Goal: Task Accomplishment & Management: Manage account settings

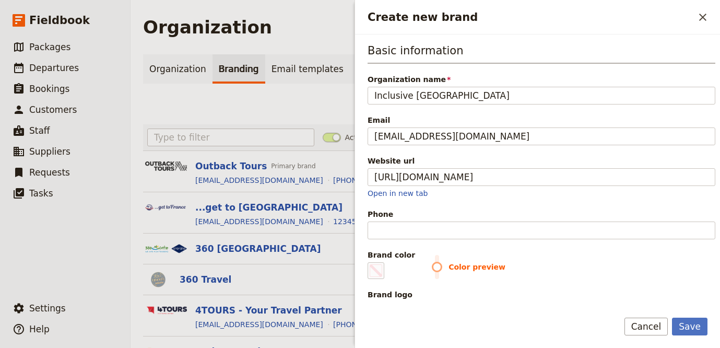
scroll to position [90, 0]
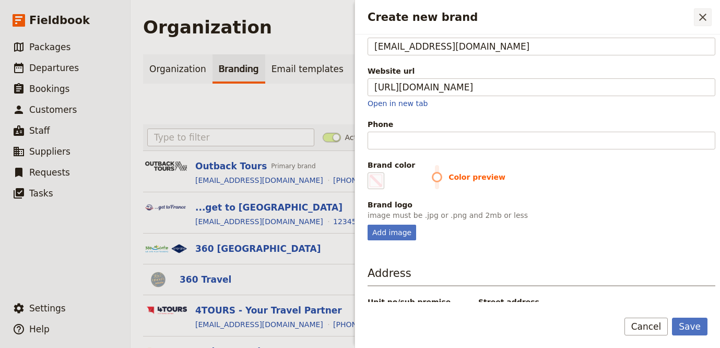
click at [702, 19] on icon "Close drawer" at bounding box center [703, 17] width 13 height 13
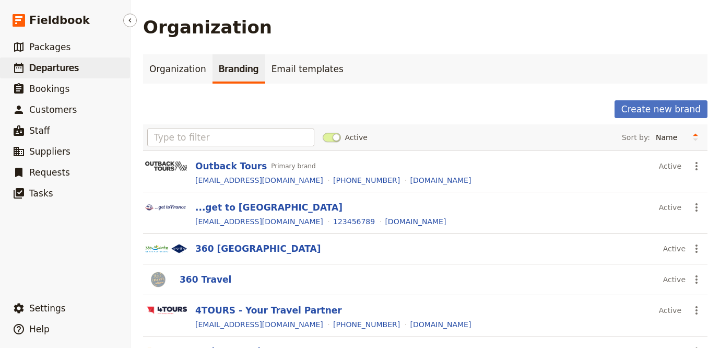
click at [77, 68] on link "​ Departures" at bounding box center [65, 67] width 130 height 21
select select "UPDATED_AT"
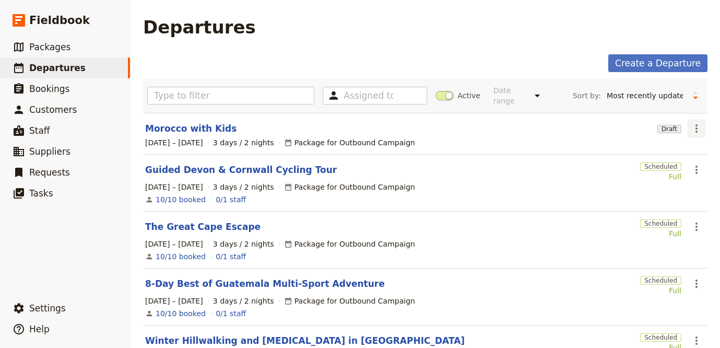
click at [690, 122] on icon "Actions" at bounding box center [696, 128] width 13 height 13
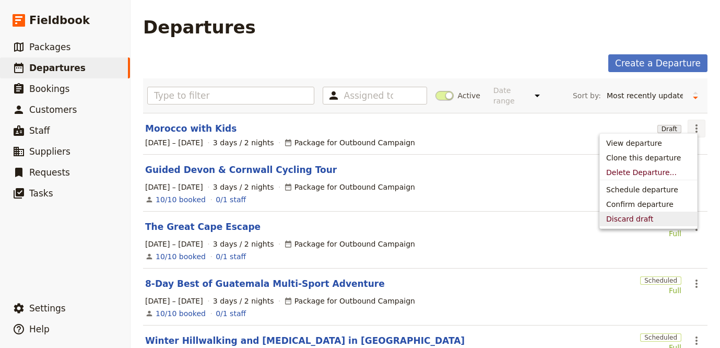
click at [654, 217] on span "Discard draft" at bounding box center [648, 219] width 85 height 10
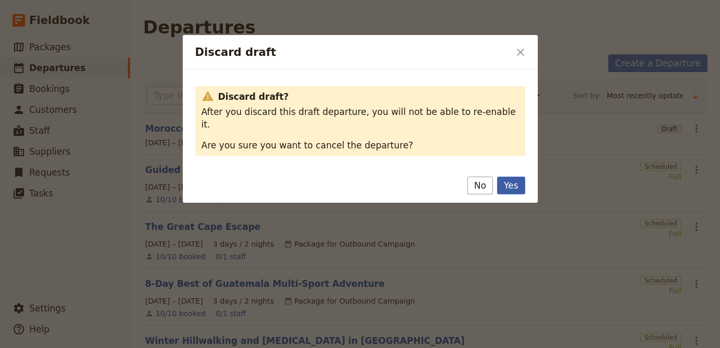
click at [514, 176] on button "Yes" at bounding box center [511, 185] width 28 height 18
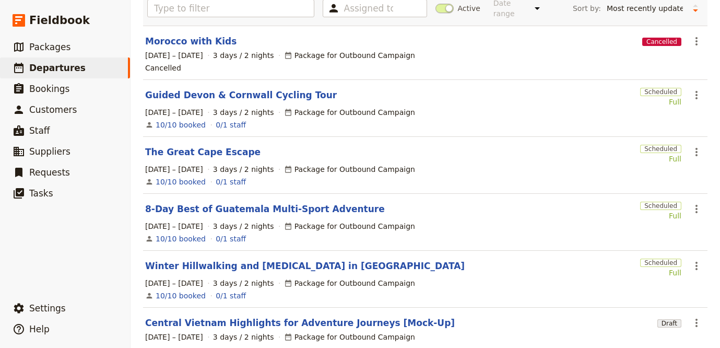
scroll to position [87, 0]
click at [690, 260] on icon "Actions" at bounding box center [696, 266] width 13 height 13
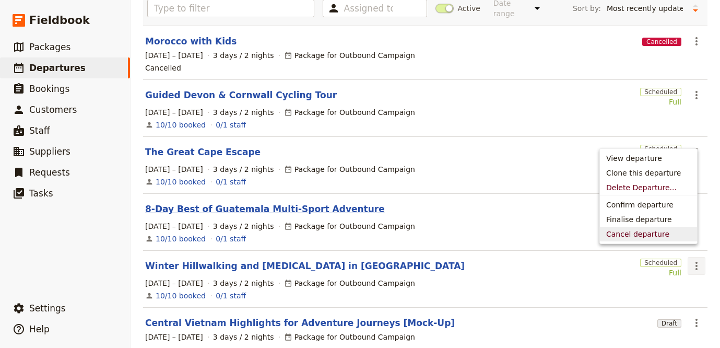
click at [338, 203] on link "8-Day Best of Guatemala Multi-Sport Adventure" at bounding box center [265, 209] width 240 height 13
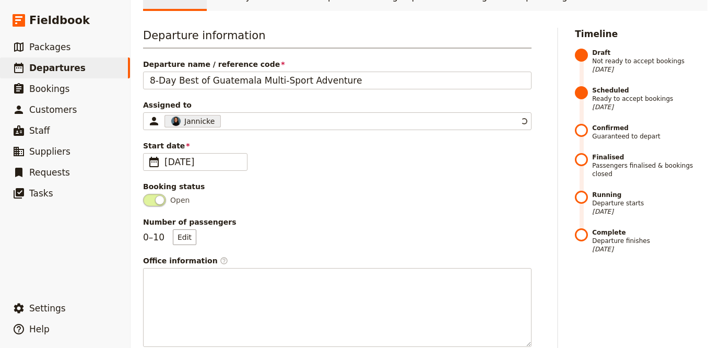
click at [332, 202] on span "Open" at bounding box center [337, 200] width 389 height 13
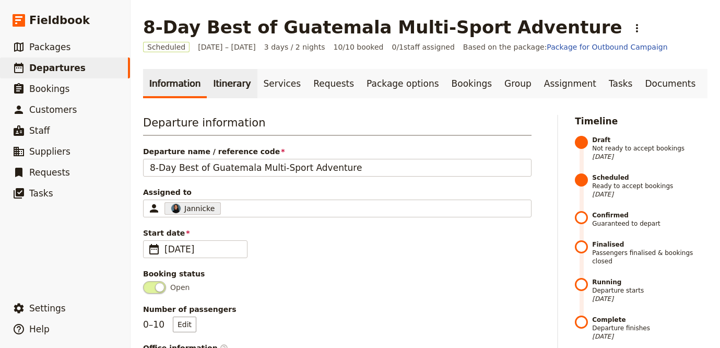
click at [232, 84] on link "Itinerary" at bounding box center [232, 83] width 50 height 29
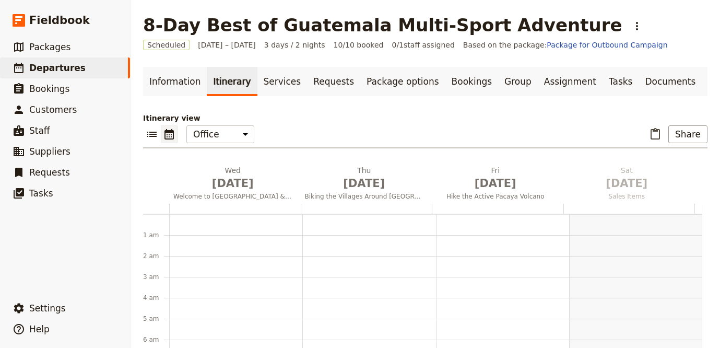
scroll to position [136, 0]
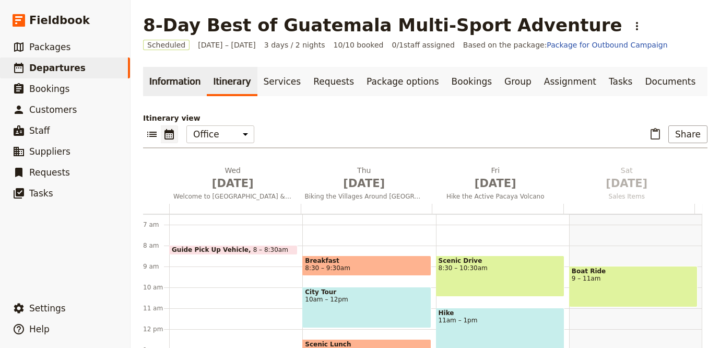
click at [171, 83] on link "Information" at bounding box center [175, 81] width 64 height 29
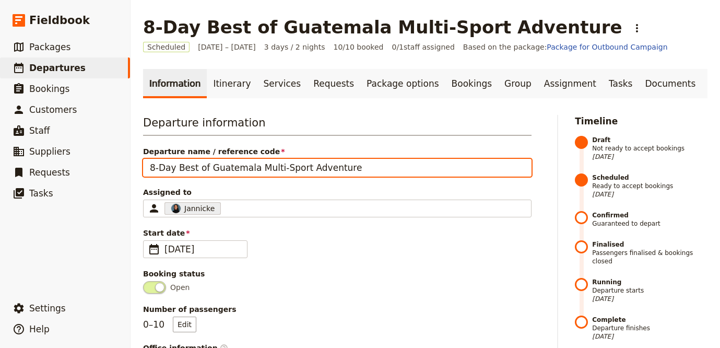
click at [242, 169] on input "8-Day Best of Guatemala Multi-Sport Adventure" at bounding box center [337, 168] width 389 height 18
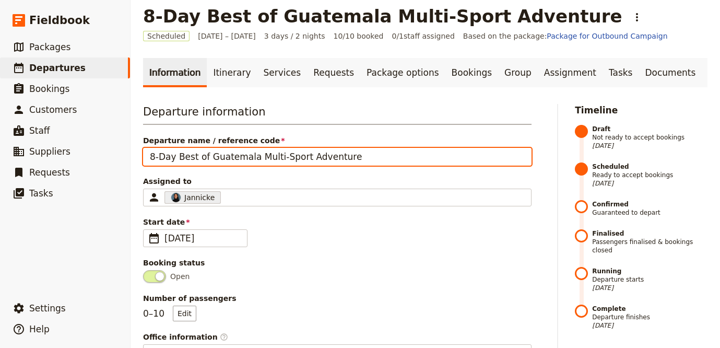
scroll to position [22, 0]
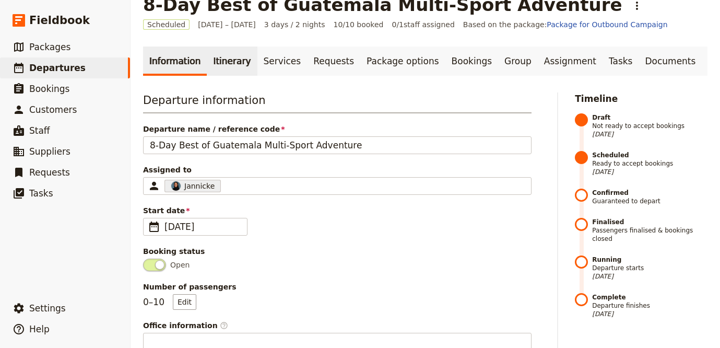
click at [226, 62] on link "Itinerary" at bounding box center [232, 60] width 50 height 29
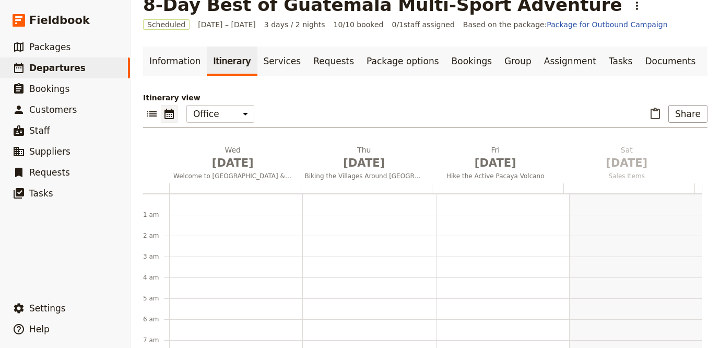
scroll to position [136, 0]
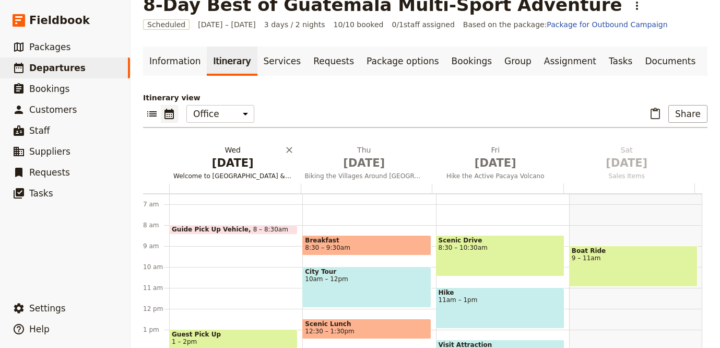
click at [230, 164] on span "[DATE]" at bounding box center [232, 163] width 119 height 16
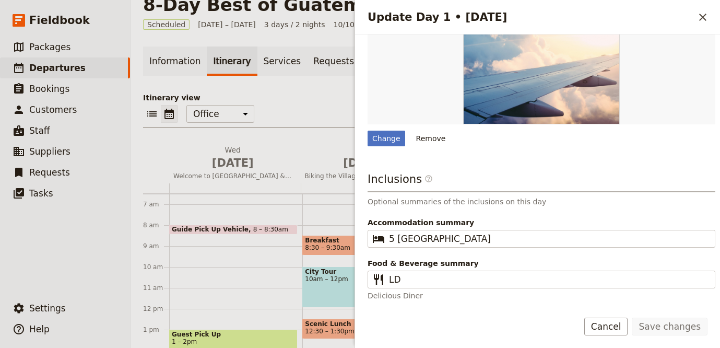
scroll to position [248, 0]
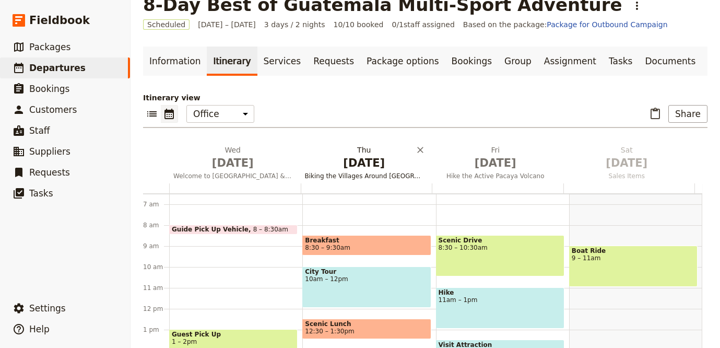
click at [359, 170] on button "Thu Jan 1 Biking the Villages Around Antigua" at bounding box center [367, 164] width 132 height 39
click at [361, 146] on h2 "Thu Jan 1 Biking the Villages Around Antigua" at bounding box center [364, 158] width 119 height 26
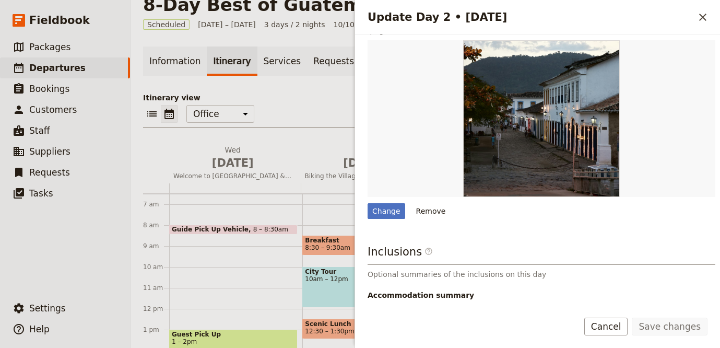
scroll to position [215, 0]
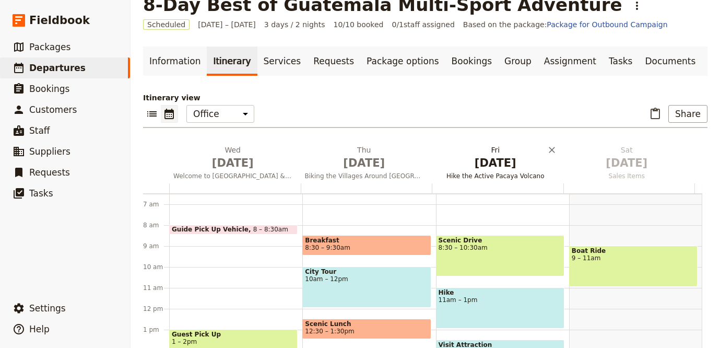
click at [472, 169] on span "[DATE]" at bounding box center [495, 163] width 119 height 16
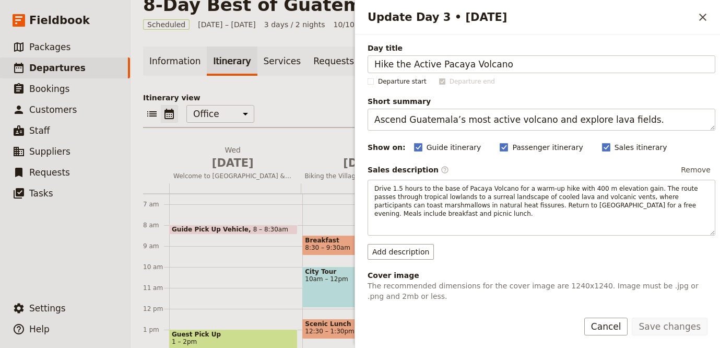
scroll to position [350, 0]
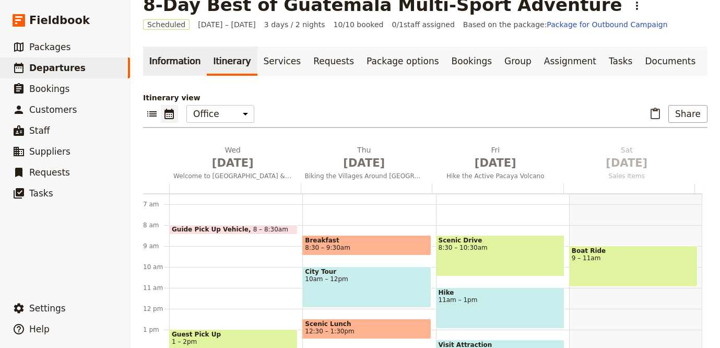
click at [160, 58] on link "Information" at bounding box center [175, 60] width 64 height 29
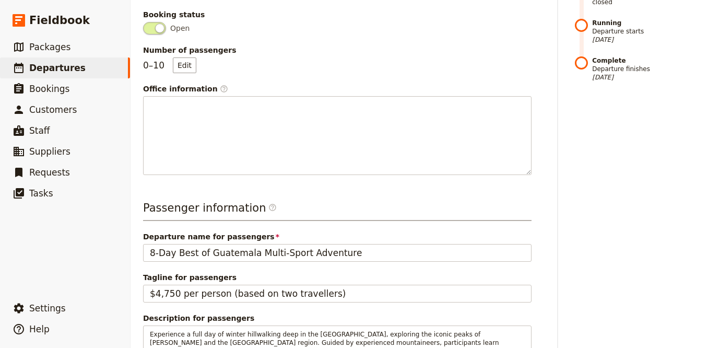
scroll to position [560, 0]
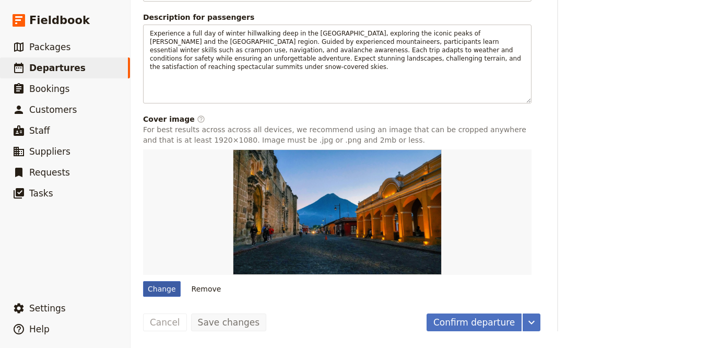
click at [163, 289] on div "Change" at bounding box center [162, 289] width 38 height 16
click at [143, 281] on input "Change" at bounding box center [143, 280] width 1 height 1
click at [62, 70] on span "Departures" at bounding box center [57, 68] width 56 height 10
select select "UPDATED_AT"
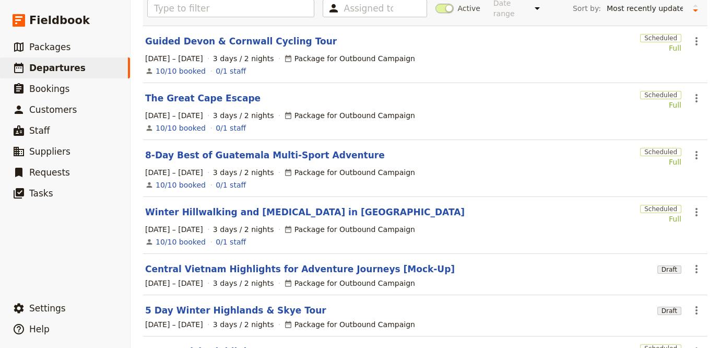
scroll to position [114, 0]
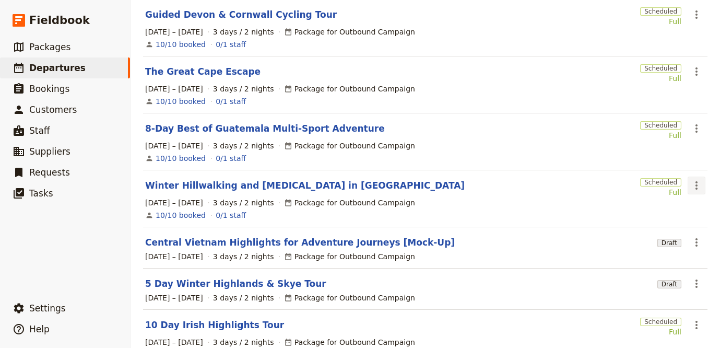
click at [690, 179] on icon "Actions" at bounding box center [696, 185] width 13 height 13
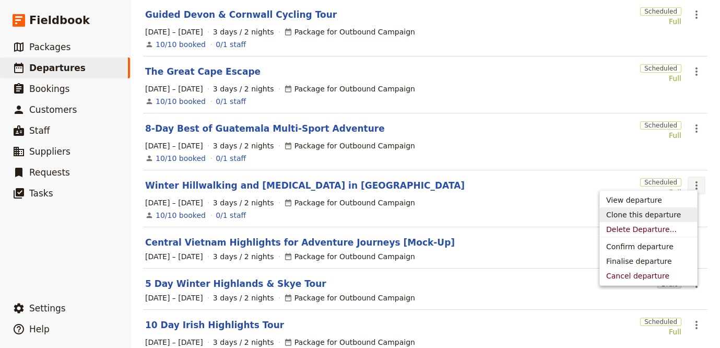
click at [516, 236] on div "Central Vietnam Highlights for Adventure Journeys [Mock-Up]" at bounding box center [399, 242] width 508 height 13
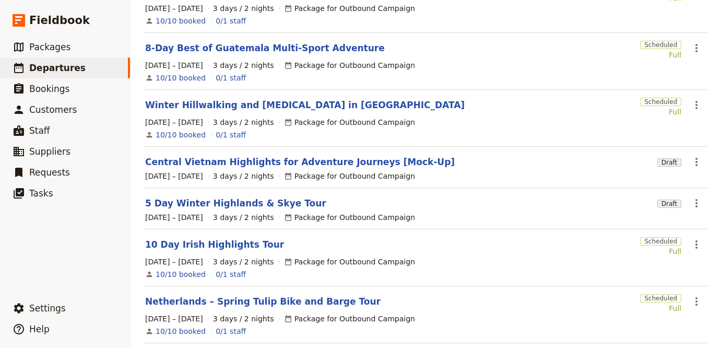
scroll to position [195, 0]
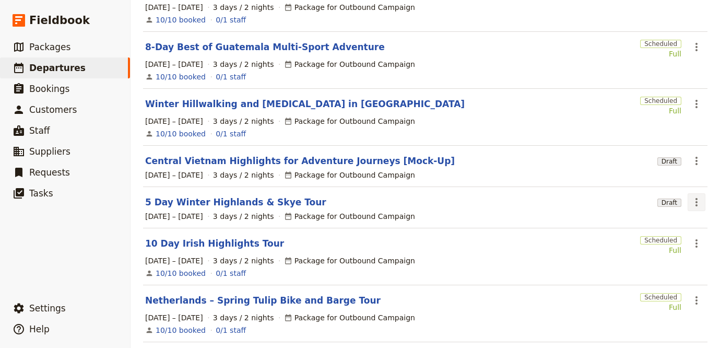
click at [690, 198] on icon "Actions" at bounding box center [696, 202] width 13 height 13
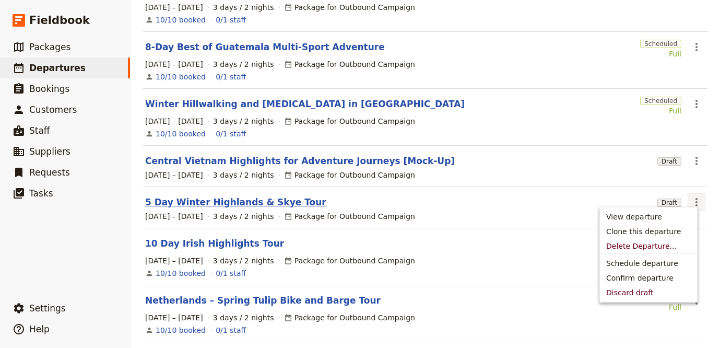
click at [255, 196] on link "5 Day Winter Highlands & Skye Tour" at bounding box center [235, 202] width 181 height 13
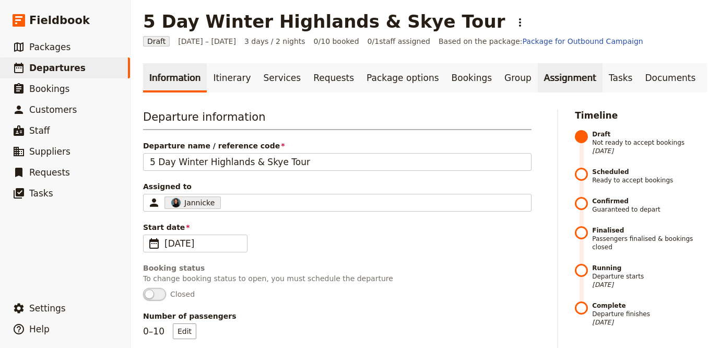
scroll to position [7, 0]
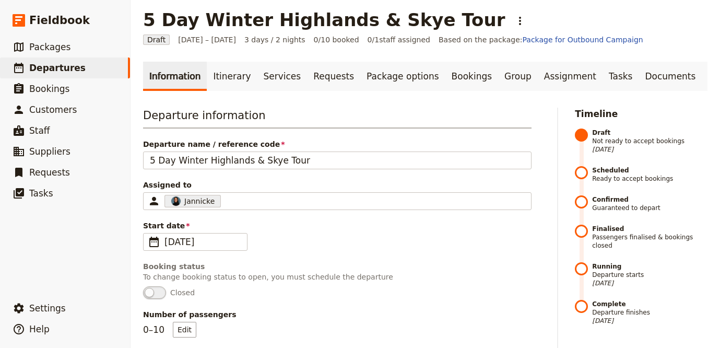
click at [661, 77] on ul "Information Itinerary Services Requests Package options Bookings Group Assignme…" at bounding box center [425, 76] width 564 height 29
click at [641, 77] on link "Documents" at bounding box center [670, 76] width 63 height 29
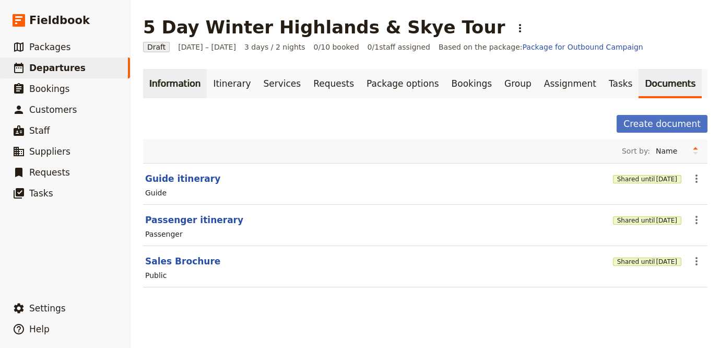
click at [183, 88] on link "Information" at bounding box center [175, 83] width 64 height 29
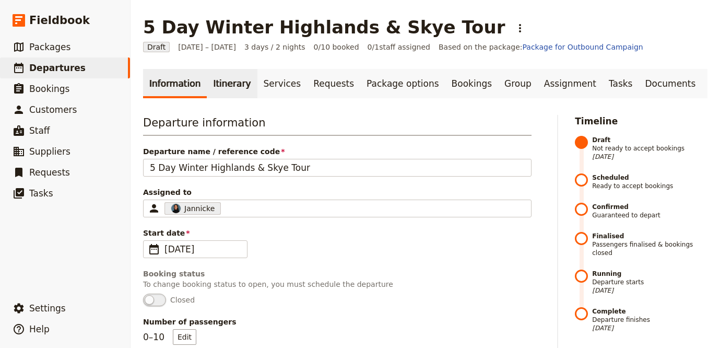
click at [222, 90] on link "Itinerary" at bounding box center [232, 83] width 50 height 29
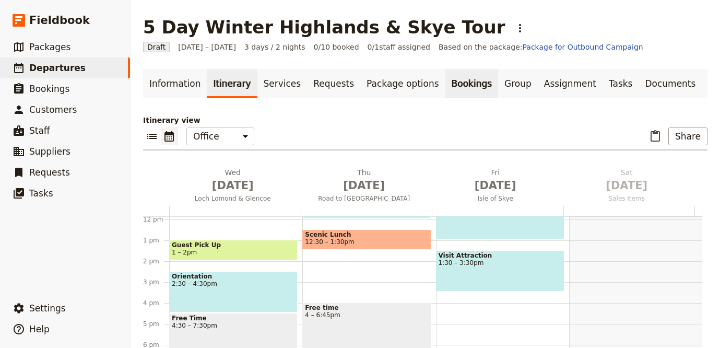
click at [445, 85] on link "Bookings" at bounding box center [471, 83] width 53 height 29
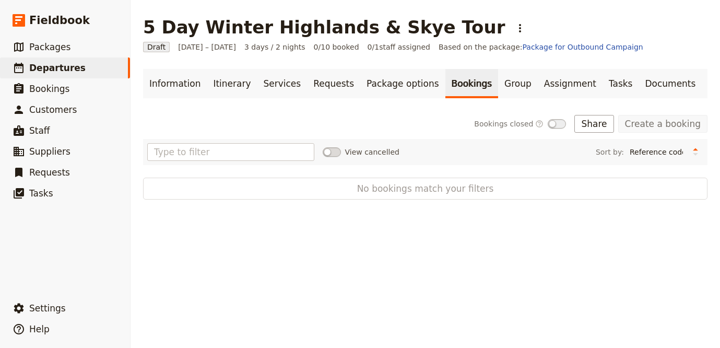
click at [529, 125] on span "Bookings closed ​" at bounding box center [508, 124] width 69 height 10
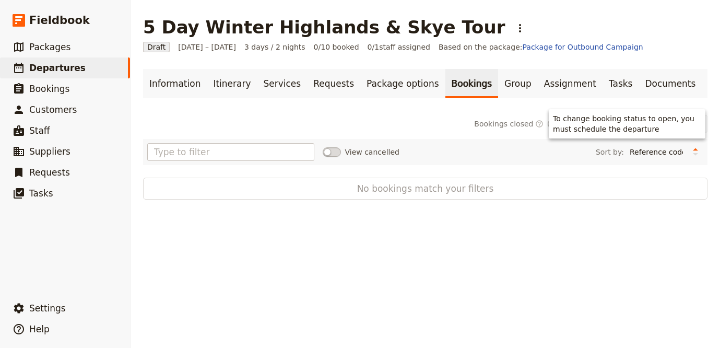
click at [543, 127] on label "Bookings closed ​" at bounding box center [520, 124] width 92 height 10
click at [545, 127] on label "Bookings closed ​" at bounding box center [520, 124] width 92 height 10
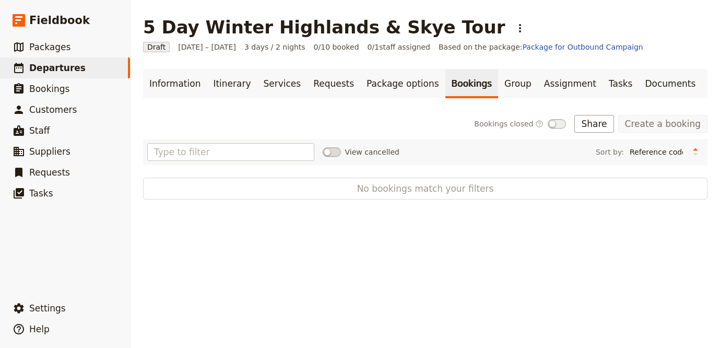
click at [547, 125] on label "Bookings closed ​" at bounding box center [520, 124] width 92 height 10
click at [151, 84] on link "Information" at bounding box center [175, 83] width 64 height 29
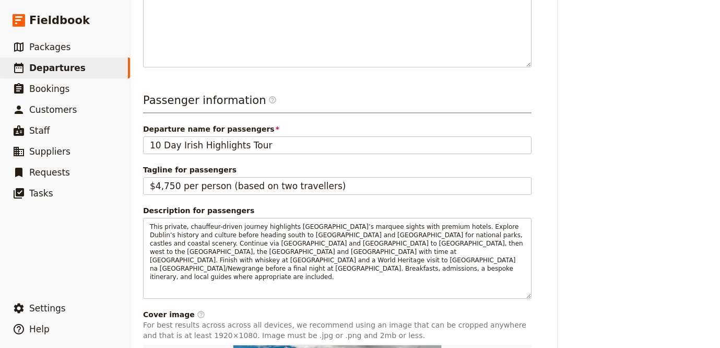
scroll to position [572, 0]
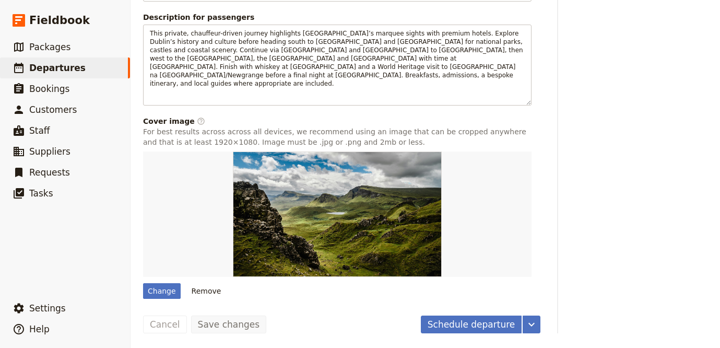
click at [481, 322] on button "Schedule departure" at bounding box center [471, 324] width 101 height 18
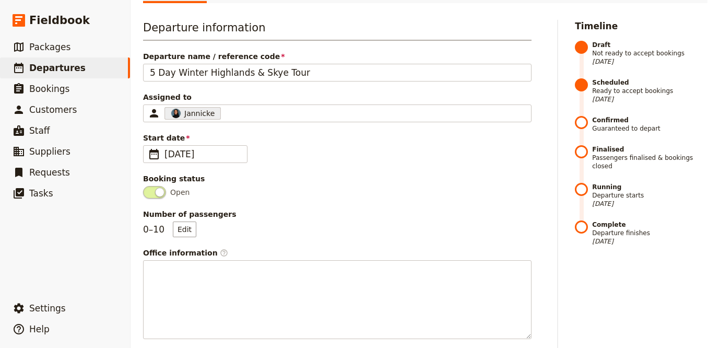
scroll to position [0, 0]
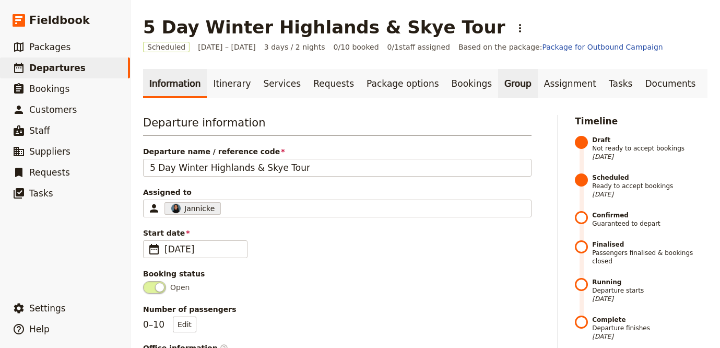
click at [498, 81] on link "Group" at bounding box center [518, 83] width 40 height 29
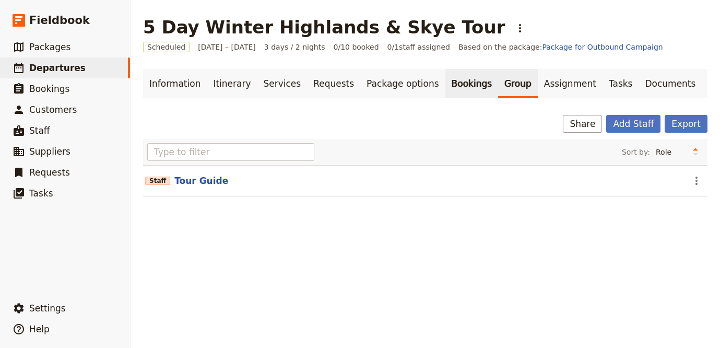
click at [467, 97] on link "Bookings" at bounding box center [471, 83] width 53 height 29
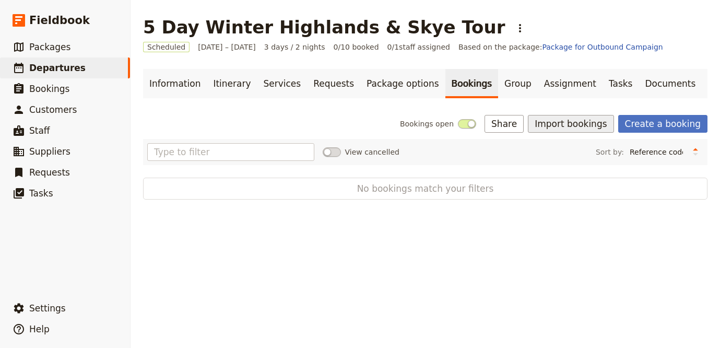
click at [556, 122] on button "Import bookings" at bounding box center [571, 124] width 86 height 18
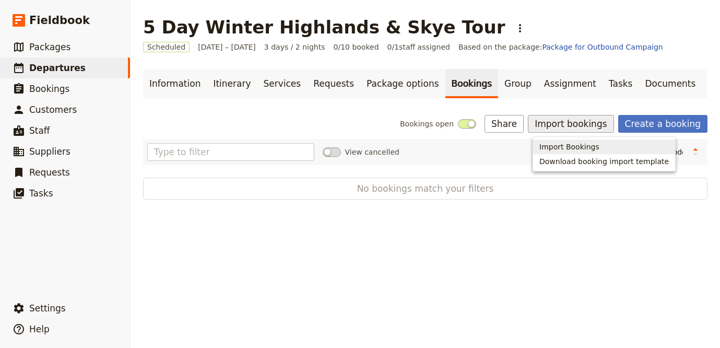
click at [566, 150] on span "Import Bookings" at bounding box center [569, 147] width 60 height 10
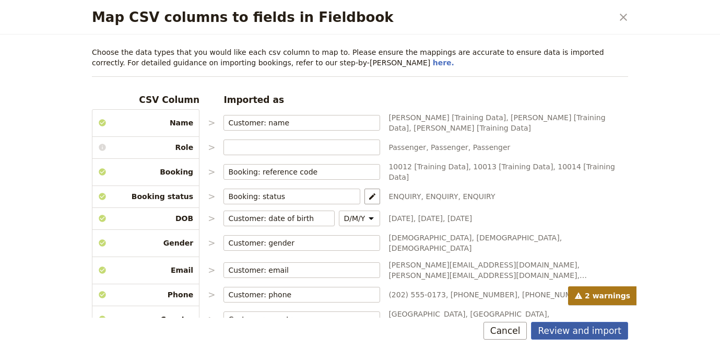
click at [610, 334] on button "Review and import" at bounding box center [579, 331] width 97 height 18
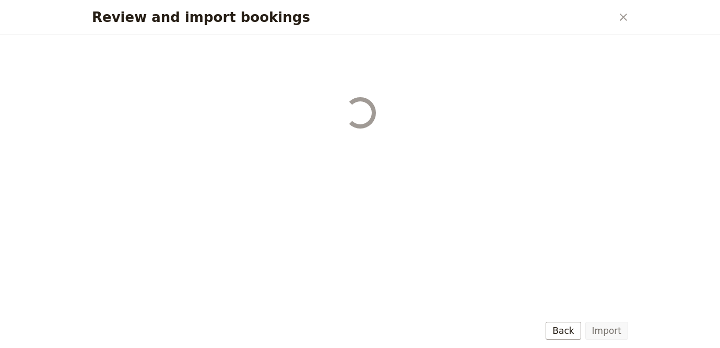
select select "68b002b7cac3c784cf00db27"
select select "68b002b7cac3c784cf00db28"
select select "68b002b7cac3c784cf00db29"
select select "68b002b7cac3c784cf00db2a"
select select "650e1b8d408bbede5b0c6045"
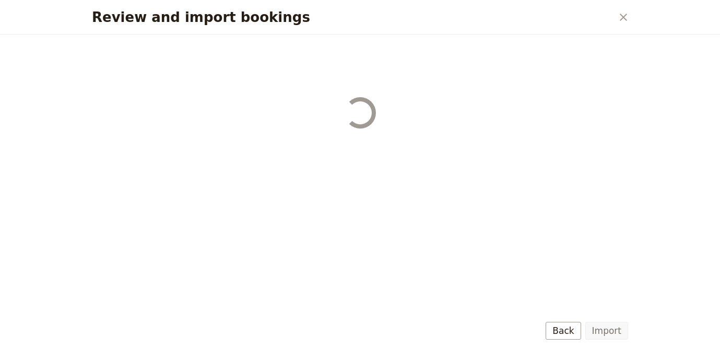
select select "68b002b7cac3c784cf00db2c"
select select "68b002b7cac3c784cf00db2d"
select select "68b002b7cac3c784cf00db2e"
select select "68b002b7cac3c784cf00db2f"
select select "68b002b7cac3c784cf00db30"
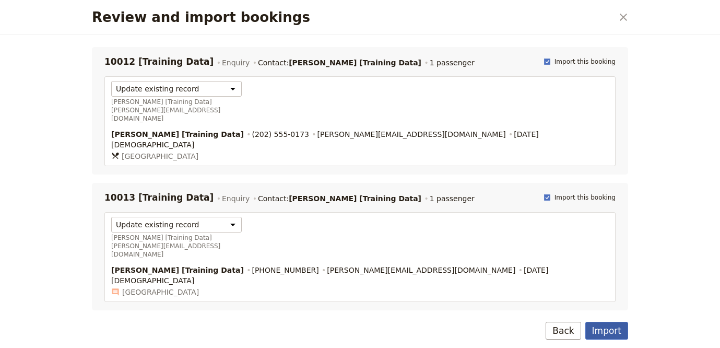
click at [610, 334] on button "Import" at bounding box center [606, 331] width 43 height 18
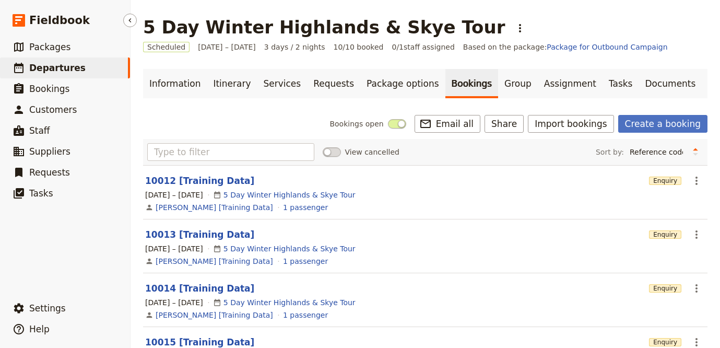
click at [99, 65] on link "​ Departures" at bounding box center [65, 67] width 130 height 21
select select "UPDATED_AT"
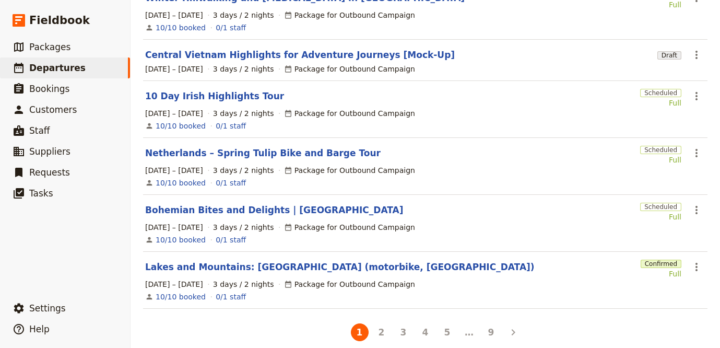
scroll to position [362, 0]
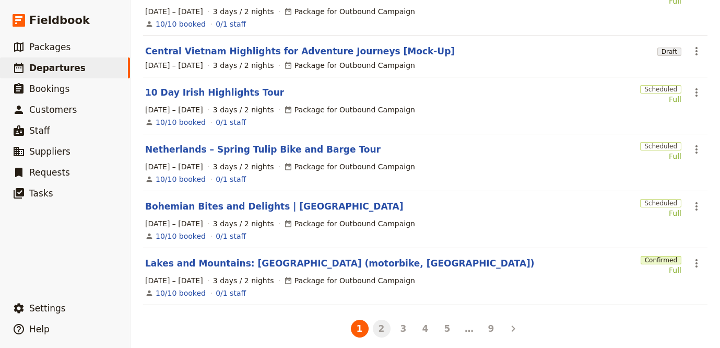
click at [376, 320] on button "2" at bounding box center [382, 329] width 18 height 18
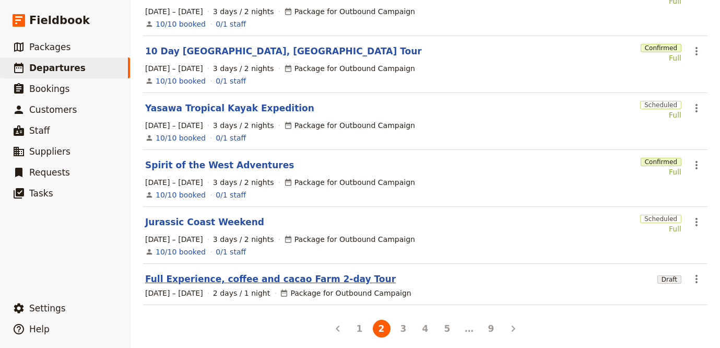
click at [350, 275] on link "Full Experience, coffee and cacao Farm 2-day Tour" at bounding box center [270, 279] width 251 height 13
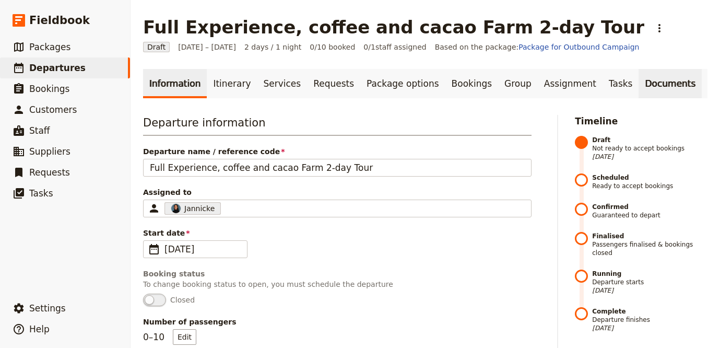
click at [639, 90] on link "Documents" at bounding box center [670, 83] width 63 height 29
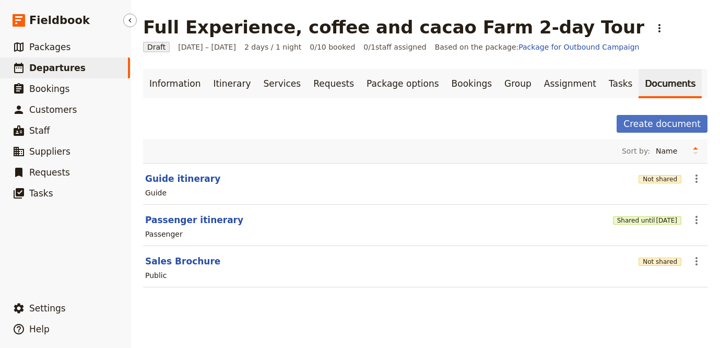
click at [79, 68] on link "​ Departures" at bounding box center [65, 67] width 130 height 21
select select "UPDATED_AT"
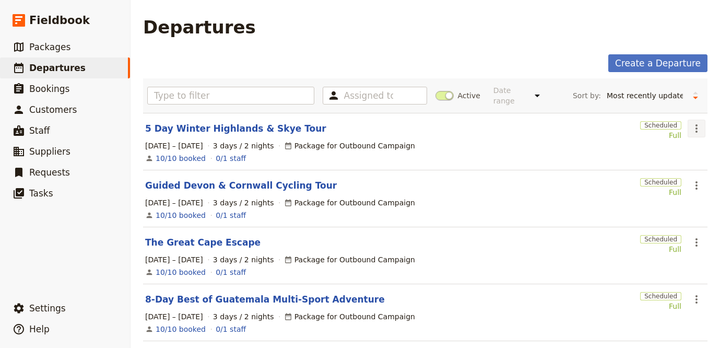
click at [690, 124] on icon "Actions" at bounding box center [696, 128] width 13 height 13
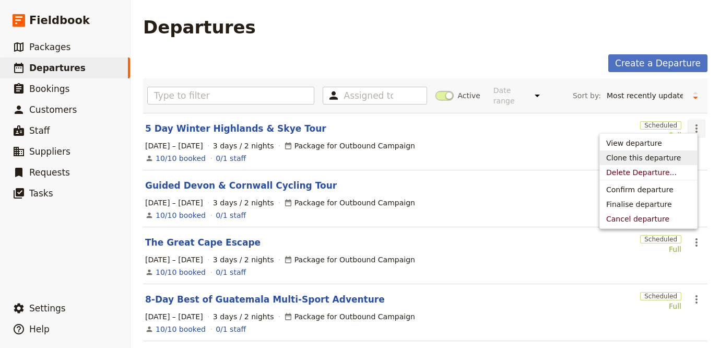
click at [667, 154] on span "Clone this departure" at bounding box center [643, 157] width 75 height 10
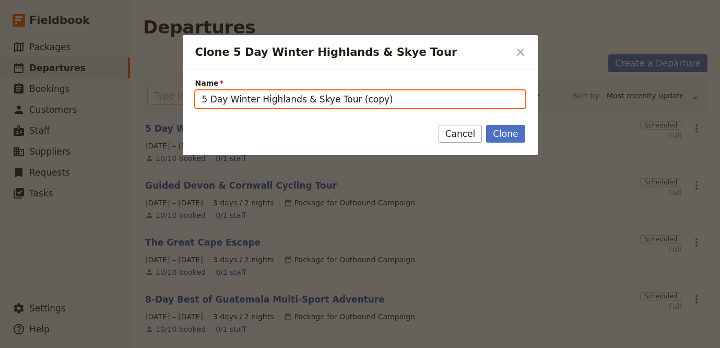
click at [449, 101] on input "5 Day Winter Highlands & Skye Tour (copy)" at bounding box center [360, 99] width 330 height 18
paste input "-Day Highland Experience’s Scottish Choice Tour"
type input "5-Day Highland Experience’s Scottish Choice Tour"
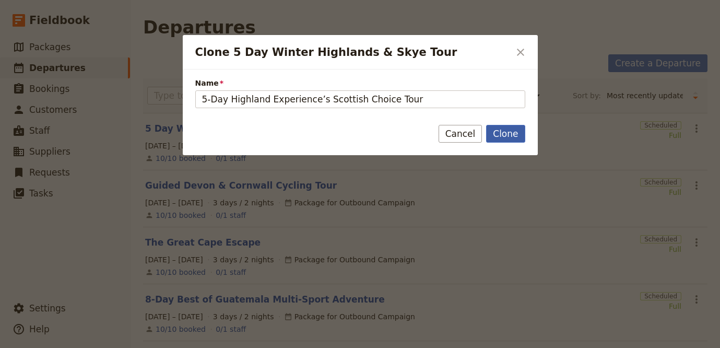
click at [511, 137] on button "Clone" at bounding box center [505, 134] width 39 height 18
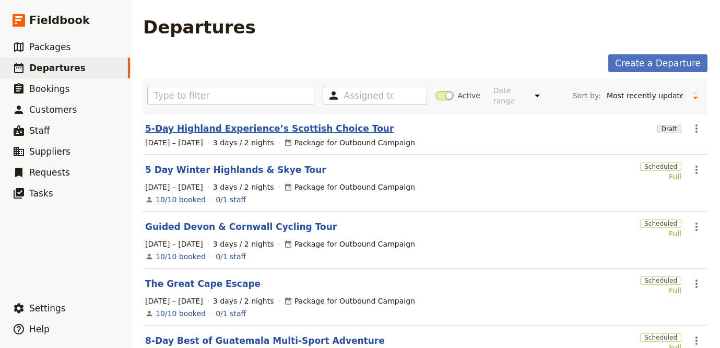
click at [262, 122] on link "5-Day Highland Experience’s Scottish Choice Tour" at bounding box center [269, 128] width 249 height 13
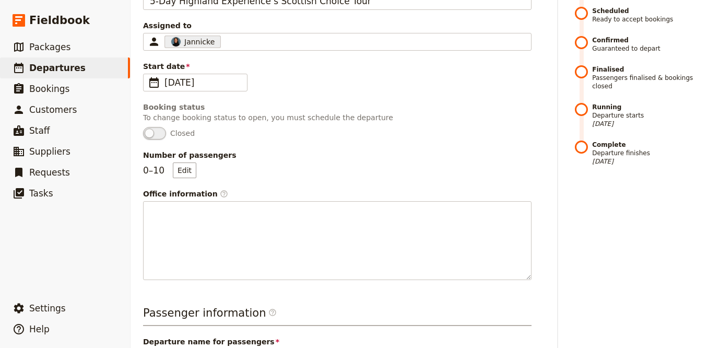
scroll to position [358, 0]
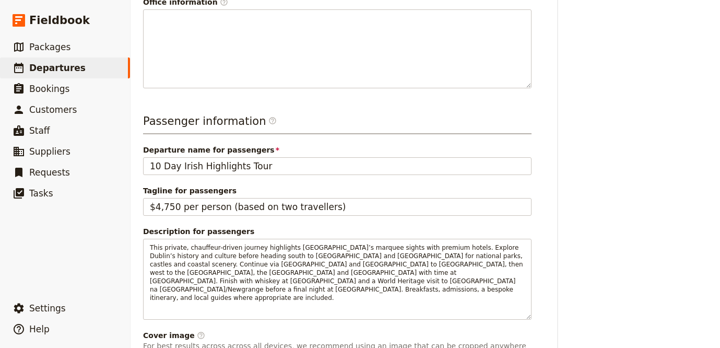
click at [276, 156] on div "Departure name for passengers 10 Day Irish Highlights Tour" at bounding box center [337, 160] width 389 height 30
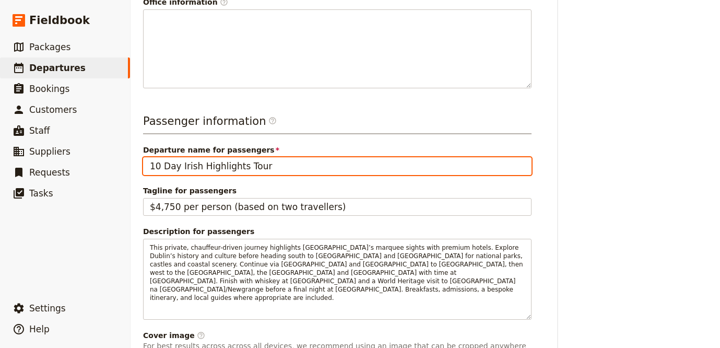
click at [275, 167] on input "10 Day Irish Highlights Tour" at bounding box center [337, 166] width 389 height 18
paste input "5-Day Highland Experience’s Scottish Choice"
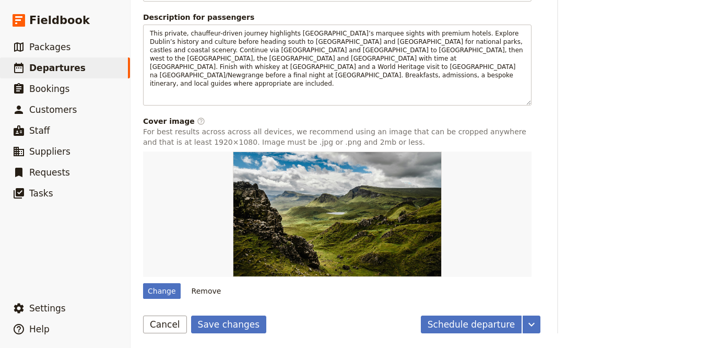
type input "5-Day Highland Experience’s Scottish Choice Tour"
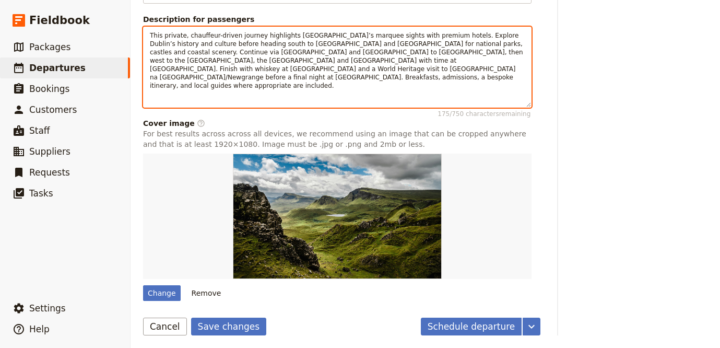
click at [296, 31] on div "This private, chauffeur-driven journey highlights Ireland’s marquee sights with…" at bounding box center [337, 67] width 387 height 80
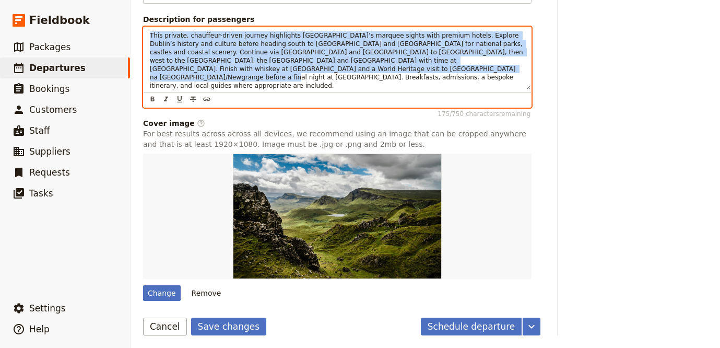
click at [296, 31] on p "This private, chauffeur-driven journey highlights Ireland’s marquee sights with…" at bounding box center [337, 60] width 375 height 58
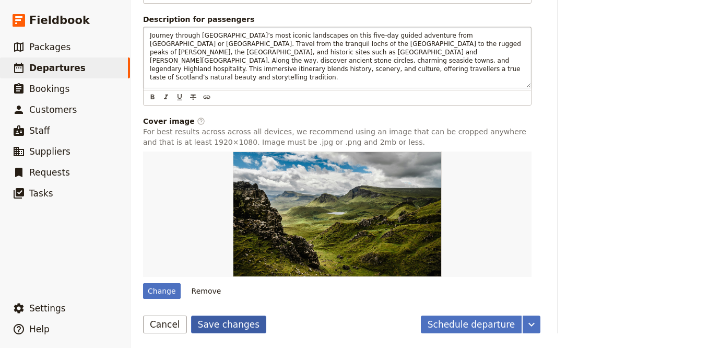
click at [244, 317] on button "Save changes" at bounding box center [229, 324] width 76 height 18
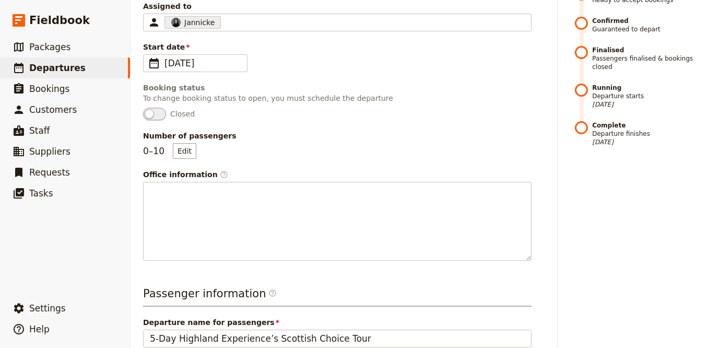
scroll to position [572, 0]
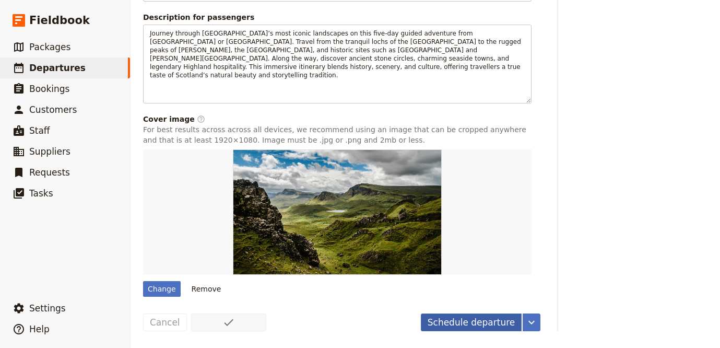
click at [491, 320] on button "Schedule departure" at bounding box center [471, 322] width 101 height 18
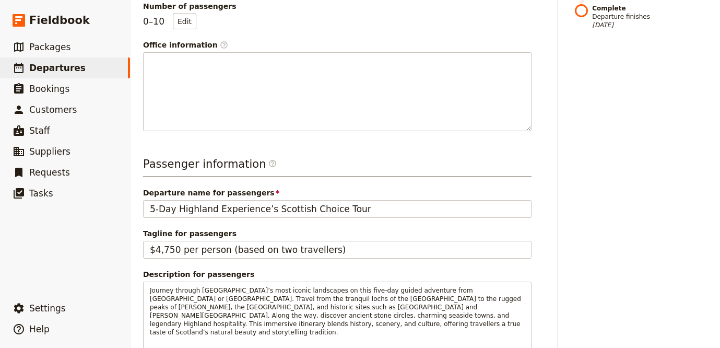
scroll to position [0, 0]
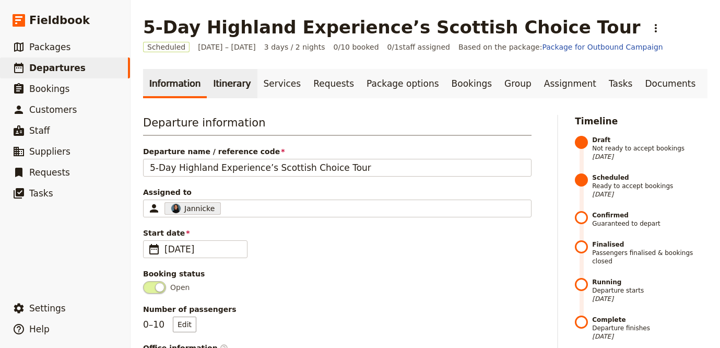
click at [223, 94] on link "Itinerary" at bounding box center [232, 83] width 50 height 29
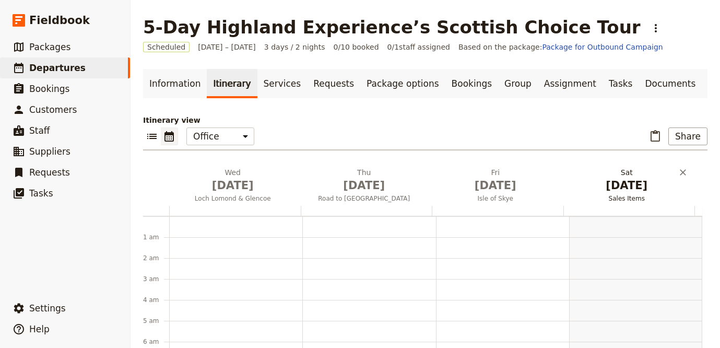
scroll to position [136, 0]
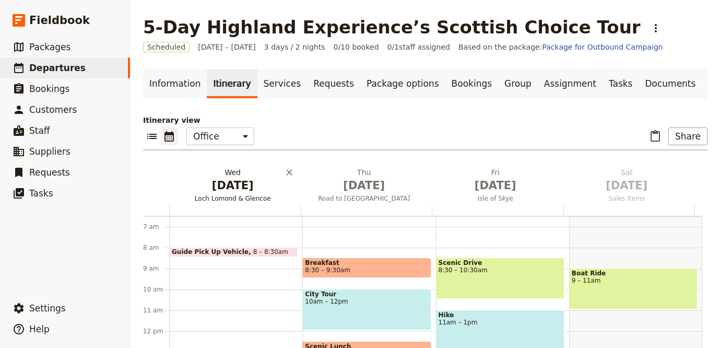
click at [231, 180] on span "[DATE]" at bounding box center [232, 186] width 119 height 16
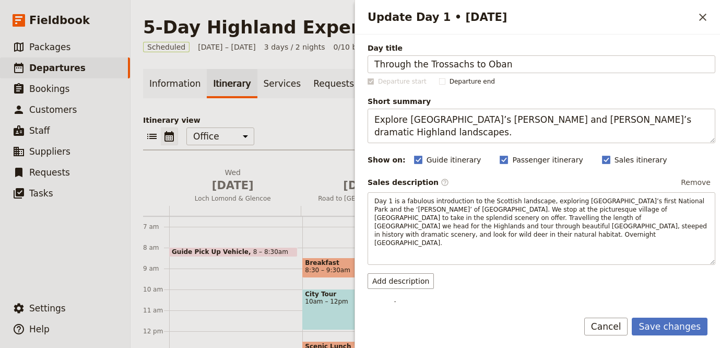
type input "Through the Trossachs to Oban"
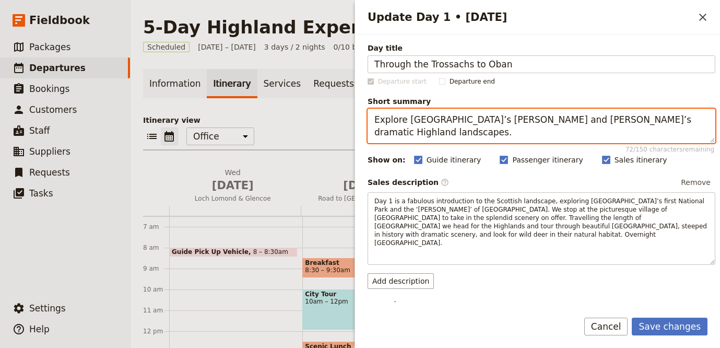
click at [453, 138] on textarea "Explore Loch Lomond’s bonnie banks and Glencoe’s dramatic Highland landscapes." at bounding box center [542, 126] width 348 height 34
paste textarea "Explore Loch Lomond, Kilmartin Glen, and the seaside town of Oban"
paste textarea "Update Day 1 • 31 Dec"
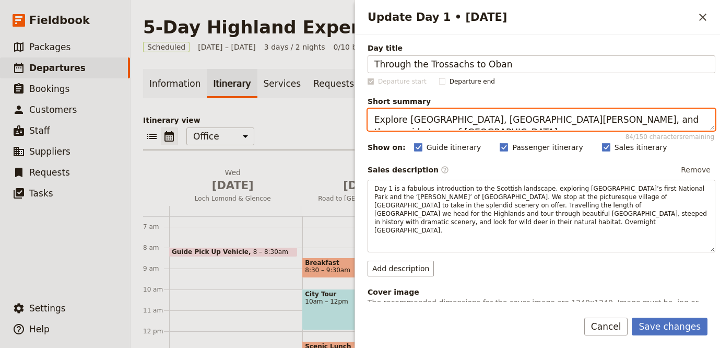
type textarea "Explore Loch Lomond, Kilmartin Glen, and the seaside town of Oban."
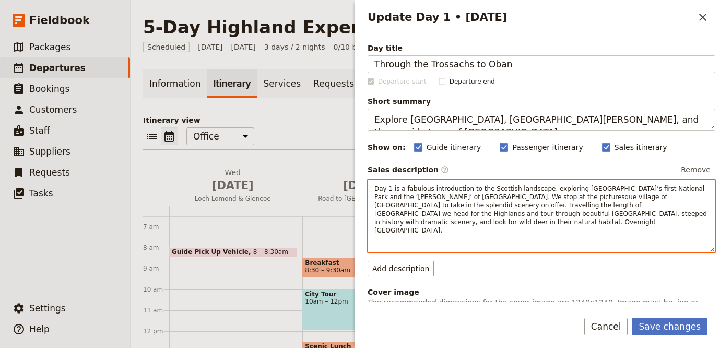
click at [481, 206] on span "Day 1 is a fabulous introduction to the Scottish landscape, exploring Scotland’…" at bounding box center [541, 209] width 335 height 49
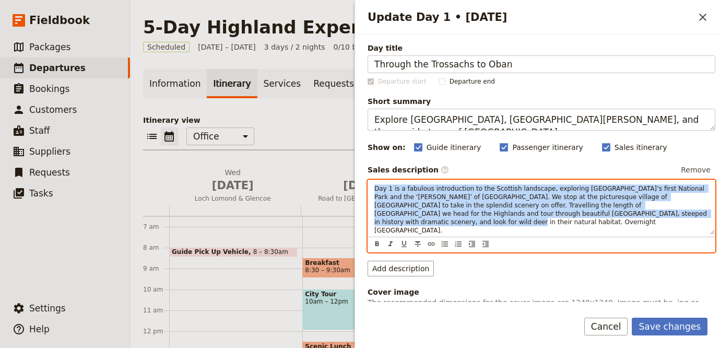
click at [481, 206] on span "Day 1 is a fabulous introduction to the Scottish landscape, exploring Scotland’…" at bounding box center [541, 209] width 335 height 49
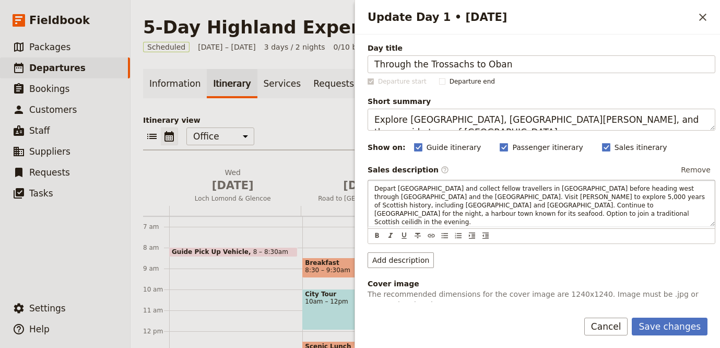
click at [661, 317] on form "Day title Through the Trossachs to Oban Departure start Departure end Short sum…" at bounding box center [537, 190] width 365 height 313
click at [663, 322] on button "Save changes" at bounding box center [670, 326] width 76 height 18
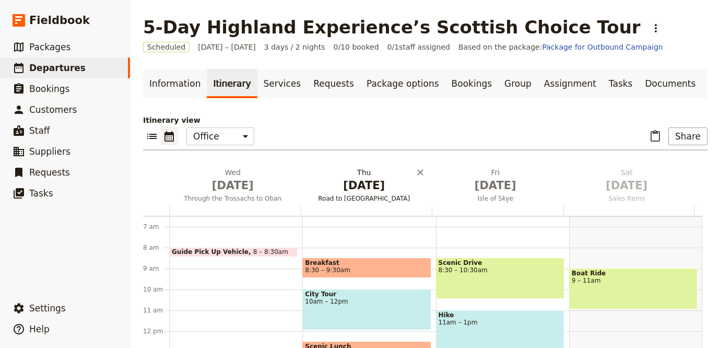
click at [373, 179] on span "[DATE]" at bounding box center [364, 186] width 119 height 16
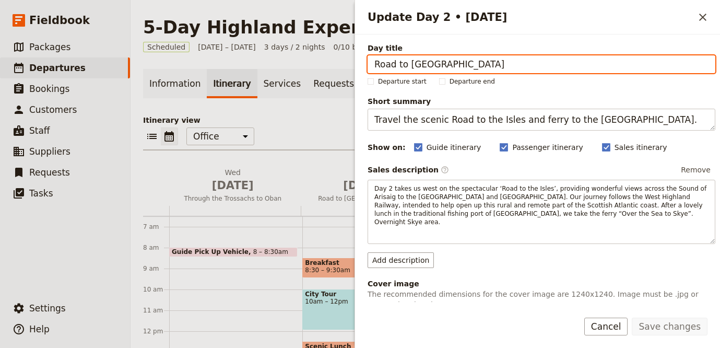
click at [494, 60] on input "Road to the Isles" at bounding box center [542, 64] width 348 height 18
paste input "The Glens, Glen Coe and the Jacobite Route"
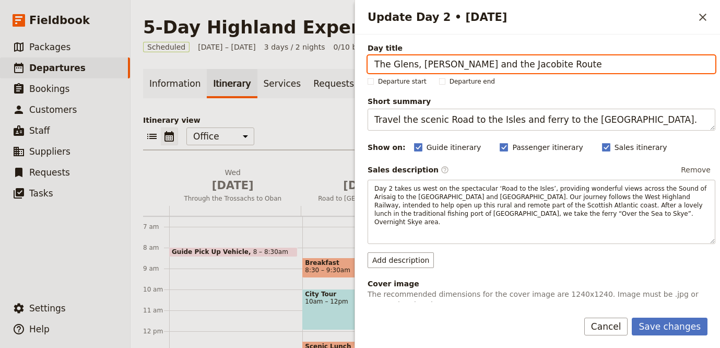
type input "The Glens, Glen Coe and the Jacobite Route"
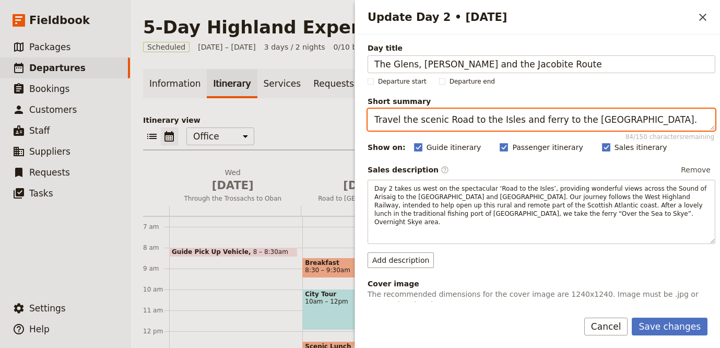
click at [440, 121] on textarea "Travel the scenic Road to the Isles and ferry to the Isle of Skye." at bounding box center [542, 120] width 348 height 22
paste textarea "Visit Glen Coe, Fort William, and travel"
type textarea "Visit Glen Coe, Fort William, and travel to the Isle of Skye."
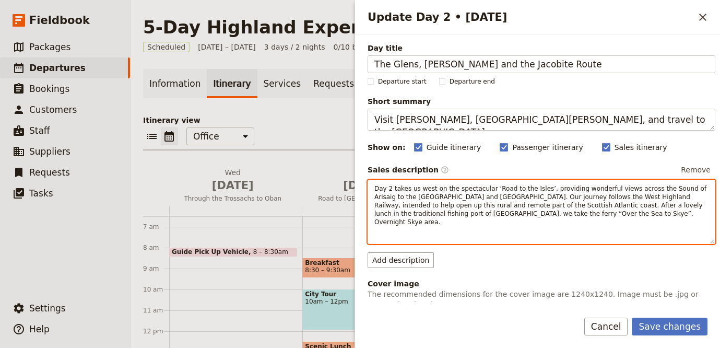
click at [561, 197] on span "Day 2 takes us west on the spectacular ‘Road to the Isles’, providing wonderful…" at bounding box center [541, 205] width 334 height 41
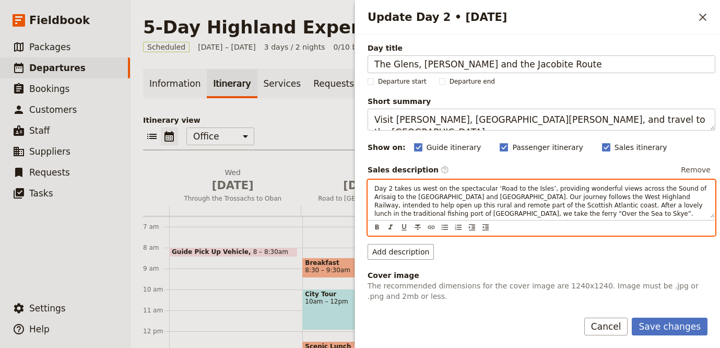
click at [561, 197] on span "Day 2 takes us west on the spectacular ‘Road to the Isles’, providing wonderful…" at bounding box center [541, 205] width 334 height 41
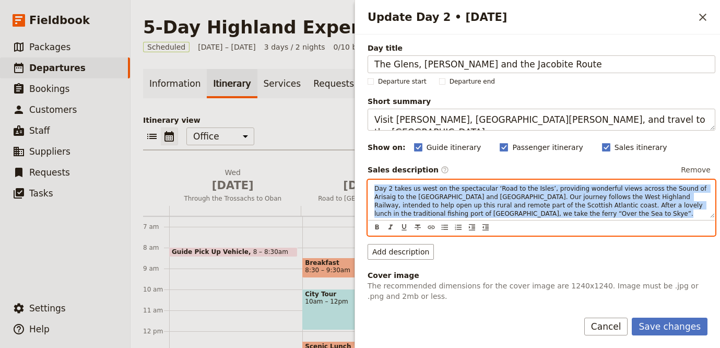
click at [561, 197] on span "Day 2 takes us west on the spectacular ‘Road to the Isles’, providing wonderful…" at bounding box center [541, 205] width 334 height 41
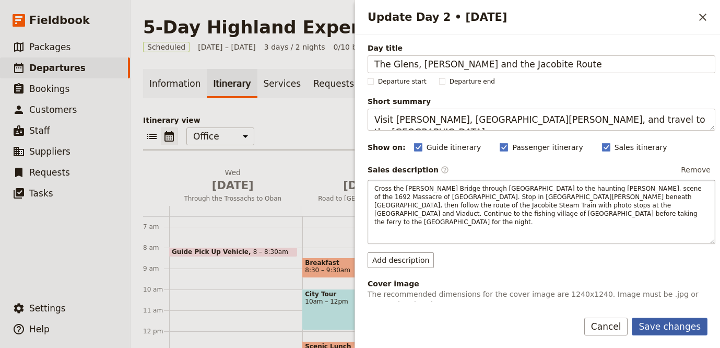
click at [685, 328] on button "Save changes" at bounding box center [670, 326] width 76 height 18
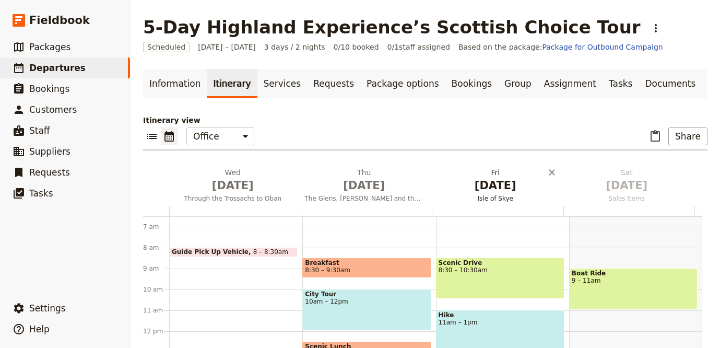
click at [502, 192] on span "[DATE]" at bounding box center [495, 186] width 119 height 16
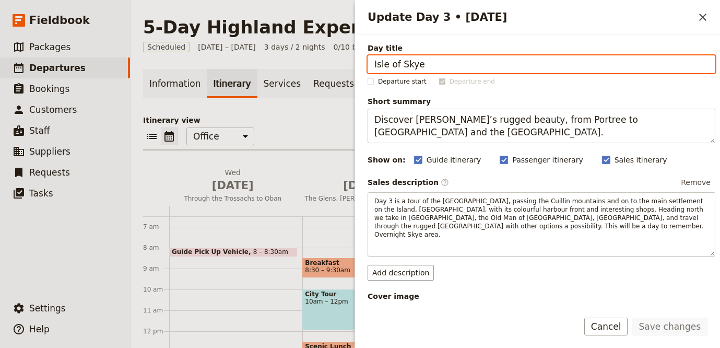
click at [563, 69] on input "Isle of Skye" at bounding box center [542, 64] width 348 height 18
paste input "The Magical"
type input "The Magical Isle of Skye"
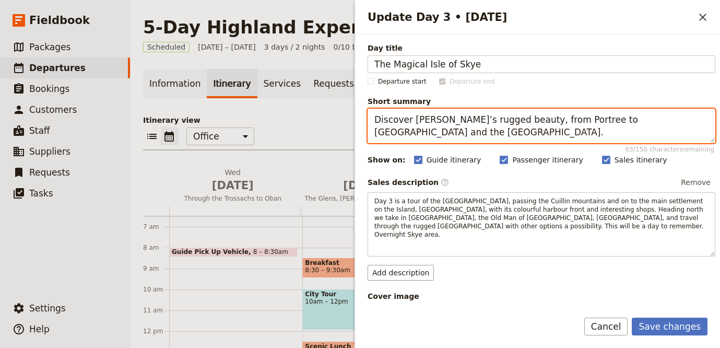
click at [609, 124] on textarea "Discover Skye’s rugged beauty, from Portree to Kilt Rock and the Trotternish Pe…" at bounding box center [542, 126] width 348 height 34
paste textarea "Full-day exploration of Skye’s landscapes and legends"
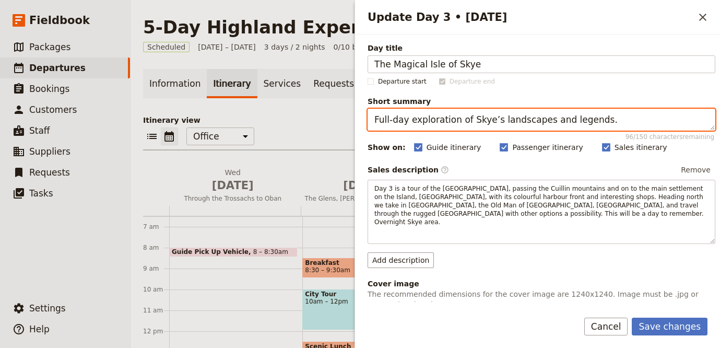
type textarea "Full-day exploration of Skye’s landscapes and legends."
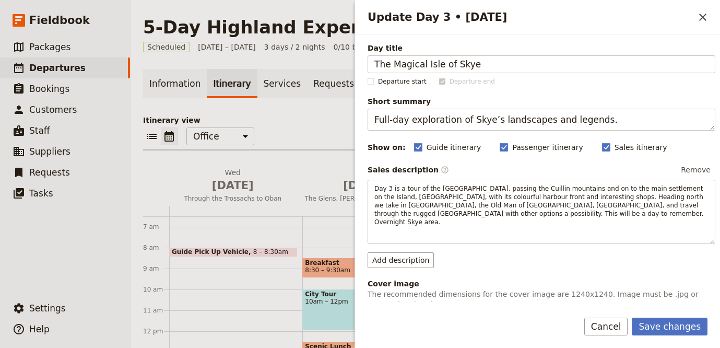
click at [491, 178] on div "Sales description ​ Remove Day 3 is a tour of the Isle of Skye, passing the Cui…" at bounding box center [542, 203] width 348 height 82
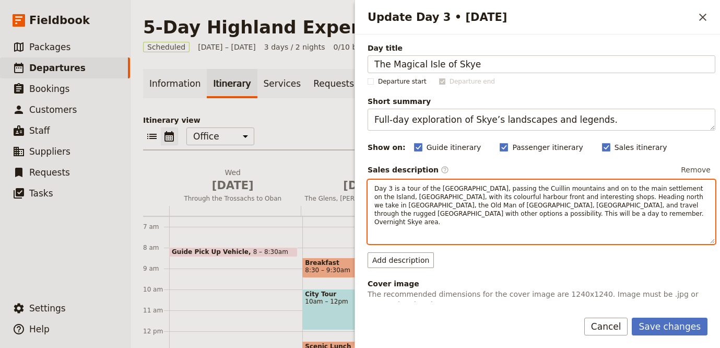
click at [501, 199] on span "Day 3 is a tour of the Isle of Skye, passing the Cuillin mountains and on to th…" at bounding box center [539, 205] width 331 height 41
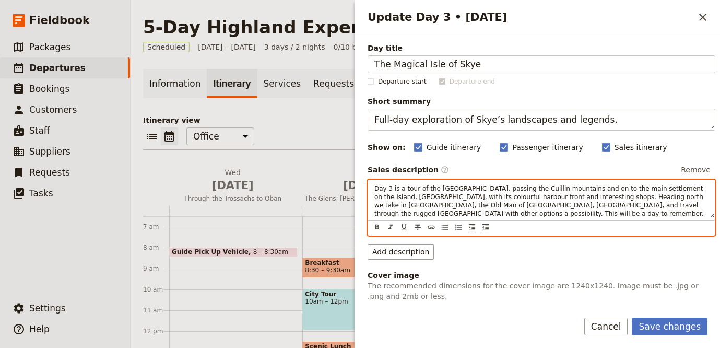
click at [501, 199] on span "Day 3 is a tour of the Isle of Skye, passing the Cuillin mountains and on to th…" at bounding box center [539, 205] width 331 height 41
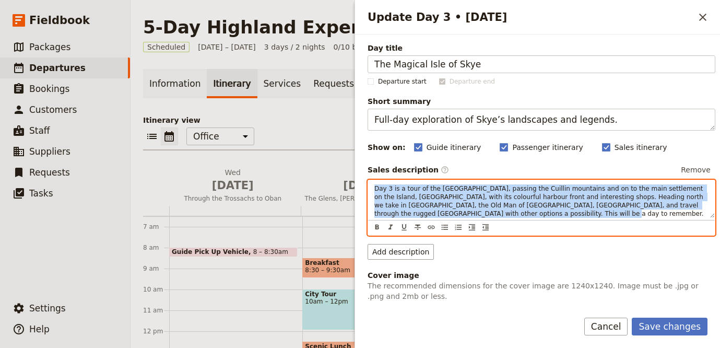
click at [501, 199] on span "Day 3 is a tour of the Isle of Skye, passing the Cuillin mountains and on to th…" at bounding box center [539, 205] width 331 height 41
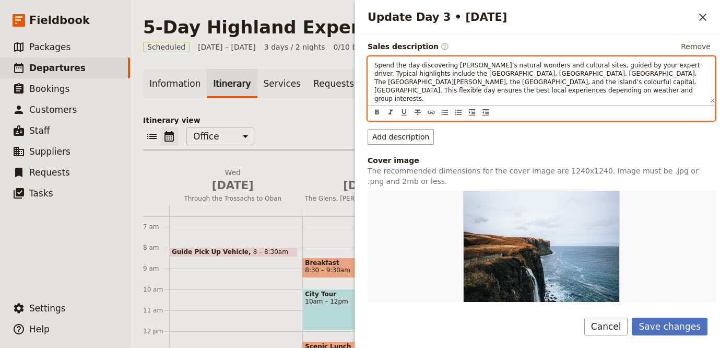
scroll to position [215, 0]
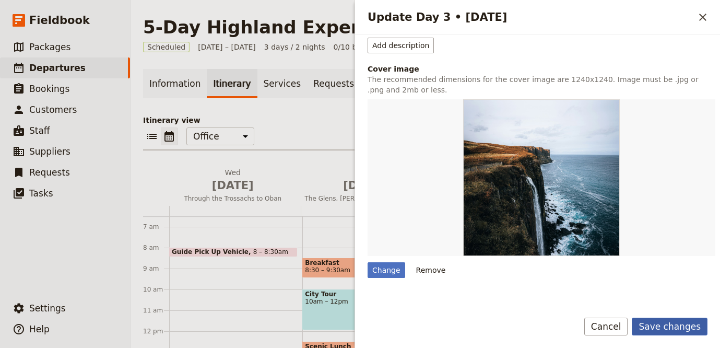
click at [689, 324] on button "Save changes" at bounding box center [670, 326] width 76 height 18
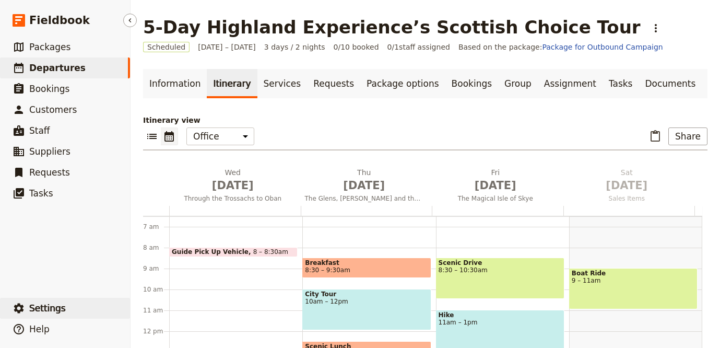
click at [60, 310] on span "Settings" at bounding box center [47, 308] width 37 height 10
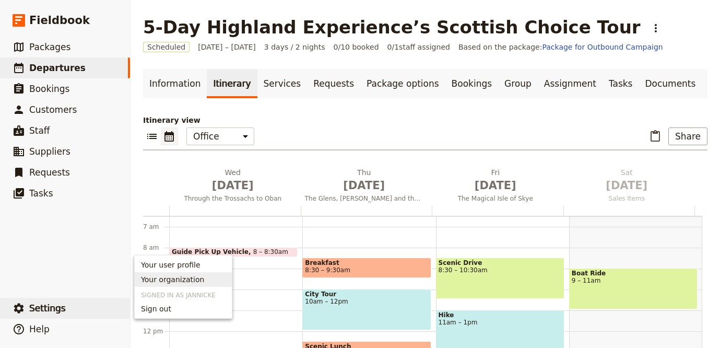
click at [182, 277] on span "Your organization" at bounding box center [172, 279] width 63 height 10
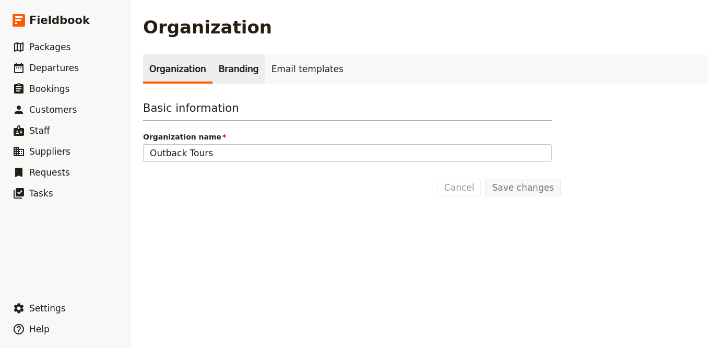
click at [232, 65] on link "Branding" at bounding box center [239, 68] width 53 height 29
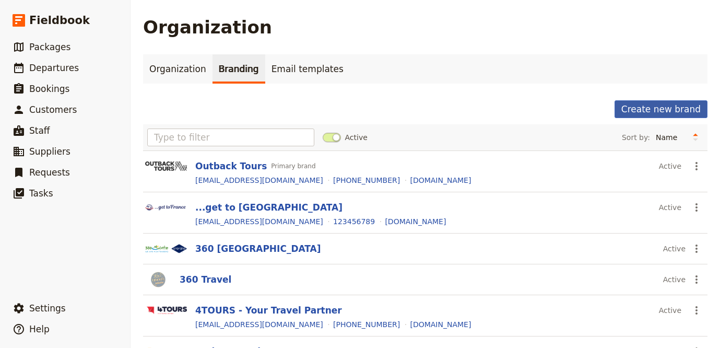
click at [644, 113] on button "Create new brand" at bounding box center [661, 109] width 93 height 18
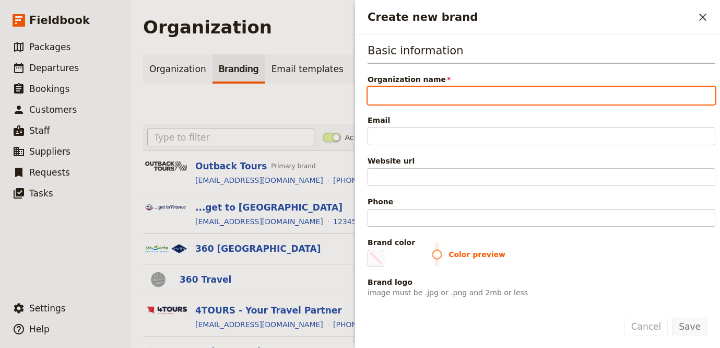
paste input "Highland Experience Tours"
type input "Highland Experience Tours"
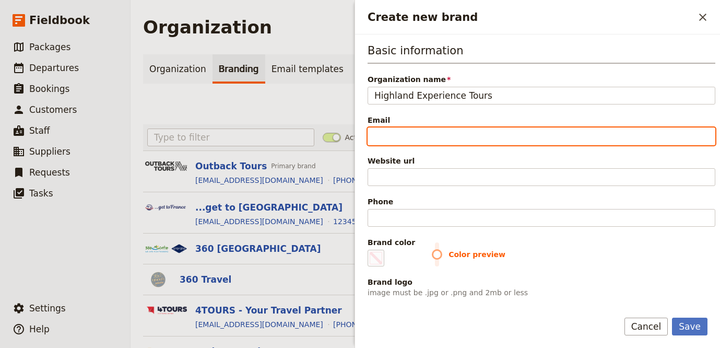
click at [572, 135] on input "Email" at bounding box center [542, 136] width 348 height 18
paste input "info@highlandexperience.com"
type input "info@highlandexperience.com"
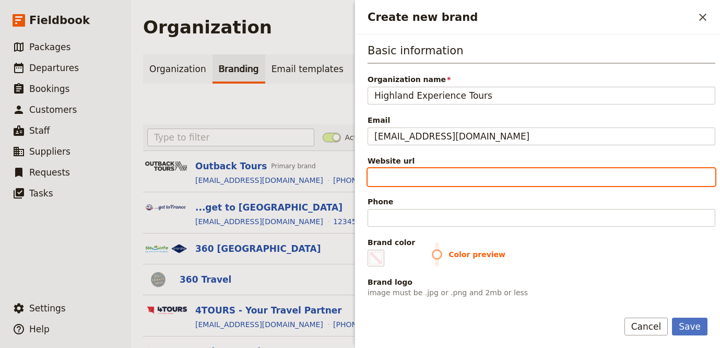
click at [512, 171] on input "Website url" at bounding box center [542, 177] width 348 height 18
paste input "info@highlandexperience.com"
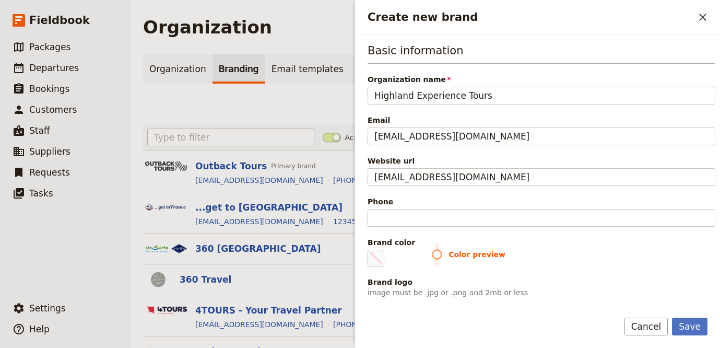
type input "https://highlandexperience.com"
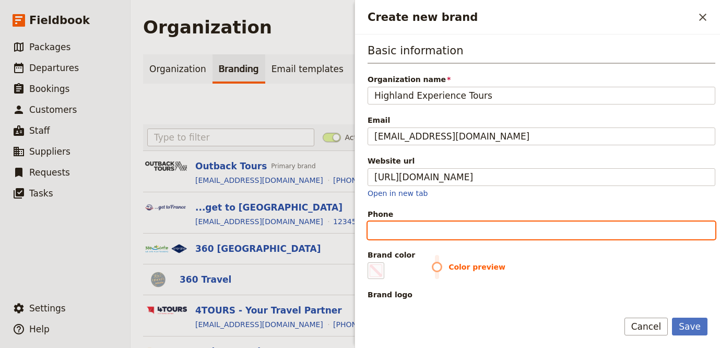
click at [498, 233] on input "Phone" at bounding box center [542, 230] width 348 height 18
paste input "+44 (0)131 226 1414"
click at [437, 230] on input "+44 (0)131 226 1414" at bounding box center [542, 230] width 348 height 18
click at [438, 230] on input "+44 (0)131 226 1414" at bounding box center [542, 230] width 348 height 18
click at [420, 232] on input "+44 (0)131 2261414" at bounding box center [542, 230] width 348 height 18
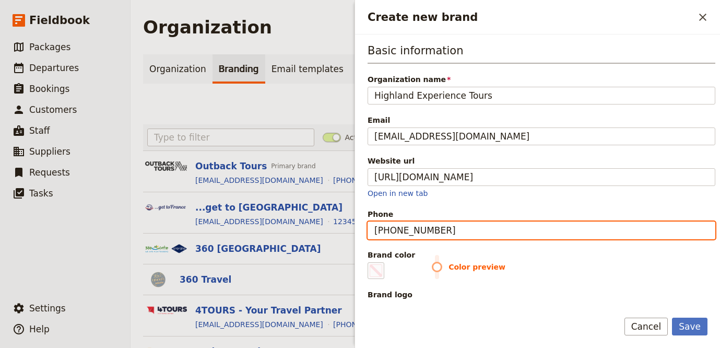
click at [406, 231] on input "+44 (0)1312261414" at bounding box center [542, 230] width 348 height 18
click at [396, 231] on input "+44 (01312261414" at bounding box center [542, 230] width 348 height 18
click at [399, 231] on input "+44 (01312261414" at bounding box center [542, 230] width 348 height 18
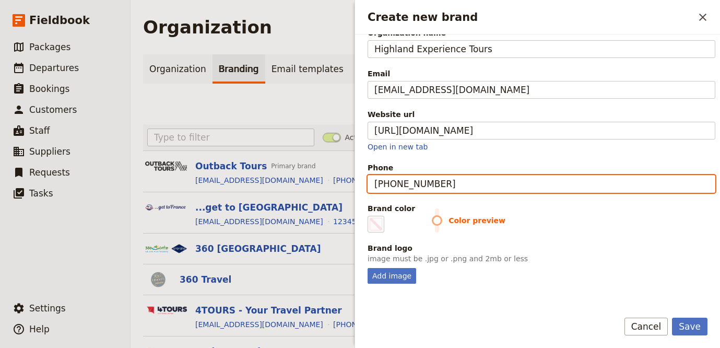
scroll to position [89, 0]
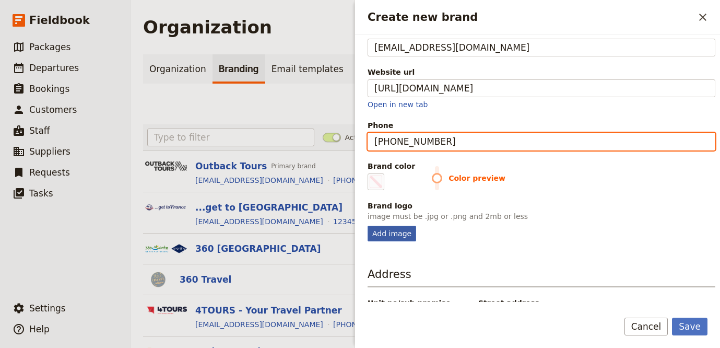
type input "+441312261414"
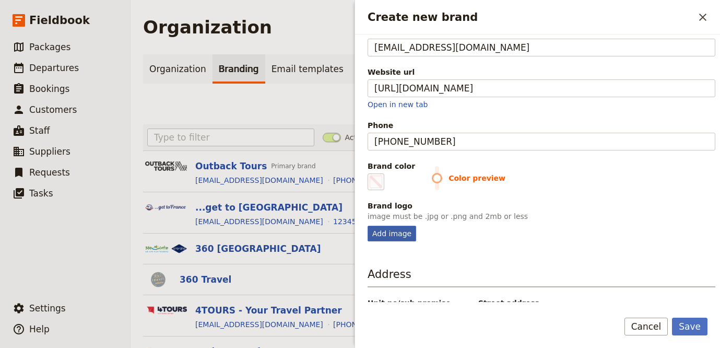
click at [379, 236] on div "Add image" at bounding box center [392, 234] width 49 height 16
click at [368, 226] on input "Add image" at bounding box center [367, 225] width 1 height 1
type input "C:\fakepath\images (2).png"
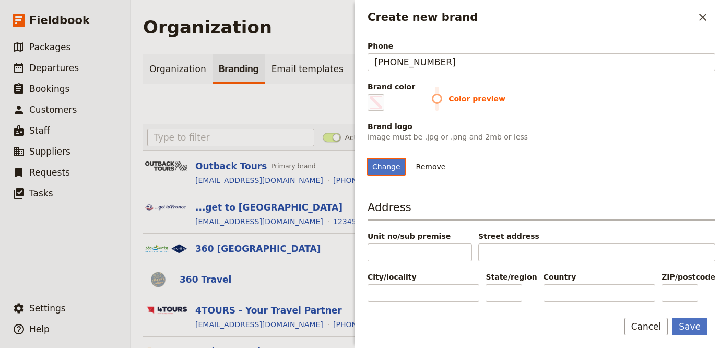
scroll to position [209, 0]
click at [381, 96] on span "Create new brand" at bounding box center [376, 102] width 13 height 13
click at [370, 93] on input "#000000" at bounding box center [370, 93] width 1 height 1
type input "#281d68"
click at [601, 160] on div "Change Remove" at bounding box center [542, 167] width 348 height 16
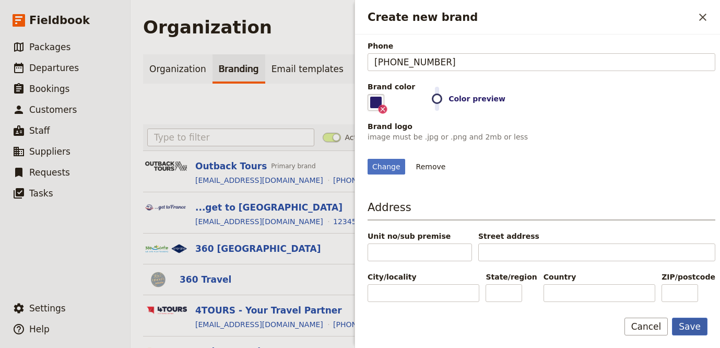
click at [690, 326] on button "Save" at bounding box center [690, 326] width 36 height 18
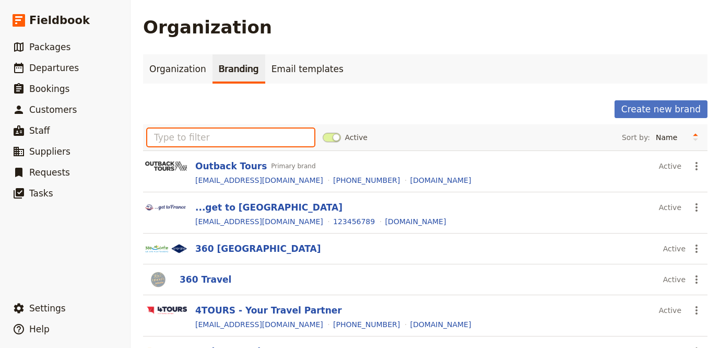
click at [238, 142] on input "text" at bounding box center [230, 137] width 167 height 18
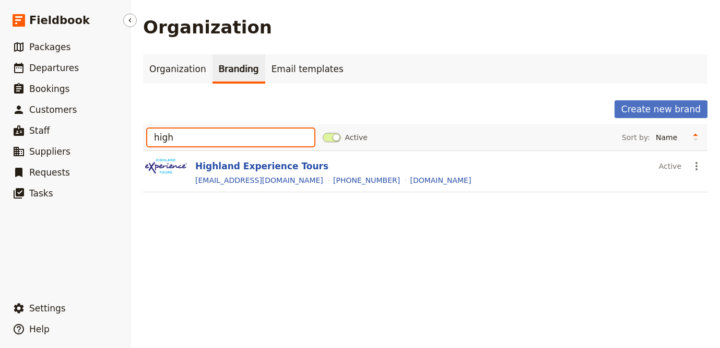
type input "high"
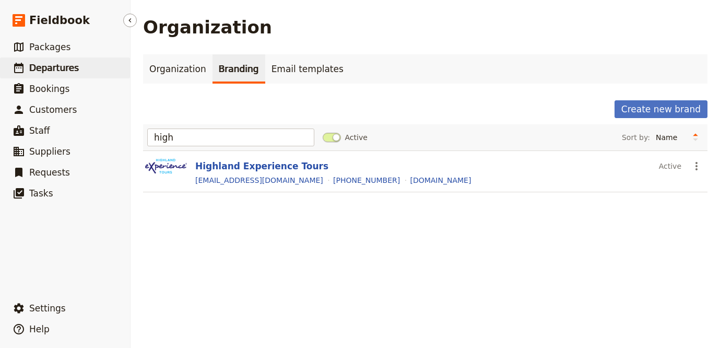
click at [23, 75] on link "​ Departures" at bounding box center [65, 67] width 130 height 21
select select "UPDATED_AT"
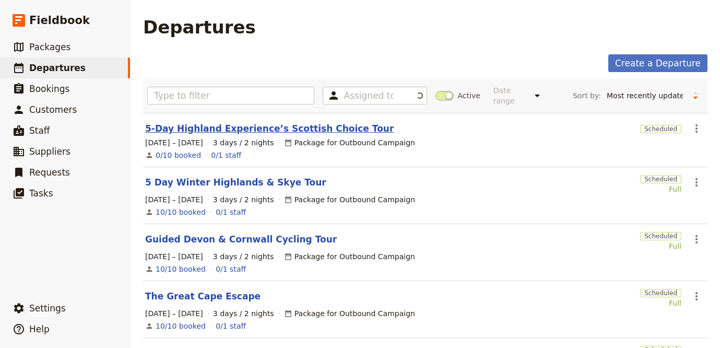
click at [250, 122] on link "5-Day Highland Experience’s Scottish Choice Tour" at bounding box center [269, 128] width 249 height 13
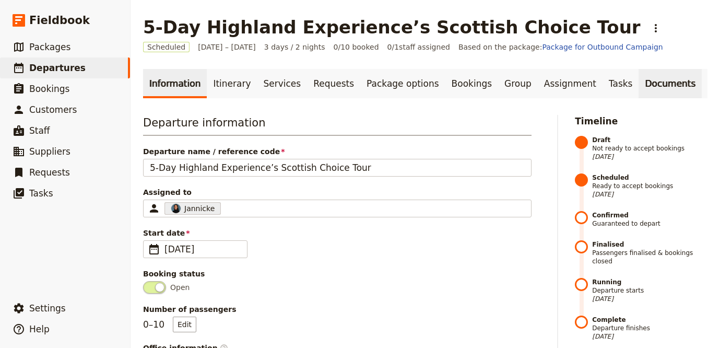
click at [639, 85] on link "Documents" at bounding box center [670, 83] width 63 height 29
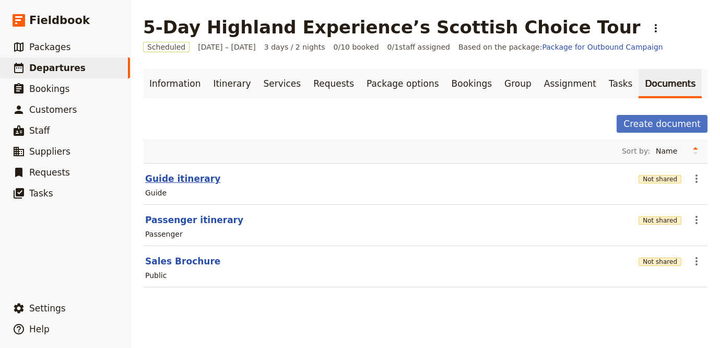
click at [179, 181] on button "Guide itinerary" at bounding box center [182, 178] width 75 height 13
select select "STAFF"
select select "RUN_SHEET"
select select "LARGE"
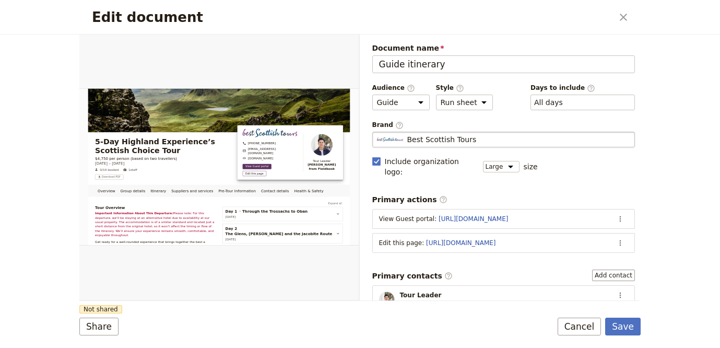
click at [493, 140] on div "Best Scottish Tours" at bounding box center [504, 139] width 254 height 10
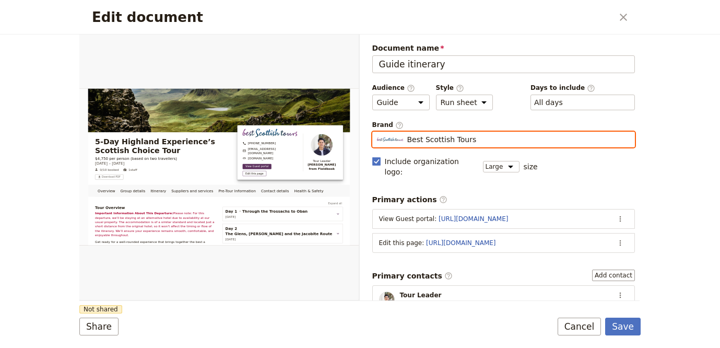
click at [377, 132] on input "Best Scottish Tours" at bounding box center [376, 132] width 1 height 1
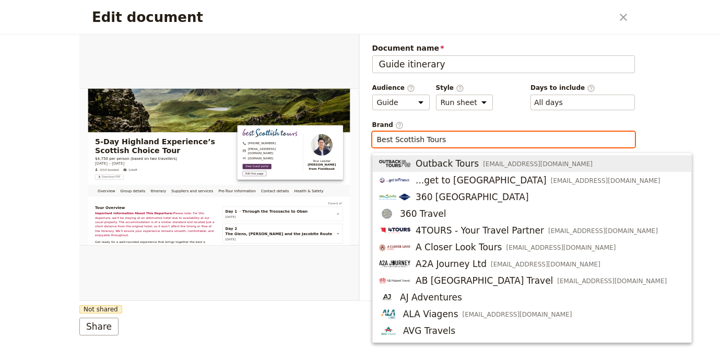
type input "j"
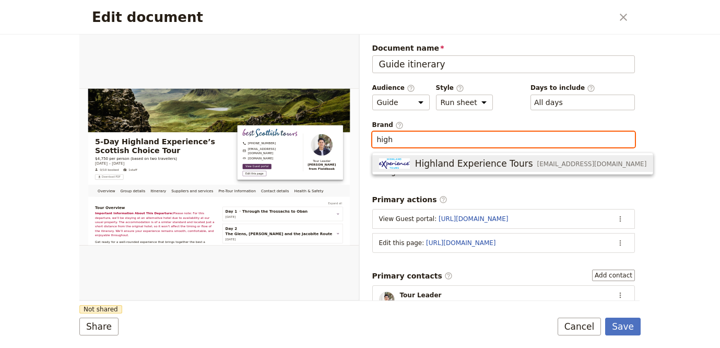
click at [487, 161] on span "Highland Experience Tours" at bounding box center [474, 163] width 118 height 13
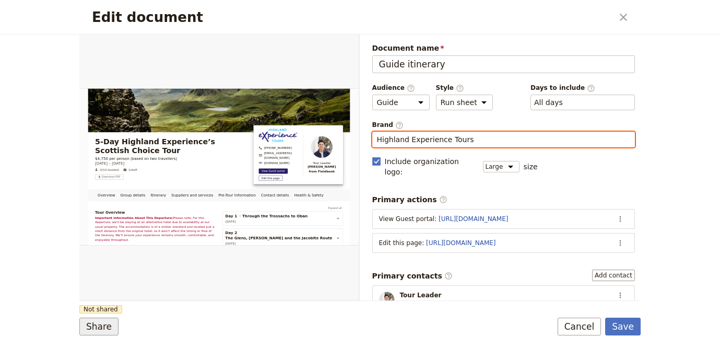
type input "Highland Experience Tours"
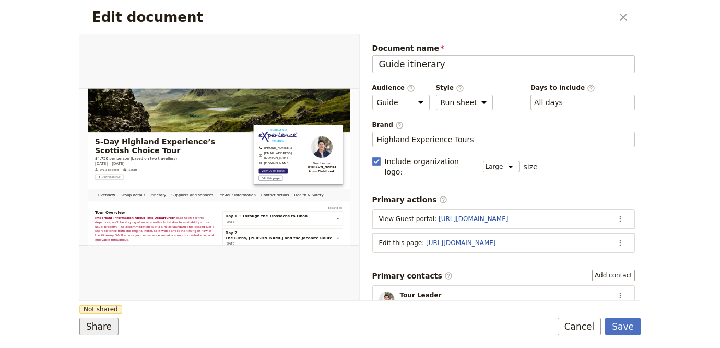
click at [114, 318] on button "Share" at bounding box center [98, 326] width 39 height 18
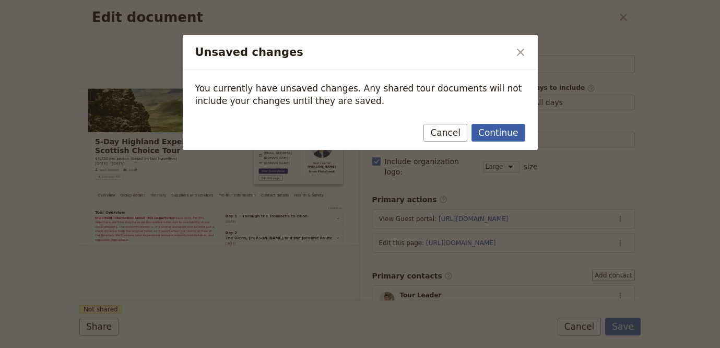
click at [481, 130] on button "Continue" at bounding box center [498, 133] width 53 height 18
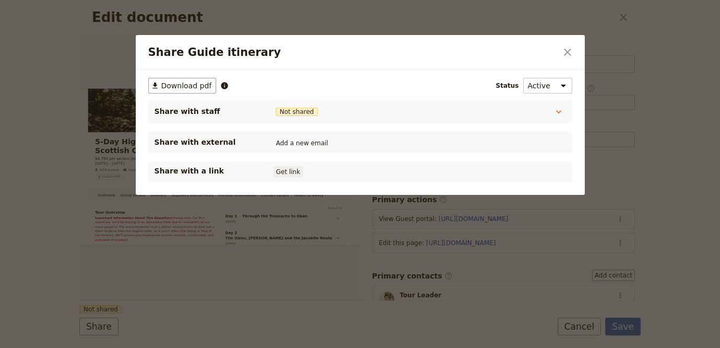
click at [284, 173] on button "Get link" at bounding box center [288, 171] width 29 height 11
click at [581, 50] on div "Share Guide itinerary ​" at bounding box center [360, 52] width 449 height 34
drag, startPoint x: 573, startPoint y: 50, endPoint x: 575, endPoint y: 58, distance: 8.6
click at [573, 50] on button "​" at bounding box center [568, 52] width 18 height 18
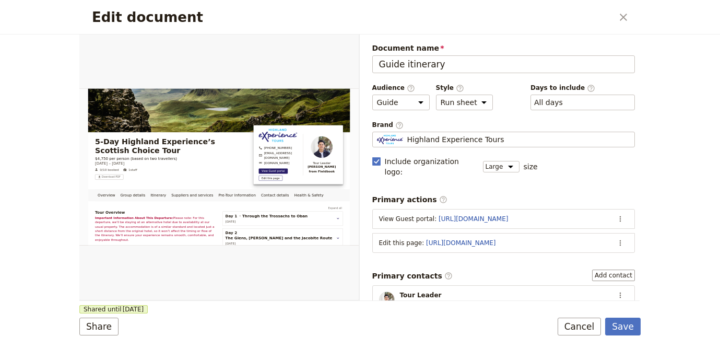
click at [620, 315] on form "Overview Group details Itinerary Suppliers and services Pre-Tour Information Co…" at bounding box center [359, 190] width 561 height 313
click at [621, 320] on button "Save" at bounding box center [623, 326] width 36 height 18
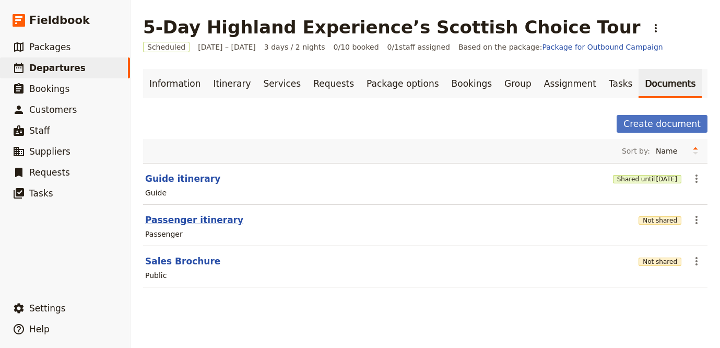
click at [219, 217] on button "Passenger itinerary" at bounding box center [194, 220] width 98 height 13
select select "PASSENGER"
select select "RUN_SHEET"
select select "LARGE"
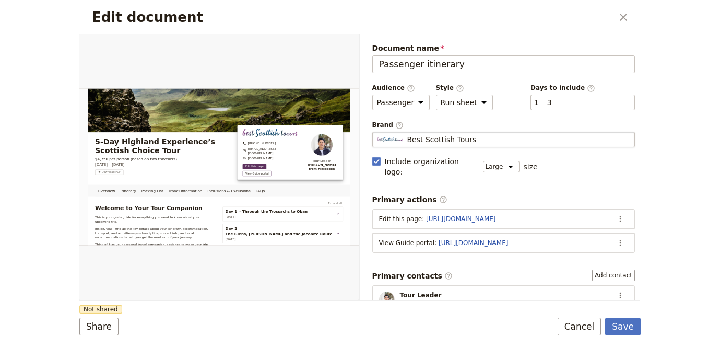
click at [434, 137] on span "Best Scottish Tours" at bounding box center [441, 139] width 69 height 10
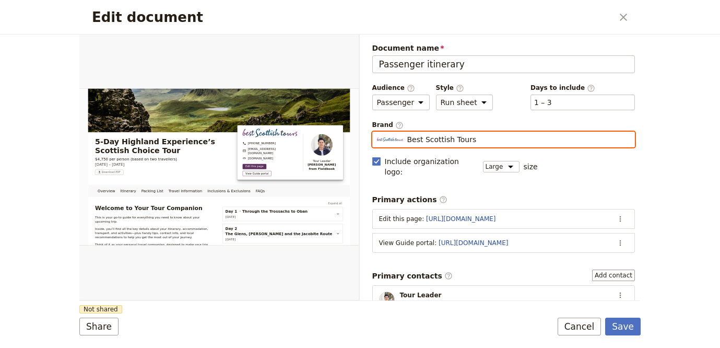
click at [377, 132] on input "Best Scottish Tours" at bounding box center [376, 132] width 1 height 1
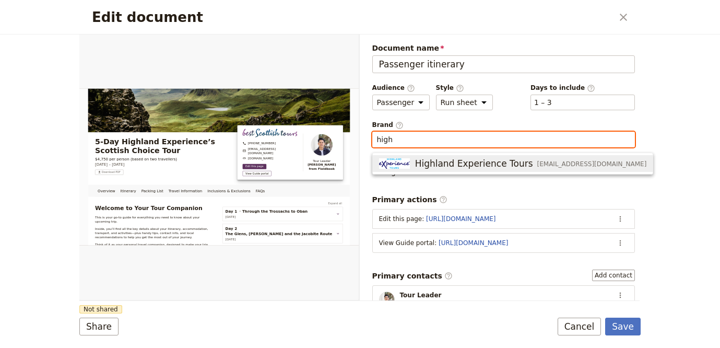
click at [424, 169] on span "Highland Experience Tours" at bounding box center [474, 163] width 118 height 13
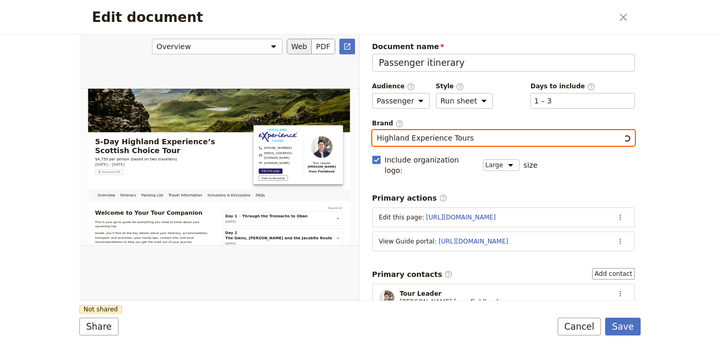
scroll to position [2, 0]
type input "Highland Experience Tours"
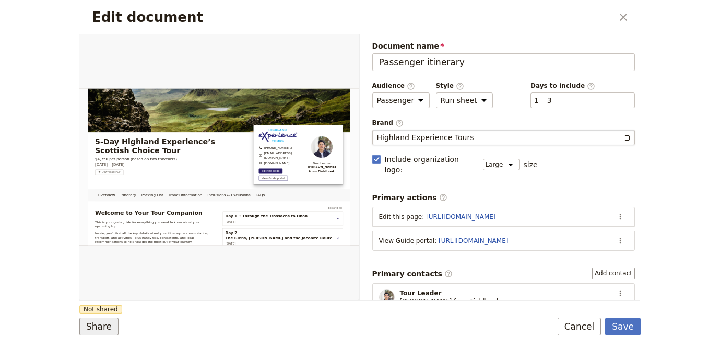
click at [97, 326] on button "Share" at bounding box center [98, 326] width 39 height 18
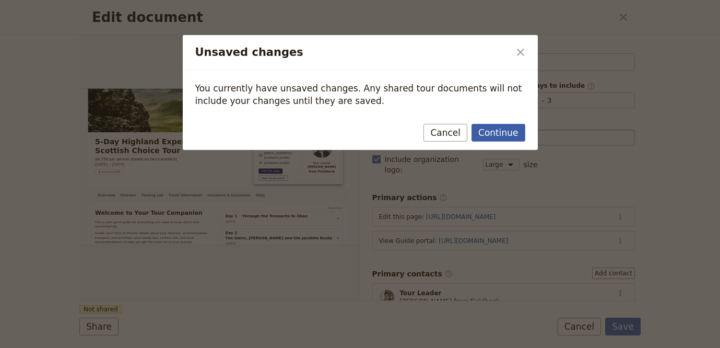
click at [477, 132] on button "Continue" at bounding box center [498, 133] width 53 height 18
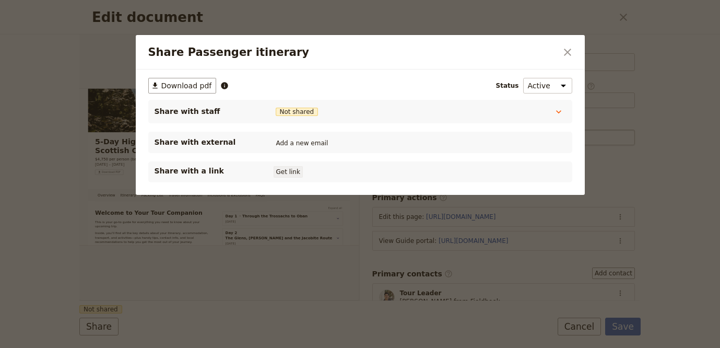
click at [293, 172] on button "Get link" at bounding box center [288, 171] width 29 height 11
click at [566, 52] on icon "Close dialog" at bounding box center [567, 52] width 13 height 13
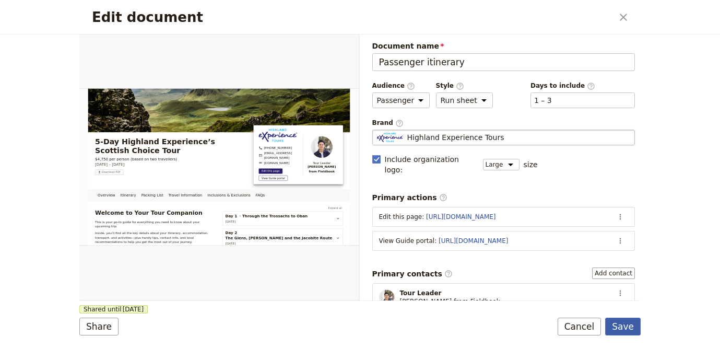
click at [622, 321] on button "Save" at bounding box center [623, 326] width 36 height 18
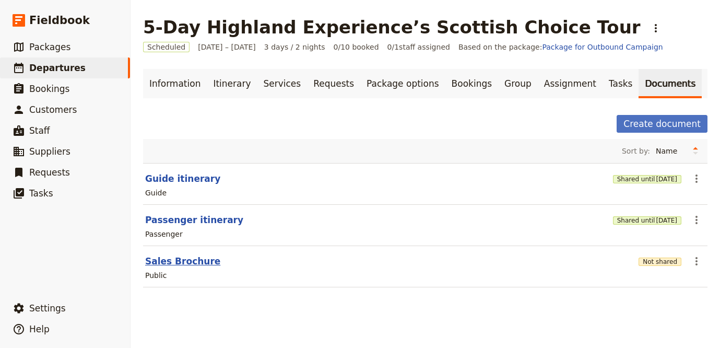
click at [174, 261] on button "Sales Brochure" at bounding box center [182, 261] width 75 height 13
select select "DEFAULT"
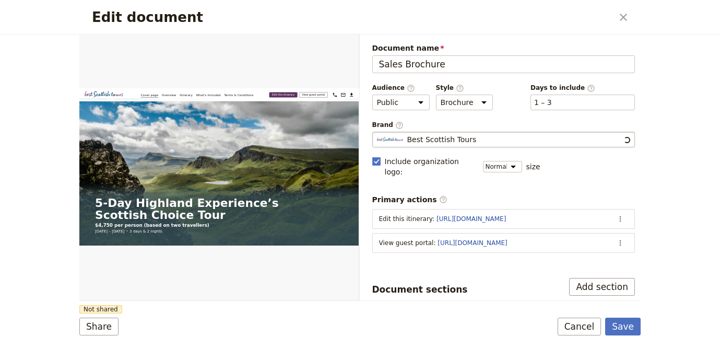
scroll to position [0, 0]
click at [423, 132] on fieldset "Best Scottish Tours Best Scottish Tours" at bounding box center [503, 140] width 263 height 16
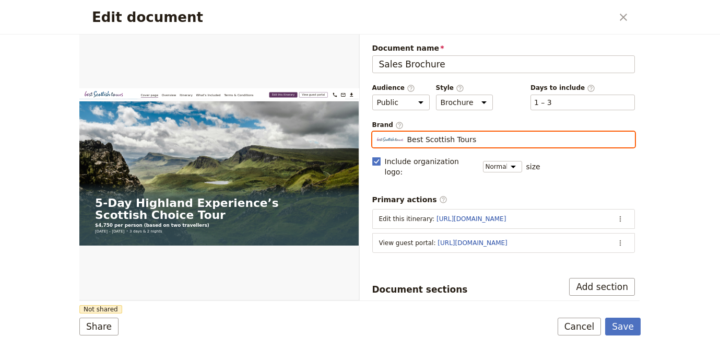
click at [377, 132] on input "Best Scottish Tours" at bounding box center [376, 132] width 1 height 1
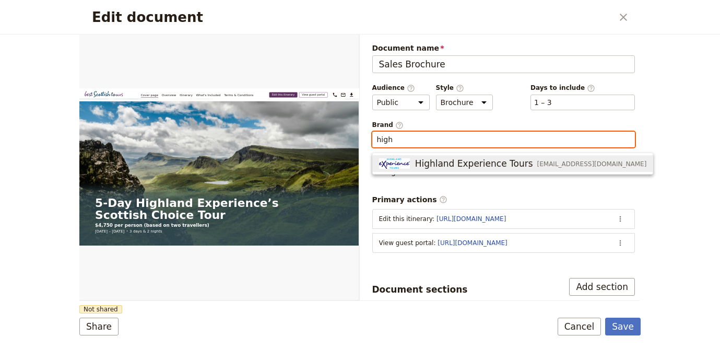
click at [452, 160] on span "Highland Experience Tours" at bounding box center [474, 163] width 118 height 13
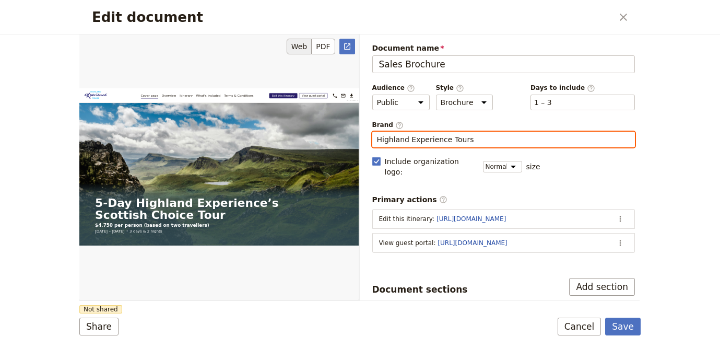
type input "Highland Experience Tours"
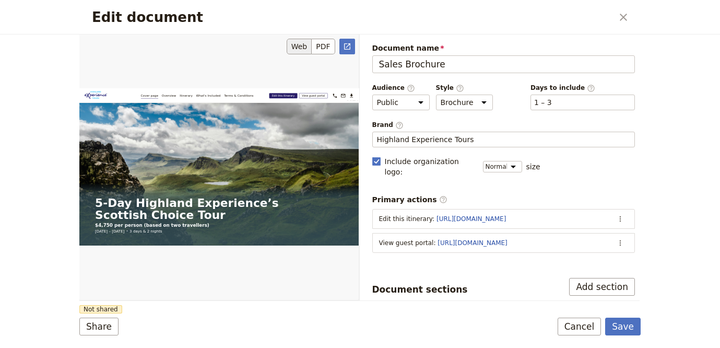
click at [270, 293] on div "Edit document" at bounding box center [218, 167] width 279 height 266
click at [88, 319] on button "Share" at bounding box center [98, 326] width 39 height 18
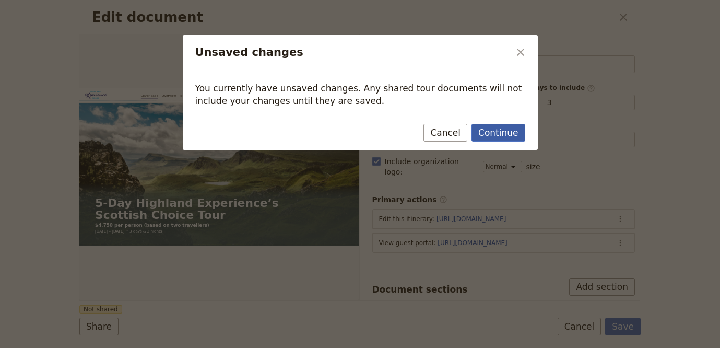
click at [490, 131] on button "Continue" at bounding box center [498, 133] width 53 height 18
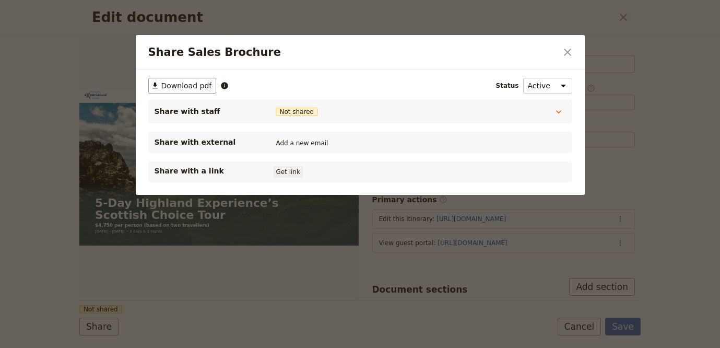
click at [301, 166] on div "Share with a link Get link" at bounding box center [360, 172] width 411 height 13
click at [299, 171] on button "Get link" at bounding box center [288, 171] width 29 height 11
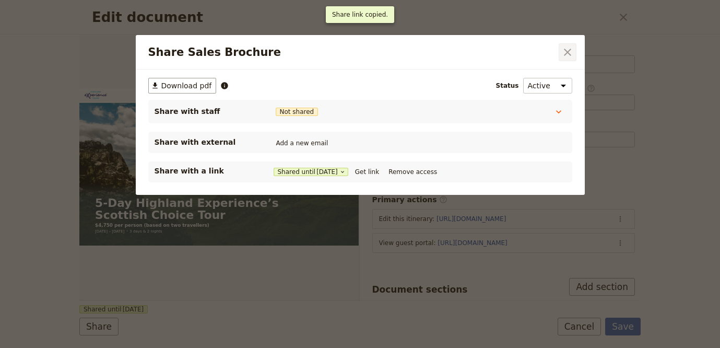
click at [569, 53] on icon "Close dialog" at bounding box center [567, 52] width 13 height 13
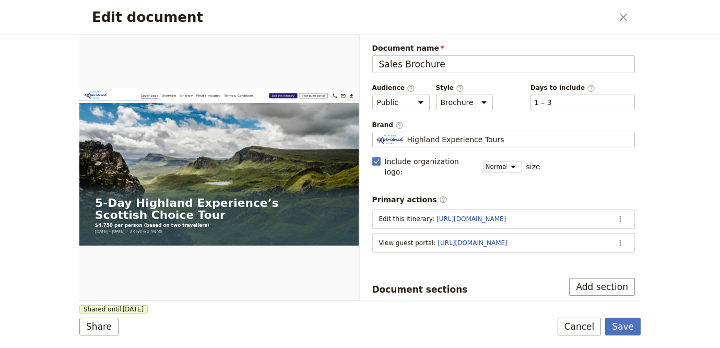
drag, startPoint x: 623, startPoint y: 325, endPoint x: 591, endPoint y: 308, distance: 36.2
click at [623, 325] on button "Save" at bounding box center [623, 326] width 36 height 18
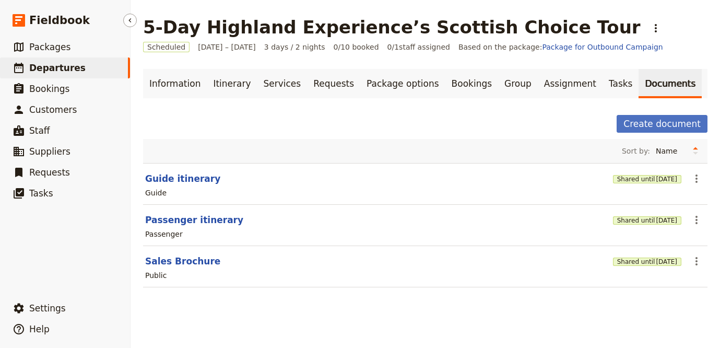
click at [77, 70] on link "​ Departures" at bounding box center [65, 67] width 130 height 21
select select "UPDATED_AT"
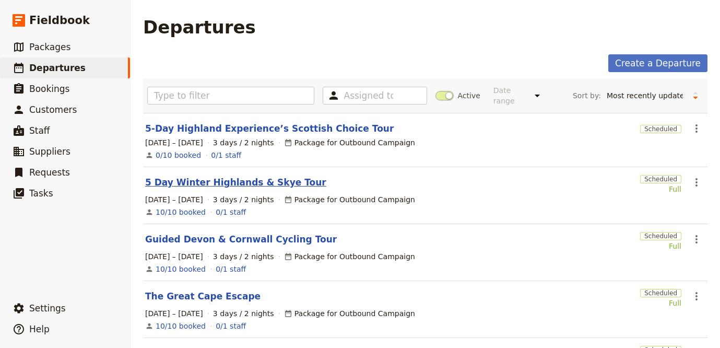
click at [213, 176] on link "5 Day Winter Highlands & Skye Tour" at bounding box center [235, 182] width 181 height 13
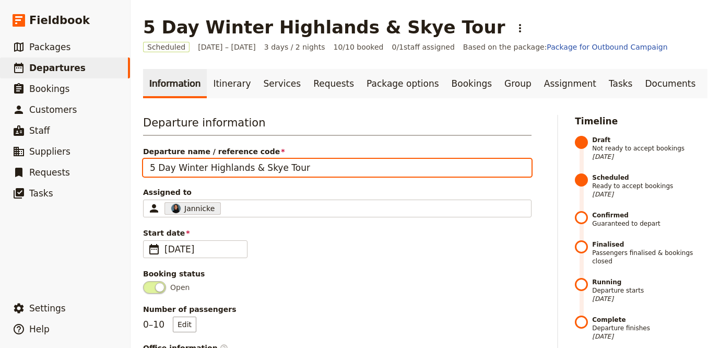
click at [231, 164] on input "5 Day Winter Highlands & Skye Tour" at bounding box center [337, 168] width 389 height 18
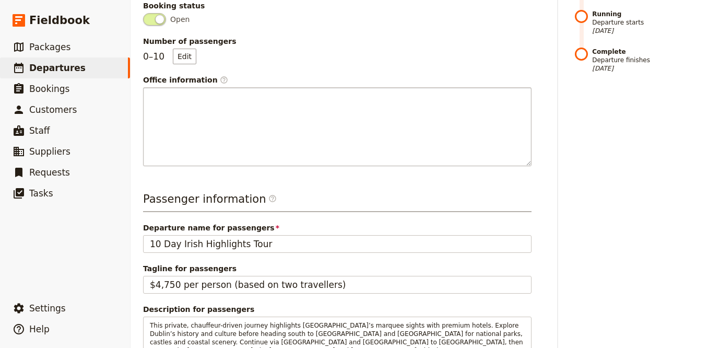
scroll to position [270, 0]
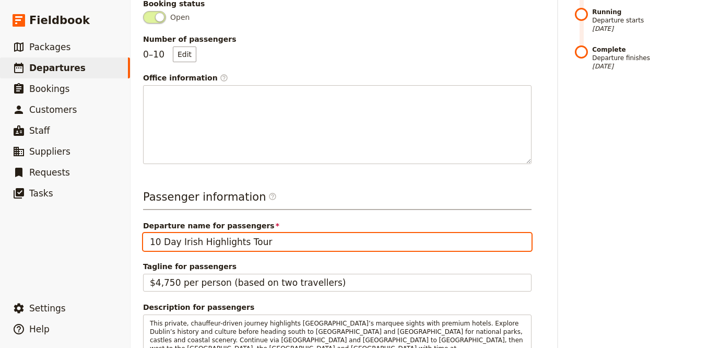
click at [252, 242] on input "10 Day Irish Highlights Tour" at bounding box center [337, 242] width 389 height 18
paste input "5 Day Winter Highlands & Skye"
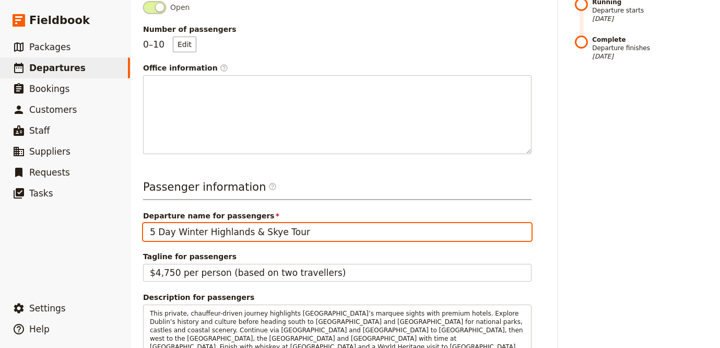
scroll to position [560, 0]
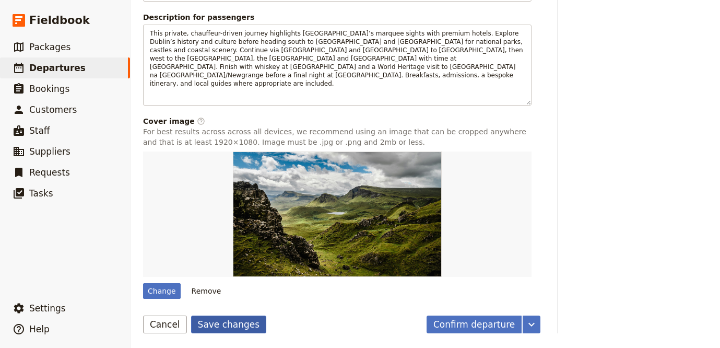
type input "5 Day Winter Highlands & Skye Tour"
click at [227, 316] on button "Save changes" at bounding box center [229, 324] width 76 height 18
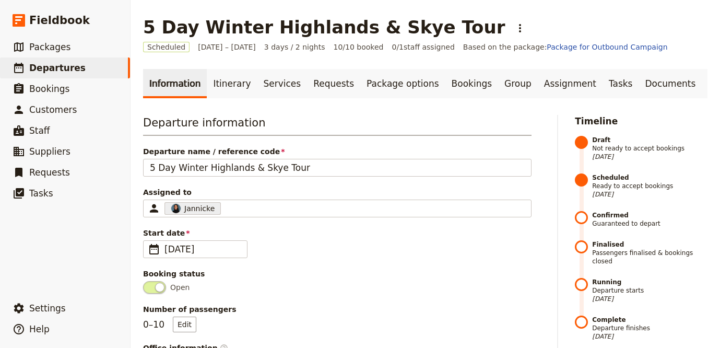
click at [456, 27] on div "5 Day Winter Highlands & Skye Tour ​" at bounding box center [425, 27] width 564 height 21
click at [519, 29] on icon "Actions" at bounding box center [520, 28] width 2 height 8
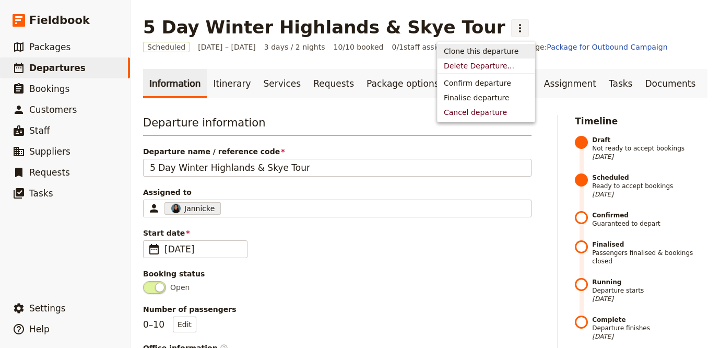
click at [474, 55] on span "Clone this departure" at bounding box center [481, 51] width 75 height 10
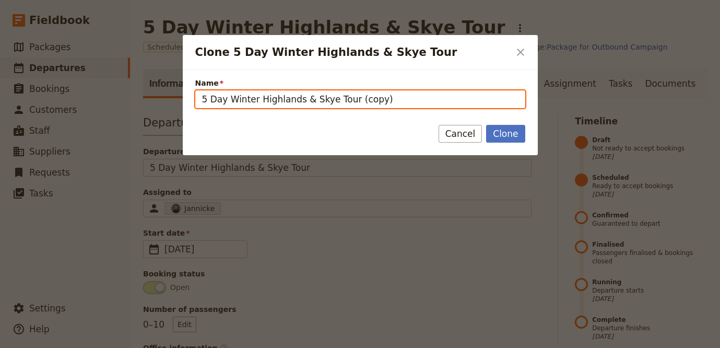
click at [299, 90] on input "5 Day Winter Highlands & Skye Tour (copy)" at bounding box center [360, 99] width 330 height 18
paste input "Best of Northern Ireland Golf Tour Package"
type input "Best of Northern Ireland Golf Tour Package"
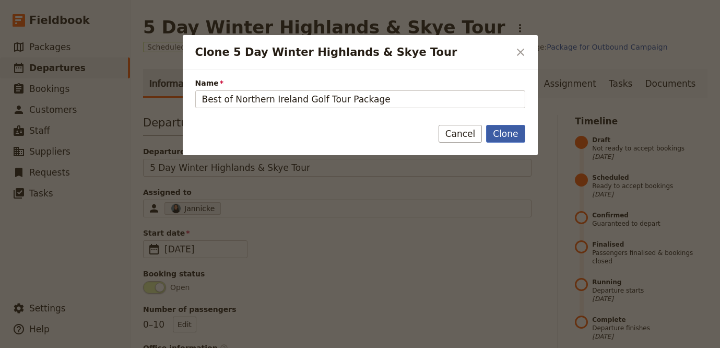
click at [517, 133] on button "Clone" at bounding box center [505, 134] width 39 height 18
type input "Best of Northern Ireland Golf Tour Package"
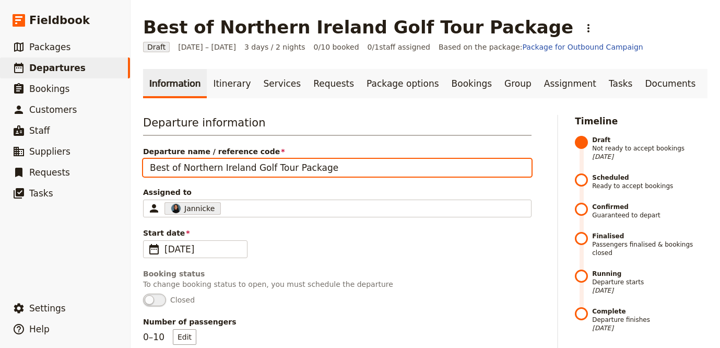
click at [264, 174] on input "Best of Northern Ireland Golf Tour Package" at bounding box center [337, 168] width 389 height 18
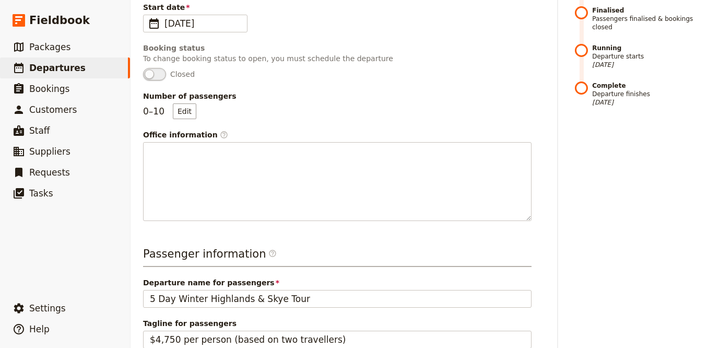
scroll to position [226, 0]
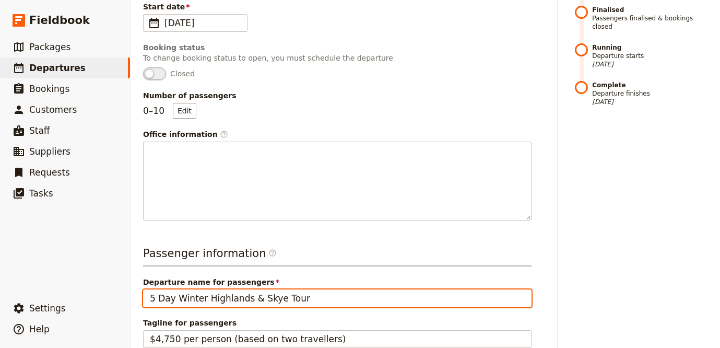
click at [279, 301] on input "5 Day Winter Highlands & Skye Tour" at bounding box center [337, 298] width 389 height 18
paste input "Best of Northern Ireland Golf Tour Package"
type input "Best of Northern Ireland Golf Tour Package"
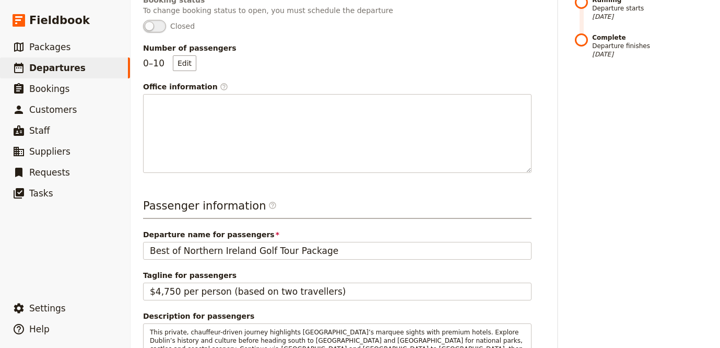
scroll to position [395, 0]
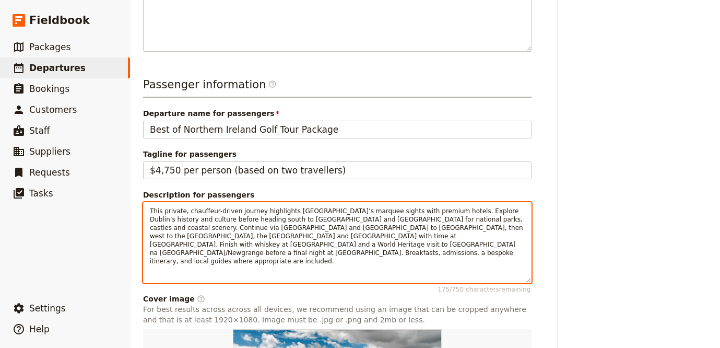
click at [370, 228] on span "This private, chauffeur-driven journey highlights Ireland’s marquee sights with…" at bounding box center [337, 235] width 375 height 57
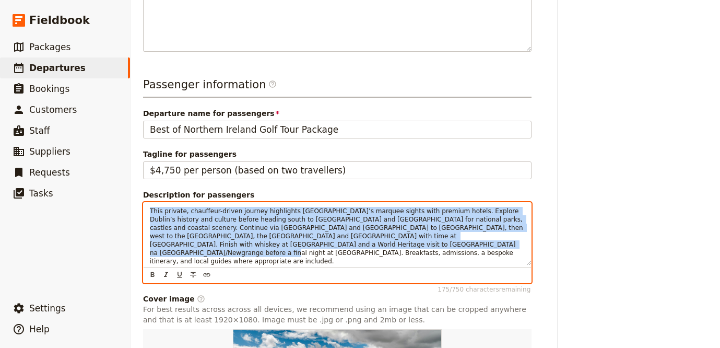
click at [370, 228] on span "This private, chauffeur-driven journey highlights Ireland’s marquee sights with…" at bounding box center [337, 235] width 375 height 57
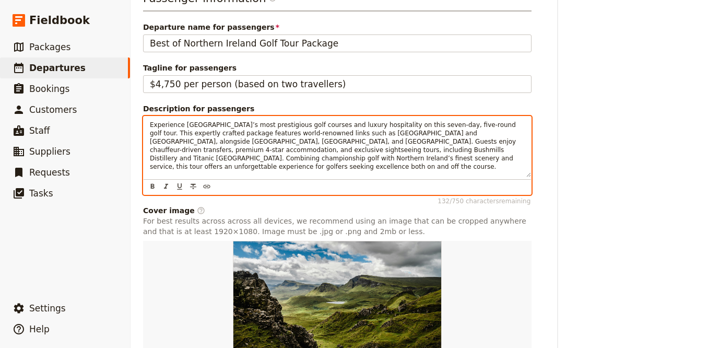
scroll to position [572, 0]
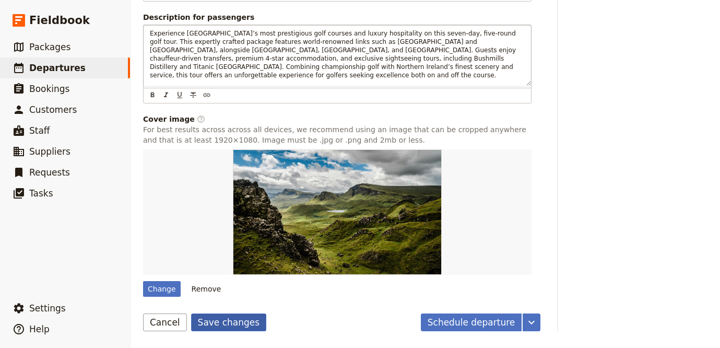
click at [199, 321] on button "Save changes" at bounding box center [229, 322] width 76 height 18
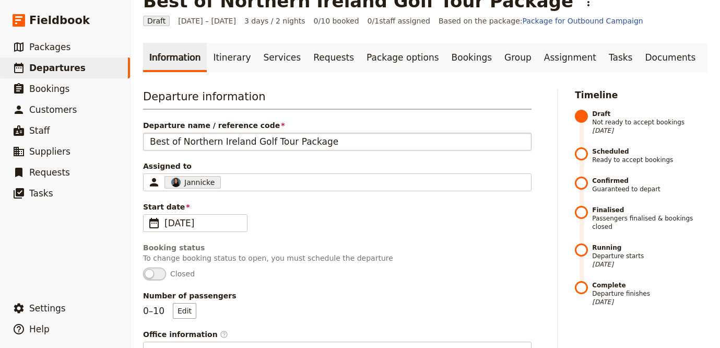
scroll to position [0, 0]
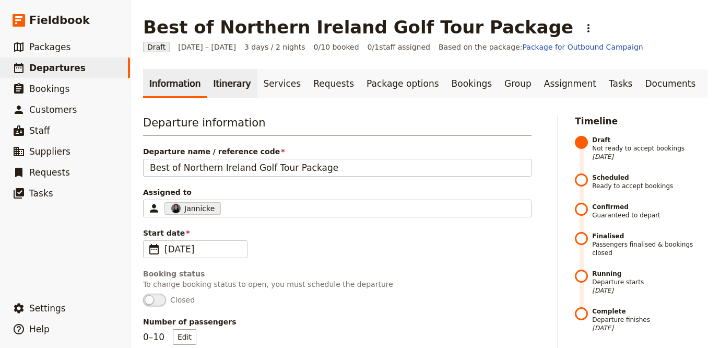
click at [225, 85] on link "Itinerary" at bounding box center [232, 83] width 50 height 29
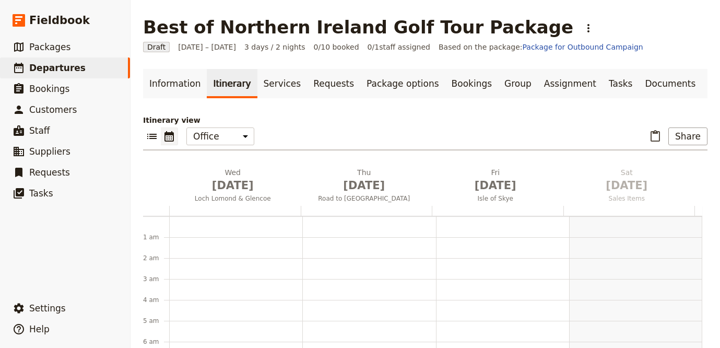
scroll to position [136, 0]
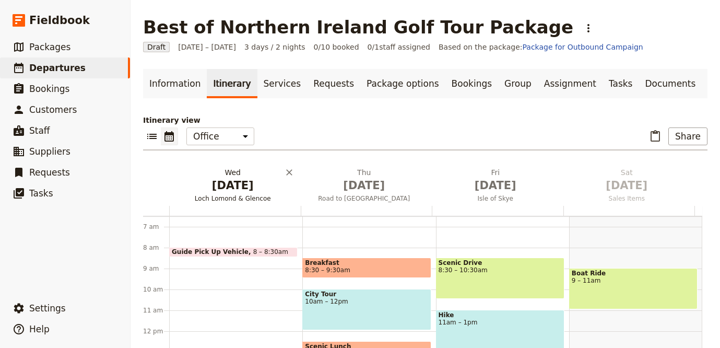
click at [221, 190] on span "[DATE]" at bounding box center [232, 186] width 119 height 16
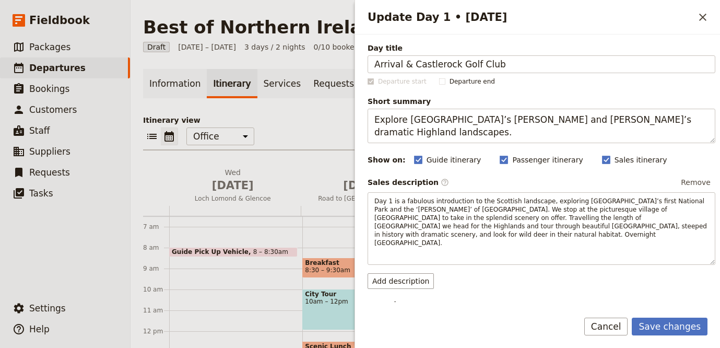
type input "Arrival & Castlerock Golf Club"
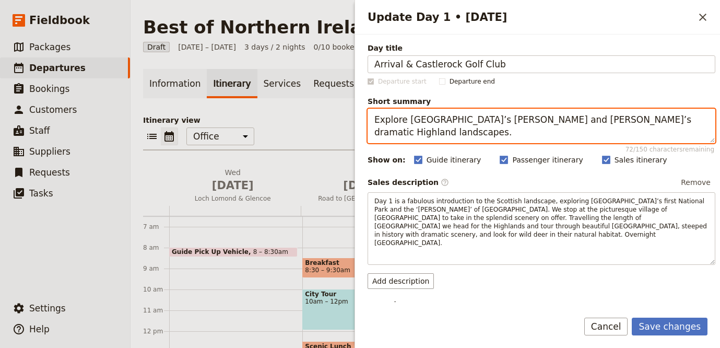
click at [580, 143] on textarea "Explore Loch Lomond’s bonnie banks and Glencoe’s dramatic Highland landscapes." at bounding box center [542, 126] width 348 height 34
click at [581, 137] on textarea "Explore Loch Lomond’s bonnie banks and Glencoe’s dramatic Highland landscapes." at bounding box center [542, 126] width 348 height 34
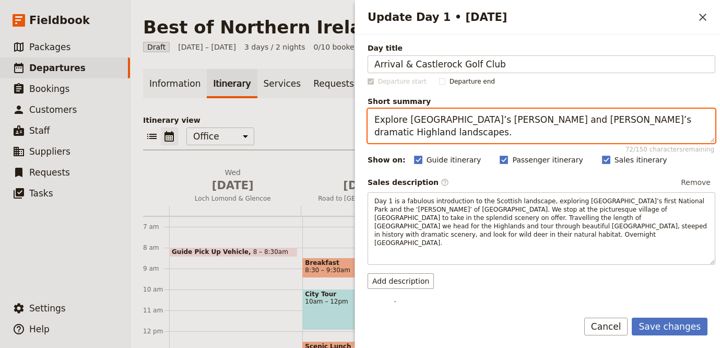
paste textarea "Arrive in Northern Ireland and play your first round at Castlerock"
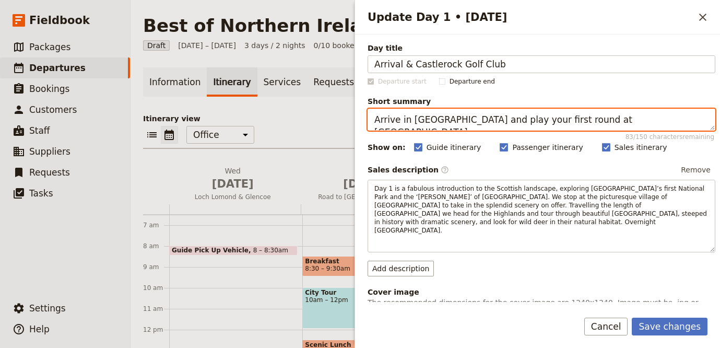
scroll to position [2, 0]
type textarea "Arrive in Northern Ireland and play your first round at Castlerock."
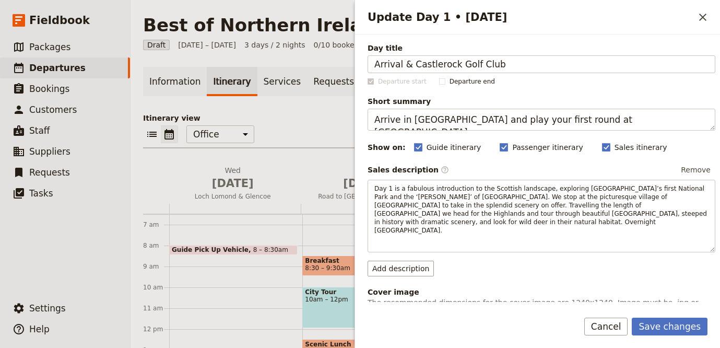
click at [514, 171] on div "Sales description ​ Remove" at bounding box center [542, 170] width 348 height 16
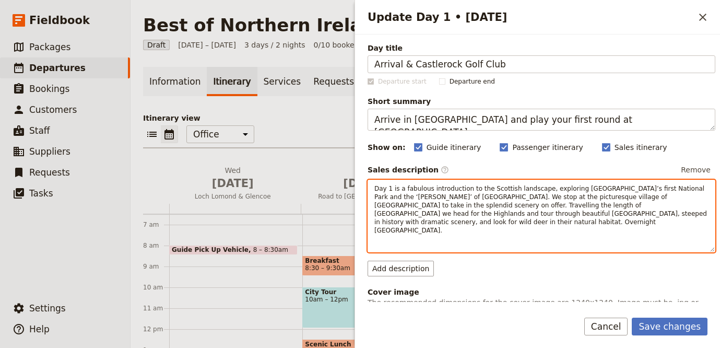
click at [519, 197] on span "Day 1 is a fabulous introduction to the Scottish landscape, exploring Scotland’…" at bounding box center [541, 209] width 335 height 49
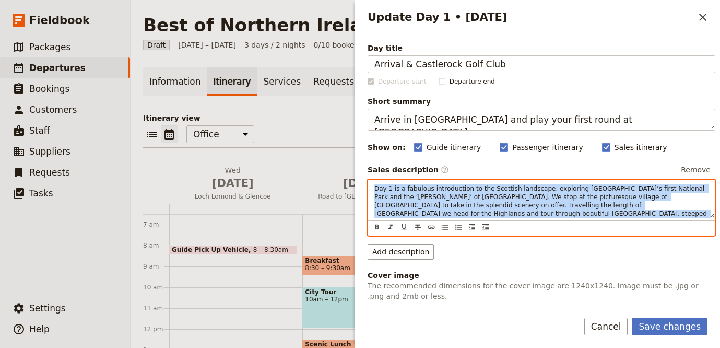
click at [519, 197] on span "Day 1 is a fabulous introduction to the Scottish landscape, exploring Scotland’…" at bounding box center [541, 209] width 335 height 49
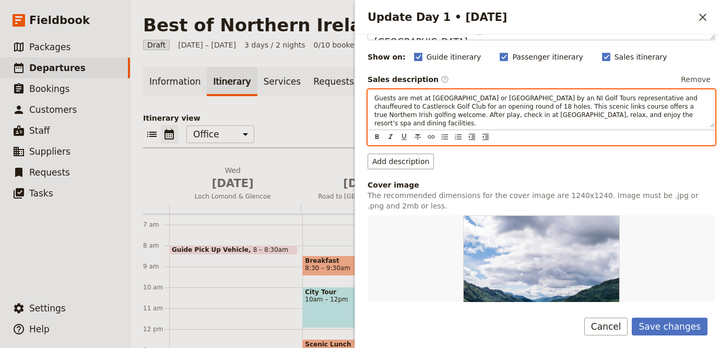
scroll to position [318, 0]
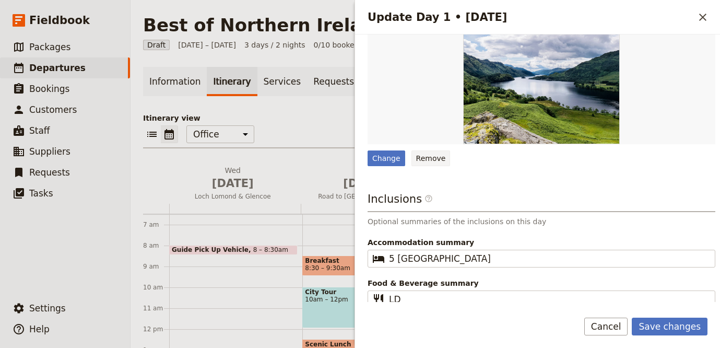
click at [438, 159] on button "Remove" at bounding box center [430, 158] width 39 height 16
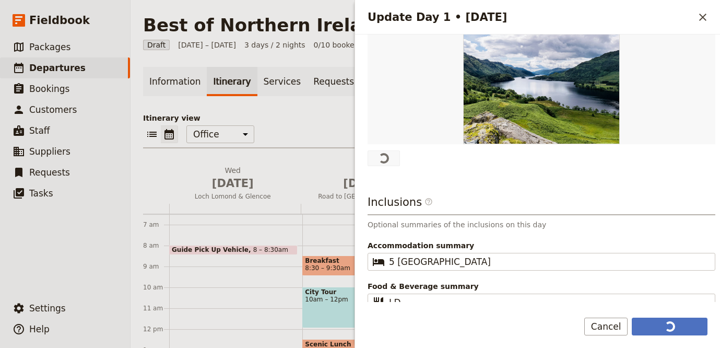
scroll to position [0, 0]
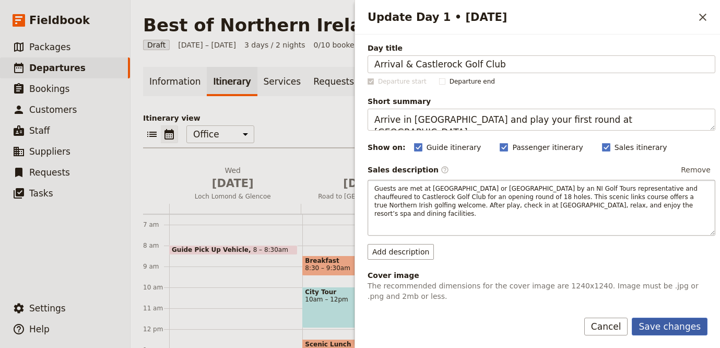
click at [686, 329] on button "Save changes" at bounding box center [670, 326] width 76 height 18
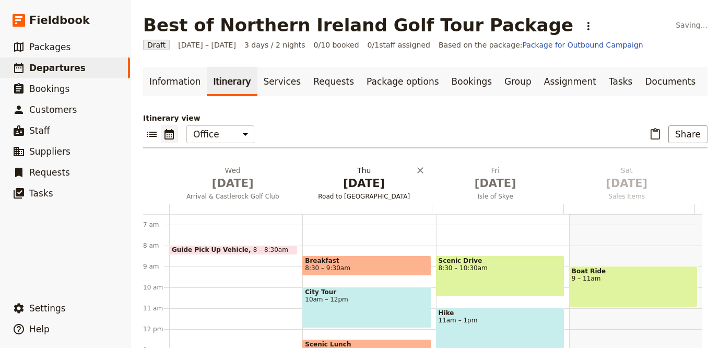
click at [337, 190] on span "[DATE]" at bounding box center [364, 183] width 119 height 16
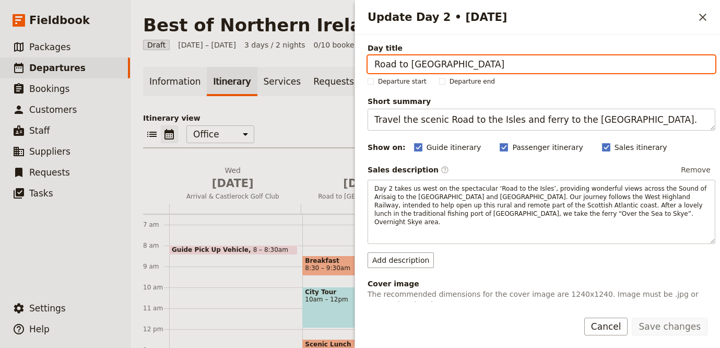
click at [592, 69] on input "Road to the Isles" at bounding box center [542, 64] width 348 height 18
click at [591, 69] on input "Road to the Isles" at bounding box center [542, 64] width 348 height 18
paste input "Play Portstewart’s world-famous Strand Course."
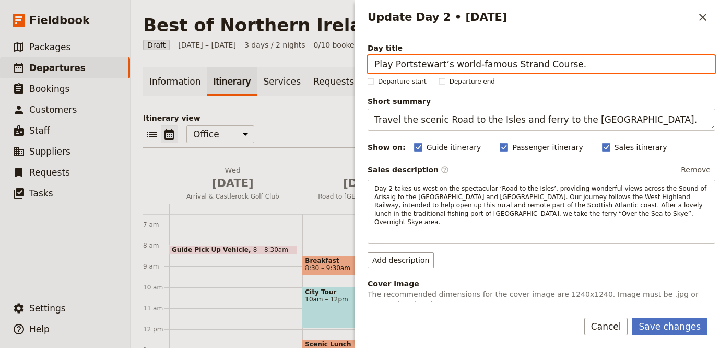
type input "Play Portstewart’s world-famous Strand Course."
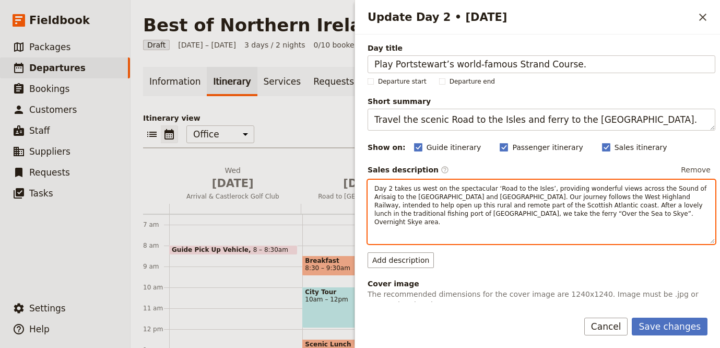
click at [585, 208] on span "Day 2 takes us west on the spectacular ‘Road to the Isles’, providing wonderful…" at bounding box center [541, 205] width 334 height 41
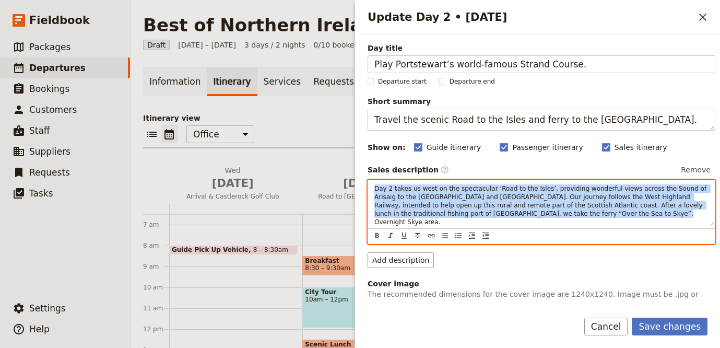
click at [585, 208] on span "Day 2 takes us west on the spectacular ‘Road to the Isles’, providing wonderful…" at bounding box center [541, 205] width 334 height 41
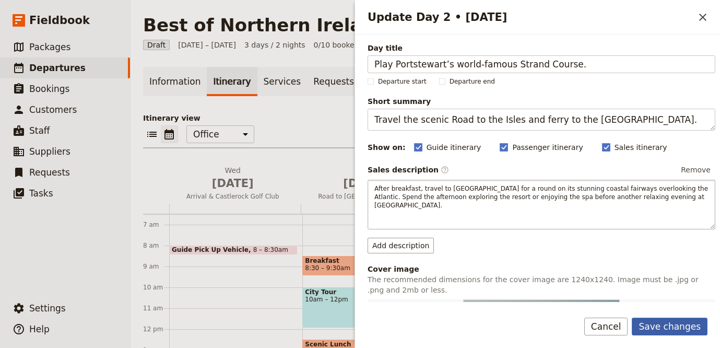
click at [692, 324] on button "Save changes" at bounding box center [670, 326] width 76 height 18
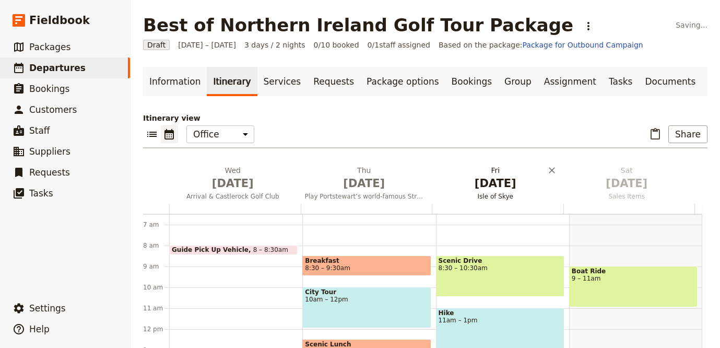
click at [480, 199] on span "Isle of Skye" at bounding box center [495, 196] width 127 height 8
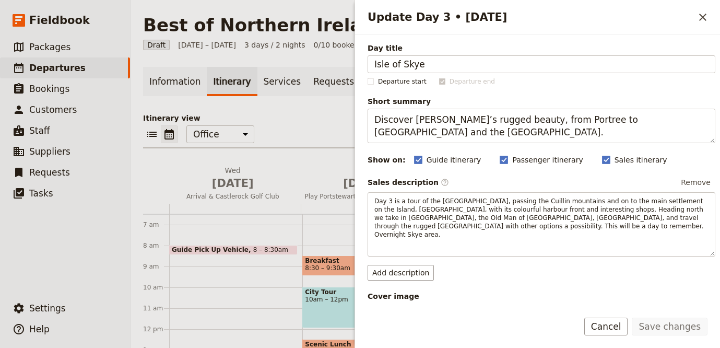
click at [488, 189] on div "Sales description ​ Remove" at bounding box center [542, 182] width 348 height 16
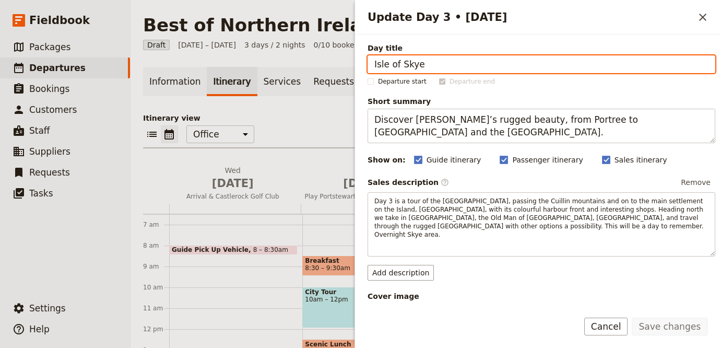
click at [490, 69] on input "Isle of Skye" at bounding box center [542, 64] width 348 height 18
click at [490, 70] on input "Isle of Skye" at bounding box center [542, 64] width 348 height 18
paste input "Royal Portrush & Bushmills Distillery"
type input "Royal Portrush & Bushmills Distillery"
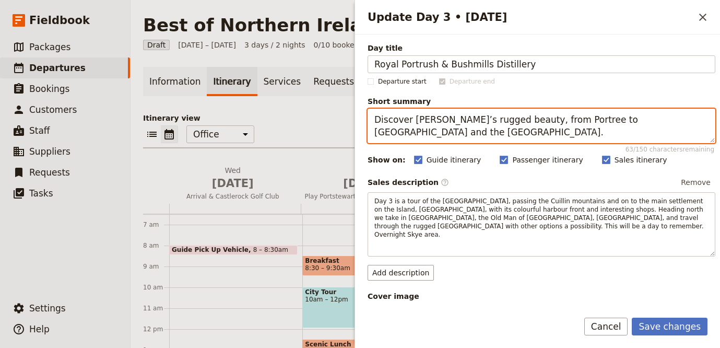
click at [576, 120] on textarea "Discover Skye’s rugged beauty, from Portree to Kilt Rock and the Trotternish Pe…" at bounding box center [542, 126] width 348 height 34
paste textarea "Championship golf and a taste of Irish whiskey heritage"
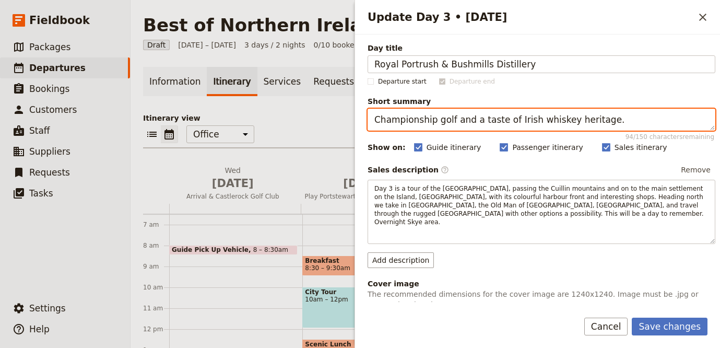
type textarea "Championship golf and a taste of Irish whiskey heritage."
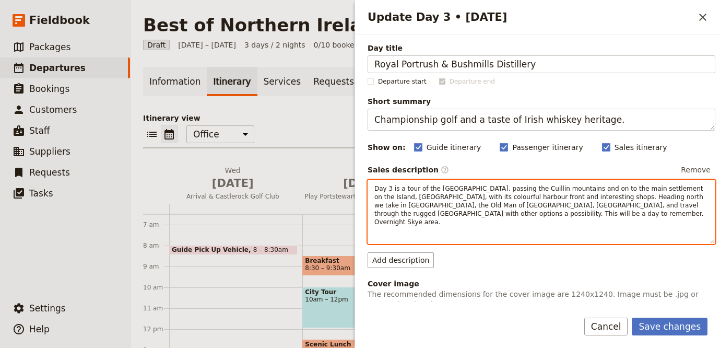
click at [488, 193] on span "Day 3 is a tour of the Isle of Skye, passing the Cuillin mountains and on to th…" at bounding box center [539, 205] width 331 height 41
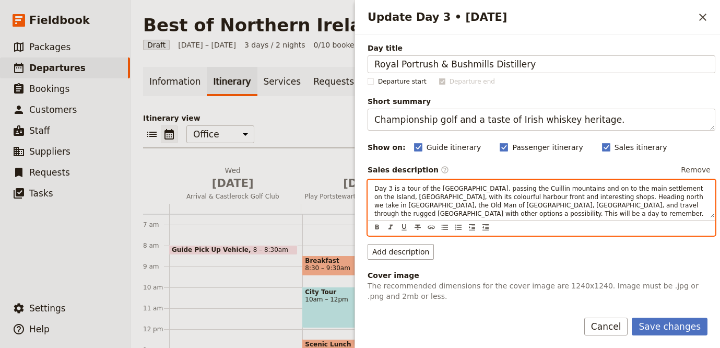
click at [488, 193] on span "Day 3 is a tour of the Isle of Skye, passing the Cuillin mountains and on to th…" at bounding box center [539, 205] width 331 height 41
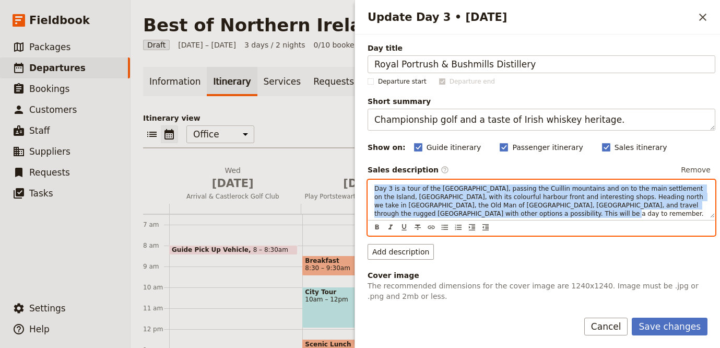
click at [488, 193] on span "Day 3 is a tour of the Isle of Skye, passing the Cuillin mountains and on to th…" at bounding box center [539, 205] width 331 height 41
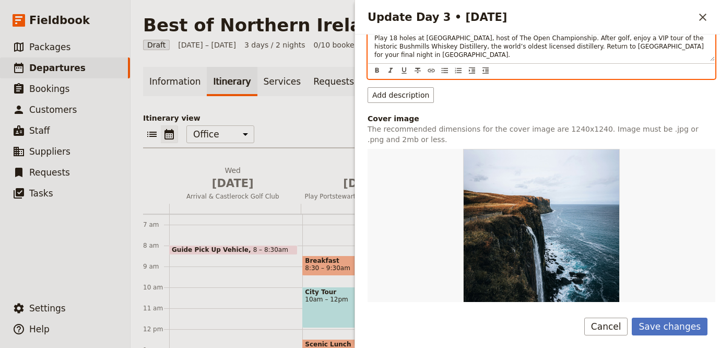
scroll to position [217, 0]
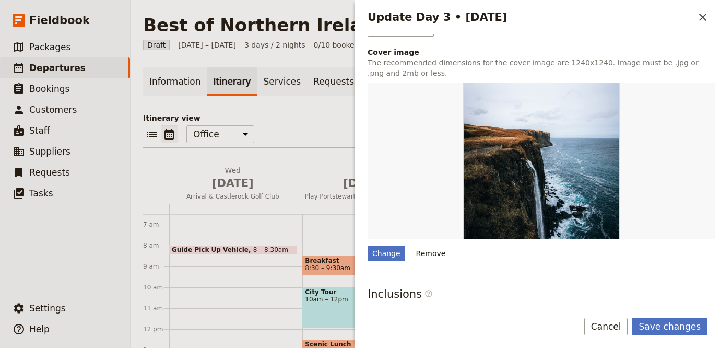
click at [449, 255] on div "Change Remove" at bounding box center [542, 253] width 348 height 16
click at [438, 256] on button "Remove" at bounding box center [430, 253] width 39 height 16
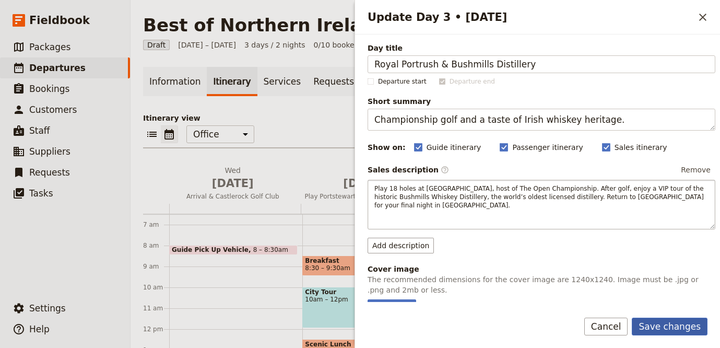
click at [646, 323] on button "Save changes" at bounding box center [670, 326] width 76 height 18
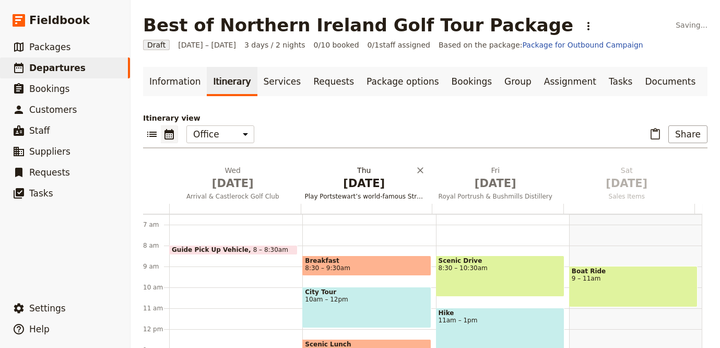
click at [356, 183] on span "[DATE]" at bounding box center [364, 183] width 119 height 16
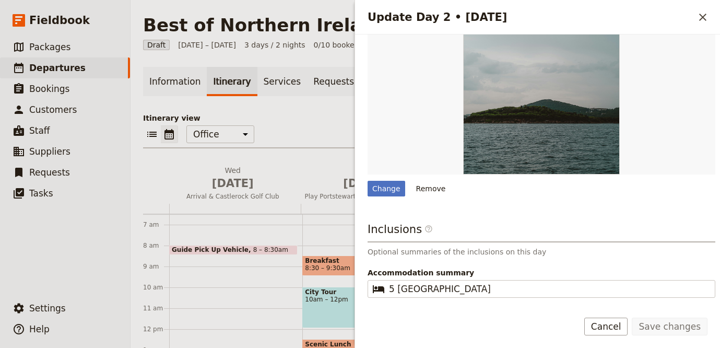
scroll to position [330, 0]
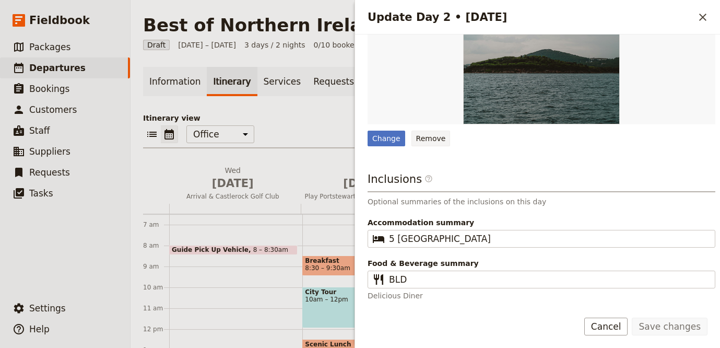
click at [430, 138] on button "Remove" at bounding box center [430, 139] width 39 height 16
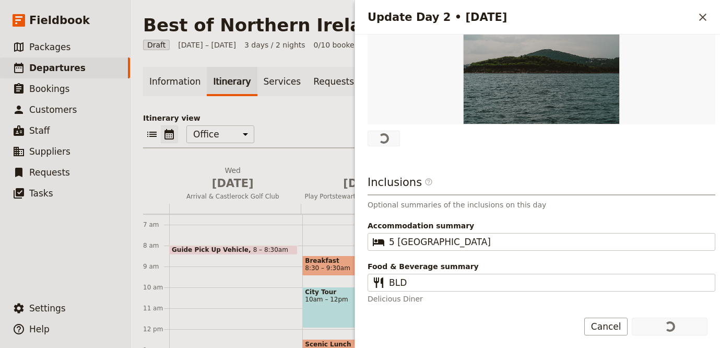
scroll to position [0, 0]
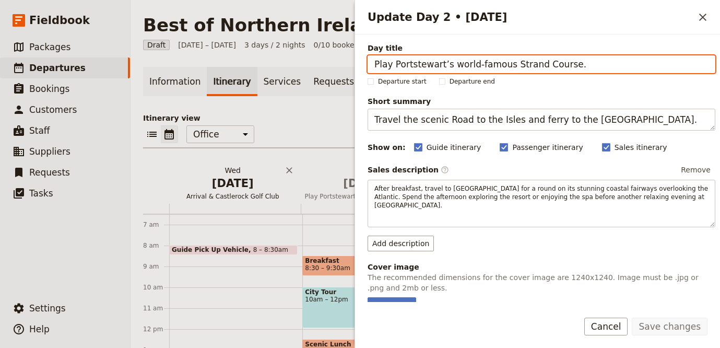
click at [205, 191] on span "[DATE]" at bounding box center [232, 183] width 119 height 16
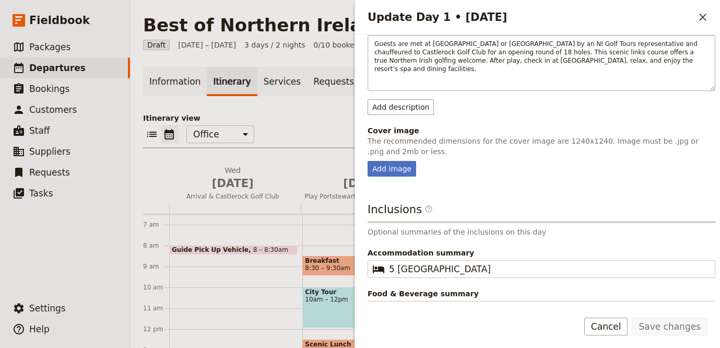
scroll to position [175, 0]
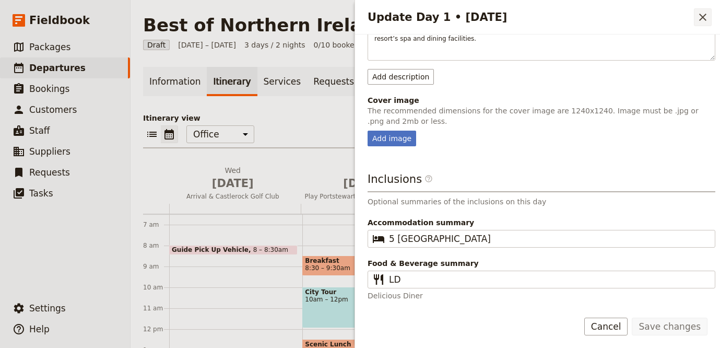
click at [703, 18] on icon "Close drawer" at bounding box center [702, 17] width 7 height 7
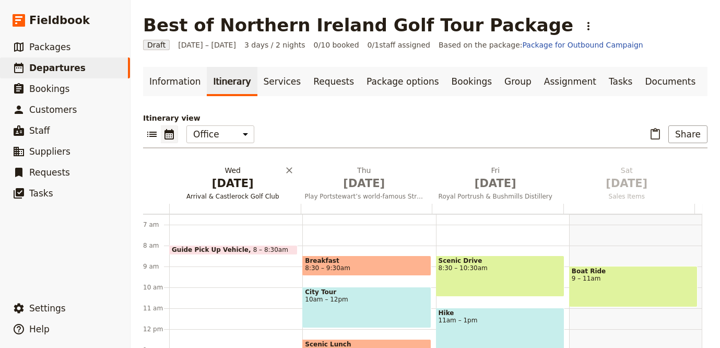
click at [232, 181] on span "[DATE]" at bounding box center [232, 183] width 119 height 16
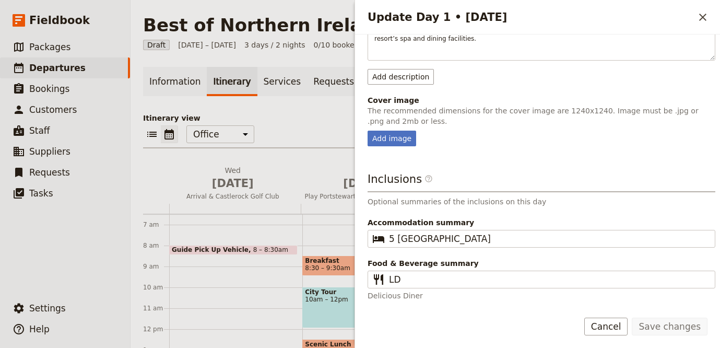
click at [376, 125] on p "The recommended dimensions for the cover image are 1240x1240. Image must be .jp…" at bounding box center [542, 115] width 348 height 21
click at [379, 137] on div "Add image" at bounding box center [392, 139] width 49 height 16
click at [368, 131] on input "Add image" at bounding box center [367, 130] width 1 height 1
type input "C:\fakepath\ross-parmly-rf6ywHVkrlY-unsplash (1).jpg"
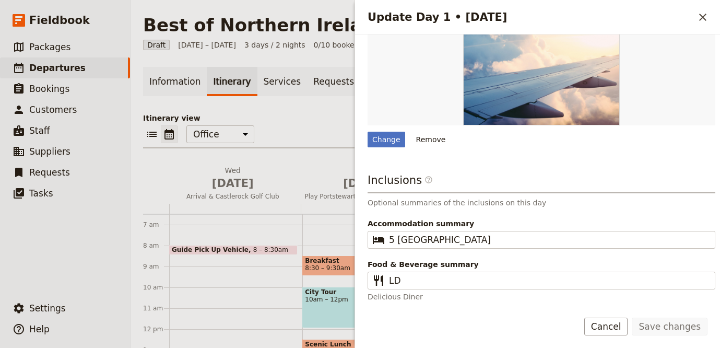
scroll to position [338, 0]
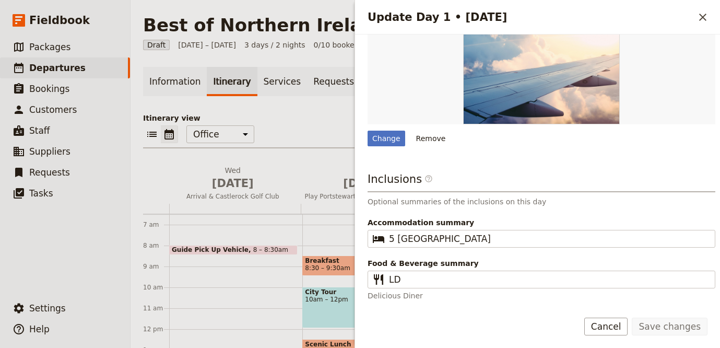
drag, startPoint x: 702, startPoint y: 22, endPoint x: 697, endPoint y: 27, distance: 7.0
click at [702, 22] on icon "Close drawer" at bounding box center [703, 17] width 13 height 13
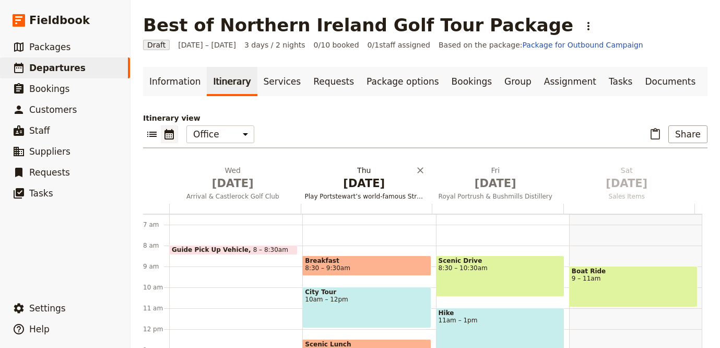
click at [361, 180] on span "[DATE]" at bounding box center [364, 183] width 119 height 16
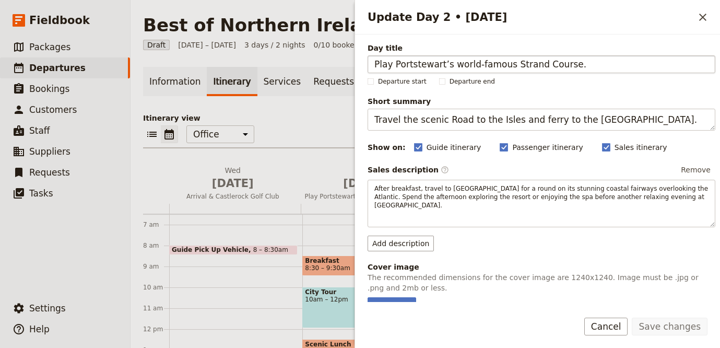
click at [415, 55] on input "Play Portstewart’s world-famous Strand Course." at bounding box center [542, 64] width 348 height 18
click at [417, 60] on input "Play Portstewart’s world-famous Strand Course." at bounding box center [542, 64] width 348 height 18
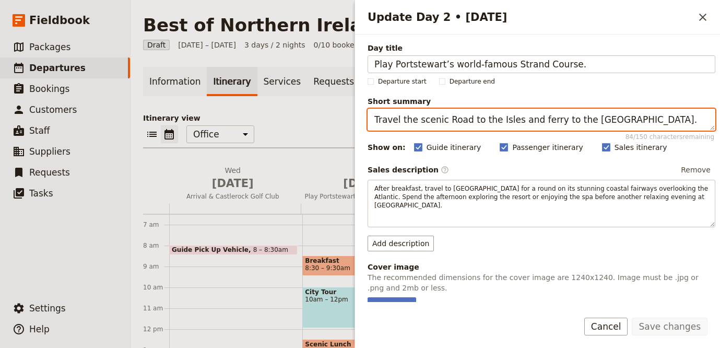
drag, startPoint x: 631, startPoint y: 118, endPoint x: 575, endPoint y: 120, distance: 56.4
click at [575, 120] on textarea "Travel the scenic Road to the Isles and ferry to the Isle of Skye." at bounding box center [542, 120] width 348 height 22
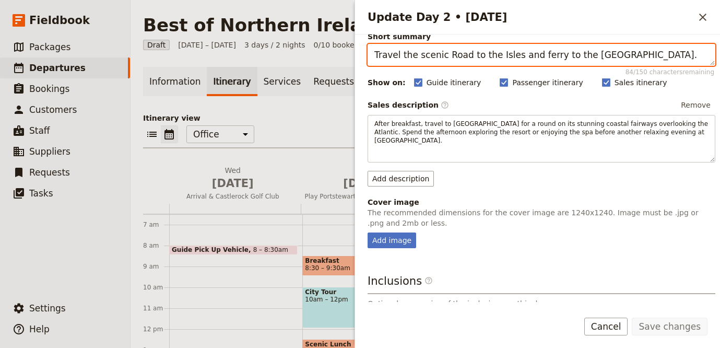
scroll to position [88, 0]
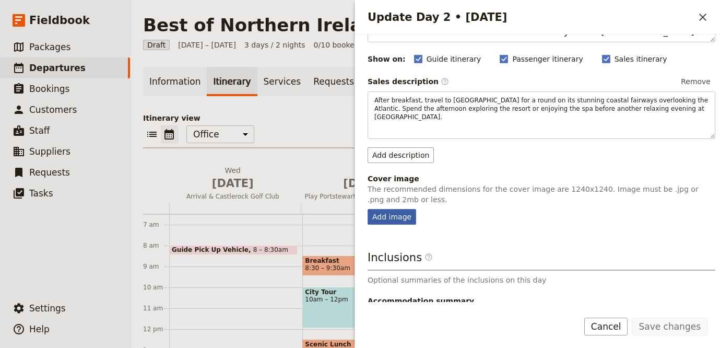
click at [395, 222] on div "Add image" at bounding box center [392, 217] width 49 height 16
click at [368, 209] on input "Add image" at bounding box center [367, 208] width 1 height 1
type input "C:\fakepath\andre-ouellet-zuK0Zv37TuY-unsplash (1).jpg"
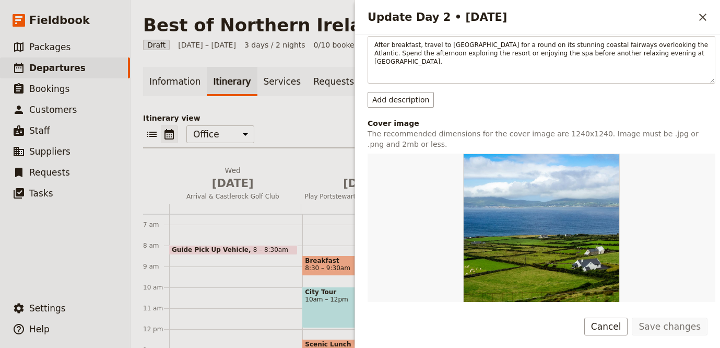
scroll to position [211, 0]
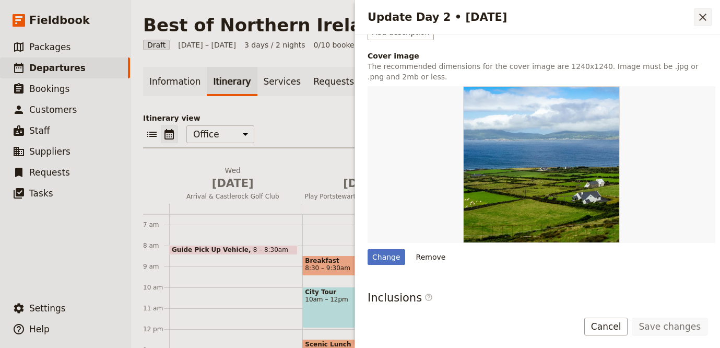
click at [701, 19] on icon "Close drawer" at bounding box center [702, 17] width 7 height 7
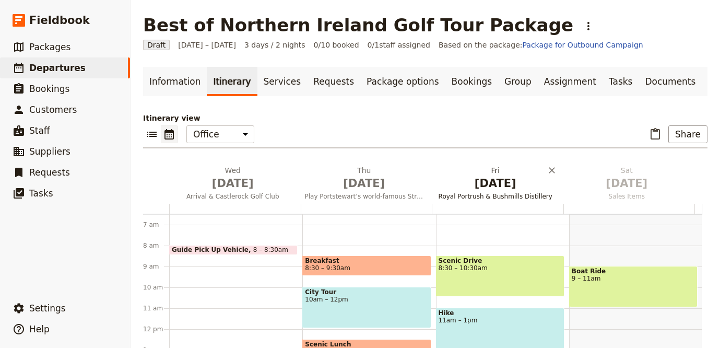
click at [507, 194] on span "Royal Portrush & Bushmills Distillery" at bounding box center [495, 196] width 127 height 8
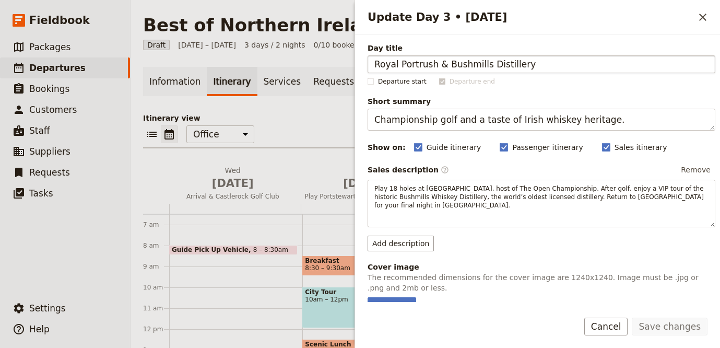
click at [410, 61] on input "Royal Portrush & Bushmills Distillery" at bounding box center [542, 64] width 348 height 18
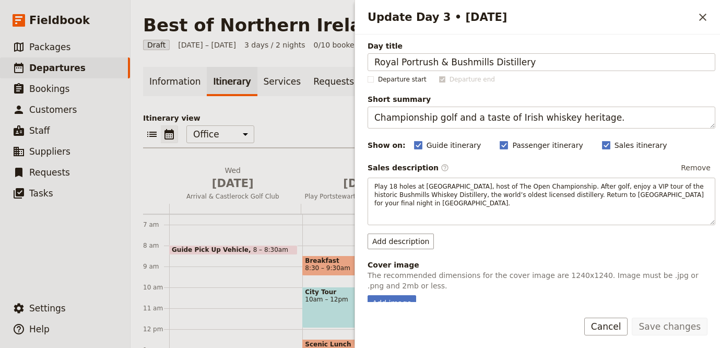
scroll to position [110, 0]
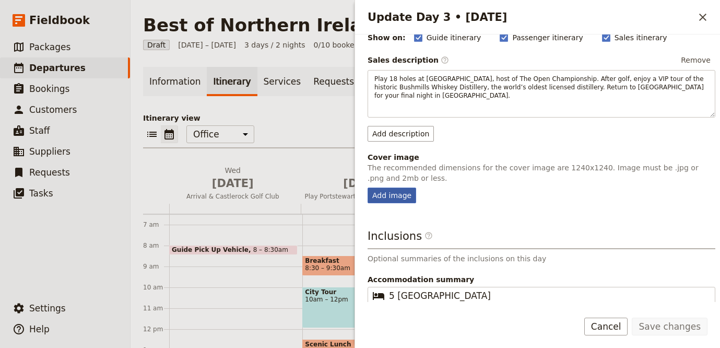
click at [401, 197] on div "Add image" at bounding box center [392, 195] width 49 height 16
click at [368, 187] on input "Add image" at bounding box center [367, 187] width 1 height 1
type input "C:\fakepath\geoffrey-moffett-HQxVC-pDZcE-unsplash (1).jpg"
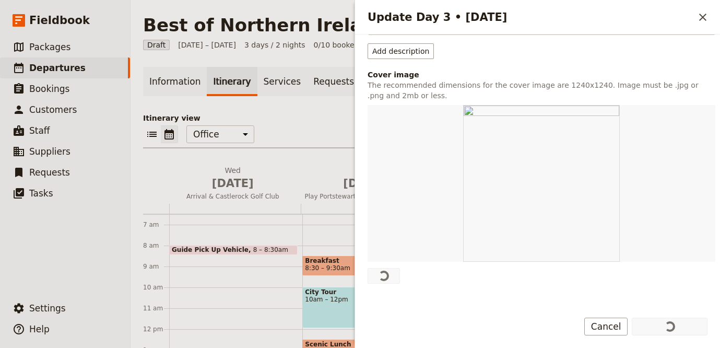
scroll to position [194, 0]
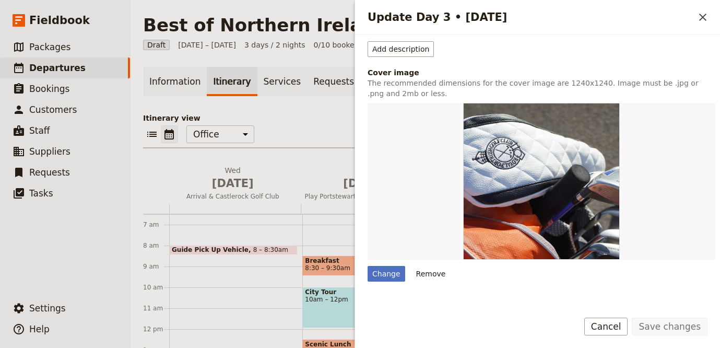
click at [703, 20] on icon "Close drawer" at bounding box center [703, 17] width 13 height 13
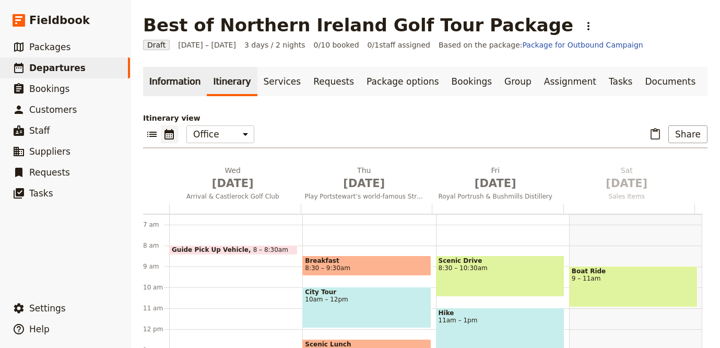
click at [160, 83] on link "Information" at bounding box center [175, 81] width 64 height 29
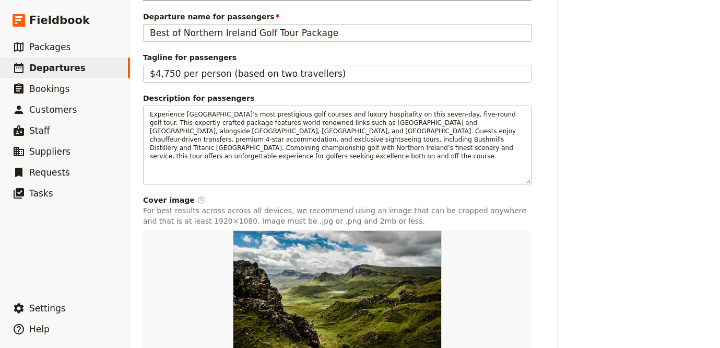
scroll to position [572, 0]
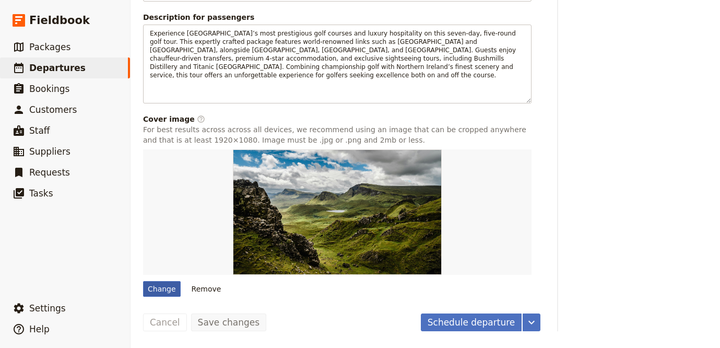
click at [174, 290] on div "Change" at bounding box center [162, 289] width 38 height 16
click at [143, 281] on input "Change" at bounding box center [143, 280] width 1 height 1
type input "C:\fakepath\andrew-dovan-a0a5BQfKbiw-unsplash (1).jpg"
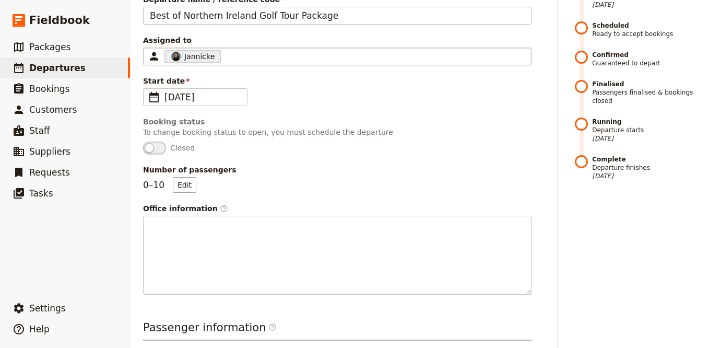
scroll to position [0, 0]
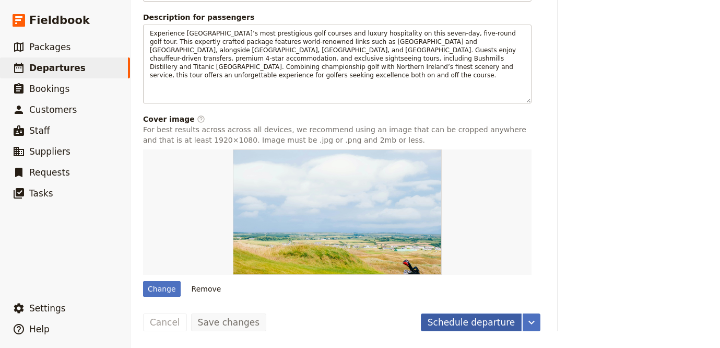
click at [461, 325] on button "Schedule departure" at bounding box center [471, 322] width 101 height 18
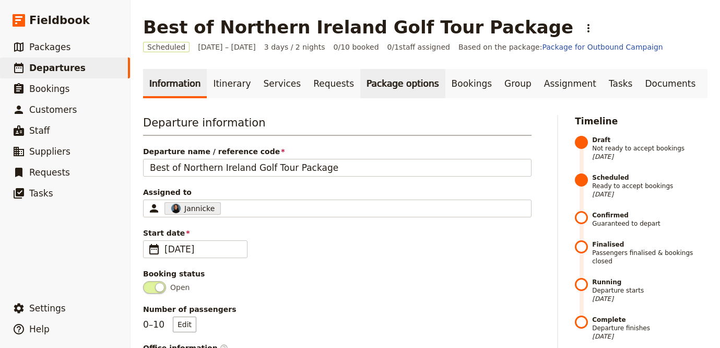
click at [370, 97] on link "Package options" at bounding box center [402, 83] width 85 height 29
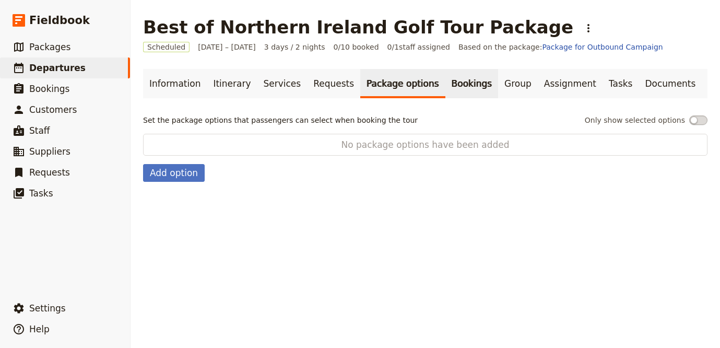
click at [445, 76] on link "Bookings" at bounding box center [471, 83] width 53 height 29
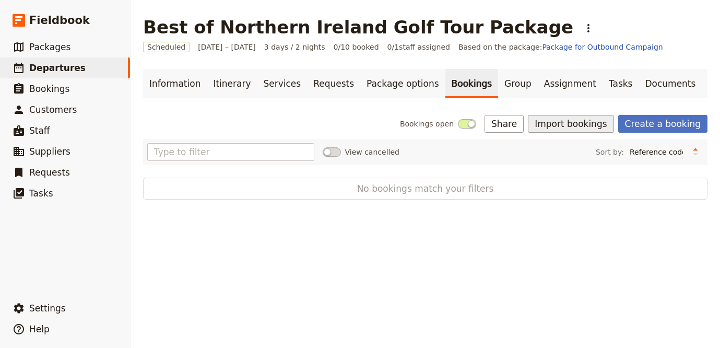
click at [576, 126] on button "Import bookings" at bounding box center [571, 124] width 86 height 18
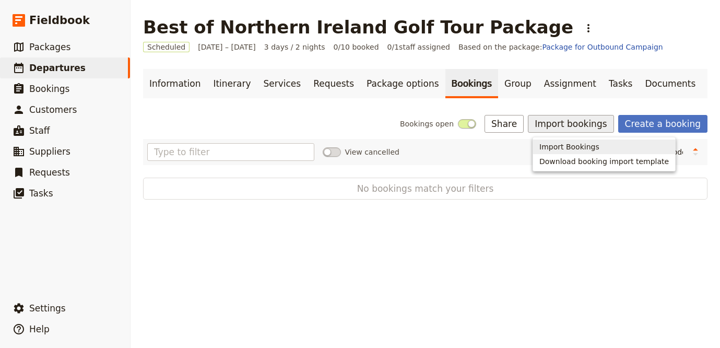
click at [564, 148] on span "Import Bookings" at bounding box center [569, 147] width 60 height 10
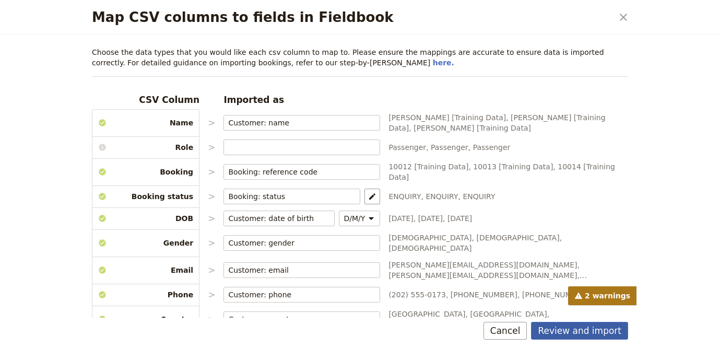
click at [598, 334] on button "Review and import" at bounding box center [579, 331] width 97 height 18
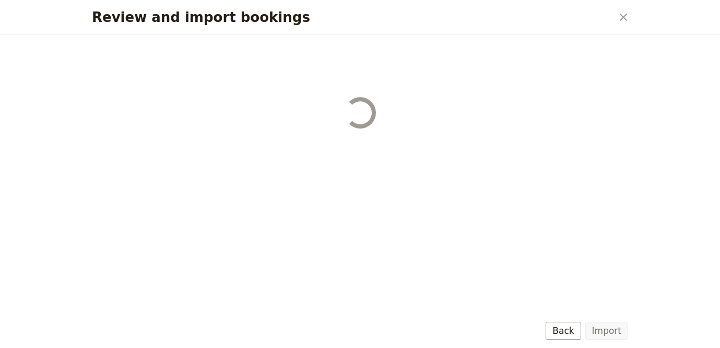
select select "68b002b7cac3c784cf00db27"
select select "68b002b7cac3c784cf00db28"
select select "68b002b7cac3c784cf00db29"
select select "68b002b7cac3c784cf00db2a"
select select "650e1b8d408bbede5b0c6045"
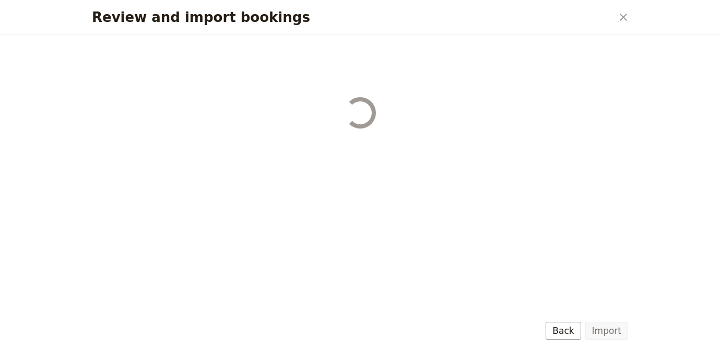
select select "68b002b7cac3c784cf00db2c"
select select "68b002b7cac3c784cf00db2d"
select select "68b002b7cac3c784cf00db2e"
select select "68b002b7cac3c784cf00db2f"
select select "68b002b7cac3c784cf00db30"
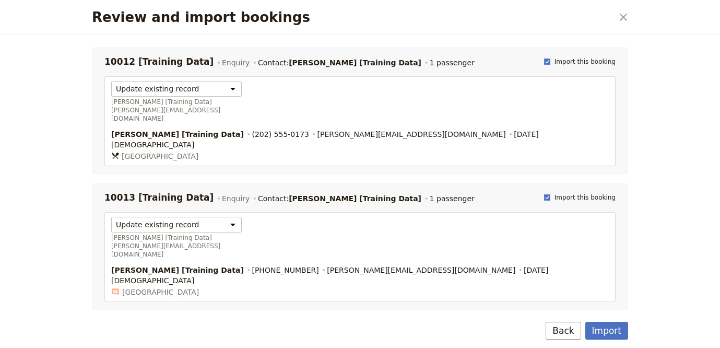
click at [598, 334] on button "Import" at bounding box center [606, 331] width 43 height 18
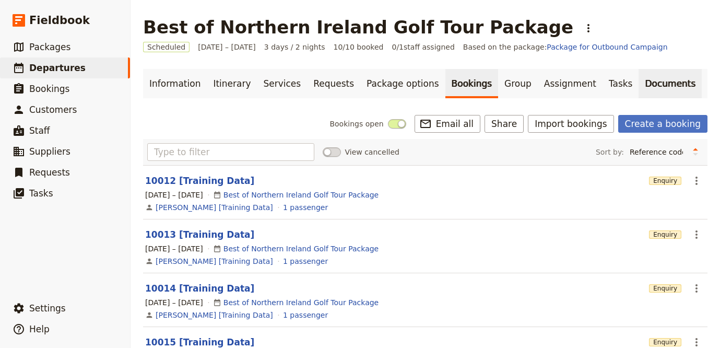
click at [643, 83] on link "Documents" at bounding box center [670, 83] width 63 height 29
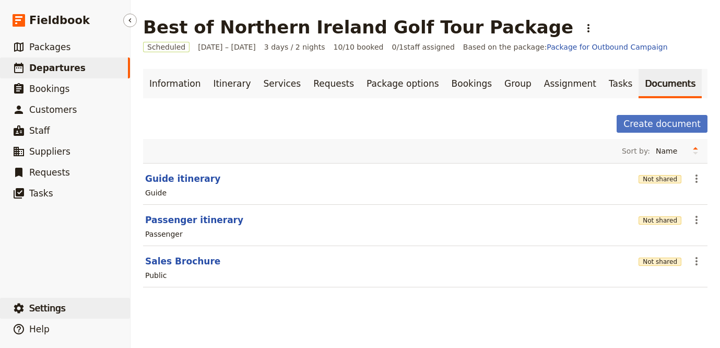
click at [63, 309] on button "​ Settings" at bounding box center [65, 308] width 130 height 21
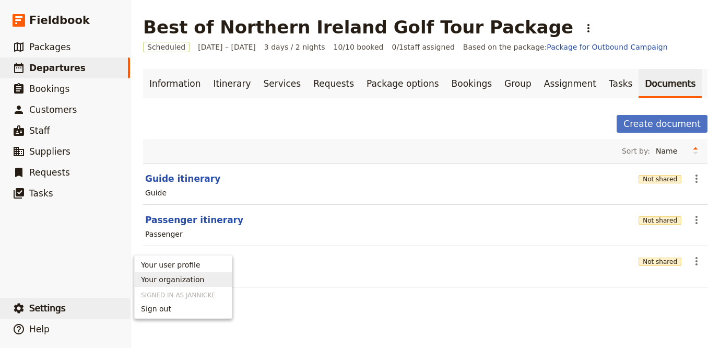
click at [171, 275] on span "Your organization" at bounding box center [172, 279] width 63 height 10
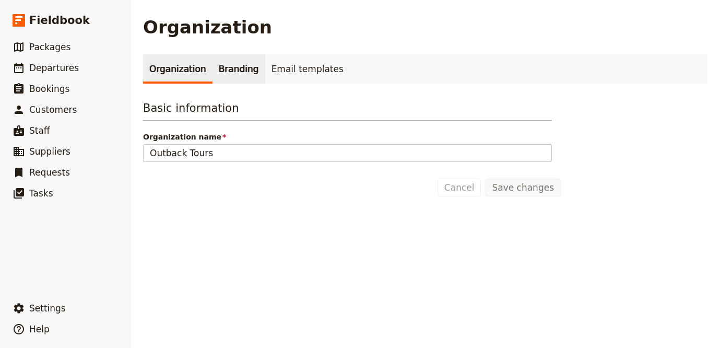
click at [245, 77] on link "Branding" at bounding box center [239, 68] width 53 height 29
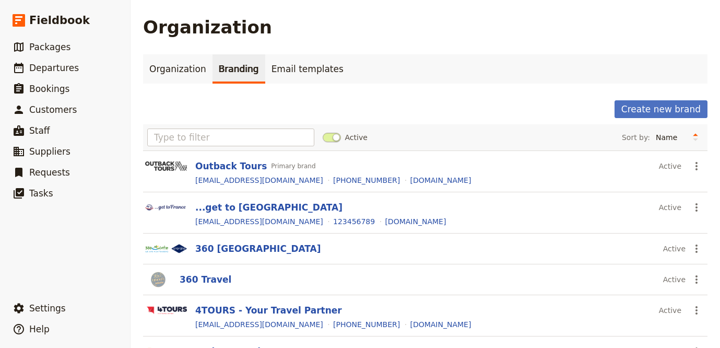
click at [682, 100] on div "Organization Branding Email templates Create new brand Active Sort by: Name Mos…" at bounding box center [425, 315] width 564 height 523
click at [669, 109] on button "Create new brand" at bounding box center [661, 109] width 93 height 18
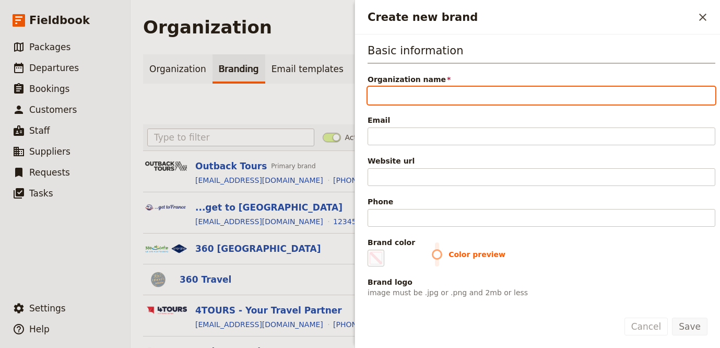
paste input "NI Golf Tours"
type input "NI Golf Tours"
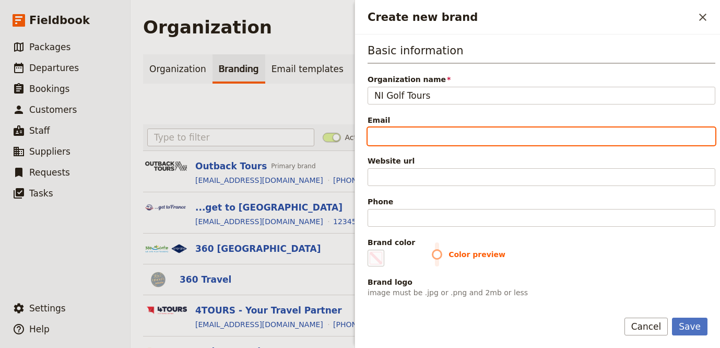
click at [637, 135] on input "Email" at bounding box center [542, 136] width 348 height 18
paste input "info@nigolftours.com"
type input "info@nigolftours.com"
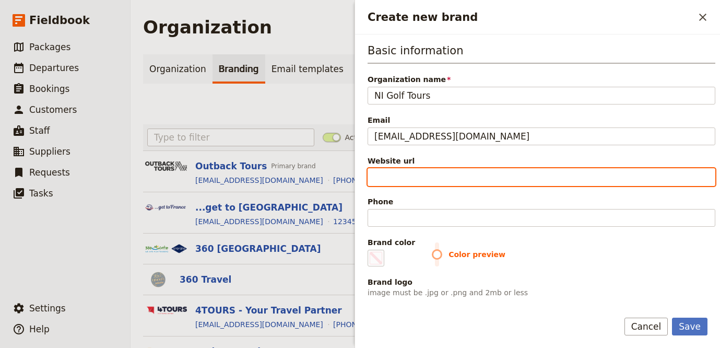
click at [425, 174] on input "Website url" at bounding box center [542, 177] width 348 height 18
paste input "https://www.nigolftours.com"
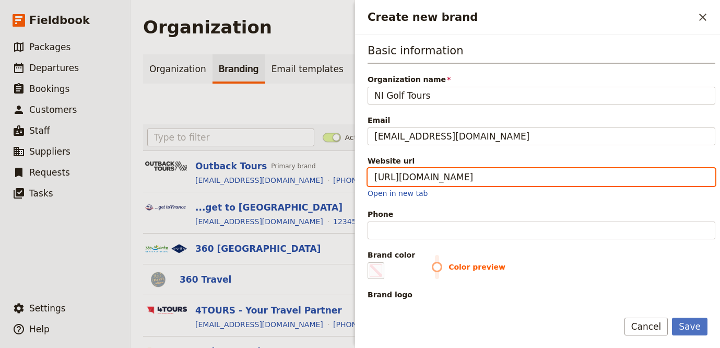
type input "https://www.nigolftours.com"
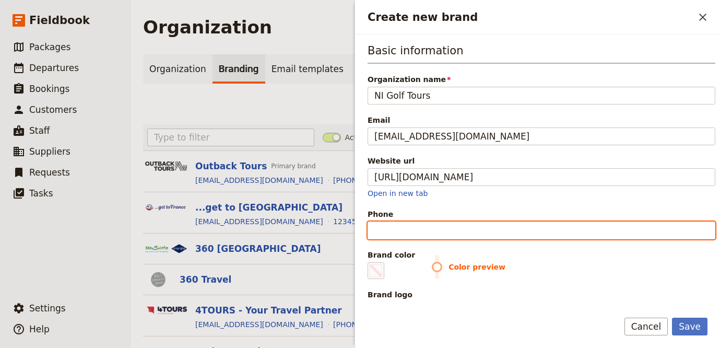
click at [459, 232] on input "Phone" at bounding box center [542, 230] width 348 height 18
paste input "+44 (0)28 7032 6700"
click at [401, 231] on input "+44 (0)28 7032 6700" at bounding box center [542, 230] width 348 height 18
click at [404, 231] on input "+44 (0)28 7032 6700" at bounding box center [542, 230] width 348 height 18
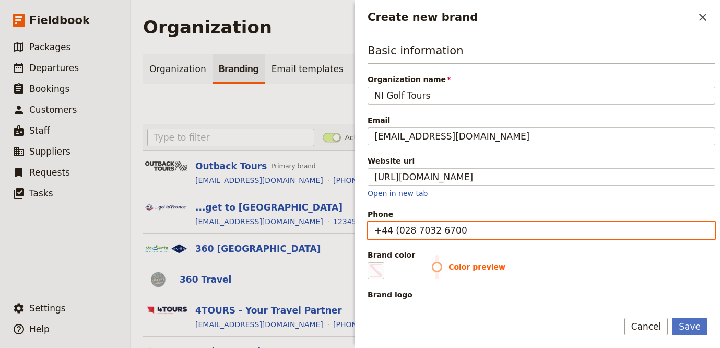
click at [397, 231] on input "+44 (028 7032 6700" at bounding box center [542, 230] width 348 height 18
click at [397, 231] on input "+44 028 7032 6700" at bounding box center [542, 230] width 348 height 18
click at [405, 230] on input "+4428 7032 6700" at bounding box center [542, 230] width 348 height 18
click at [426, 230] on input "+44287032 6700" at bounding box center [542, 230] width 348 height 18
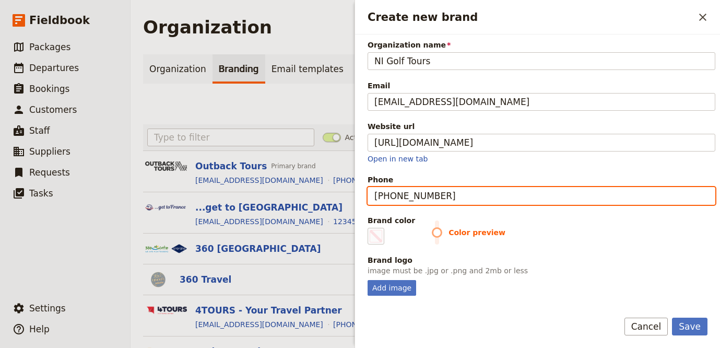
scroll to position [156, 0]
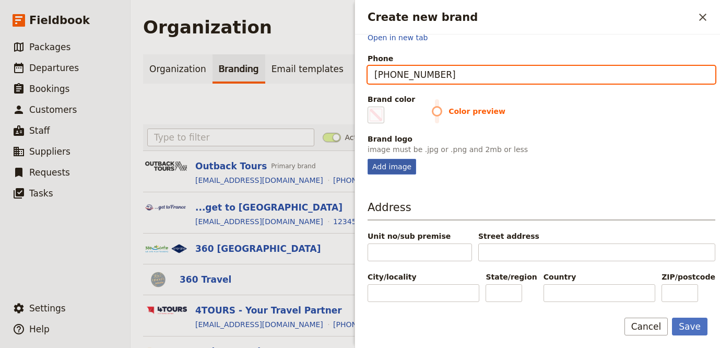
type input "+442870326700"
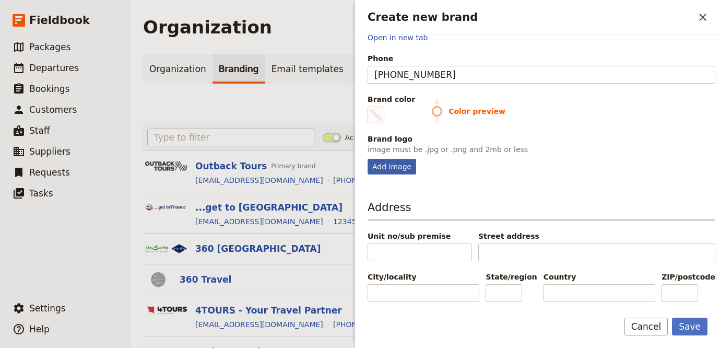
click at [397, 168] on div "Add image" at bounding box center [392, 167] width 49 height 16
click at [368, 159] on input "Add image" at bounding box center [367, 158] width 1 height 1
type input "C:\fakepath\NI-Golf-Tours-Logo-FULL-DARK-1-1-e1676999614993.png"
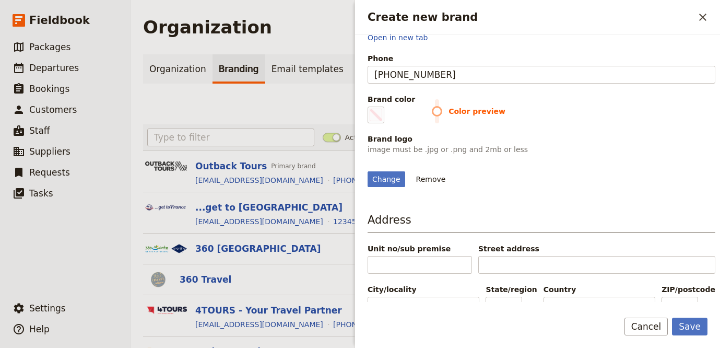
click at [365, 116] on div "Basic information Organization name NI Golf Tours Email info@nigolftours.com We…" at bounding box center [537, 167] width 365 height 267
click at [381, 124] on div "Basic information Organization name NI Golf Tours Email info@nigolftours.com We…" at bounding box center [542, 37] width 348 height 300
click at [380, 117] on span "Create new brand" at bounding box center [376, 115] width 13 height 13
click at [370, 107] on input "#000000" at bounding box center [370, 106] width 1 height 1
type input "#595a56"
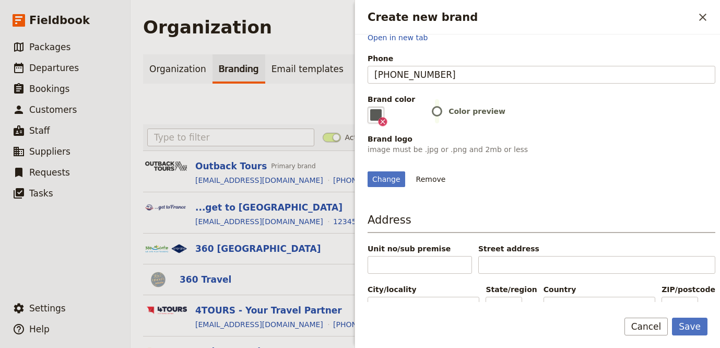
drag, startPoint x: 533, startPoint y: 253, endPoint x: 563, endPoint y: 268, distance: 33.4
click at [534, 187] on div "Change Remove" at bounding box center [542, 173] width 348 height 28
click at [692, 324] on button "Save" at bounding box center [690, 326] width 36 height 18
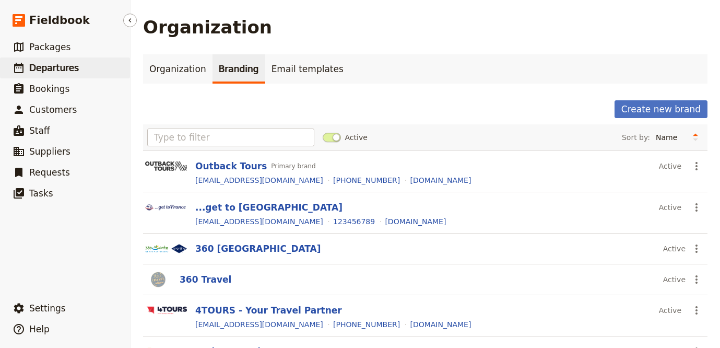
click at [101, 61] on link "​ Departures" at bounding box center [65, 67] width 130 height 21
select select "UPDATED_AT"
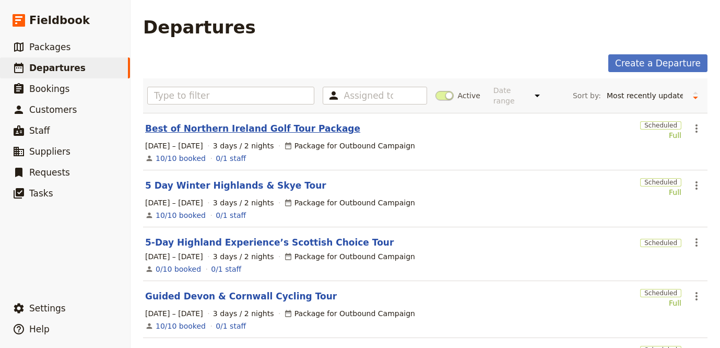
click at [249, 122] on link "Best of Northern Ireland Golf Tour Package" at bounding box center [252, 128] width 215 height 13
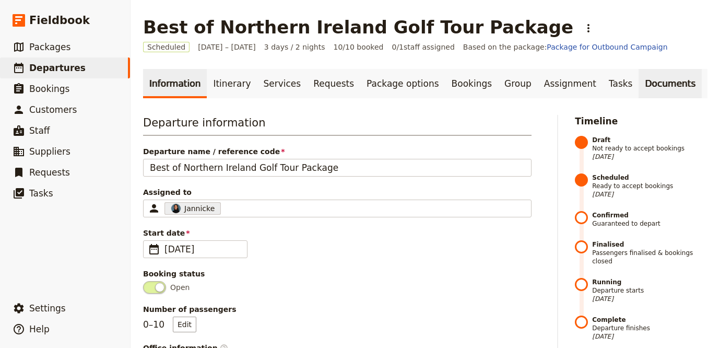
click at [639, 88] on link "Documents" at bounding box center [670, 83] width 63 height 29
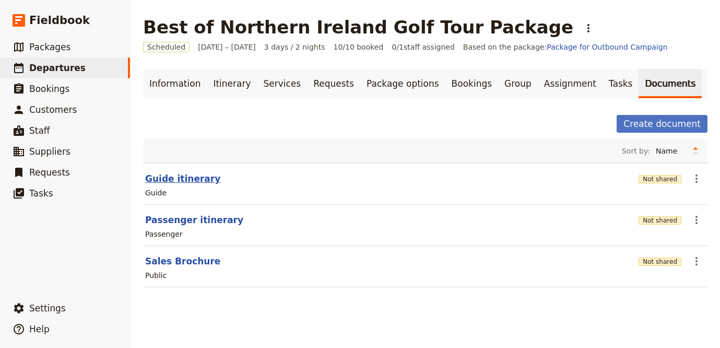
click at [157, 180] on button "Guide itinerary" at bounding box center [182, 178] width 75 height 13
select select "STAFF"
select select "RUN_SHEET"
select select "LARGE"
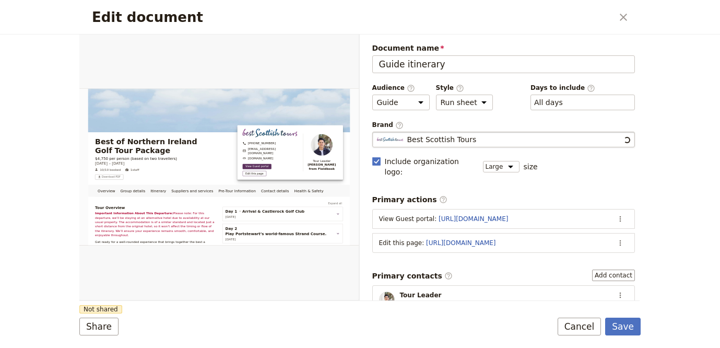
click at [461, 133] on fieldset "Best Scottish Tours Best Scottish Tours" at bounding box center [503, 140] width 263 height 16
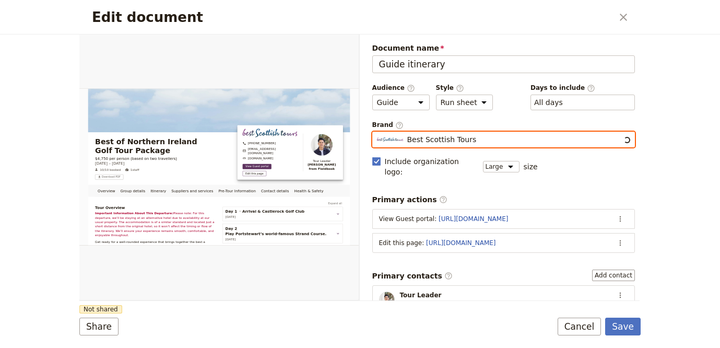
click at [377, 132] on input "Best Scottish Tours" at bounding box center [376, 132] width 1 height 1
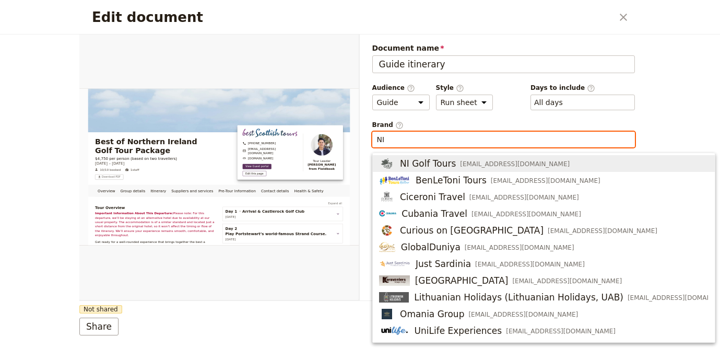
click at [487, 167] on span "info@nigolftours.com" at bounding box center [515, 164] width 110 height 8
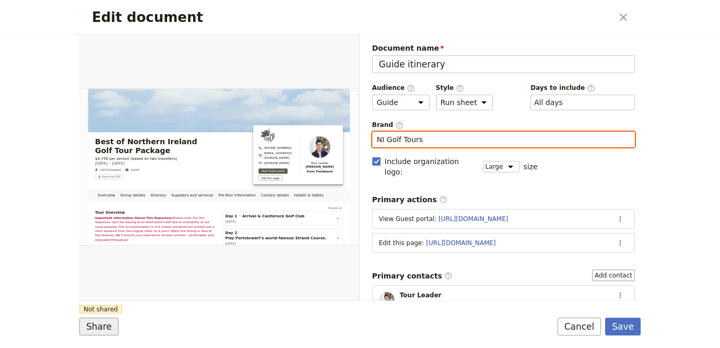
type input "NI Golf Tours"
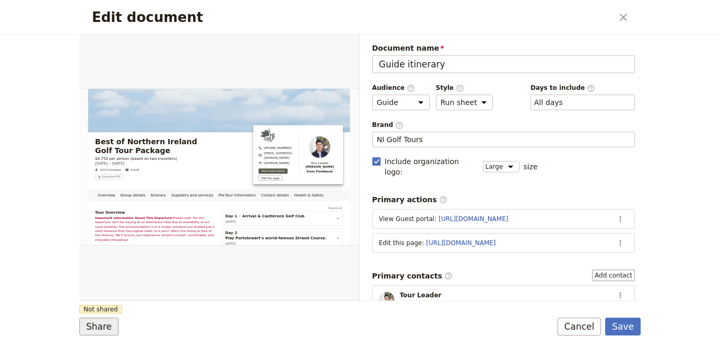
click at [91, 330] on button "Share" at bounding box center [98, 326] width 39 height 18
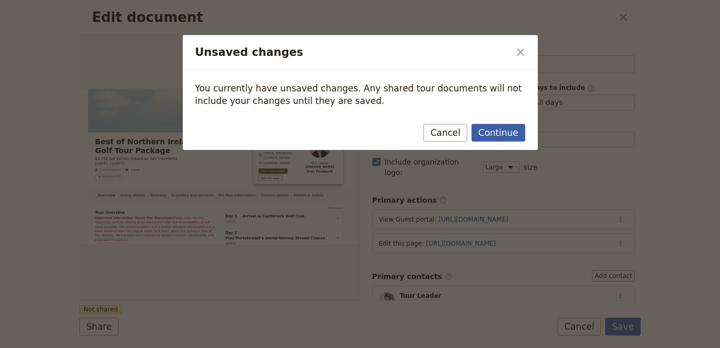
click at [516, 129] on button "Continue" at bounding box center [498, 133] width 53 height 18
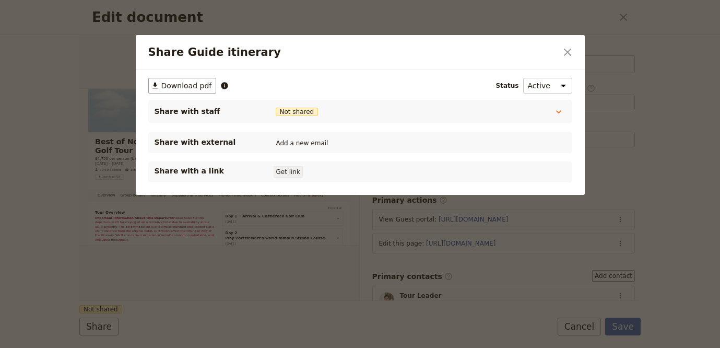
click at [287, 172] on button "Get link" at bounding box center [288, 171] width 29 height 11
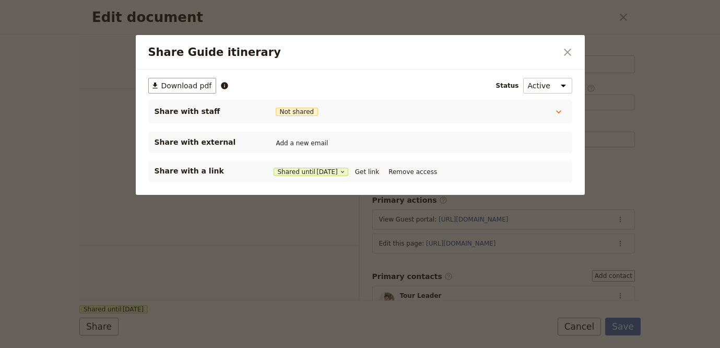
select select "STAFF"
select select "RUN_SHEET"
select select "LARGE"
click at [563, 49] on icon "Close dialog" at bounding box center [567, 52] width 13 height 13
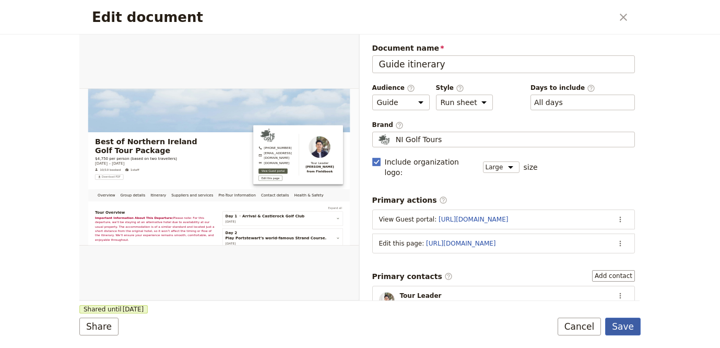
click at [630, 332] on button "Save" at bounding box center [623, 326] width 36 height 18
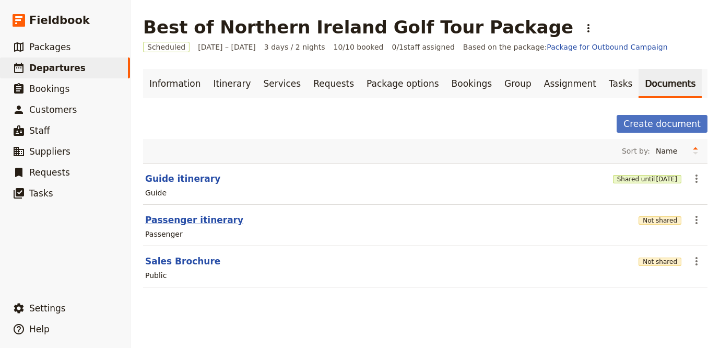
click at [166, 214] on button "Passenger itinerary" at bounding box center [194, 220] width 98 height 13
select select "PASSENGER"
select select "RUN_SHEET"
select select "LARGE"
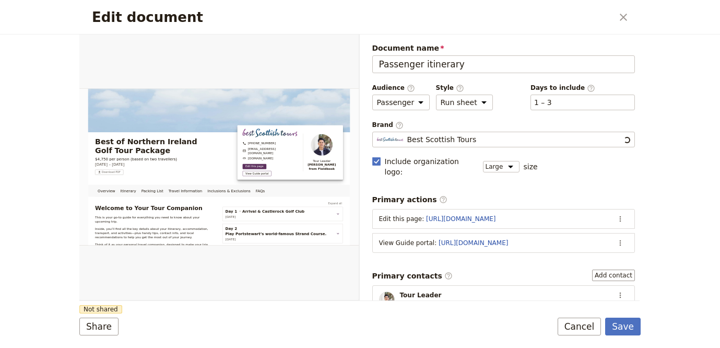
scroll to position [0, 0]
click at [451, 136] on span "Best Scottish Tours" at bounding box center [441, 139] width 69 height 10
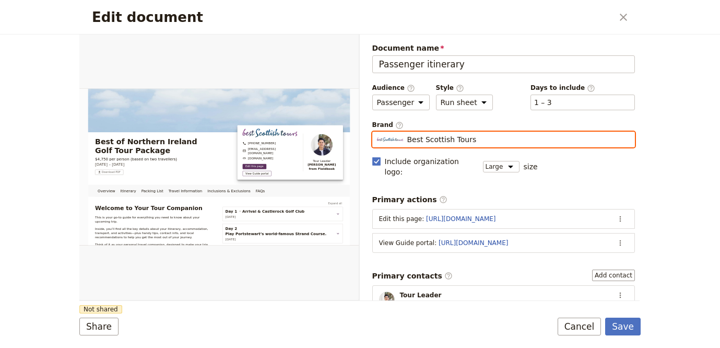
click at [377, 132] on input "Best Scottish Tours" at bounding box center [376, 132] width 1 height 1
type input "m"
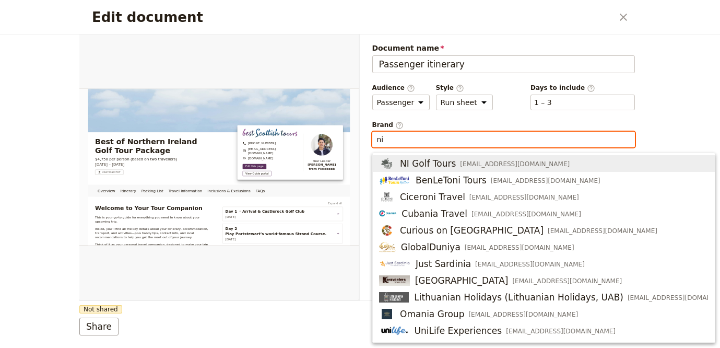
click at [452, 169] on div "NI Golf Tours info@nigolftours.com" at bounding box center [474, 163] width 191 height 13
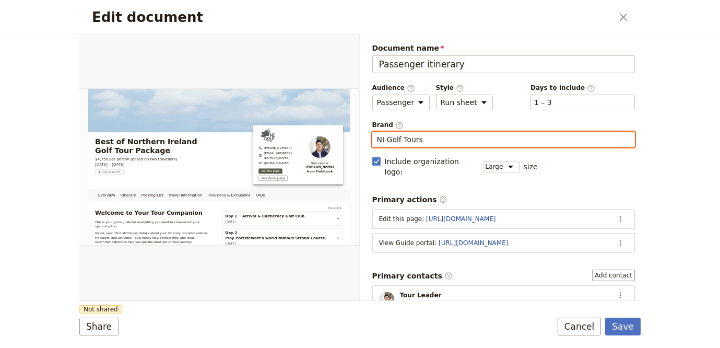
type input "NI Golf Tours"
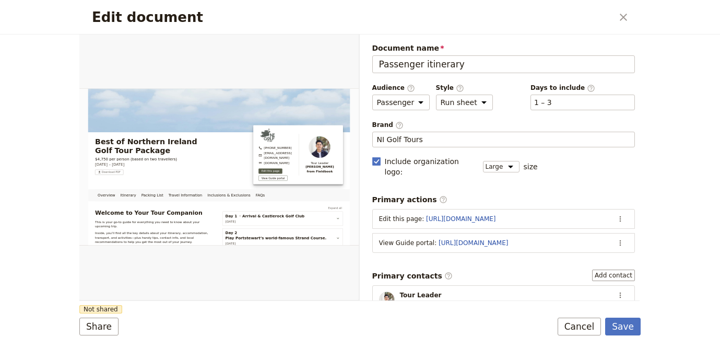
click at [92, 339] on form "Overview Itinerary Packing List Travel Information Inclusions & Exclusions FAQs…" at bounding box center [359, 190] width 561 height 313
click at [96, 333] on button "Share" at bounding box center [98, 326] width 39 height 18
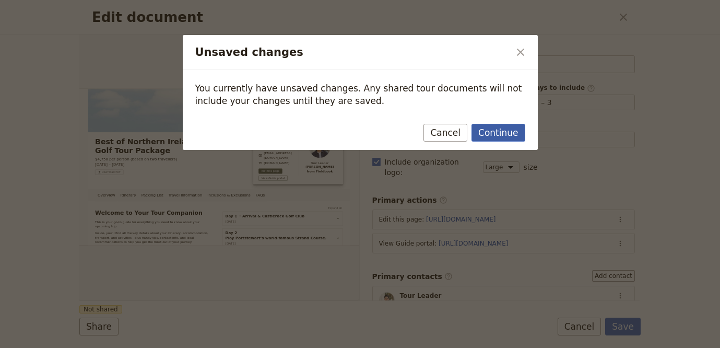
click at [520, 136] on button "Continue" at bounding box center [498, 133] width 53 height 18
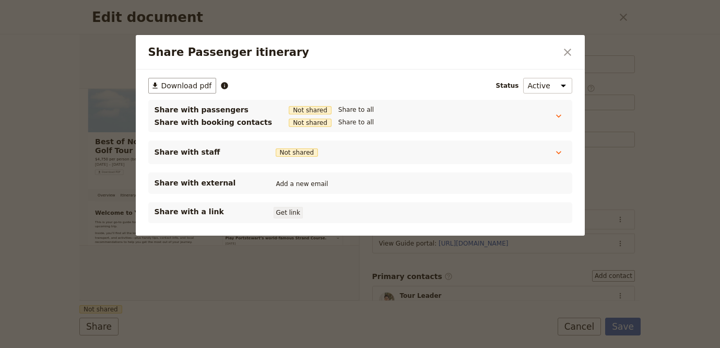
click at [285, 207] on button "Get link" at bounding box center [288, 212] width 29 height 11
click at [563, 51] on icon "Close dialog" at bounding box center [567, 52] width 13 height 13
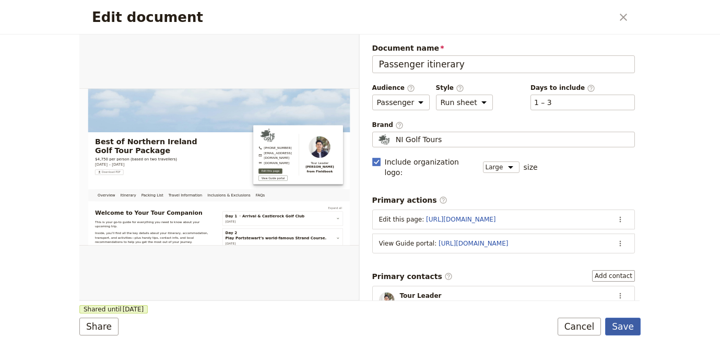
click at [627, 328] on button "Save" at bounding box center [623, 326] width 36 height 18
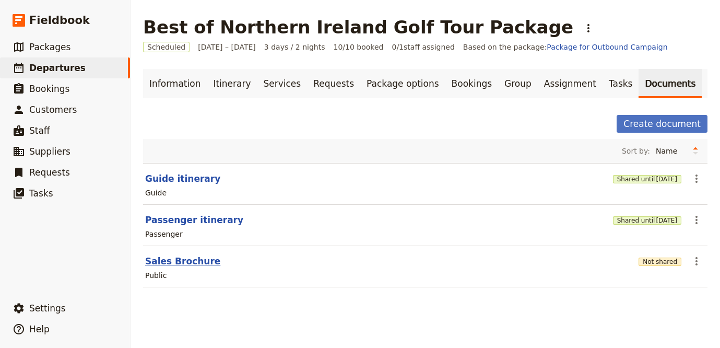
click at [177, 263] on button "Sales Brochure" at bounding box center [182, 261] width 75 height 13
select select "DEFAULT"
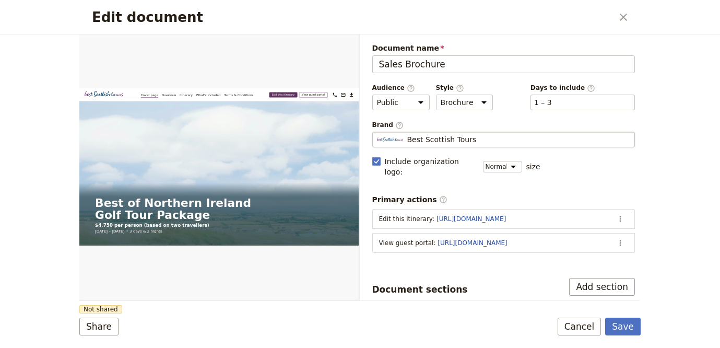
click at [468, 139] on span "Best Scottish Tours" at bounding box center [441, 139] width 69 height 10
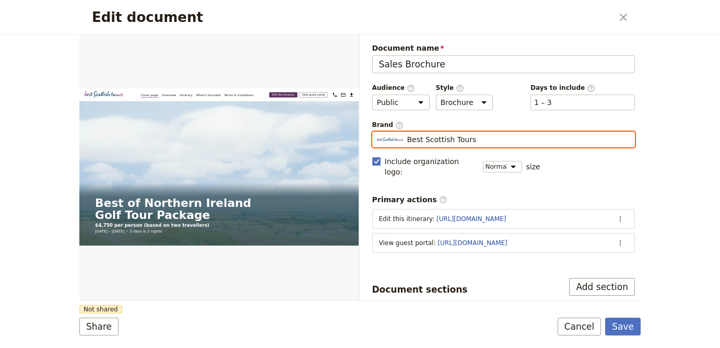
click at [377, 132] on input "Best Scottish Tours" at bounding box center [376, 132] width 1 height 1
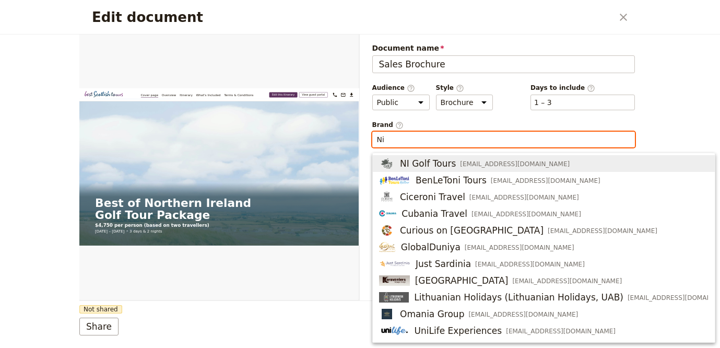
click at [454, 161] on div "NI Golf Tours info@nigolftours.com" at bounding box center [474, 163] width 191 height 13
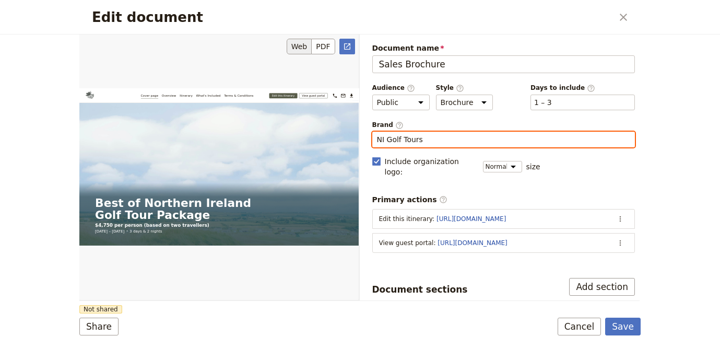
type input "NI Golf Tours"
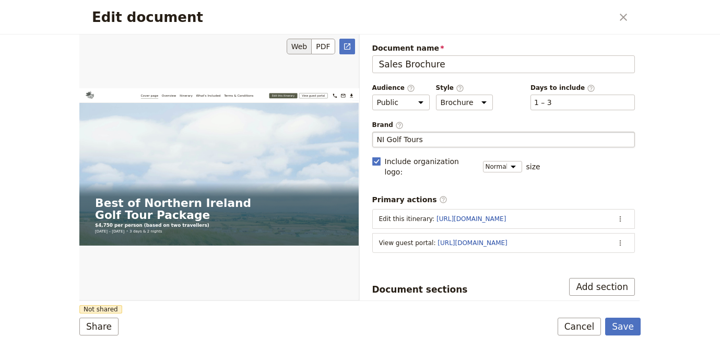
drag, startPoint x: 183, startPoint y: 256, endPoint x: 168, endPoint y: 264, distance: 16.8
click at [178, 260] on div "Edit document" at bounding box center [218, 167] width 279 height 266
click at [91, 322] on button "Share" at bounding box center [98, 326] width 39 height 18
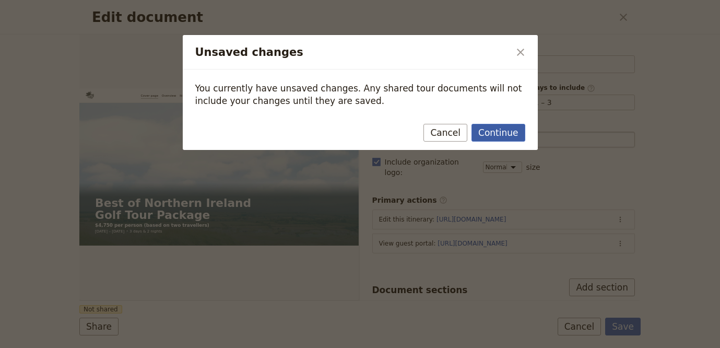
click at [491, 137] on button "Continue" at bounding box center [498, 133] width 53 height 18
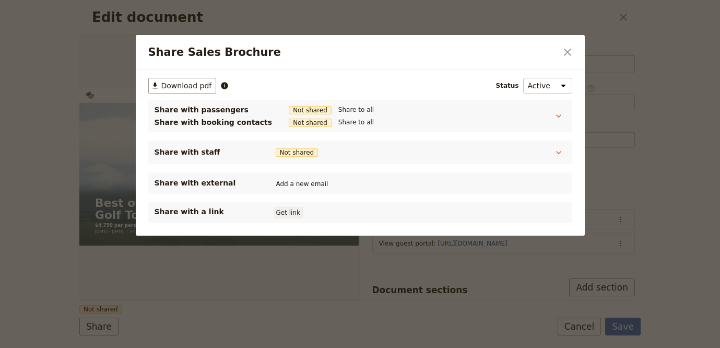
click at [281, 207] on button "Get link" at bounding box center [288, 212] width 29 height 11
click at [286, 212] on button "Shared until [DATE]" at bounding box center [311, 212] width 75 height 8
click at [575, 45] on button "​" at bounding box center [568, 52] width 18 height 18
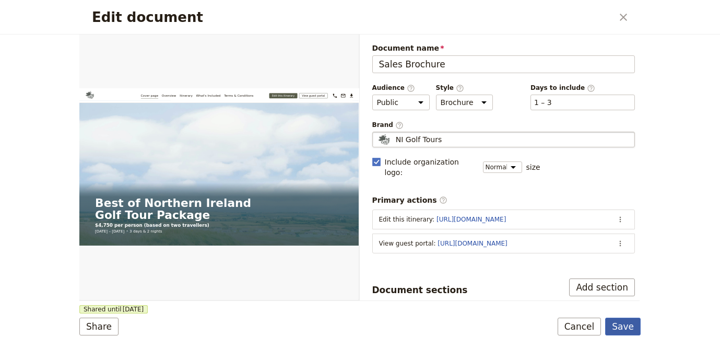
click at [626, 324] on button "Save" at bounding box center [623, 326] width 36 height 18
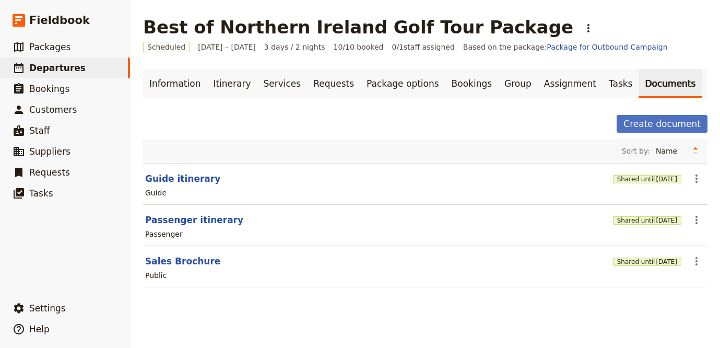
click at [403, 23] on h1 "Best of Northern Ireland Golf Tour Package" at bounding box center [358, 27] width 430 height 21
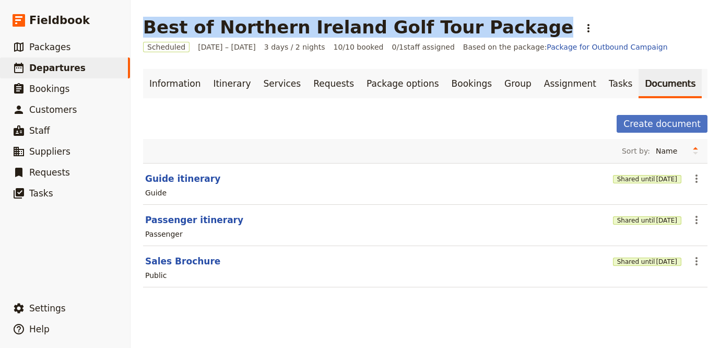
click at [403, 23] on h1 "Best of Northern Ireland Golf Tour Package" at bounding box center [358, 27] width 430 height 21
copy h1 "Best of Northern Ireland Golf Tour Package"
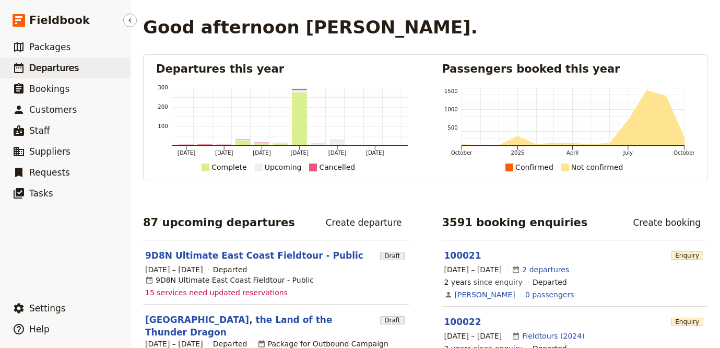
click at [83, 70] on link "​ Departures" at bounding box center [65, 67] width 130 height 21
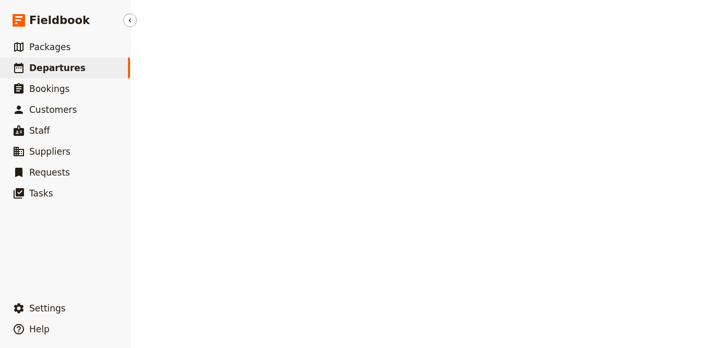
select select "UPDATED_AT"
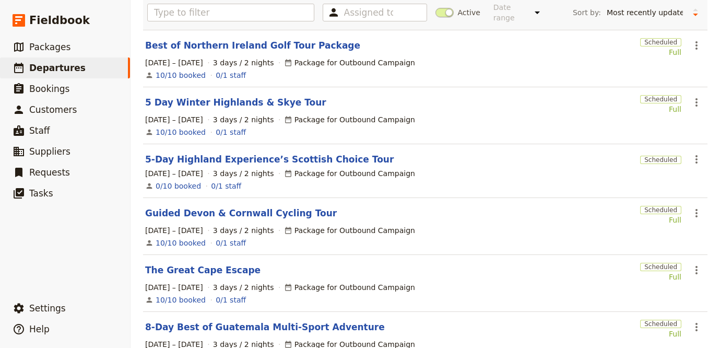
scroll to position [88, 0]
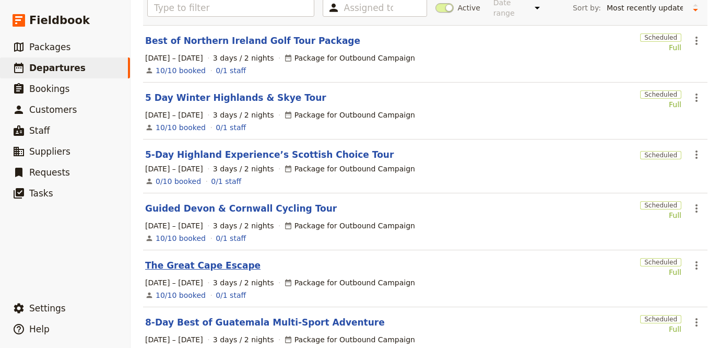
click at [226, 259] on link "The Great Cape Escape" at bounding box center [202, 265] width 115 height 13
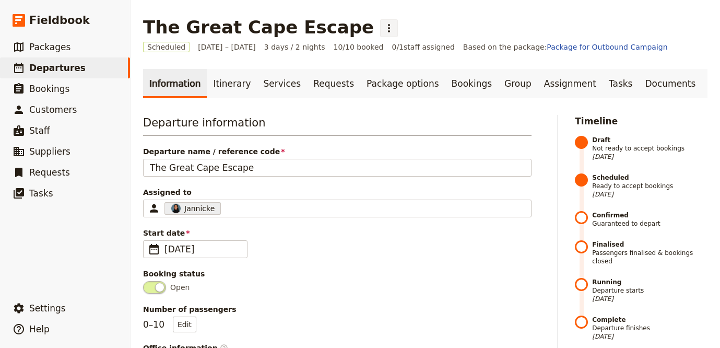
click at [383, 30] on icon "Actions" at bounding box center [389, 28] width 13 height 13
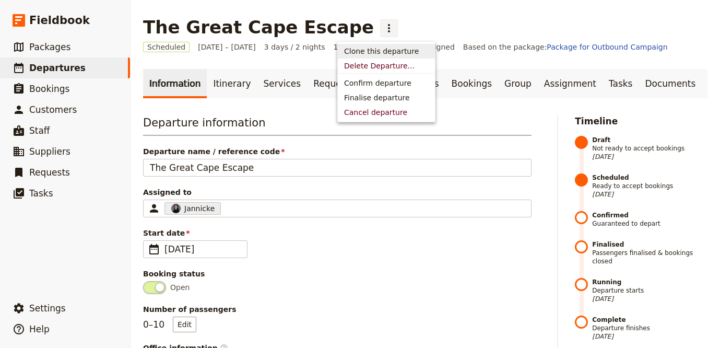
click at [375, 53] on span "Clone this departure" at bounding box center [381, 51] width 75 height 10
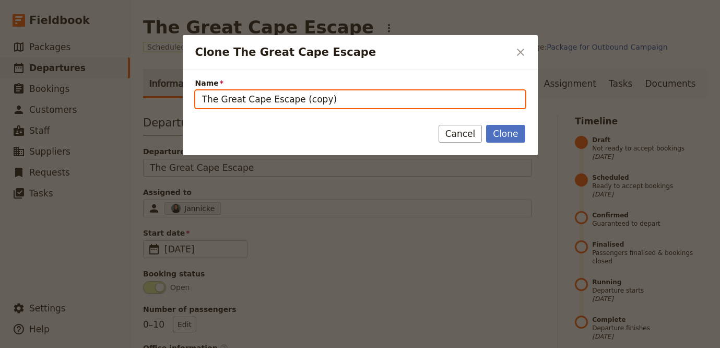
click at [397, 98] on input "The Great Cape Escape (copy)" at bounding box center [360, 99] width 330 height 18
paste input "10 Day | Honeymoon Safari to South Africa and Mozambique"
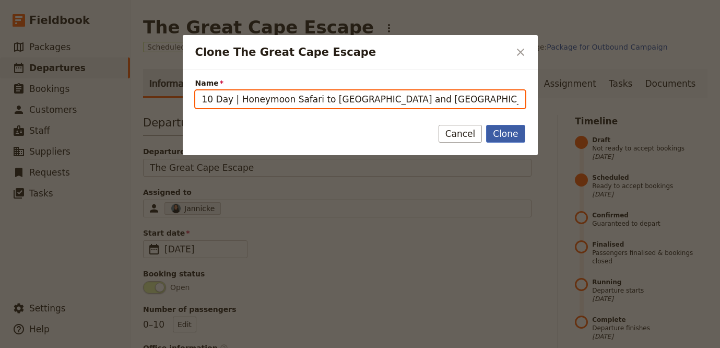
type input "10 Day | Honeymoon Safari to South Africa and Mozambique"
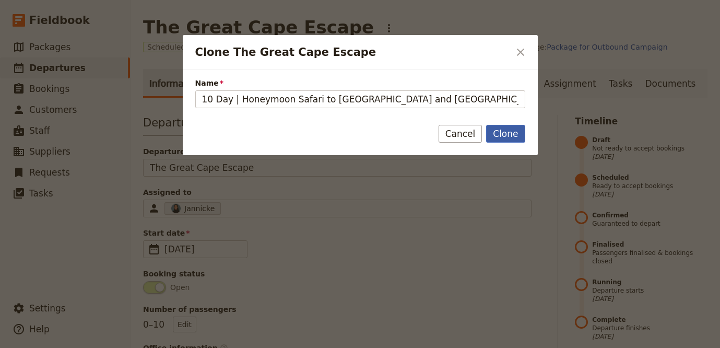
click at [495, 130] on button "Clone" at bounding box center [505, 134] width 39 height 18
type input "10 Day | Honeymoon Safari to South Africa and Mozambique"
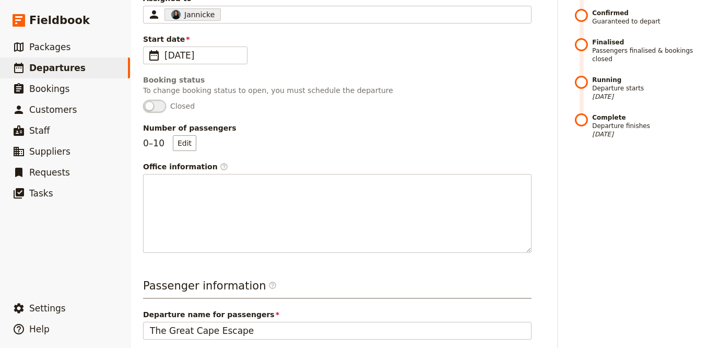
scroll to position [216, 0]
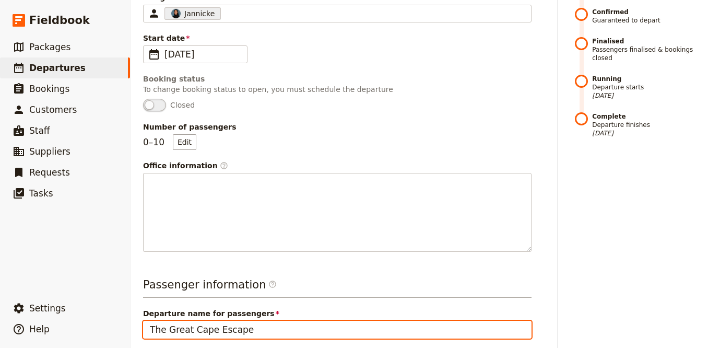
click at [257, 321] on input "The Great Cape Escape" at bounding box center [337, 330] width 389 height 18
paste input "10 Day | Honeymoon Safari to South Africa and Mozambiqu"
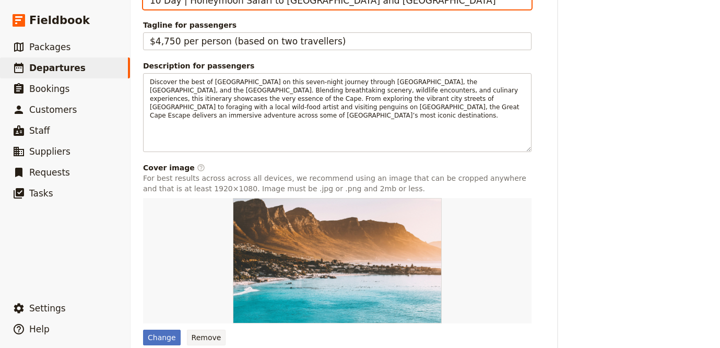
scroll to position [568, 0]
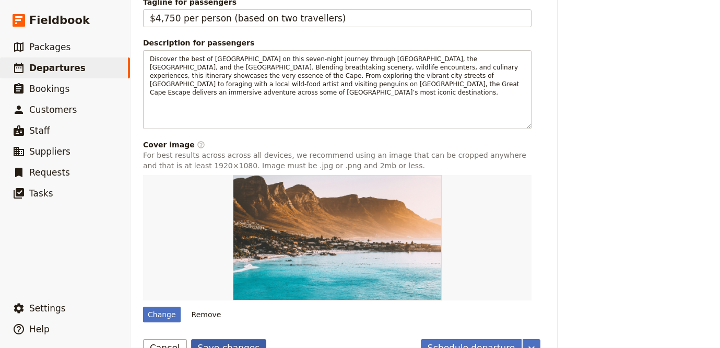
type input "10 Day | Honeymoon Safari to South Africa and Mozambique"
click at [218, 339] on button "Save changes" at bounding box center [229, 348] width 76 height 18
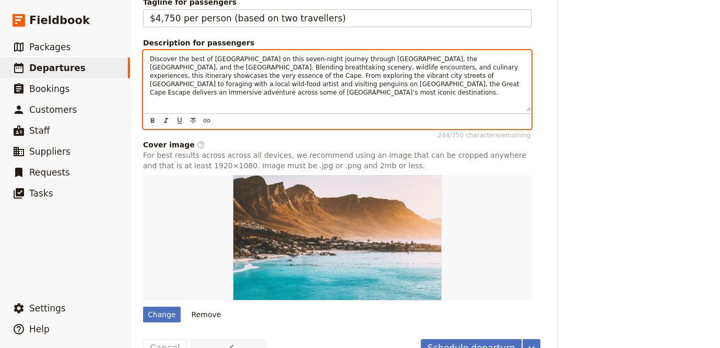
click at [320, 55] on span "Discover the best of South Africa on this seven-night journey through Cape Town…" at bounding box center [335, 75] width 371 height 41
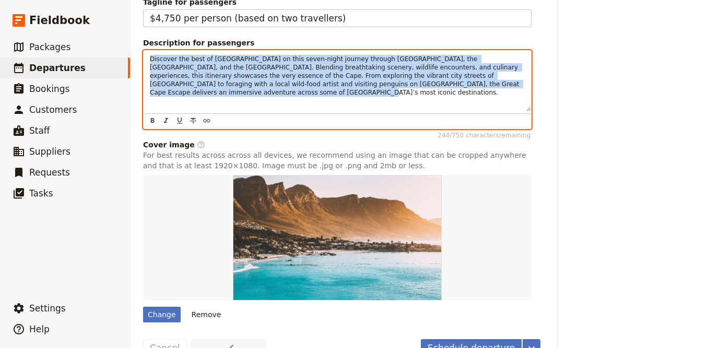
click at [320, 55] on span "Discover the best of South Africa on this seven-night journey through Cape Town…" at bounding box center [335, 75] width 371 height 41
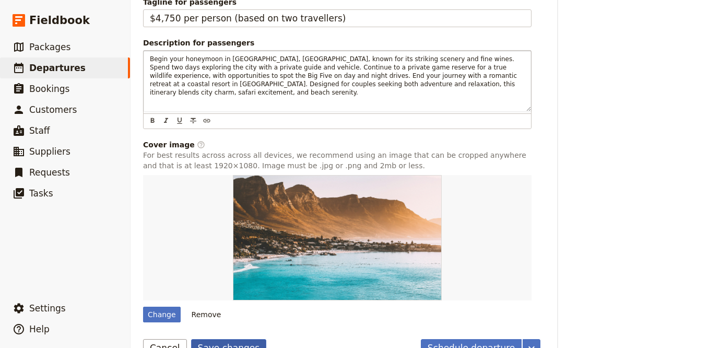
click at [228, 339] on button "Save changes" at bounding box center [229, 348] width 76 height 18
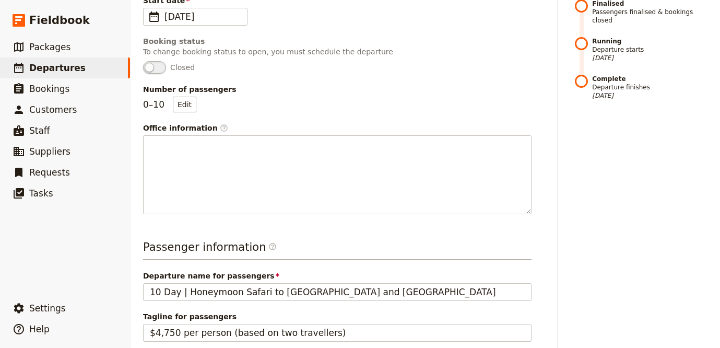
scroll to position [0, 0]
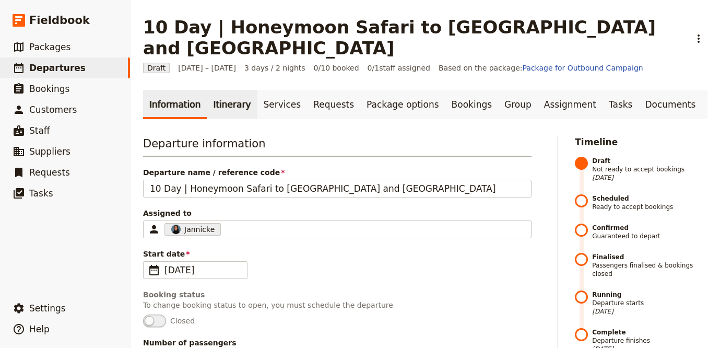
click at [220, 90] on link "Itinerary" at bounding box center [232, 104] width 50 height 29
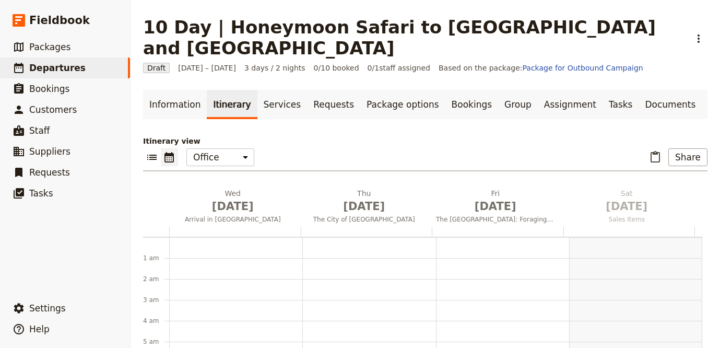
scroll to position [136, 0]
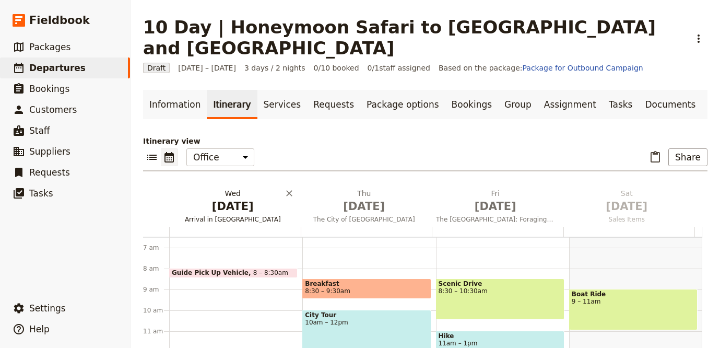
click at [242, 215] on span "Arrival in [GEOGRAPHIC_DATA]" at bounding box center [232, 219] width 127 height 8
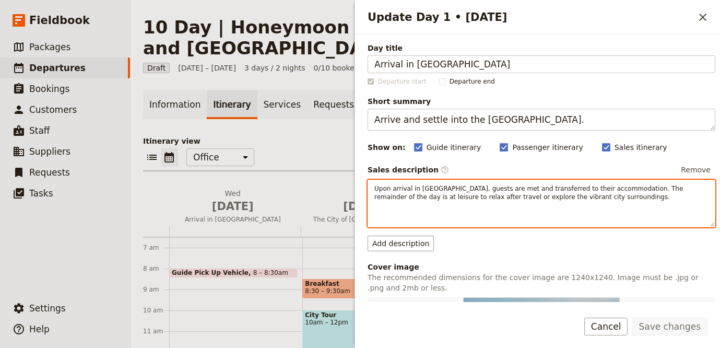
click at [548, 203] on div "Upon arrival in Cape Town, guests are met and transferred to their accommodatio…" at bounding box center [541, 203] width 347 height 46
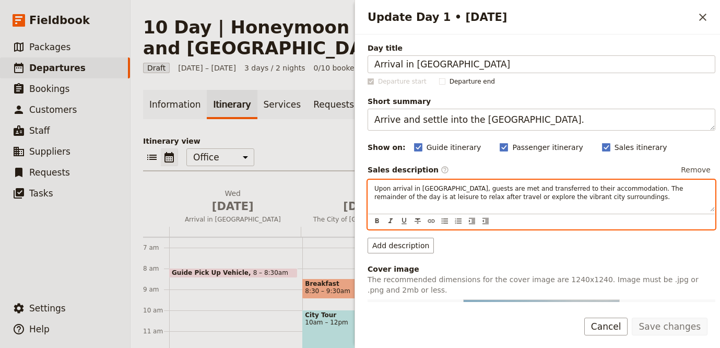
click at [548, 203] on div "Upon arrival in Cape Town, guests are met and transferred to their accommodatio…" at bounding box center [541, 195] width 347 height 31
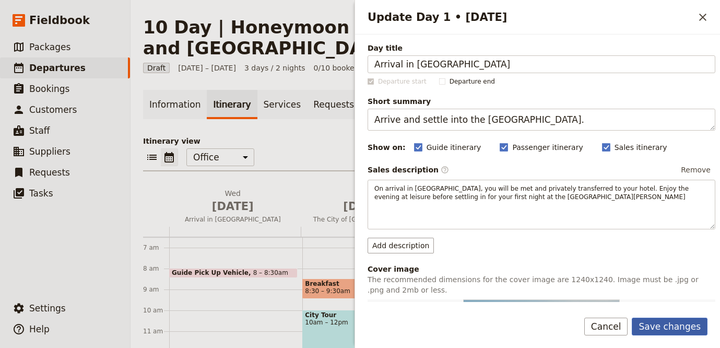
click at [669, 322] on button "Save changes" at bounding box center [670, 326] width 76 height 18
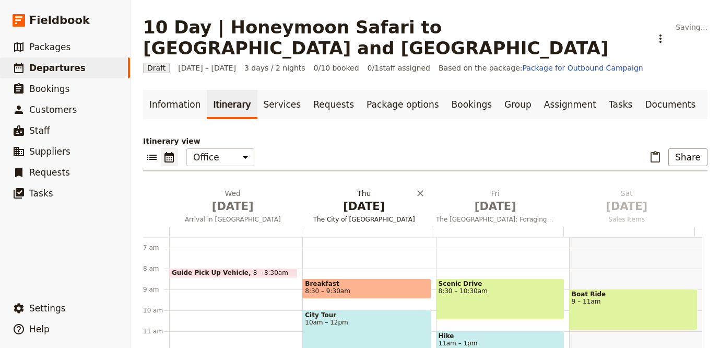
click at [364, 198] on span "[DATE]" at bounding box center [364, 206] width 119 height 16
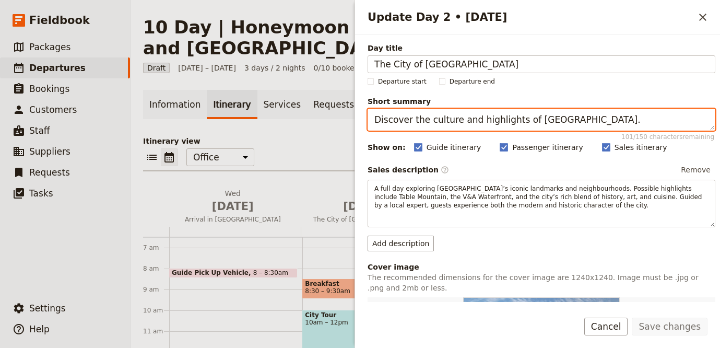
click at [540, 127] on textarea "Discover the culture and highlights of Cape Town." at bounding box center [542, 120] width 348 height 22
paste textarea "Explore [GEOGRAPHIC_DATA] and the [GEOGRAPHIC_DATA]"
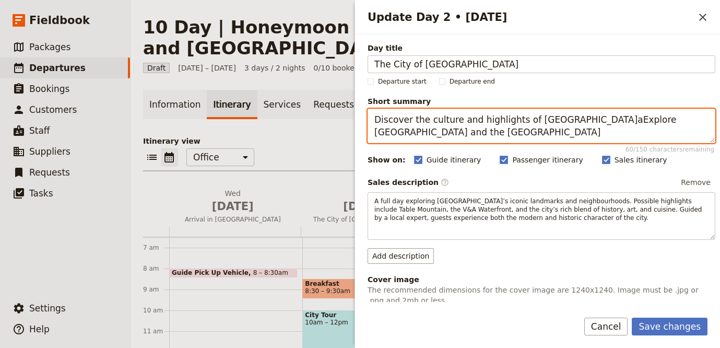
paste textarea "Update Day 2 • 1 Jan"
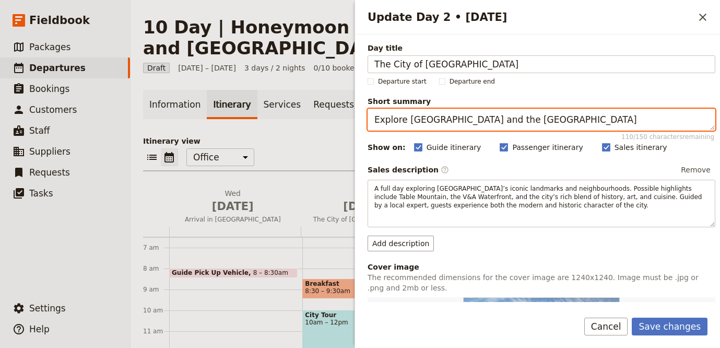
type textarea "Explore [GEOGRAPHIC_DATA] and the [GEOGRAPHIC_DATA]"
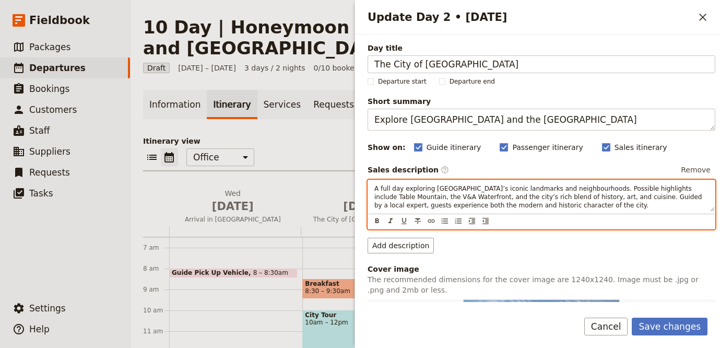
click at [465, 197] on span "A full day exploring Cape Town’s iconic landmarks and neighbourhoods. Possible …" at bounding box center [539, 197] width 330 height 24
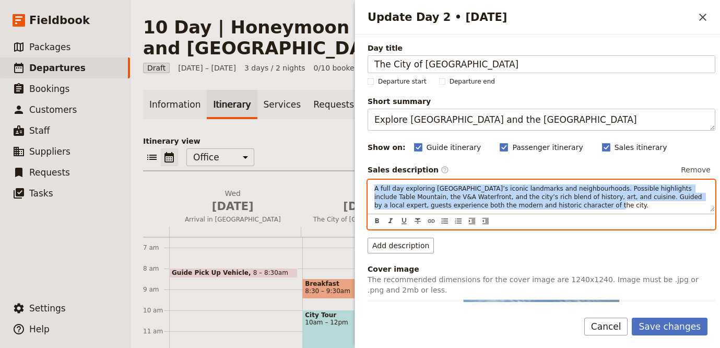
click at [465, 197] on span "A full day exploring Cape Town’s iconic landmarks and neighbourhoods. Possible …" at bounding box center [539, 197] width 330 height 24
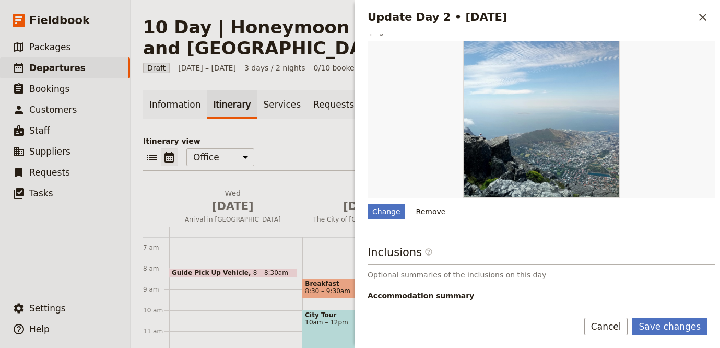
scroll to position [338, 0]
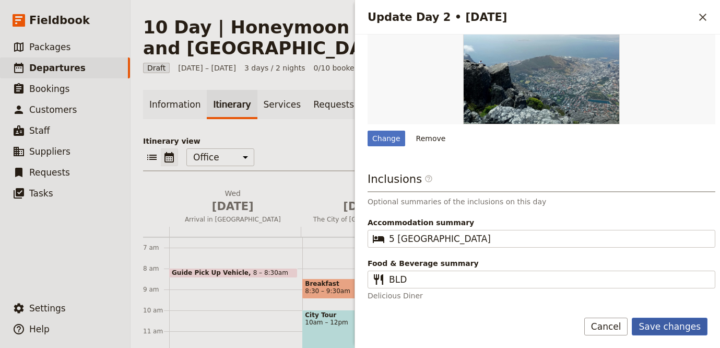
click at [684, 327] on button "Save changes" at bounding box center [670, 326] width 76 height 18
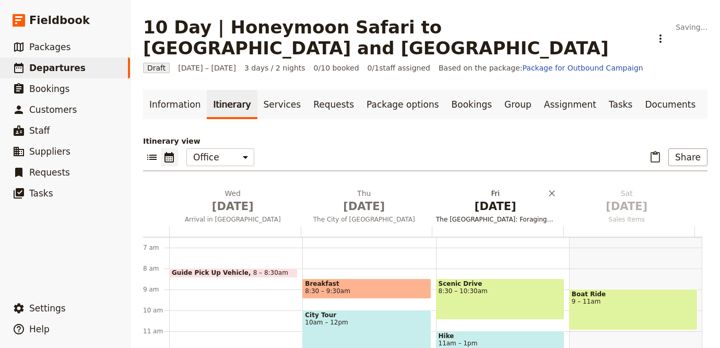
click at [501, 215] on span "The Cape Peninsula: Foraging, Wildlife & Coastal Wonders" at bounding box center [495, 219] width 127 height 8
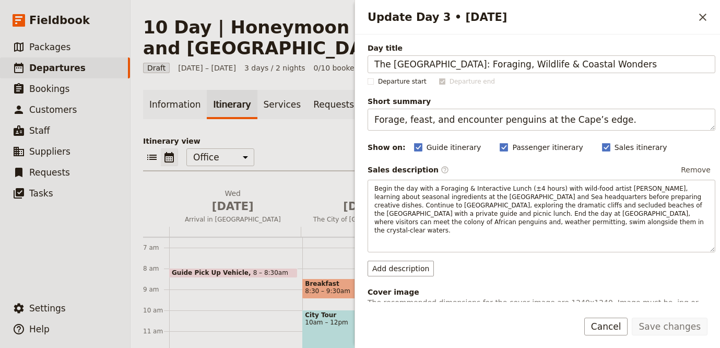
scroll to position [2, 0]
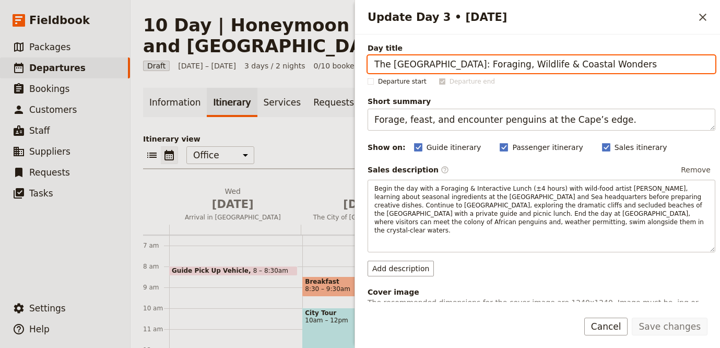
paste input "Custom Touring Around [GEOGRAPHIC_DATA]"
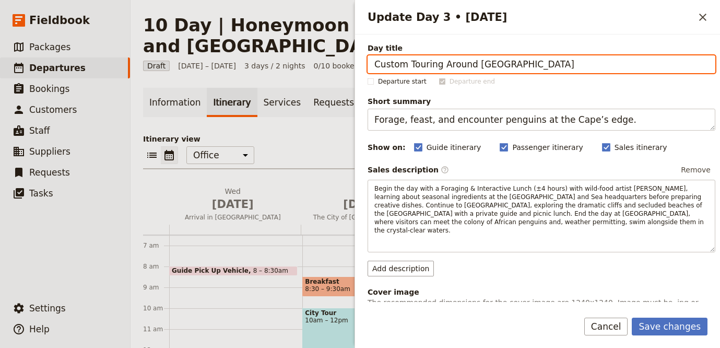
type input "Custom Touring Around [GEOGRAPHIC_DATA]"
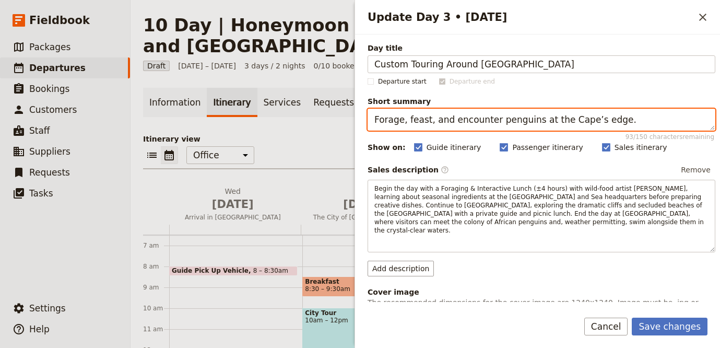
click at [470, 123] on textarea "Forage, feast, and encounter penguins at the Cape’s edge." at bounding box center [542, 120] width 348 height 22
paste textarea "Continue personalised exploration with your private guid"
type textarea "Continue personalised exploration with your private guide."
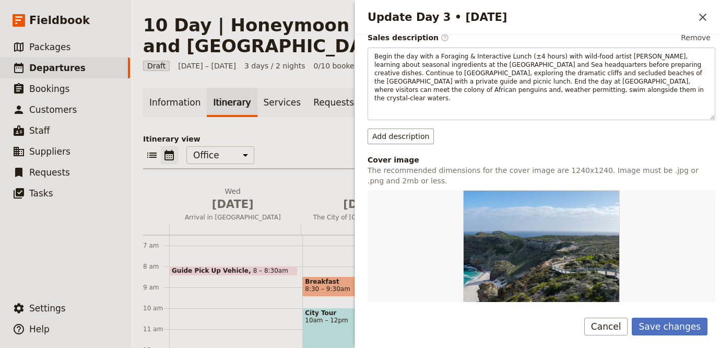
scroll to position [116, 0]
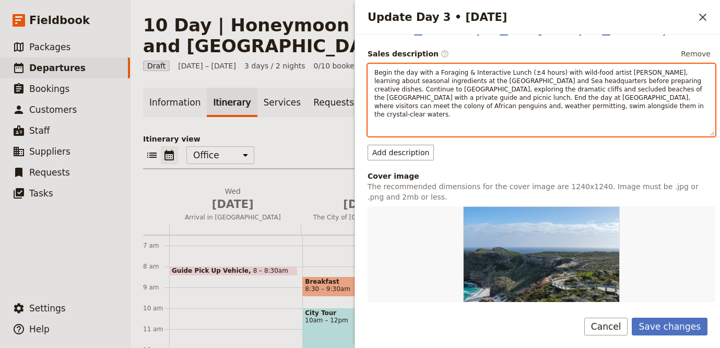
click at [455, 86] on span "Begin the day with a Foraging & Interactive Lunch (±4 hours) with wild-food art…" at bounding box center [540, 93] width 332 height 49
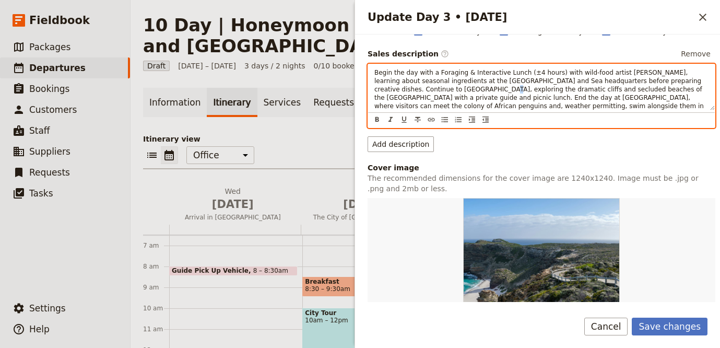
click at [455, 85] on span "Begin the day with a Foraging & Interactive Lunch (±4 hours) with wild-food art…" at bounding box center [540, 93] width 332 height 49
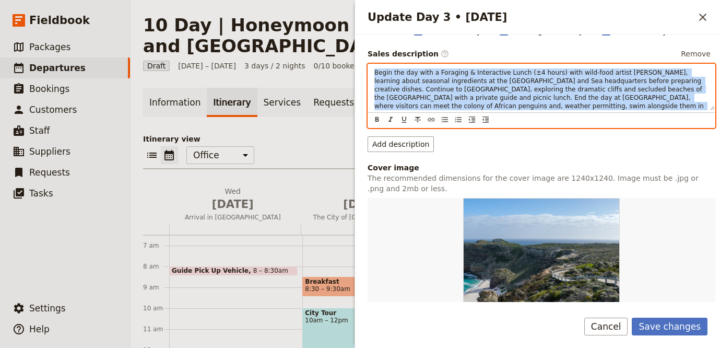
click at [455, 85] on span "Begin the day with a Foraging & Interactive Lunch (±4 hours) with wild-food art…" at bounding box center [540, 93] width 332 height 49
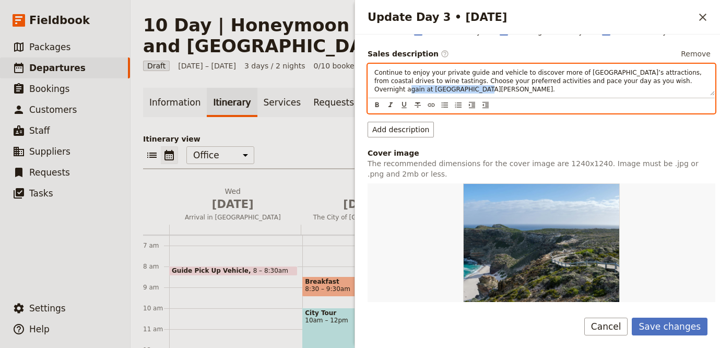
drag, startPoint x: 440, startPoint y: 89, endPoint x: 372, endPoint y: 92, distance: 68.0
click at [372, 92] on div "Continue to enjoy your private guide and vehicle to discover more of Cape Town’…" at bounding box center [541, 79] width 347 height 31
copy span "Victoria & Alfred Hotel"
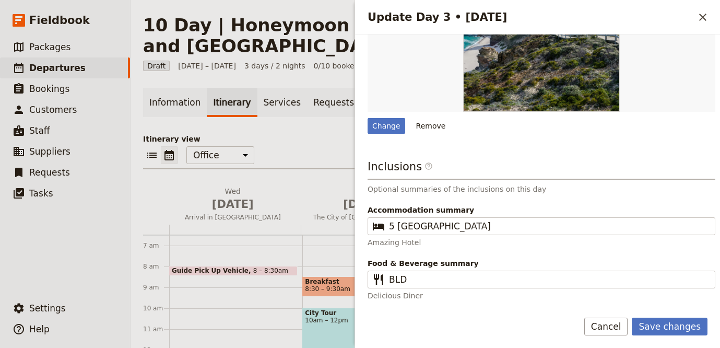
scroll to position [342, 0]
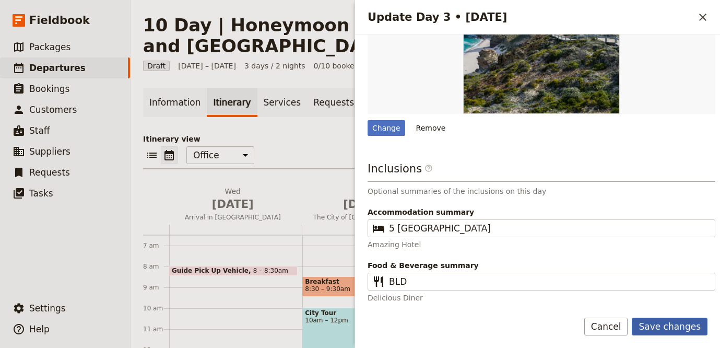
click at [663, 319] on button "Save changes" at bounding box center [670, 326] width 76 height 18
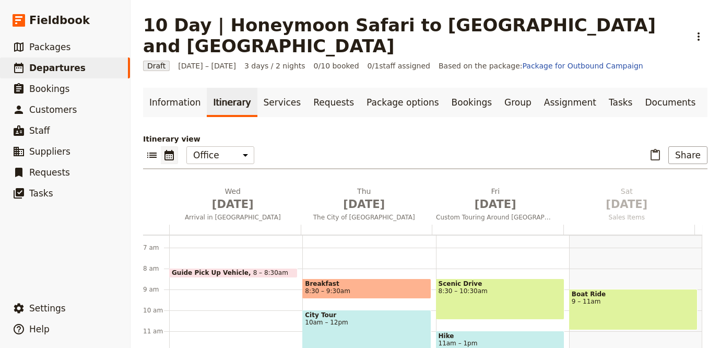
scroll to position [4, 0]
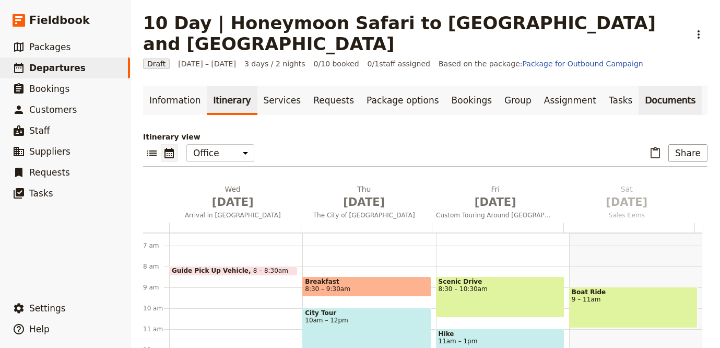
click at [639, 86] on link "Documents" at bounding box center [670, 100] width 63 height 29
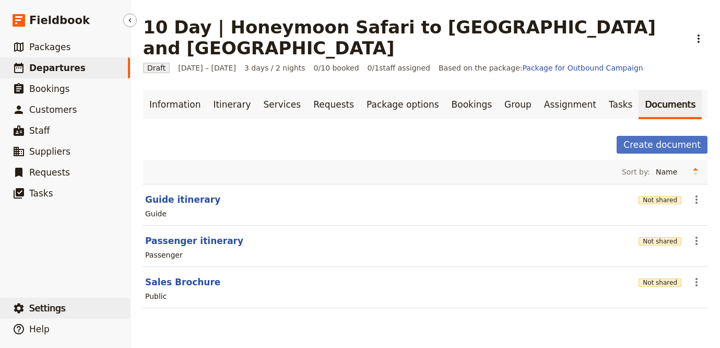
click at [55, 308] on span "Settings" at bounding box center [47, 308] width 37 height 10
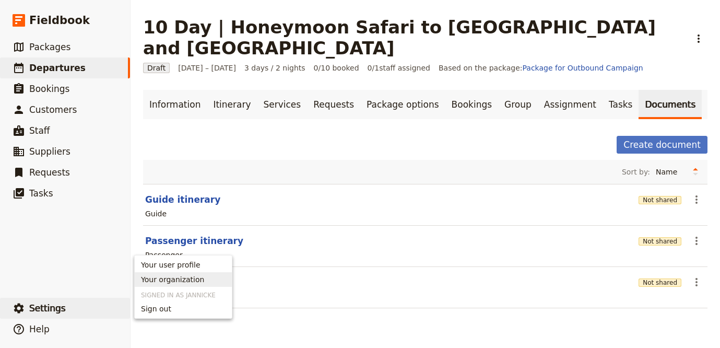
click at [199, 276] on span "Your organization" at bounding box center [172, 279] width 63 height 10
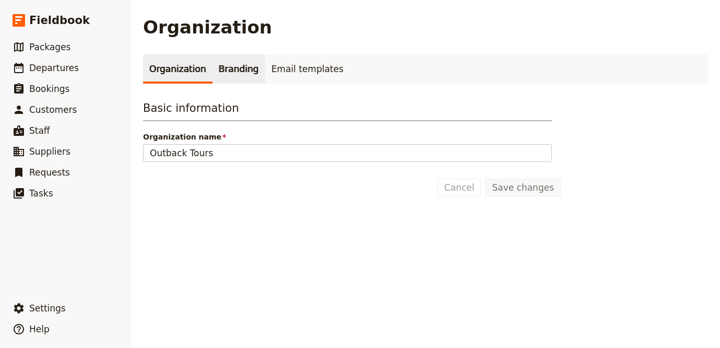
click at [226, 66] on link "Branding" at bounding box center [239, 68] width 53 height 29
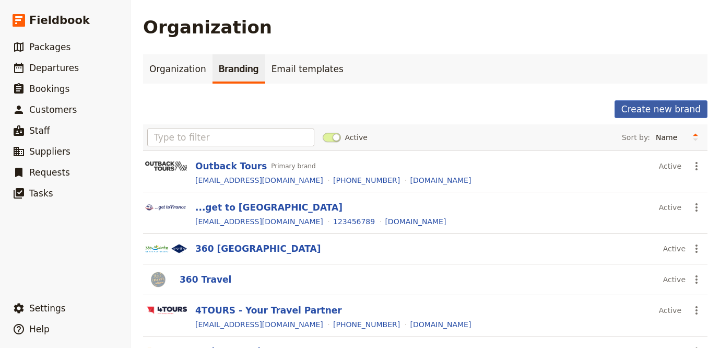
click at [652, 103] on button "Create new brand" at bounding box center [661, 109] width 93 height 18
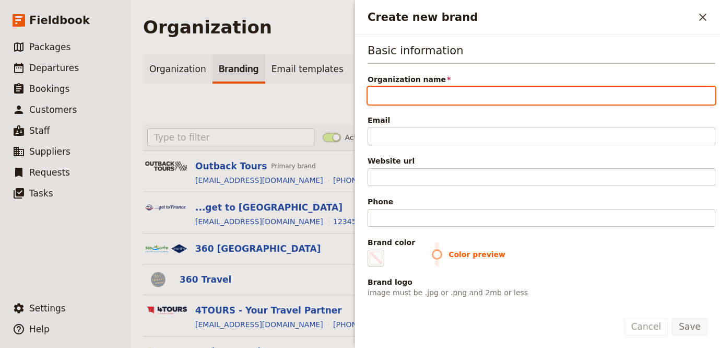
paste input "The Africa Adventure Company"
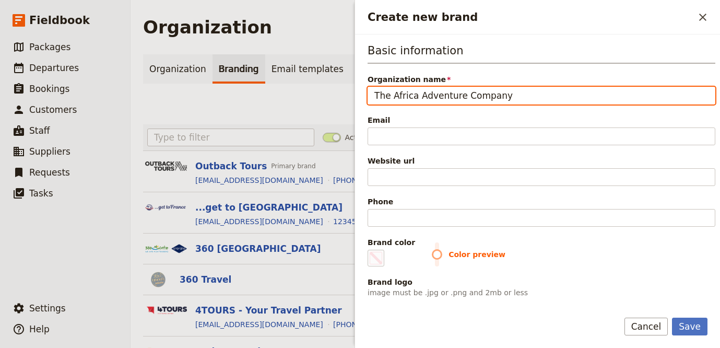
type input "The Africa Adventure Company"
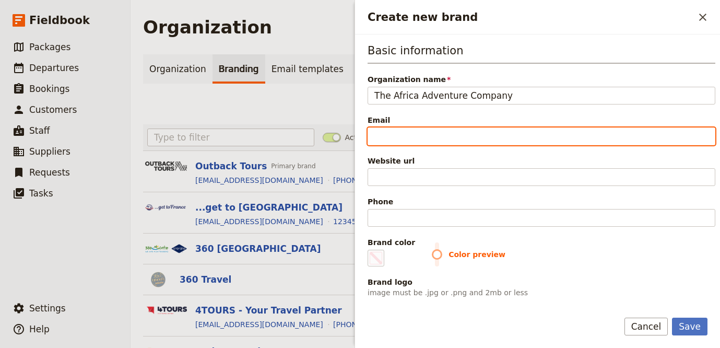
click at [443, 139] on input "Email" at bounding box center [542, 136] width 348 height 18
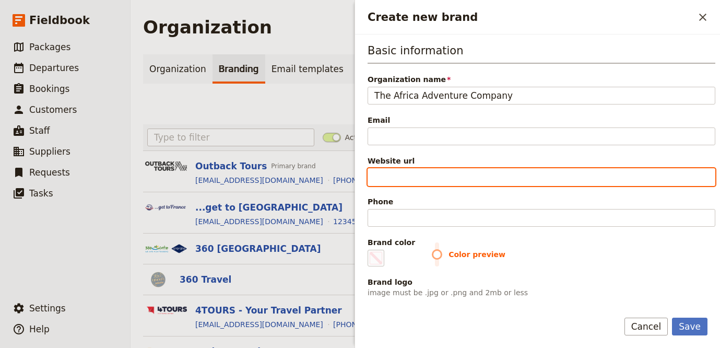
click at [393, 174] on input "Website url" at bounding box center [542, 177] width 348 height 18
paste input "https://www.africa-adventure.com"
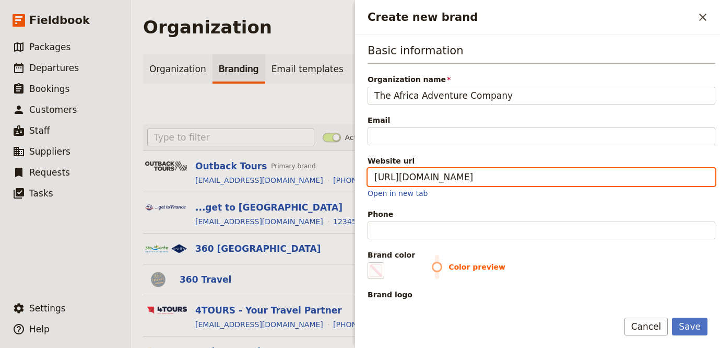
type input "https://www.africa-adventure.com"
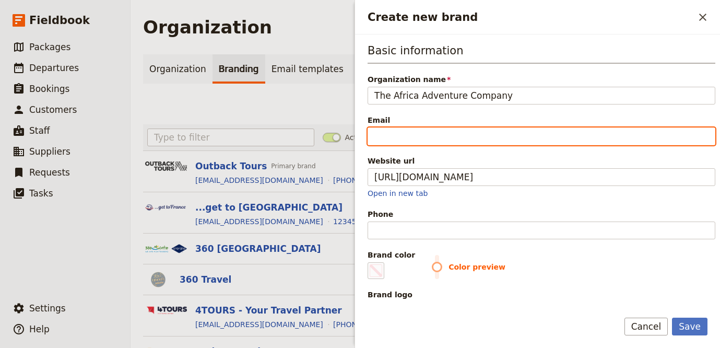
click at [429, 139] on input "Email" at bounding box center [542, 136] width 348 height 18
paste input "info@africa-adventure.com"
type input "info@africa-adventure.com"
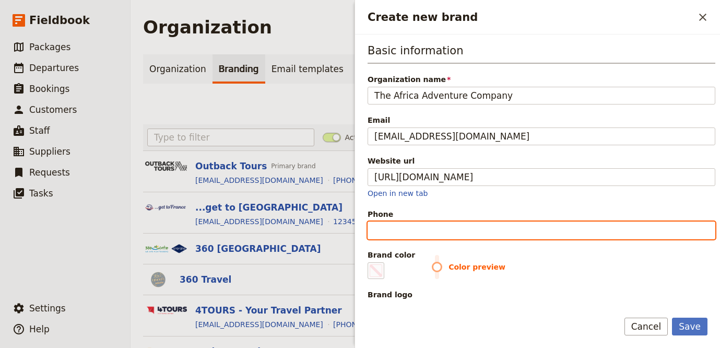
click at [455, 223] on input "Phone" at bounding box center [542, 230] width 348 height 18
paste input "1-800-882-9453"
click at [424, 226] on input "1-800-882-9453" at bounding box center [542, 230] width 348 height 18
click at [402, 232] on input "1-800-8829453" at bounding box center [542, 230] width 348 height 18
click at [383, 232] on input "1-8008829453" at bounding box center [542, 230] width 348 height 18
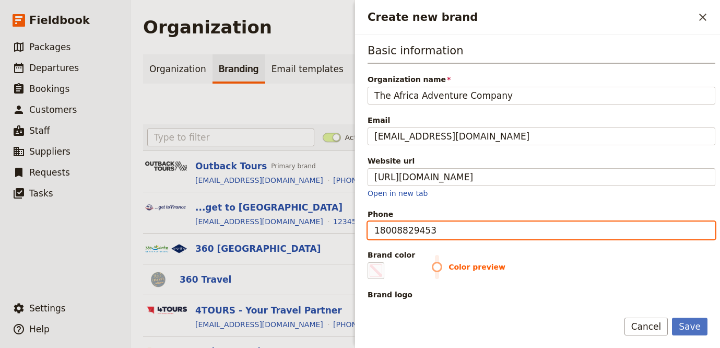
click at [369, 233] on input "18008829453" at bounding box center [542, 230] width 348 height 18
type input "18008829453"
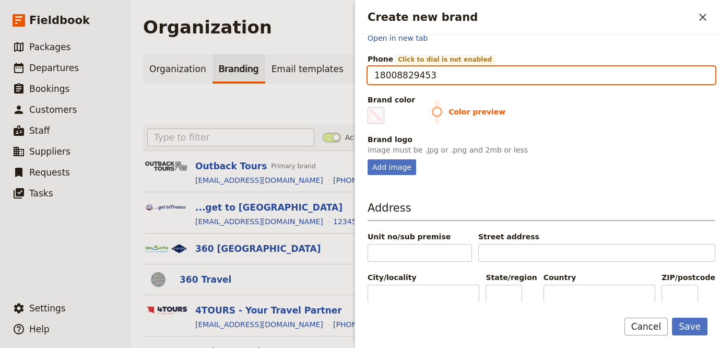
scroll to position [156, 0]
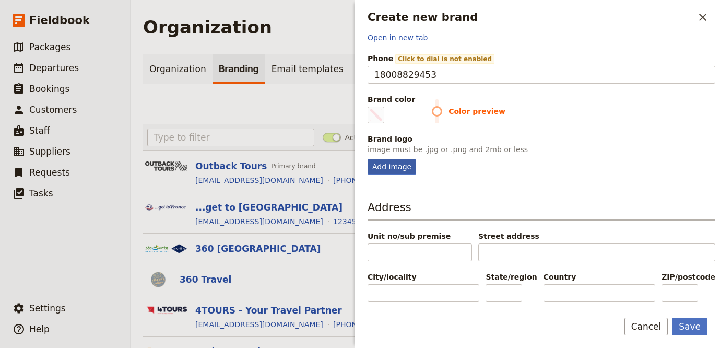
click at [393, 162] on div "Add image" at bounding box center [392, 167] width 49 height 16
click at [368, 159] on input "Add image" at bounding box center [367, 158] width 1 height 1
type input "C:\fakepath\logo (5).png"
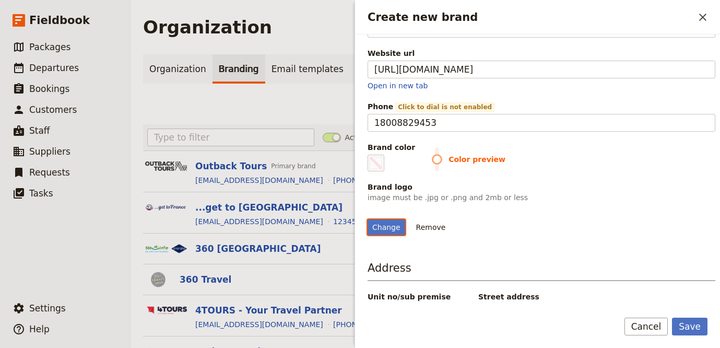
scroll to position [105, 0]
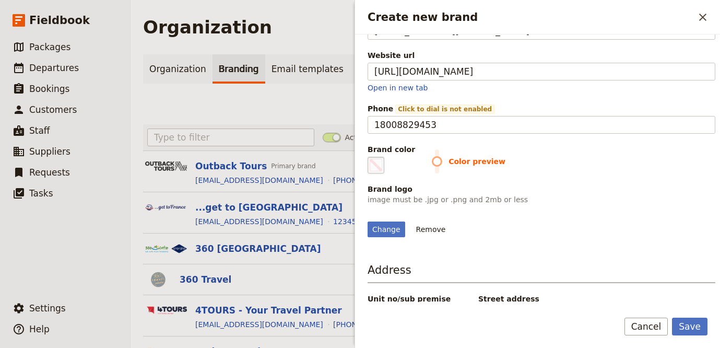
click at [380, 163] on span "Create new brand" at bounding box center [376, 165] width 13 height 13
click at [370, 157] on input "#000000" at bounding box center [370, 156] width 1 height 1
type input "#e38f11"
click at [562, 202] on p "image must be .jpg or .png and 2mb or less" at bounding box center [542, 199] width 348 height 10
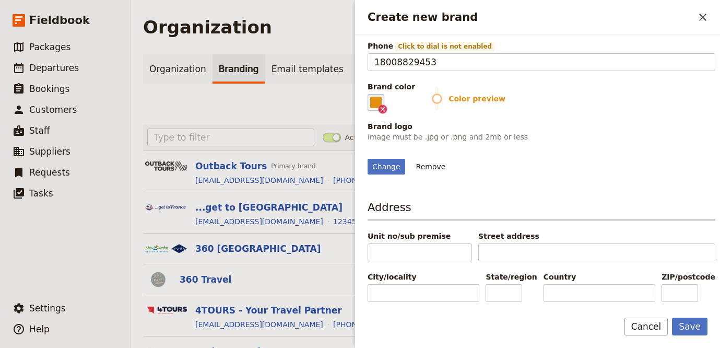
scroll to position [194, 0]
click at [683, 327] on button "Save" at bounding box center [690, 326] width 36 height 18
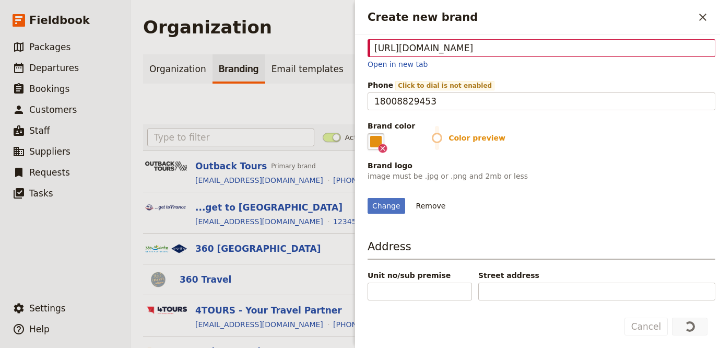
scroll to position [131, 0]
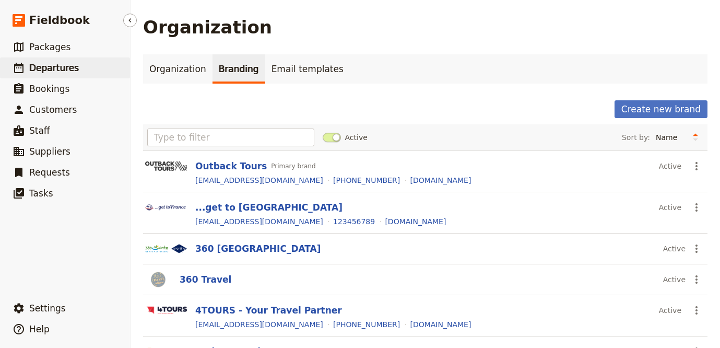
click at [34, 74] on span "Departures" at bounding box center [54, 68] width 50 height 13
select select "UPDATED_AT"
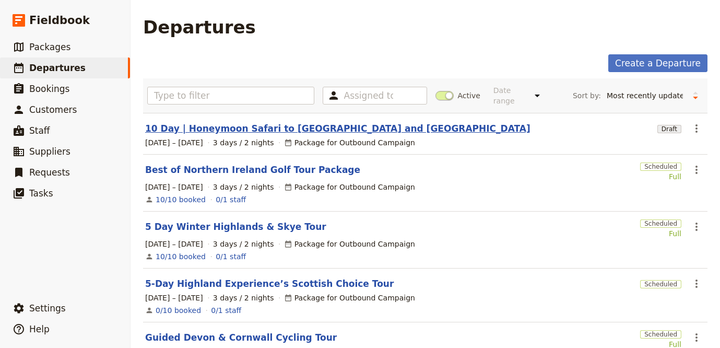
click at [209, 122] on link "10 Day | Honeymoon Safari to [GEOGRAPHIC_DATA] and [GEOGRAPHIC_DATA]" at bounding box center [337, 128] width 385 height 13
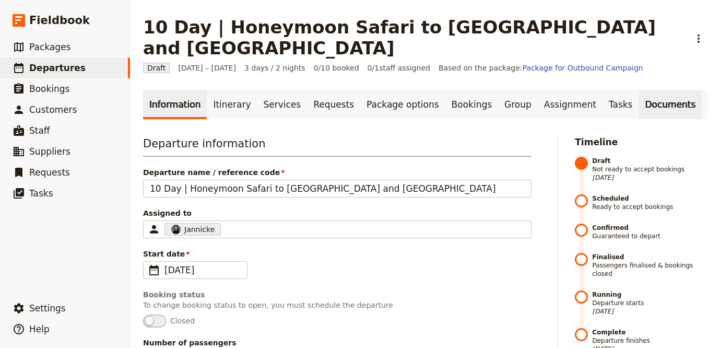
click at [639, 90] on link "Documents" at bounding box center [670, 104] width 63 height 29
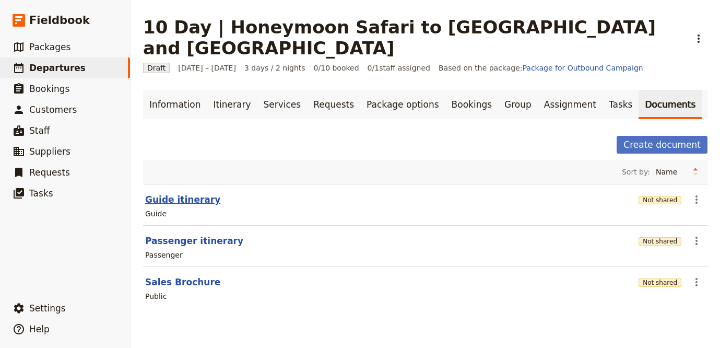
click at [199, 193] on button "Guide itinerary" at bounding box center [182, 199] width 75 height 13
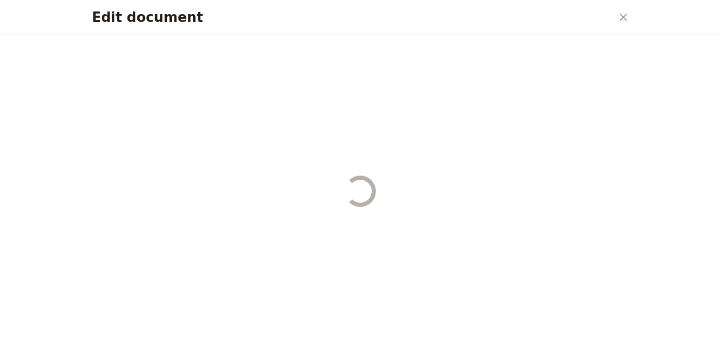
select select "STAFF"
select select "RUN_SHEET"
select select "LARGE"
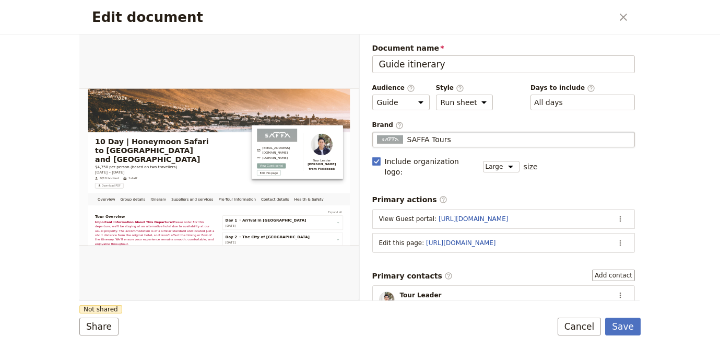
click at [456, 135] on div "SAFFA Tours" at bounding box center [504, 139] width 254 height 10
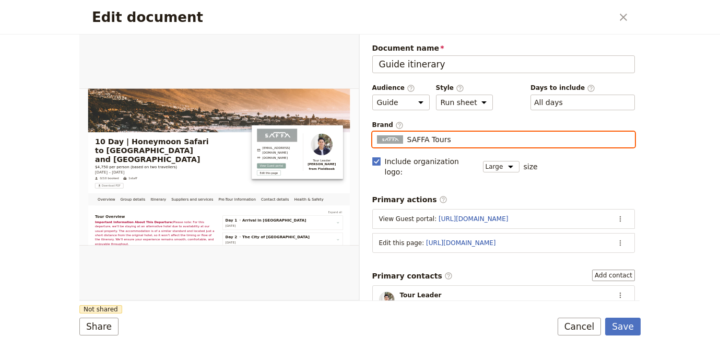
click at [377, 132] on input "SAFFA Tours" at bounding box center [376, 132] width 1 height 1
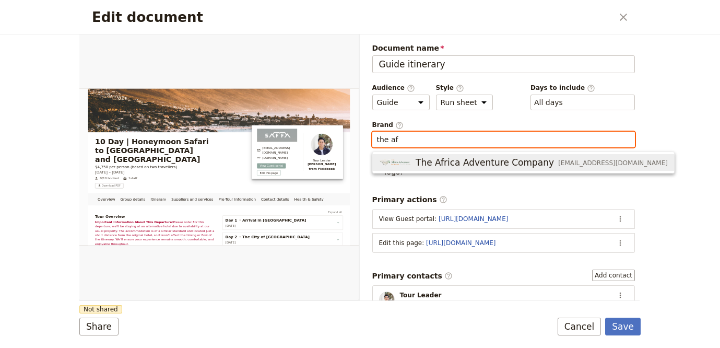
click at [462, 159] on span "The Africa Adventure Company" at bounding box center [485, 162] width 138 height 13
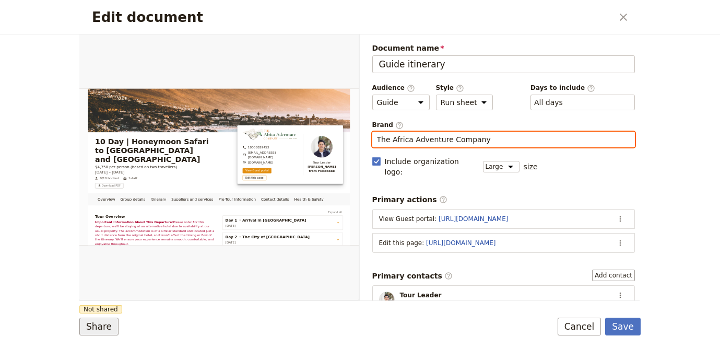
type input "The Africa Adventure Company"
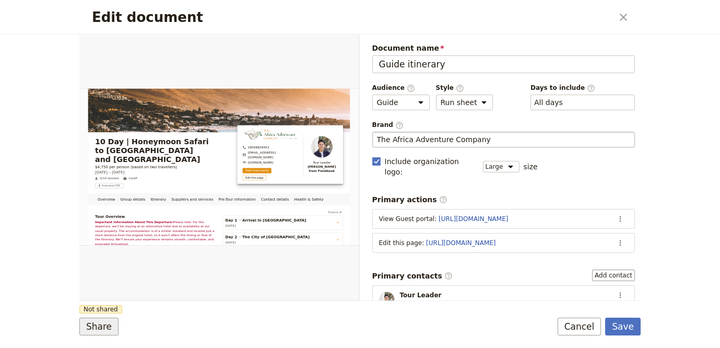
click at [109, 319] on button "Share" at bounding box center [98, 326] width 39 height 18
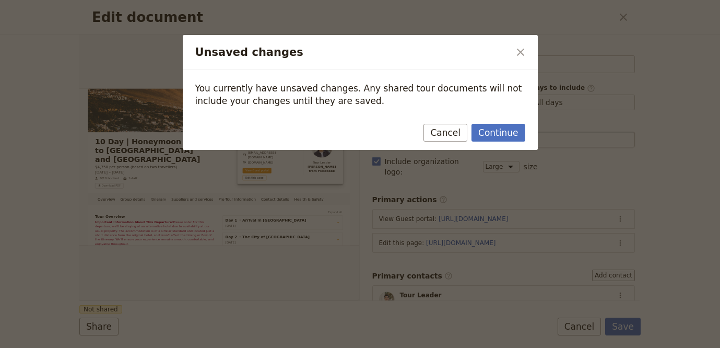
click at [531, 133] on div "Continue Cancel" at bounding box center [360, 135] width 355 height 30
click at [526, 133] on div "Continue Cancel" at bounding box center [360, 135] width 355 height 30
click at [518, 134] on button "Continue" at bounding box center [498, 133] width 53 height 18
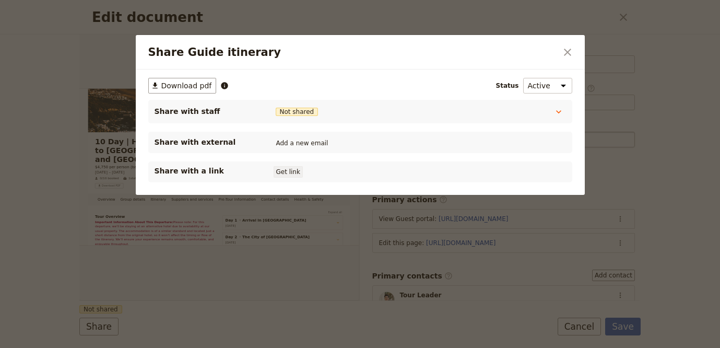
click at [297, 172] on button "Get link" at bounding box center [288, 171] width 29 height 11
click at [568, 49] on icon "Close dialog" at bounding box center [567, 52] width 13 height 13
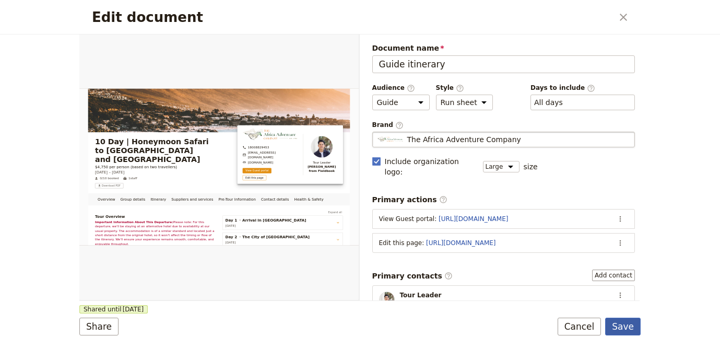
click at [636, 327] on button "Save" at bounding box center [623, 326] width 36 height 18
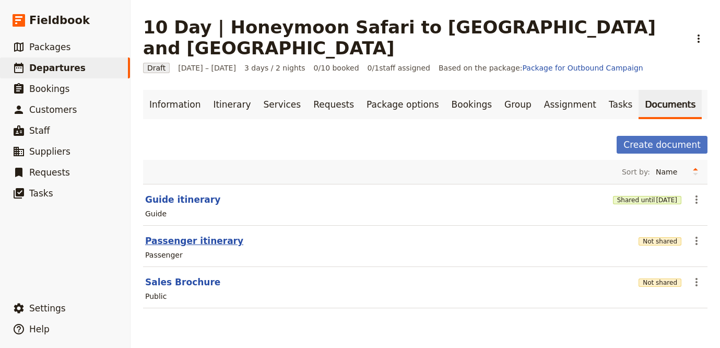
click at [197, 234] on button "Passenger itinerary" at bounding box center [194, 240] width 98 height 13
select select "PASSENGER"
select select "RUN_SHEET"
select select "LARGE"
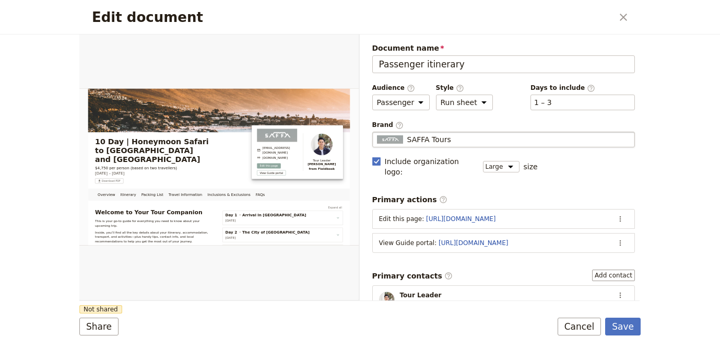
click at [477, 134] on div "SAFFA Tours" at bounding box center [504, 139] width 254 height 10
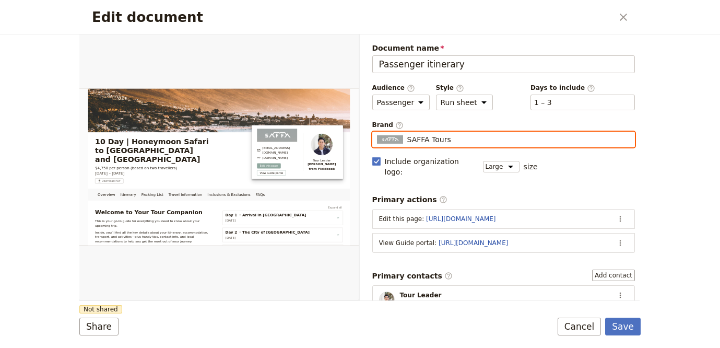
click at [377, 132] on input "SAFFA Tours" at bounding box center [376, 132] width 1 height 1
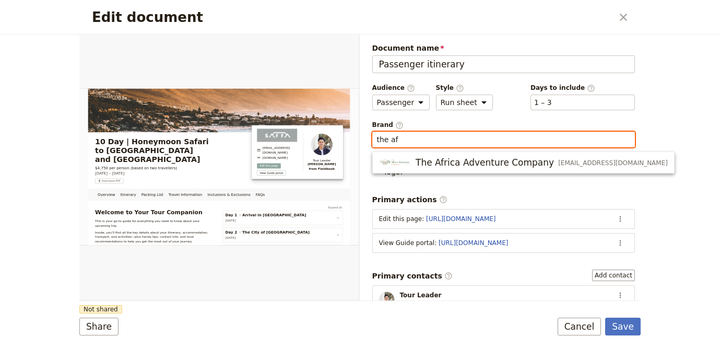
click at [510, 160] on span "The Africa Adventure Company" at bounding box center [485, 162] width 138 height 13
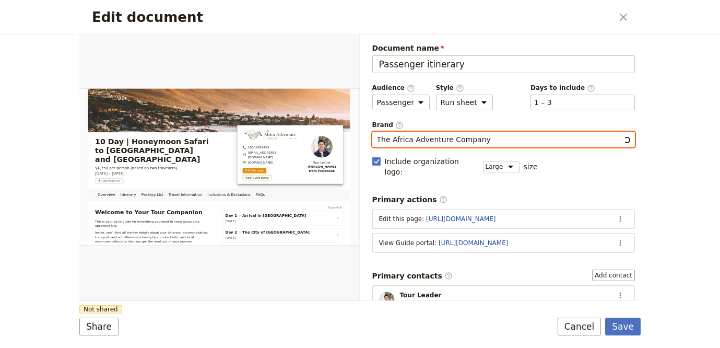
type input "The Africa Adventure Company"
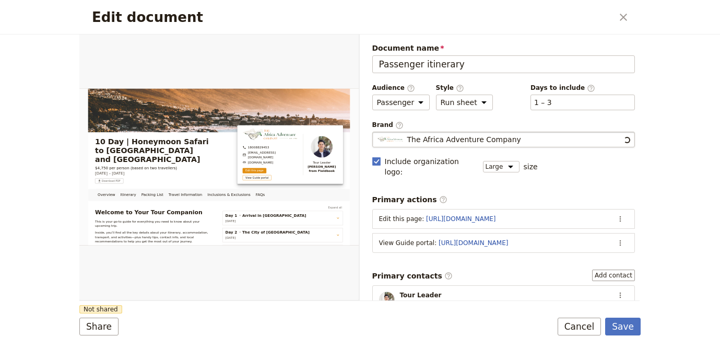
drag, startPoint x: 224, startPoint y: 312, endPoint x: 149, endPoint y: 321, distance: 75.2
click at [224, 312] on form "Overview Itinerary Packing List Travel Information Inclusions & Exclusions FAQs…" at bounding box center [359, 190] width 561 height 313
click at [97, 328] on button "Share" at bounding box center [98, 326] width 39 height 18
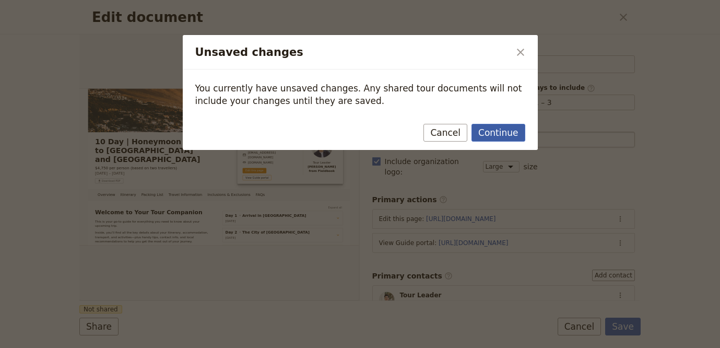
click at [507, 126] on button "Continue" at bounding box center [498, 133] width 53 height 18
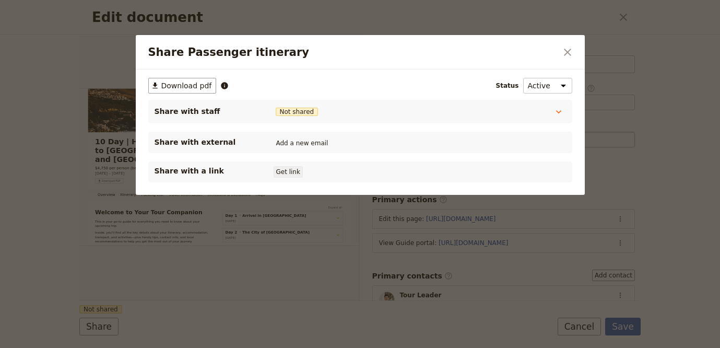
click at [296, 173] on button "Get link" at bounding box center [288, 171] width 29 height 11
click at [564, 53] on icon "Close dialog" at bounding box center [567, 52] width 13 height 13
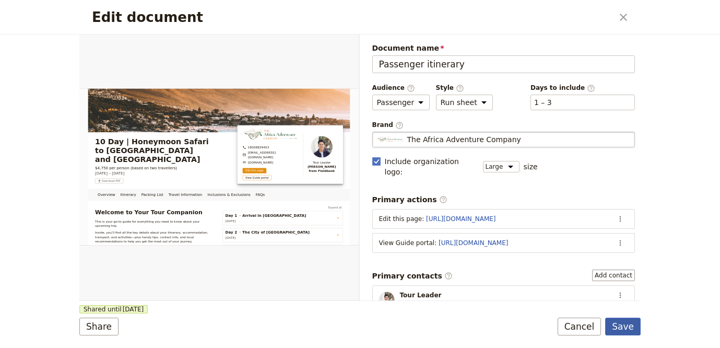
click at [638, 329] on button "Save" at bounding box center [623, 326] width 36 height 18
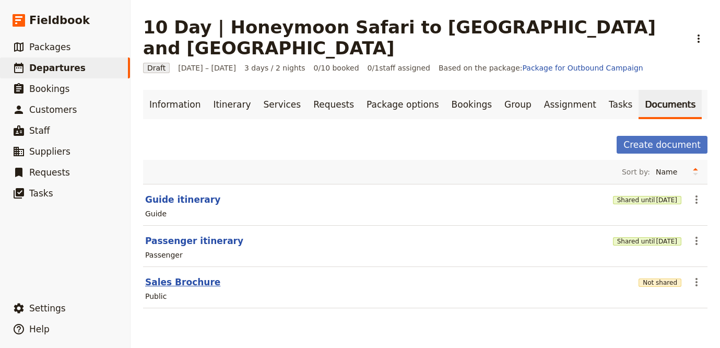
click at [175, 276] on button "Sales Brochure" at bounding box center [182, 282] width 75 height 13
select select "DEFAULT"
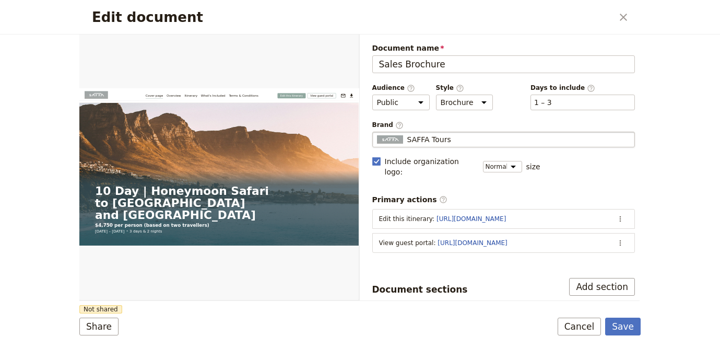
click at [485, 134] on div "SAFFA Tours" at bounding box center [504, 139] width 254 height 10
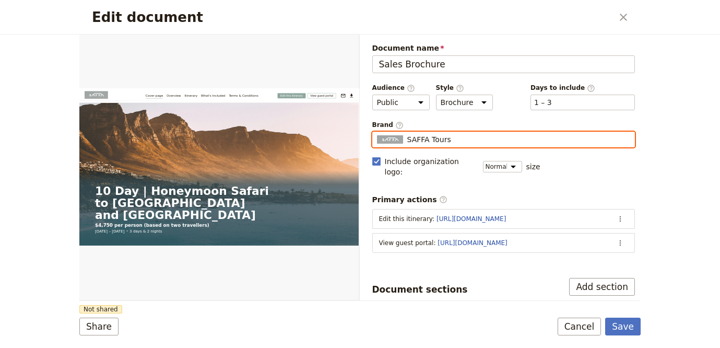
click at [377, 132] on input "SAFFA Tours" at bounding box center [376, 132] width 1 height 1
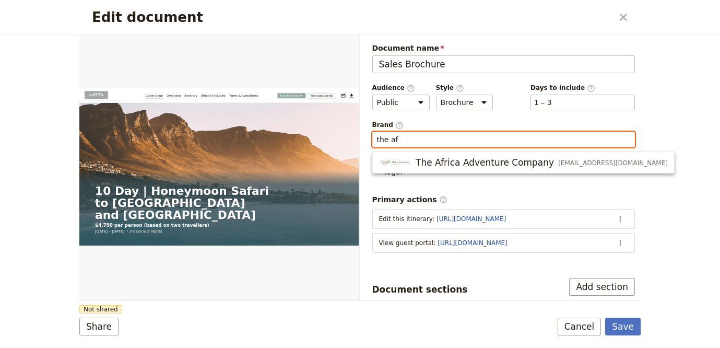
click at [456, 166] on span "The Africa Adventure Company" at bounding box center [485, 162] width 138 height 13
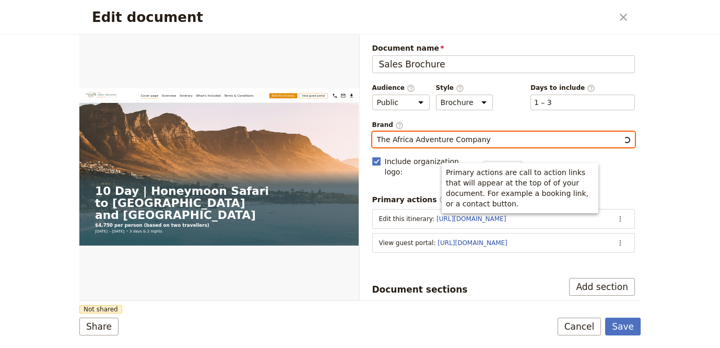
type input "The Africa Adventure Company"
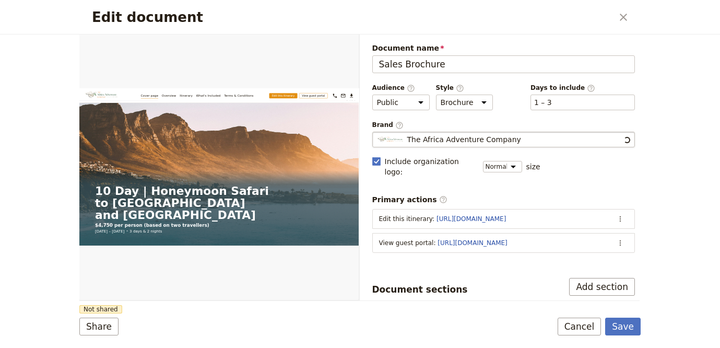
click at [256, 311] on form "Web PDF ​ Document name Sales Brochure Preview Audience ​ Public Passenger Guid…" at bounding box center [359, 190] width 561 height 313
click at [77, 331] on div "Edit document ​ Web PDF ​ Document name Sales Brochure Preview Audience ​ Publi…" at bounding box center [360, 174] width 720 height 348
click at [85, 327] on button "Share" at bounding box center [98, 326] width 39 height 18
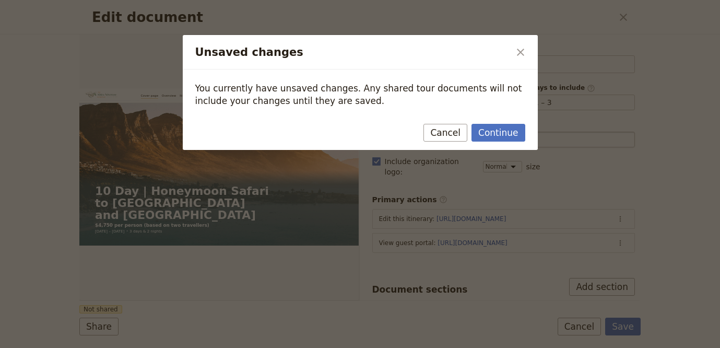
click at [529, 132] on div "Continue Cancel" at bounding box center [360, 135] width 355 height 30
click at [510, 131] on button "Continue" at bounding box center [498, 133] width 53 height 18
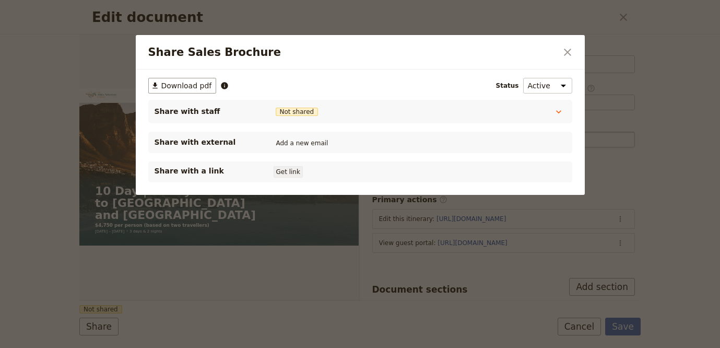
click at [292, 173] on button "Get link" at bounding box center [288, 171] width 29 height 11
click at [576, 50] on button "​" at bounding box center [568, 52] width 18 height 18
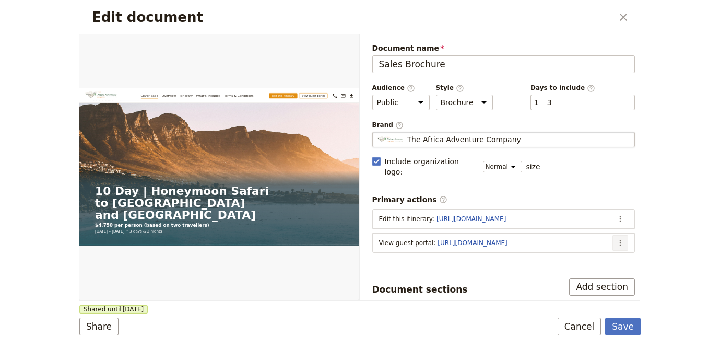
click at [616, 239] on icon "Actions" at bounding box center [620, 243] width 8 height 8
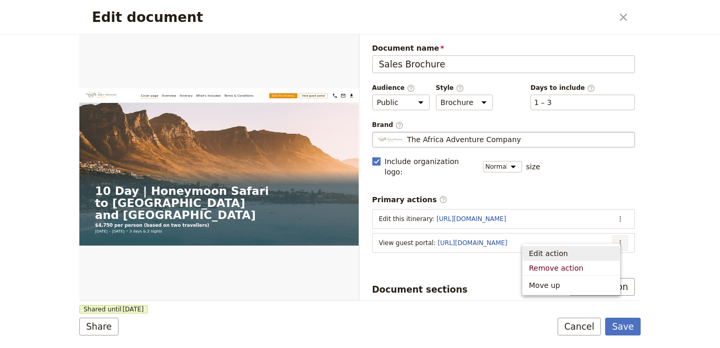
click at [606, 247] on button "Edit action" at bounding box center [571, 253] width 97 height 15
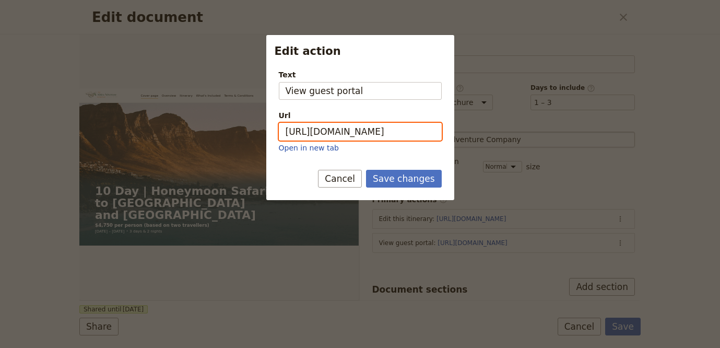
click at [396, 135] on input "https://trips.fieldbook.com/d/lcmZYivgU-h60DS2bQIYO" at bounding box center [360, 132] width 163 height 18
paste input "R9UBKornR6EzOKC4yUFqK"
type input "https://trips.fieldbook.com/d/R9UBKornR6EzOKC4yUFqK"
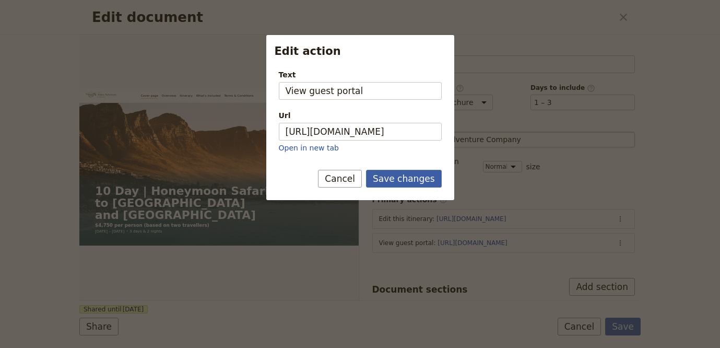
click at [412, 174] on button "Save changes" at bounding box center [404, 179] width 76 height 18
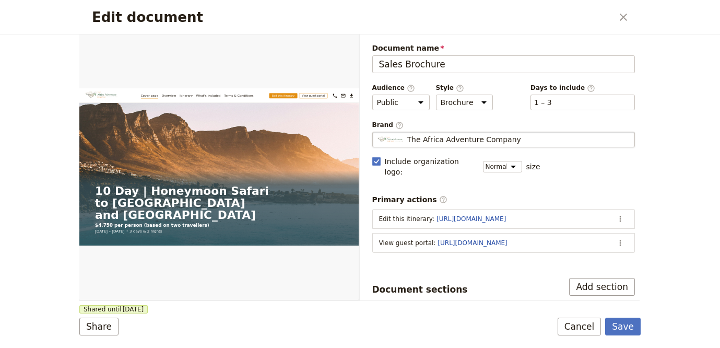
click at [650, 329] on div "Edit document ​ Web PDF ​ Document name Sales Brochure Preview Audience ​ Publi…" at bounding box center [360, 174] width 720 height 348
click at [636, 328] on button "Save" at bounding box center [623, 326] width 36 height 18
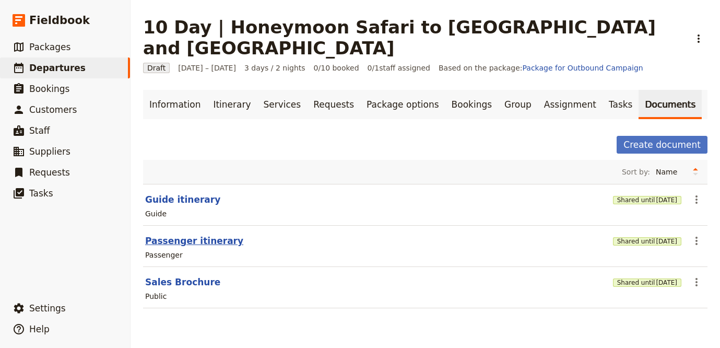
click at [213, 234] on button "Passenger itinerary" at bounding box center [194, 240] width 98 height 13
select select "PASSENGER"
select select "RUN_SHEET"
select select "LARGE"
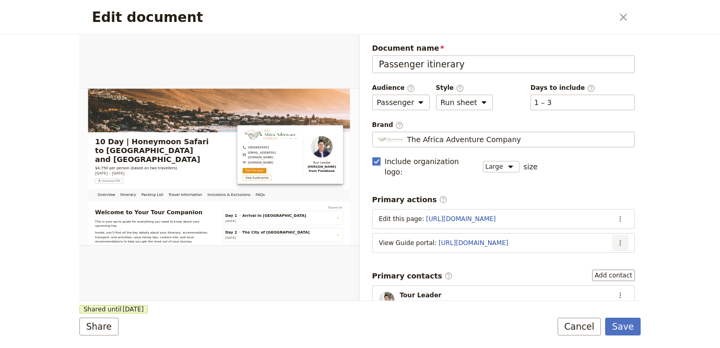
click at [616, 239] on icon "Actions" at bounding box center [620, 243] width 8 height 8
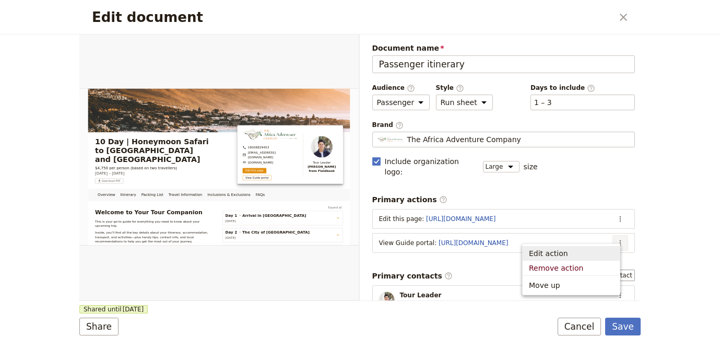
click at [606, 248] on span "Edit action" at bounding box center [571, 253] width 85 height 10
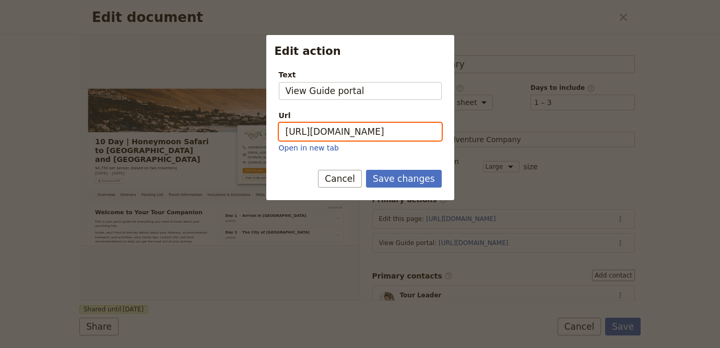
click at [405, 128] on input "https://trips.fieldbook.com/d/QJbboZEOdsX667tGSXGFn" at bounding box center [360, 132] width 163 height 18
paste input "kI9pXjWPYiVek_gwTJyIZ"
type input "https://trips.fieldbook.com/d/kI9pXjWPYiVek_gwTJyIZ"
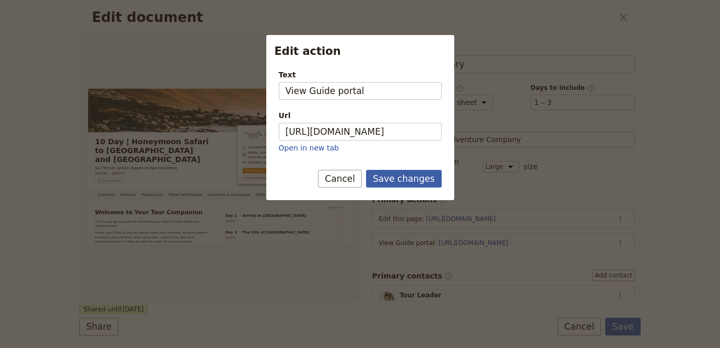
click at [413, 178] on button "Save changes" at bounding box center [404, 179] width 76 height 18
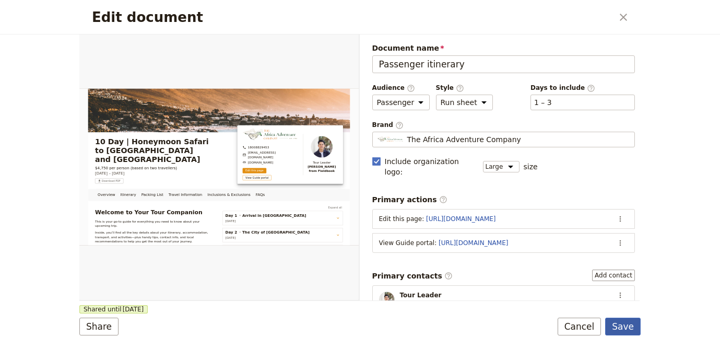
click at [617, 319] on button "Save" at bounding box center [623, 326] width 36 height 18
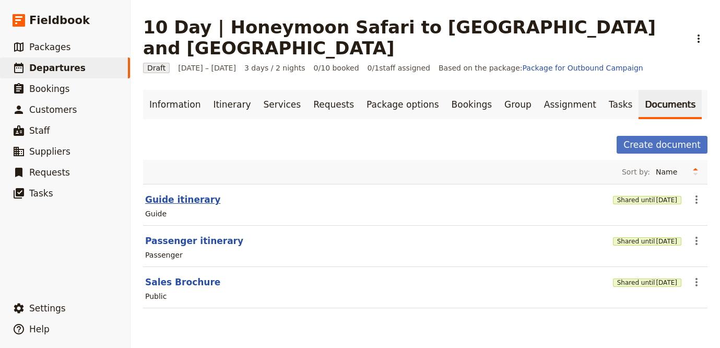
click at [162, 193] on button "Guide itinerary" at bounding box center [182, 199] width 75 height 13
select select "STAFF"
select select "RUN_SHEET"
select select "LARGE"
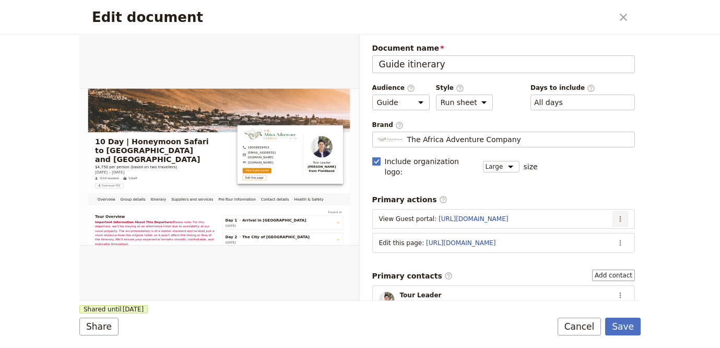
click at [616, 215] on icon "Actions" at bounding box center [620, 219] width 8 height 8
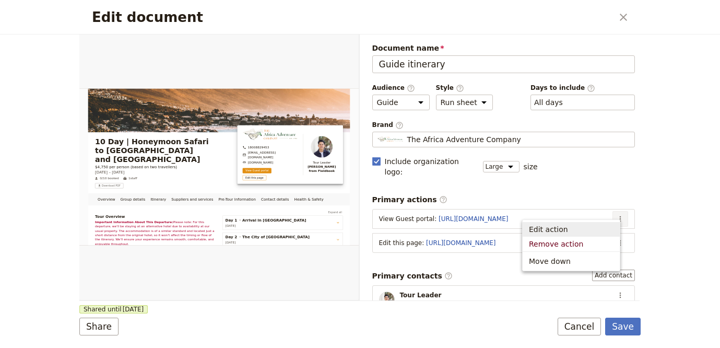
click at [598, 225] on span "Edit action" at bounding box center [571, 229] width 85 height 10
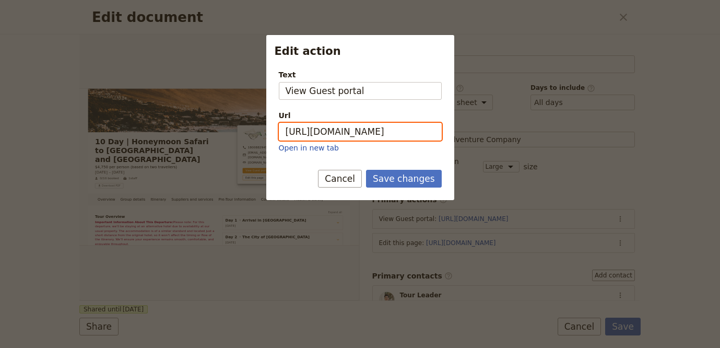
click at [349, 128] on input "https://trips.fieldbook.com/d/lcmZYivgU-h60DS2bQIYO" at bounding box center [360, 132] width 163 height 18
paste input "https://trips.fieldbook.com/d/R9UBKornR6EzOKC4yUFqK"
paste input "book.com/d/R9UBKornR6EzOKC4yUFqK"
type input "https://trips.fieldbook.com/d/R9UBKornR6EzOKC4yUFqK"
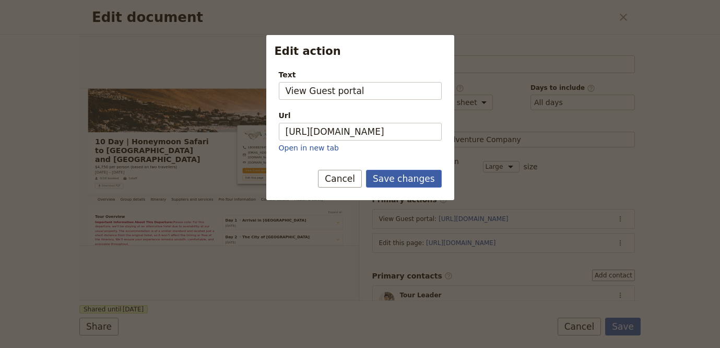
click at [426, 182] on button "Save changes" at bounding box center [404, 179] width 76 height 18
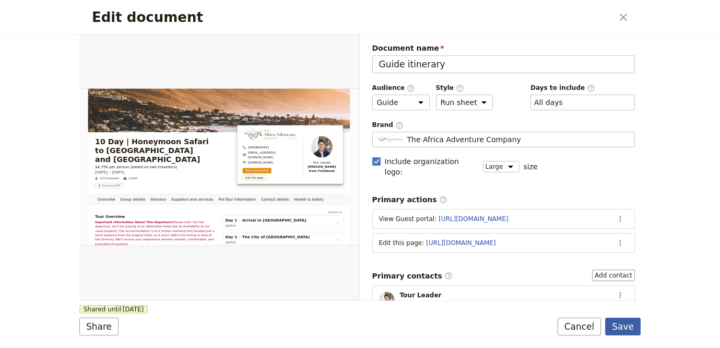
click at [623, 319] on button "Save" at bounding box center [623, 326] width 36 height 18
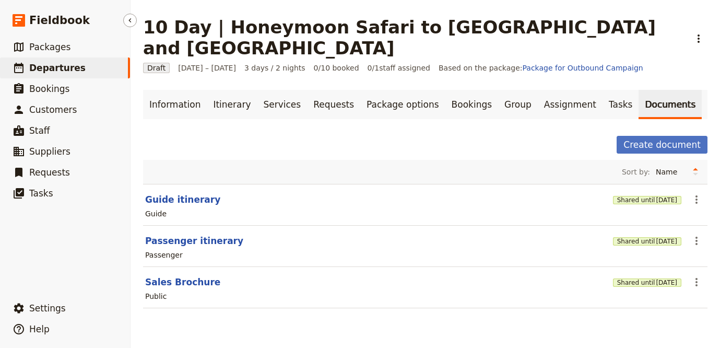
click at [83, 69] on link "​ Departures" at bounding box center [65, 67] width 130 height 21
select select "UPDATED_AT"
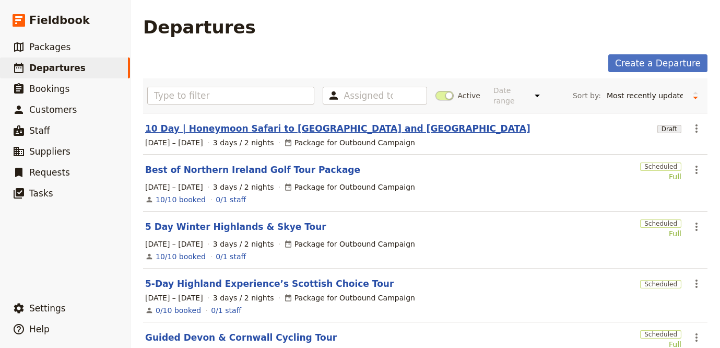
click at [317, 122] on link "10 Day | Honeymoon Safari to South Africa and Mozambique" at bounding box center [337, 128] width 385 height 13
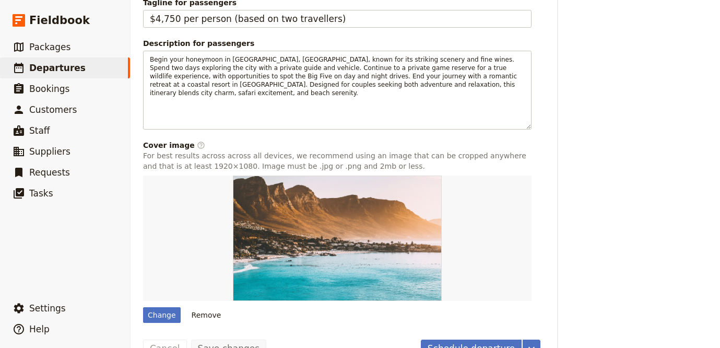
scroll to position [566, 0]
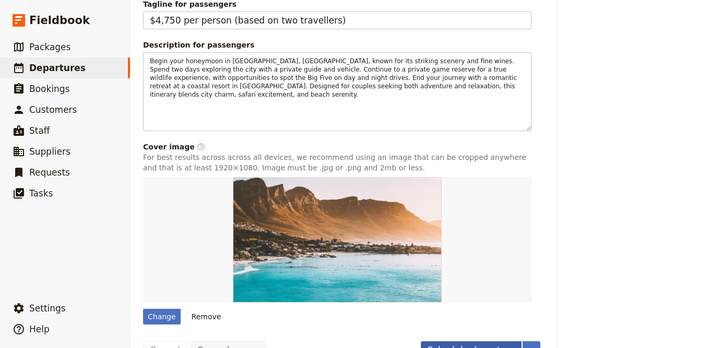
click at [457, 341] on button "Schedule departure" at bounding box center [471, 350] width 101 height 18
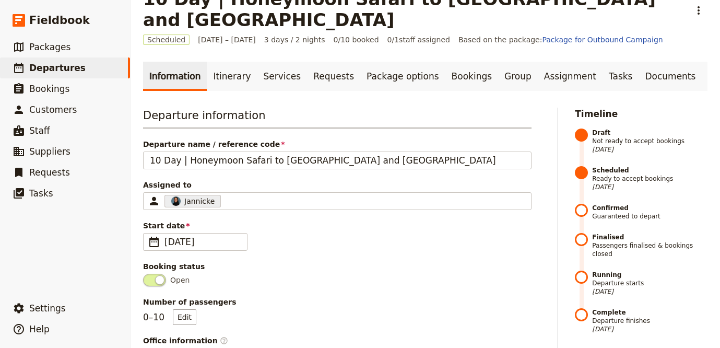
scroll to position [0, 0]
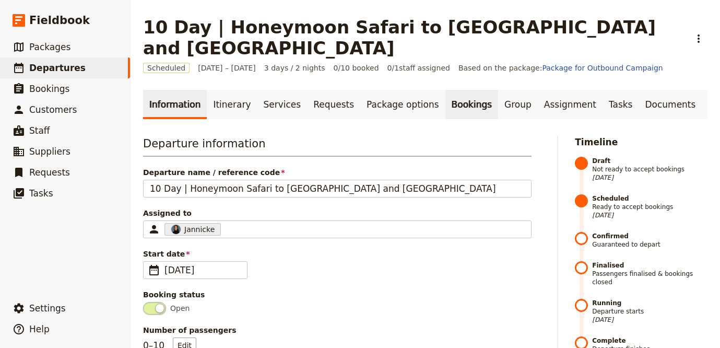
click at [445, 90] on link "Bookings" at bounding box center [471, 104] width 53 height 29
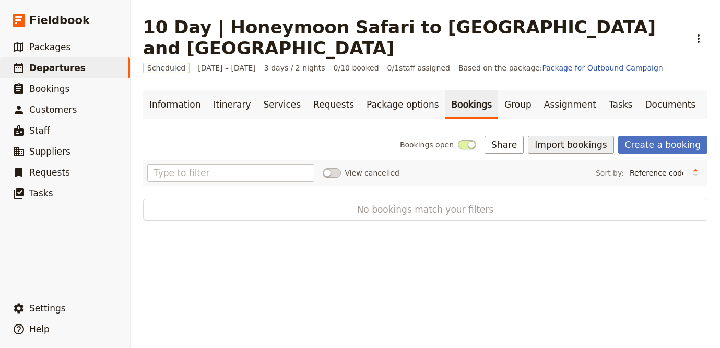
click at [551, 136] on button "Import bookings" at bounding box center [571, 145] width 86 height 18
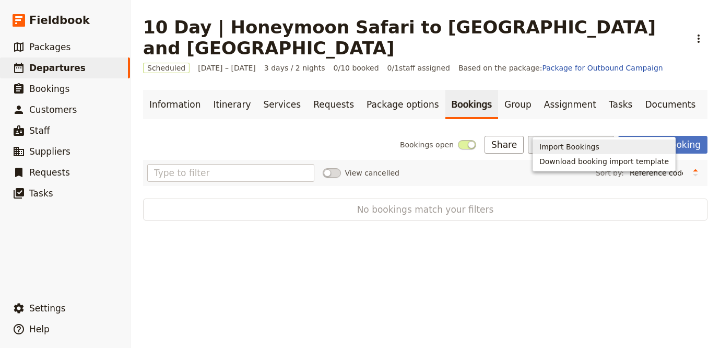
click at [539, 145] on span "Import Bookings" at bounding box center [569, 147] width 60 height 10
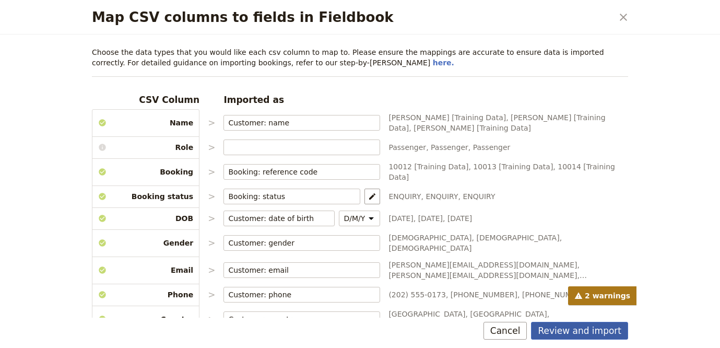
click at [589, 328] on button "Review and import" at bounding box center [579, 331] width 97 height 18
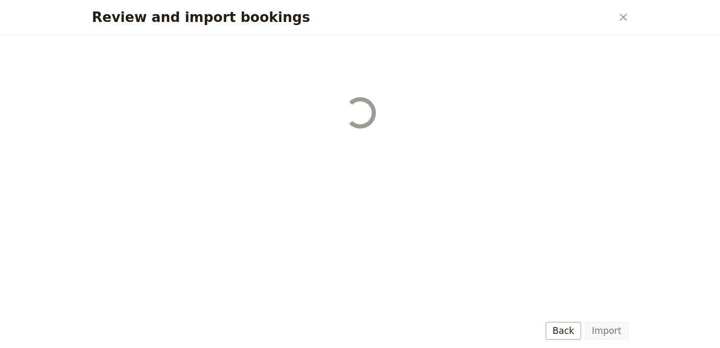
select select "68b002b7cac3c784cf00db27"
select select "68b002b7cac3c784cf00db28"
select select "68b002b7cac3c784cf00db29"
select select "68b002b7cac3c784cf00db2a"
select select "650e1b8d408bbede5b0c6045"
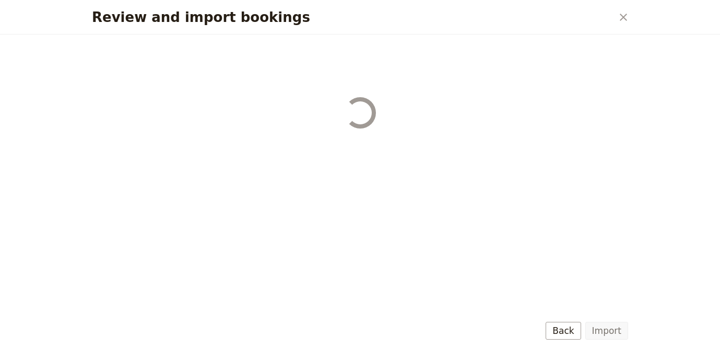
select select "68b002b7cac3c784cf00db2c"
select select "68b002b7cac3c784cf00db2d"
select select "68b002b7cac3c784cf00db2e"
select select "68b002b7cac3c784cf00db2f"
select select "68b002b7cac3c784cf00db30"
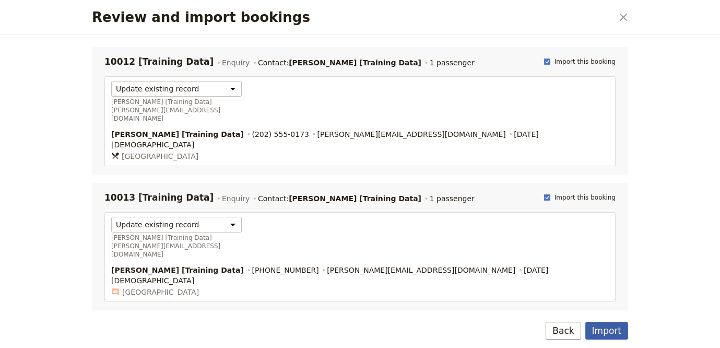
click at [603, 329] on button "Import" at bounding box center [606, 331] width 43 height 18
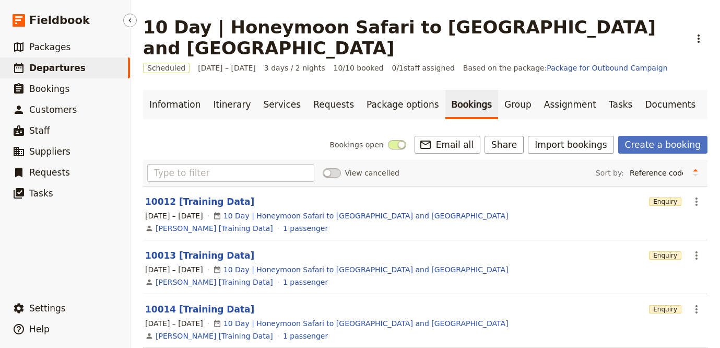
click at [66, 73] on span "Departures" at bounding box center [57, 68] width 56 height 13
select select "UPDATED_AT"
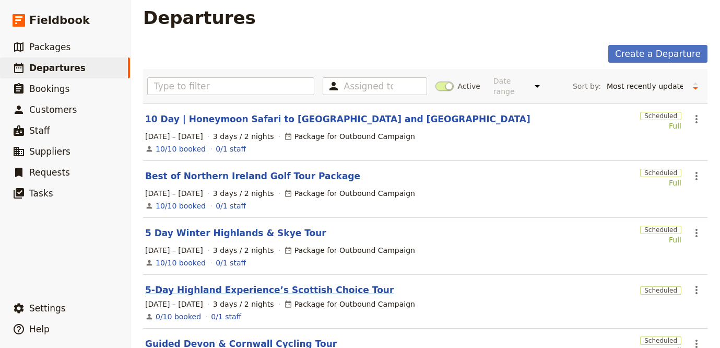
scroll to position [12, 0]
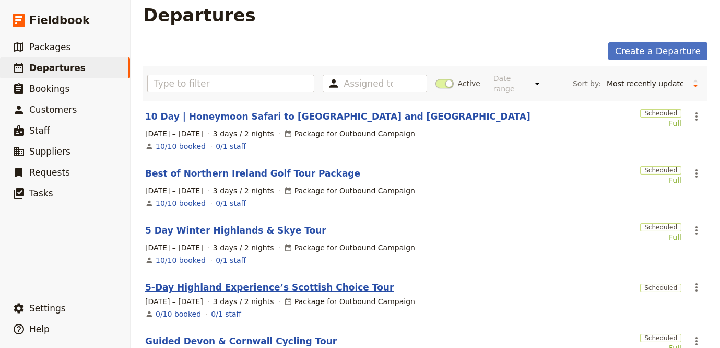
click at [305, 282] on link "5-Day Highland Experience’s Scottish Choice Tour" at bounding box center [269, 287] width 249 height 13
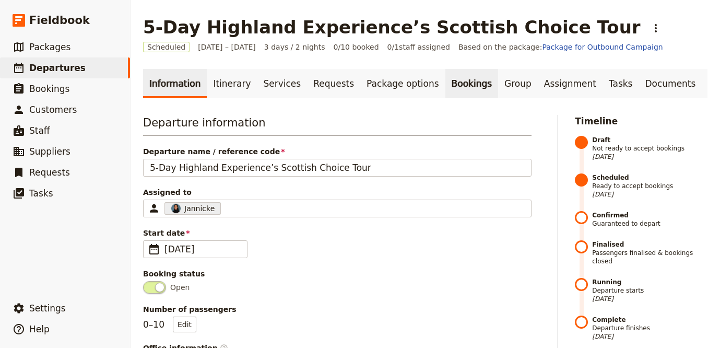
click at [445, 81] on link "Bookings" at bounding box center [471, 83] width 53 height 29
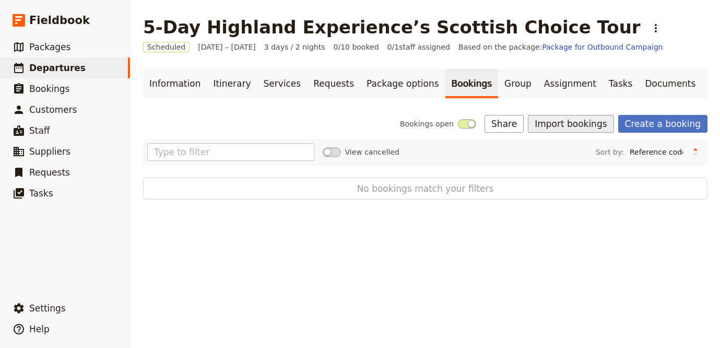
click at [593, 122] on button "Import bookings" at bounding box center [571, 124] width 86 height 18
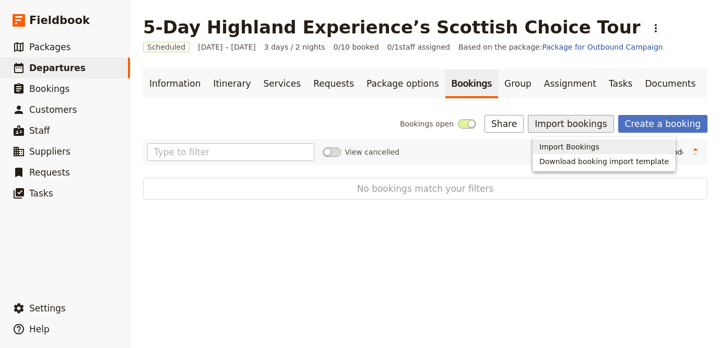
click at [582, 145] on span "Import Bookings" at bounding box center [569, 147] width 60 height 10
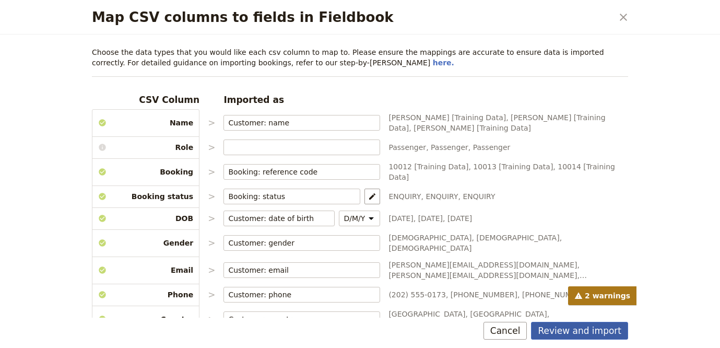
click at [604, 331] on button "Review and import" at bounding box center [579, 331] width 97 height 18
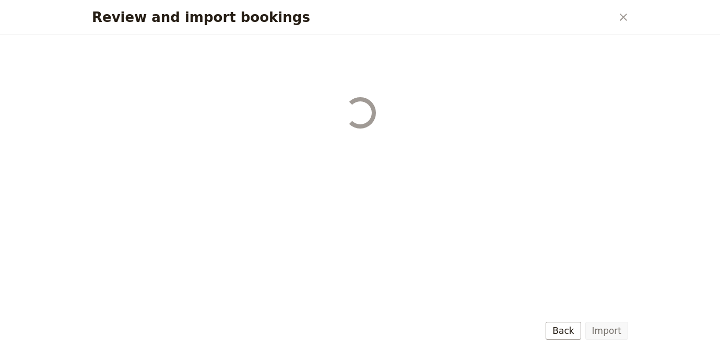
select select "68b002b7cac3c784cf00db27"
select select "68b002b7cac3c784cf00db28"
select select "68b002b7cac3c784cf00db29"
select select "68b002b7cac3c784cf00db2a"
select select "650e1b8d408bbede5b0c6045"
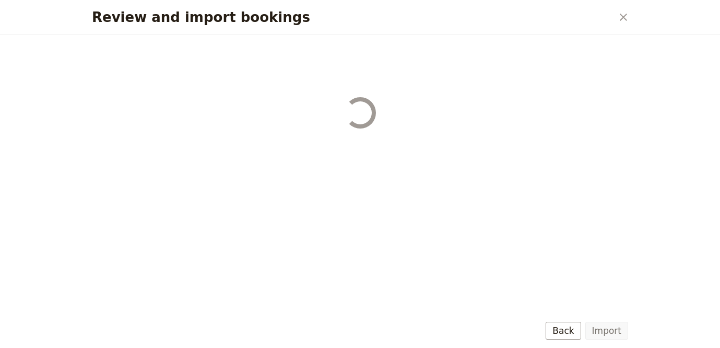
select select "68b002b7cac3c784cf00db2c"
select select "68b002b7cac3c784cf00db2d"
select select "68b002b7cac3c784cf00db2e"
select select "68b002b7cac3c784cf00db2f"
select select "68b002b7cac3c784cf00db30"
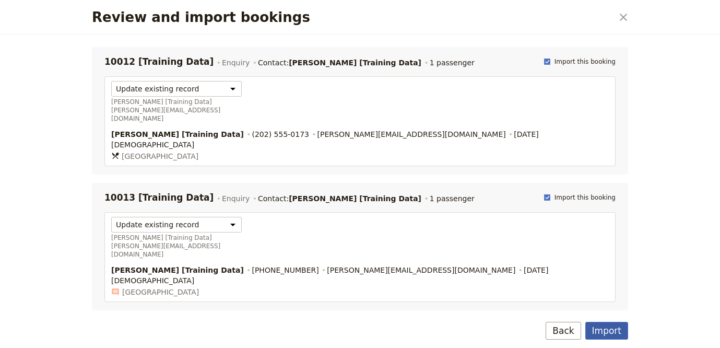
click at [606, 326] on button "Import" at bounding box center [606, 331] width 43 height 18
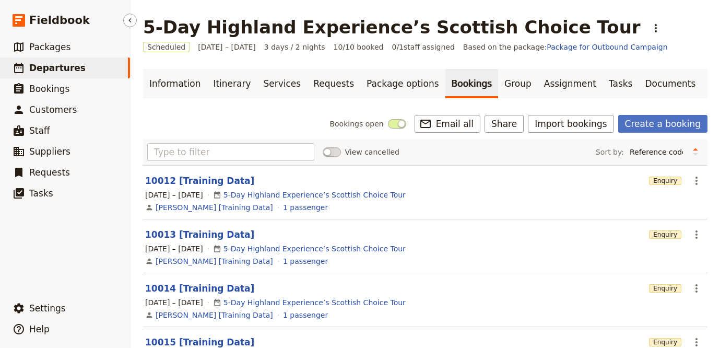
click at [83, 73] on link "​ Departures" at bounding box center [65, 67] width 130 height 21
select select "UPDATED_AT"
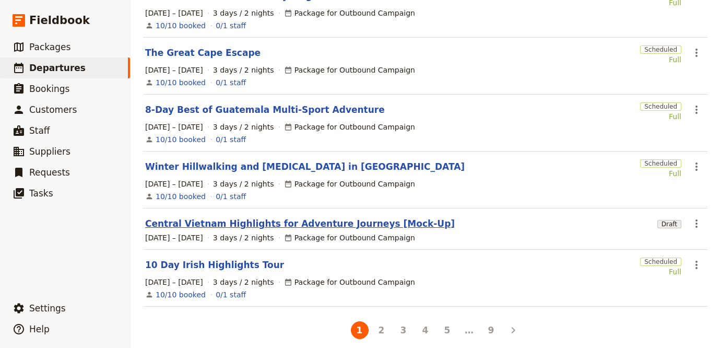
scroll to position [362, 0]
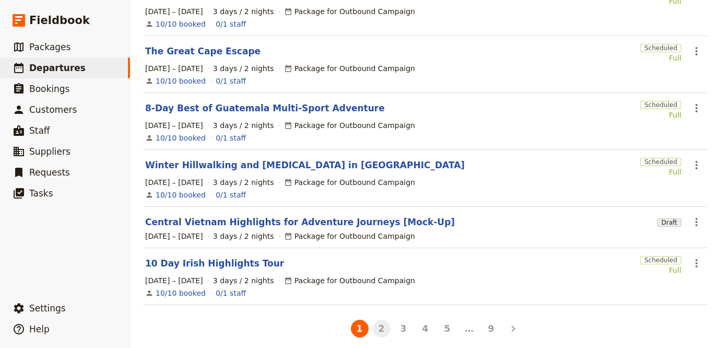
click at [376, 322] on button "2" at bounding box center [382, 329] width 18 height 18
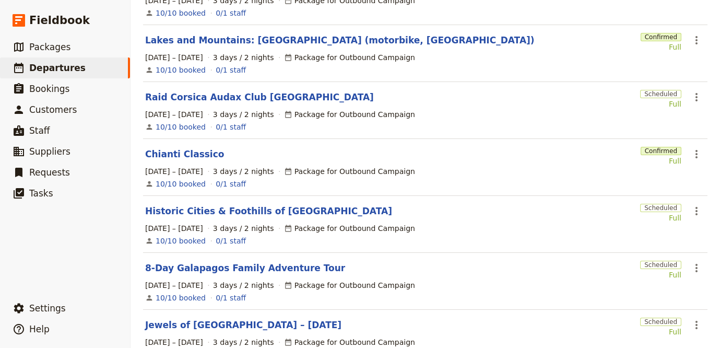
scroll to position [378, 0]
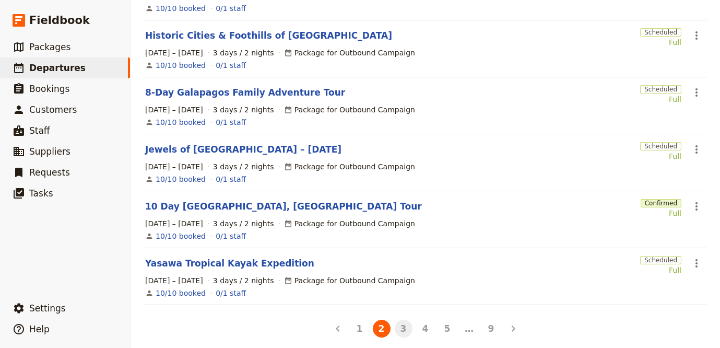
click at [399, 321] on button "3" at bounding box center [404, 329] width 18 height 18
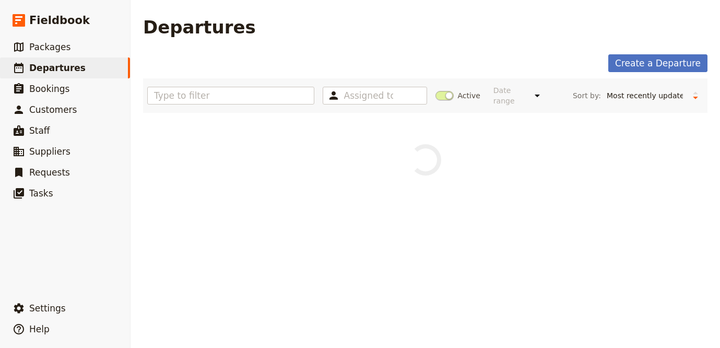
scroll to position [0, 0]
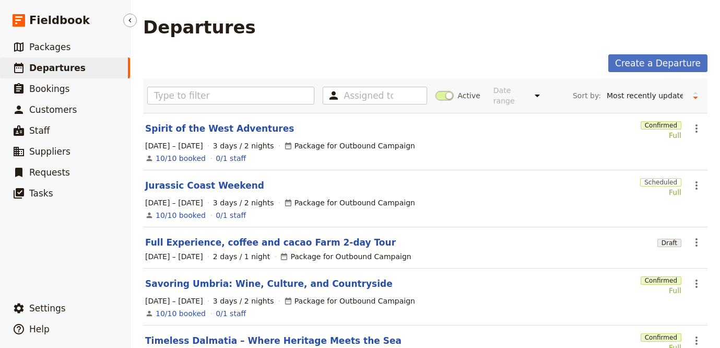
click at [46, 66] on span "Departures" at bounding box center [57, 68] width 56 height 10
click at [51, 66] on span "Departures" at bounding box center [57, 68] width 56 height 10
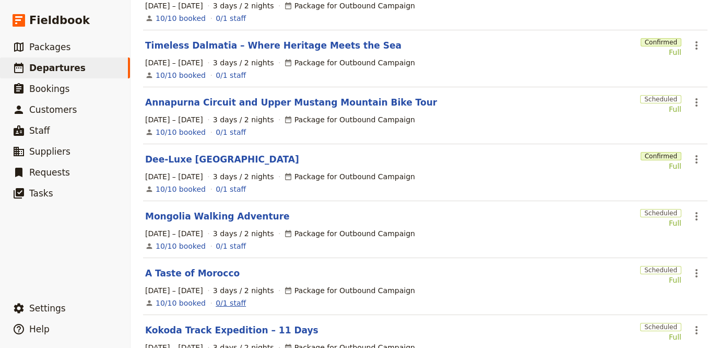
scroll to position [362, 0]
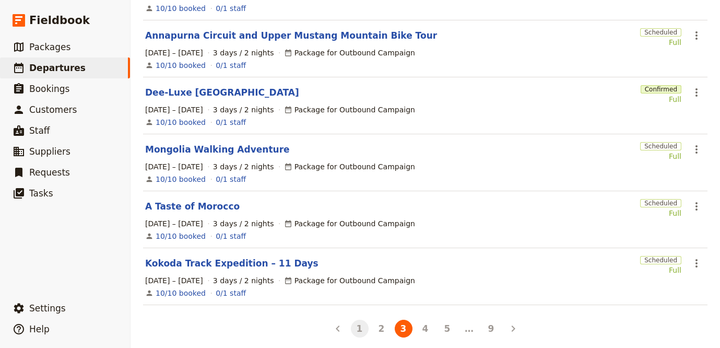
click at [351, 320] on button "1" at bounding box center [360, 329] width 18 height 18
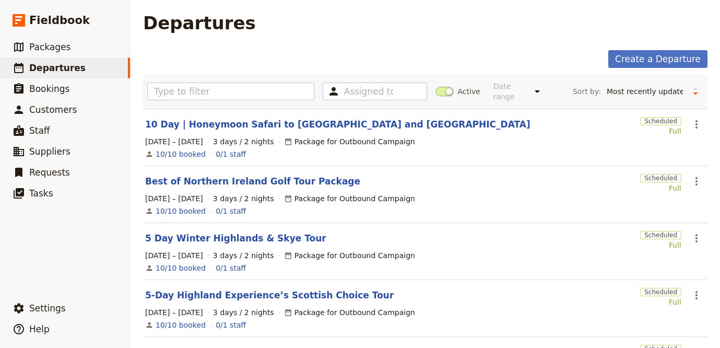
scroll to position [6, 0]
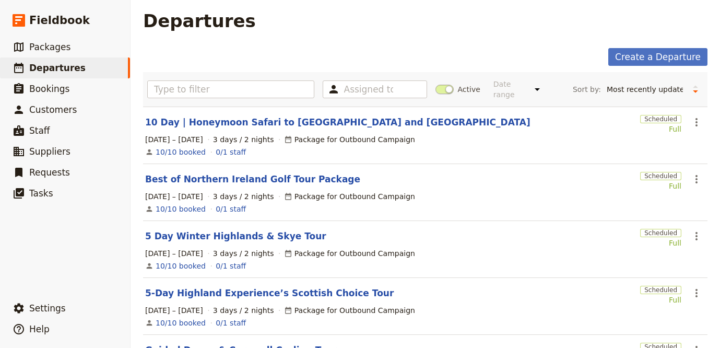
click at [686, 133] on div "31 Dec 2025 – 2 Jan 2026 3 days / 2 nights Package for Outbound Campaign" at bounding box center [425, 139] width 562 height 13
click at [690, 118] on icon "Actions" at bounding box center [696, 122] width 13 height 13
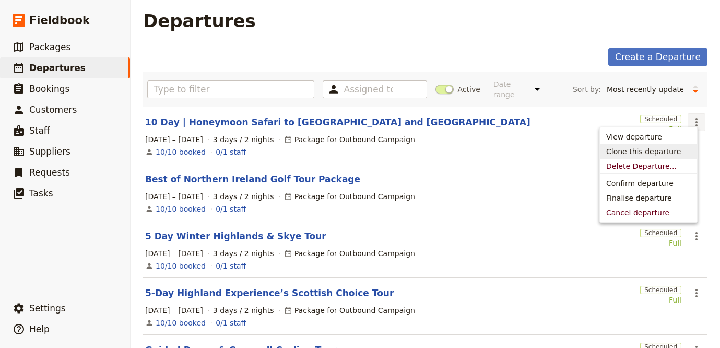
click at [649, 151] on span "Clone this departure" at bounding box center [643, 151] width 75 height 10
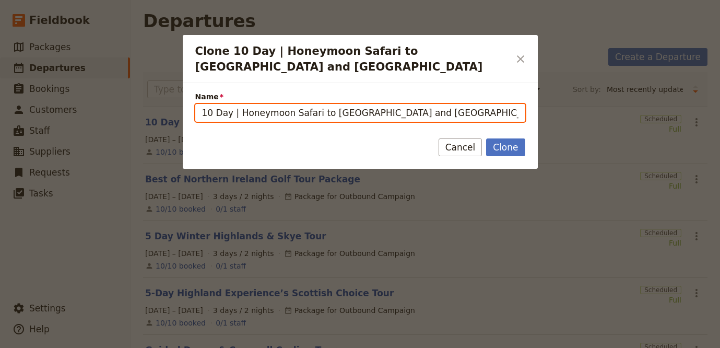
click at [371, 113] on input "10 Day | Honeymoon Safari to South Africa and Mozambique (copy)" at bounding box center [360, 113] width 330 height 18
paste input "Climb Puncak Jaya, 4884 m (Carstensz Pyramid) Papua New Guinea"
type input "Climb Puncak Jaya, 4884 m (Carstensz Pyramid) Papua New Guinea"
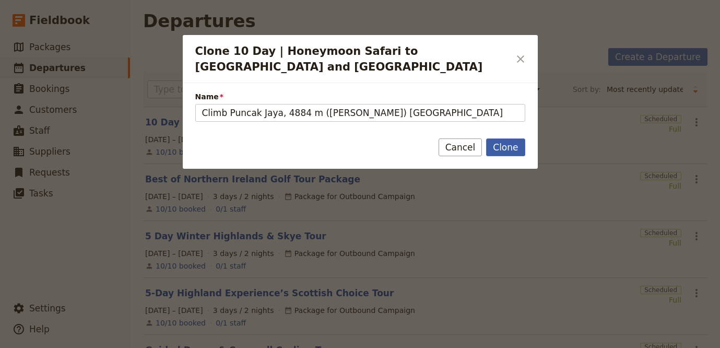
click at [495, 147] on button "Clone" at bounding box center [505, 147] width 39 height 18
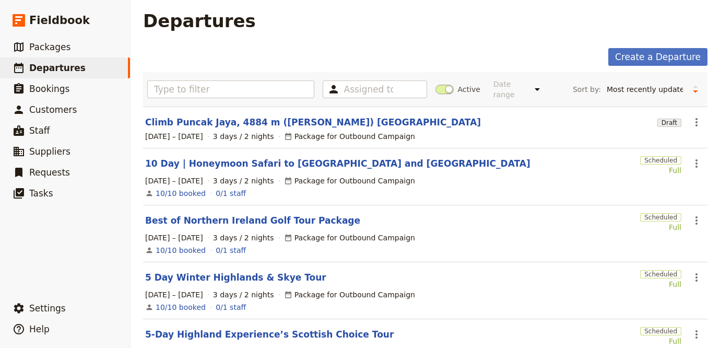
click at [265, 116] on link "Climb Puncak Jaya, 4884 m (Carstensz Pyramid) Papua New Guinea" at bounding box center [313, 122] width 336 height 13
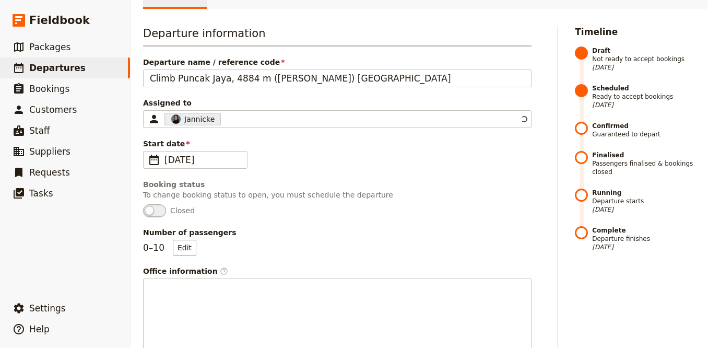
scroll to position [357, 0]
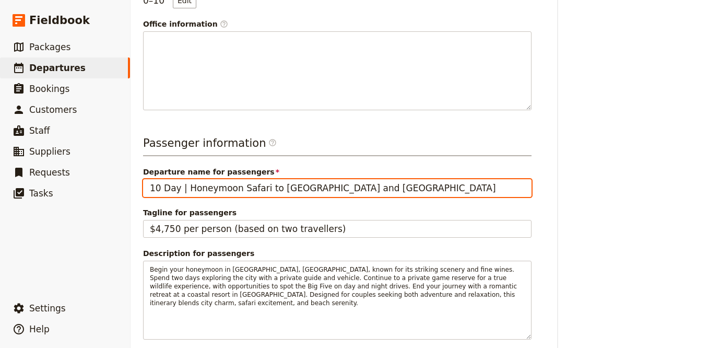
click at [258, 187] on input "10 Day | Honeymoon Safari to South Africa and Mozambique" at bounding box center [337, 188] width 389 height 18
paste input "Climb Puncak Jaya, 4884 m (Carstensz Pyramid) Papua New Guinea"
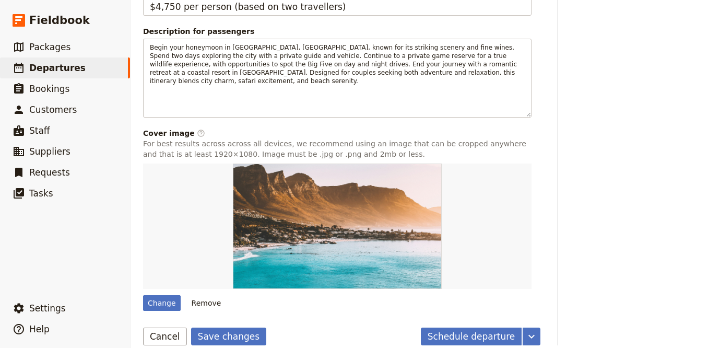
scroll to position [593, 0]
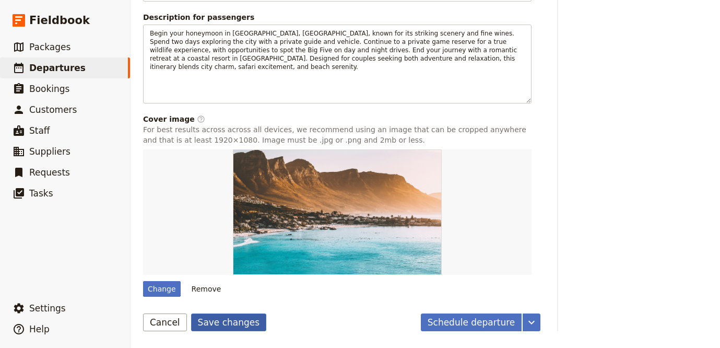
type input "Climb Puncak Jaya, 4884 m (Carstensz Pyramid) Papua New Guinea"
click at [228, 324] on button "Save changes" at bounding box center [229, 322] width 76 height 18
click at [206, 287] on button "Remove" at bounding box center [206, 289] width 39 height 16
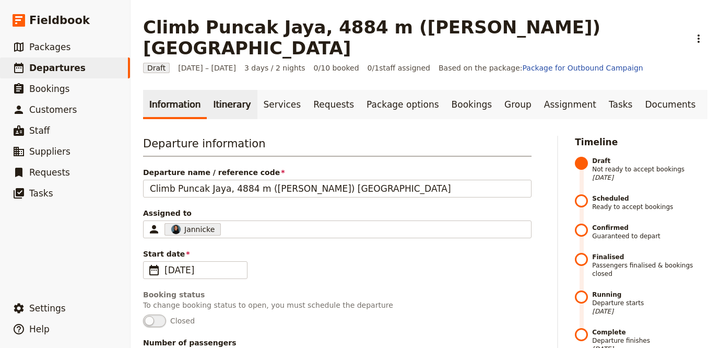
click at [210, 103] on link "Itinerary" at bounding box center [232, 104] width 50 height 29
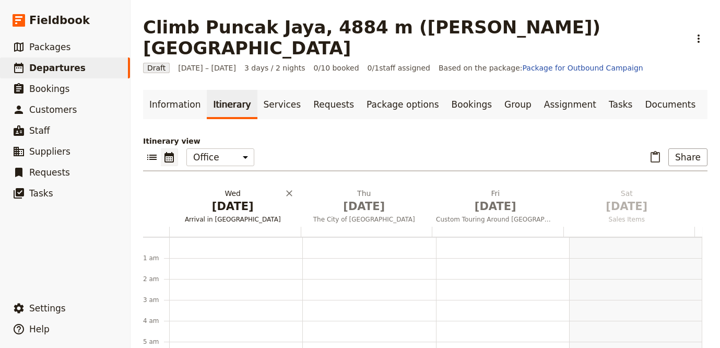
click at [239, 195] on h2 "Wed Dec 31 Arrival in Cape Town" at bounding box center [232, 201] width 119 height 26
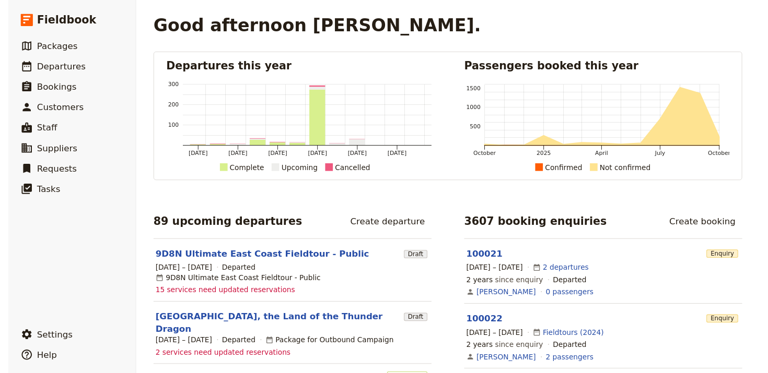
scroll to position [2, 0]
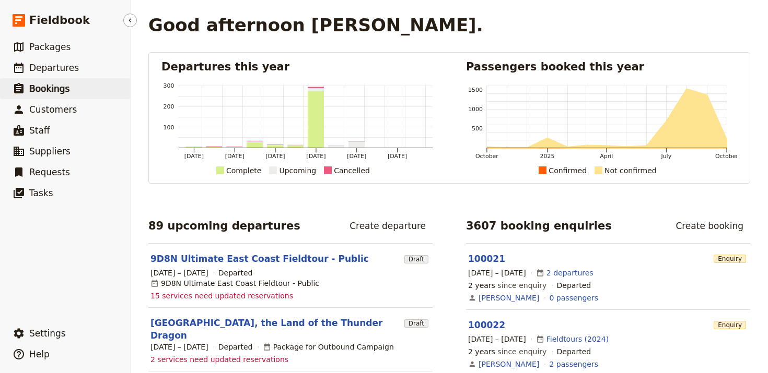
click at [86, 80] on link "​ Bookings" at bounding box center [65, 88] width 130 height 21
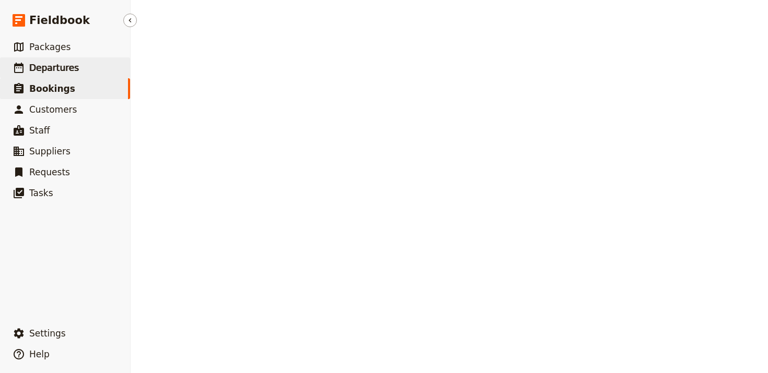
click at [88, 74] on link "​ Departures" at bounding box center [65, 67] width 130 height 21
select select "UPDATED_AT"
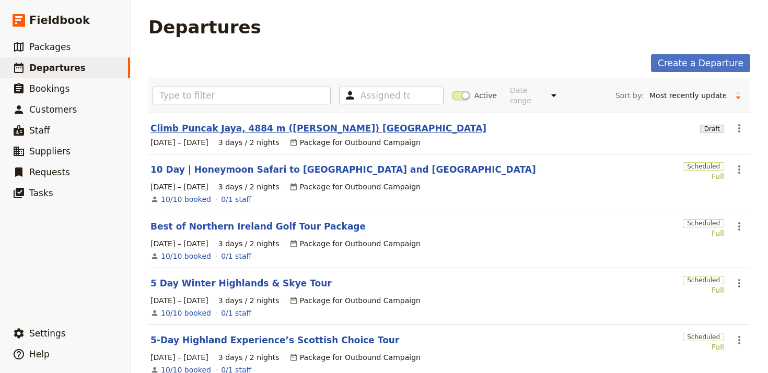
click at [364, 122] on link "Climb Puncak Jaya, 4884 m ([PERSON_NAME]) [GEOGRAPHIC_DATA]" at bounding box center [318, 128] width 336 height 13
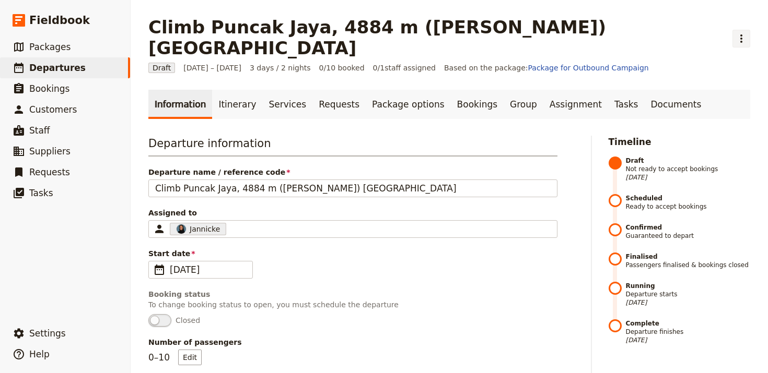
click at [735, 32] on icon "Actions" at bounding box center [741, 38] width 13 height 13
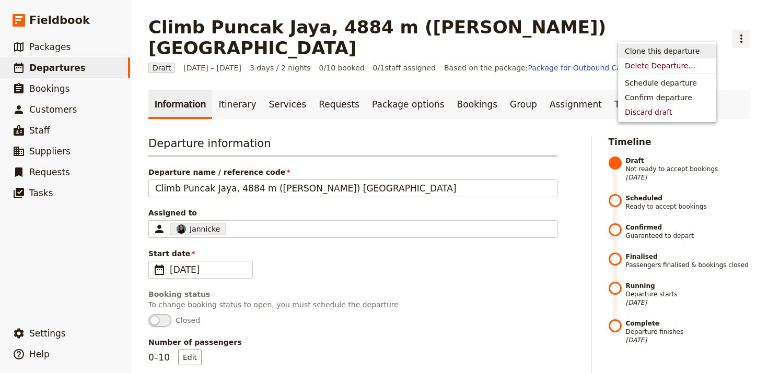
click at [687, 55] on span "Clone this departure" at bounding box center [662, 51] width 75 height 10
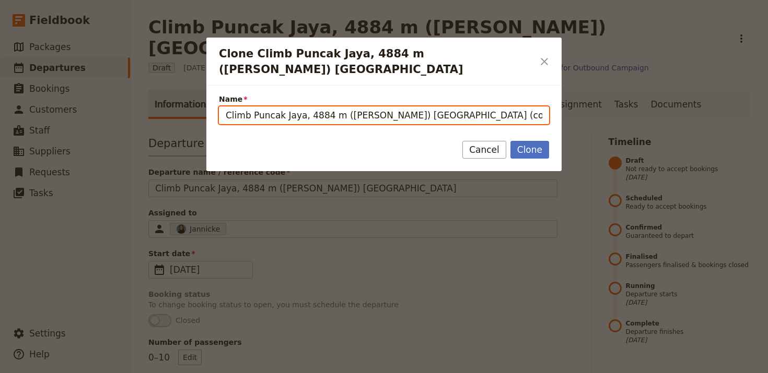
click at [505, 117] on input "Climb Puncak Jaya, 4884 m ([PERSON_NAME]) [GEOGRAPHIC_DATA] (copy)" at bounding box center [384, 116] width 330 height 18
paste input "The Claret Jug Tour"
type input "The Claret Jug Tour"
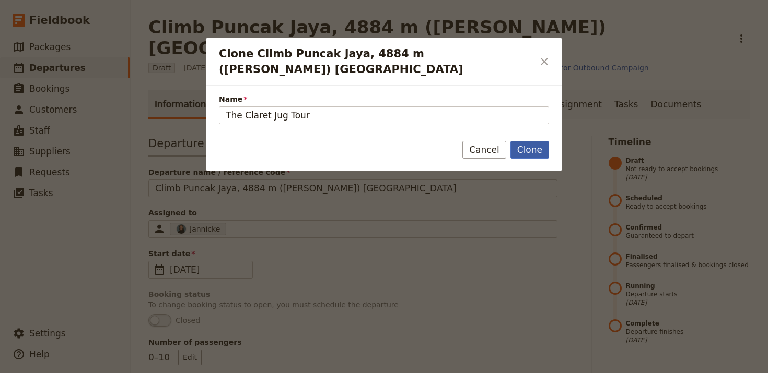
click at [533, 155] on button "Clone" at bounding box center [529, 150] width 39 height 18
type input "The Claret Jug Tour"
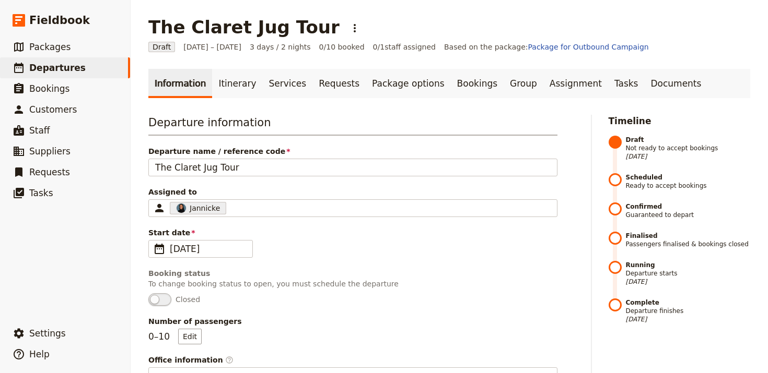
scroll to position [181, 0]
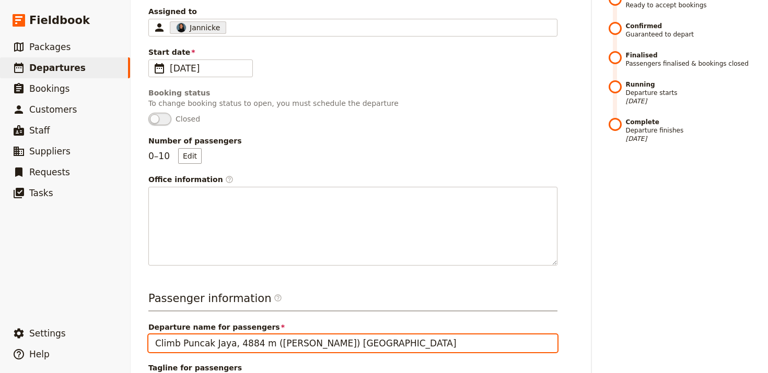
click at [251, 339] on input "Climb Puncak Jaya, 4884 m ([PERSON_NAME]) [GEOGRAPHIC_DATA]" at bounding box center [352, 344] width 409 height 18
click at [250, 339] on input "Climb Puncak Jaya, 4884 m ([PERSON_NAME]) [GEOGRAPHIC_DATA]" at bounding box center [352, 344] width 409 height 18
paste input "The Claret Jug Tour"
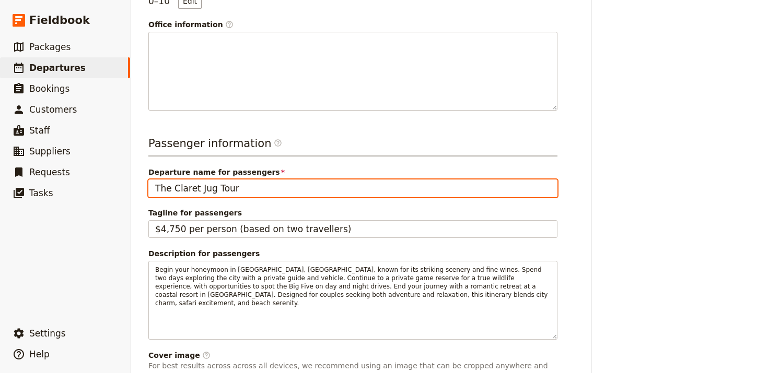
scroll to position [415, 0]
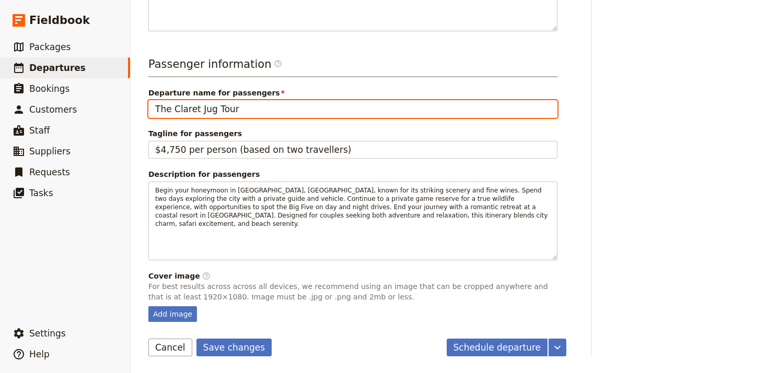
type input "The Claret Jug Tour"
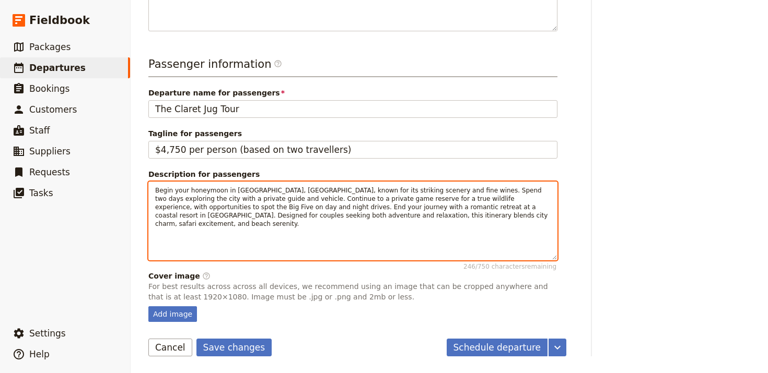
click at [327, 199] on span "Begin your honeymoon in [GEOGRAPHIC_DATA], [GEOGRAPHIC_DATA], known for its str…" at bounding box center [352, 207] width 394 height 41
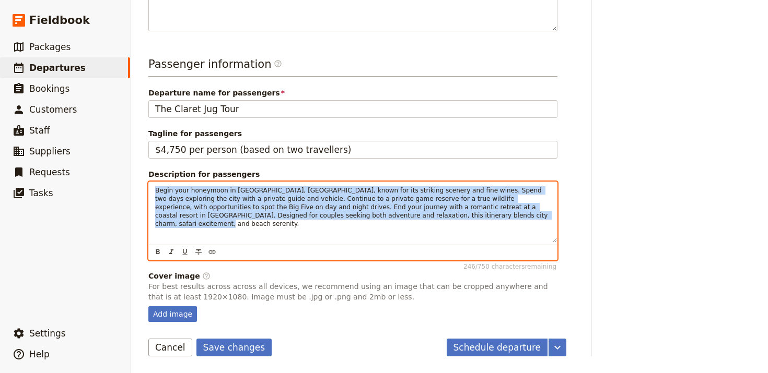
click at [327, 199] on span "Begin your honeymoon in [GEOGRAPHIC_DATA], [GEOGRAPHIC_DATA], known for its str…" at bounding box center [352, 207] width 394 height 41
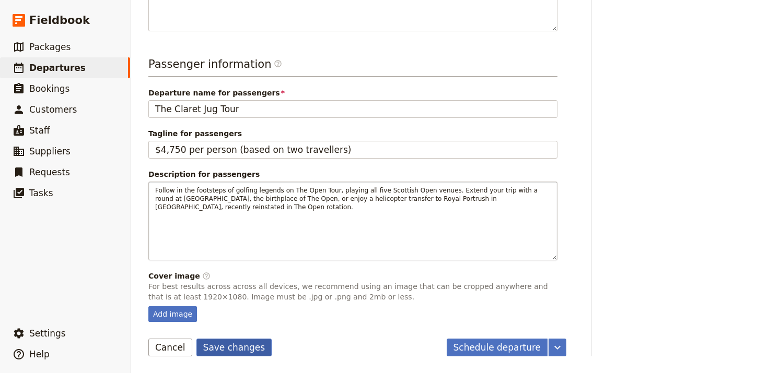
click at [221, 346] on button "Save changes" at bounding box center [234, 348] width 76 height 18
click at [176, 317] on div "Add image" at bounding box center [172, 315] width 49 height 16
click at [148, 307] on input "Add image" at bounding box center [148, 306] width 1 height 1
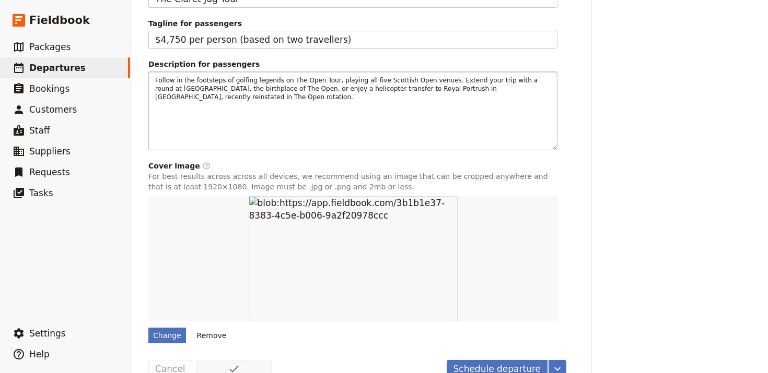
scroll to position [547, 0]
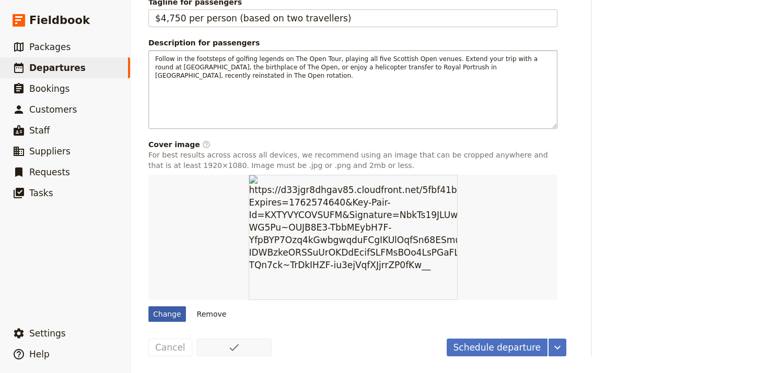
click at [174, 315] on div "Change" at bounding box center [167, 315] width 38 height 16
click at [148, 307] on input "Change" at bounding box center [148, 306] width 1 height 1
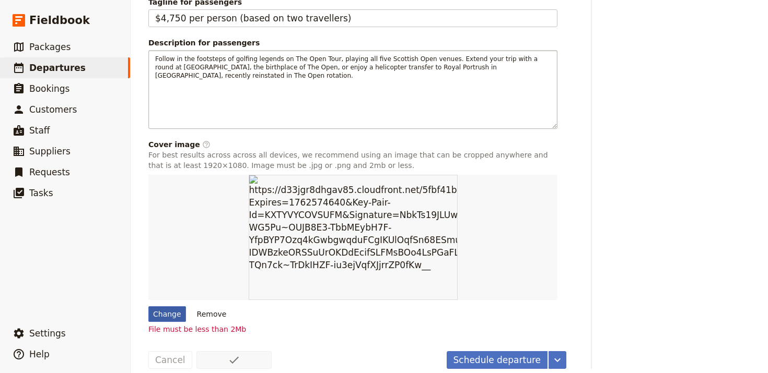
click at [163, 317] on div "Change" at bounding box center [167, 315] width 38 height 16
click at [148, 307] on input "Change" at bounding box center [148, 306] width 1 height 1
type input "C:\fakepath\Screenshot [DATE] 15.03.09.png"
click at [204, 314] on button "Remove" at bounding box center [211, 315] width 39 height 16
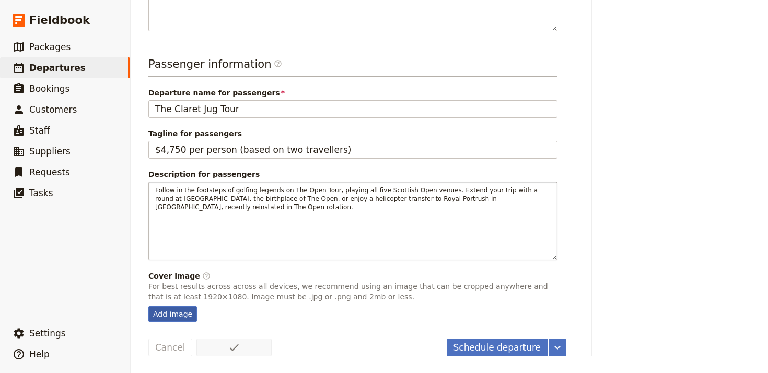
click at [170, 314] on div "Add image" at bounding box center [172, 315] width 49 height 16
click at [148, 307] on input "Add image" at bounding box center [148, 306] width 1 height 1
type input "C:\fakepath\andrew-dovan-a0a5BQfKbiw-unsplash (1).jpg"
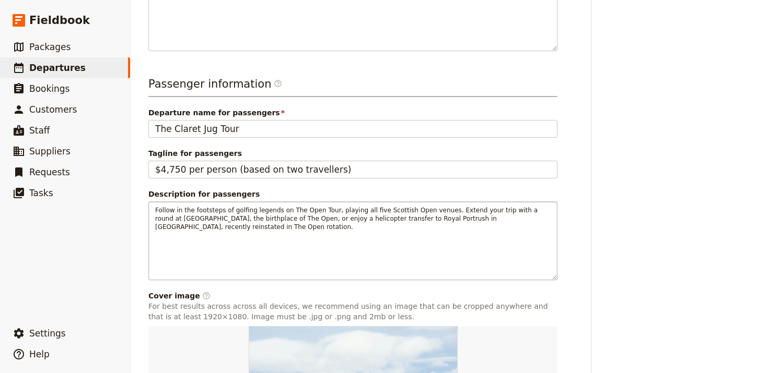
scroll to position [0, 0]
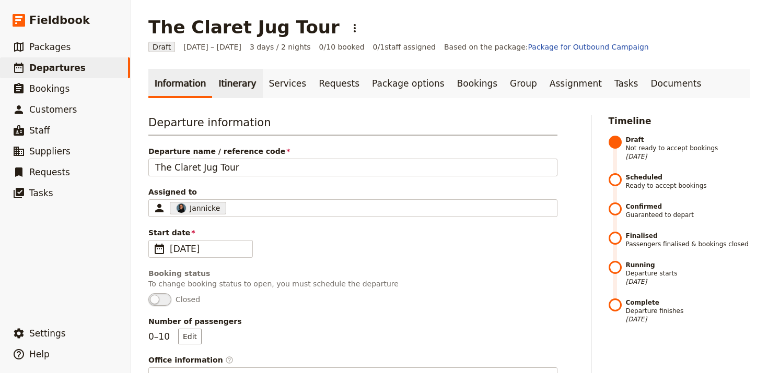
click at [222, 88] on link "Itinerary" at bounding box center [237, 83] width 50 height 29
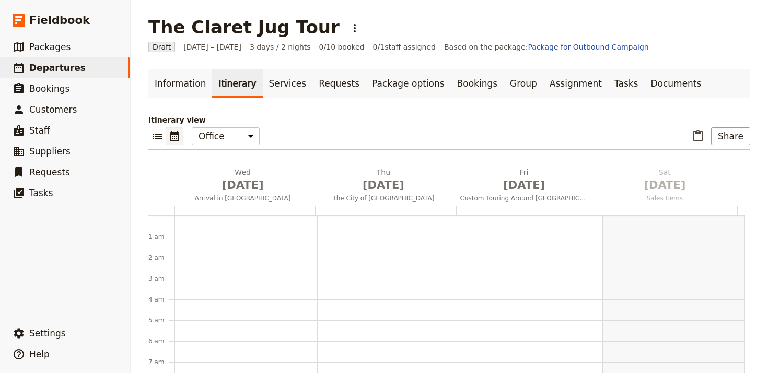
scroll to position [136, 0]
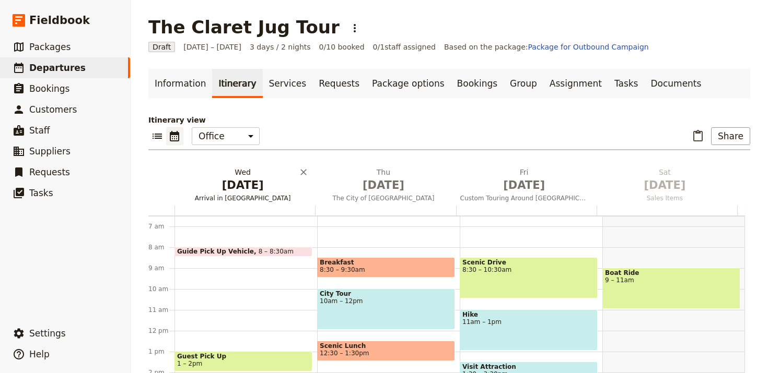
click at [245, 186] on span "[DATE]" at bounding box center [243, 186] width 128 height 16
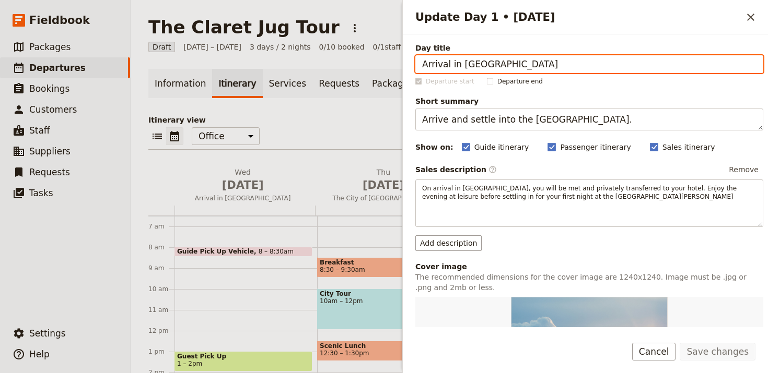
click at [551, 55] on input "Arrival in Cape Town" at bounding box center [589, 64] width 348 height 18
paste input "e in Edinburgh"
type input "Arrive in [GEOGRAPHIC_DATA]"
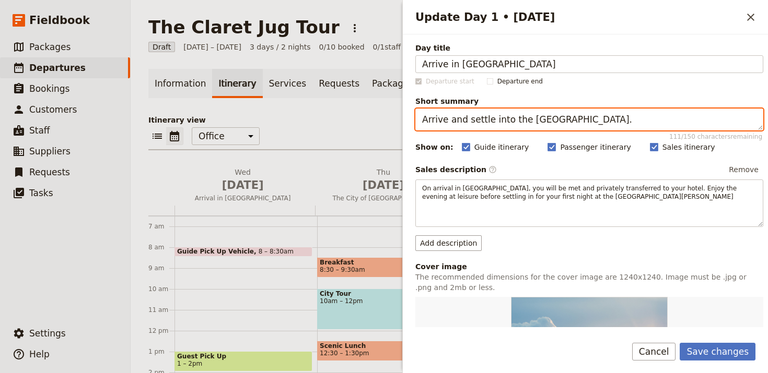
click at [648, 122] on textarea "Arrive and settle into the Mother City." at bounding box center [589, 120] width 348 height 22
click at [649, 122] on textarea "Arrive and settle into the Mother City." at bounding box center [589, 120] width 348 height 22
paste textarea "Arrival and welcome in Edinburgh"
paste textarea "Update Day 1 • 31 Dec"
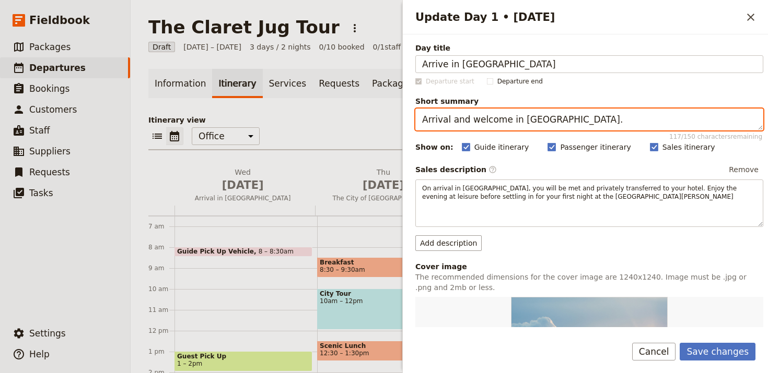
type textarea "Arrival and welcome in [GEOGRAPHIC_DATA]."
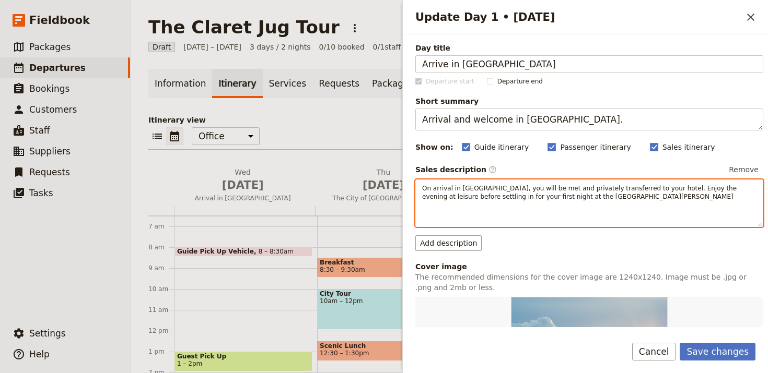
click at [557, 190] on span "On arrival in Cape Town, you will be met and privately transferred to your hote…" at bounding box center [580, 193] width 316 height 16
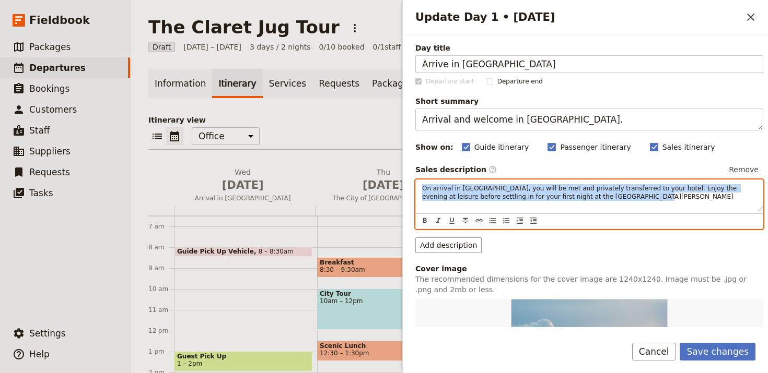
click at [557, 190] on span "On arrival in Cape Town, you will be met and privately transferred to your hote…" at bounding box center [580, 193] width 316 height 16
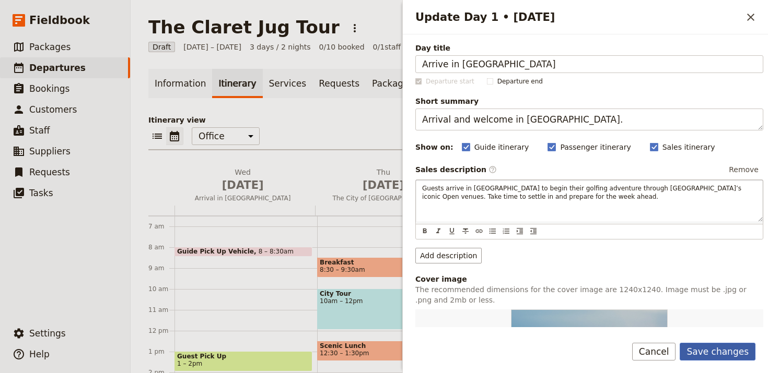
click at [702, 352] on button "Save changes" at bounding box center [717, 352] width 76 height 18
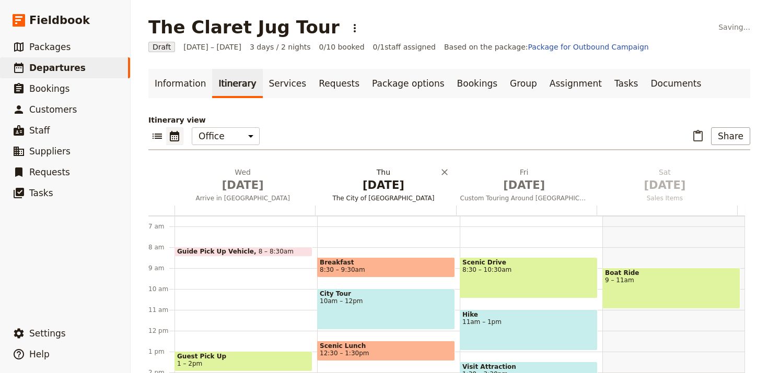
click at [360, 186] on span "[DATE]" at bounding box center [383, 186] width 128 height 16
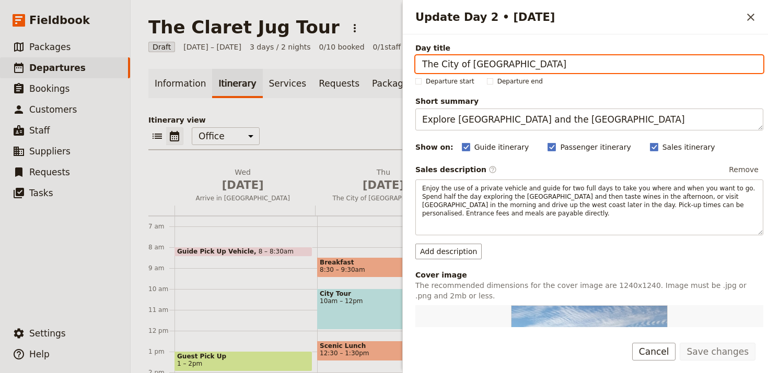
click at [548, 65] on input "The City of Cape Town" at bounding box center [589, 64] width 348 height 18
paste input "Play Muirfield"
type input "Play Muirfield"
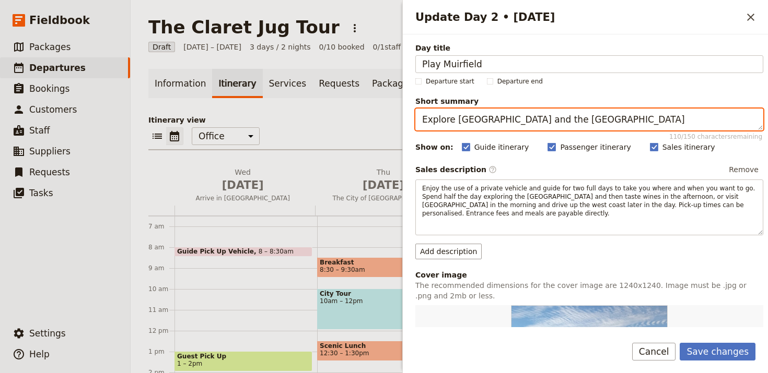
click at [583, 124] on textarea "Explore Cape Town and the Cape Peninsula" at bounding box center [589, 120] width 348 height 22
paste textarea "Tee off at the historic [GEOGRAPHIC_DATA]."
type textarea "Tee off at the historic [GEOGRAPHIC_DATA]."
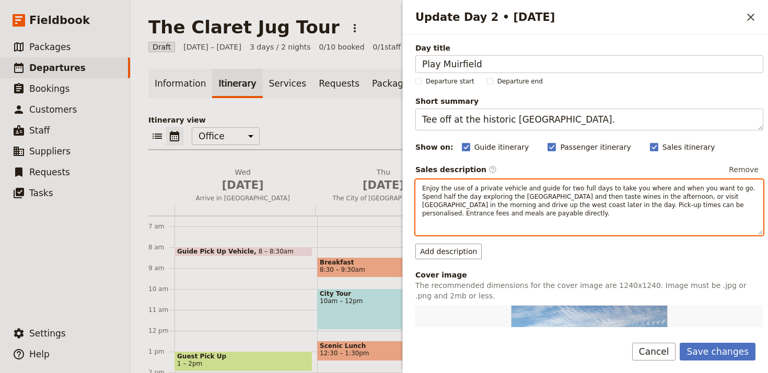
click at [514, 197] on span "Enjoy the use of a private vehicle and guide for two full days to take you wher…" at bounding box center [589, 201] width 335 height 32
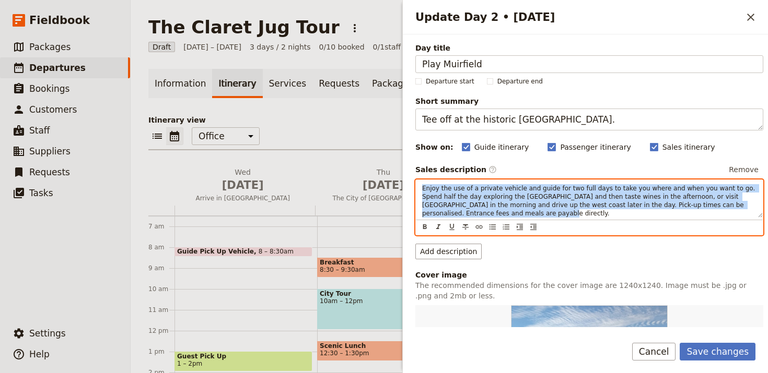
click at [514, 197] on span "Enjoy the use of a private vehicle and guide for two full days to take you wher…" at bounding box center [589, 201] width 335 height 32
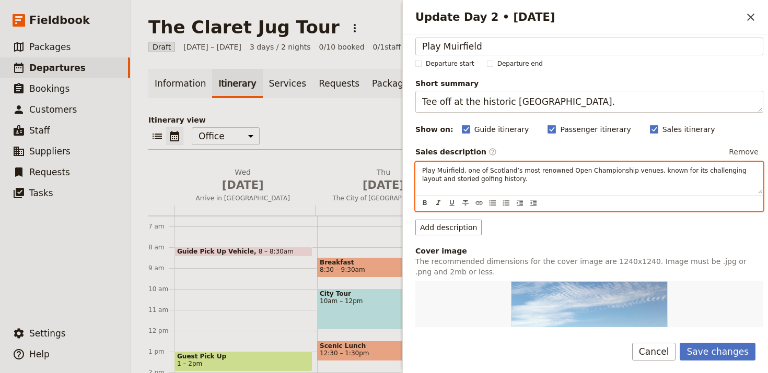
scroll to position [63, 0]
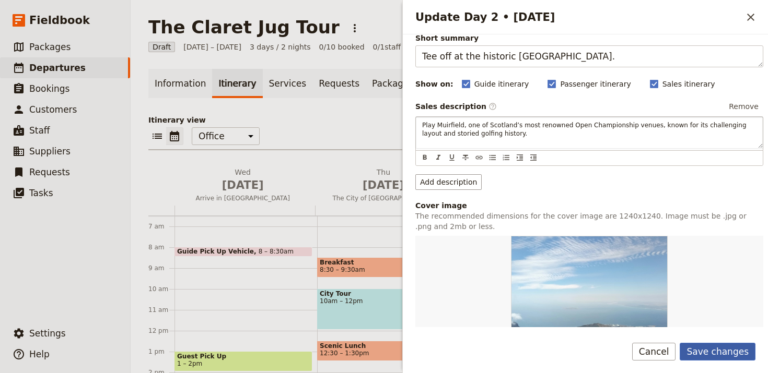
click at [711, 354] on button "Save changes" at bounding box center [717, 352] width 76 height 18
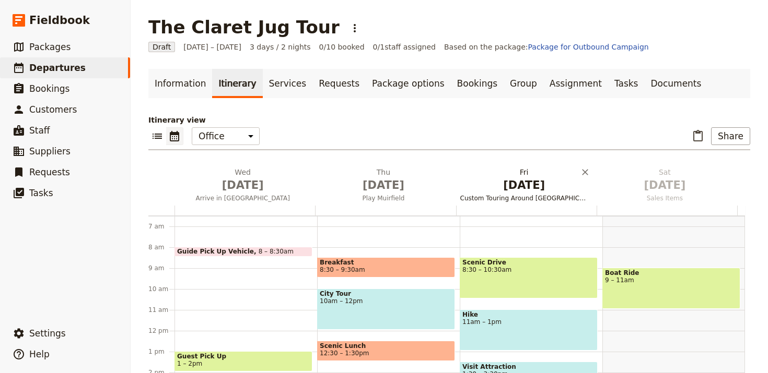
click at [535, 198] on span "Custom Touring Around Cape Town" at bounding box center [524, 198] width 136 height 8
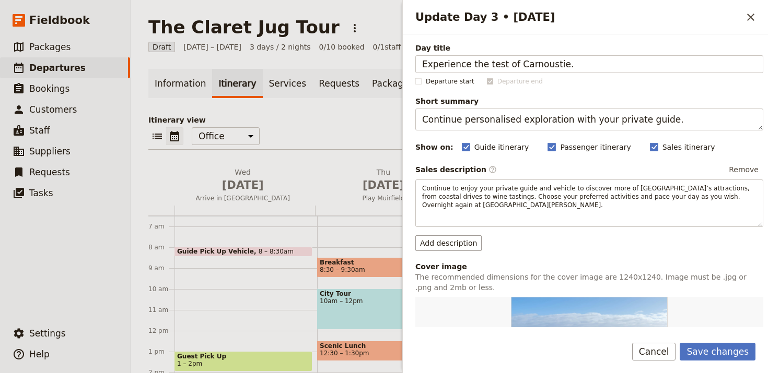
type input "Experience the test of Carnoustie."
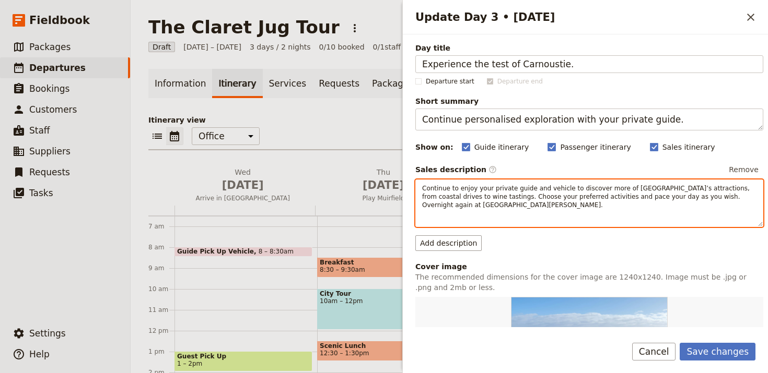
click at [604, 213] on div "Continue to enjoy your private guide and vehicle to discover more of Cape Town’…" at bounding box center [589, 204] width 348 height 48
click at [604, 213] on div "​ ​ ​ ​ ​ ​ ​ ​ ​" at bounding box center [589, 218] width 347 height 15
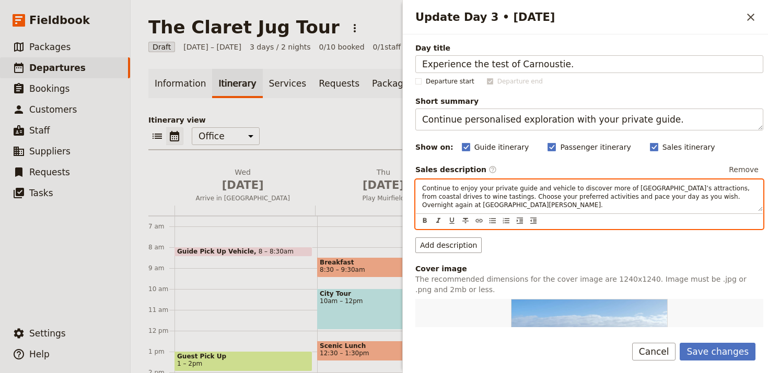
click at [604, 214] on div "​ ​ ​ ​ ​ ​ ​ ​ ​" at bounding box center [589, 221] width 347 height 15
click at [602, 197] on span "Continue to enjoy your private guide and vehicle to discover more of Cape Town’…" at bounding box center [587, 197] width 330 height 24
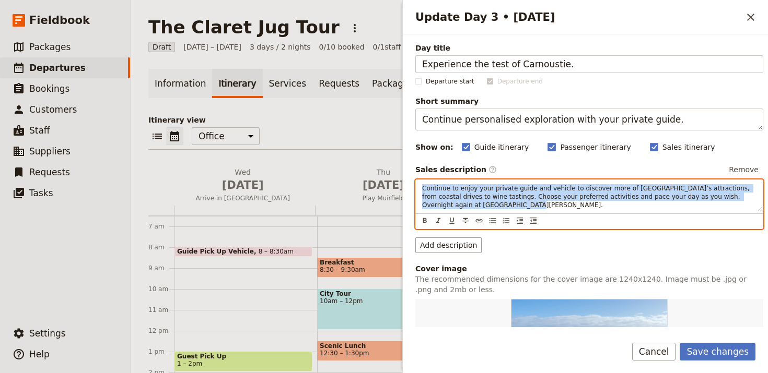
click at [602, 197] on span "Continue to enjoy your private guide and vehicle to discover more of Cape Town’…" at bounding box center [587, 197] width 330 height 24
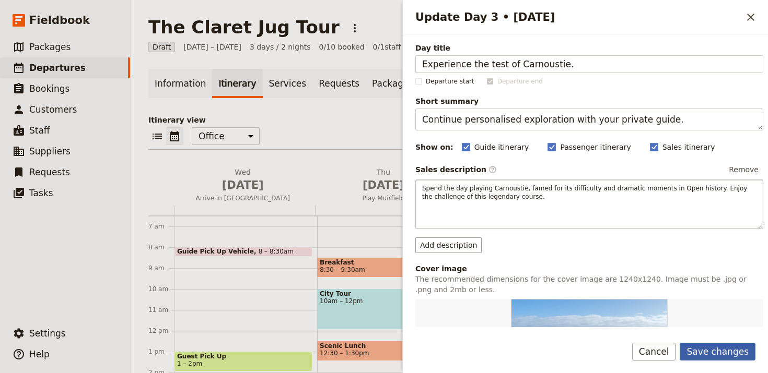
click at [720, 354] on button "Save changes" at bounding box center [717, 352] width 76 height 18
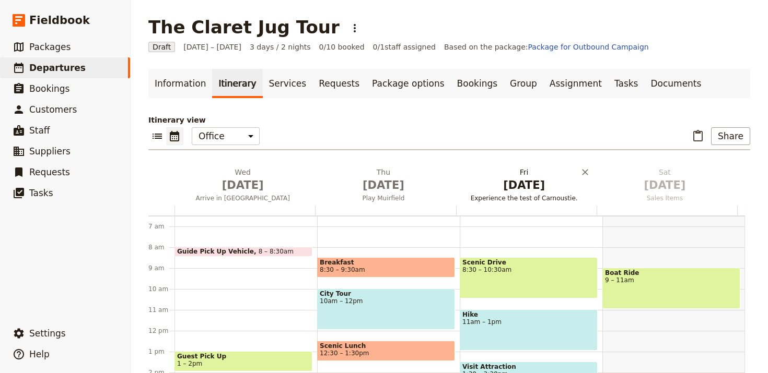
click at [528, 179] on span "[DATE]" at bounding box center [524, 186] width 128 height 16
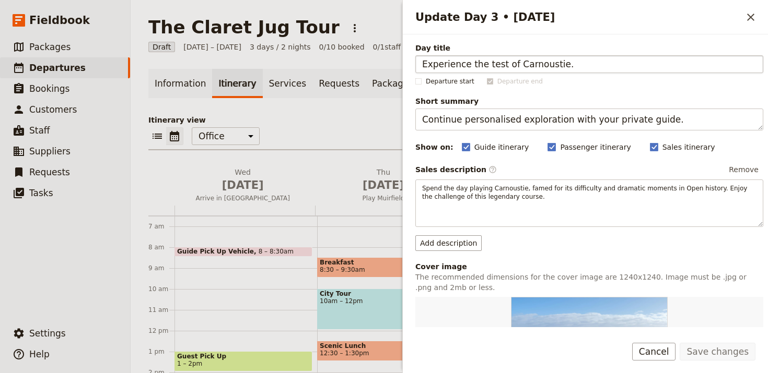
click at [559, 62] on input "Experience the test of Carnoustie." at bounding box center [589, 64] width 348 height 18
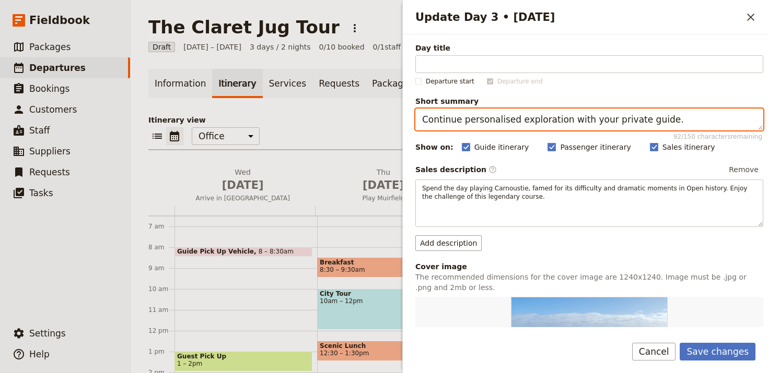
click at [591, 122] on textarea "Continue personalised exploration with your private guide." at bounding box center [589, 120] width 348 height 22
paste textarea "Experience the test of Carnousti"
type textarea "Experience the test of Carnoustie."
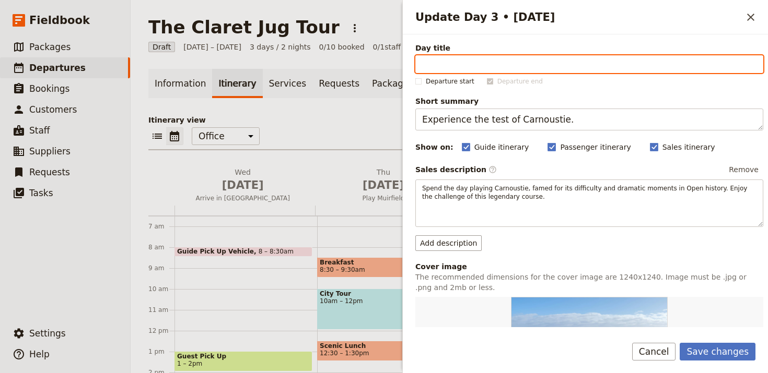
click at [604, 65] on input "Day title" at bounding box center [589, 64] width 348 height 18
paste input "Play Carnoustie"
type input "Play Carnoustie"
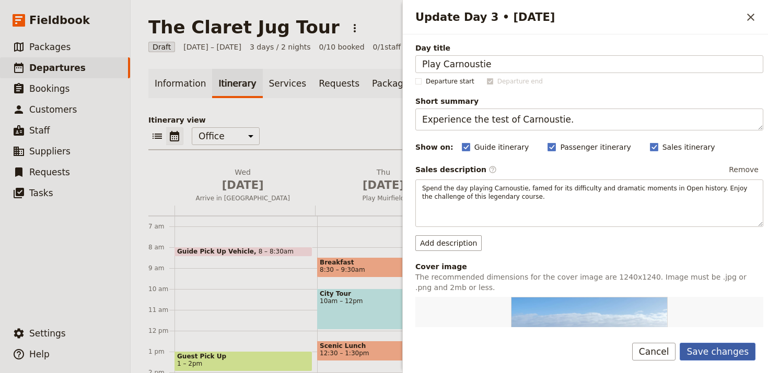
click at [719, 354] on button "Save changes" at bounding box center [717, 352] width 76 height 18
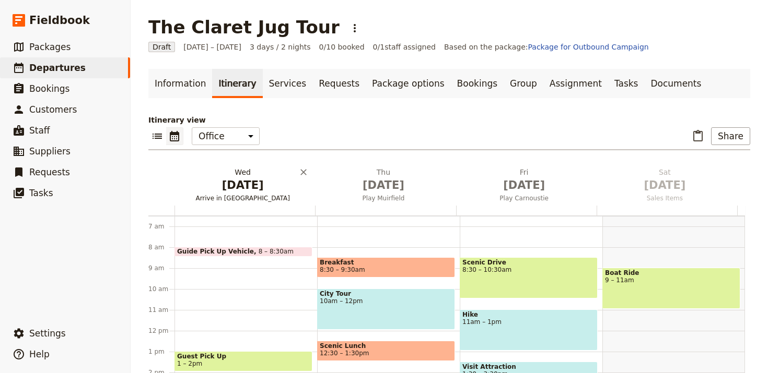
click at [246, 182] on span "[DATE]" at bounding box center [243, 186] width 128 height 16
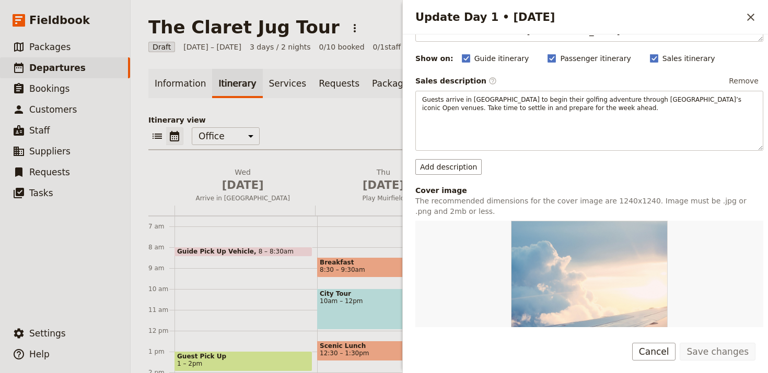
scroll to position [316, 0]
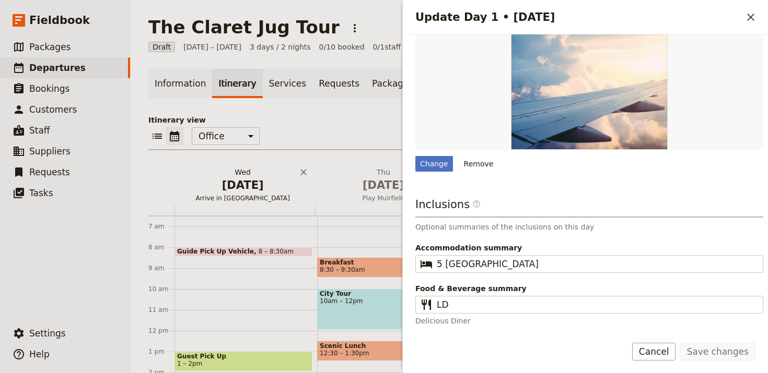
click at [286, 181] on span "[DATE]" at bounding box center [243, 186] width 128 height 16
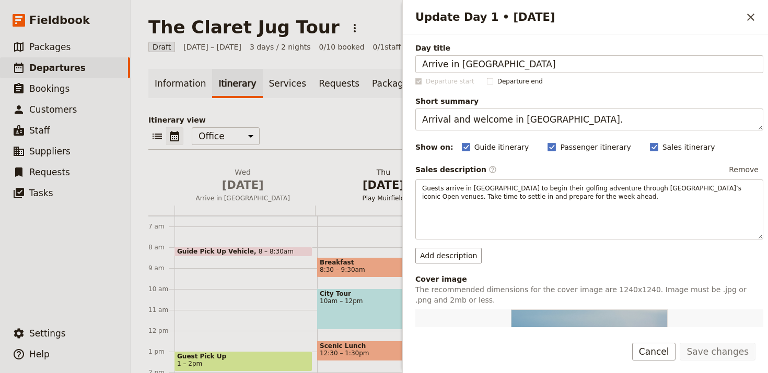
click at [358, 185] on span "[DATE]" at bounding box center [383, 186] width 128 height 16
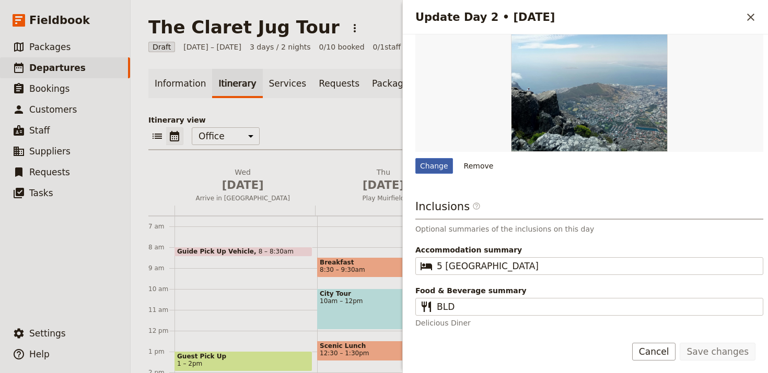
scroll to position [302, 0]
click at [431, 159] on div "Change" at bounding box center [434, 166] width 38 height 16
click at [415, 158] on input "Change" at bounding box center [415, 158] width 1 height 1
click at [437, 160] on div "Change" at bounding box center [434, 166] width 38 height 16
click at [415, 158] on input "Change" at bounding box center [415, 158] width 1 height 1
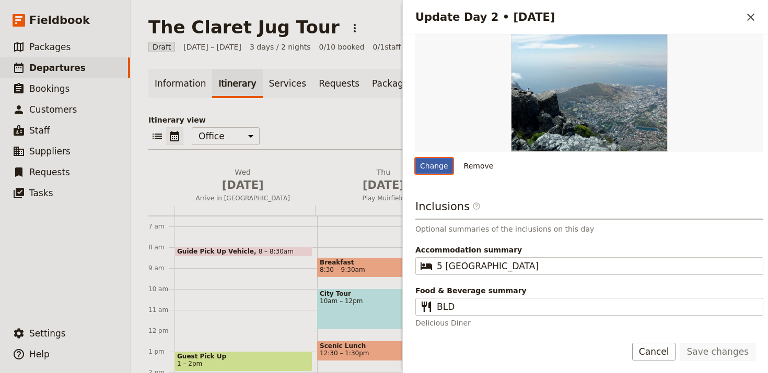
type input "C:\fakepath\Gullane-sea-view.jpg"
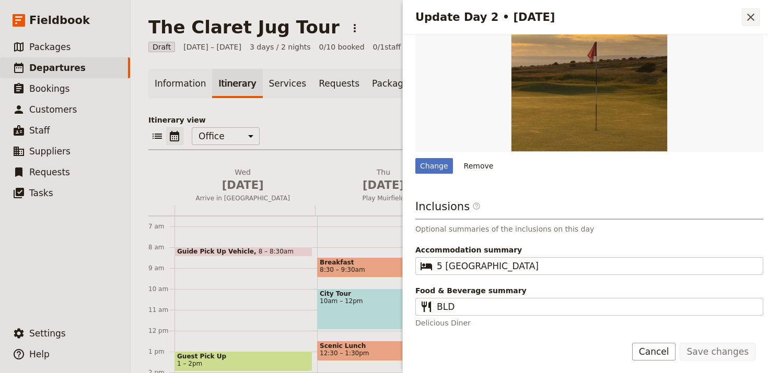
click at [748, 15] on icon "Close drawer" at bounding box center [750, 17] width 7 height 7
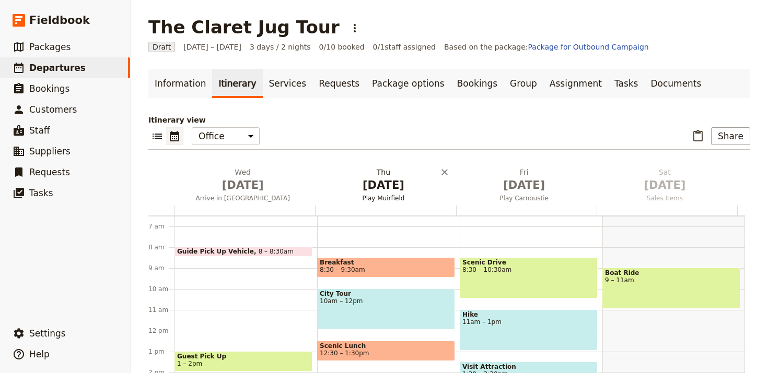
click at [380, 175] on h2 "[DATE] Play Muirfield" at bounding box center [383, 180] width 128 height 26
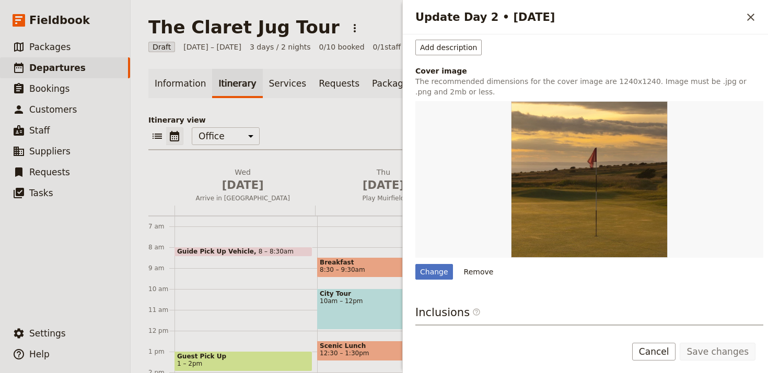
scroll to position [195, 0]
click at [742, 19] on button "​" at bounding box center [751, 17] width 18 height 18
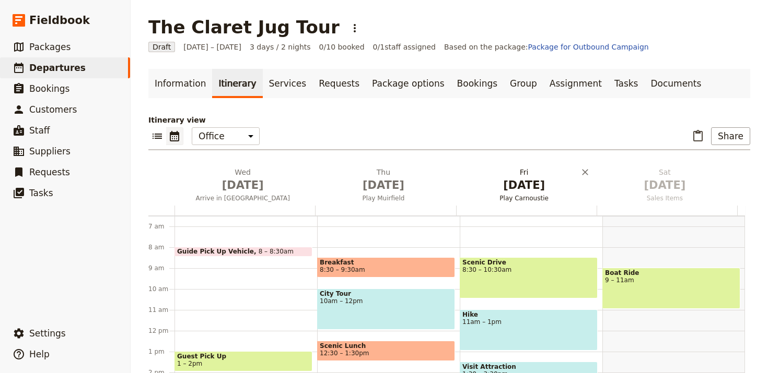
click at [495, 190] on span "[DATE]" at bounding box center [524, 186] width 128 height 16
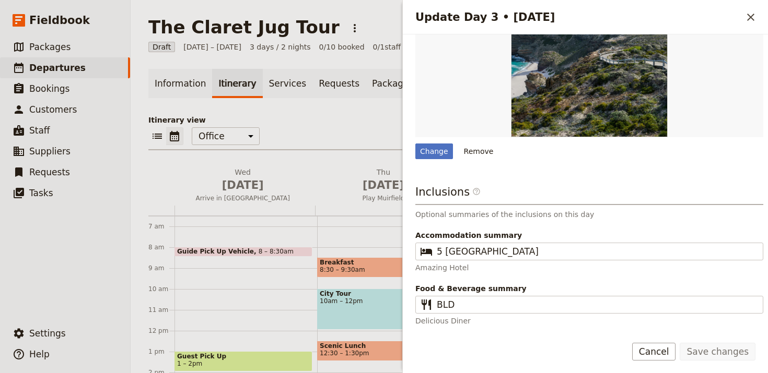
scroll to position [291, 0]
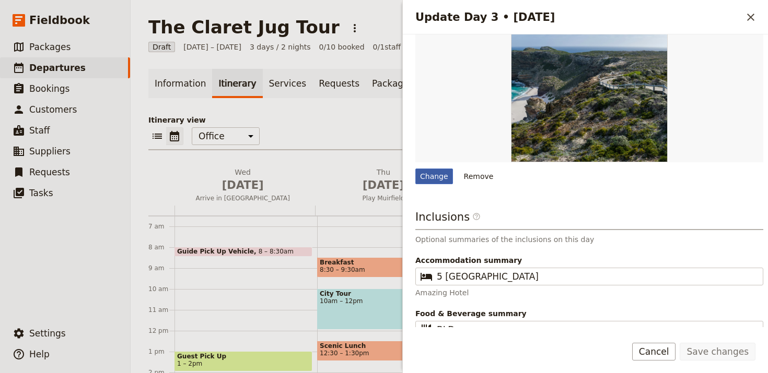
click at [434, 177] on div "Change" at bounding box center [434, 177] width 38 height 16
click at [415, 169] on input "Change" at bounding box center [415, 168] width 1 height 1
type input "C:\fakepath\SCOTTISHGOLFPHOTOGRAPHY-NBWESTLINKS0020-scaled.jpg"
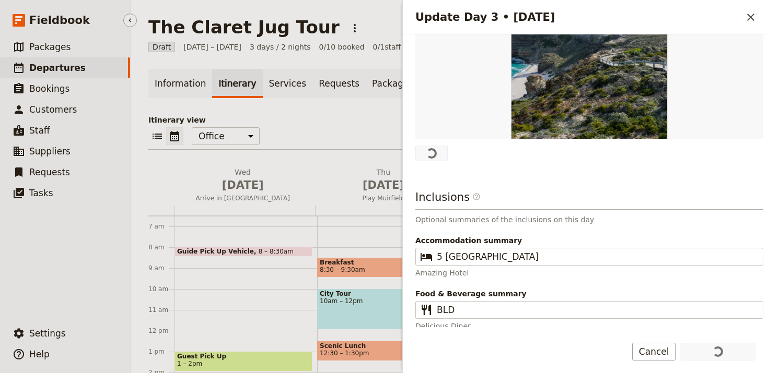
scroll to position [223, 0]
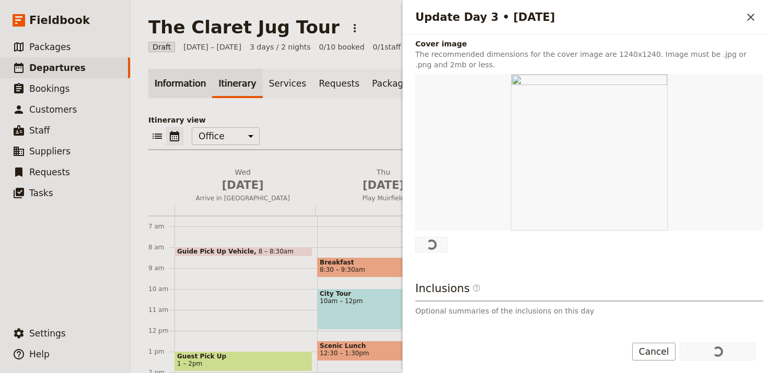
click at [176, 90] on link "Information" at bounding box center [180, 83] width 64 height 29
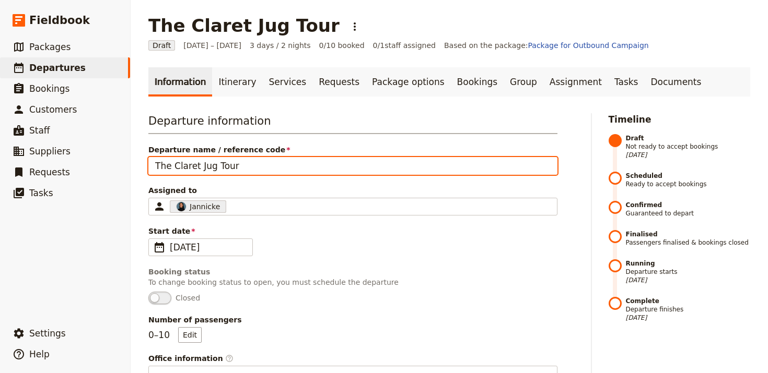
scroll to position [2, 0]
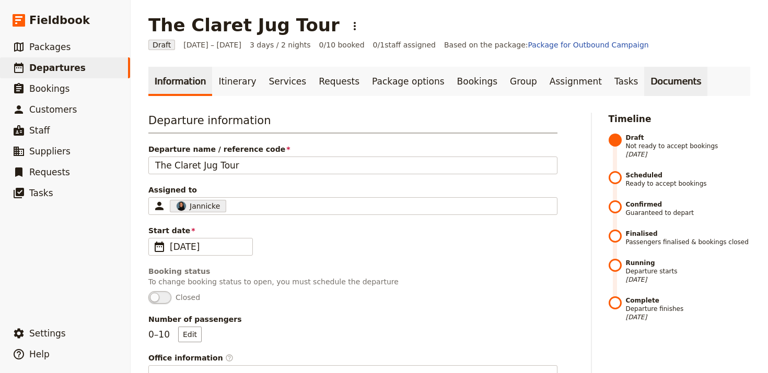
click at [644, 85] on link "Documents" at bounding box center [675, 81] width 63 height 29
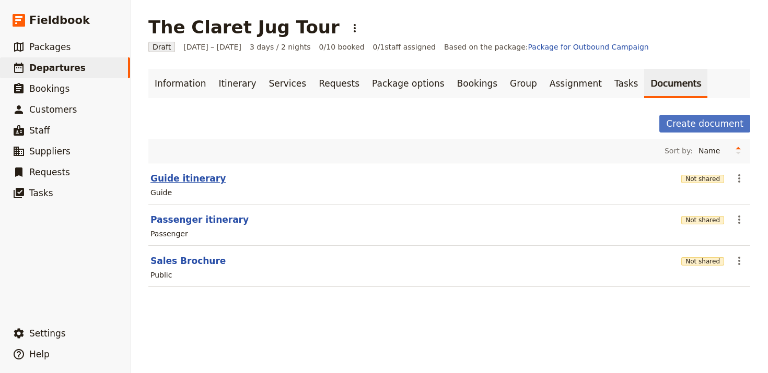
click at [180, 174] on button "Guide itinerary" at bounding box center [187, 178] width 75 height 13
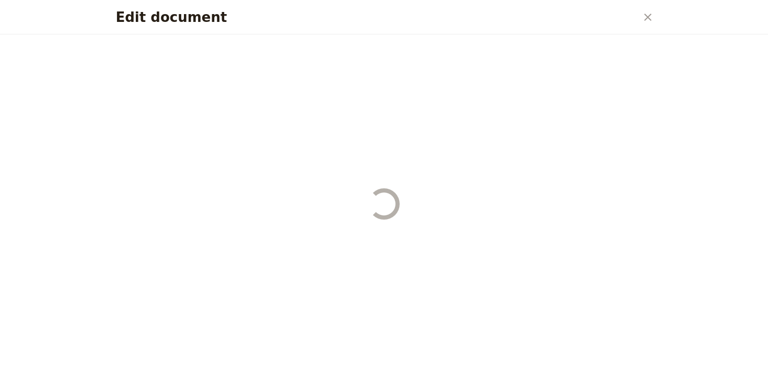
select select "STAFF"
select select "RUN_SHEET"
select select "LARGE"
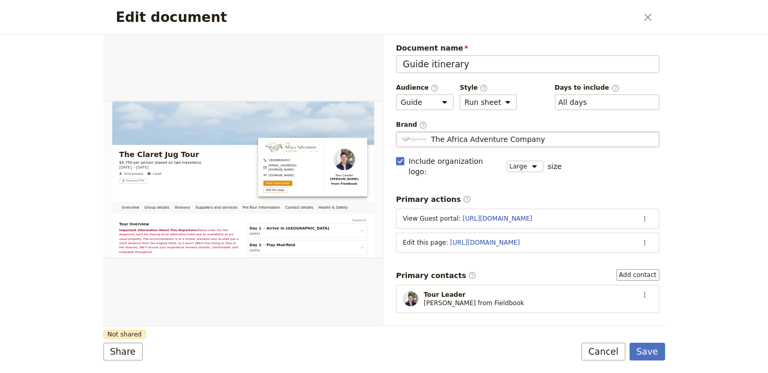
click at [467, 142] on span "The Africa Adventure Company" at bounding box center [488, 139] width 114 height 10
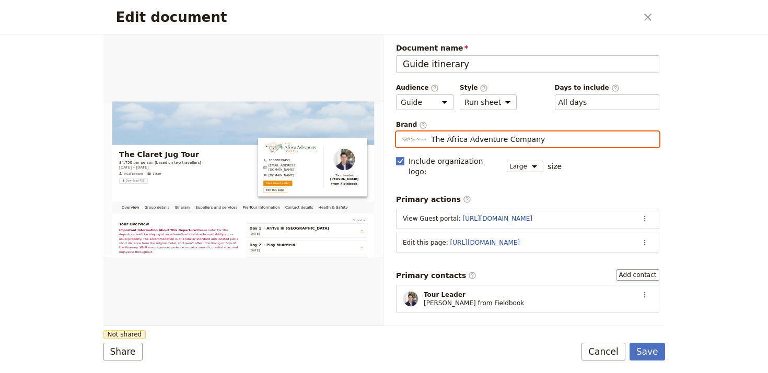
click at [401, 132] on input "The Africa Adventure Company" at bounding box center [400, 132] width 1 height 1
type input "The Africa Adventure Company"
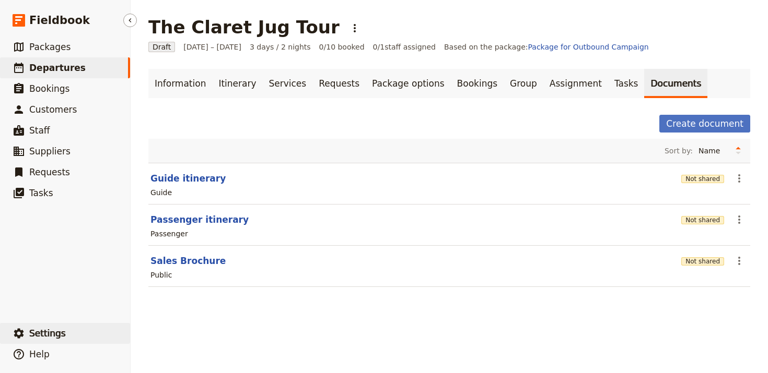
click at [64, 333] on button "​ Settings" at bounding box center [65, 333] width 130 height 21
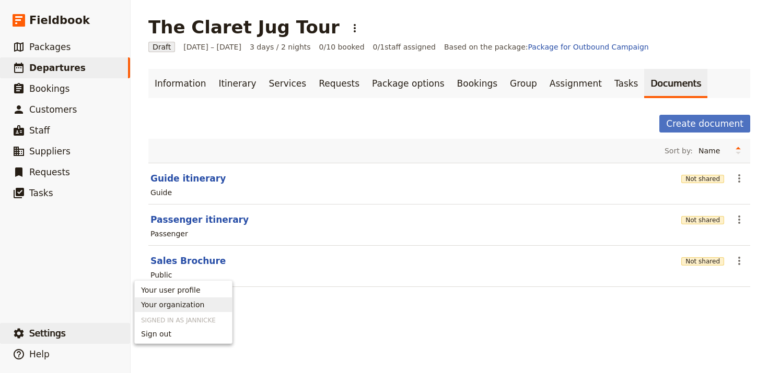
click at [216, 307] on span "Your organization" at bounding box center [183, 305] width 85 height 10
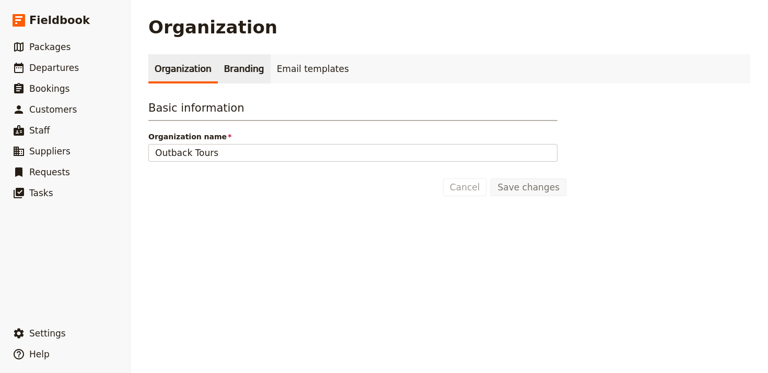
click at [231, 73] on link "Branding" at bounding box center [244, 68] width 53 height 29
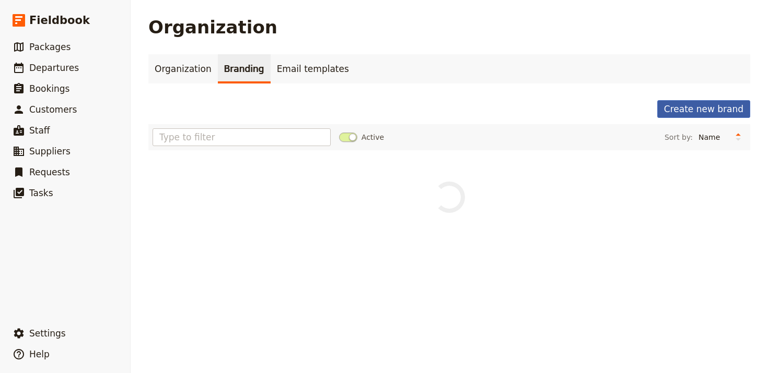
click at [708, 106] on button "Create new brand" at bounding box center [703, 109] width 93 height 18
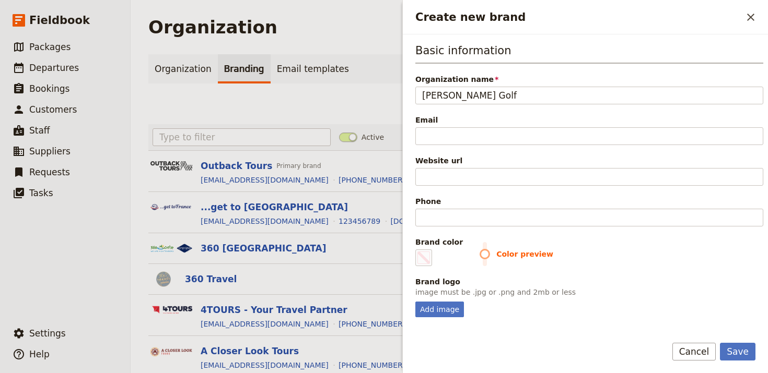
type input "[PERSON_NAME] Golf"
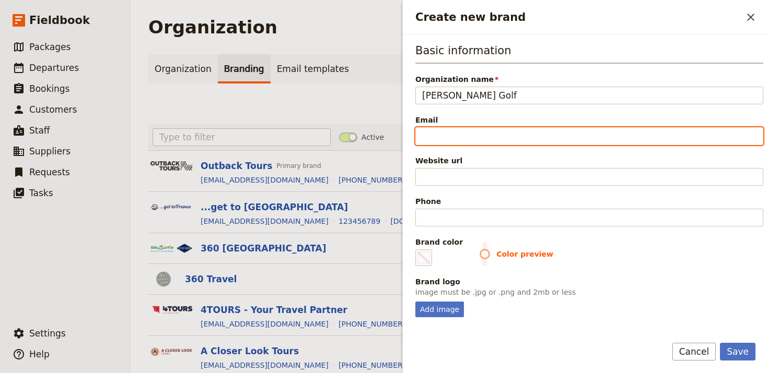
click at [586, 131] on input "Email" at bounding box center [589, 136] width 348 height 18
paste input "[EMAIL_ADDRESS][DOMAIN_NAME]"
type input "[EMAIL_ADDRESS][DOMAIN_NAME]"
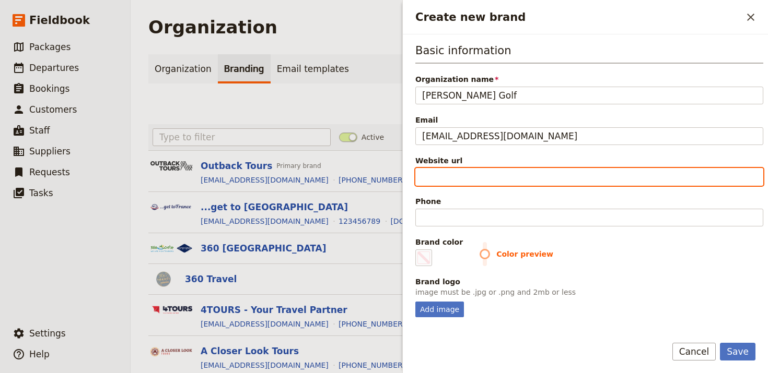
click at [612, 173] on input "Website url" at bounding box center [589, 177] width 348 height 18
paste input "https://bonnieweegolf.co.uk"
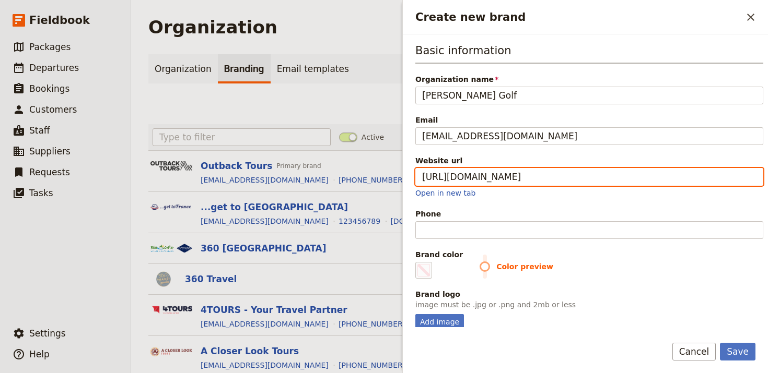
type input "https://bonnieweegolf.co.uk"
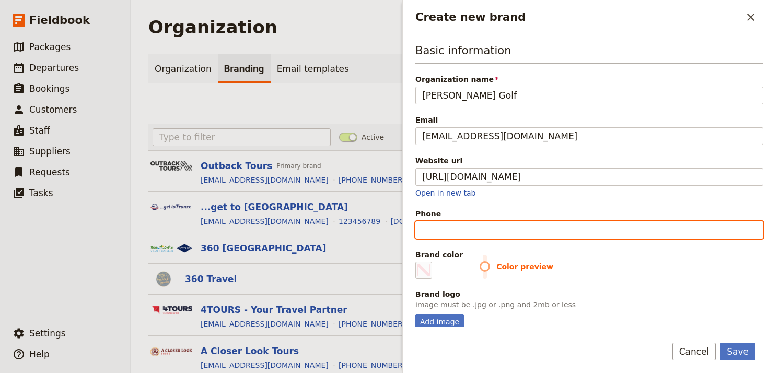
click at [503, 231] on input "Phone" at bounding box center [589, 230] width 348 height 18
paste input "https://bonnieweegolf.co.uk"
click at [536, 229] on input "https://bonnieweegolf.co.uk" at bounding box center [589, 230] width 348 height 18
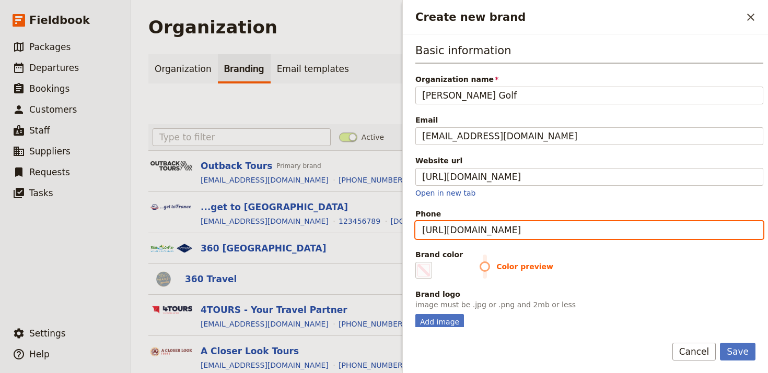
paste input "+44 (0)1224 434810"
click at [474, 228] on input "+44 (0)1224 434810" at bounding box center [589, 230] width 348 height 18
click at [453, 231] on input "+44 (0)1224434810" at bounding box center [589, 230] width 348 height 18
click at [446, 232] on input "+44 (01224434810" at bounding box center [589, 230] width 348 height 18
click at [448, 231] on input "+44 (01224434810" at bounding box center [589, 230] width 348 height 18
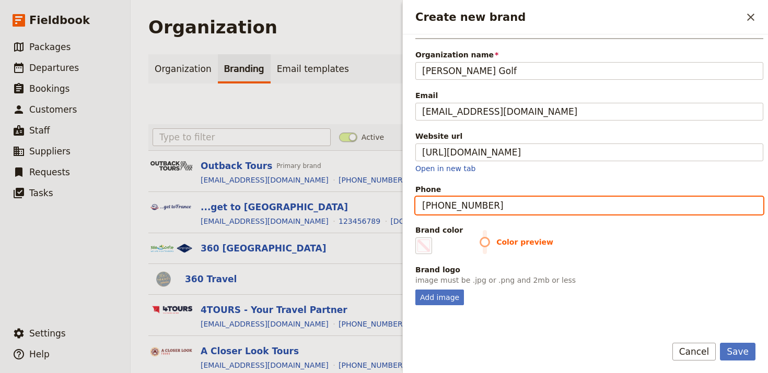
scroll to position [79, 0]
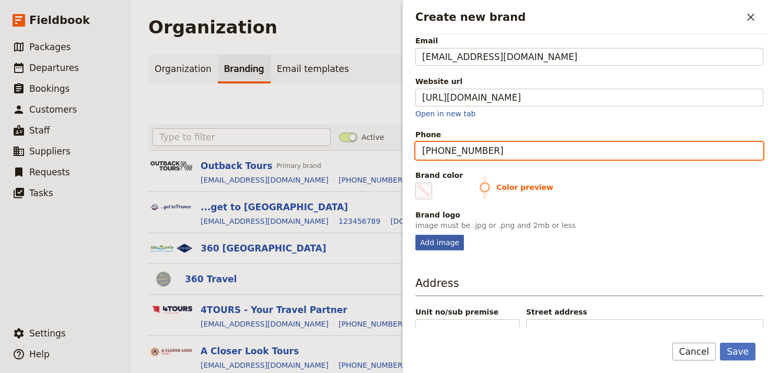
type input "[PHONE_NUMBER]"
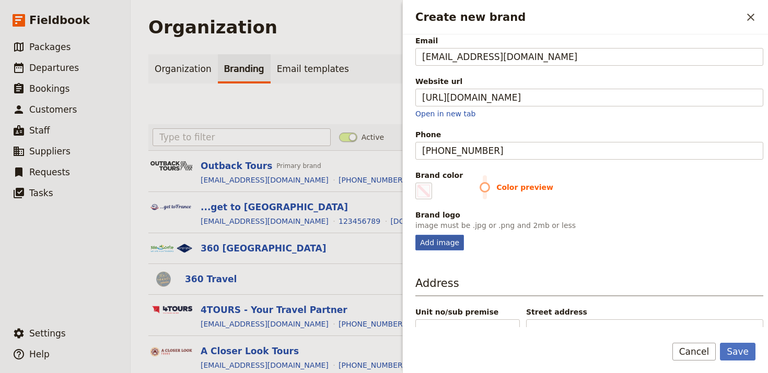
click at [446, 248] on div "Add image" at bounding box center [439, 243] width 49 height 16
click at [415, 235] on input "Add image" at bounding box center [415, 234] width 1 height 1
type input "C:\fakepath\images (3).jpeg"
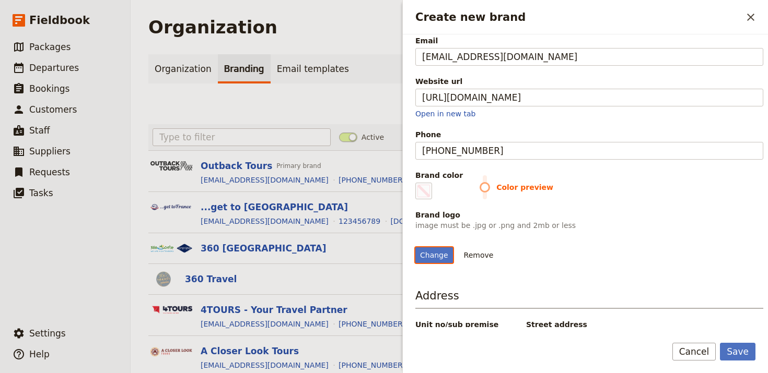
scroll to position [187, 0]
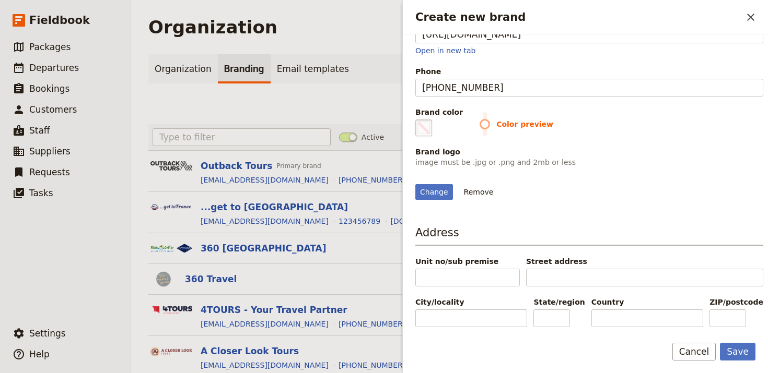
click at [425, 122] on span "Create new brand" at bounding box center [423, 128] width 13 height 13
click at [418, 119] on input "#000000" at bounding box center [417, 119] width 1 height 1
type input "#103e54"
click at [684, 200] on div "Change Remove" at bounding box center [589, 186] width 348 height 28
click at [743, 350] on button "Save" at bounding box center [738, 352] width 36 height 18
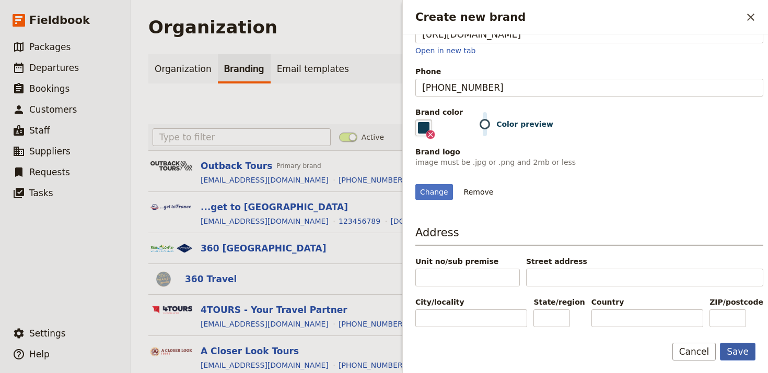
scroll to position [0, 0]
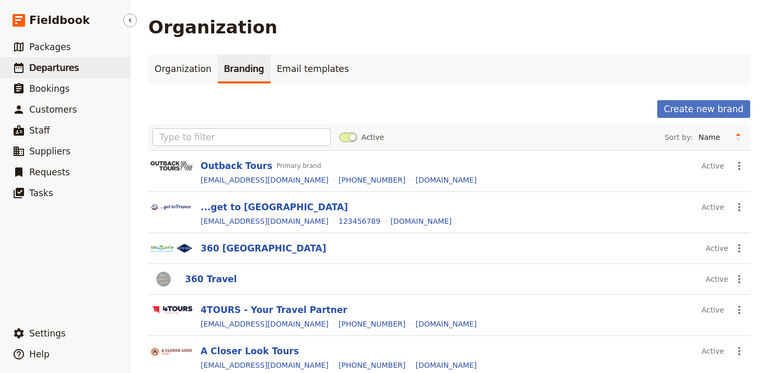
click at [72, 72] on span "Departures" at bounding box center [54, 68] width 50 height 10
select select "UPDATED_AT"
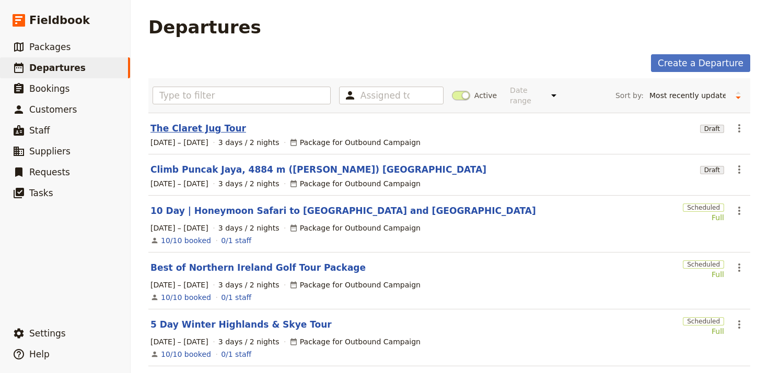
click at [215, 122] on link "The Claret Jug Tour" at bounding box center [198, 128] width 96 height 13
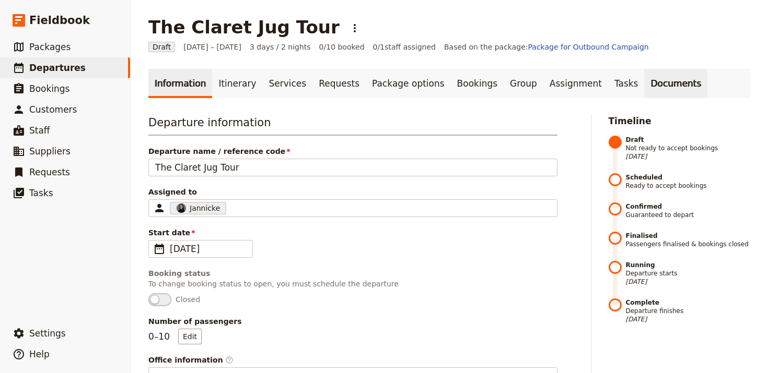
click at [644, 85] on link "Documents" at bounding box center [675, 83] width 63 height 29
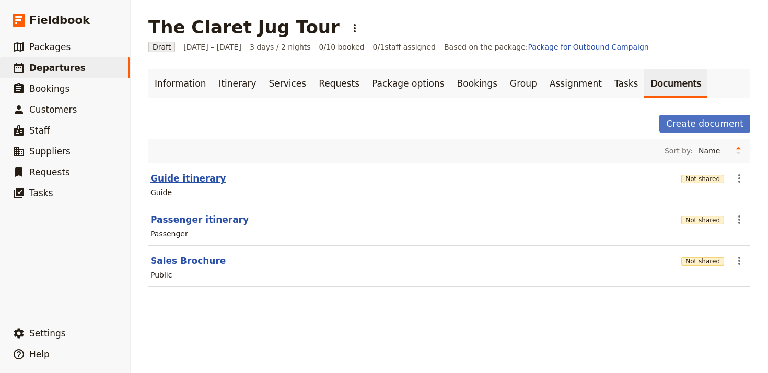
click at [186, 180] on button "Guide itinerary" at bounding box center [187, 178] width 75 height 13
select select "STAFF"
select select "RUN_SHEET"
select select "LARGE"
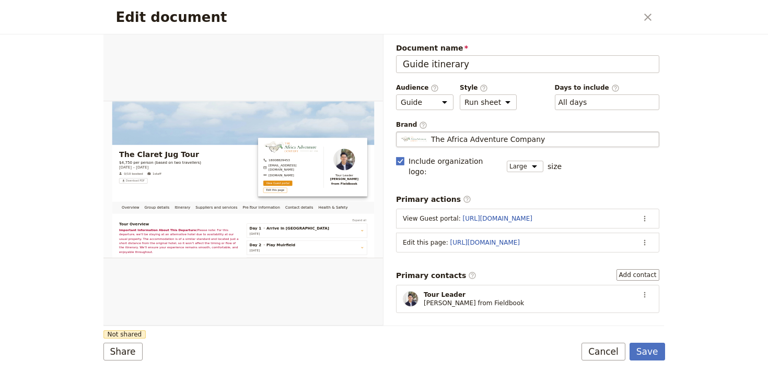
click at [583, 139] on div "The Africa Adventure Company" at bounding box center [528, 139] width 254 height 10
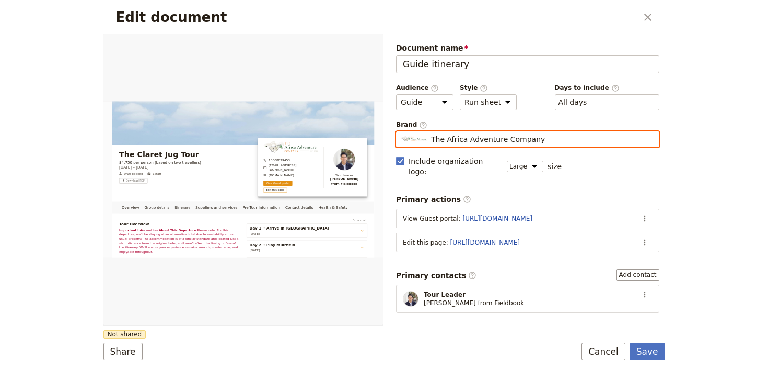
click at [401, 132] on input "The Africa Adventure Company" at bounding box center [400, 132] width 1 height 1
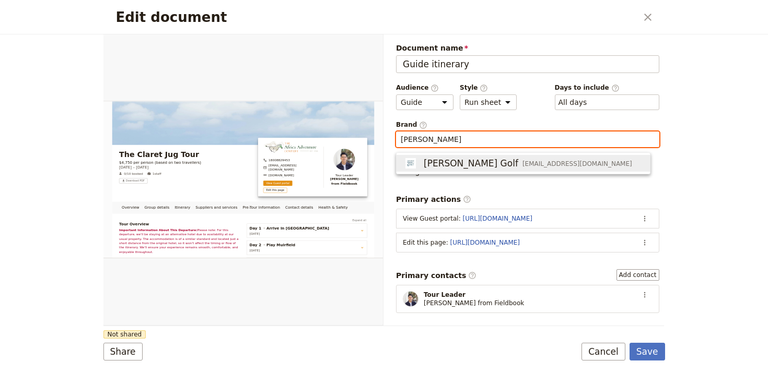
click at [563, 167] on span "[EMAIL_ADDRESS][DOMAIN_NAME]" at bounding box center [577, 164] width 110 height 8
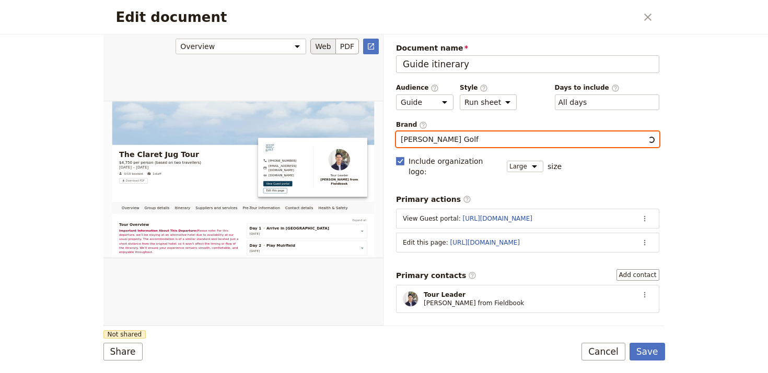
type input "[PERSON_NAME] Golf"
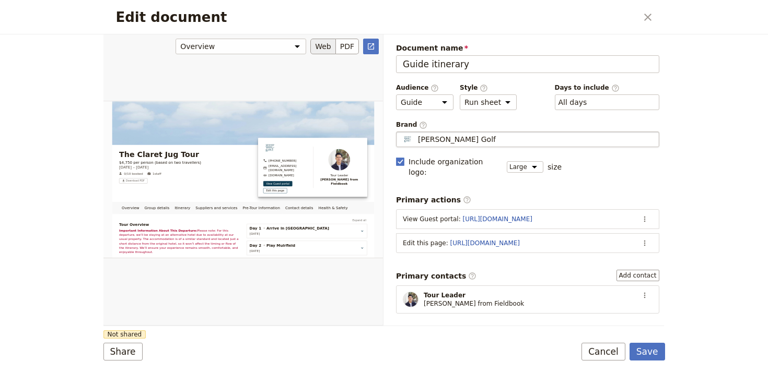
drag, startPoint x: 310, startPoint y: 311, endPoint x: 304, endPoint y: 312, distance: 5.3
click at [309, 311] on div "Edit document" at bounding box center [242, 179] width 279 height 291
click at [130, 344] on button "Share" at bounding box center [122, 352] width 39 height 18
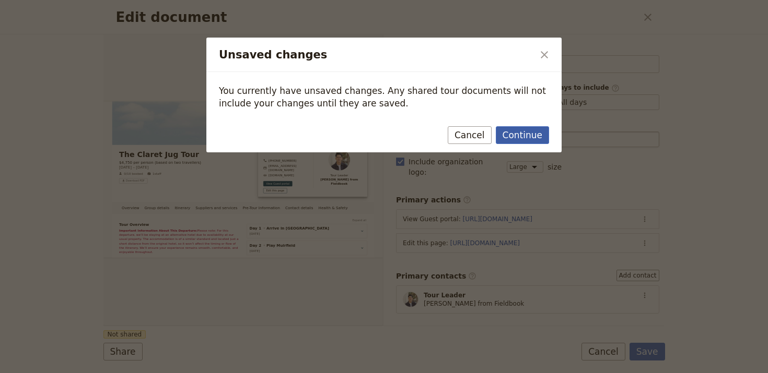
click at [519, 137] on button "Continue" at bounding box center [522, 135] width 53 height 18
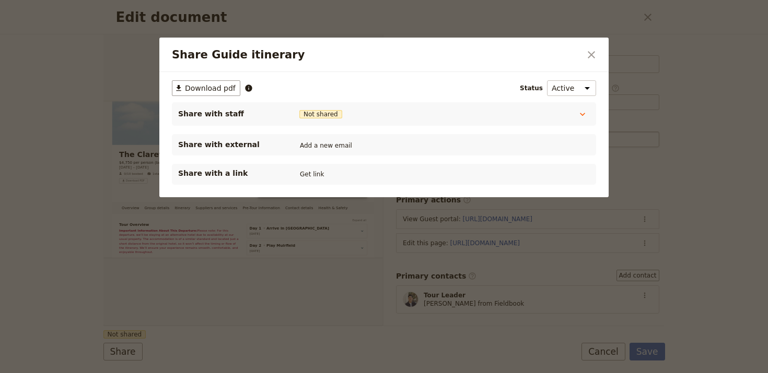
click at [295, 184] on div "Share with a link Get link" at bounding box center [384, 174] width 424 height 21
click at [305, 178] on button "Get link" at bounding box center [311, 174] width 29 height 11
click at [594, 56] on icon "Close dialog" at bounding box center [591, 55] width 13 height 13
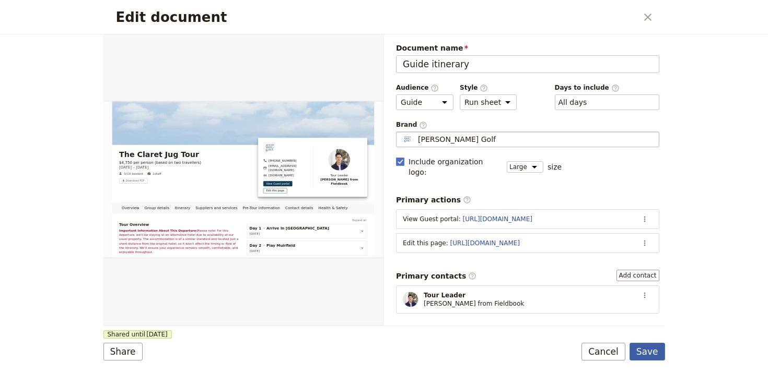
click at [639, 356] on button "Save" at bounding box center [647, 352] width 36 height 18
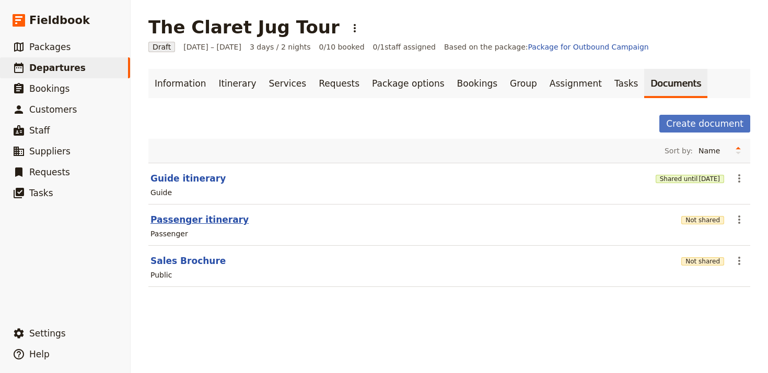
click at [209, 221] on button "Passenger itinerary" at bounding box center [199, 220] width 98 height 13
select select "PASSENGER"
select select "RUN_SHEET"
select select "LARGE"
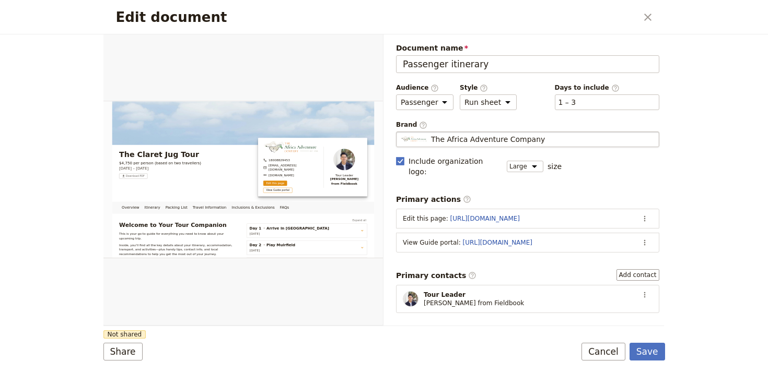
click at [496, 139] on span "The Africa Adventure Company" at bounding box center [488, 139] width 114 height 10
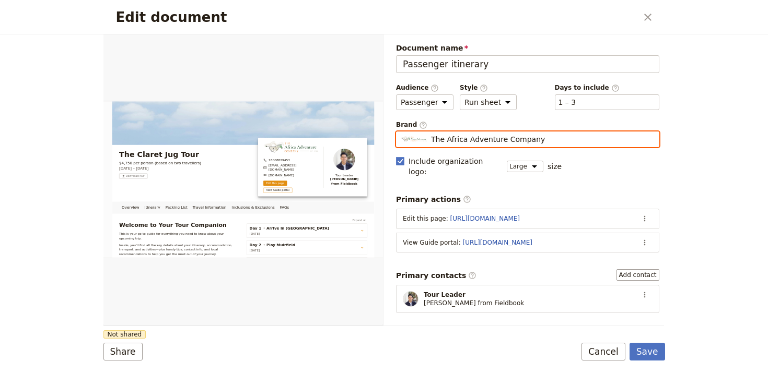
click at [401, 132] on input "The Africa Adventure Company" at bounding box center [400, 132] width 1 height 1
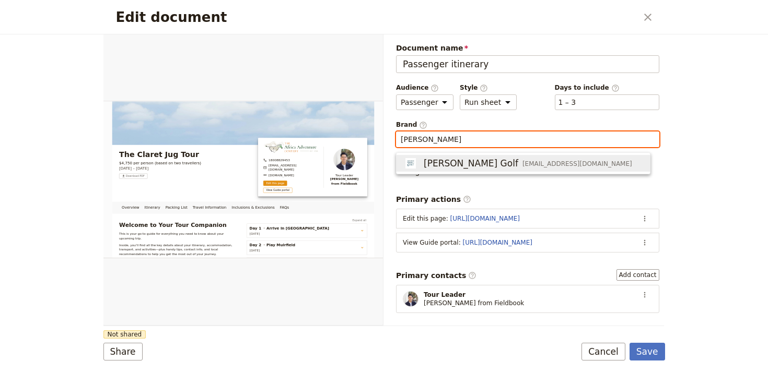
click at [503, 156] on button "Bonnie Wee Golf info@bonnieweegolf.co.uk" at bounding box center [522, 163] width 253 height 17
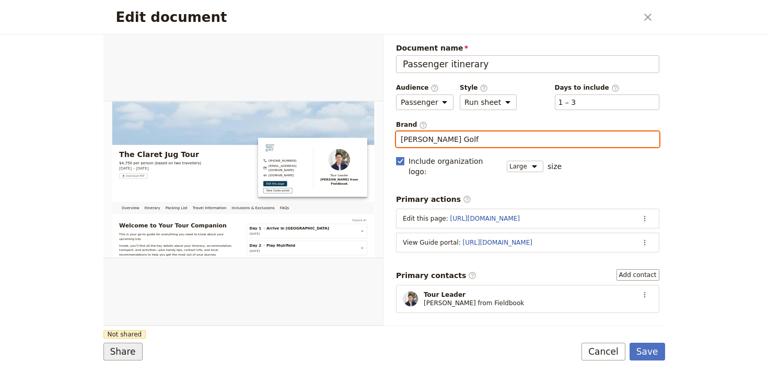
type input "[PERSON_NAME] Golf"
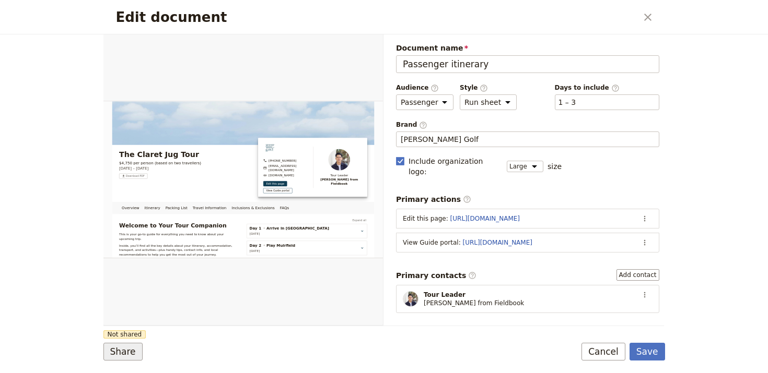
click at [125, 349] on button "Share" at bounding box center [122, 352] width 39 height 18
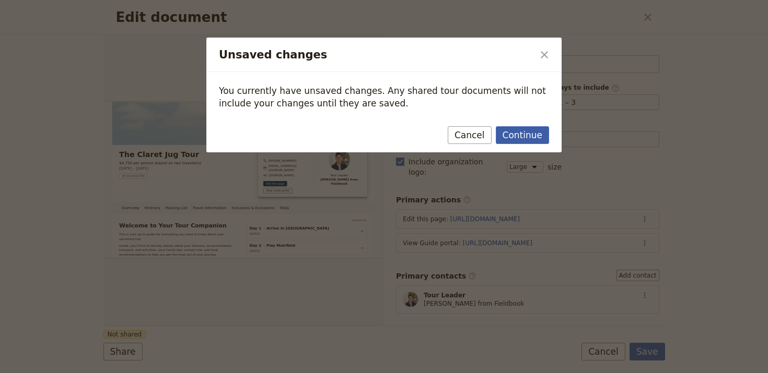
click at [526, 138] on button "Continue" at bounding box center [522, 135] width 53 height 18
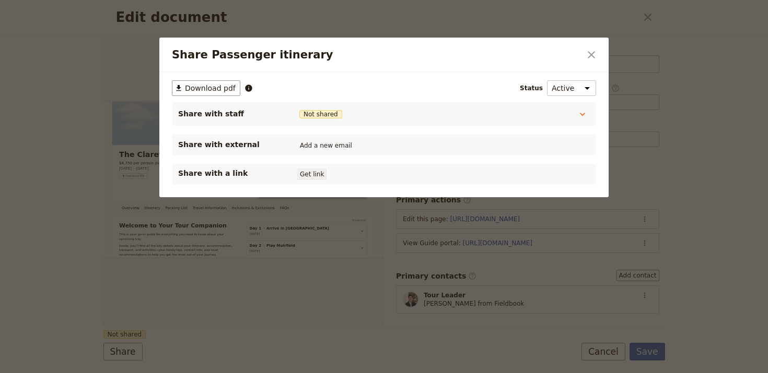
click at [313, 173] on button "Get link" at bounding box center [311, 174] width 29 height 11
click at [596, 46] on button "​" at bounding box center [591, 55] width 18 height 18
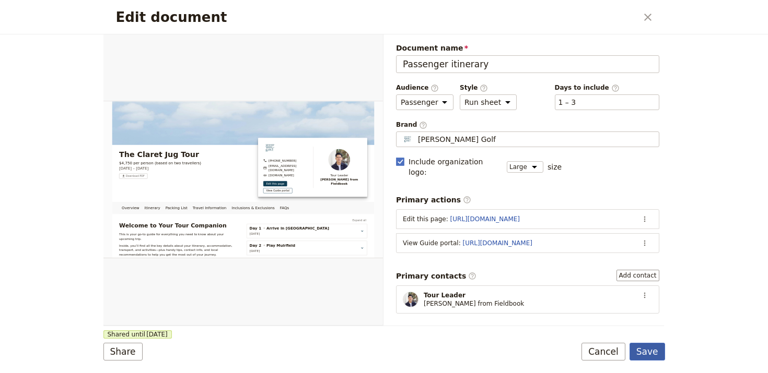
click at [656, 356] on button "Save" at bounding box center [647, 352] width 36 height 18
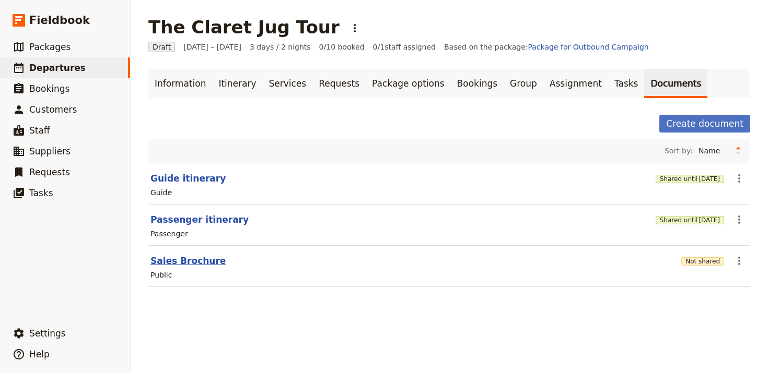
click at [179, 263] on button "Sales Brochure" at bounding box center [187, 261] width 75 height 13
select select "DEFAULT"
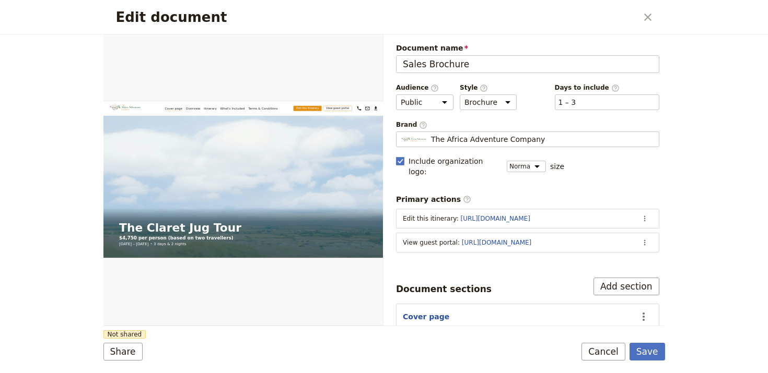
click at [528, 130] on div "Brand ​ The Africa Adventure Company The Africa Adventure Company" at bounding box center [527, 134] width 263 height 27
click at [524, 140] on span "The Africa Adventure Company" at bounding box center [488, 139] width 114 height 10
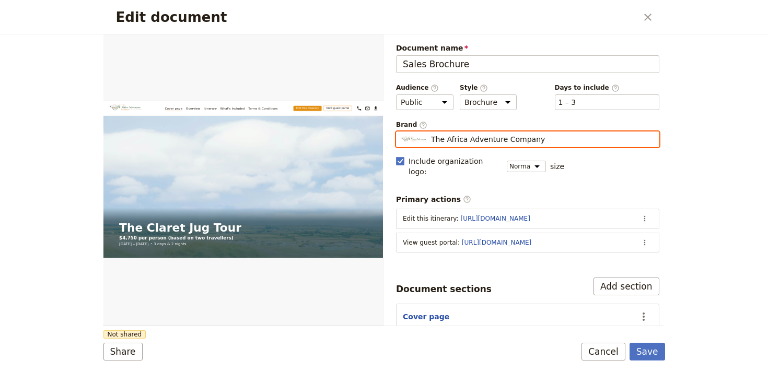
click at [401, 132] on input "The Africa Adventure Company" at bounding box center [400, 132] width 1 height 1
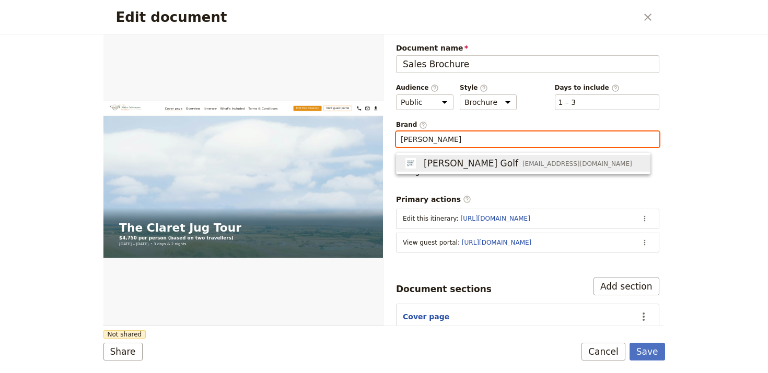
click at [529, 159] on div "Bonnie Wee Golf info@bonnieweegolf.co.uk" at bounding box center [517, 163] width 229 height 13
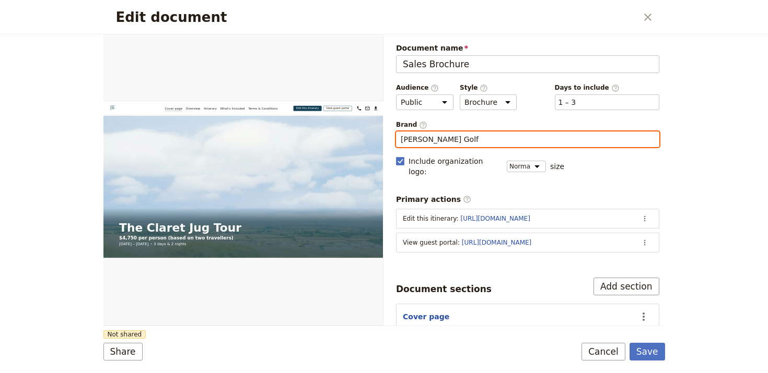
type input "Bonnie Wee Golf"
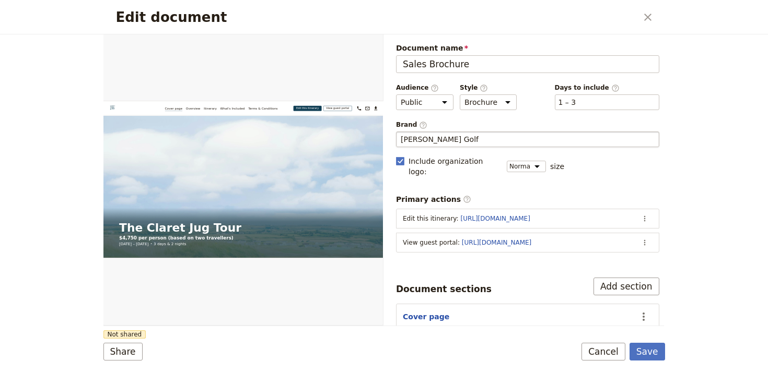
click at [234, 334] on form "Web PDF ​ Document name Sales Brochure Preview Audience ​ Public Passenger Guid…" at bounding box center [383, 203] width 561 height 339
click at [129, 352] on button "Share" at bounding box center [122, 352] width 39 height 18
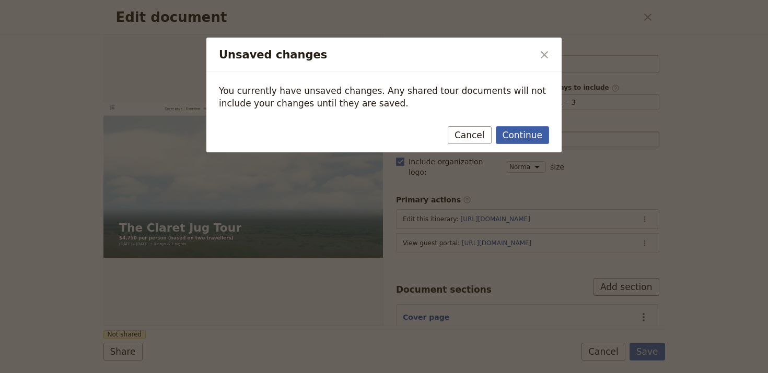
click at [520, 128] on button "Continue" at bounding box center [522, 135] width 53 height 18
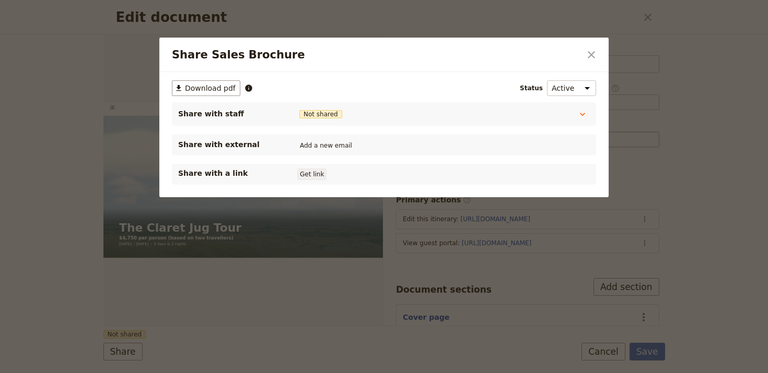
click at [313, 176] on button "Get link" at bounding box center [311, 174] width 29 height 11
click at [596, 52] on icon "Close dialog" at bounding box center [591, 55] width 13 height 13
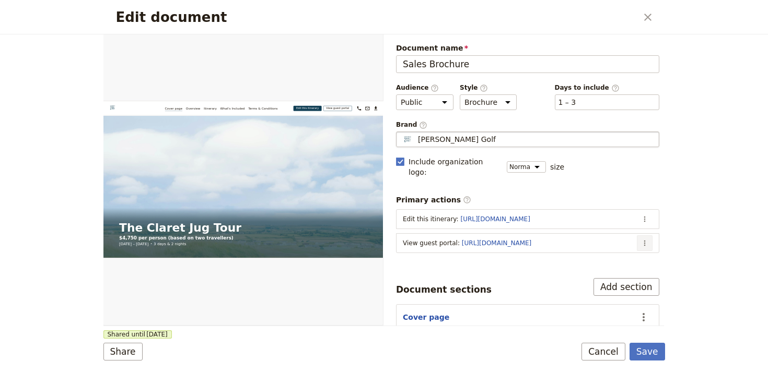
click at [640, 239] on icon "Actions" at bounding box center [644, 243] width 8 height 8
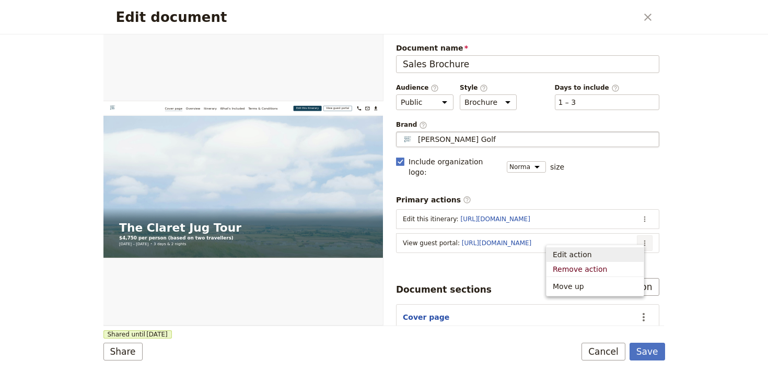
click at [618, 257] on span "Edit action" at bounding box center [594, 255] width 85 height 10
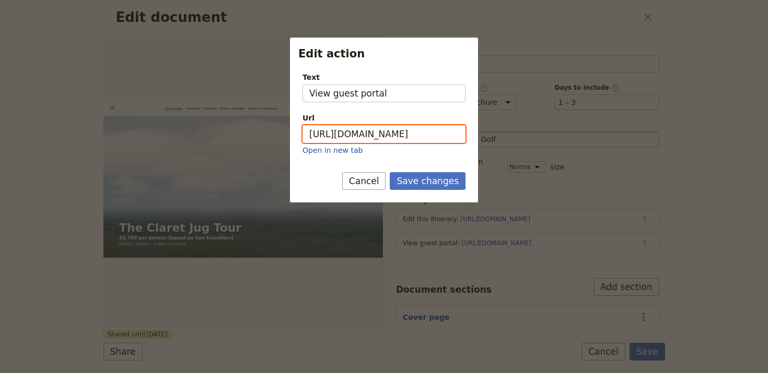
click at [407, 132] on input "https://trips.fieldbook.com/d/R9UBKornR6EzOKC4yUFqK" at bounding box center [383, 134] width 163 height 18
paste input "C8-t2GtkK6z-iGoox2Vj9"
type input "[URL][DOMAIN_NAME]"
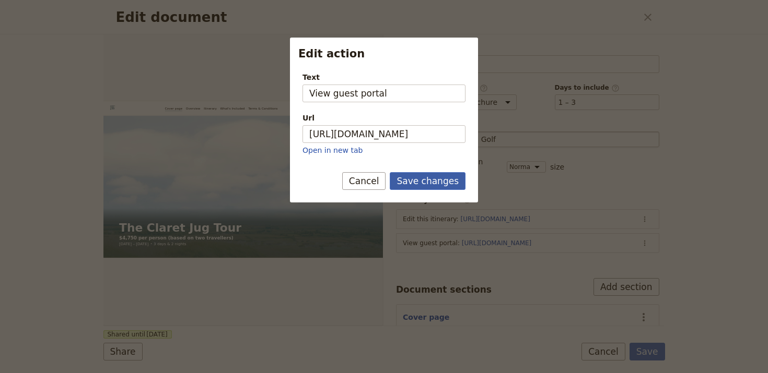
click at [414, 179] on button "Save changes" at bounding box center [428, 181] width 76 height 18
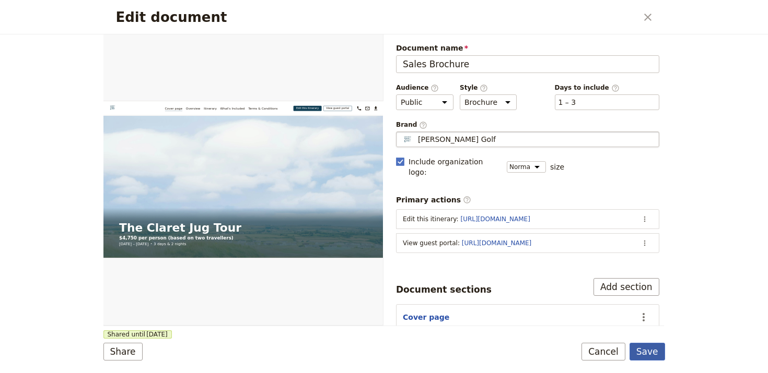
click at [648, 354] on button "Save" at bounding box center [647, 352] width 36 height 18
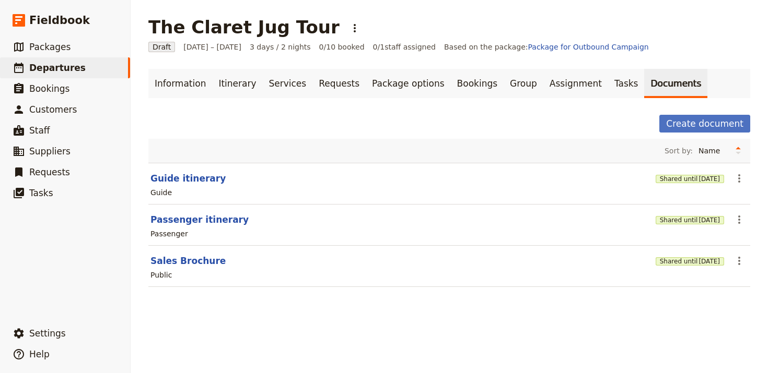
click at [204, 230] on div "Passenger" at bounding box center [448, 234] width 599 height 13
click at [207, 222] on button "Passenger itinerary" at bounding box center [199, 220] width 98 height 13
select select "PASSENGER"
select select "RUN_SHEET"
select select "LARGE"
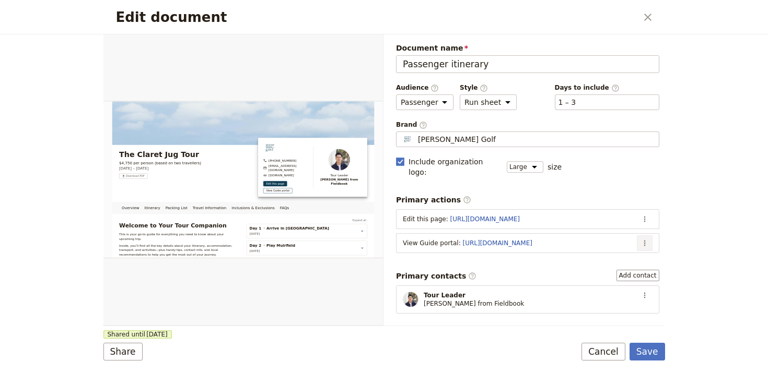
click at [640, 239] on icon "Actions" at bounding box center [644, 243] width 8 height 8
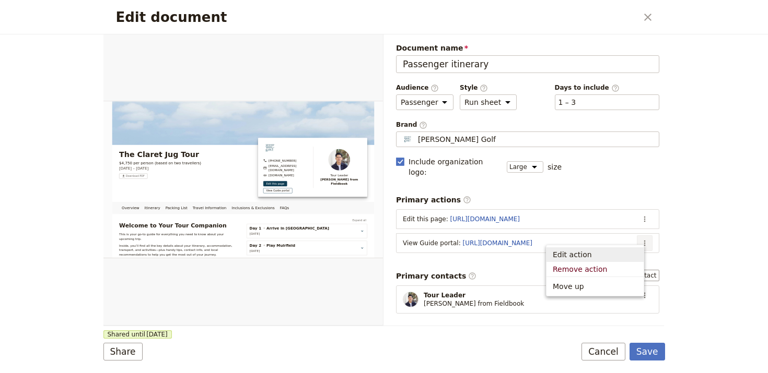
click at [618, 248] on button "Edit action" at bounding box center [594, 255] width 97 height 15
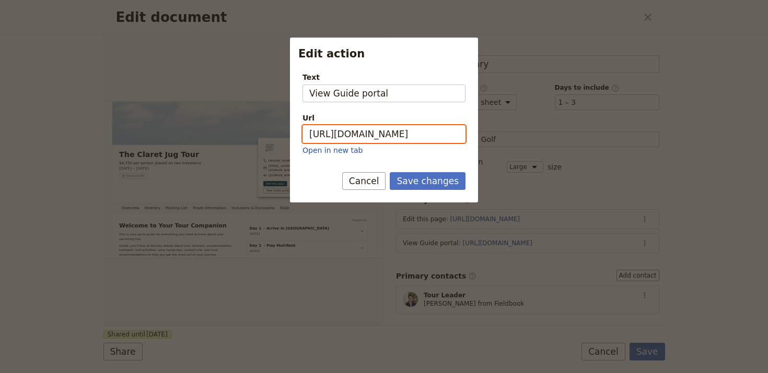
click at [425, 130] on input "https://trips.fieldbook.com/d/kI9pXjWPYiVek_gwTJyIZ" at bounding box center [383, 134] width 163 height 18
paste input "ioBuEeHroUoVFqoBj9OOt"
type input "https://trips.fieldbook.com/d/ioBuEeHroUoVFqoBj9OOt"
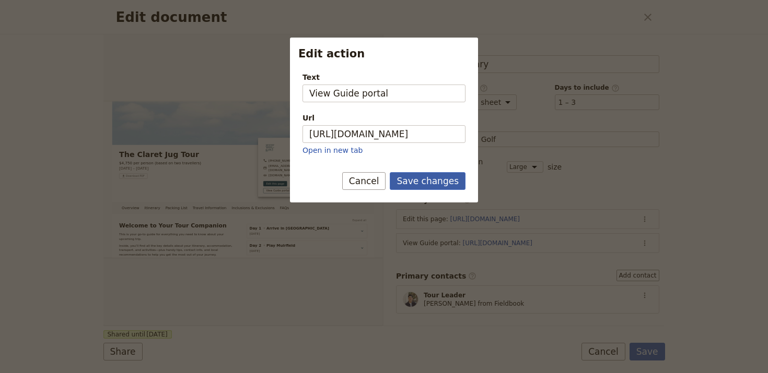
click at [440, 188] on button "Save changes" at bounding box center [428, 181] width 76 height 18
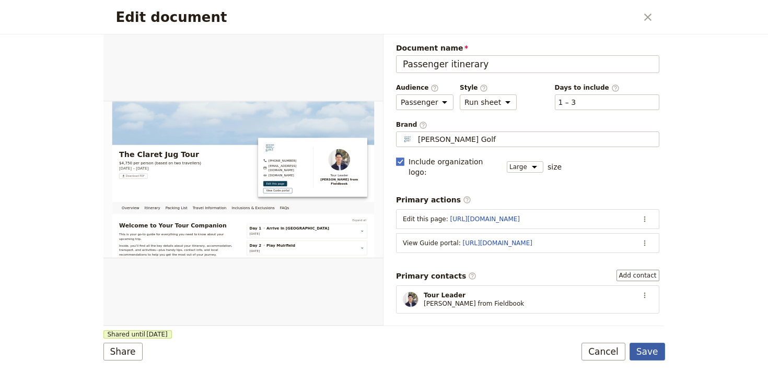
click at [651, 351] on button "Save" at bounding box center [647, 352] width 36 height 18
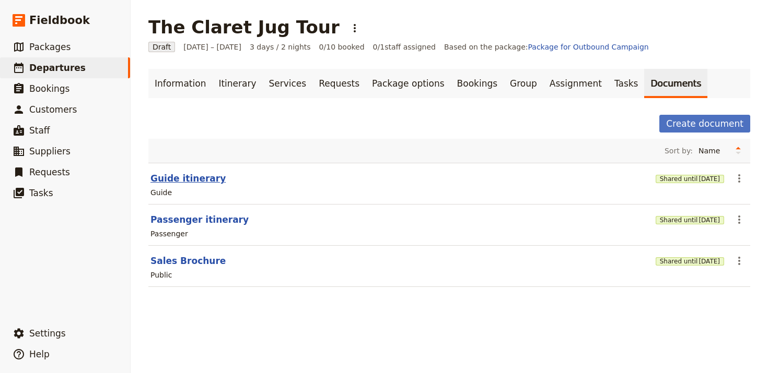
click at [172, 180] on button "Guide itinerary" at bounding box center [187, 178] width 75 height 13
select select "STAFF"
select select "RUN_SHEET"
select select "LARGE"
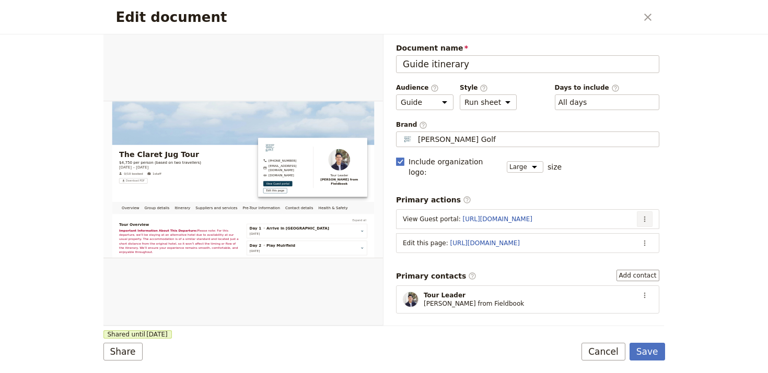
click at [640, 215] on icon "Actions" at bounding box center [644, 219] width 8 height 8
click at [620, 227] on span "Edit action" at bounding box center [594, 231] width 85 height 10
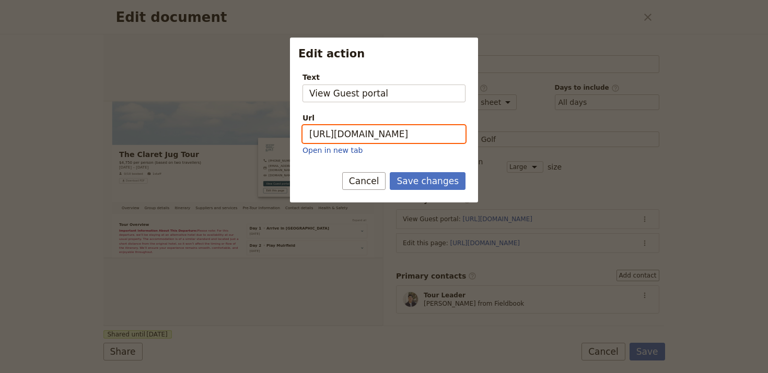
click at [410, 127] on input "https://trips.fieldbook.com/d/R9UBKornR6EzOKC4yUFqK" at bounding box center [383, 134] width 163 height 18
paste input "C8-t2GtkK6z-iGoox2Vj9"
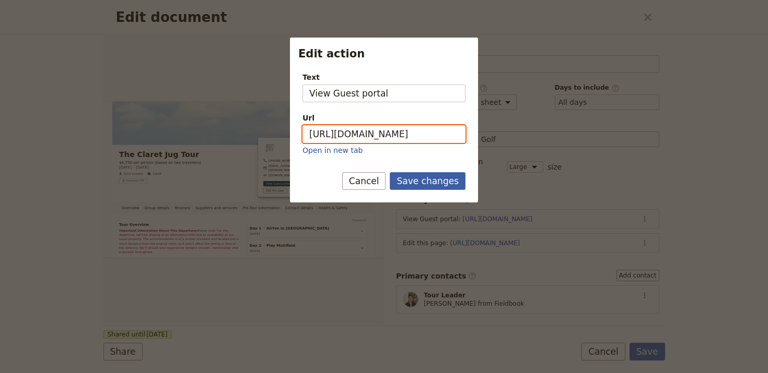
type input "[URL][DOMAIN_NAME]"
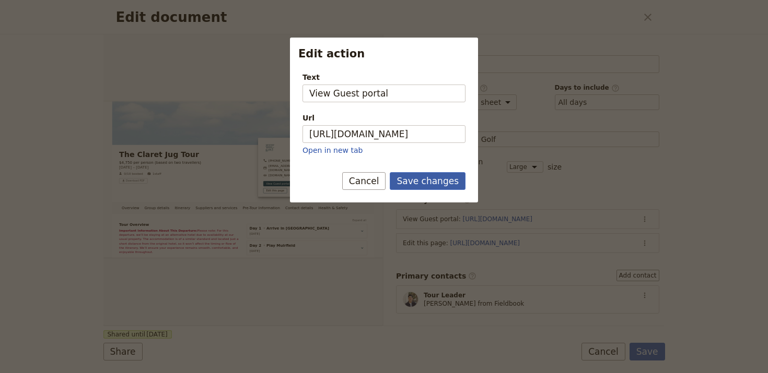
click at [422, 175] on button "Save changes" at bounding box center [428, 181] width 76 height 18
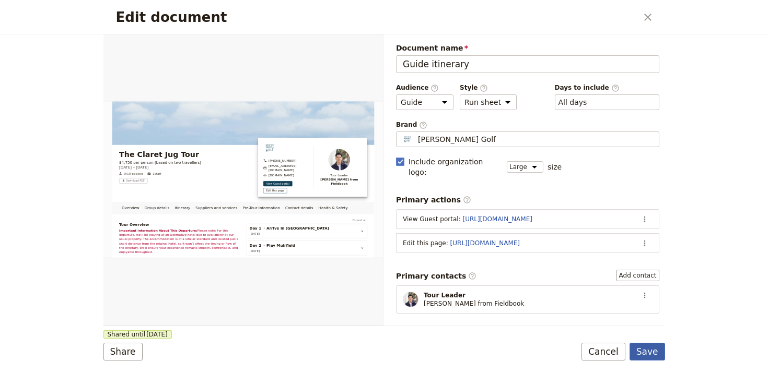
click at [645, 349] on button "Save" at bounding box center [647, 352] width 36 height 18
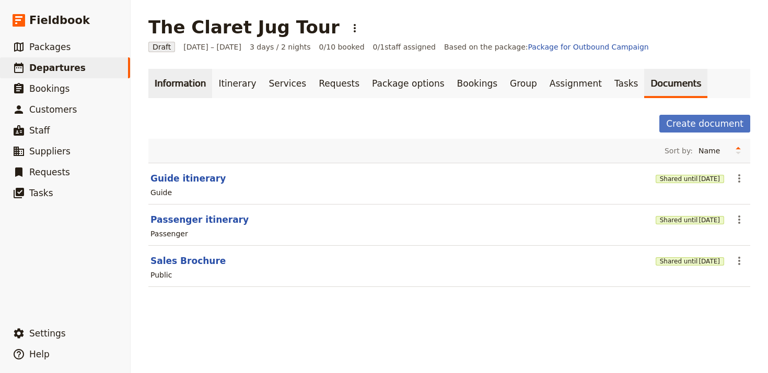
click at [176, 83] on link "Information" at bounding box center [180, 83] width 64 height 29
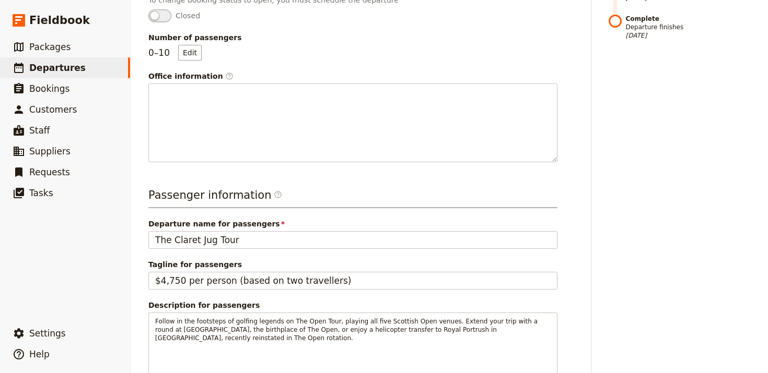
scroll to position [547, 0]
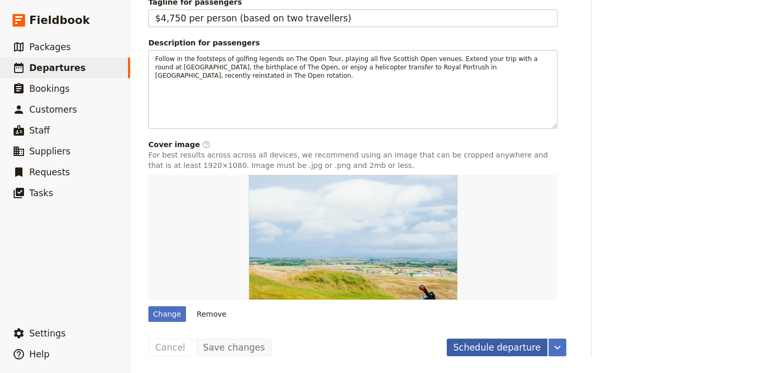
click at [488, 347] on button "Schedule departure" at bounding box center [496, 348] width 101 height 18
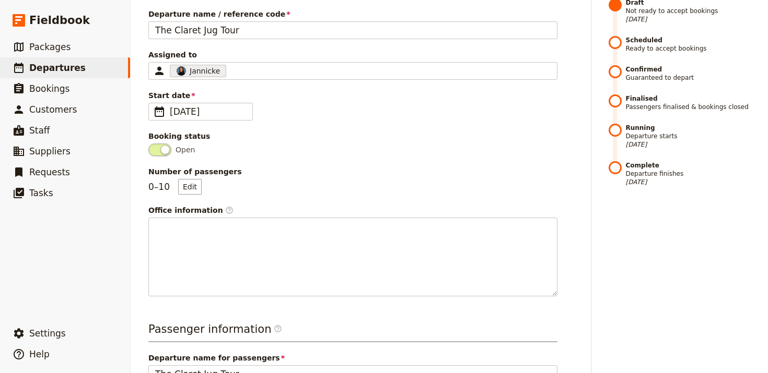
scroll to position [0, 0]
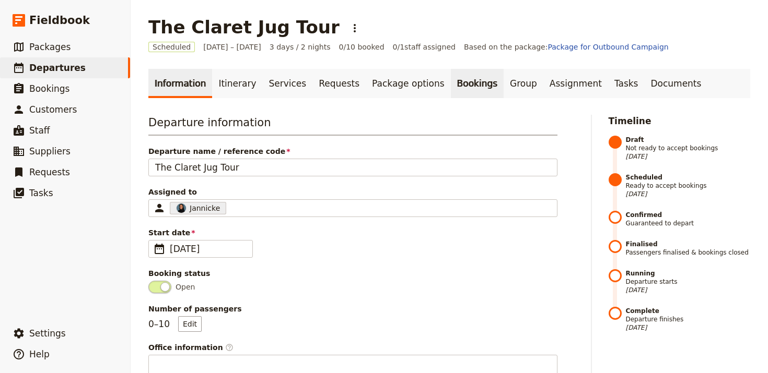
click at [454, 71] on link "Bookings" at bounding box center [477, 83] width 53 height 29
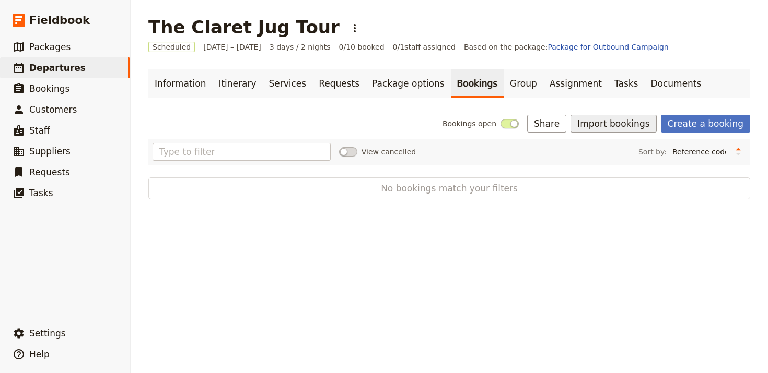
click at [615, 124] on button "Import bookings" at bounding box center [613, 124] width 86 height 18
click at [617, 150] on span "Import Bookings" at bounding box center [616, 147] width 60 height 10
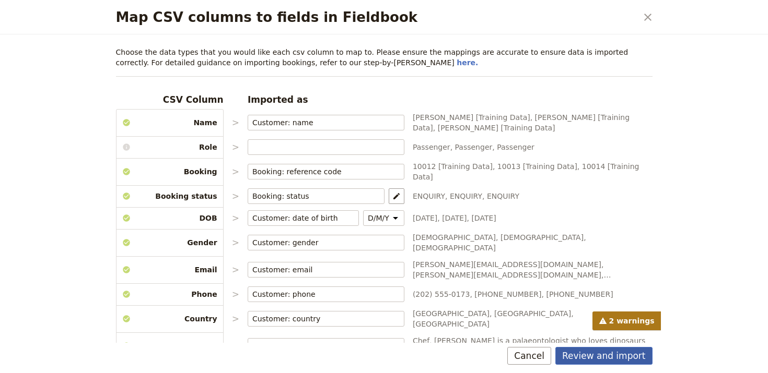
click at [597, 347] on button "Review and import" at bounding box center [603, 356] width 97 height 18
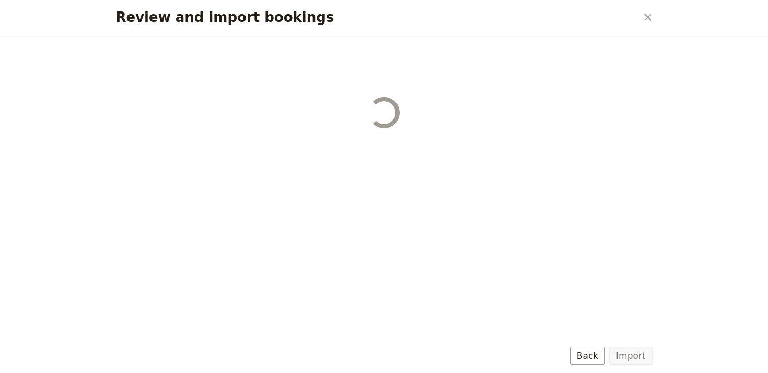
select select "68b002b7cac3c784cf00db27"
select select "68b002b7cac3c784cf00db28"
select select "68b002b7cac3c784cf00db29"
select select "68b002b7cac3c784cf00db2a"
select select "650e1b8d408bbede5b0c6045"
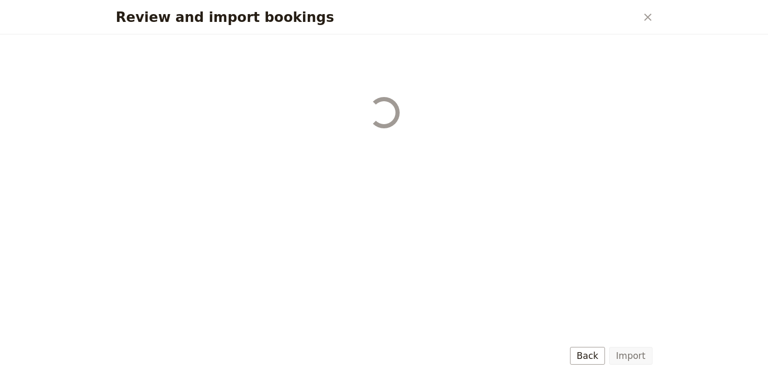
select select "68b002b7cac3c784cf00db2c"
select select "68b002b7cac3c784cf00db2d"
select select "68b002b7cac3c784cf00db2e"
select select "68b002b7cac3c784cf00db2f"
select select "68b002b7cac3c784cf00db30"
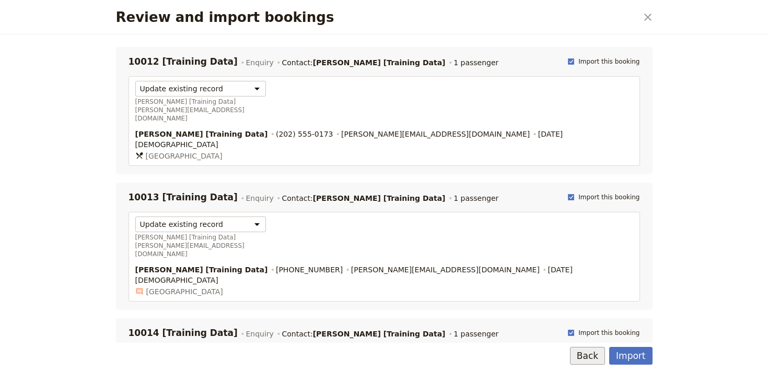
click at [597, 347] on button "Back" at bounding box center [587, 356] width 35 height 18
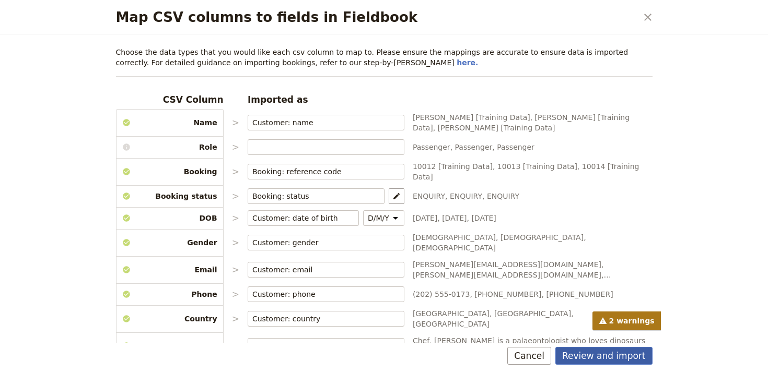
click at [617, 352] on button "Review and import" at bounding box center [603, 356] width 97 height 18
select select "68b002b7cac3c784cf00db27"
select select "68b002b7cac3c784cf00db28"
select select "68b002b7cac3c784cf00db29"
select select "68b002b7cac3c784cf00db2a"
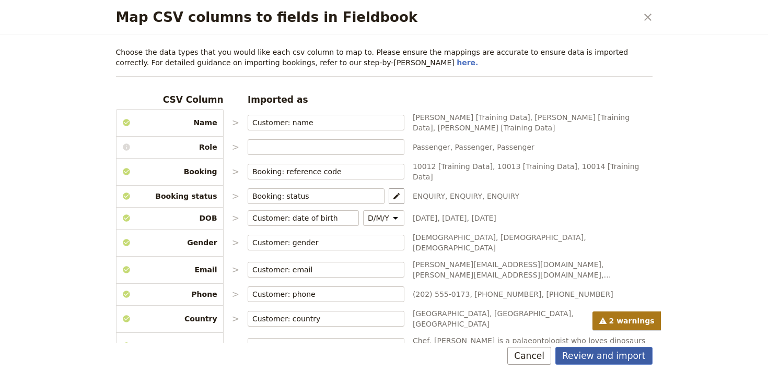
select select "650e1b8d408bbede5b0c6045"
select select "68b002b7cac3c784cf00db2c"
select select "68b002b7cac3c784cf00db2d"
select select "68b002b7cac3c784cf00db2e"
select select "68b002b7cac3c784cf00db2f"
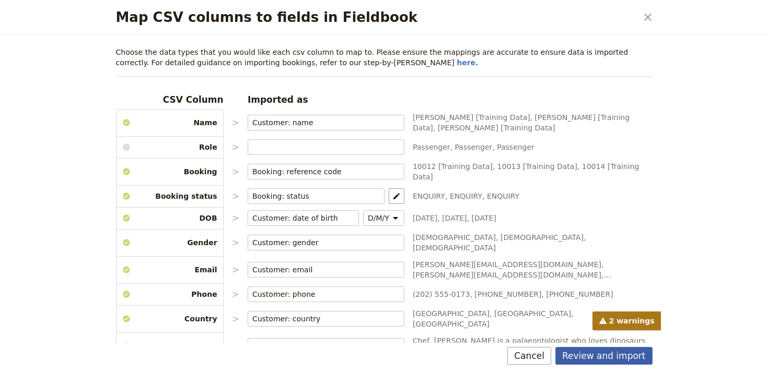
select select "68b002b7cac3c784cf00db30"
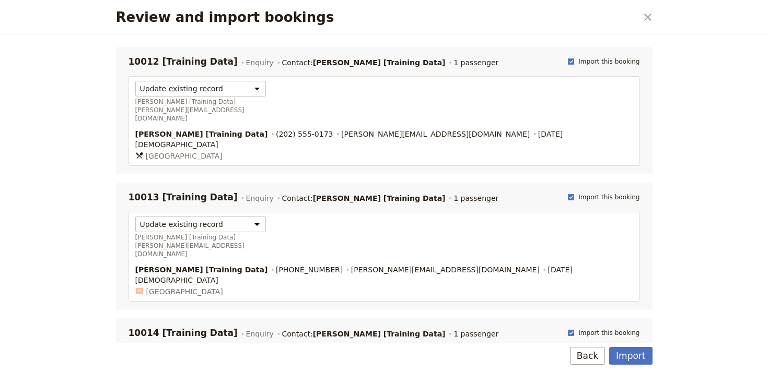
click at [617, 352] on button "Import" at bounding box center [630, 356] width 43 height 18
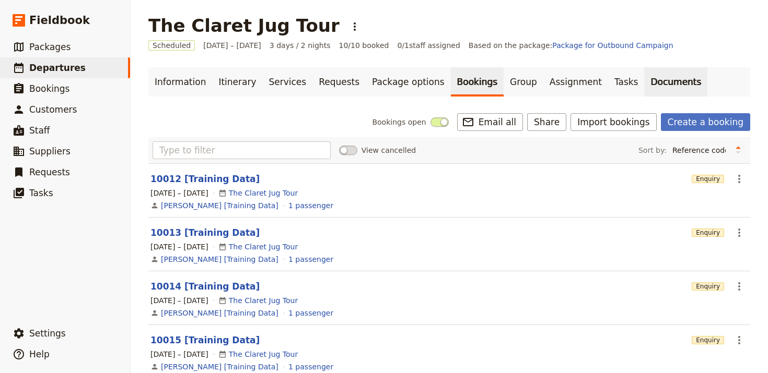
scroll to position [2, 0]
click at [644, 85] on link "Documents" at bounding box center [675, 81] width 63 height 29
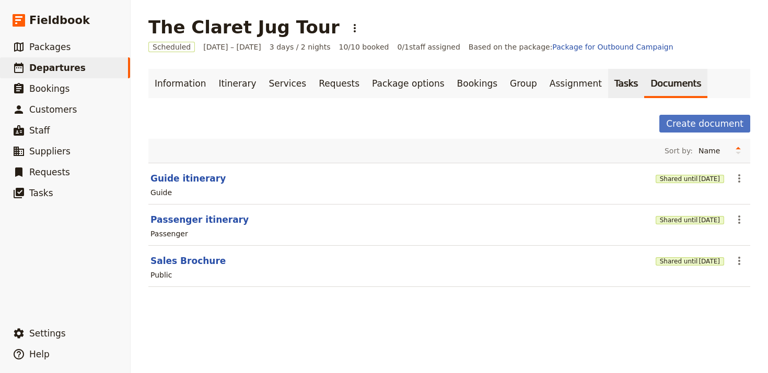
click at [608, 85] on link "Tasks" at bounding box center [626, 83] width 37 height 29
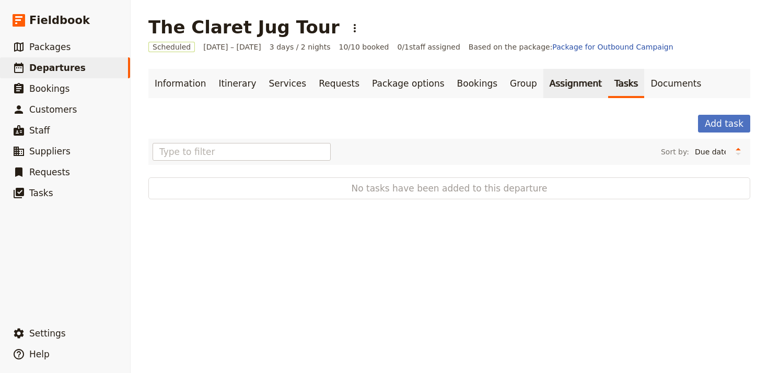
click at [543, 91] on link "Assignment" at bounding box center [575, 83] width 65 height 29
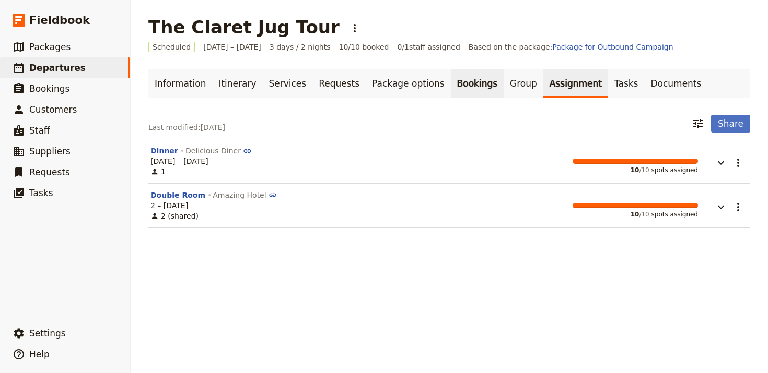
click at [451, 91] on link "Bookings" at bounding box center [477, 83] width 53 height 29
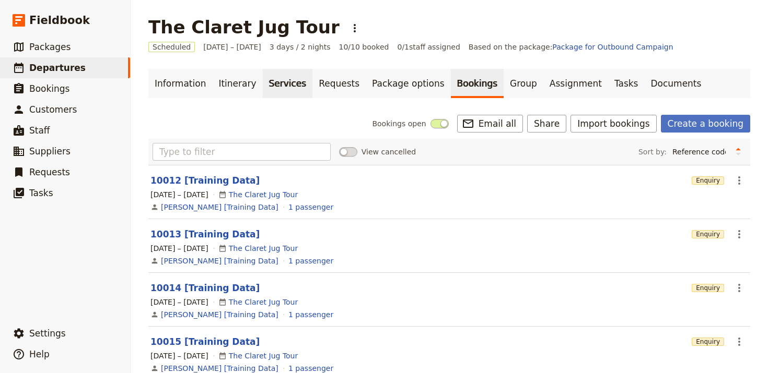
click at [263, 91] on link "Services" at bounding box center [288, 83] width 50 height 29
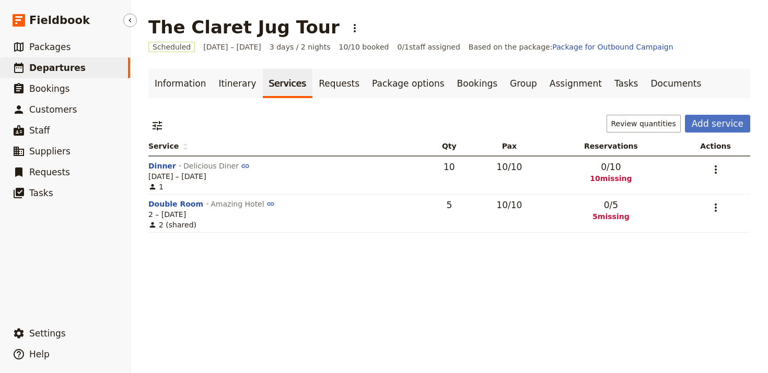
click at [43, 66] on span "Departures" at bounding box center [57, 68] width 56 height 10
select select "UPDATED_AT"
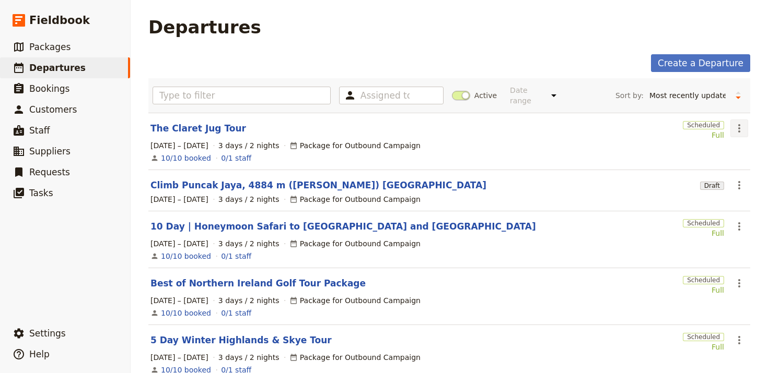
click at [736, 122] on icon "Actions" at bounding box center [739, 128] width 13 height 13
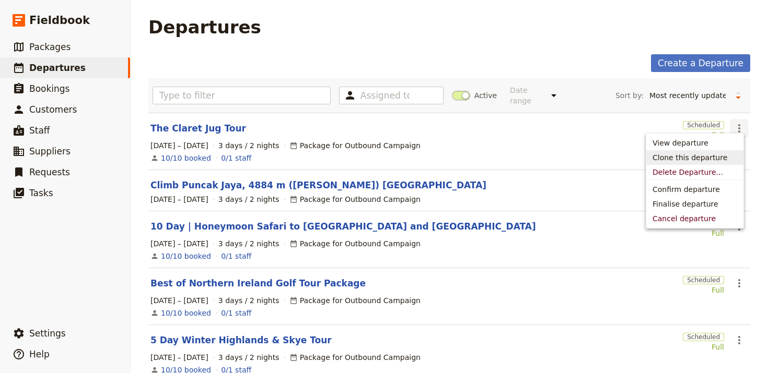
click at [701, 162] on span "Clone this departure" at bounding box center [689, 157] width 75 height 10
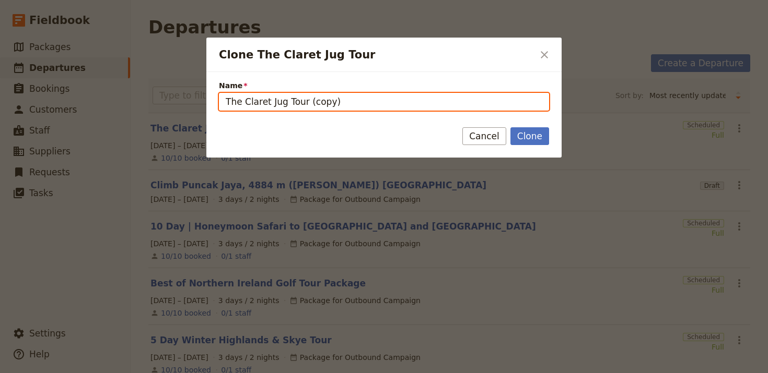
click at [386, 97] on input "The Claret Jug Tour (copy)" at bounding box center [384, 102] width 330 height 18
paste input "Camels & Kasbahs – 9 Days Family Tour of [GEOGRAPHIC_DATA]"
type input "Camels & Kasbahs – 9 Days Family Tour of [GEOGRAPHIC_DATA]"
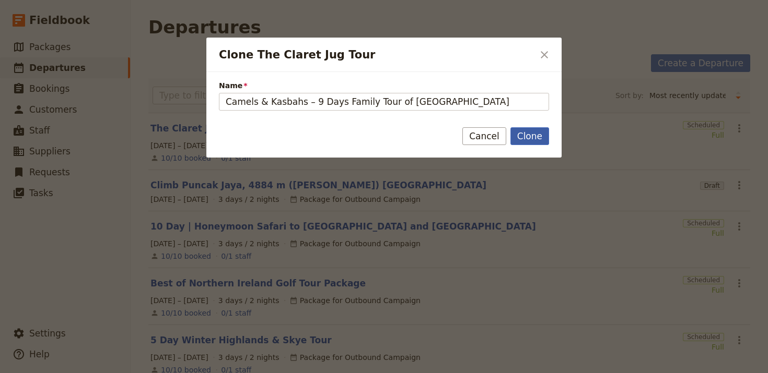
click at [537, 130] on button "Clone" at bounding box center [529, 136] width 39 height 18
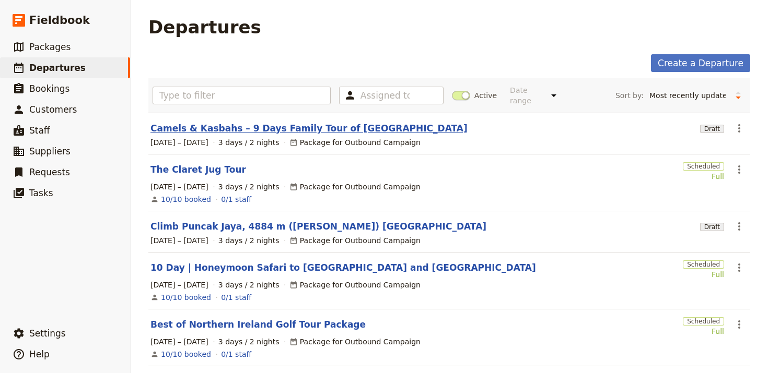
click at [242, 122] on link "Camels & Kasbahs – 9 Days Family Tour of [GEOGRAPHIC_DATA]" at bounding box center [308, 128] width 317 height 13
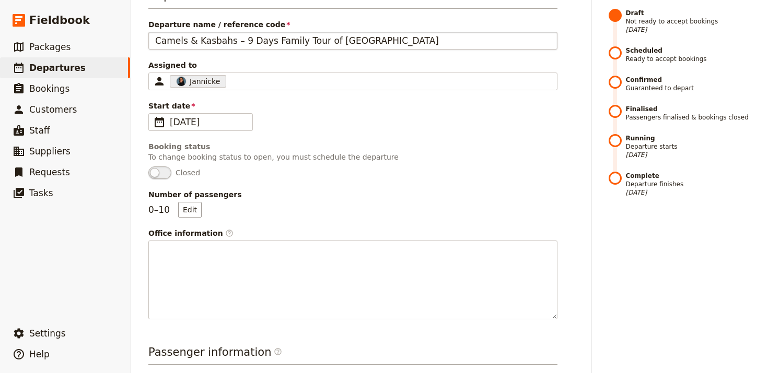
scroll to position [319, 0]
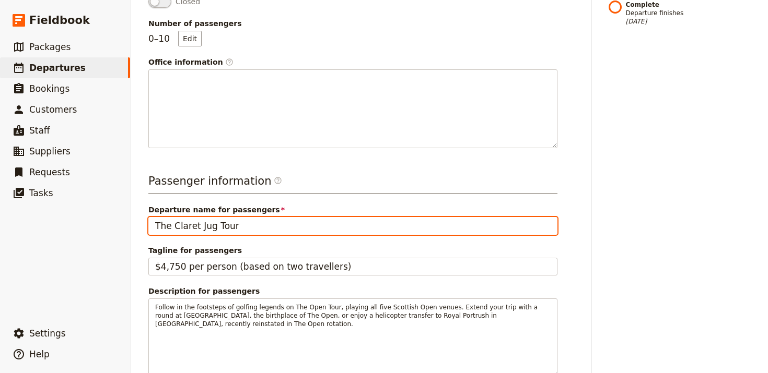
click at [274, 217] on input "The Claret Jug Tour" at bounding box center [352, 226] width 409 height 18
paste input "Camels & Kasbahs – 9 Days Family Tour of [GEOGRAPHIC_DATA]"
type input "Camels & Kasbahs – 9 Days Family Tour of [GEOGRAPHIC_DATA]"
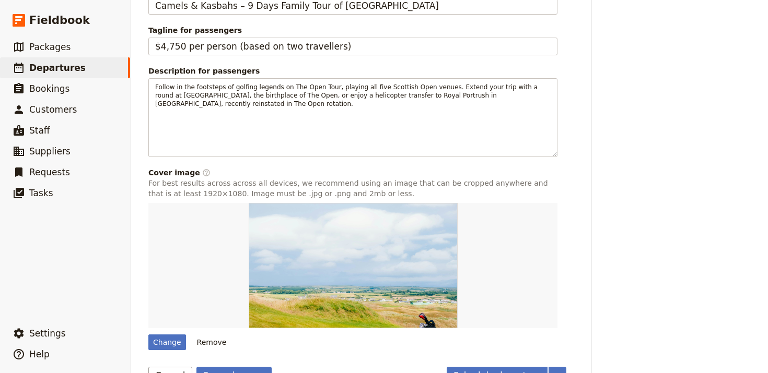
scroll to position [547, 0]
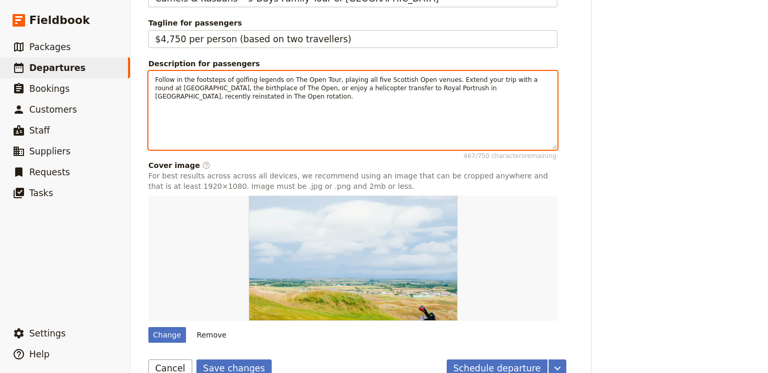
click at [346, 97] on div "Follow in the footsteps of golfing legends on The Open Tour, playing all five S…" at bounding box center [353, 111] width 408 height 78
click at [346, 97] on div "Follow in the footsteps of golfing legends on The Open Tour, playing all five S…" at bounding box center [353, 102] width 408 height 61
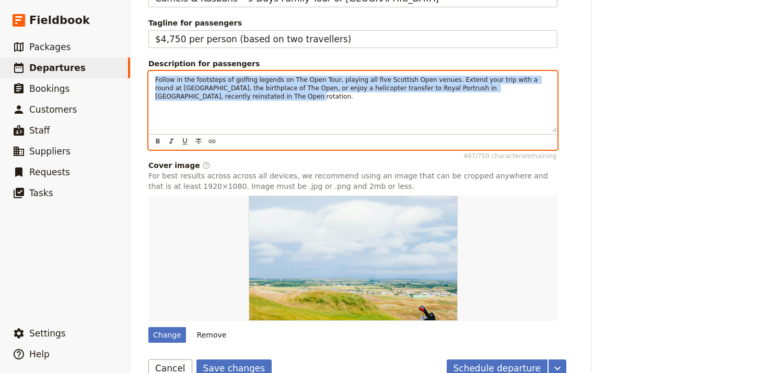
click at [346, 97] on div "Follow in the footsteps of golfing legends on The Open Tour, playing all five S…" at bounding box center [353, 102] width 408 height 61
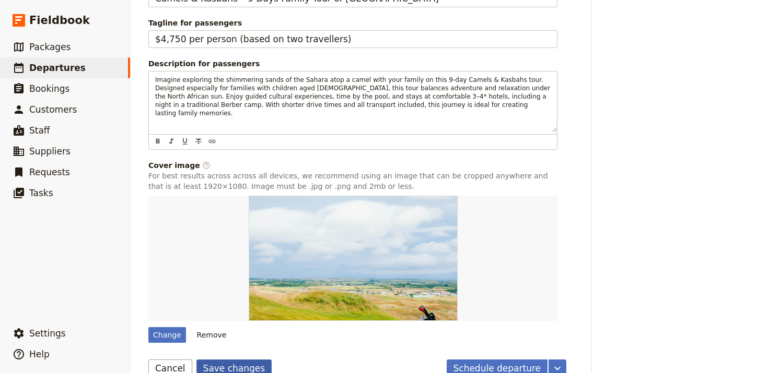
click at [211, 360] on button "Save changes" at bounding box center [234, 369] width 76 height 18
click at [174, 327] on div "Change" at bounding box center [167, 335] width 38 height 16
click at [148, 327] on input "Change" at bounding box center [148, 327] width 1 height 1
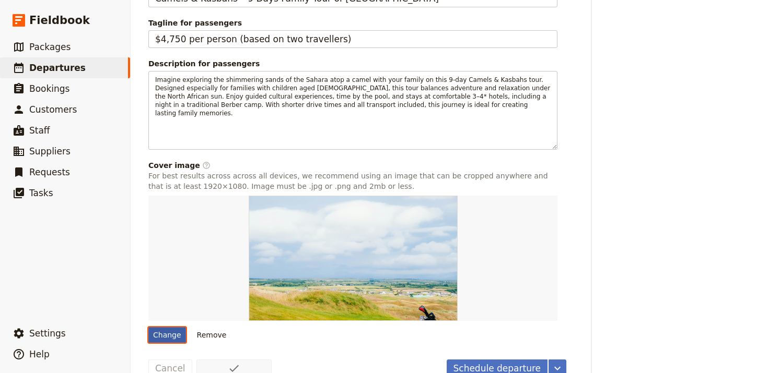
type input "C:\fakepath\Family Tours 1 Athena.jpeg"
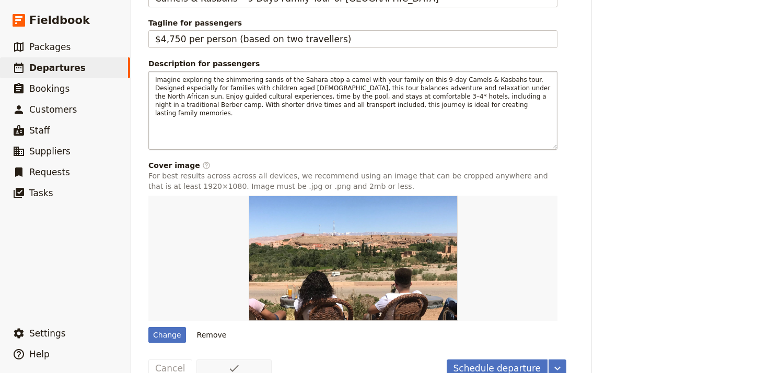
scroll to position [0, 0]
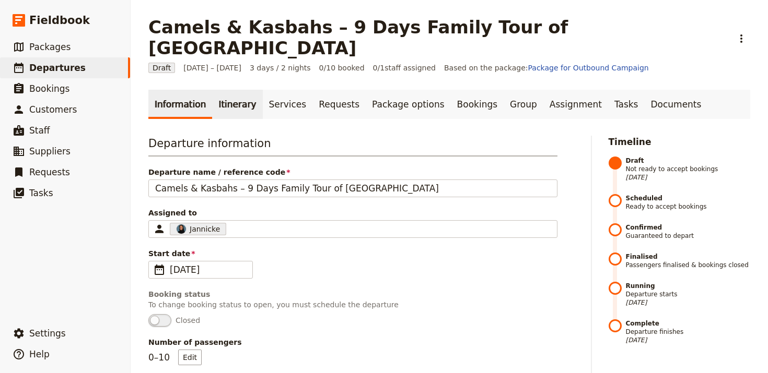
click at [225, 92] on link "Itinerary" at bounding box center [237, 104] width 50 height 29
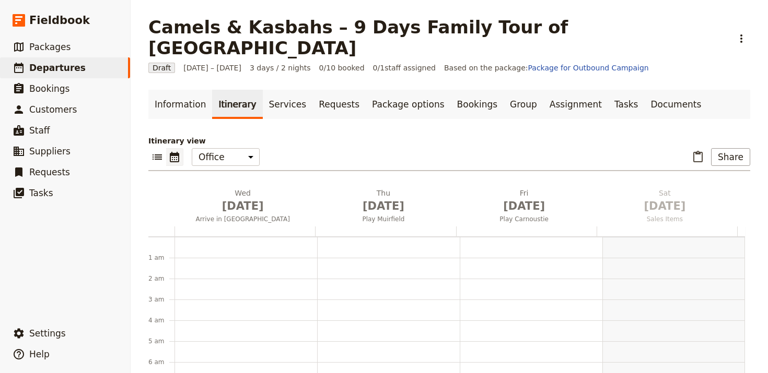
scroll to position [136, 0]
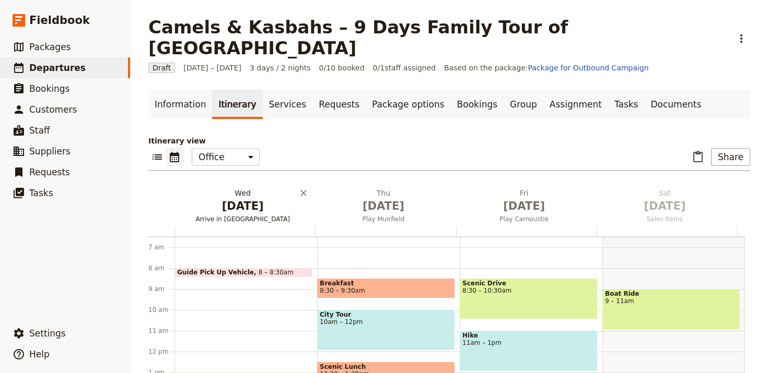
click at [249, 198] on span "[DATE]" at bounding box center [243, 206] width 128 height 16
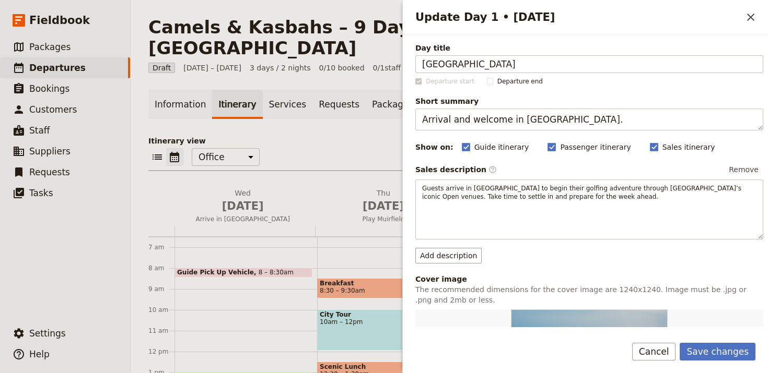
type input "[GEOGRAPHIC_DATA]"
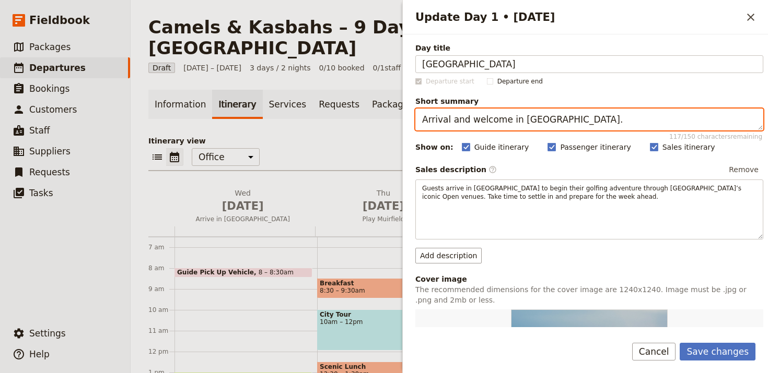
click at [558, 120] on textarea "Arrival and welcome in [GEOGRAPHIC_DATA]." at bounding box center [589, 120] width 348 height 22
paste textarea "meeting in [GEOGRAPHIC_DATA]"
type textarea "Arrival and welcome meeting in [GEOGRAPHIC_DATA]"
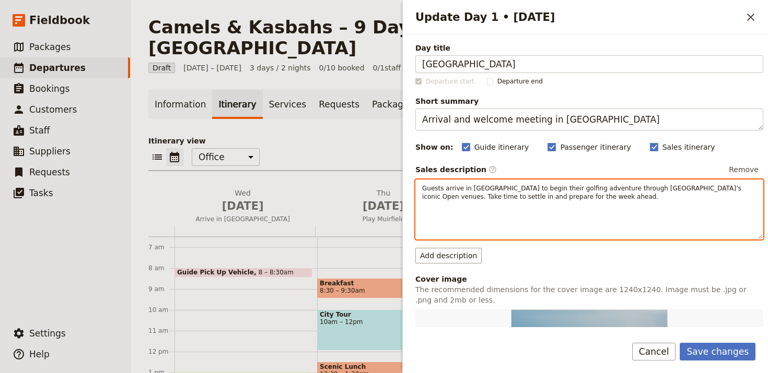
click at [559, 198] on p "Guests arrive in [GEOGRAPHIC_DATA] to begin their golfing adventure through [GE…" at bounding box center [589, 192] width 334 height 17
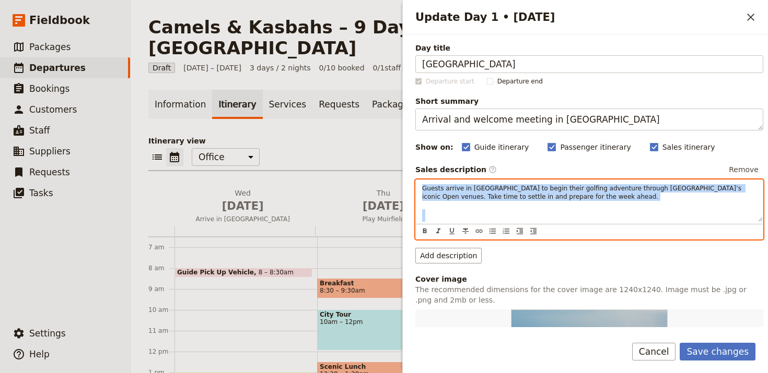
click at [559, 198] on p "Guests arrive in [GEOGRAPHIC_DATA] to begin their golfing adventure through [GE…" at bounding box center [589, 192] width 334 height 17
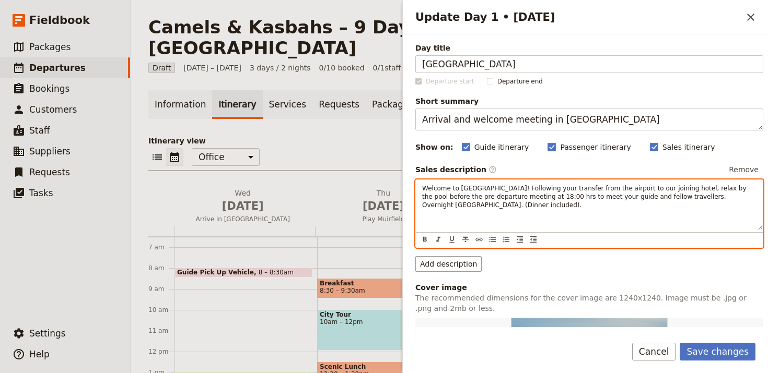
scroll to position [191, 0]
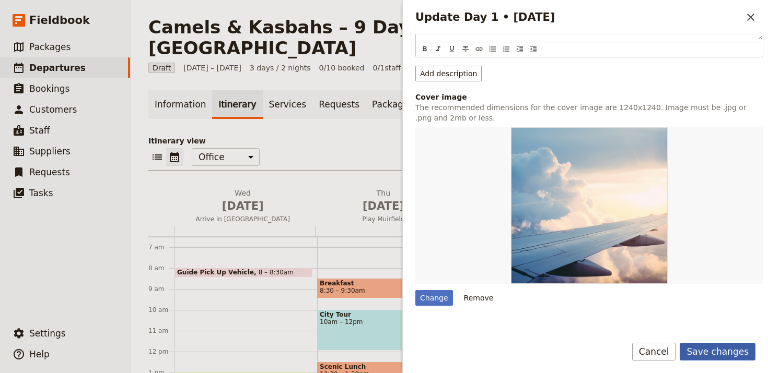
click at [714, 347] on button "Save changes" at bounding box center [717, 352] width 76 height 18
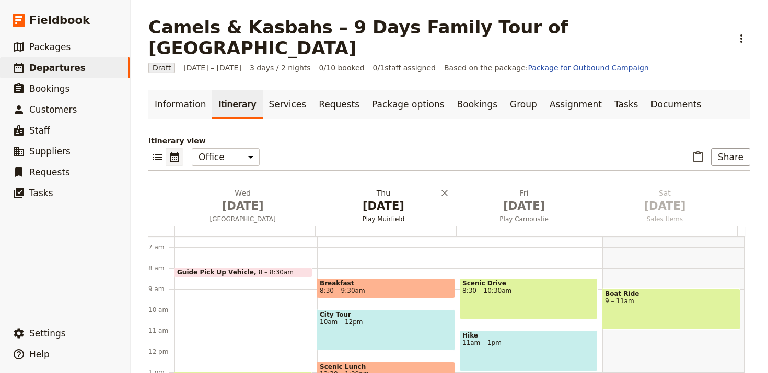
click at [367, 198] on span "[DATE]" at bounding box center [383, 206] width 128 height 16
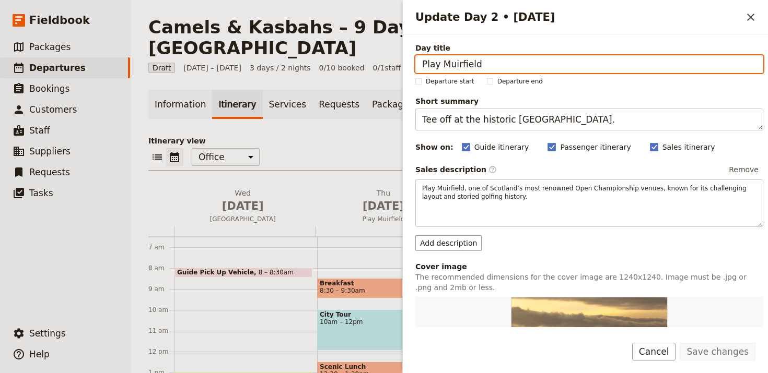
click at [725, 66] on input "Play Muirfield" at bounding box center [589, 64] width 348 height 18
click at [725, 67] on input "Play Muirfield" at bounding box center [589, 64] width 348 height 18
click at [726, 66] on input "Play Muirfield" at bounding box center [589, 64] width 348 height 18
paste input "[PERSON_NAME]"
paste input "Update Day 2 • 1 Jan"
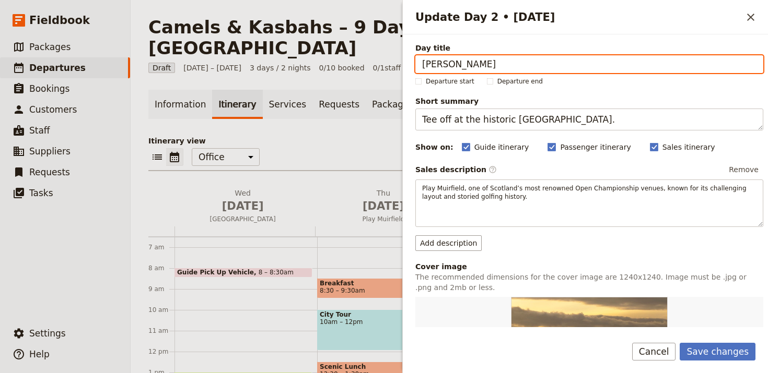
type input "[PERSON_NAME]"
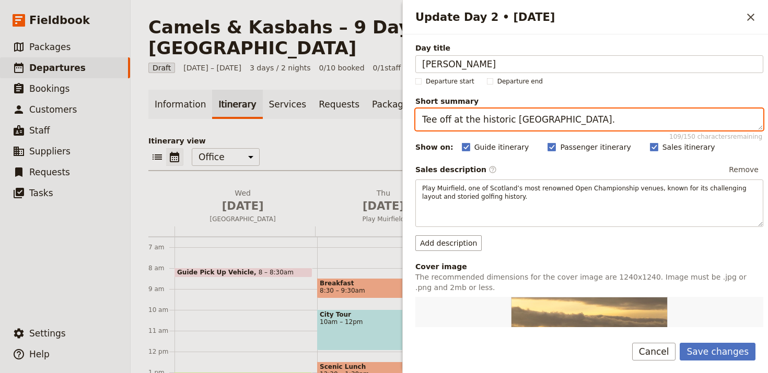
click at [611, 119] on textarea "Tee off at the historic [GEOGRAPHIC_DATA]." at bounding box center [589, 120] width 348 height 22
paste textarea "Cross the High Atlas to ancient Ait Benhaddou"
type textarea "Cross the High Atlas to ancient Ait Benhaddou."
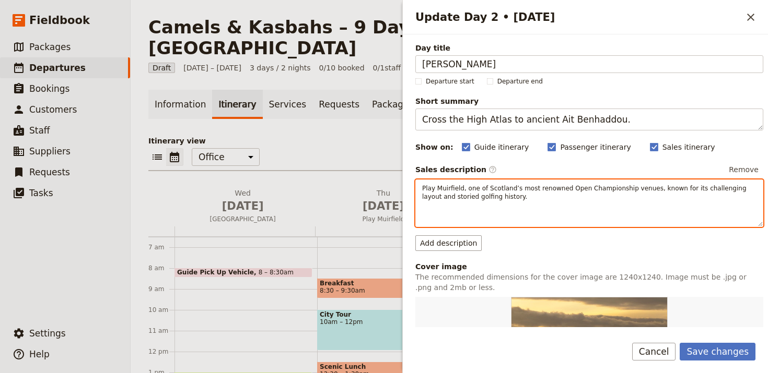
click at [464, 194] on span "Play Muirfield, one of Scotland’s most renowned Open Championship venues, known…" at bounding box center [585, 193] width 326 height 16
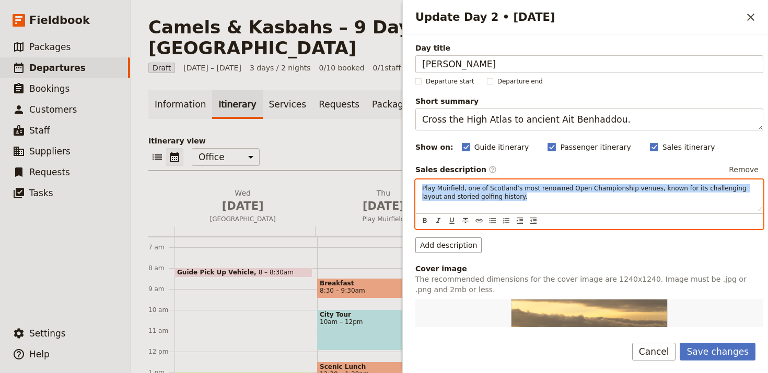
click at [464, 194] on span "Play Muirfield, one of Scotland’s most renowned Open Championship venues, known…" at bounding box center [585, 193] width 326 height 16
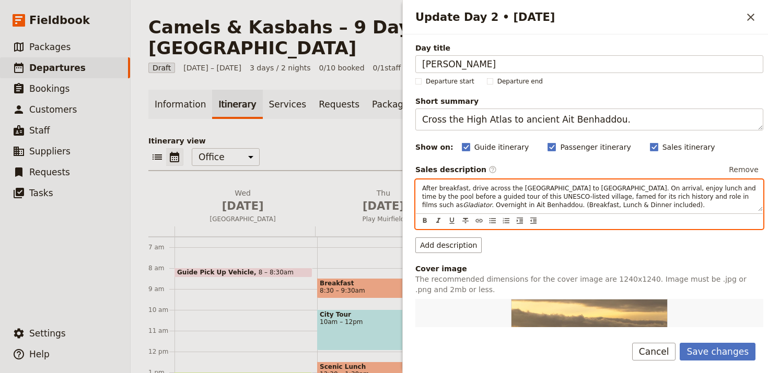
scroll to position [306, 0]
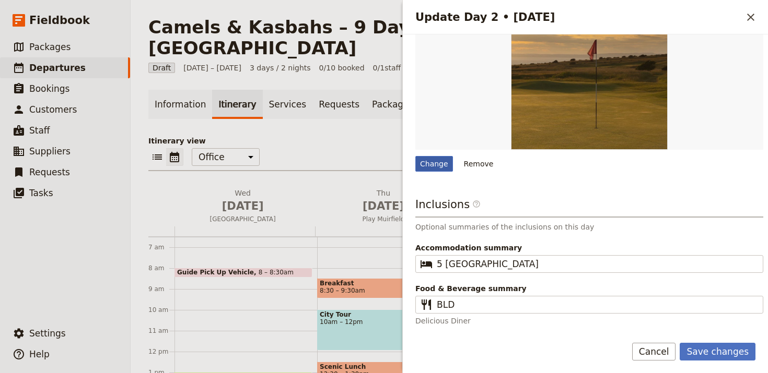
click at [443, 169] on div "Change" at bounding box center [434, 164] width 38 height 16
click at [415, 156] on input "Change" at bounding box center [415, 156] width 1 height 1
type input "C:\fakepath\Private Tours Banner.jpeg"
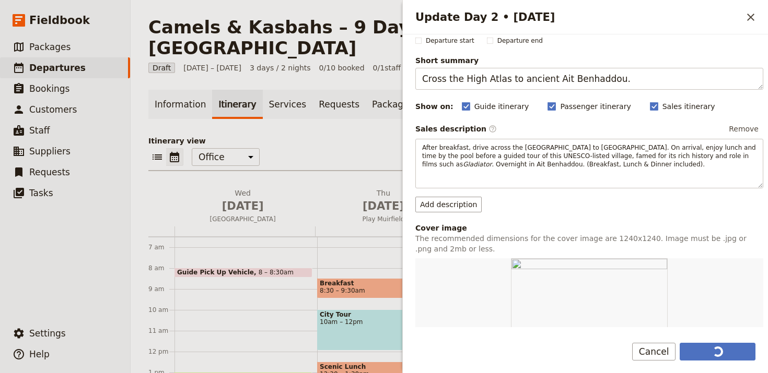
scroll to position [173, 0]
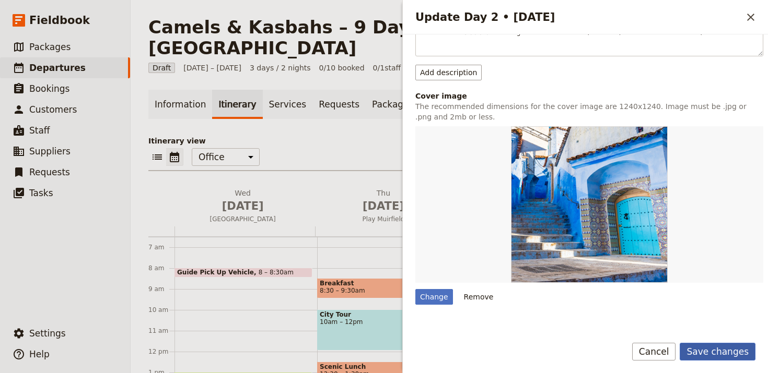
click at [714, 356] on button "Save changes" at bounding box center [717, 352] width 76 height 18
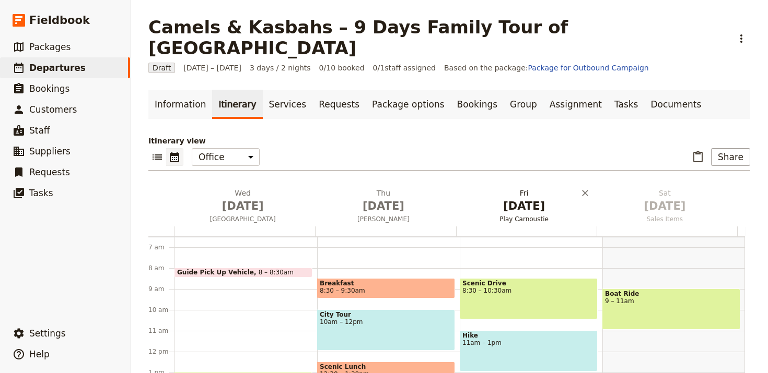
click at [516, 215] on span "Play Carnoustie" at bounding box center [524, 219] width 136 height 8
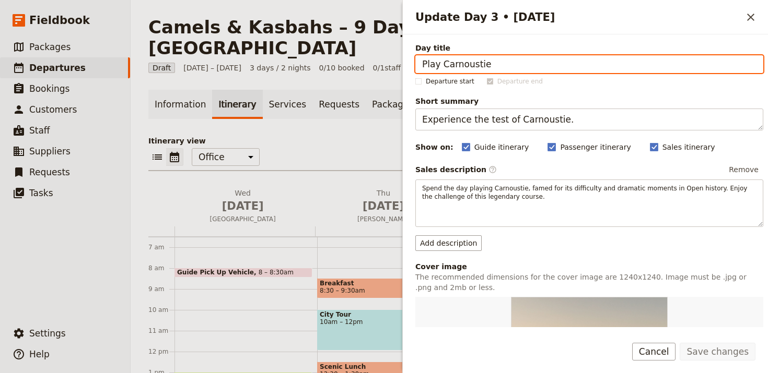
click at [532, 72] on input "Play Carnoustie" at bounding box center [589, 64] width 348 height 18
paste input "N’Kob"
type input "N’Kob"
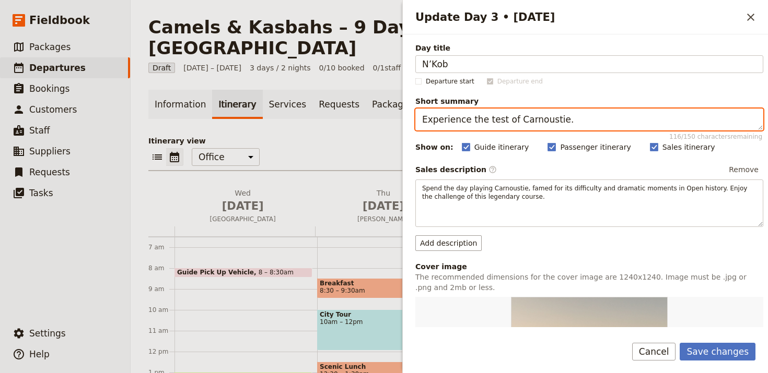
click at [587, 111] on textarea "Experience the test of Carnoustie." at bounding box center [589, 120] width 348 height 22
paste textarea "Discover the Berber oasis of N’Kob"
type textarea "Discover the Berber oasis of N’Kob."
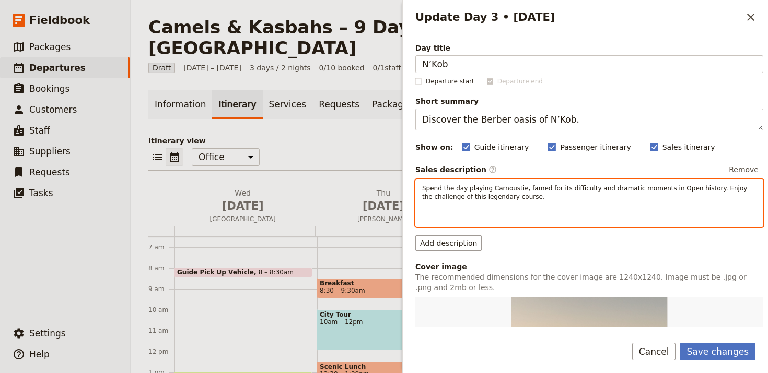
click at [532, 182] on div "Spend the day playing Carnoustie, famed for its difficulty and dramatic moments…" at bounding box center [589, 203] width 347 height 46
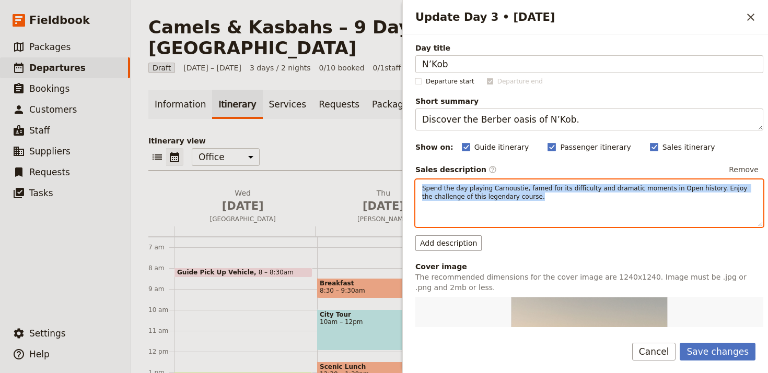
click at [532, 182] on div "Spend the day playing Carnoustie, famed for its difficulty and dramatic moments…" at bounding box center [589, 203] width 347 height 46
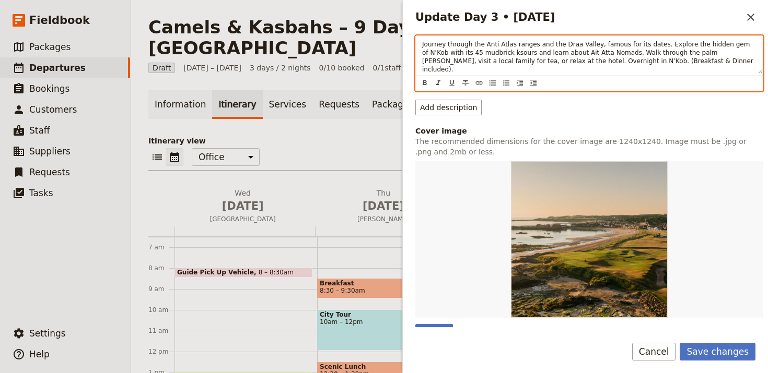
scroll to position [319, 0]
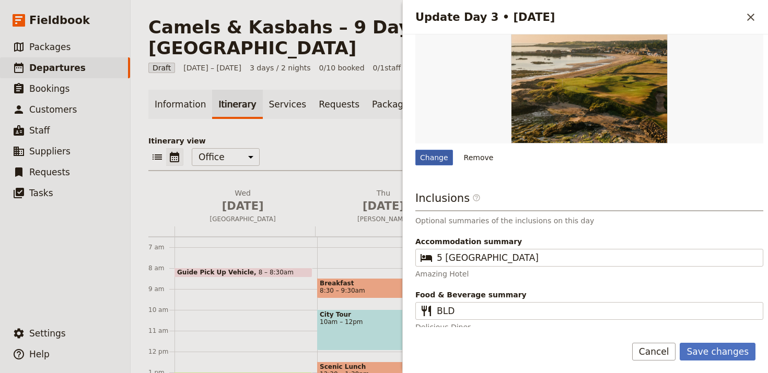
click at [434, 154] on div "Change" at bounding box center [434, 158] width 38 height 16
click at [415, 150] on input "Change" at bounding box center [415, 149] width 1 height 1
type input "C:\fakepath\Private Tours Banner.jpeg"
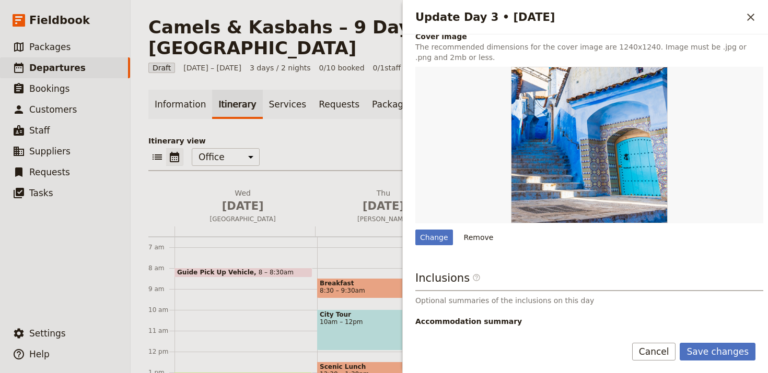
scroll to position [316, 0]
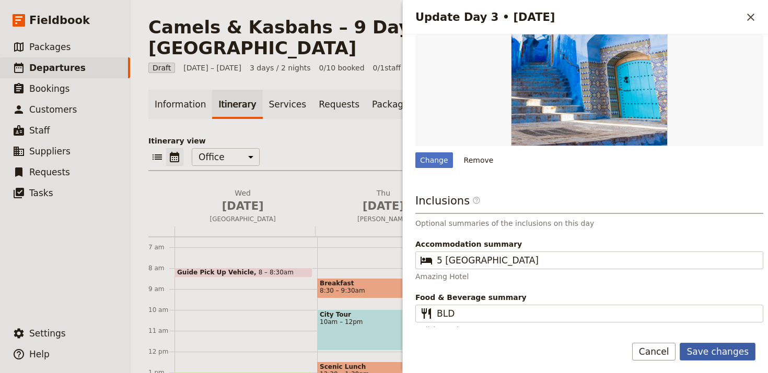
click at [721, 354] on button "Save changes" at bounding box center [717, 352] width 76 height 18
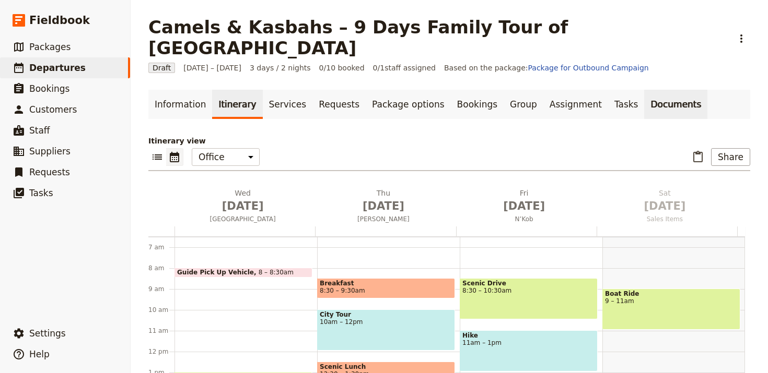
click at [644, 90] on link "Documents" at bounding box center [675, 104] width 63 height 29
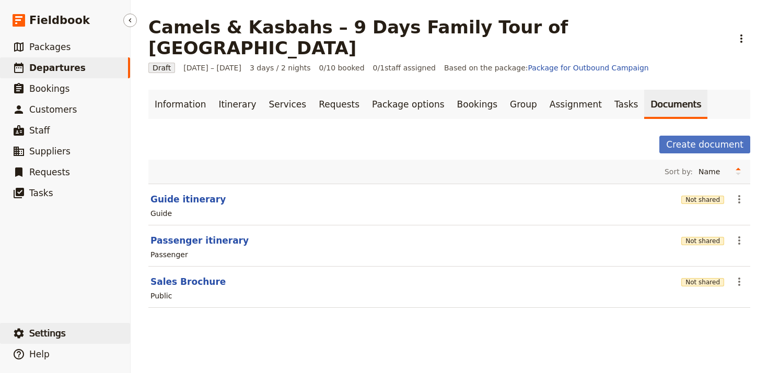
click at [61, 338] on span "Settings" at bounding box center [47, 333] width 37 height 10
click at [214, 309] on span "Your organization" at bounding box center [183, 305] width 85 height 10
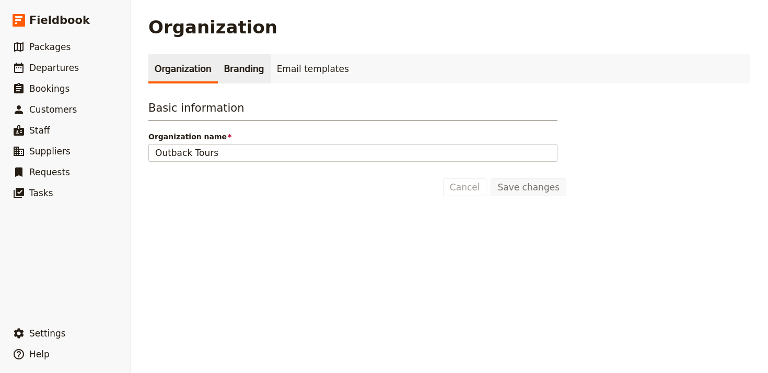
click at [226, 58] on link "Branding" at bounding box center [244, 68] width 53 height 29
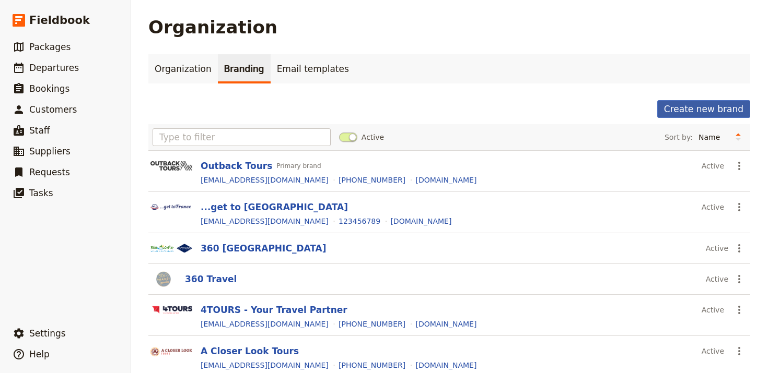
click at [678, 108] on button "Create new brand" at bounding box center [703, 109] width 93 height 18
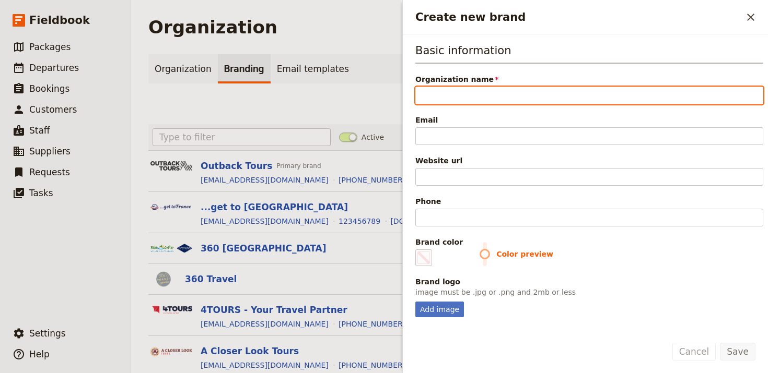
paste input "Nomadic Tours"
type input "Nomadic Tours"
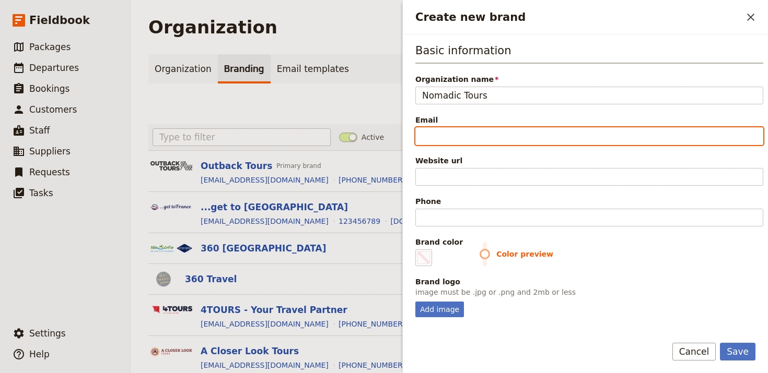
click at [575, 132] on input "Email" at bounding box center [589, 136] width 348 height 18
paste input "[EMAIL_ADDRESS][DOMAIN_NAME]"
click at [419, 138] on input "[EMAIL_ADDRESS][DOMAIN_NAME]" at bounding box center [589, 136] width 348 height 18
type input "[EMAIL_ADDRESS][DOMAIN_NAME]"
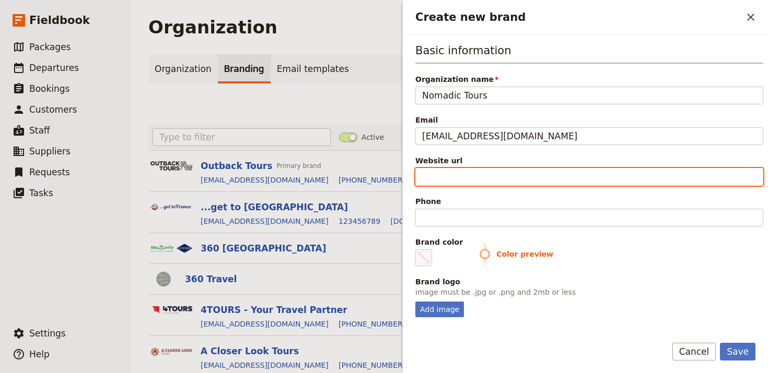
click at [535, 171] on input "Website url" at bounding box center [589, 177] width 348 height 18
paste input "[URL][DOMAIN_NAME]"
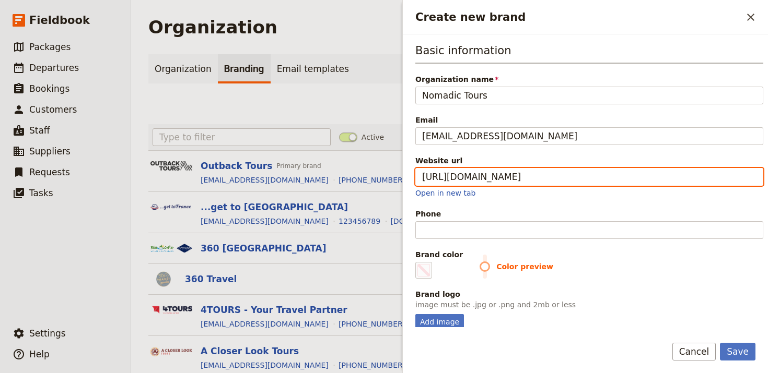
type input "[URL][DOMAIN_NAME]"
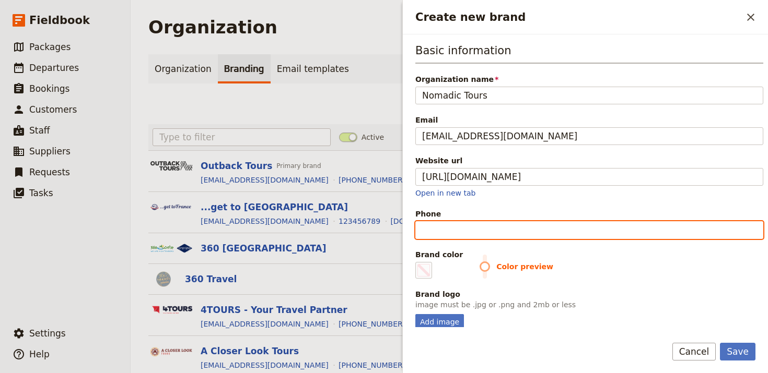
click at [595, 227] on input "Phone" at bounding box center [589, 230] width 348 height 18
paste input "[PHONE_NUMBER]"
click at [465, 232] on input "[PHONE_NUMBER]" at bounding box center [589, 230] width 348 height 18
click at [467, 232] on input "[PHONE_NUMBER]" at bounding box center [589, 230] width 348 height 18
click at [485, 228] on input "[PHONE_NUMBER]" at bounding box center [589, 230] width 348 height 18
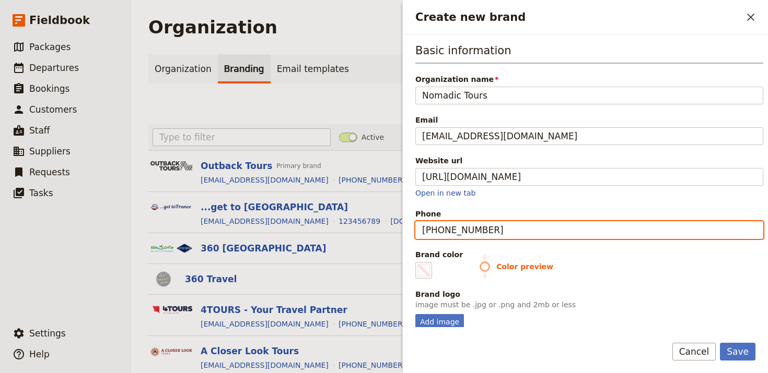
click at [452, 230] on input "[PHONE_NUMBER]" at bounding box center [589, 230] width 348 height 18
click at [445, 231] on input "+44 (01173736760" at bounding box center [589, 230] width 348 height 18
click at [445, 230] on input "[PHONE_NUMBER]" at bounding box center [589, 230] width 348 height 18
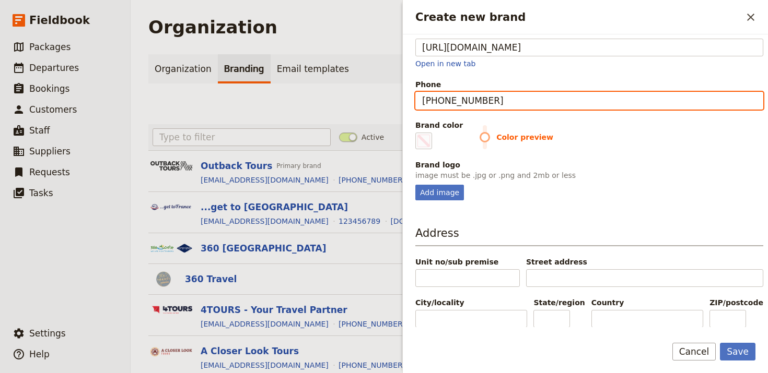
scroll to position [128, 0]
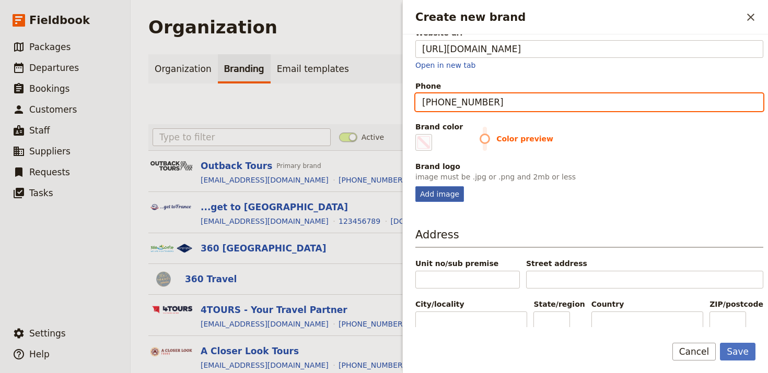
type input "[PHONE_NUMBER]"
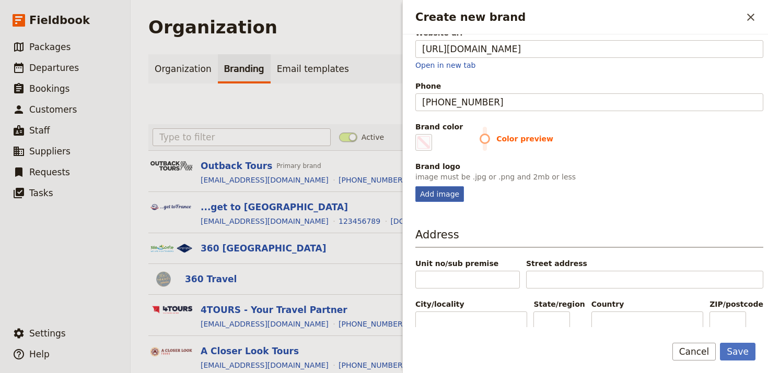
click at [442, 199] on div "Add image" at bounding box center [439, 194] width 49 height 16
click at [415, 186] on input "Add image" at bounding box center [415, 186] width 1 height 1
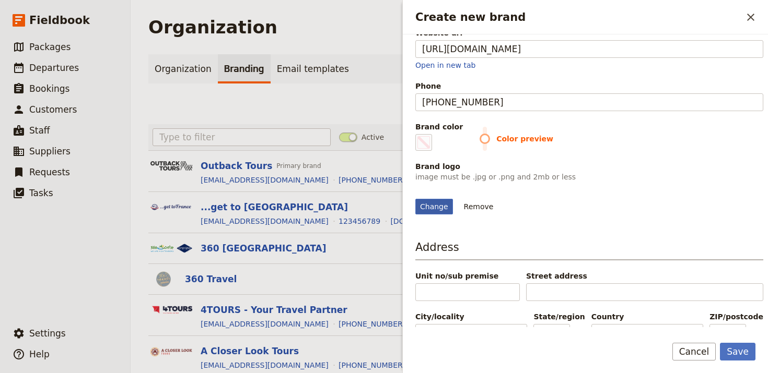
click at [435, 215] on div "Change" at bounding box center [434, 207] width 38 height 16
click at [415, 199] on input "Change" at bounding box center [415, 198] width 1 height 1
type input "C:\fakepath\images (4).jpeg"
click at [420, 150] on fieldset "#000000" at bounding box center [423, 142] width 17 height 17
click at [418, 134] on input "#000000" at bounding box center [417, 134] width 1 height 1
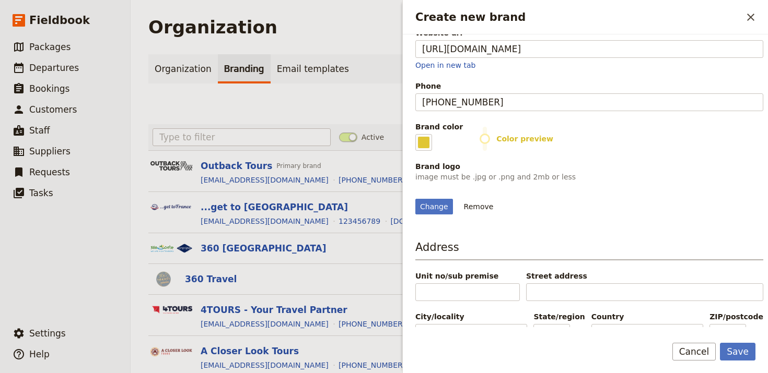
type input "#e0c635"
click at [642, 215] on div "Change Remove" at bounding box center [589, 200] width 348 height 28
click at [733, 351] on button "Save" at bounding box center [738, 352] width 36 height 18
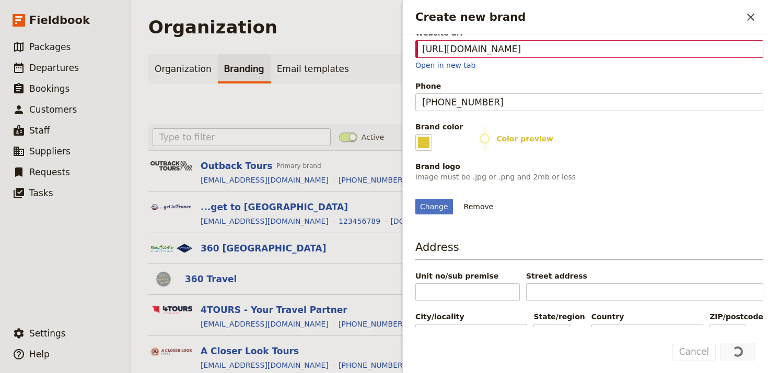
scroll to position [0, 0]
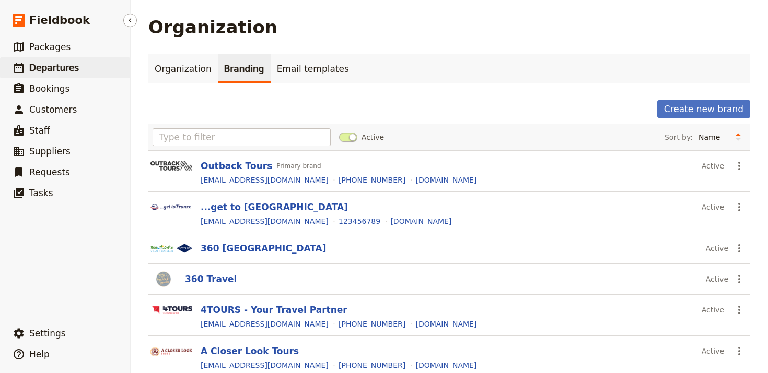
click at [90, 68] on link "​ Departures" at bounding box center [65, 67] width 130 height 21
select select "UPDATED_AT"
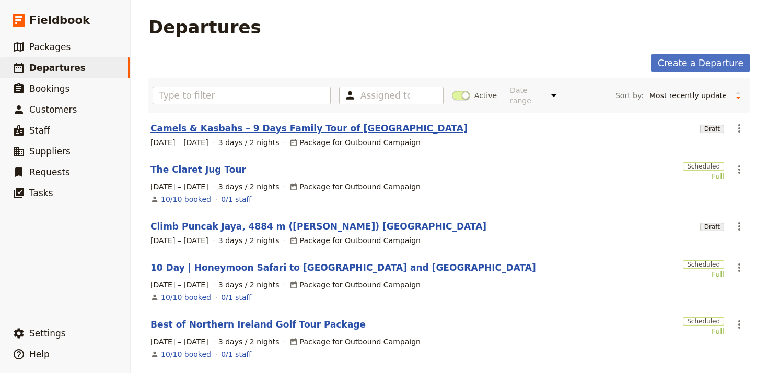
click at [243, 125] on link "Camels & Kasbahs – 9 Days Family Tour of [GEOGRAPHIC_DATA]" at bounding box center [308, 128] width 317 height 13
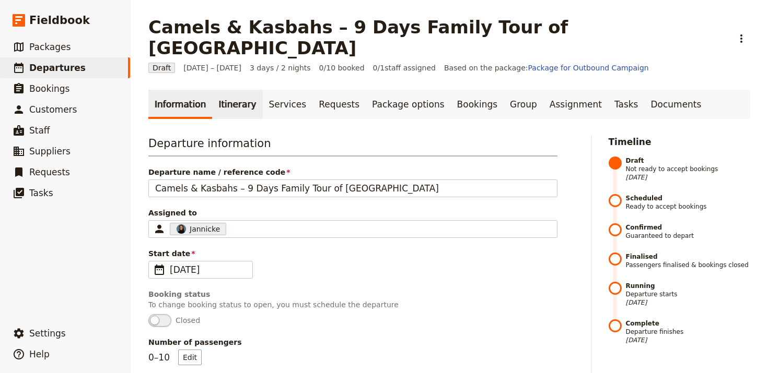
click at [238, 90] on link "Itinerary" at bounding box center [237, 104] width 50 height 29
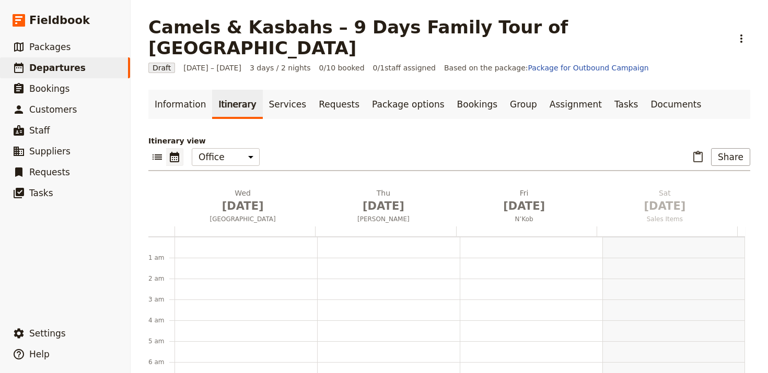
scroll to position [136, 0]
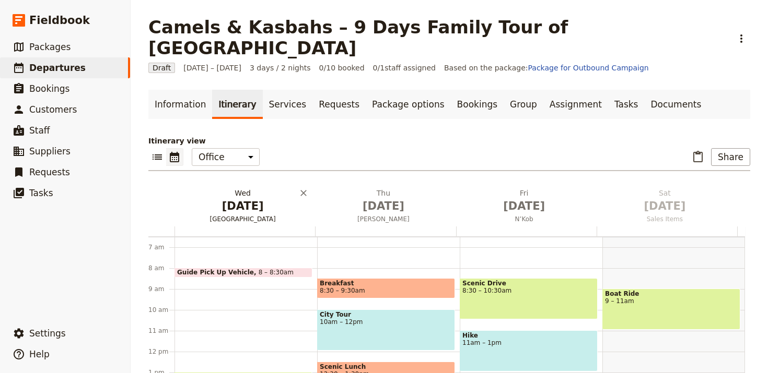
click at [256, 198] on span "[DATE]" at bounding box center [243, 206] width 128 height 16
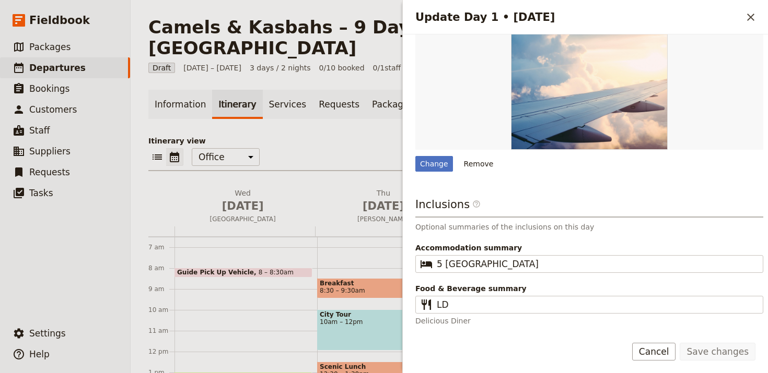
scroll to position [323, 0]
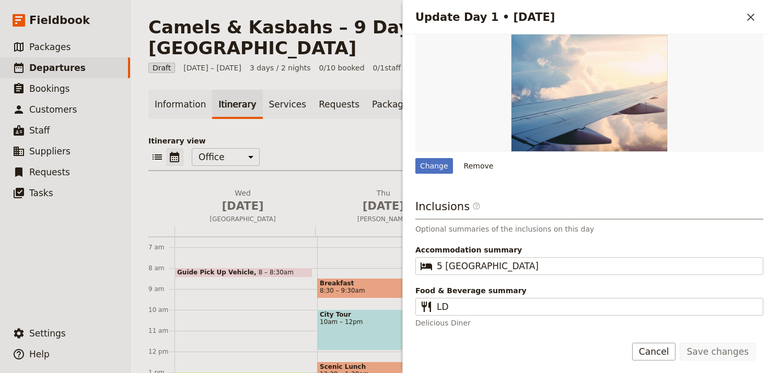
click at [747, 21] on icon "Close drawer" at bounding box center [750, 17] width 13 height 13
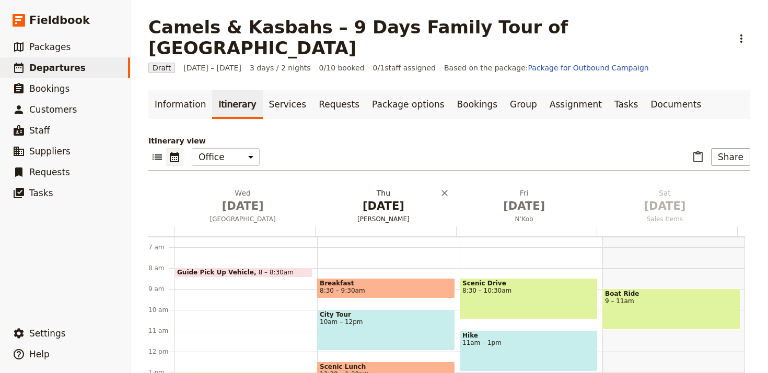
click at [378, 198] on span "[DATE]" at bounding box center [383, 206] width 128 height 16
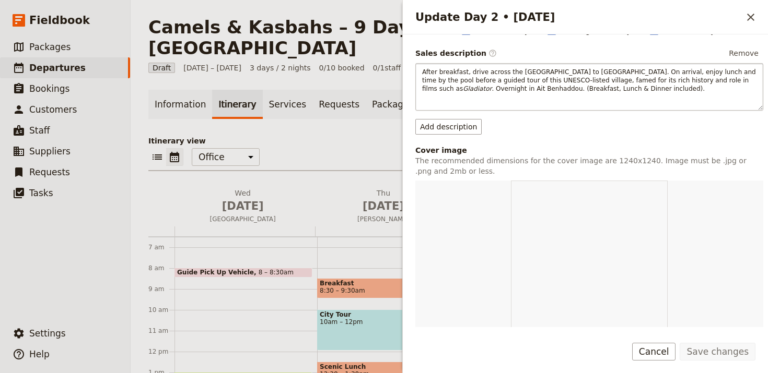
scroll to position [148, 0]
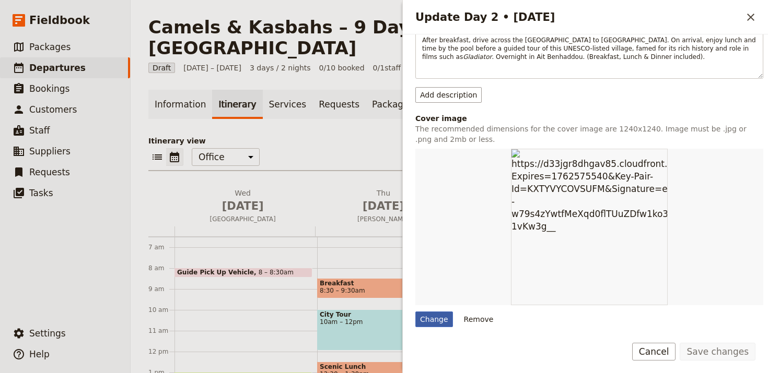
click at [443, 324] on div "Change" at bounding box center [434, 320] width 38 height 16
click at [415, 312] on input "Change" at bounding box center [415, 311] width 1 height 1
type input "C:\fakepath\[PERSON_NAME]-s6-FwMv5jyA-unsplash (1).jpg"
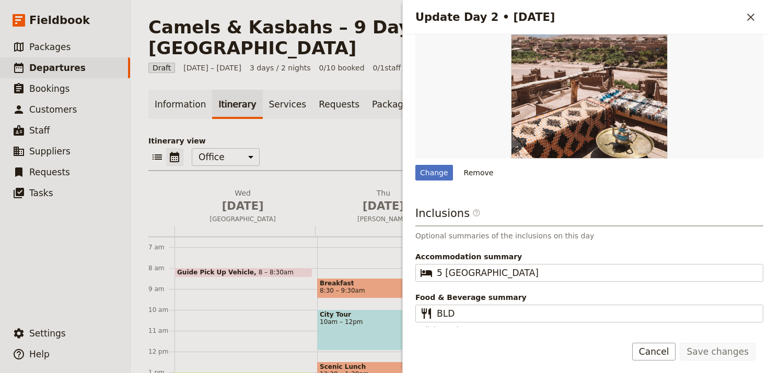
scroll to position [295, 0]
click at [748, 17] on icon "Close drawer" at bounding box center [750, 17] width 13 height 13
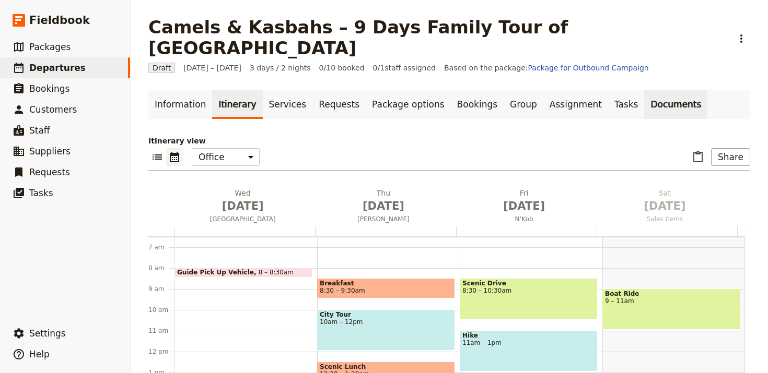
click at [644, 96] on link "Documents" at bounding box center [675, 104] width 63 height 29
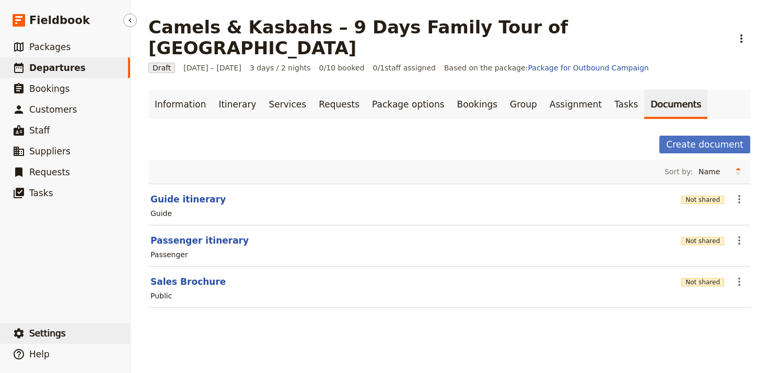
click at [75, 336] on button "​ Settings" at bounding box center [65, 333] width 130 height 21
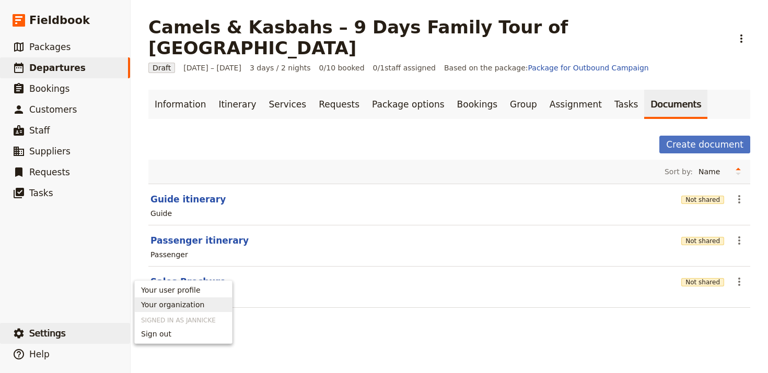
click at [196, 305] on span "Your organization" at bounding box center [172, 305] width 63 height 10
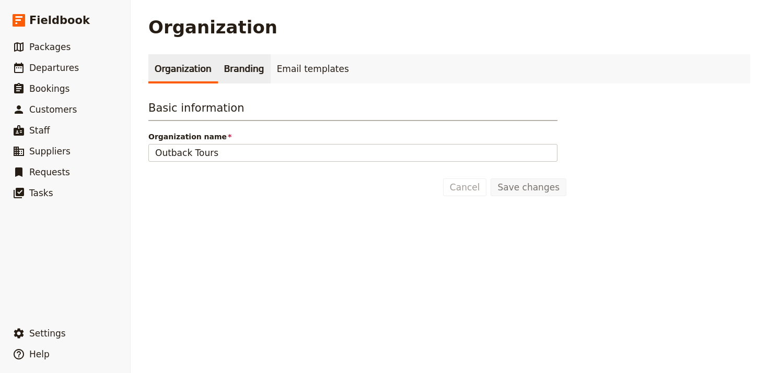
click at [224, 64] on link "Branding" at bounding box center [244, 68] width 53 height 29
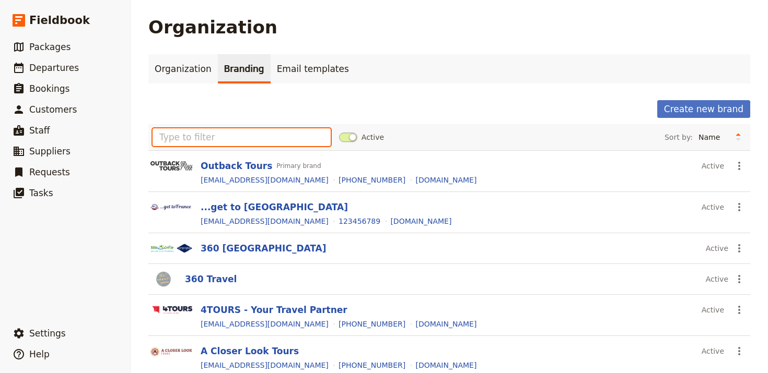
click at [185, 138] on input "text" at bounding box center [241, 137] width 178 height 18
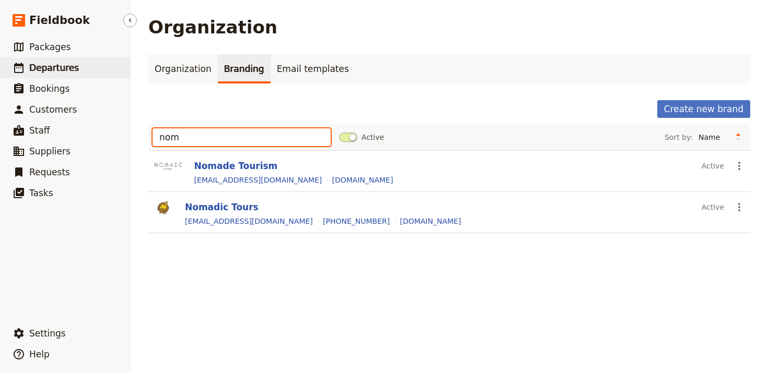
type input "nom"
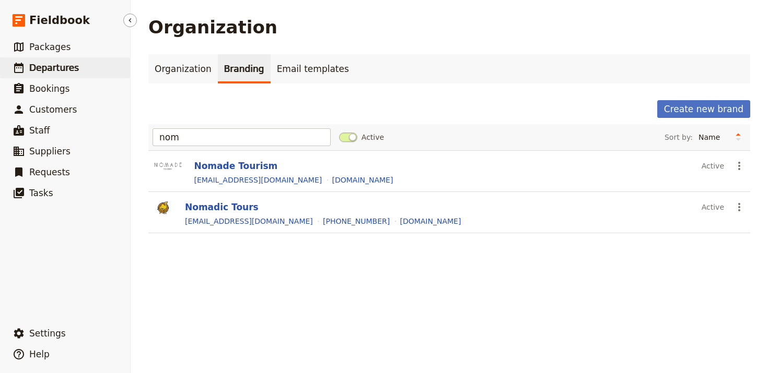
click at [79, 70] on link "​ Departures" at bounding box center [65, 67] width 130 height 21
select select "UPDATED_AT"
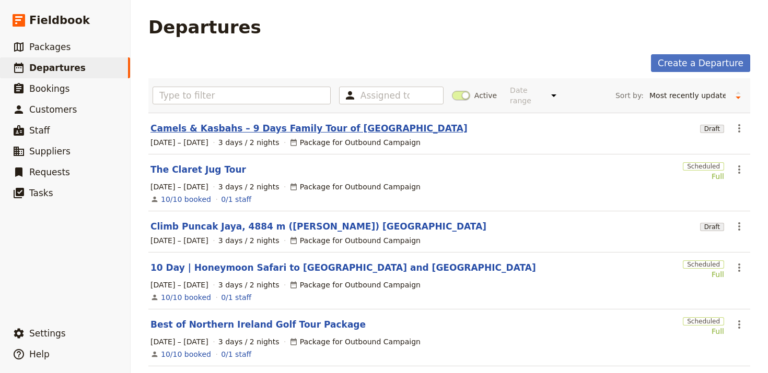
click at [181, 122] on link "Camels & Kasbahs – 9 Days Family Tour of [GEOGRAPHIC_DATA]" at bounding box center [308, 128] width 317 height 13
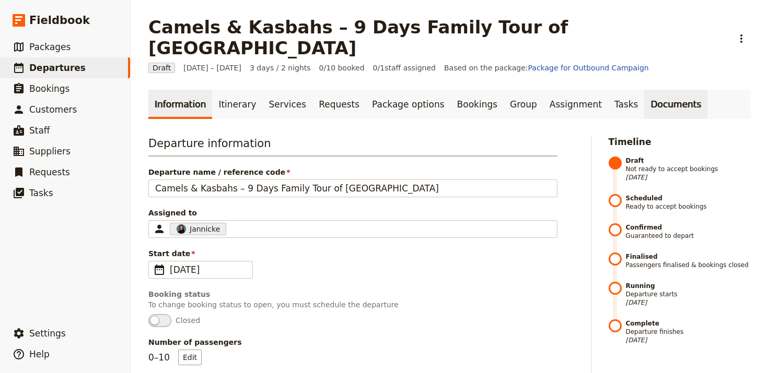
click at [649, 90] on link "Documents" at bounding box center [675, 104] width 63 height 29
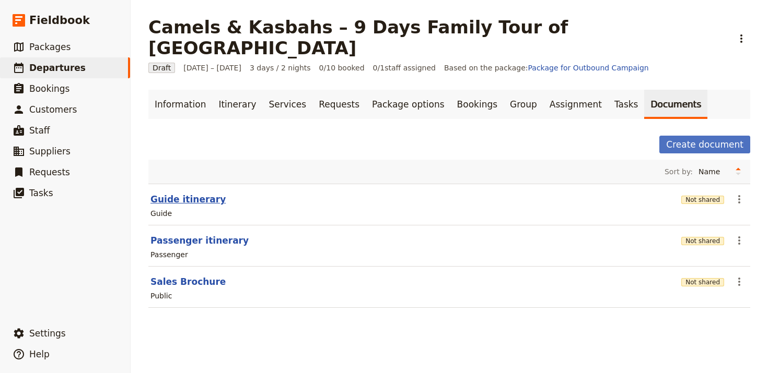
click at [173, 193] on button "Guide itinerary" at bounding box center [187, 199] width 75 height 13
select select "STAFF"
select select "RUN_SHEET"
select select "LARGE"
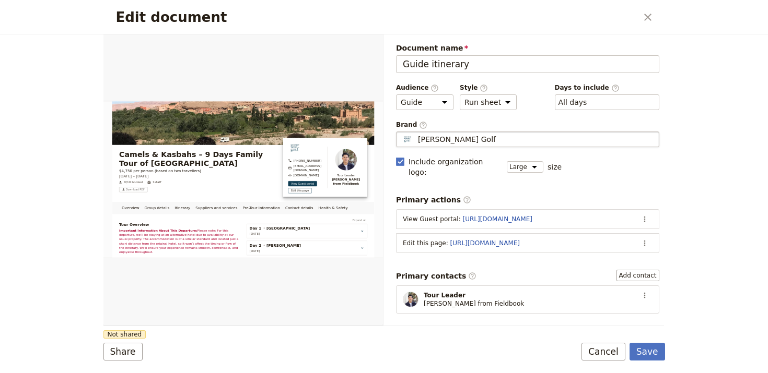
click at [540, 137] on div "[PERSON_NAME] Golf" at bounding box center [528, 139] width 254 height 10
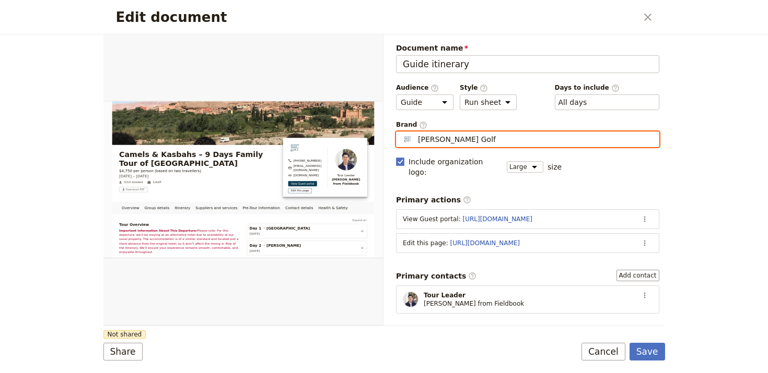
click at [401, 132] on input "[PERSON_NAME] Golf" at bounding box center [400, 132] width 1 height 1
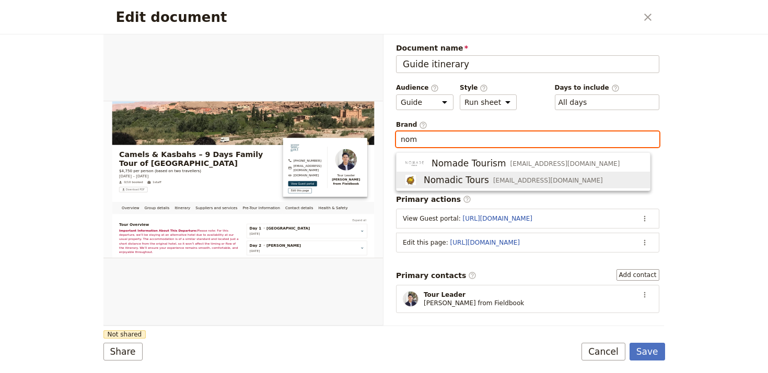
click at [522, 180] on span "[EMAIL_ADDRESS][DOMAIN_NAME]" at bounding box center [548, 180] width 110 height 8
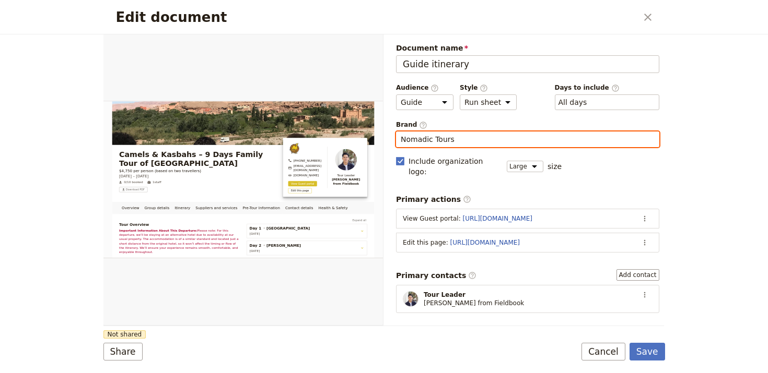
type input "Nomadic Tours"
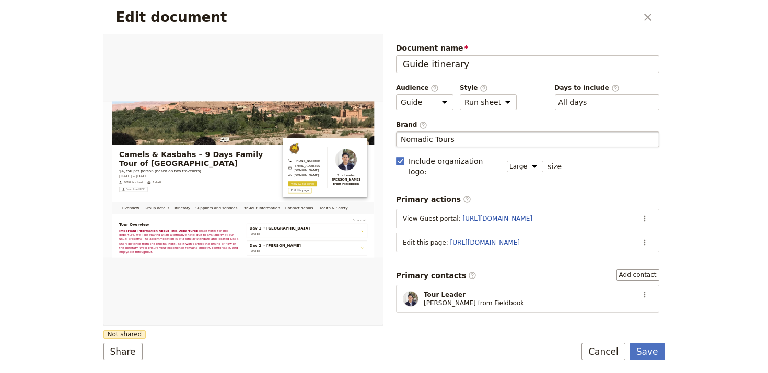
click at [229, 334] on form "Overview Group details Itinerary Suppliers and services Pre-Tour Information Co…" at bounding box center [383, 203] width 561 height 339
click at [105, 349] on button "Share" at bounding box center [122, 352] width 39 height 18
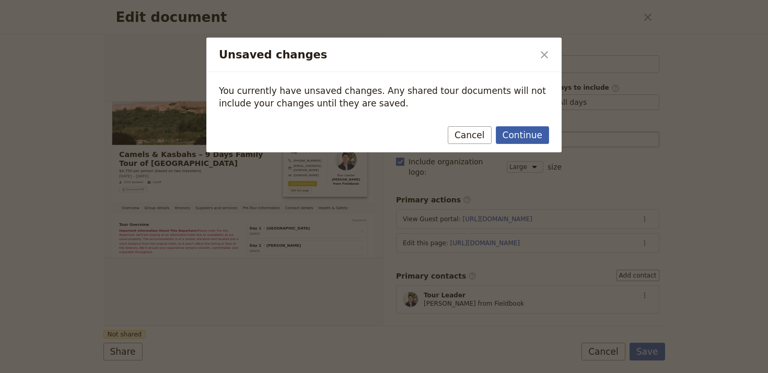
click at [506, 131] on button "Continue" at bounding box center [522, 135] width 53 height 18
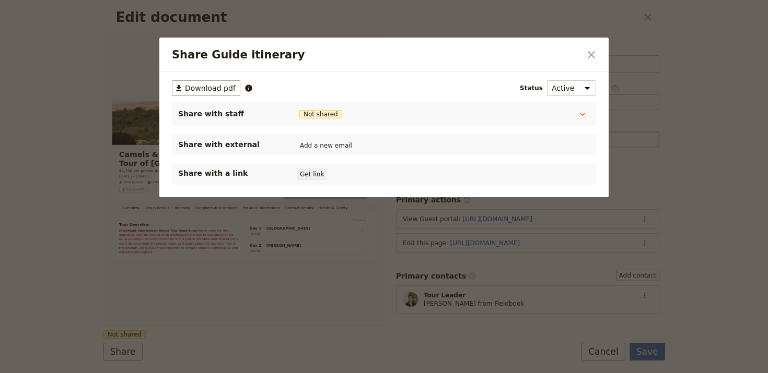
click at [297, 170] on button "Get link" at bounding box center [311, 174] width 29 height 11
click at [591, 51] on icon "Close dialog" at bounding box center [591, 55] width 13 height 13
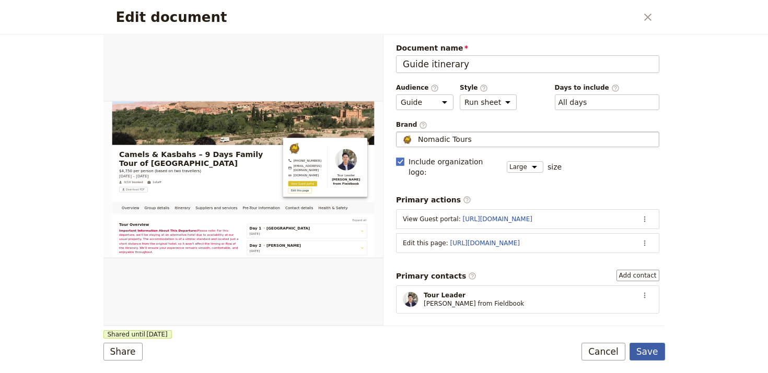
click at [652, 356] on button "Save" at bounding box center [647, 352] width 36 height 18
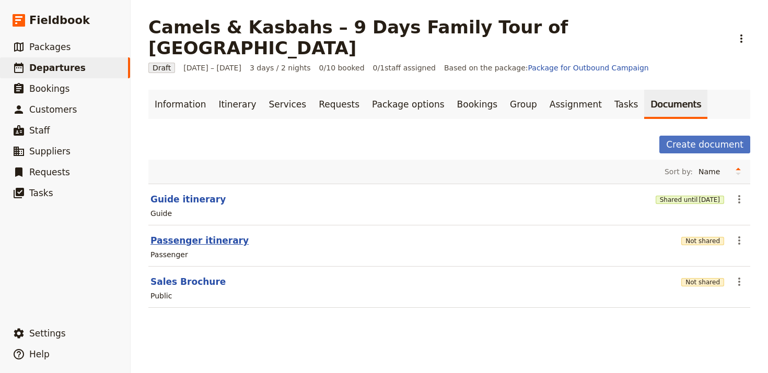
click at [222, 234] on button "Passenger itinerary" at bounding box center [199, 240] width 98 height 13
select select "PASSENGER"
select select "RUN_SHEET"
select select "LARGE"
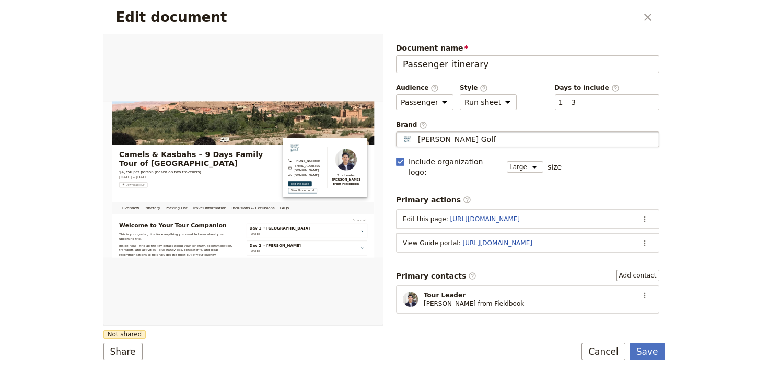
click at [468, 140] on span "[PERSON_NAME] Golf" at bounding box center [457, 139] width 78 height 10
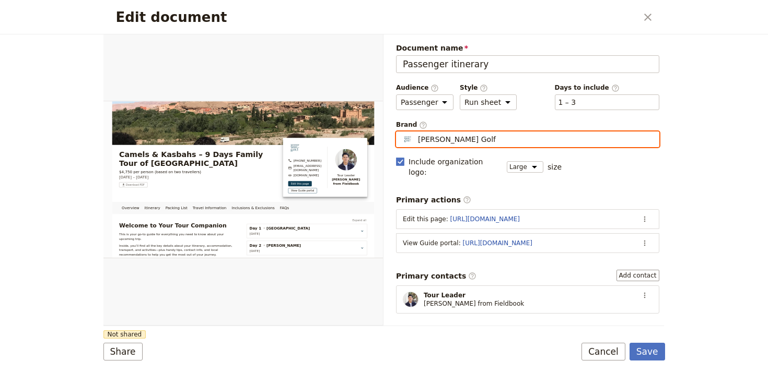
click at [401, 132] on input "[PERSON_NAME] Golf" at bounding box center [400, 132] width 1 height 1
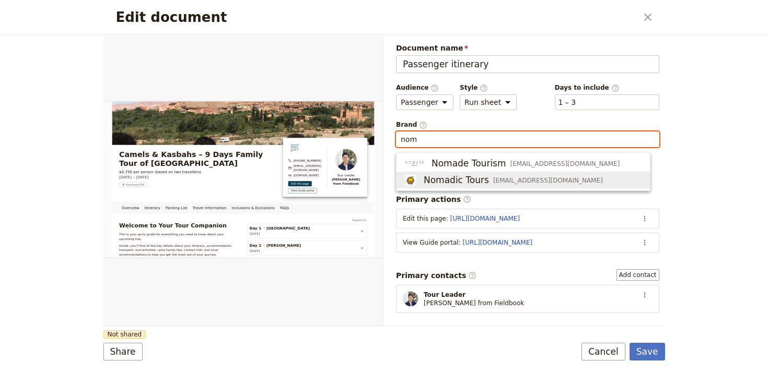
click at [498, 182] on span "[EMAIL_ADDRESS][DOMAIN_NAME]" at bounding box center [548, 180] width 110 height 8
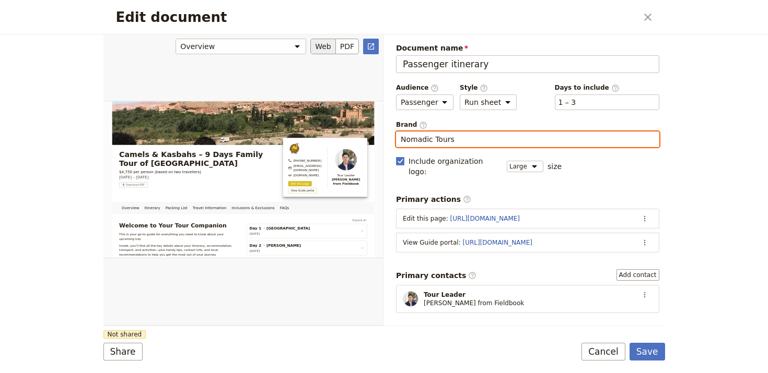
type input "Nomadic Tours"
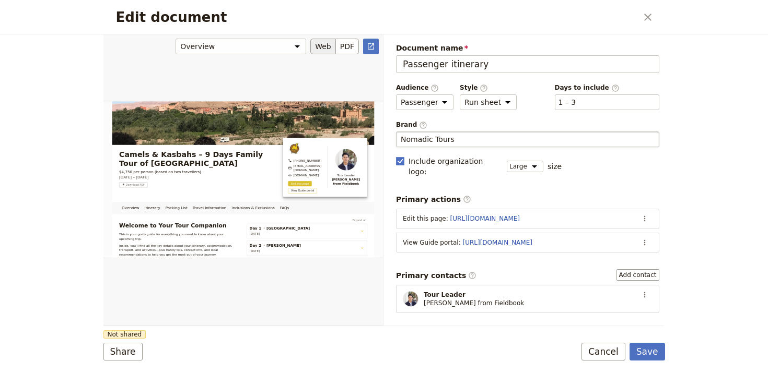
click at [189, 305] on div "Edit document" at bounding box center [242, 179] width 279 height 291
click at [124, 346] on button "Share" at bounding box center [122, 352] width 39 height 18
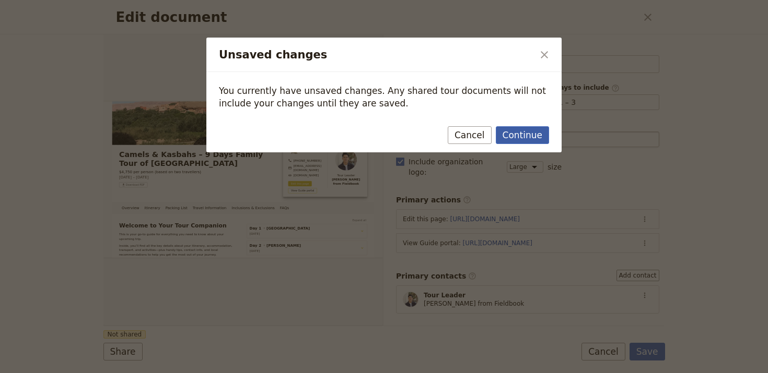
click at [528, 135] on button "Continue" at bounding box center [522, 135] width 53 height 18
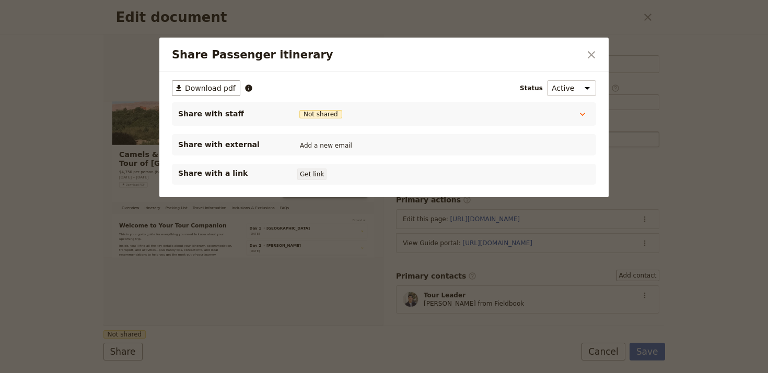
click at [310, 178] on button "Get link" at bounding box center [311, 174] width 29 height 11
click at [591, 52] on icon "Close dialog" at bounding box center [591, 55] width 13 height 13
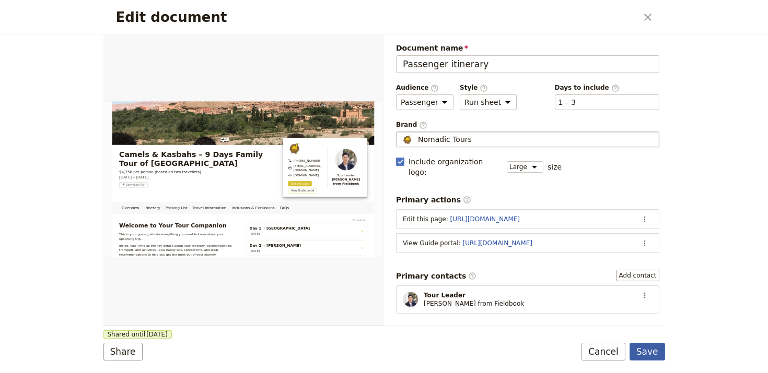
click at [654, 355] on button "Save" at bounding box center [647, 352] width 36 height 18
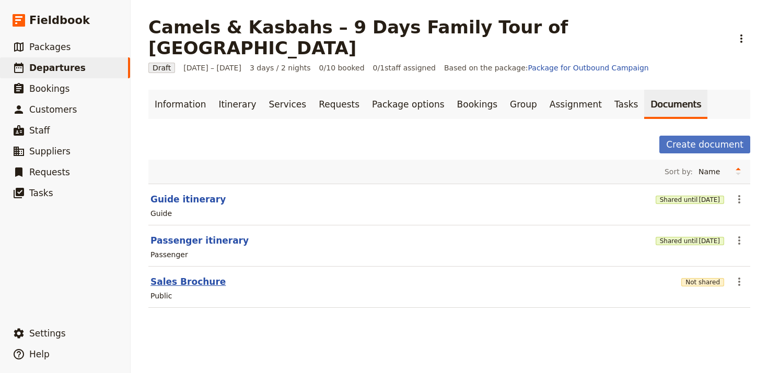
click at [191, 276] on button "Sales Brochure" at bounding box center [187, 282] width 75 height 13
select select "DEFAULT"
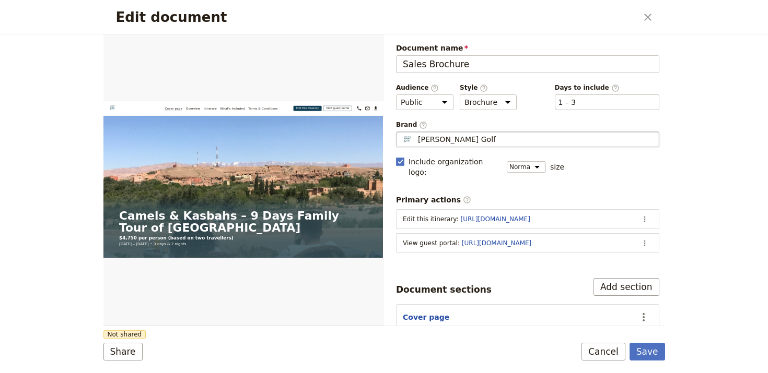
click at [504, 132] on fieldset "[PERSON_NAME] Golf [PERSON_NAME] Wee Golf" at bounding box center [527, 140] width 263 height 16
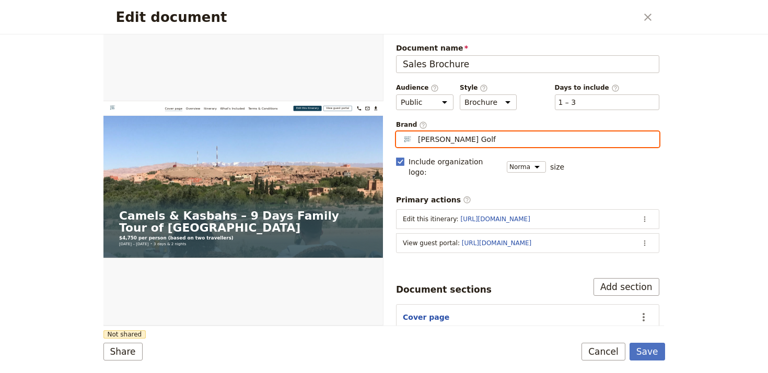
click at [401, 132] on input "[PERSON_NAME] Golf" at bounding box center [400, 132] width 1 height 1
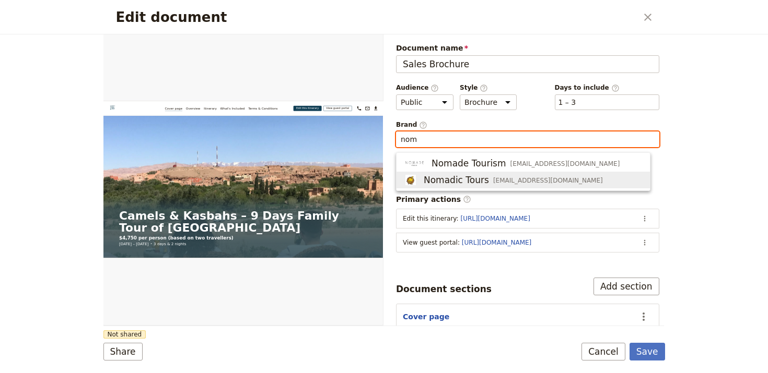
click at [499, 176] on div "Nomadic Tours [EMAIL_ADDRESS][DOMAIN_NAME]" at bounding box center [503, 180] width 200 height 13
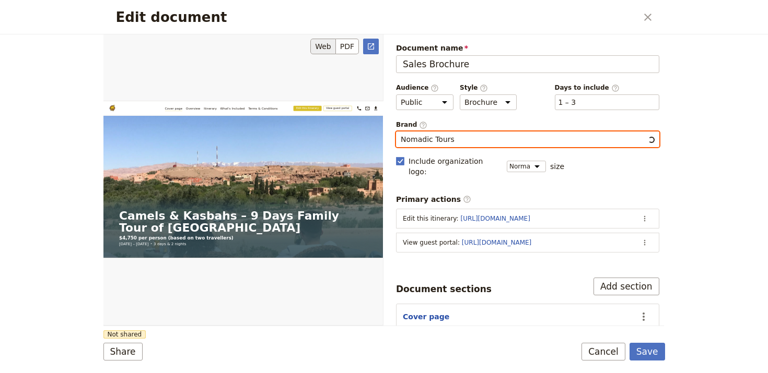
type input "Nomadic Tours"
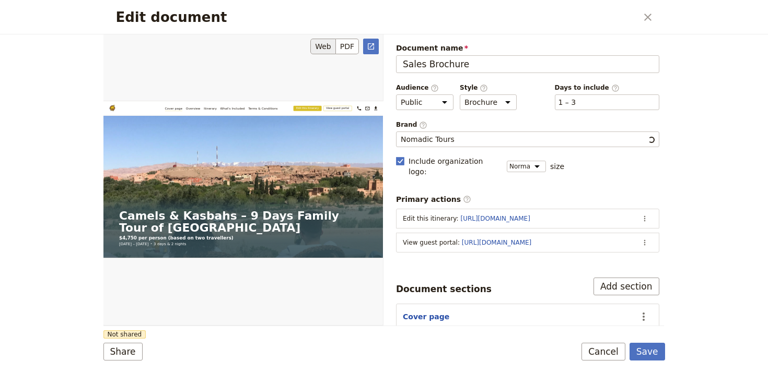
click at [320, 296] on div "Edit document" at bounding box center [242, 179] width 279 height 291
click at [144, 349] on div "Share Not shared Save Cancel" at bounding box center [383, 352] width 561 height 18
click at [130, 351] on button "Share" at bounding box center [122, 352] width 39 height 18
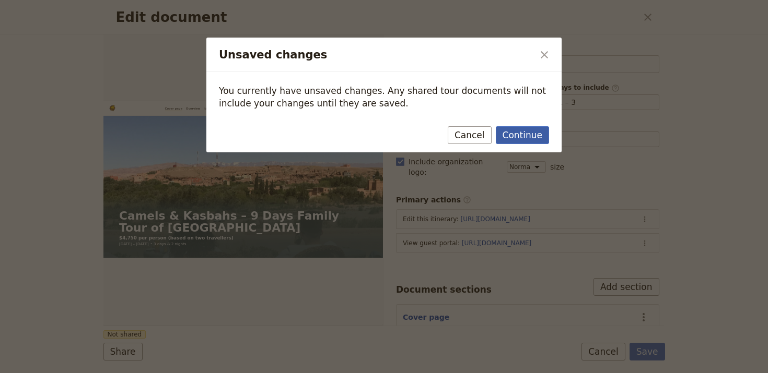
click at [529, 136] on button "Continue" at bounding box center [522, 135] width 53 height 18
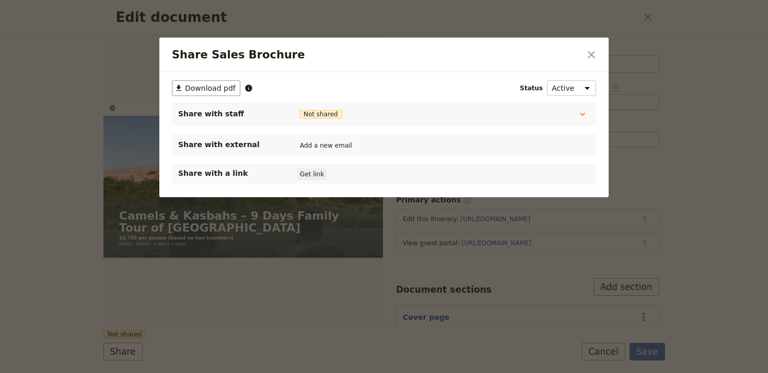
click at [311, 176] on button "Get link" at bounding box center [311, 174] width 29 height 11
click at [594, 52] on icon "Close dialog" at bounding box center [590, 54] width 7 height 7
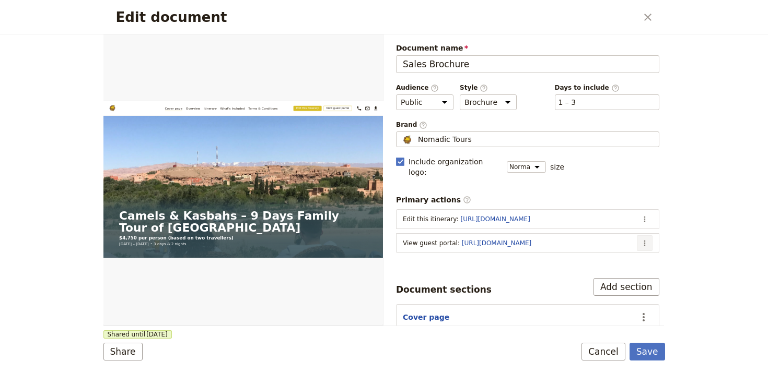
click at [637, 236] on button "​" at bounding box center [645, 244] width 16 height 16
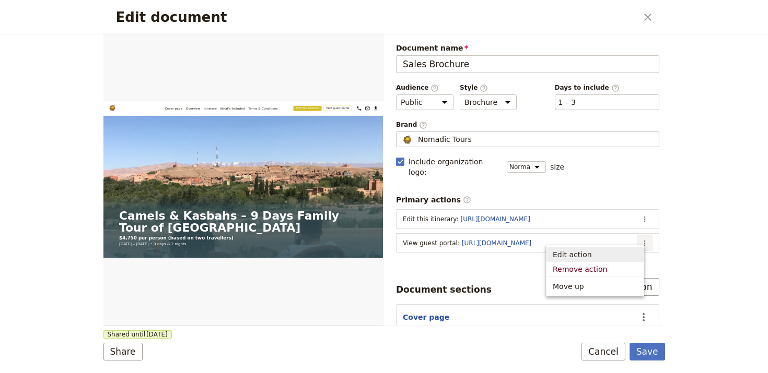
click at [605, 253] on span "Edit action" at bounding box center [594, 255] width 85 height 10
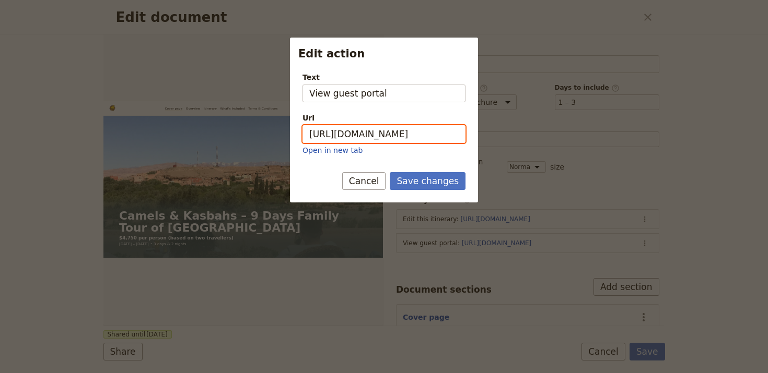
click at [415, 136] on input "[URL][DOMAIN_NAME]" at bounding box center [383, 134] width 163 height 18
click at [414, 136] on input "[URL][DOMAIN_NAME]" at bounding box center [383, 134] width 163 height 18
paste input "LQWvxbquvIlO9QzN15a8I"
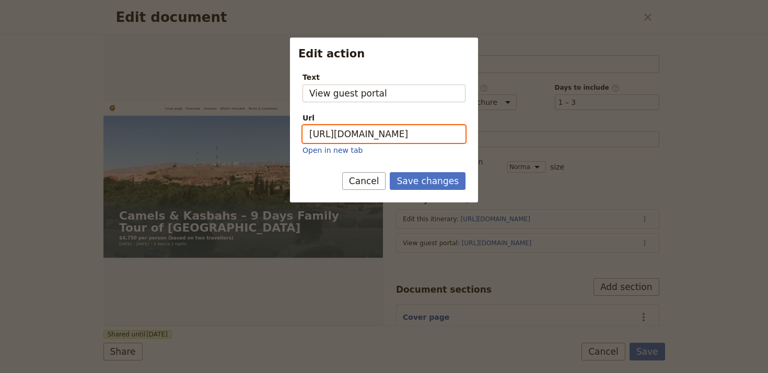
type input "[URL][DOMAIN_NAME]"
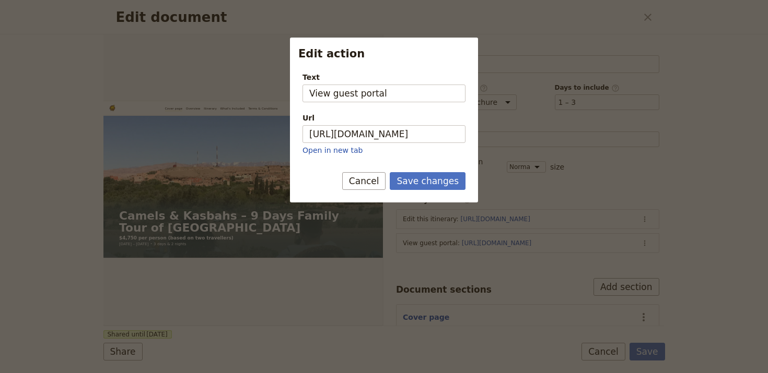
click at [441, 190] on div "Save changes Cancel" at bounding box center [384, 187] width 188 height 30
click at [441, 187] on button "Save changes" at bounding box center [428, 181] width 76 height 18
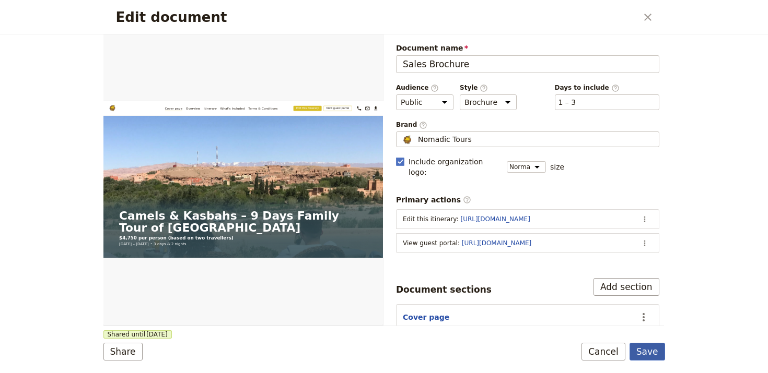
click at [655, 343] on button "Save" at bounding box center [647, 352] width 36 height 18
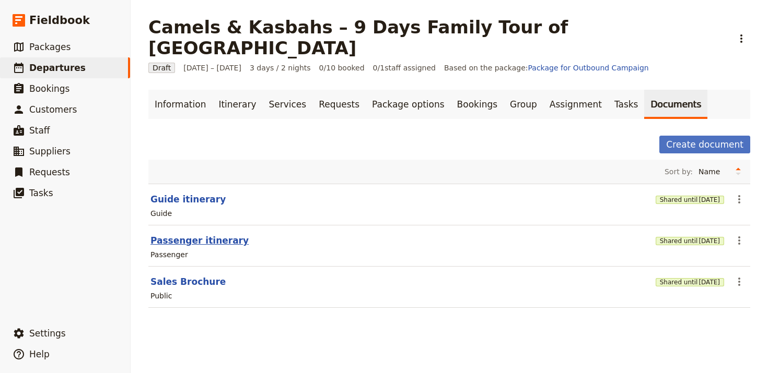
click at [225, 234] on button "Passenger itinerary" at bounding box center [199, 240] width 98 height 13
select select "PASSENGER"
select select "RUN_SHEET"
select select "LARGE"
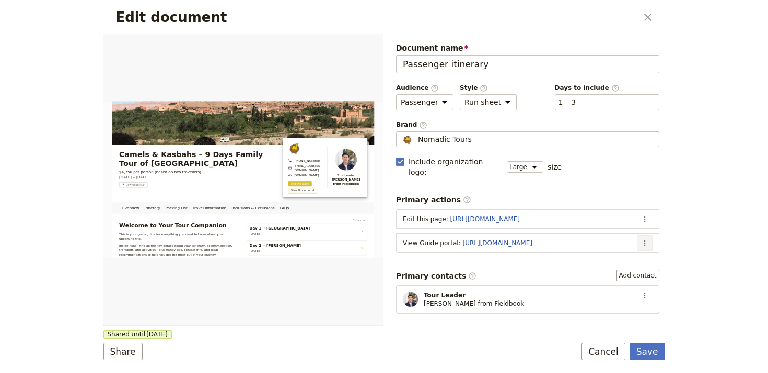
click at [640, 239] on icon "Actions" at bounding box center [644, 243] width 8 height 8
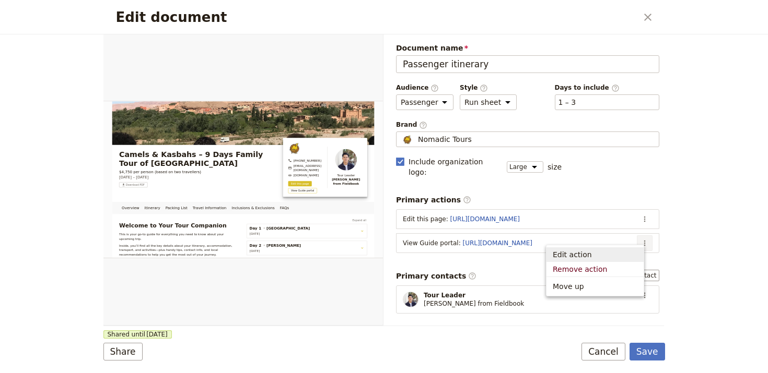
click at [596, 252] on span "Edit action" at bounding box center [594, 255] width 85 height 10
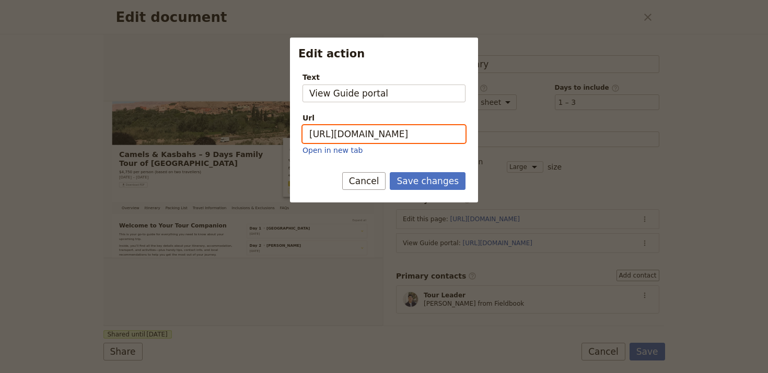
click at [421, 131] on input "[URL][DOMAIN_NAME]" at bounding box center [383, 134] width 163 height 18
paste input "zGScBIrwtyVqna1IvCAvB"
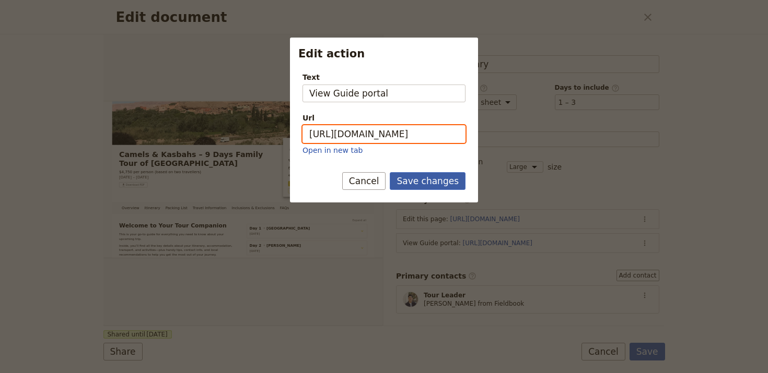
type input "[URL][DOMAIN_NAME]"
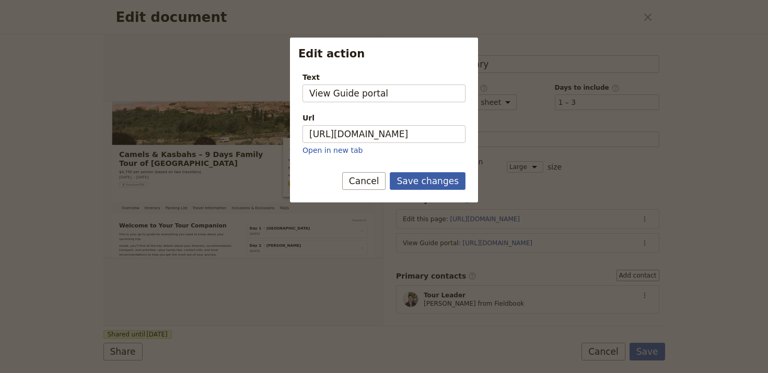
click at [433, 177] on button "Save changes" at bounding box center [428, 181] width 76 height 18
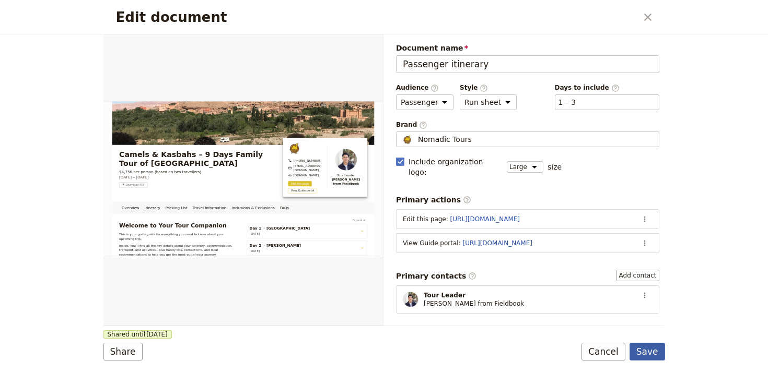
click at [650, 348] on button "Save" at bounding box center [647, 352] width 36 height 18
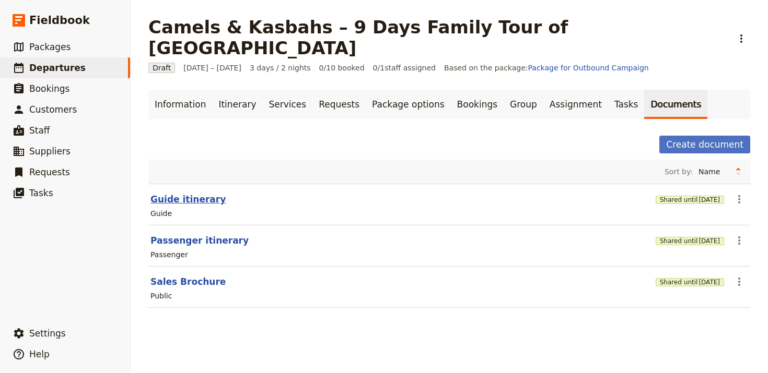
click at [150, 193] on button "Guide itinerary" at bounding box center [187, 199] width 75 height 13
select select "STAFF"
select select "RUN_SHEET"
select select "LARGE"
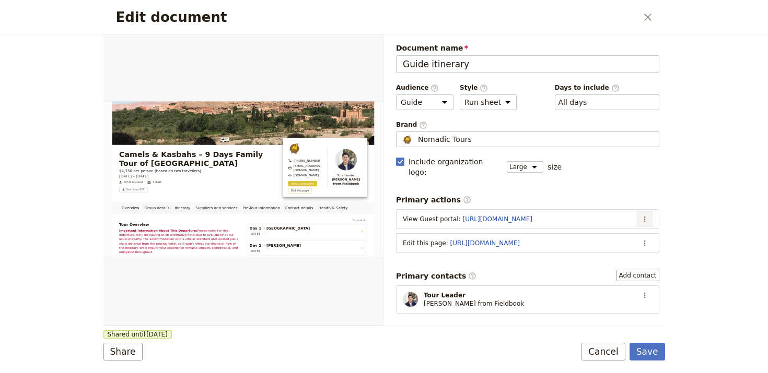
click at [640, 215] on icon "Actions" at bounding box center [644, 219] width 8 height 8
click at [616, 226] on span "Edit action" at bounding box center [594, 231] width 85 height 10
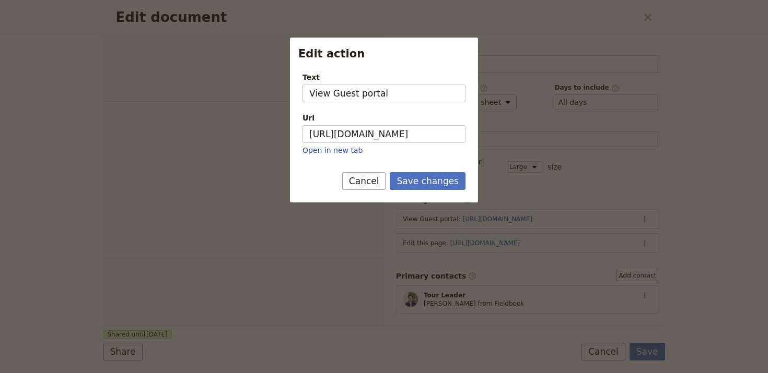
select select "STAFF"
select select "RUN_SHEET"
select select "LARGE"
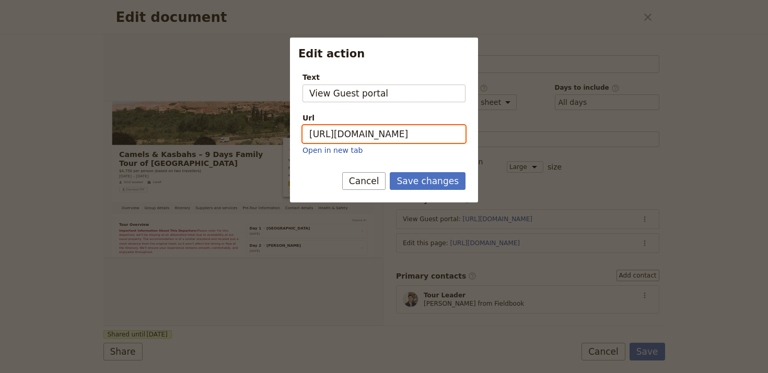
click at [396, 141] on input "[URL][DOMAIN_NAME]" at bounding box center [383, 134] width 163 height 18
click at [396, 140] on input "[URL][DOMAIN_NAME]" at bounding box center [383, 134] width 163 height 18
paste input "LQWvxbquvIlO9QzN15a8I"
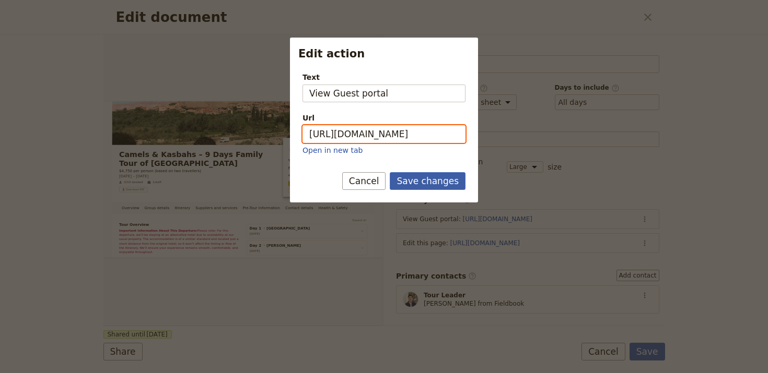
type input "[URL][DOMAIN_NAME]"
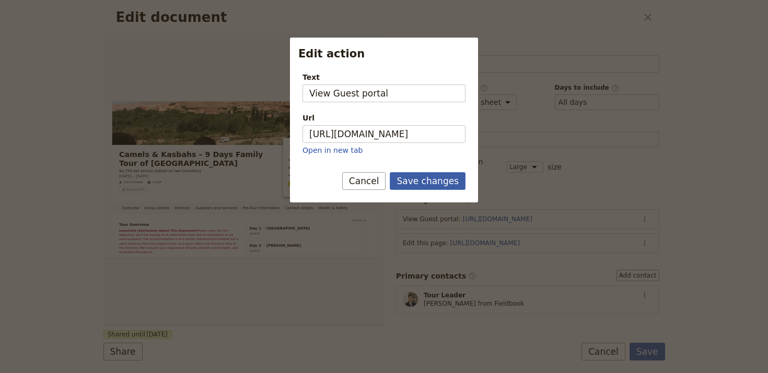
click at [439, 183] on button "Save changes" at bounding box center [428, 181] width 76 height 18
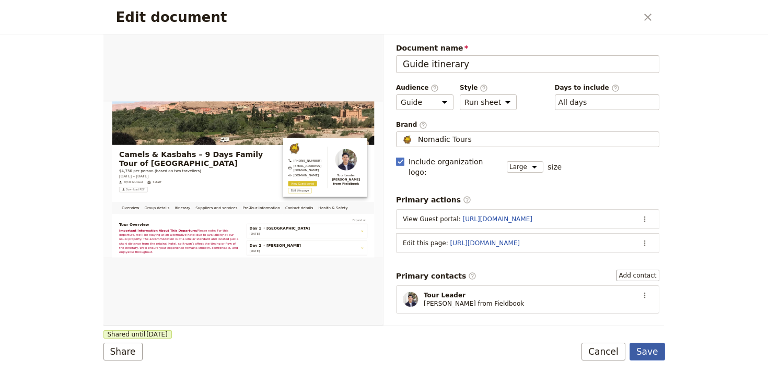
click at [662, 358] on button "Save" at bounding box center [647, 352] width 36 height 18
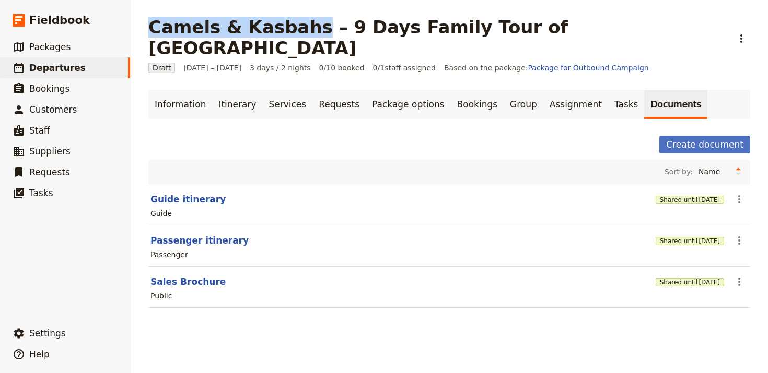
drag, startPoint x: 290, startPoint y: 32, endPoint x: 140, endPoint y: 27, distance: 150.0
click at [136, 34] on main "Camels & Kasbahs – 9 Days Family Tour of Morocco ​ Draft 31 Dec 2025 – 2 Jan 20…" at bounding box center [449, 168] width 627 height 337
copy h1 "Camels & Kasbahs"
click at [451, 90] on link "Bookings" at bounding box center [477, 104] width 53 height 29
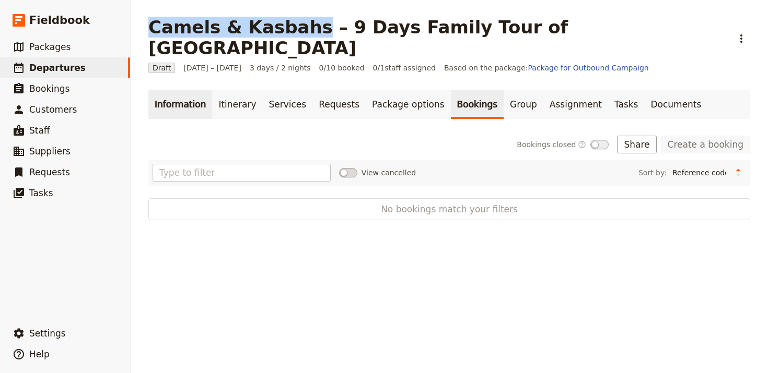
click at [167, 90] on link "Information" at bounding box center [180, 104] width 64 height 29
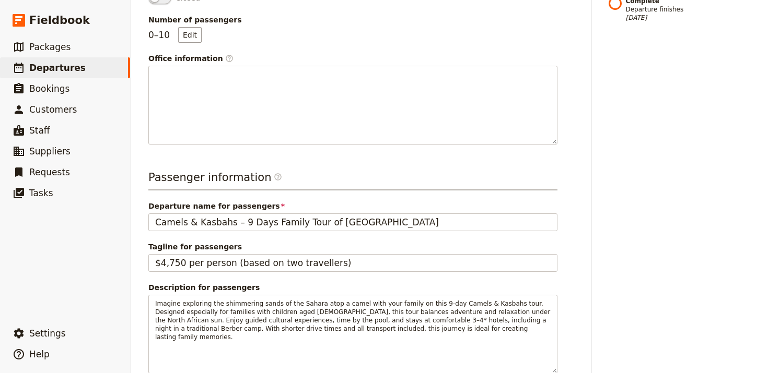
scroll to position [547, 0]
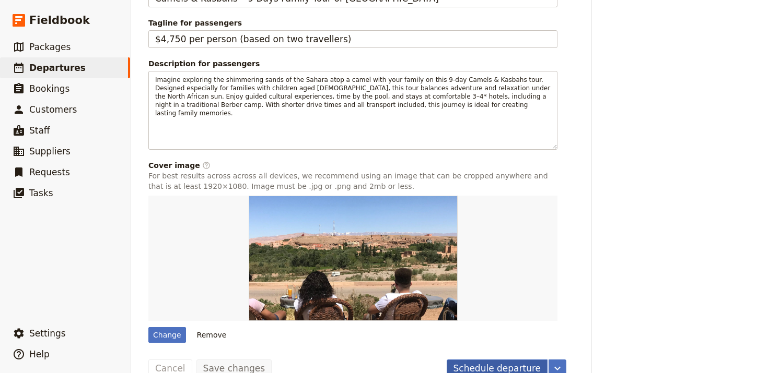
click at [504, 360] on button "Schedule departure" at bounding box center [496, 369] width 101 height 18
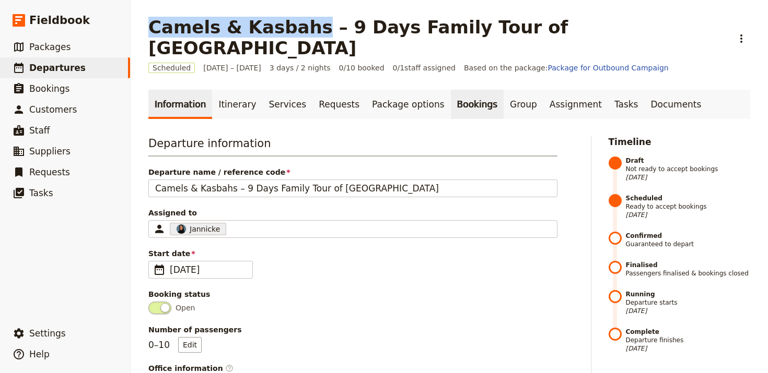
click at [451, 90] on link "Bookings" at bounding box center [477, 104] width 53 height 29
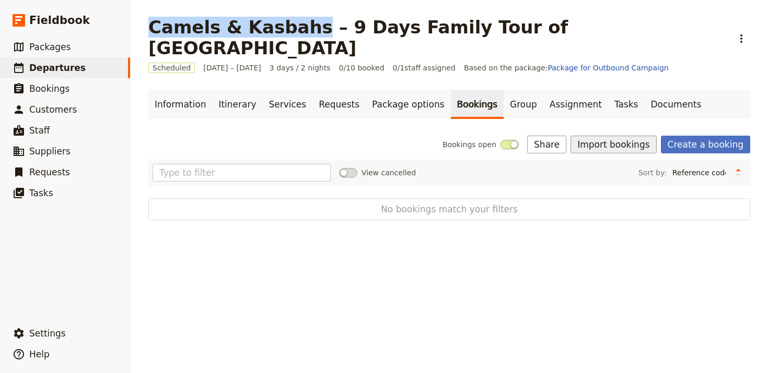
click at [592, 136] on button "Import bookings" at bounding box center [613, 145] width 86 height 18
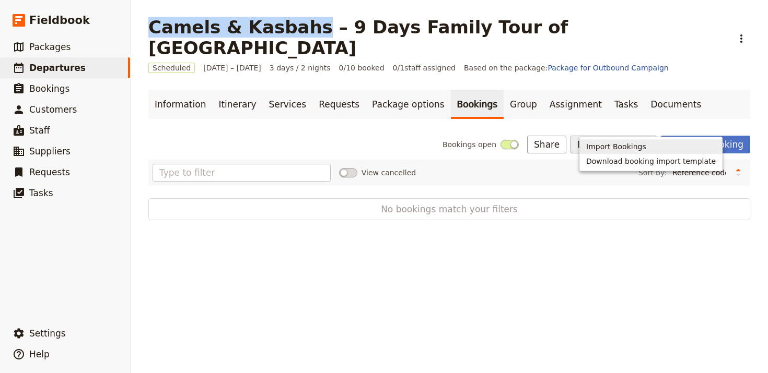
click at [599, 146] on span "Import Bookings" at bounding box center [616, 147] width 60 height 10
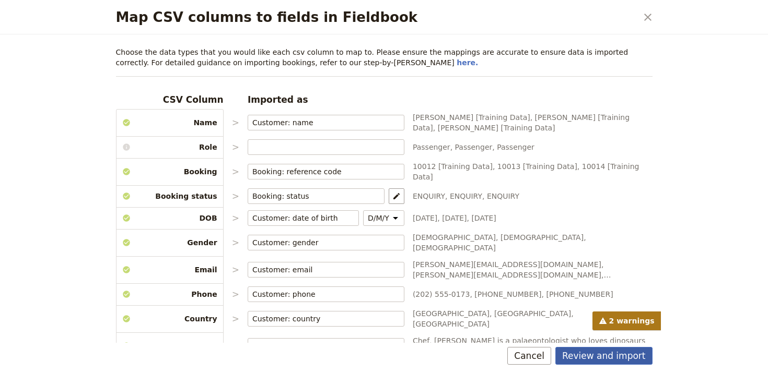
click at [643, 352] on button "Review and import" at bounding box center [603, 356] width 97 height 18
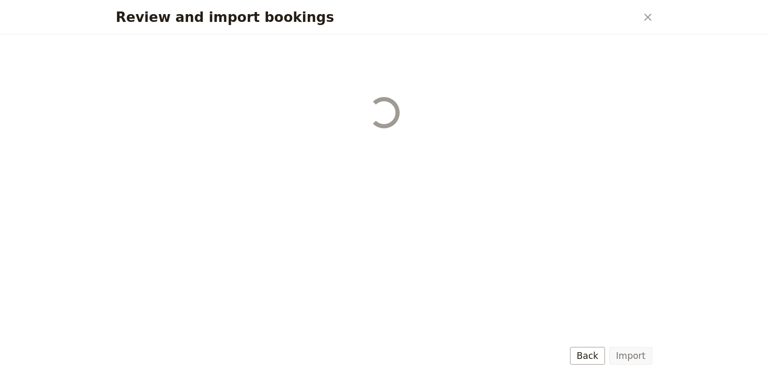
select select "68b002b7cac3c784cf00db27"
select select "68b002b7cac3c784cf00db28"
select select "68b002b7cac3c784cf00db29"
select select "68b002b7cac3c784cf00db2a"
select select "650e1b8d408bbede5b0c6045"
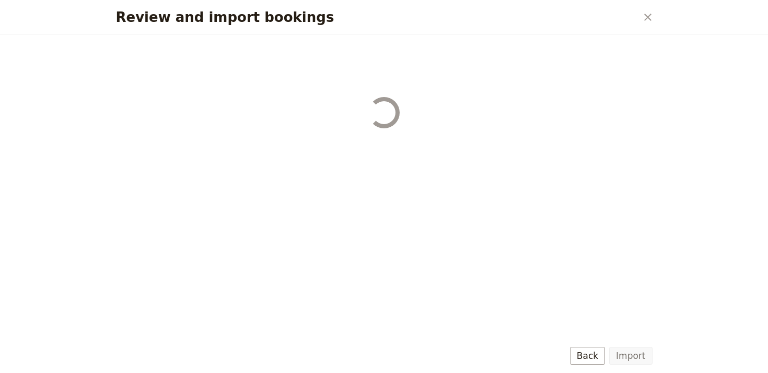
select select "68b002b7cac3c784cf00db2c"
select select "68b002b7cac3c784cf00db2d"
select select "68b002b7cac3c784cf00db2e"
select select "68b002b7cac3c784cf00db2f"
select select "68b002b7cac3c784cf00db30"
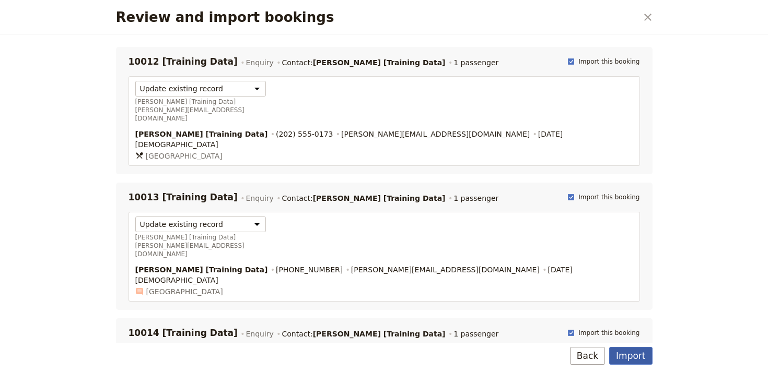
click at [643, 352] on button "Import" at bounding box center [630, 356] width 43 height 18
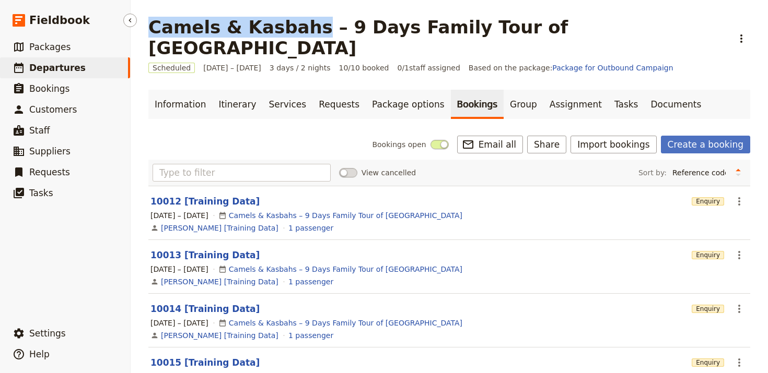
click at [51, 66] on span "Departures" at bounding box center [57, 68] width 56 height 10
select select "UPDATED_AT"
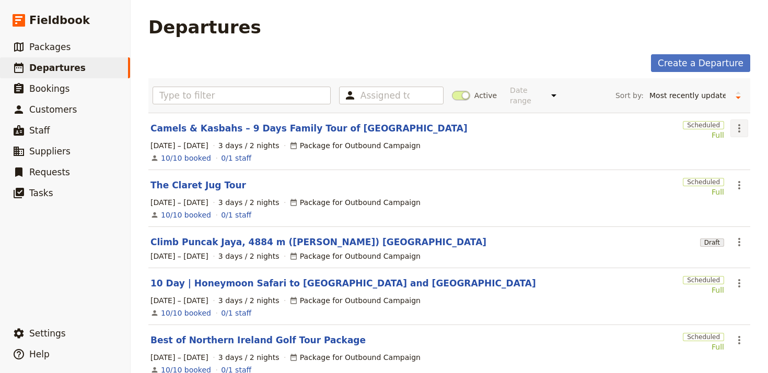
click at [738, 124] on icon "Actions" at bounding box center [739, 128] width 2 height 8
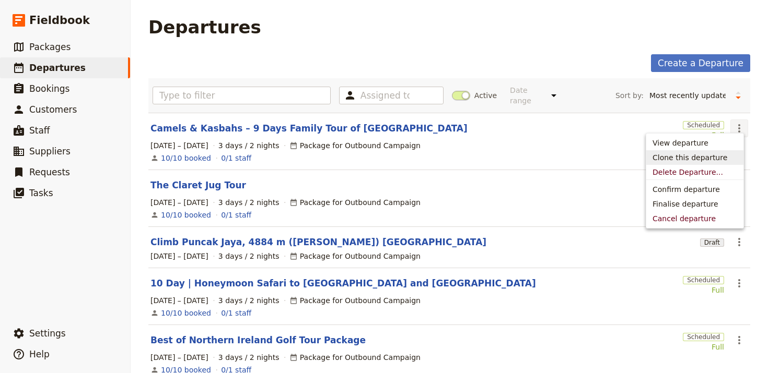
click at [719, 156] on span "Clone this departure" at bounding box center [689, 157] width 75 height 10
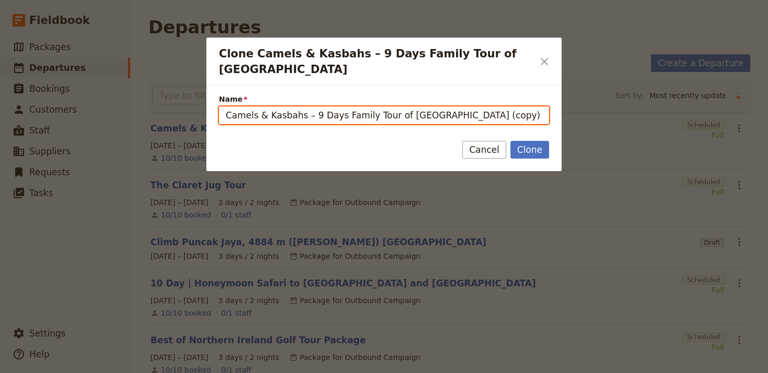
click at [378, 107] on input "Camels & Kasbahs – 9 Days Family Tour of Morocco (copy)" at bounding box center [384, 116] width 330 height 18
paste input "Queenstown Autumn Colours"
type input "Queenstown Autumn Colours"
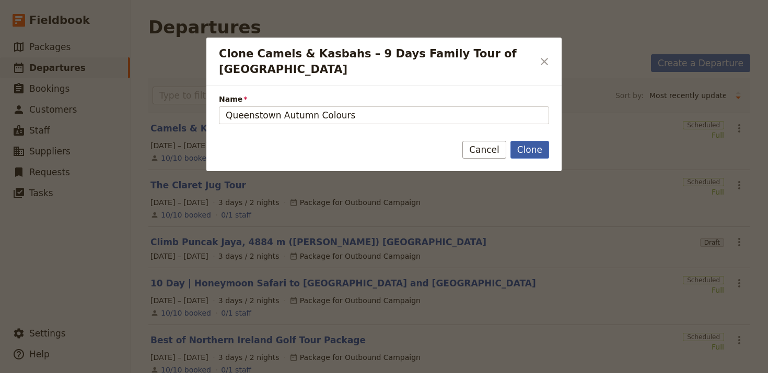
click at [532, 141] on button "Clone" at bounding box center [529, 150] width 39 height 18
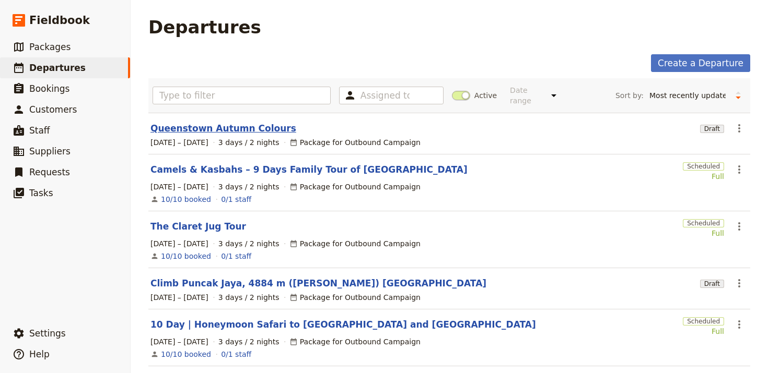
click at [227, 124] on link "Queenstown Autumn Colours" at bounding box center [223, 128] width 146 height 13
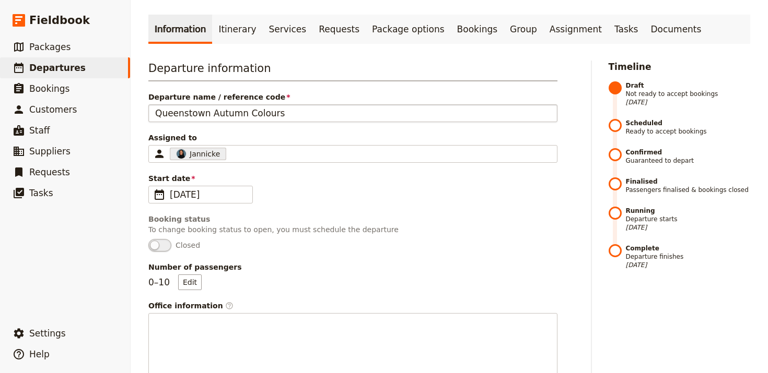
scroll to position [492, 0]
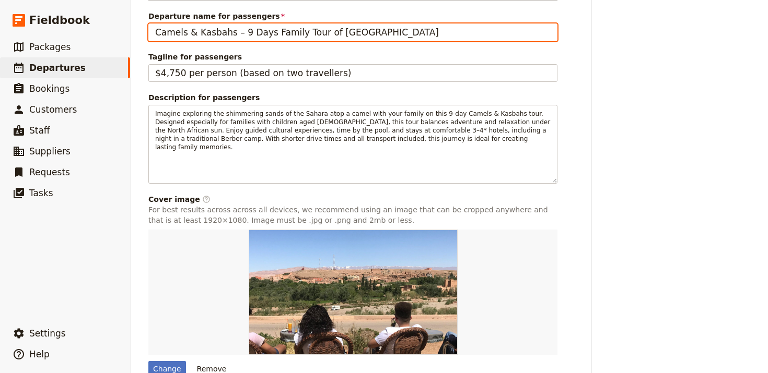
click at [309, 39] on input "Camels & Kasbahs – 9 Days Family Tour of [GEOGRAPHIC_DATA]" at bounding box center [352, 32] width 409 height 18
paste input "Queenstown Autumn Colours"
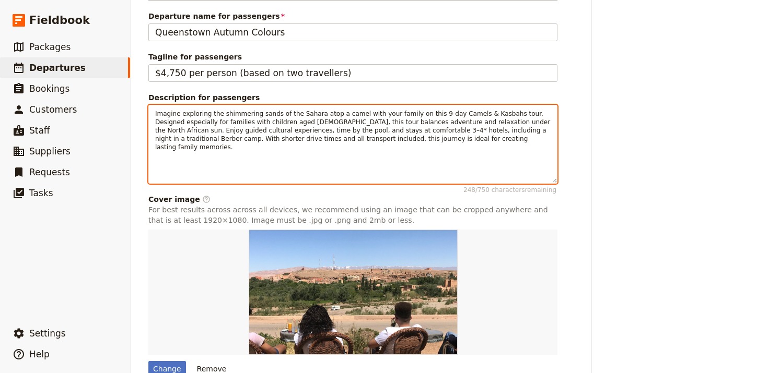
click at [355, 132] on span "Imagine exploring the shimmering sands of the Sahara atop a camel with your fam…" at bounding box center [353, 130] width 397 height 41
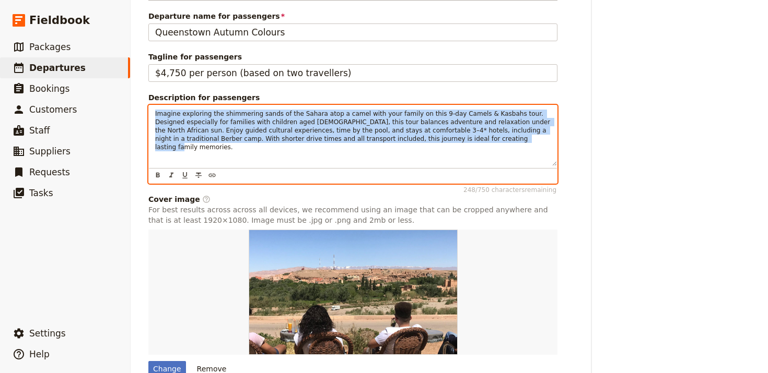
click at [355, 132] on span "Imagine exploring the shimmering sands of the Sahara atop a camel with your fam…" at bounding box center [353, 130] width 397 height 41
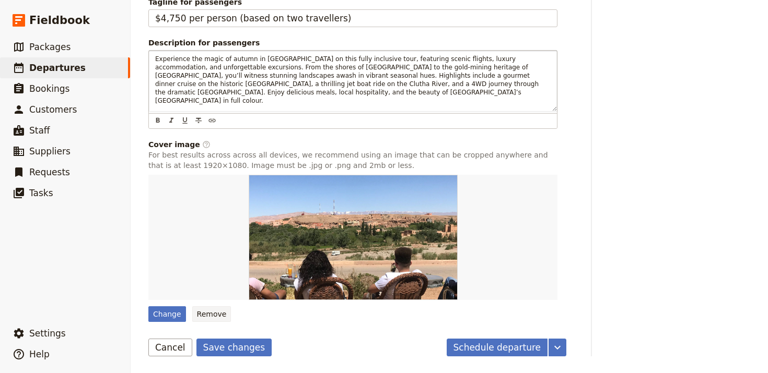
click at [197, 316] on button "Remove" at bounding box center [211, 315] width 39 height 16
type input "Camels & Kasbahs – 9 Days Family Tour of [GEOGRAPHIC_DATA]"
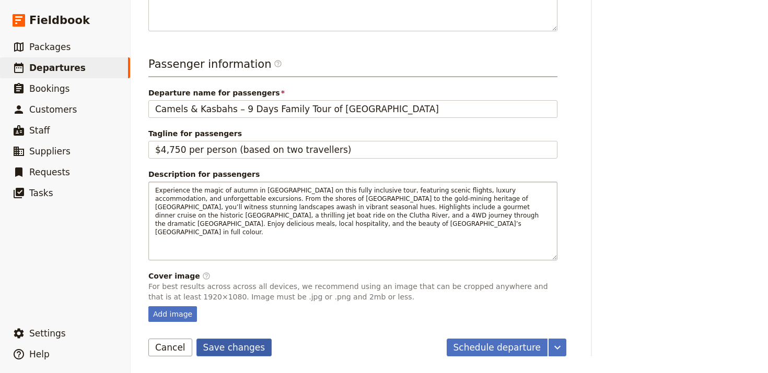
scroll to position [415, 0]
click at [250, 352] on button "Save changes" at bounding box center [234, 348] width 76 height 18
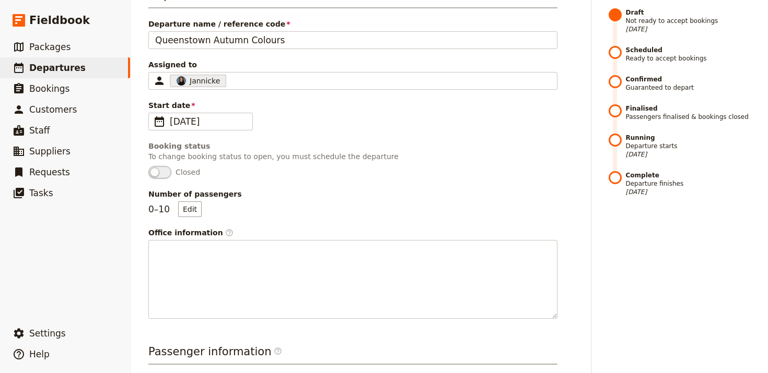
scroll to position [0, 0]
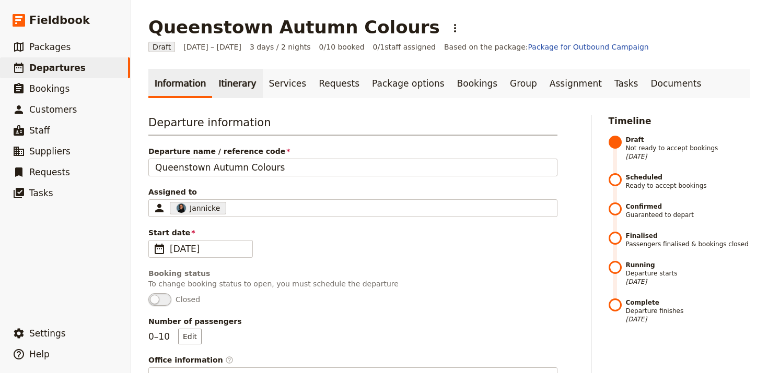
click at [228, 90] on link "Itinerary" at bounding box center [237, 83] width 50 height 29
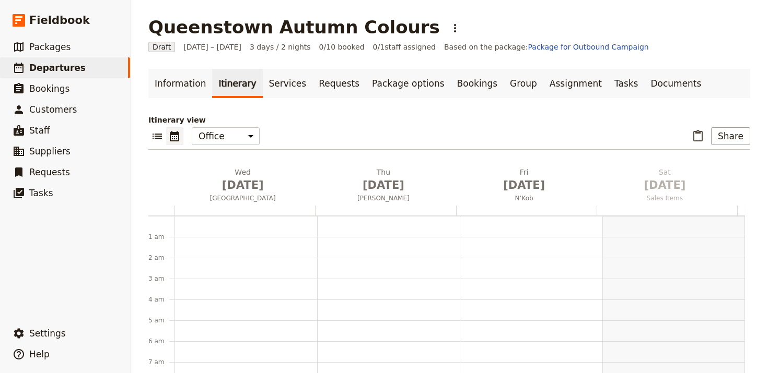
scroll to position [136, 0]
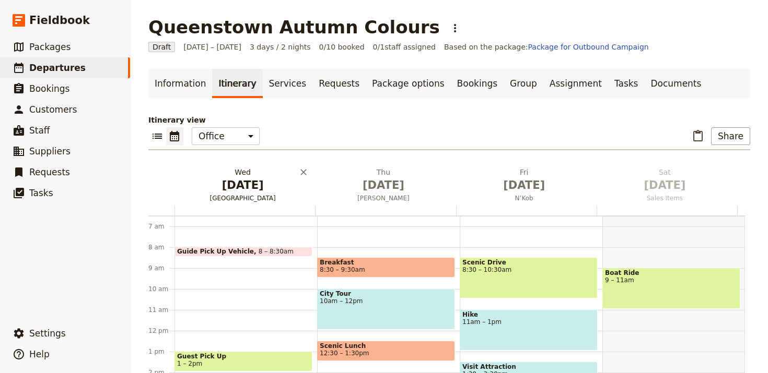
click at [248, 192] on span "[DATE]" at bounding box center [243, 186] width 128 height 16
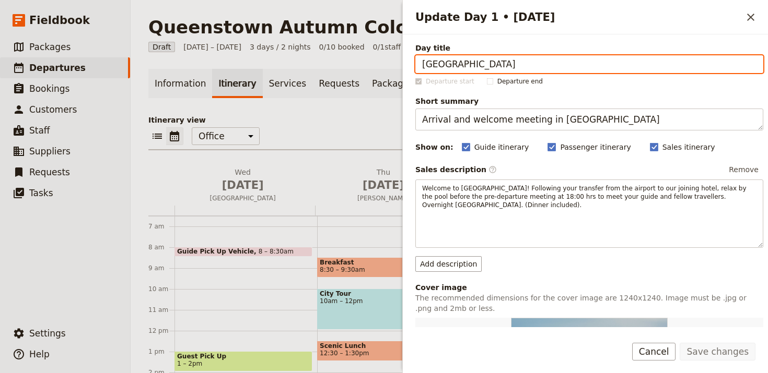
paste input "Fly to Queenstown & Walter Peak Dinner Cruise"
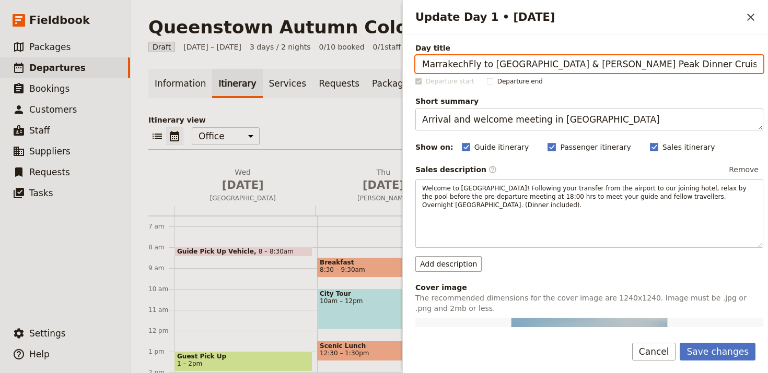
paste input "Update Day 1 • 31 Dec"
type input "Fly to Queenstown & Walter Peak Dinner Cruise"
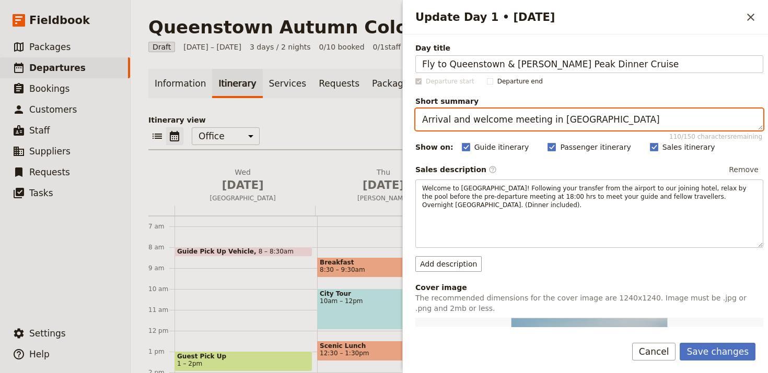
click at [656, 126] on textarea "Arrival and welcome meeting in Marrakech" at bounding box center [589, 120] width 348 height 22
paste textarea "Scenic flight and gourmet lake cruise."
type textarea "Scenic flight and gourmet lake cruise."
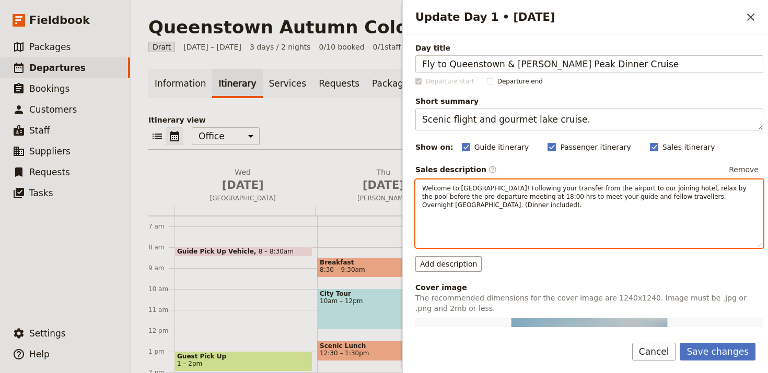
click at [601, 183] on div "Welcome to Morocco! Following your transfer from the airport to our joining hot…" at bounding box center [589, 213] width 347 height 67
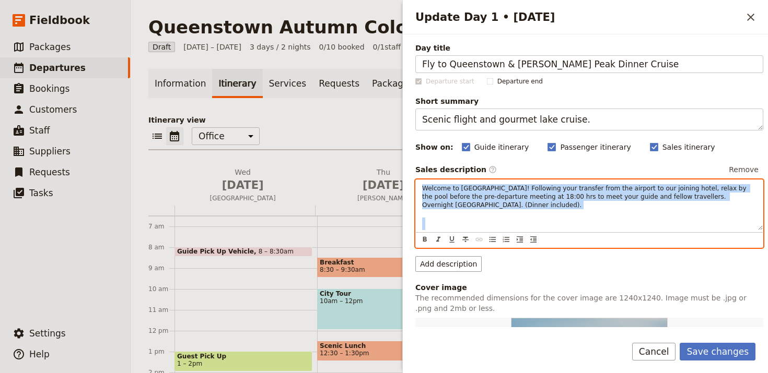
click at [601, 183] on div "Welcome to Morocco! Following your transfer from the airport to our joining hot…" at bounding box center [589, 205] width 347 height 50
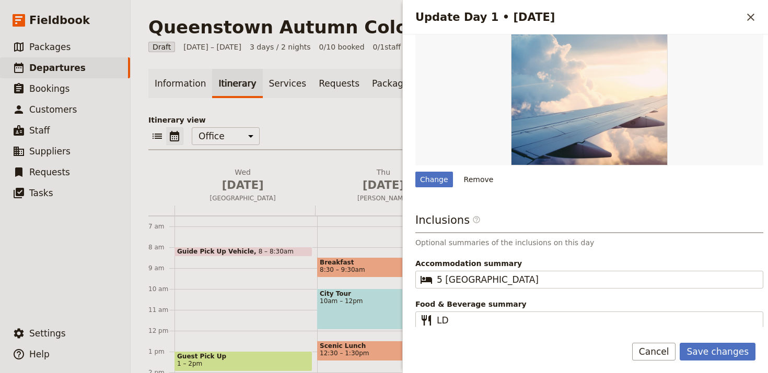
scroll to position [334, 0]
click at [466, 181] on div "Day title Fly to Queenstown & Walter Peak Dinner Cruise Departure start Departu…" at bounding box center [589, 25] width 348 height 633
click at [729, 355] on button "Save changes" at bounding box center [717, 352] width 76 height 18
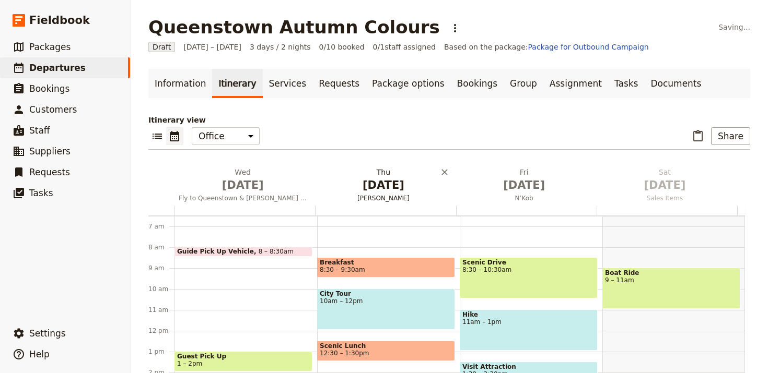
click at [347, 186] on span "[DATE]" at bounding box center [383, 186] width 128 height 16
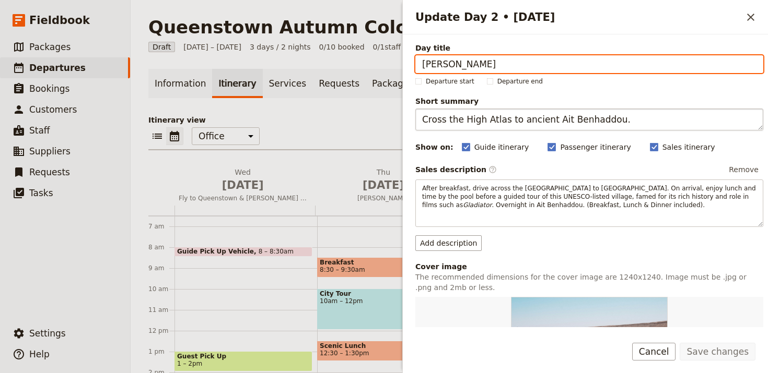
paste input "Central Otago Autumn Colours & Jet Boat Adventure"
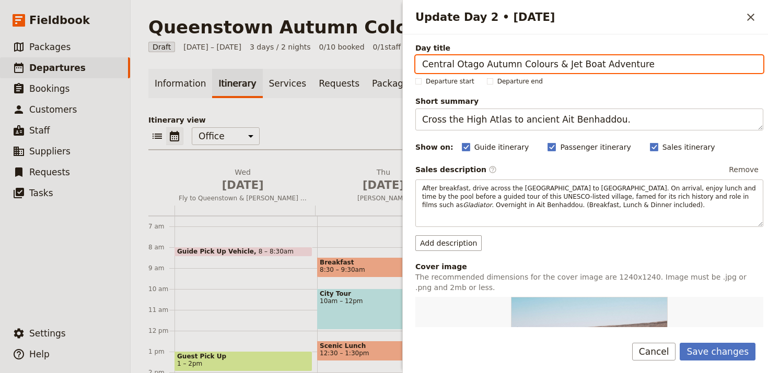
type input "Central Otago Autumn Colours & Jet Boat Adventure"
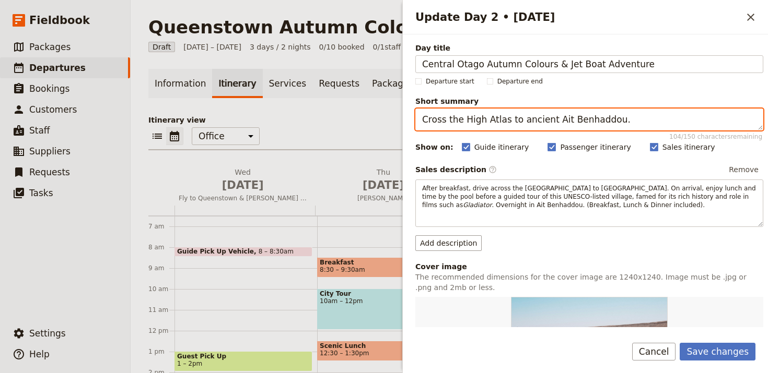
click at [644, 110] on textarea "Cross the High Atlas to ancient Ait Benhaddou." at bounding box center [589, 120] width 348 height 22
paste textarea "Discover Central Otago’s scenery and history"
type textarea "Discover Central Otago’s scenery and history."
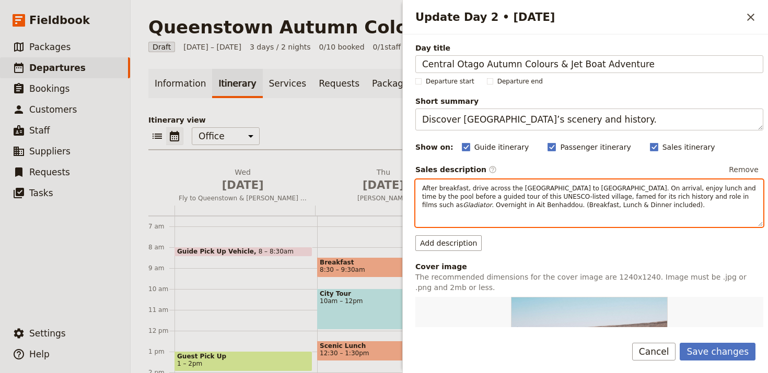
click at [599, 202] on span ". Overnight in Ait Benhaddou. (Breakfast, Lunch & Dinner included)." at bounding box center [597, 205] width 213 height 7
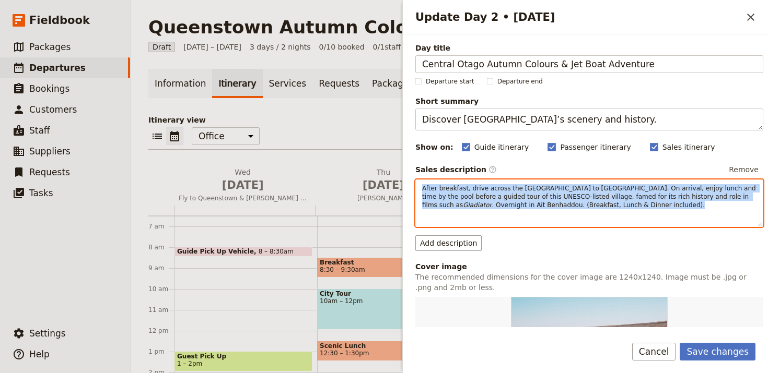
click at [599, 202] on span ". Overnight in Ait Benhaddou. (Breakfast, Lunch & Dinner included)." at bounding box center [597, 205] width 213 height 7
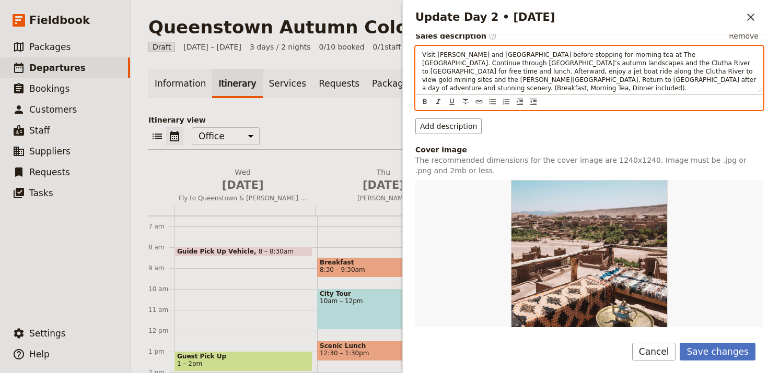
scroll to position [312, 0]
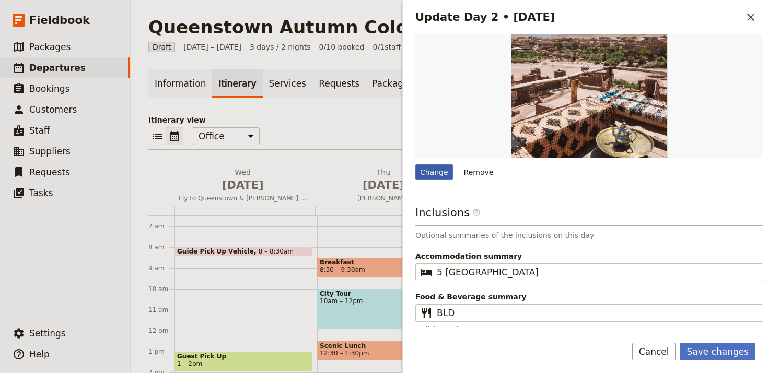
click at [448, 166] on div "Change" at bounding box center [434, 172] width 38 height 16
click at [415, 164] on input "Change" at bounding box center [415, 164] width 1 height 1
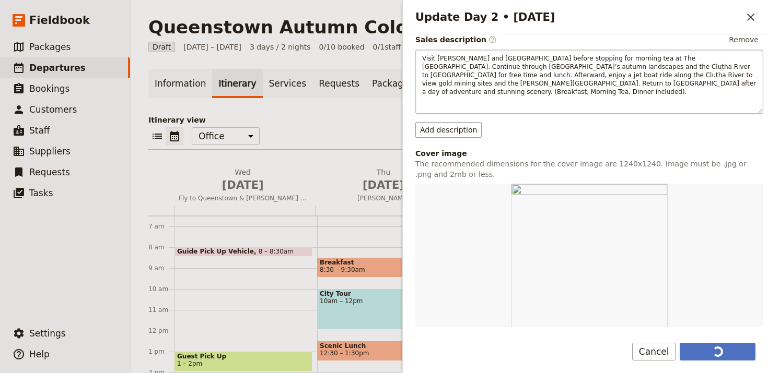
scroll to position [215, 0]
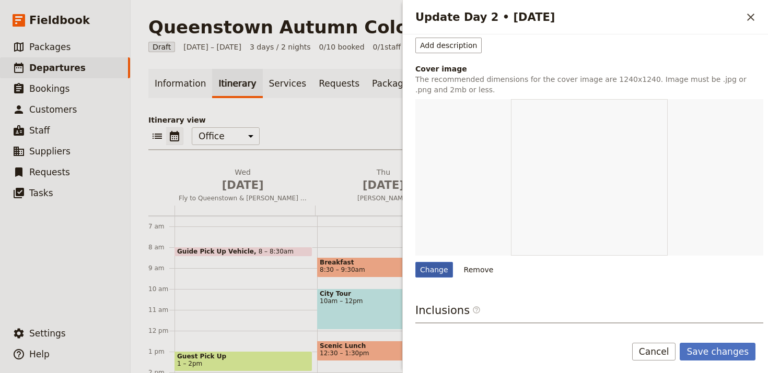
click at [432, 262] on div "Change" at bounding box center [434, 270] width 38 height 16
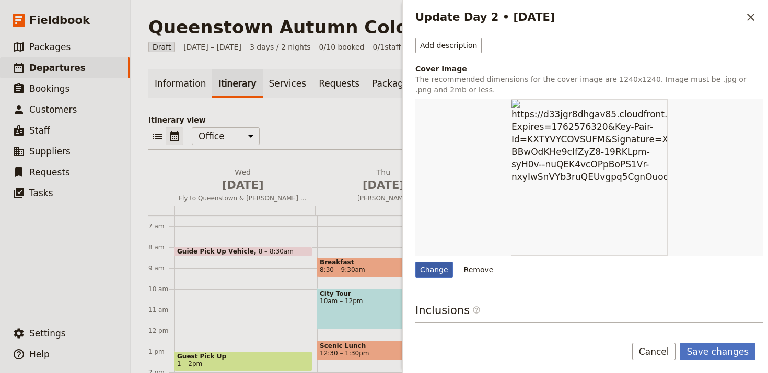
click at [415, 262] on input "Change" at bounding box center [415, 262] width 1 height 1
type input "C:\fakepath\1561878495-76_cromwell4web.jpg"
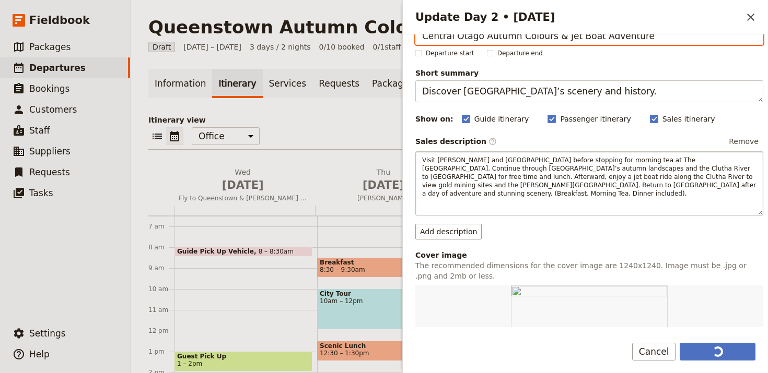
scroll to position [38, 0]
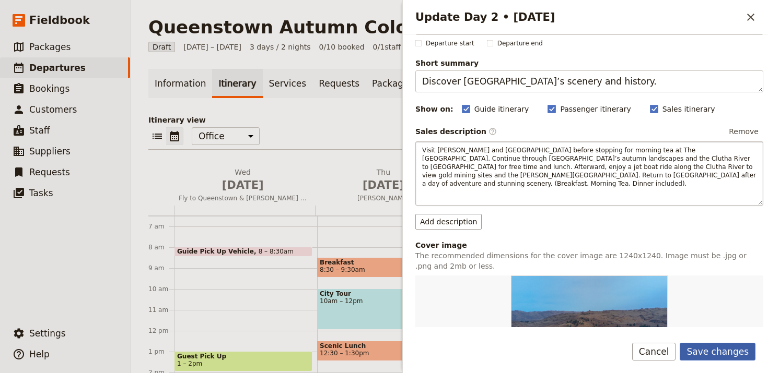
click at [722, 351] on button "Save changes" at bounding box center [717, 352] width 76 height 18
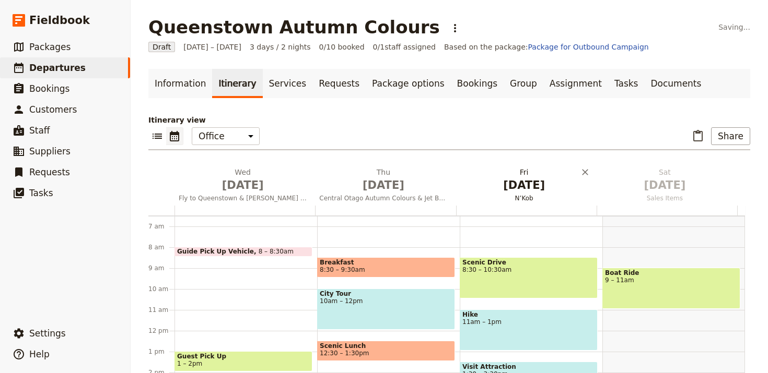
click at [510, 193] on button "Fri Jan 2 N’Kob" at bounding box center [526, 186] width 140 height 39
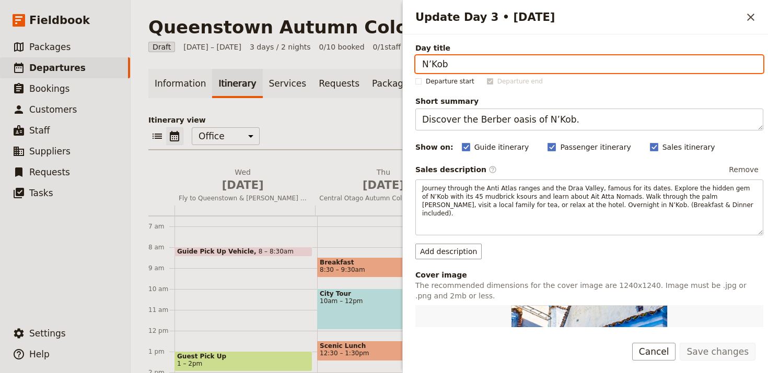
paste input "Skippers Canyon 4WD & Skyline Dinner"
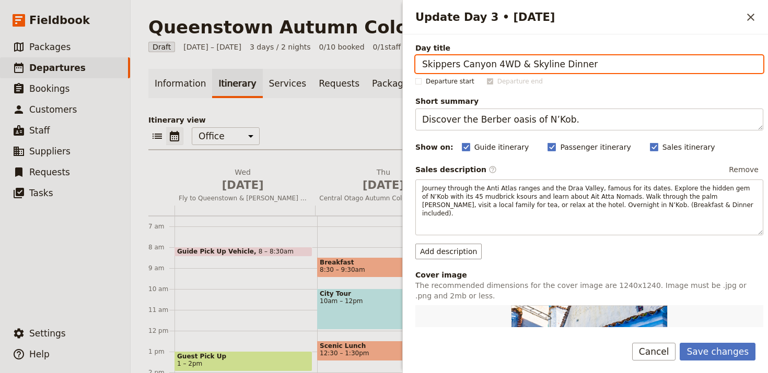
type input "Skippers Canyon 4WD & Skyline Dinner"
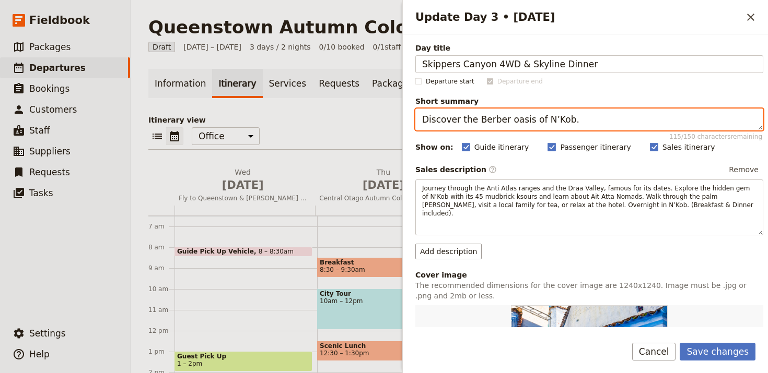
click at [613, 116] on textarea "Discover the Berber oasis of N’Kob." at bounding box center [589, 120] width 348 height 22
paste textarea "Explore Skippers Canyon and dine at Bob’s Peak"
type textarea "Explore Skippers Canyon and dine at Bob’s Peak."
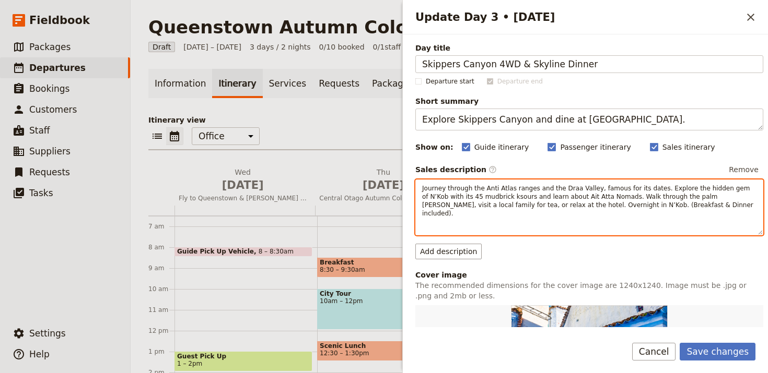
click at [675, 214] on div "Journey through the Anti Atlas ranges and the Draa Valley, famous for its dates…" at bounding box center [589, 208] width 348 height 56
click at [675, 220] on div "​ ​ ​ ​ ​ ​ ​ ​ ​" at bounding box center [589, 227] width 347 height 15
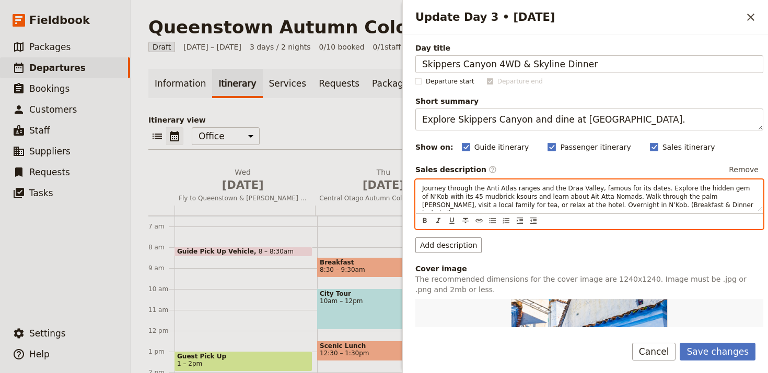
click at [676, 203] on span "Journey through the Anti Atlas ranges and the Draa Valley, famous for its dates…" at bounding box center [588, 201] width 333 height 32
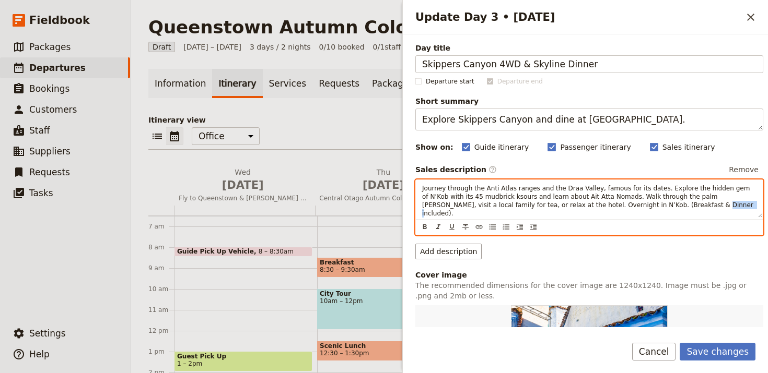
click at [676, 203] on span "Journey through the Anti Atlas ranges and the Draa Valley, famous for its dates…" at bounding box center [588, 201] width 333 height 32
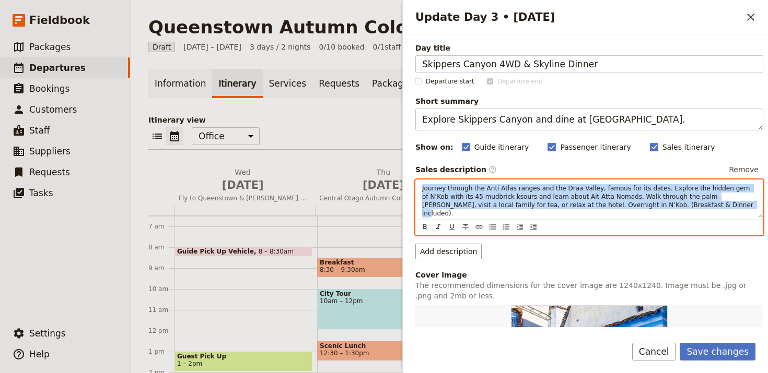
click at [676, 203] on span "Journey through the Anti Atlas ranges and the Draa Valley, famous for its dates…" at bounding box center [588, 201] width 333 height 32
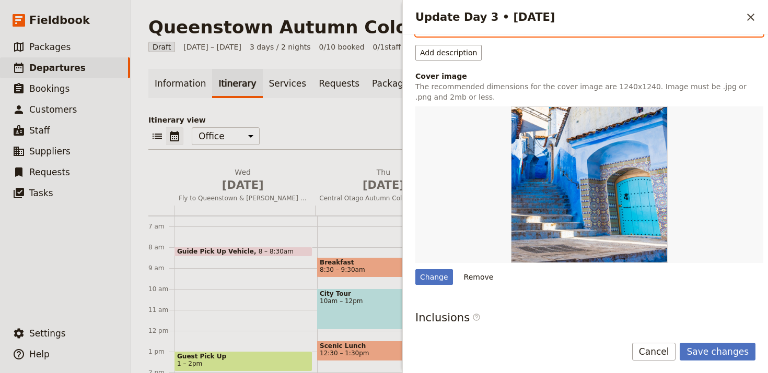
scroll to position [234, 0]
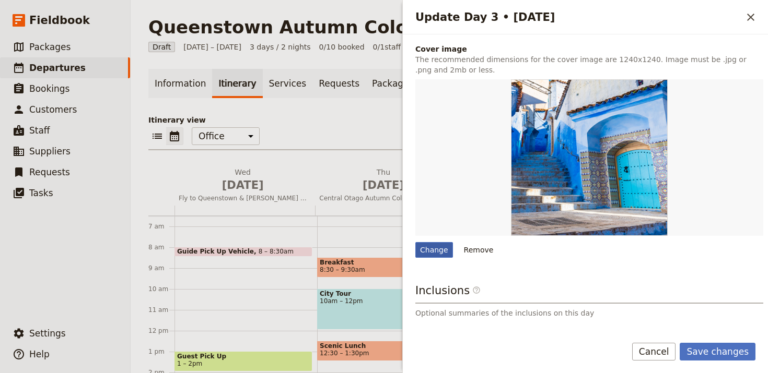
click at [438, 242] on div "Change" at bounding box center [434, 250] width 38 height 16
click at [415, 242] on input "Change" at bounding box center [415, 242] width 1 height 1
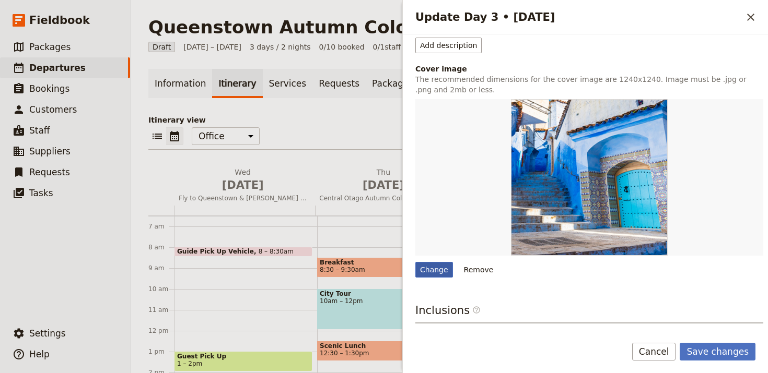
scroll to position [214, 0]
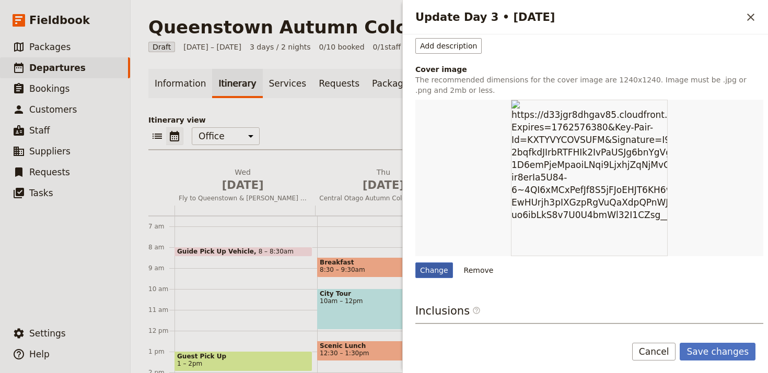
click at [430, 266] on div "Change" at bounding box center [434, 271] width 38 height 16
click at [415, 263] on input "Change" at bounding box center [415, 262] width 1 height 1
type input "C:\fakepath\1561878469-46_cluthariver-cruises7web.jpg"
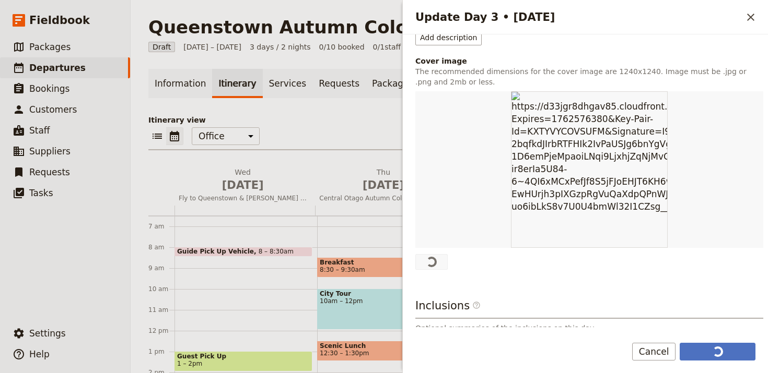
scroll to position [225, 0]
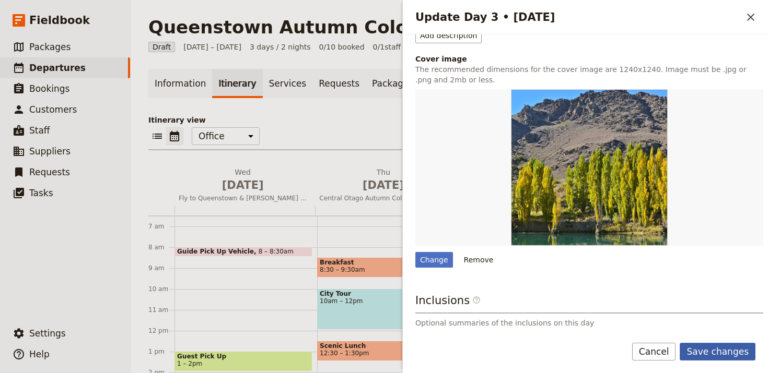
click at [734, 344] on button "Save changes" at bounding box center [717, 352] width 76 height 18
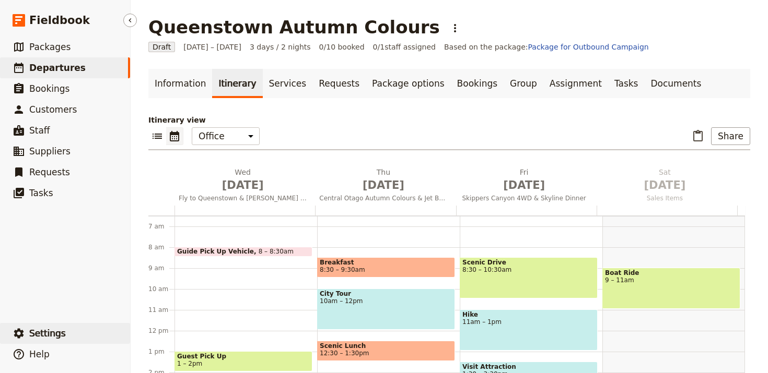
click at [53, 332] on span "Settings" at bounding box center [47, 333] width 37 height 10
click at [179, 311] on link "Your organization" at bounding box center [183, 305] width 97 height 15
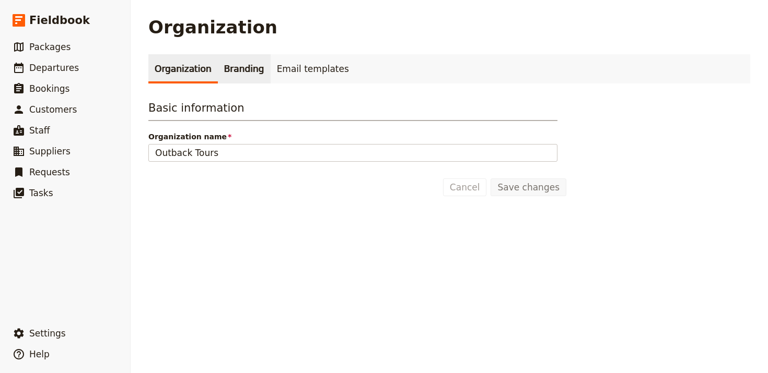
click at [219, 65] on link "Branding" at bounding box center [244, 68] width 53 height 29
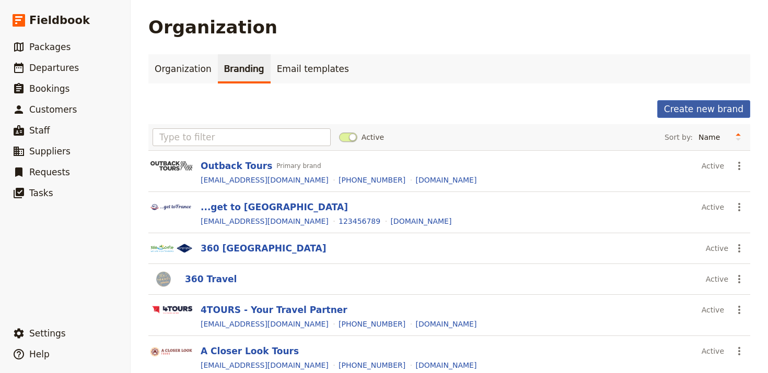
click at [737, 117] on button "Create new brand" at bounding box center [703, 109] width 93 height 18
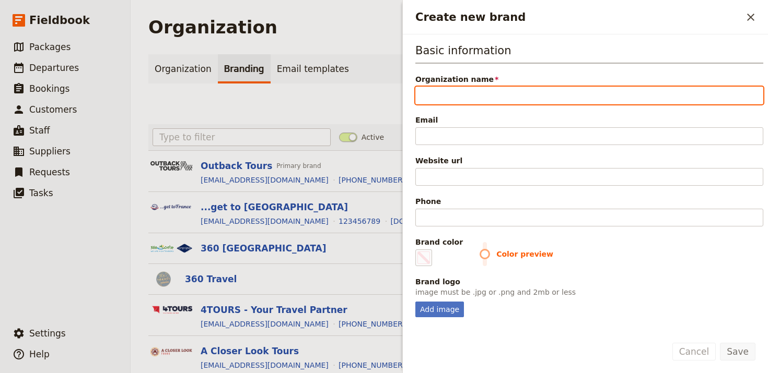
click at [604, 91] on input "Organization name" at bounding box center [589, 96] width 348 height 18
paste input "No.8 Tours"
type input "No.8 Tours"
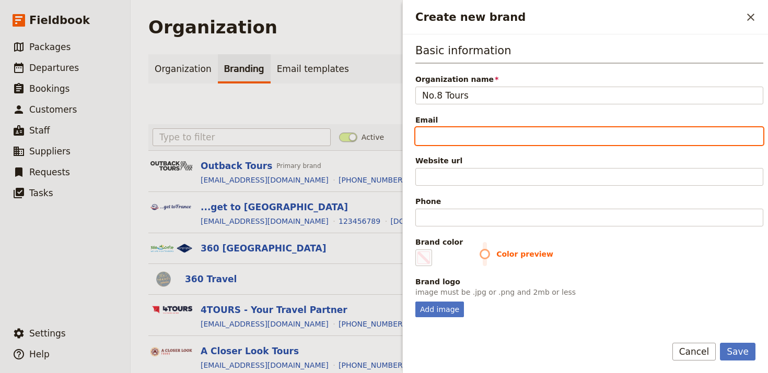
click at [633, 134] on input "Email" at bounding box center [589, 136] width 348 height 18
paste input "info@no8tours.co.nz"
type input "info@no8tours.co.nz"
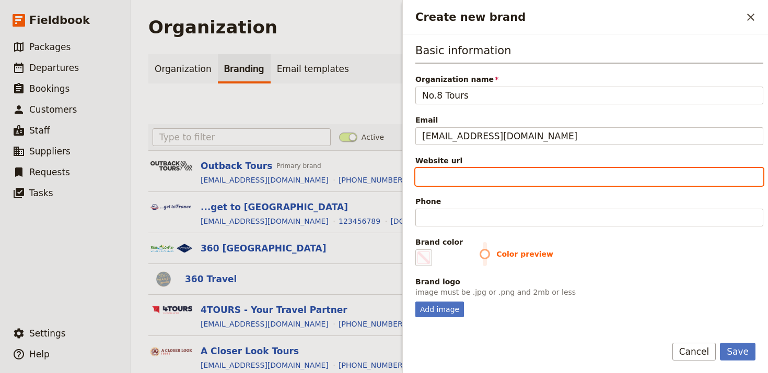
click at [558, 175] on input "Website url" at bounding box center [589, 177] width 348 height 18
paste input "https://no8tours.co.nz"
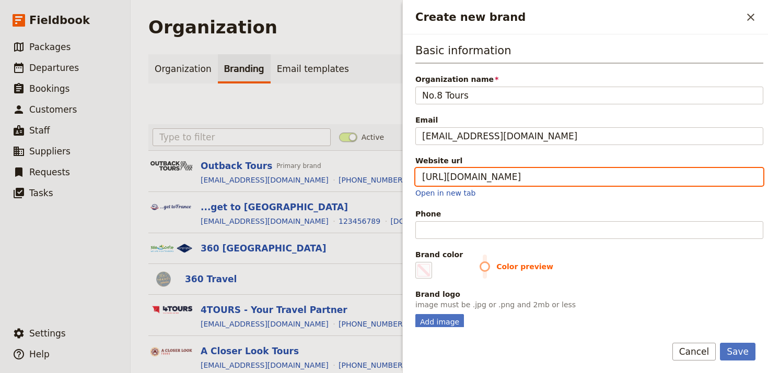
type input "https://no8tours.co.nz"
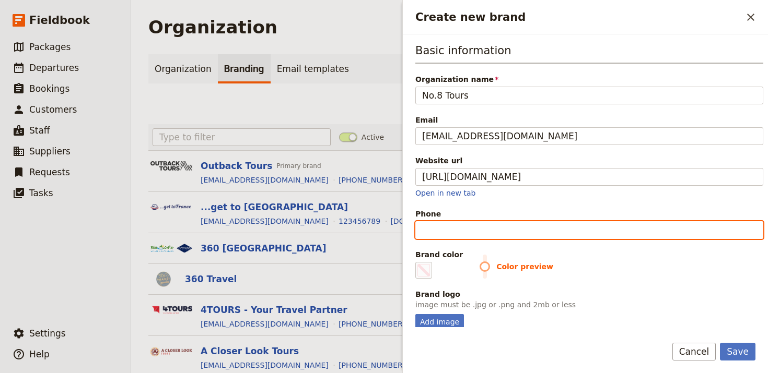
click at [480, 229] on input "Phone" at bounding box center [589, 230] width 348 height 18
paste input "+64 7 579 3981"
type input "+64 7 579 3981"
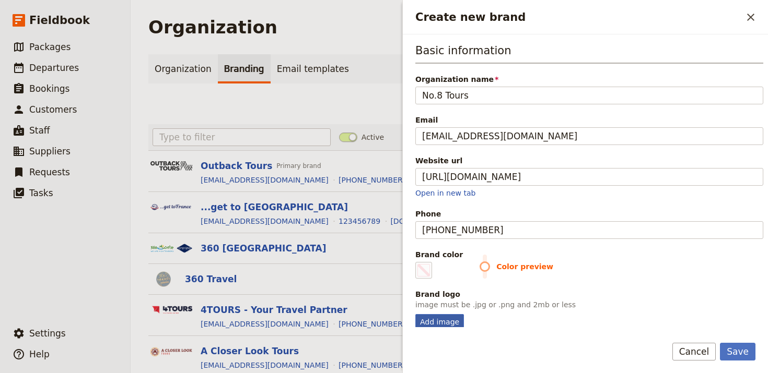
click at [434, 316] on div "Add image" at bounding box center [439, 322] width 49 height 16
click at [415, 314] on input "Add image" at bounding box center [415, 314] width 1 height 1
type input "C:\fakepath\number-eight-tours.jpg"
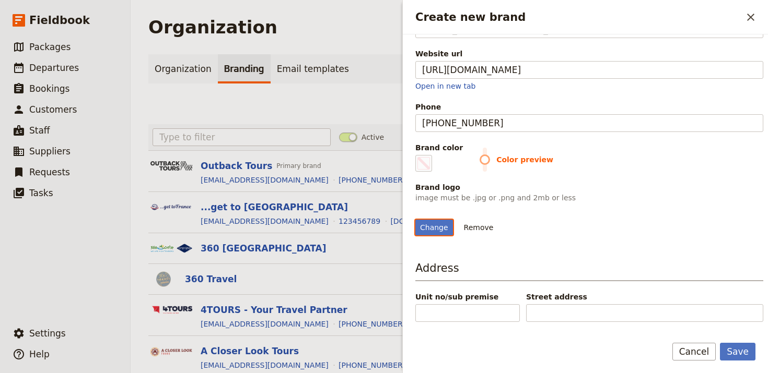
scroll to position [181, 0]
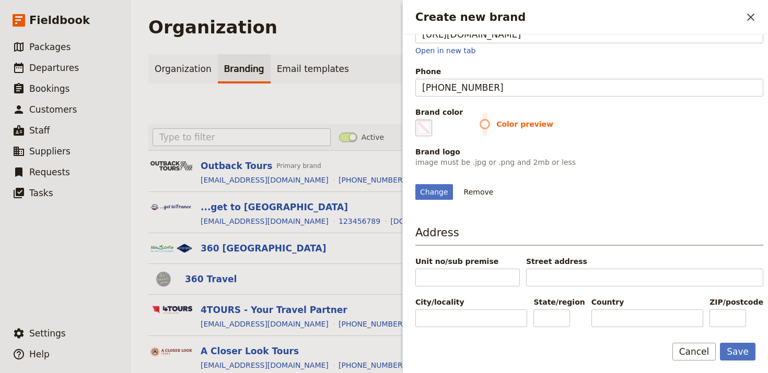
click at [421, 122] on span "Create new brand" at bounding box center [423, 128] width 13 height 13
click at [418, 119] on input "#000000" at bounding box center [417, 119] width 1 height 1
click at [422, 122] on span "Create new brand" at bounding box center [423, 128] width 13 height 13
click at [418, 119] on input "#000000" at bounding box center [417, 119] width 1 height 1
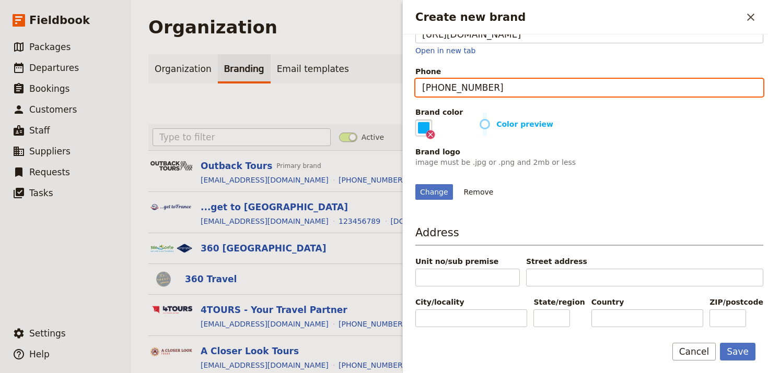
type input "#08acf4"
click at [717, 79] on input "+64 7 579 3981" at bounding box center [589, 88] width 348 height 18
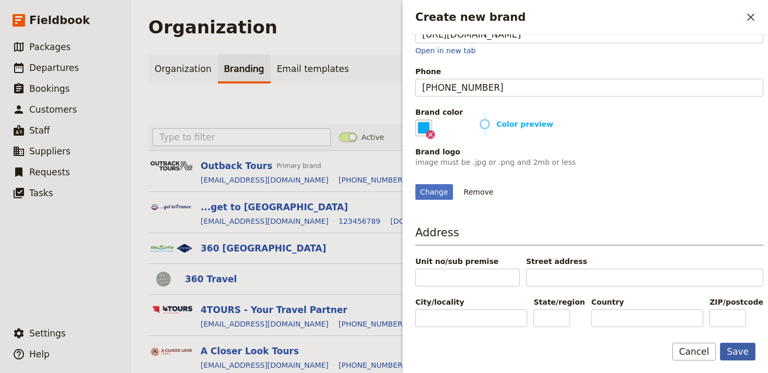
click at [749, 358] on button "Save" at bounding box center [738, 352] width 36 height 18
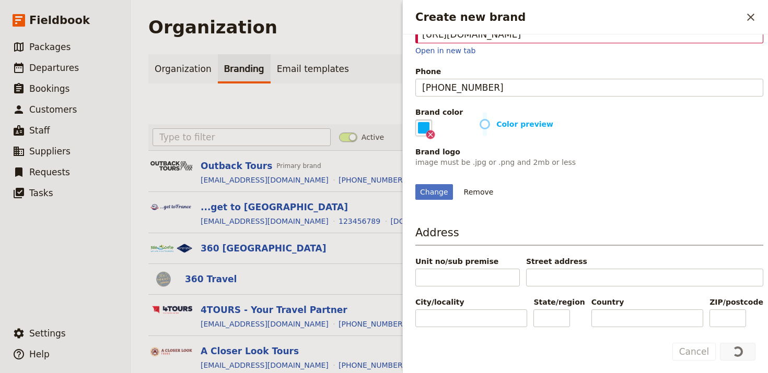
scroll to position [0, 0]
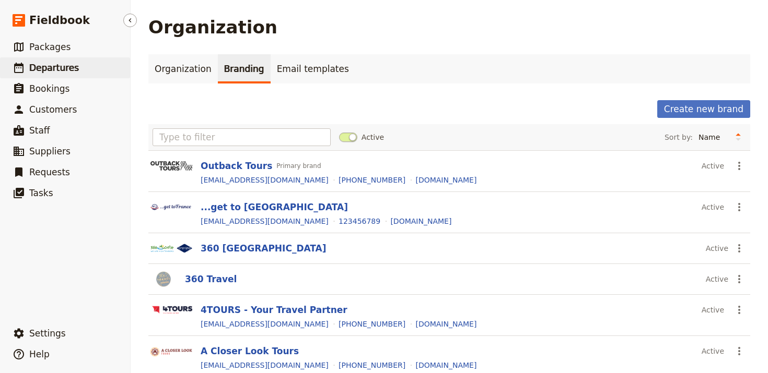
click at [16, 65] on icon at bounding box center [18, 68] width 9 height 10
select select "UPDATED_AT"
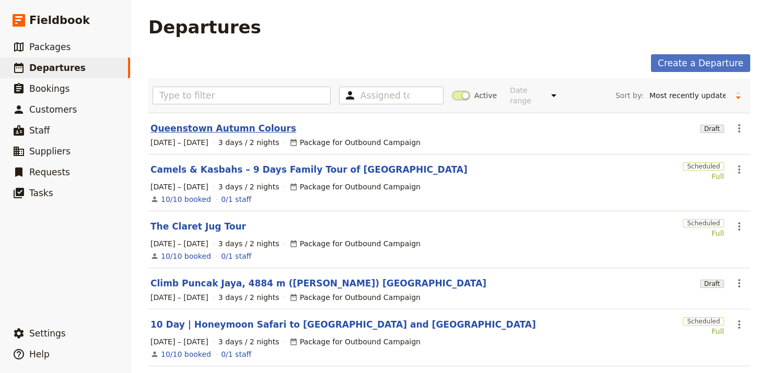
click at [263, 122] on link "Queenstown Autumn Colours" at bounding box center [223, 128] width 146 height 13
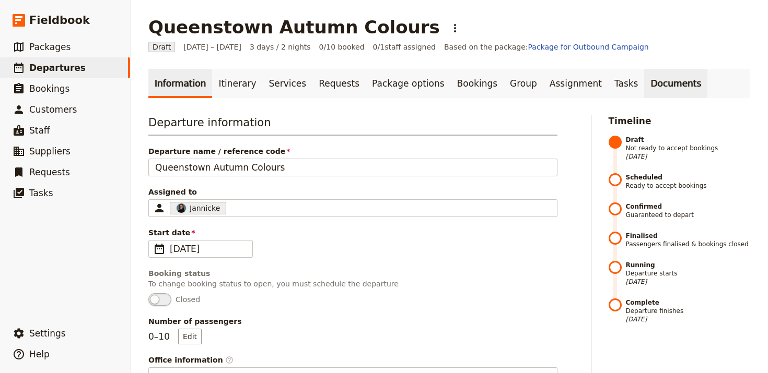
click at [644, 78] on link "Documents" at bounding box center [675, 83] width 63 height 29
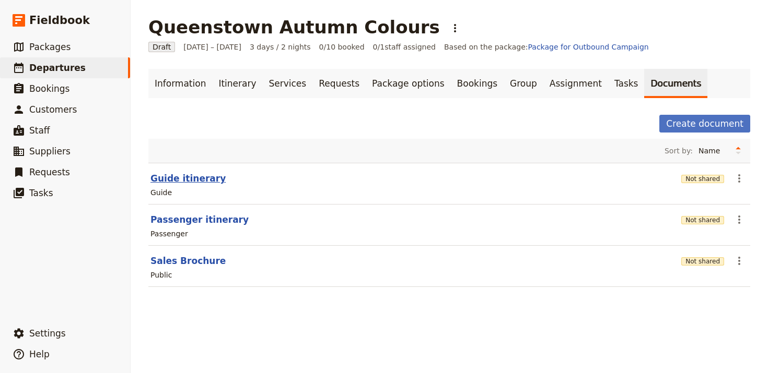
click at [186, 178] on button "Guide itinerary" at bounding box center [187, 178] width 75 height 13
select select "STAFF"
select select "RUN_SHEET"
select select "LARGE"
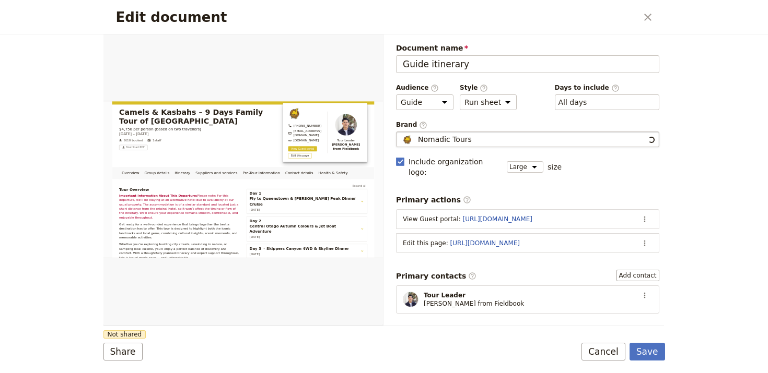
click at [483, 143] on div "Nomadic Tours" at bounding box center [523, 139] width 245 height 10
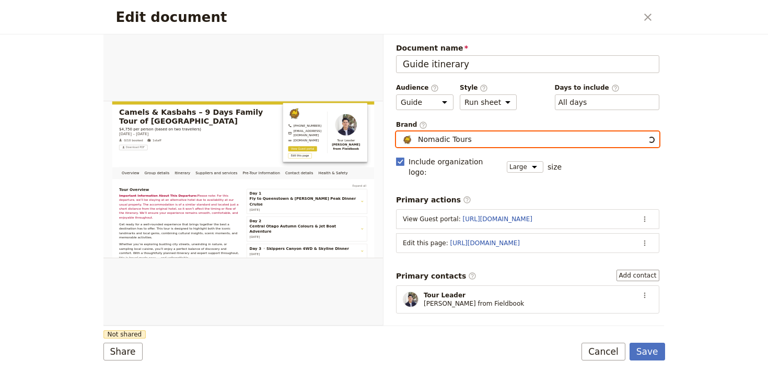
click at [401, 132] on input "Nomadic Tours" at bounding box center [400, 132] width 1 height 1
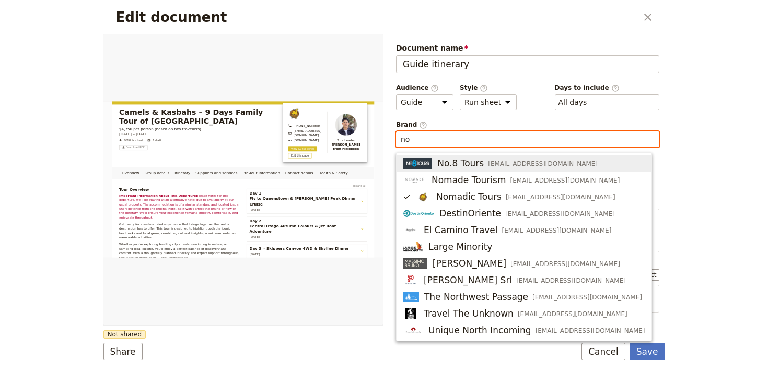
click at [490, 158] on div "No.8 Tours info@no8tours.co.nz" at bounding box center [500, 163] width 195 height 13
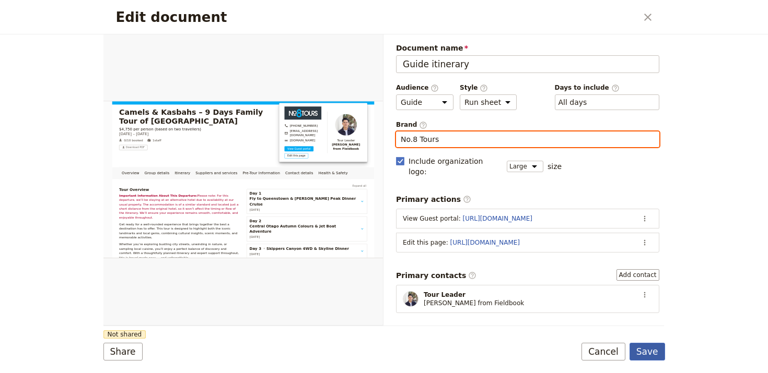
type input "No.8 Tours"
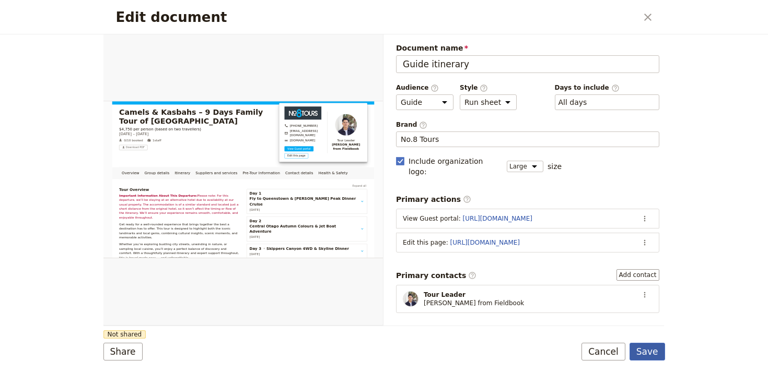
click at [661, 350] on button "Save" at bounding box center [647, 352] width 36 height 18
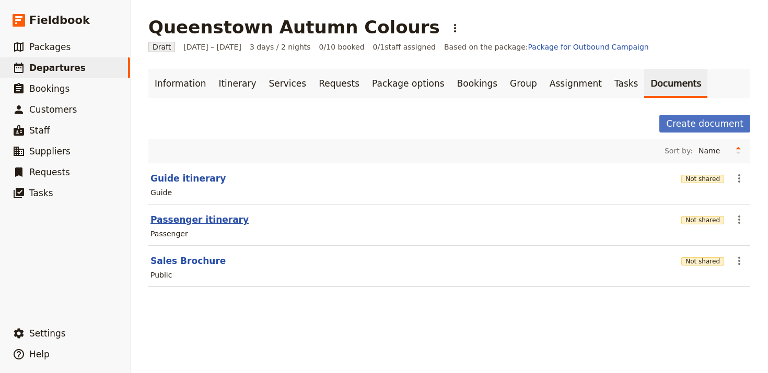
click at [203, 221] on button "Passenger itinerary" at bounding box center [199, 220] width 98 height 13
select select "PASSENGER"
select select "RUN_SHEET"
select select "LARGE"
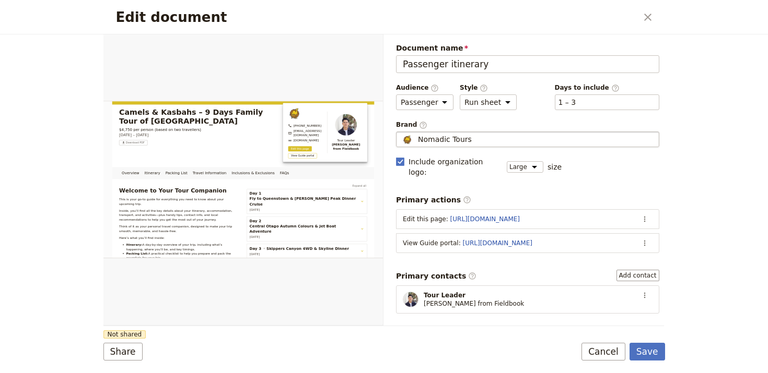
click at [472, 141] on div "Nomadic Tours" at bounding box center [528, 139] width 254 height 10
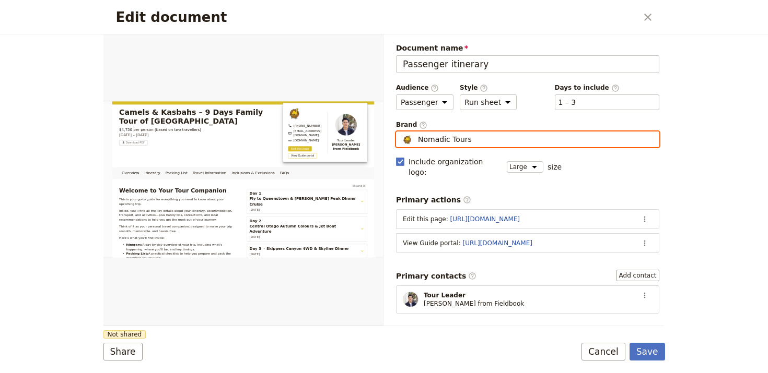
click at [401, 132] on input "Nomadic Tours" at bounding box center [400, 132] width 1 height 1
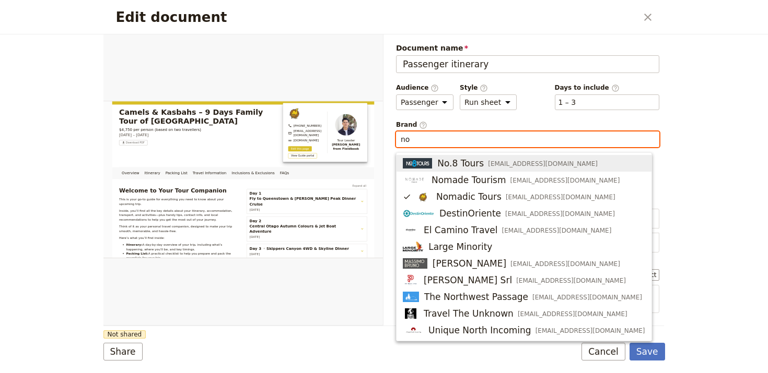
click at [462, 159] on span "No.8 Tours" at bounding box center [460, 163] width 46 height 13
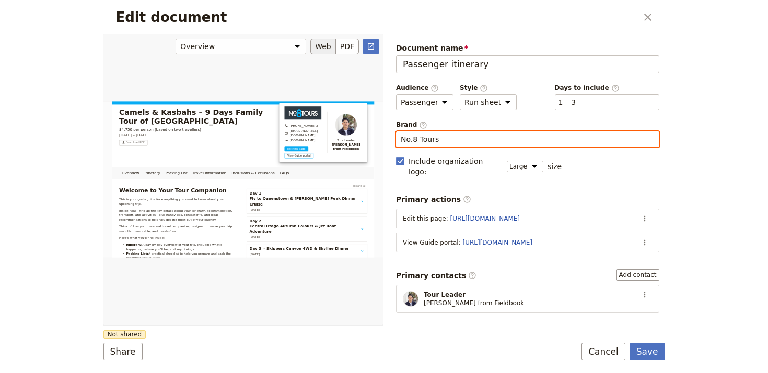
type input "No.8 Tours"
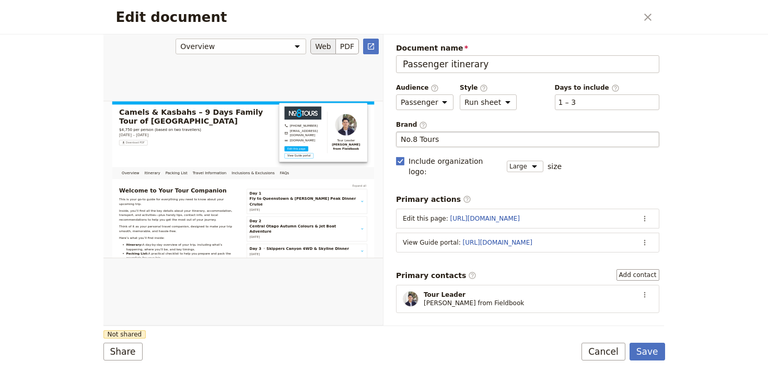
click at [300, 317] on div "Edit document" at bounding box center [242, 179] width 279 height 291
click at [634, 354] on button "Save" at bounding box center [647, 352] width 36 height 18
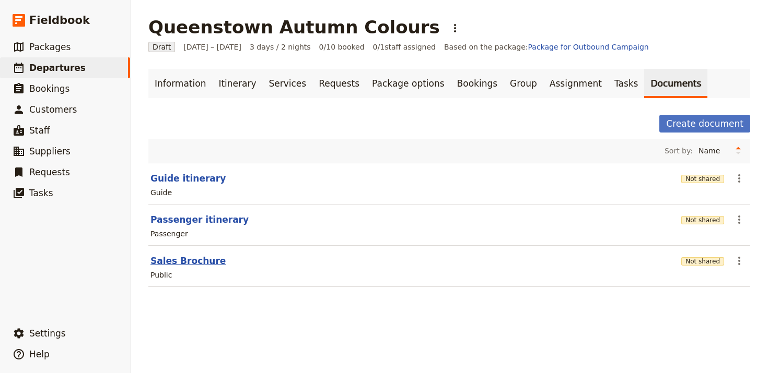
click at [181, 261] on button "Sales Brochure" at bounding box center [187, 261] width 75 height 13
select select "DEFAULT"
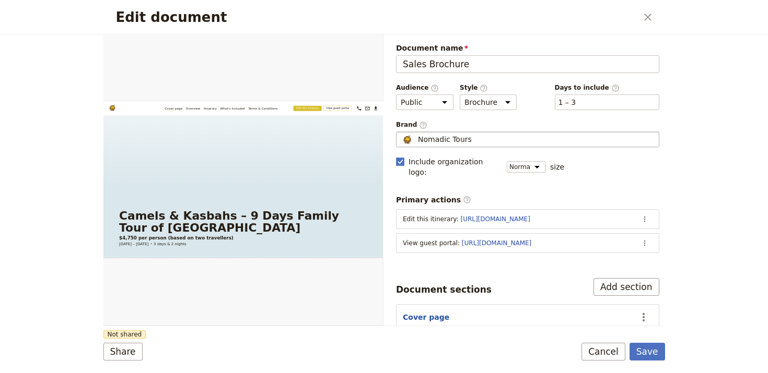
click at [523, 142] on div "Nomadic Tours" at bounding box center [528, 139] width 254 height 10
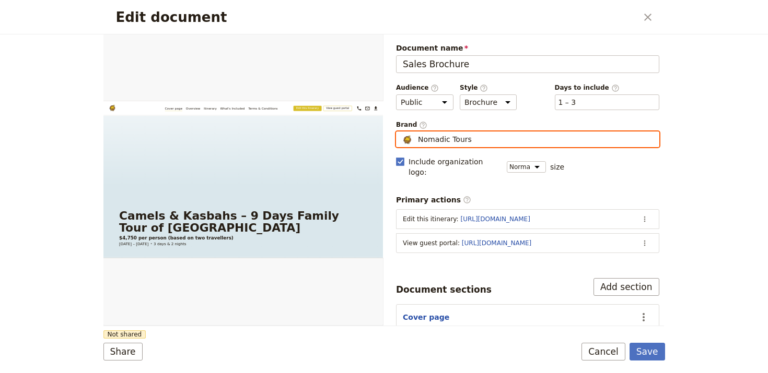
click at [401, 132] on input "Nomadic Tours" at bounding box center [400, 132] width 1 height 1
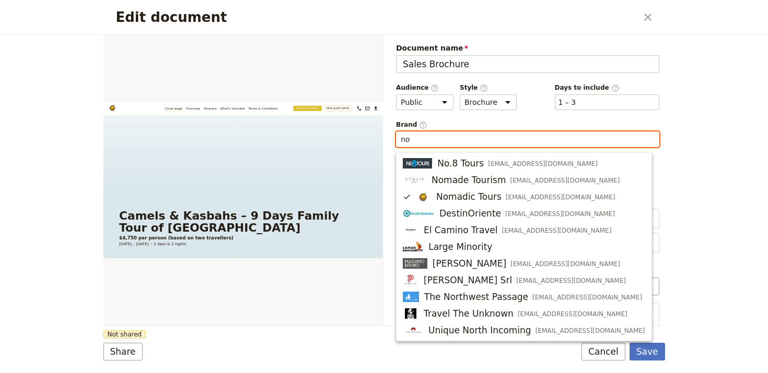
click at [524, 156] on button "No.8 Tours info@no8tours.co.nz" at bounding box center [523, 163] width 255 height 17
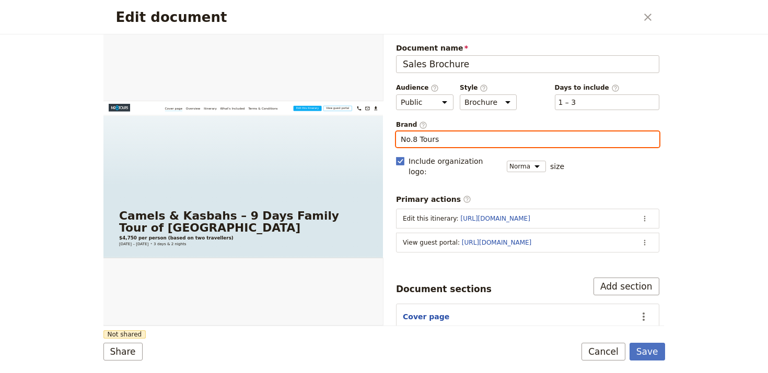
type input "No.8 Tours"
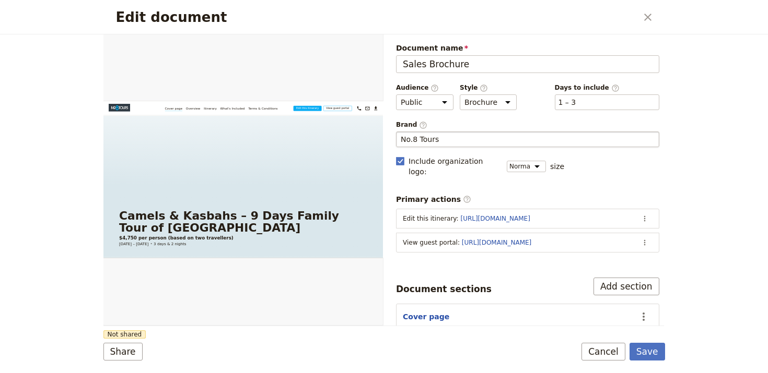
click at [636, 341] on form "Web PDF ​ Document name Sales Brochure Preview Audience ​ Public Passenger Guid…" at bounding box center [383, 203] width 561 height 339
click at [642, 347] on button "Save" at bounding box center [647, 352] width 36 height 18
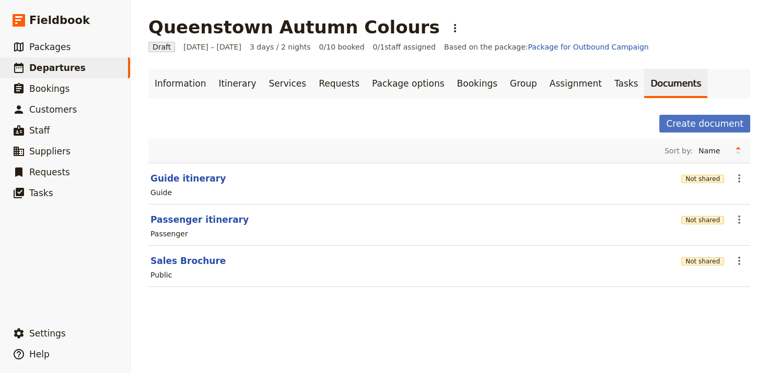
click at [175, 164] on section "Guide itinerary Not shared ​ Guide" at bounding box center [449, 184] width 602 height 42
click at [177, 180] on button "Guide itinerary" at bounding box center [187, 178] width 75 height 13
select select "STAFF"
select select "RUN_SHEET"
select select "LARGE"
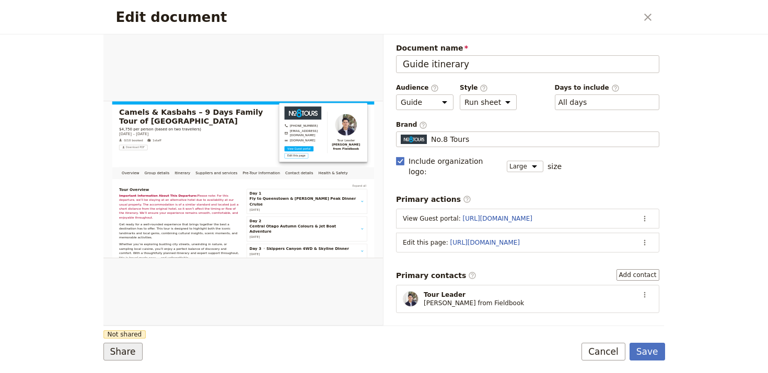
click at [112, 343] on button "Share" at bounding box center [122, 352] width 39 height 18
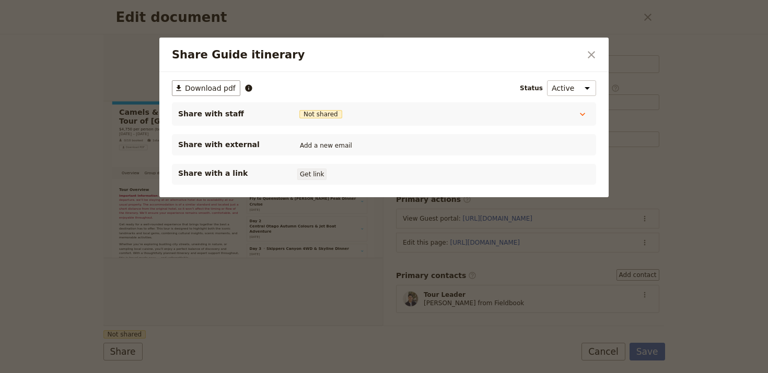
click at [322, 174] on button "Get link" at bounding box center [311, 174] width 29 height 11
click at [593, 53] on icon "Close dialog" at bounding box center [590, 54] width 7 height 7
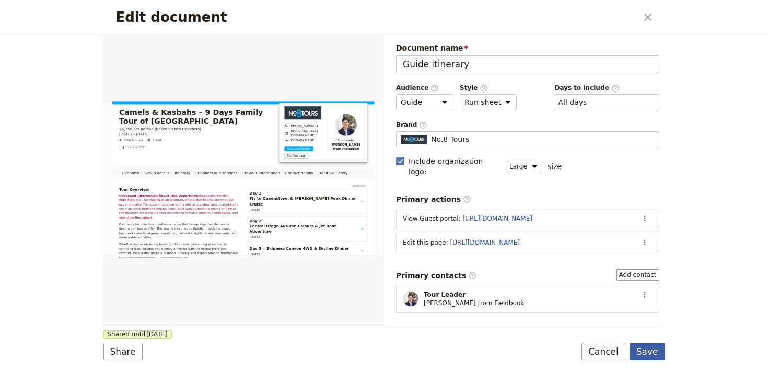
click at [648, 353] on button "Save" at bounding box center [647, 352] width 36 height 18
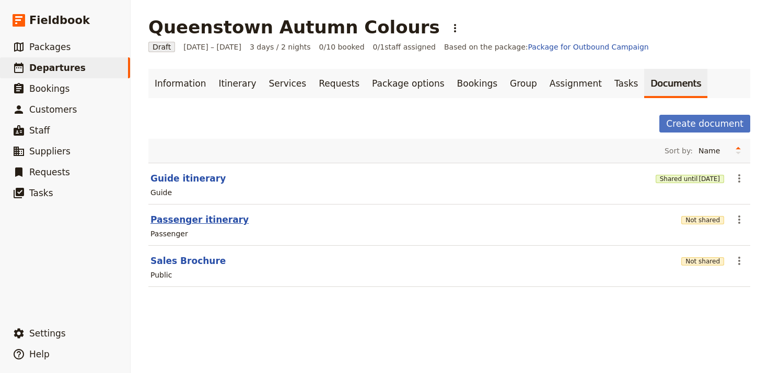
click at [173, 222] on button "Passenger itinerary" at bounding box center [199, 220] width 98 height 13
select select "PASSENGER"
select select "RUN_SHEET"
select select "LARGE"
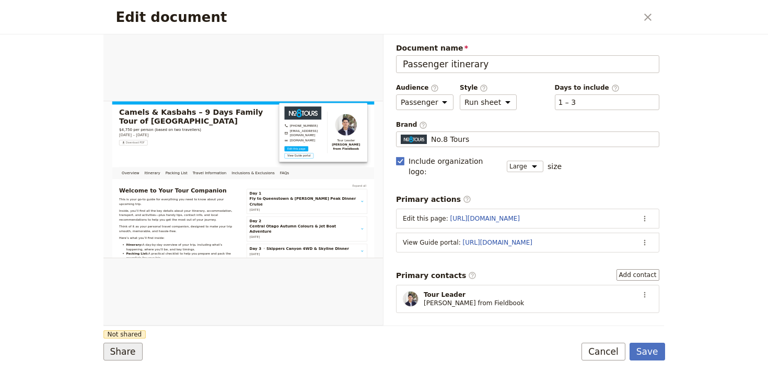
click at [129, 356] on button "Share" at bounding box center [122, 352] width 39 height 18
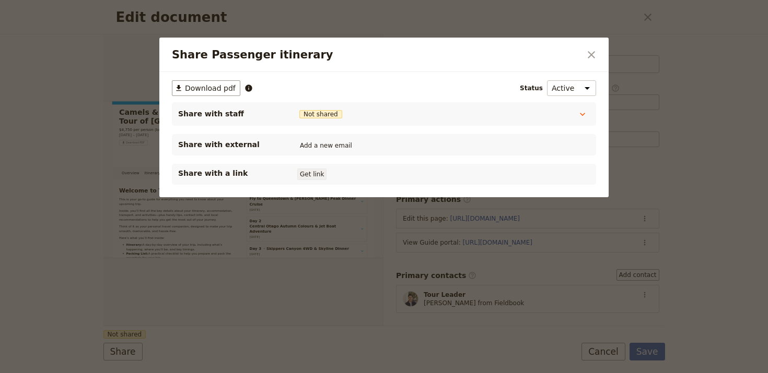
click at [317, 179] on button "Get link" at bounding box center [311, 174] width 29 height 11
click at [590, 48] on button "​" at bounding box center [591, 55] width 18 height 18
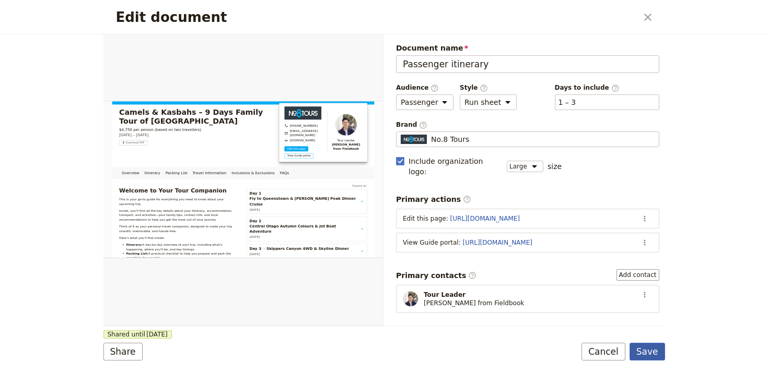
click at [654, 347] on button "Save" at bounding box center [647, 352] width 36 height 18
click at [644, 13] on icon "Close dialog" at bounding box center [647, 17] width 13 height 13
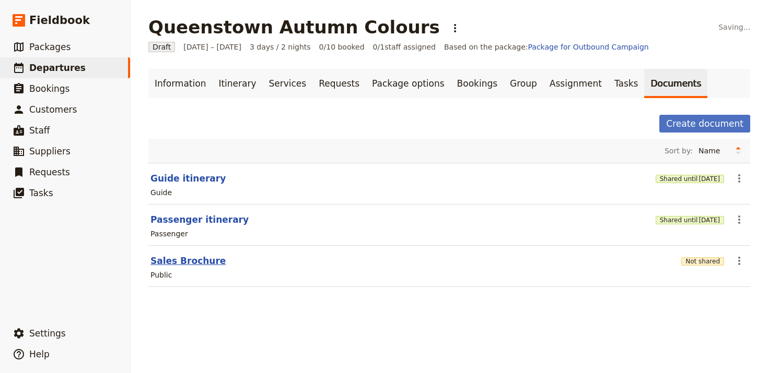
click at [198, 263] on button "Sales Brochure" at bounding box center [187, 261] width 75 height 13
select select "DEFAULT"
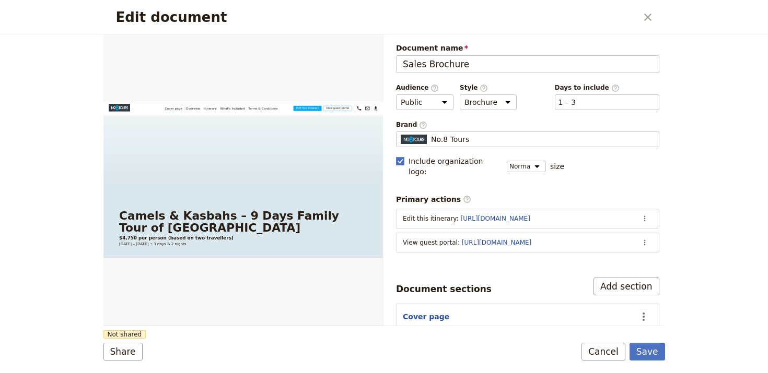
click at [140, 344] on div "Share Not shared Save Cancel" at bounding box center [383, 352] width 561 height 18
click at [133, 352] on button "Share" at bounding box center [122, 352] width 39 height 18
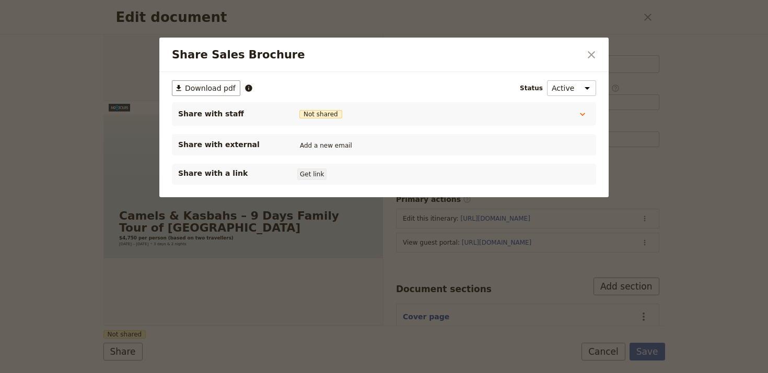
click at [315, 181] on div "Share with a link Get link" at bounding box center [384, 174] width 424 height 21
click at [315, 172] on button "Get link" at bounding box center [311, 174] width 29 height 11
click at [595, 54] on icon "Close dialog" at bounding box center [591, 55] width 13 height 13
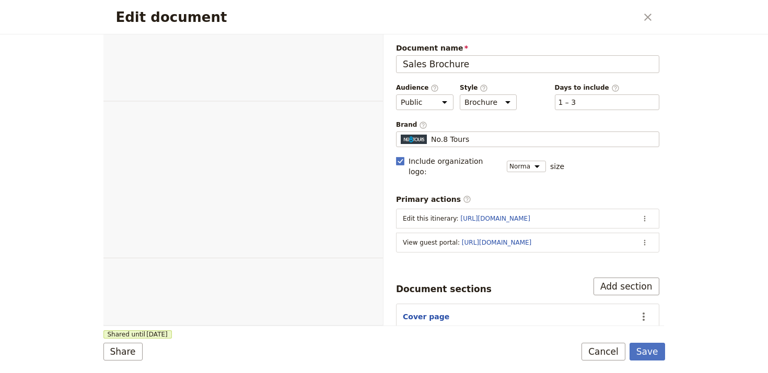
select select "DEFAULT"
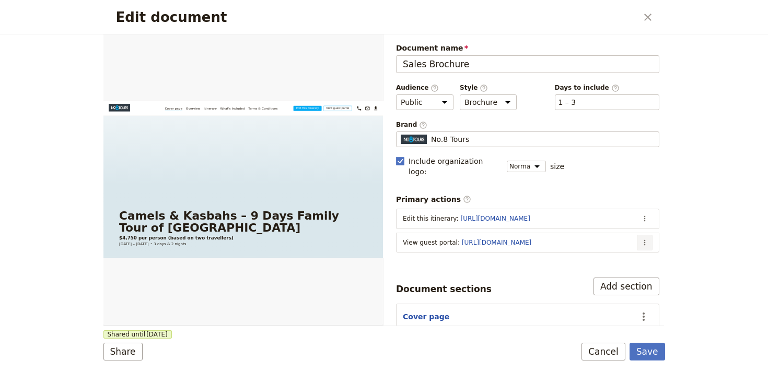
click at [641, 235] on button "​" at bounding box center [645, 243] width 16 height 16
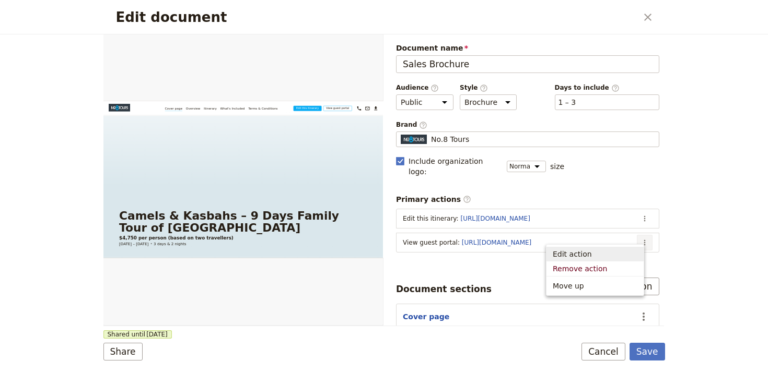
click at [626, 253] on span "Edit action" at bounding box center [594, 254] width 85 height 10
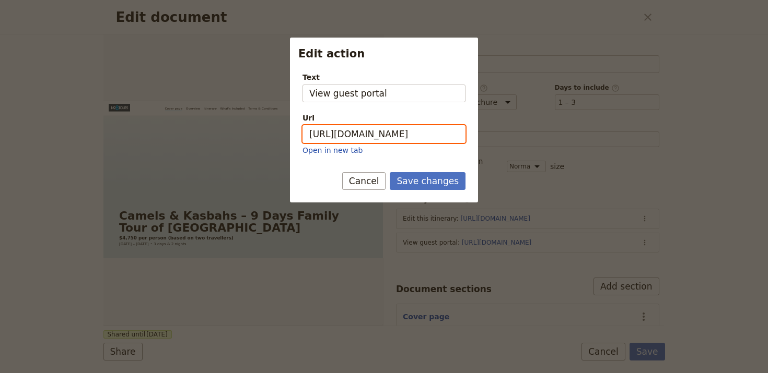
click at [391, 127] on input "[URL][DOMAIN_NAME]" at bounding box center [383, 134] width 163 height 18
paste input "TCSOH9l4EZ3Ej3xqVdL3_"
type input "https://trips.fieldbook.com/d/TCSOH9l4EZ3Ej3xqVdL3_"
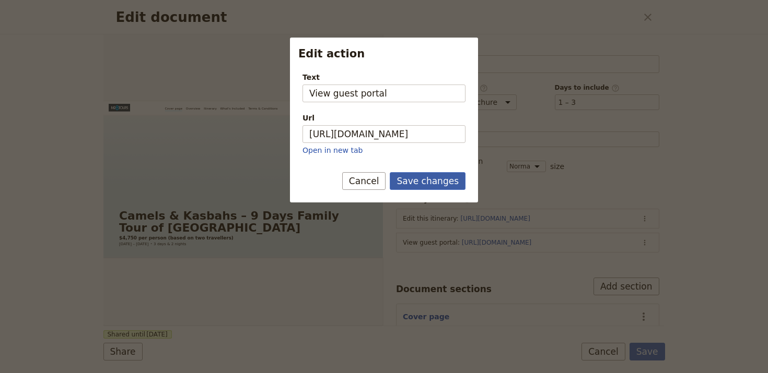
click at [430, 185] on button "Save changes" at bounding box center [428, 181] width 76 height 18
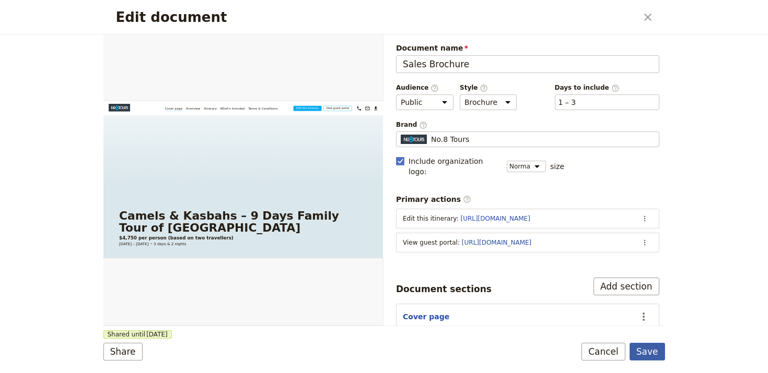
click at [661, 349] on button "Save" at bounding box center [647, 352] width 36 height 18
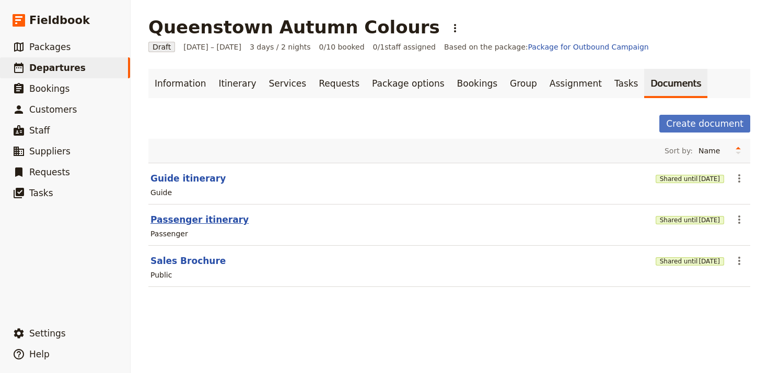
click at [192, 222] on button "Passenger itinerary" at bounding box center [199, 220] width 98 height 13
select select "PASSENGER"
select select "RUN_SHEET"
select select "LARGE"
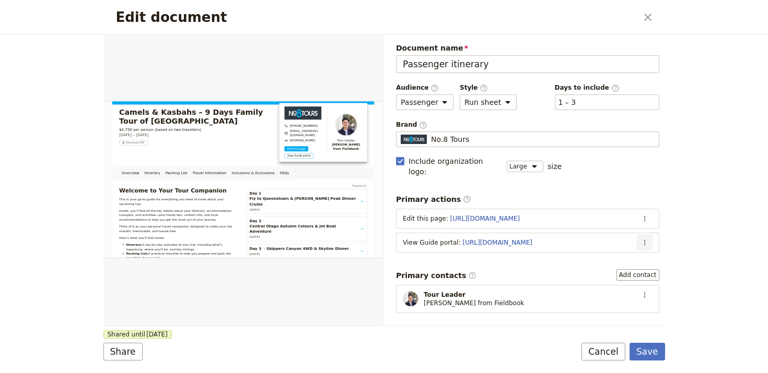
click at [638, 237] on button "​" at bounding box center [645, 243] width 16 height 16
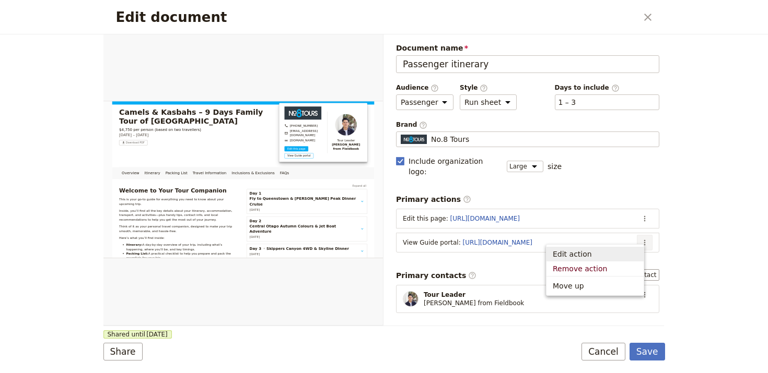
click at [626, 252] on span "Edit action" at bounding box center [594, 254] width 85 height 10
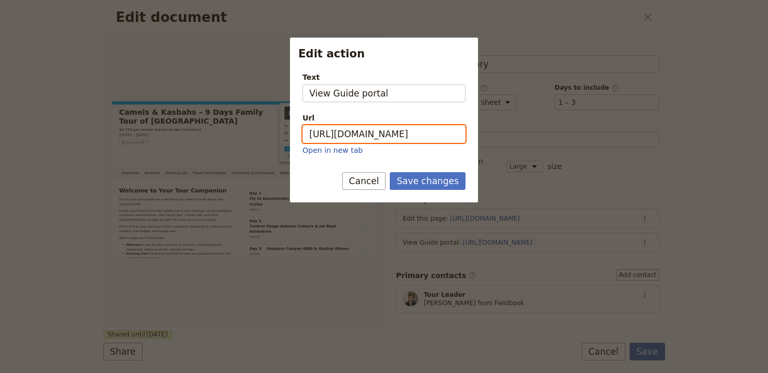
click at [393, 141] on input "[URL][DOMAIN_NAME]" at bounding box center [383, 134] width 163 height 18
paste input "UN3NfMF_tHcaLvDy-8cIA"
type input "https://trips.fieldbook.com/d/UN3NfMF_tHcaLvDy-8cIA"
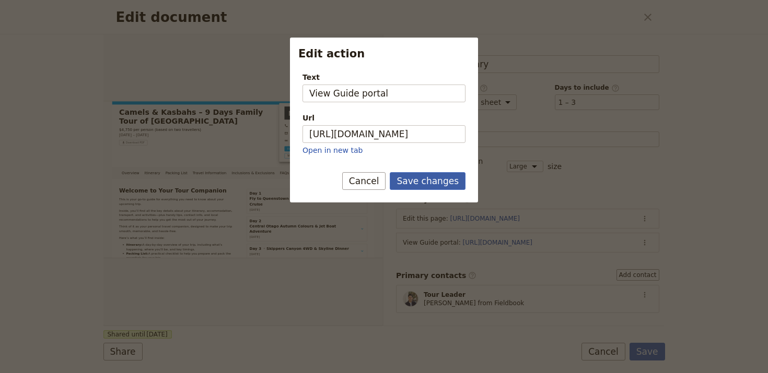
click at [430, 182] on button "Save changes" at bounding box center [428, 181] width 76 height 18
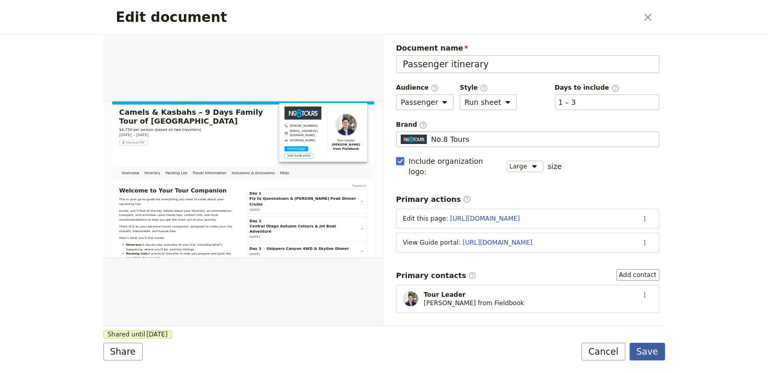
click at [653, 353] on button "Save" at bounding box center [647, 352] width 36 height 18
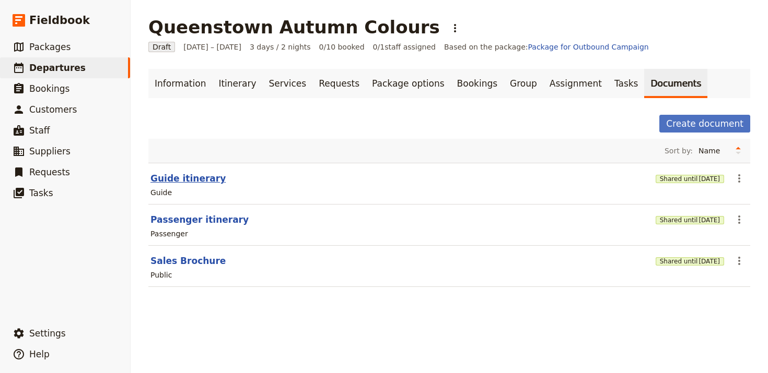
click at [193, 175] on button "Guide itinerary" at bounding box center [187, 178] width 75 height 13
select select "STAFF"
select select "RUN_SHEET"
select select "LARGE"
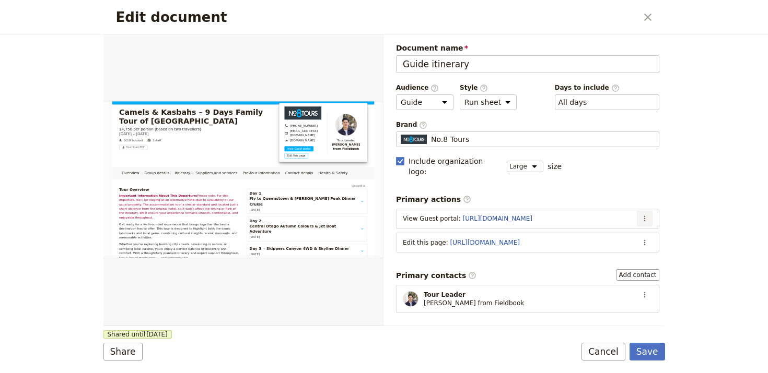
click at [640, 215] on icon "Actions" at bounding box center [644, 219] width 8 height 8
click at [628, 227] on span "Edit action" at bounding box center [594, 230] width 85 height 10
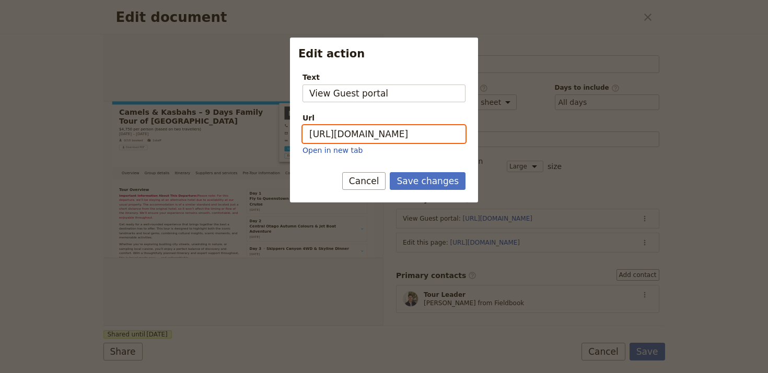
click at [434, 131] on input "[URL][DOMAIN_NAME]" at bounding box center [383, 134] width 163 height 18
paste input "TCSOH9l4EZ3Ej3xqVdL3_"
type input "https://trips.fieldbook.com/d/TCSOH9l4EZ3Ej3xqVdL3_"
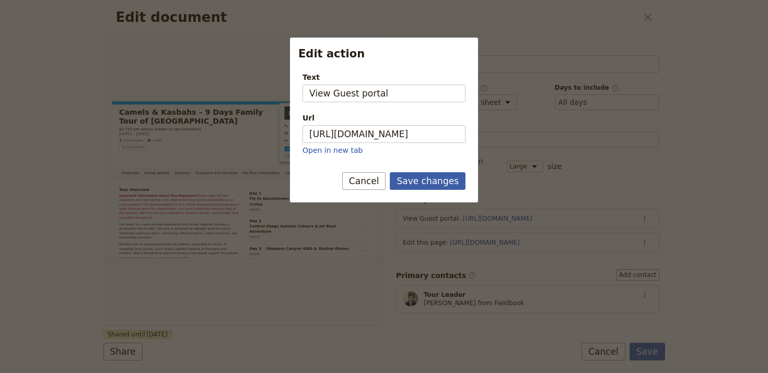
click at [427, 177] on button "Save changes" at bounding box center [428, 181] width 76 height 18
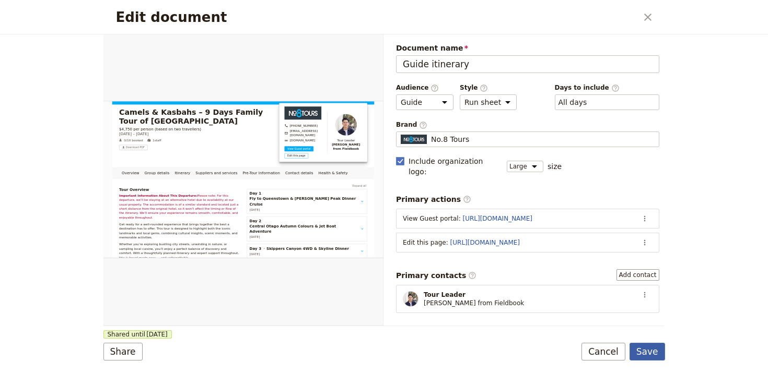
click at [655, 349] on button "Save" at bounding box center [647, 352] width 36 height 18
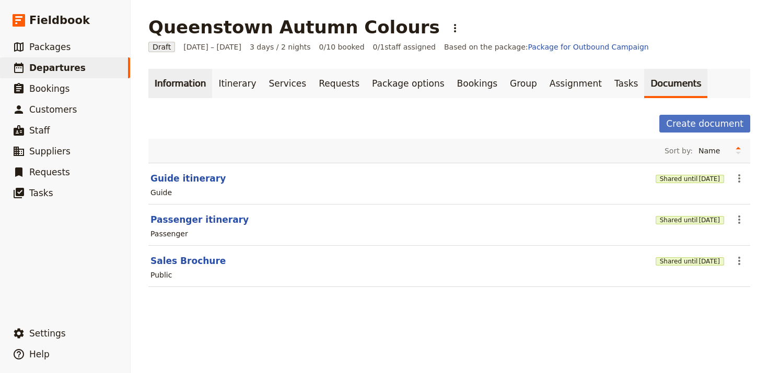
click at [171, 90] on link "Information" at bounding box center [180, 83] width 64 height 29
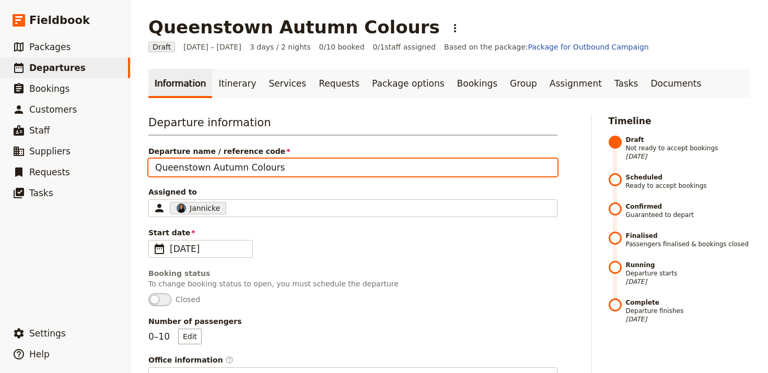
click at [229, 173] on input "Queenstown Autumn Colours" at bounding box center [352, 168] width 409 height 18
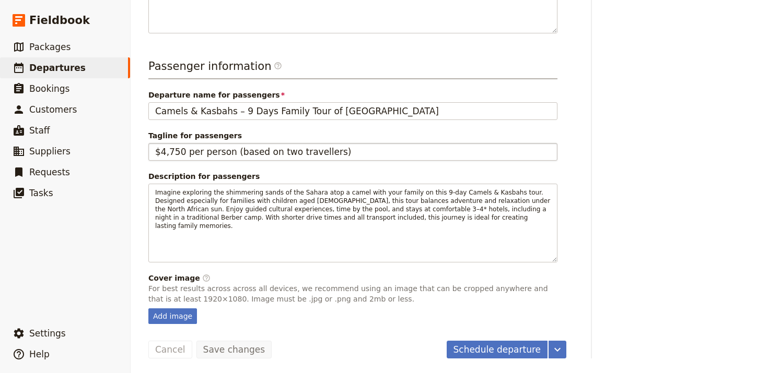
scroll to position [413, 0]
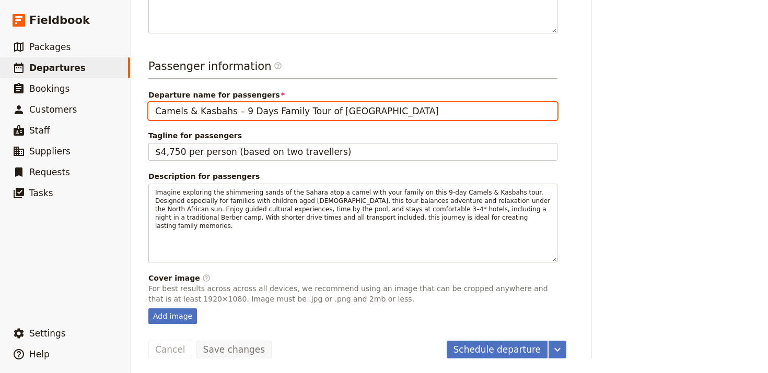
click at [278, 107] on input "Camels & Kasbahs – 9 Days Family Tour of [GEOGRAPHIC_DATA]" at bounding box center [352, 111] width 409 height 18
paste input "Queenstown Autumn Colours"
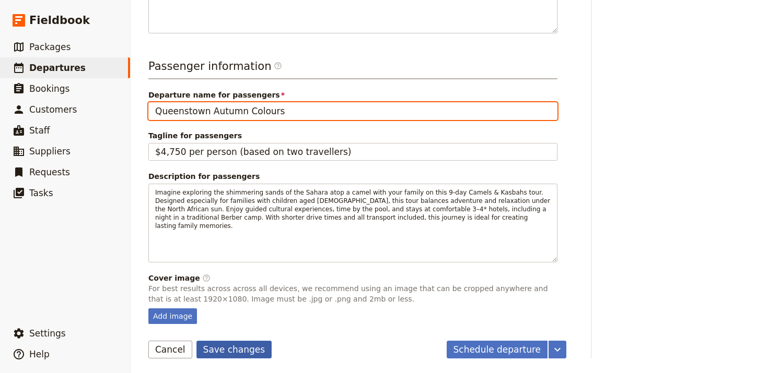
type input "Queenstown Autumn Colours"
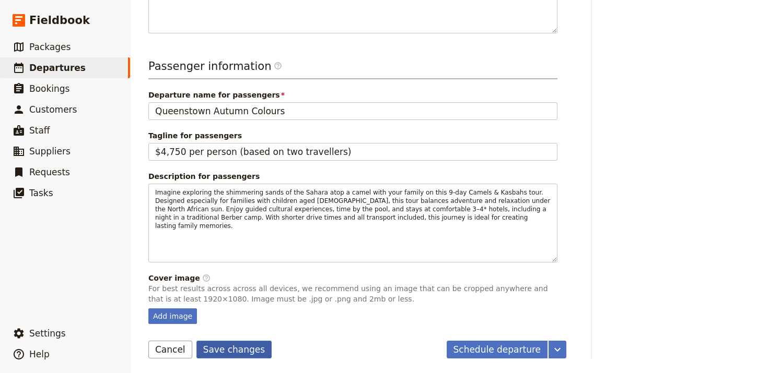
click at [218, 350] on button "Save changes" at bounding box center [234, 350] width 76 height 18
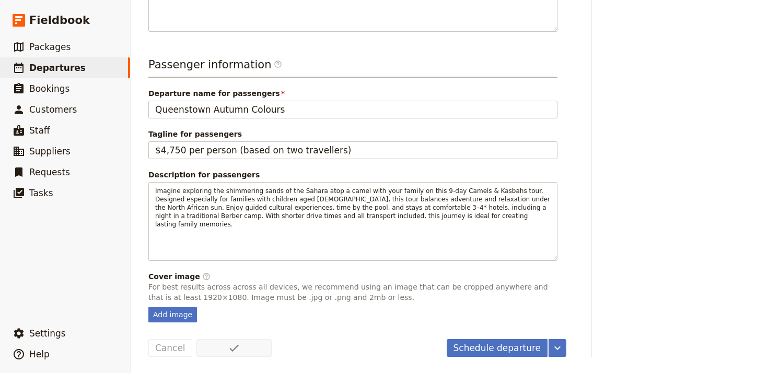
scroll to position [415, 0]
click at [157, 310] on div "Add image" at bounding box center [172, 315] width 49 height 16
click at [148, 307] on input "Add image" at bounding box center [148, 306] width 1 height 1
type input "C:\fakepath\meghan-crown-YZBouHtW8-Q-unsplash (1).jpg"
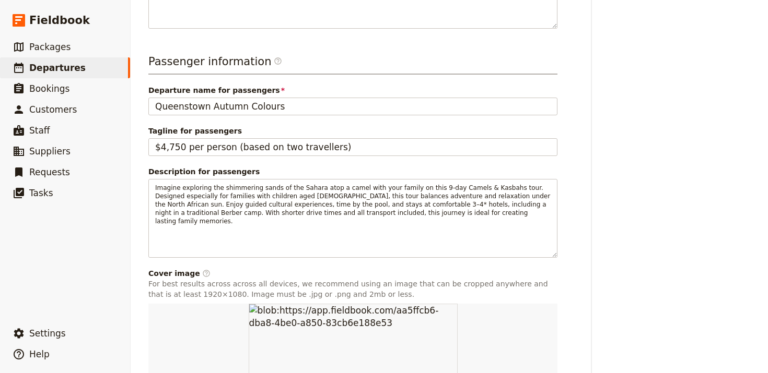
scroll to position [547, 0]
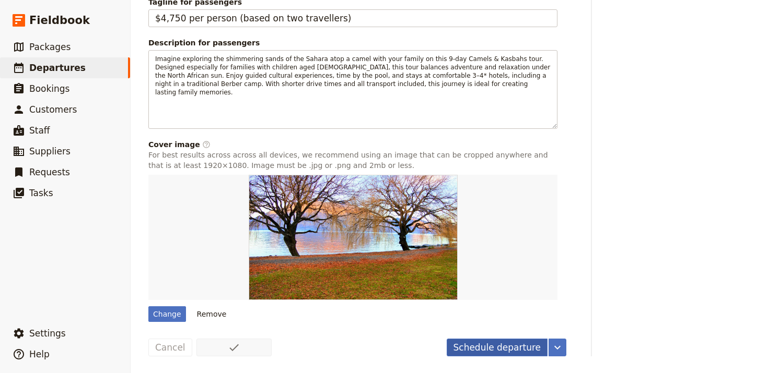
click at [498, 344] on button "Schedule departure" at bounding box center [496, 348] width 101 height 18
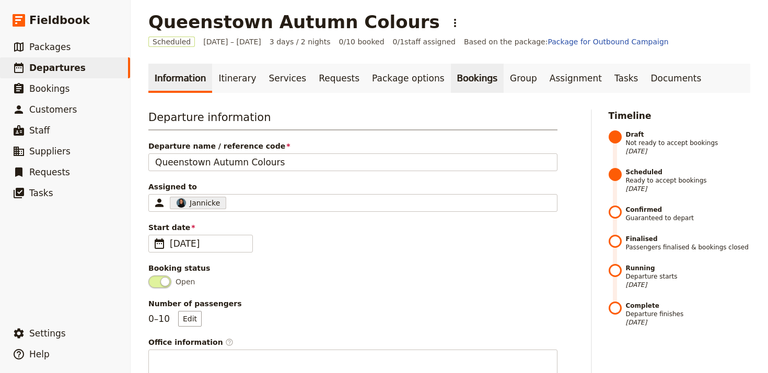
scroll to position [7, 0]
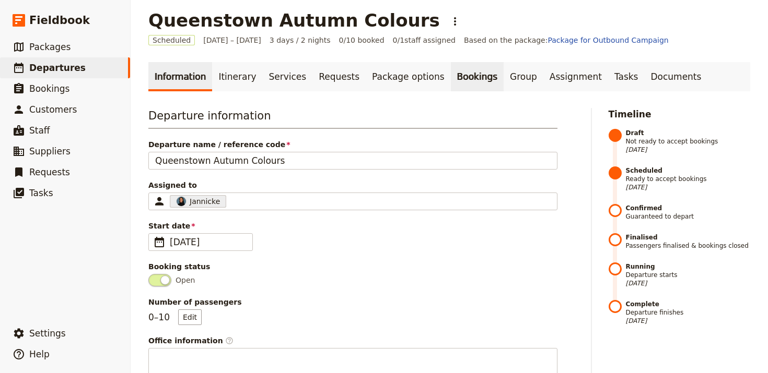
click at [451, 86] on link "Bookings" at bounding box center [477, 76] width 53 height 29
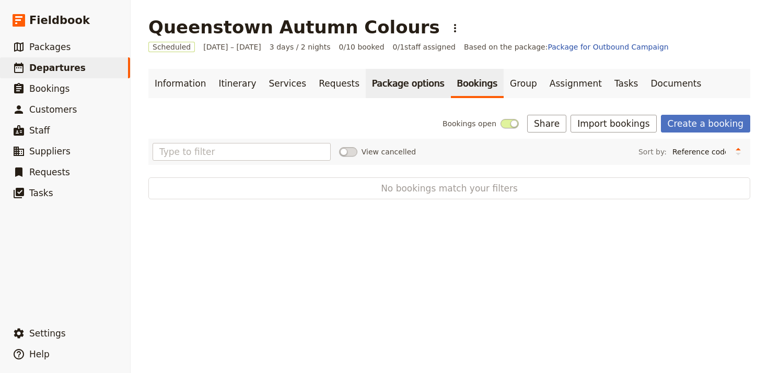
click at [376, 94] on link "Package options" at bounding box center [408, 83] width 85 height 29
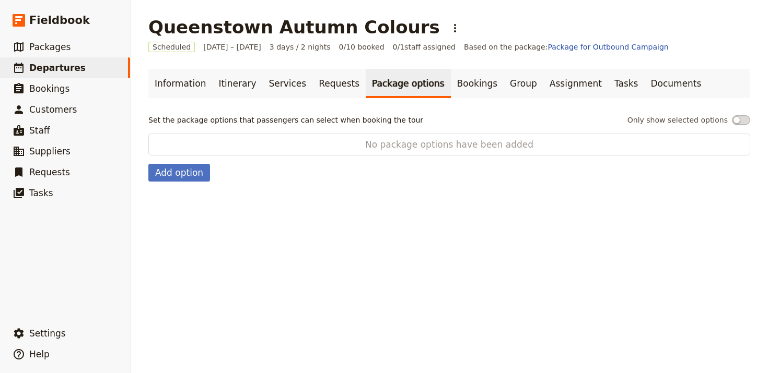
click at [419, 79] on link "Package options" at bounding box center [408, 83] width 85 height 29
click at [503, 81] on link "Group" at bounding box center [523, 83] width 40 height 29
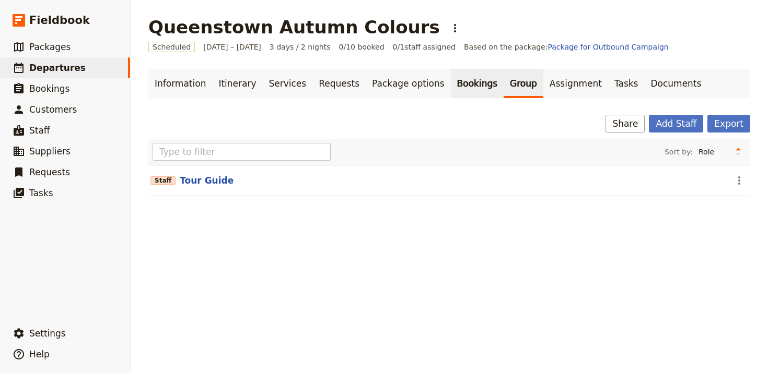
click at [451, 85] on link "Bookings" at bounding box center [477, 83] width 53 height 29
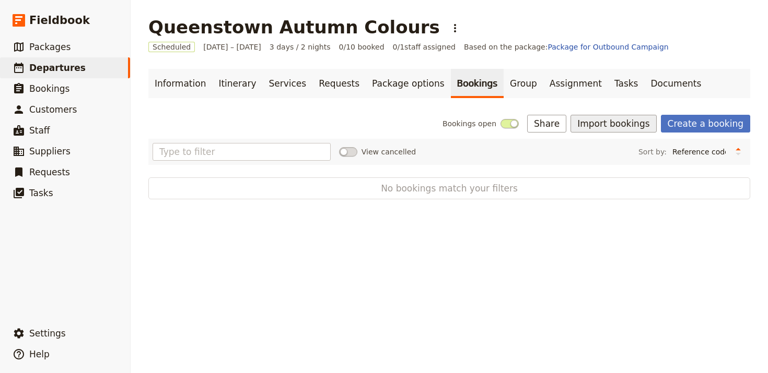
click at [604, 127] on button "Import bookings" at bounding box center [613, 124] width 86 height 18
click at [603, 148] on span "Import Bookings" at bounding box center [616, 147] width 60 height 10
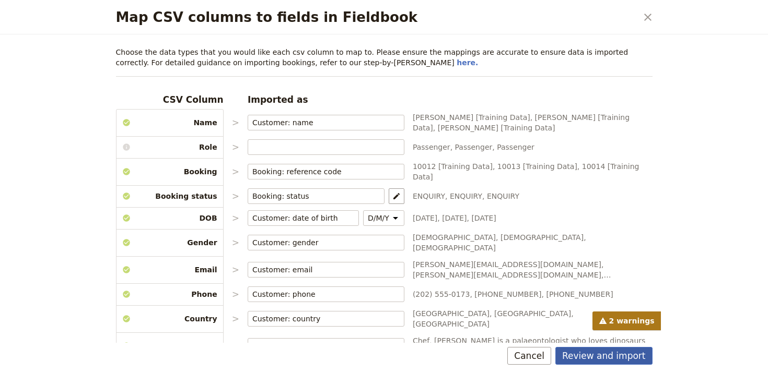
click at [615, 359] on button "Review and import" at bounding box center [603, 356] width 97 height 18
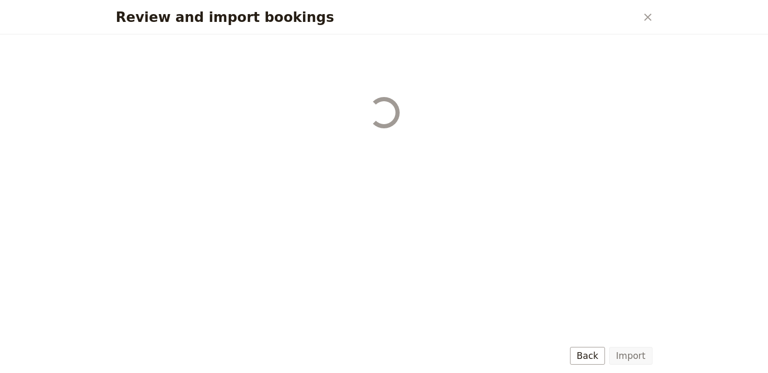
select select "68b002b7cac3c784cf00db27"
select select "68b002b7cac3c784cf00db28"
select select "68b002b7cac3c784cf00db29"
select select "68b002b7cac3c784cf00db2a"
select select "650e1b8d408bbede5b0c6045"
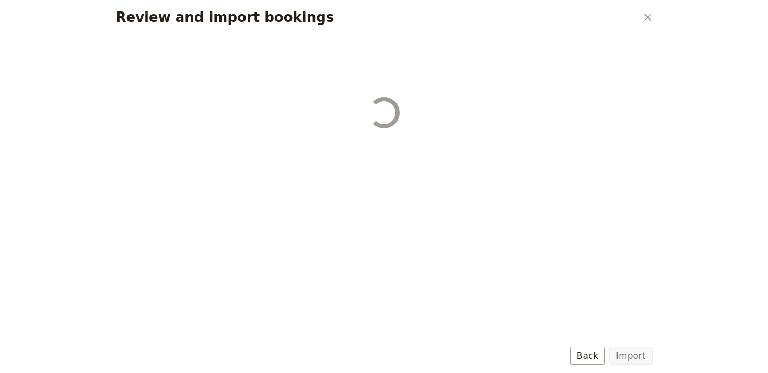
select select "68b002b7cac3c784cf00db2c"
select select "68b002b7cac3c784cf00db2d"
select select "68b002b7cac3c784cf00db2e"
select select "68b002b7cac3c784cf00db2f"
select select "68b002b7cac3c784cf00db30"
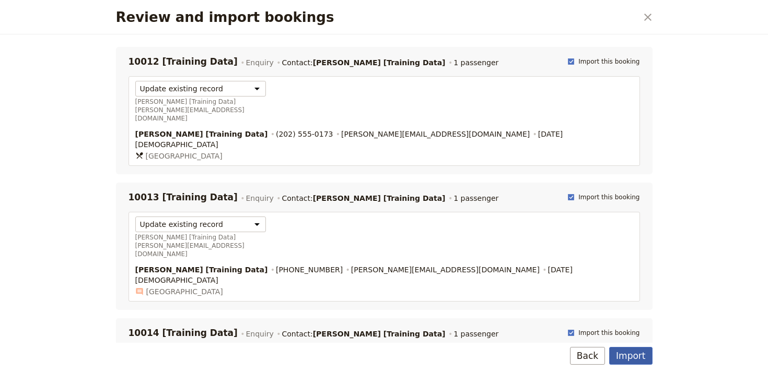
click at [615, 354] on button "Import" at bounding box center [630, 356] width 43 height 18
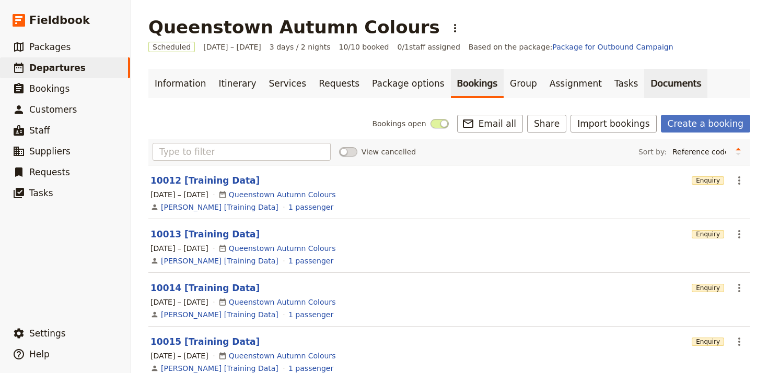
click at [646, 92] on link "Documents" at bounding box center [675, 83] width 63 height 29
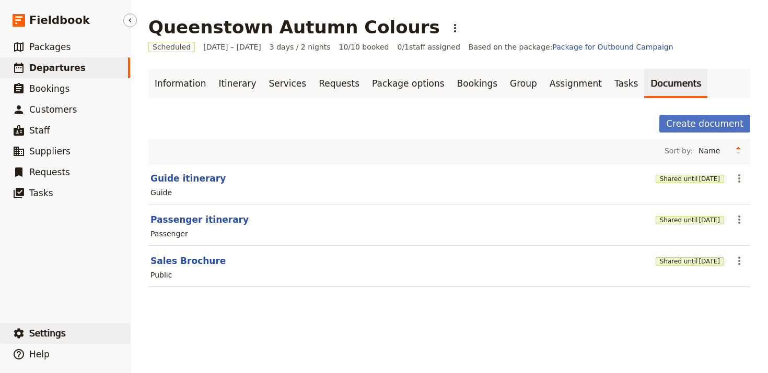
click at [45, 337] on span "Settings" at bounding box center [47, 333] width 37 height 10
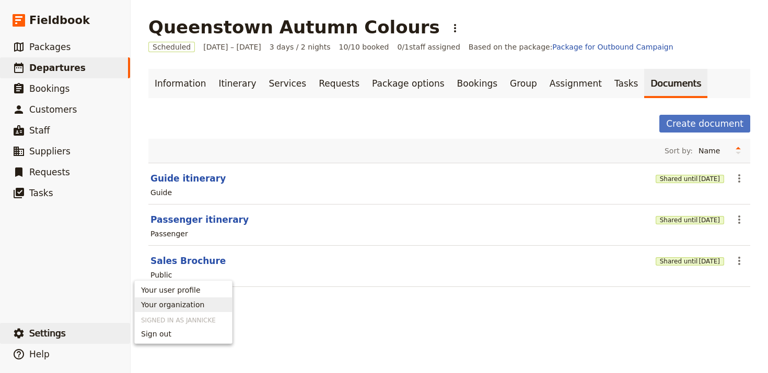
click at [178, 301] on span "Your organization" at bounding box center [172, 305] width 63 height 10
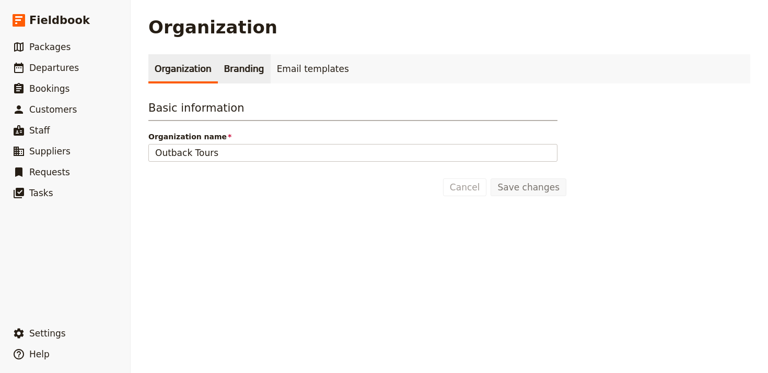
click at [219, 70] on link "Branding" at bounding box center [244, 68] width 53 height 29
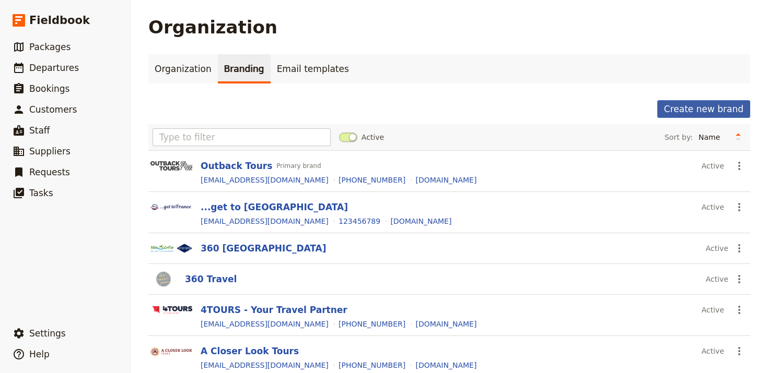
click at [706, 113] on button "Create new brand" at bounding box center [703, 109] width 93 height 18
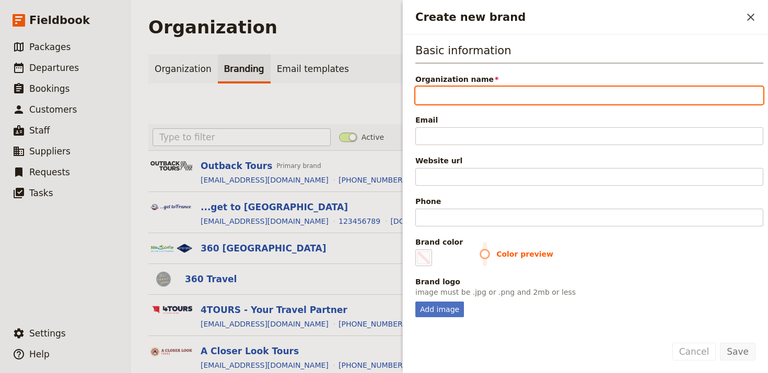
paste input "Walk into Luxury"
type input "Walk into Luxury"
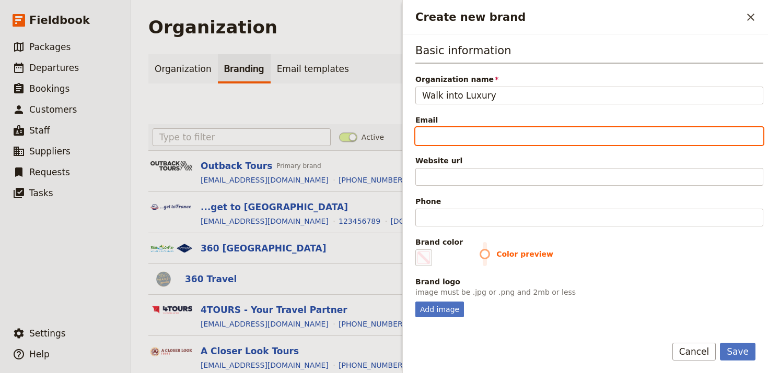
click at [616, 134] on input "Email" at bounding box center [589, 136] width 348 height 18
paste input "[EMAIL_ADDRESS][DOMAIN_NAME]"
type input "[EMAIL_ADDRESS][DOMAIN_NAME]"
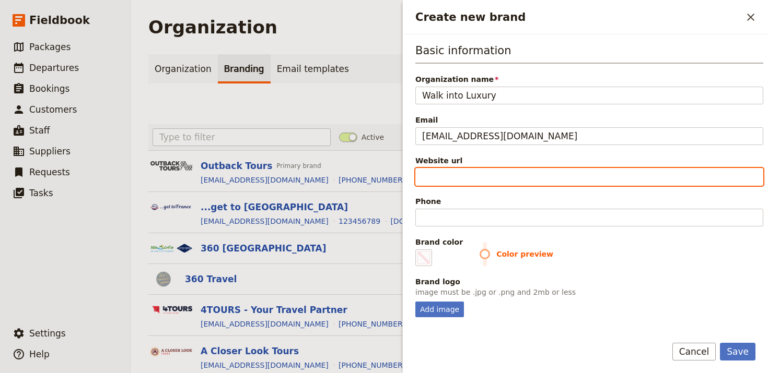
click at [596, 173] on input "Website url" at bounding box center [589, 177] width 348 height 18
paste input "https://www.walkintoluxury.com"
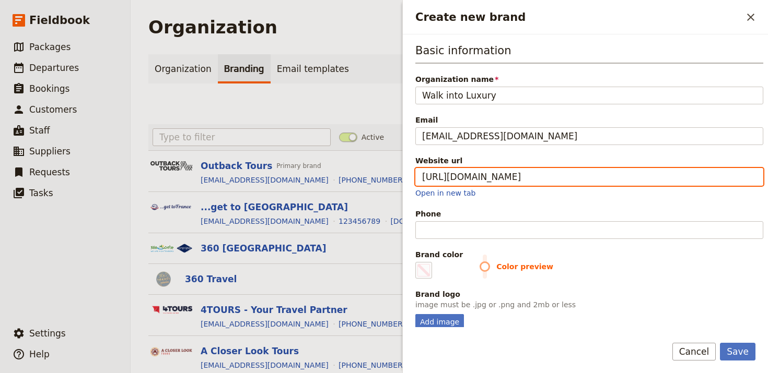
type input "https://www.walkintoluxury.com"
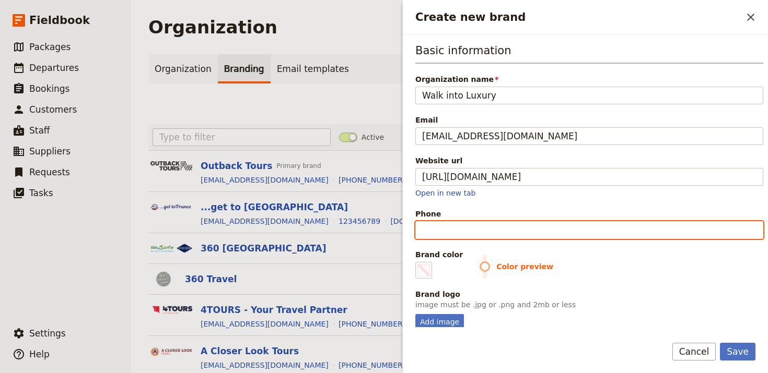
click at [626, 228] on input "Phone" at bounding box center [589, 230] width 348 height 18
paste input "+61 8 6373 0088"
click at [468, 229] on input "+61 8 6373 0088" at bounding box center [589, 230] width 348 height 18
click at [470, 231] on input "+61 8 6373 0088" at bounding box center [589, 230] width 348 height 18
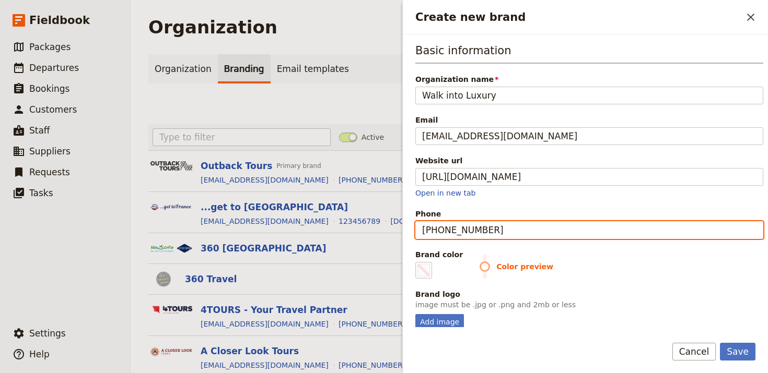
click at [446, 231] on input "+61 8 63730088" at bounding box center [589, 230] width 348 height 18
click at [437, 231] on input "+61 863730088" at bounding box center [589, 230] width 348 height 18
click at [439, 233] on input "+61 863730088" at bounding box center [589, 230] width 348 height 18
type input "[PHONE_NUMBER]"
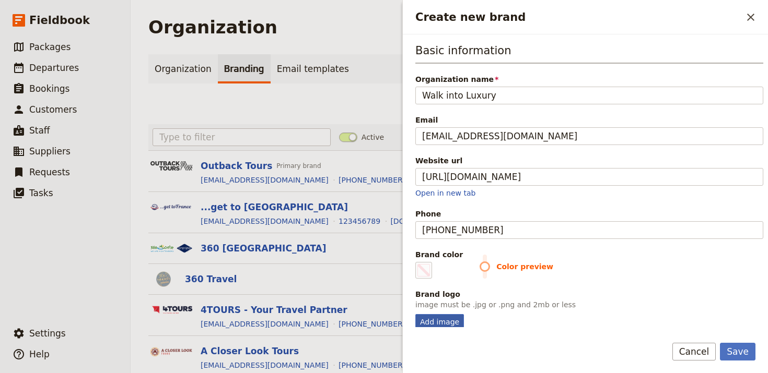
click at [441, 314] on div "Add image" at bounding box center [439, 322] width 49 height 16
click at [415, 314] on input "Add image" at bounding box center [415, 314] width 1 height 1
type input "C:\fakepath\img-1713945033-6532-2898644-tbd-asset__aWxvdmVrZWxseQo_CropResizeWz…"
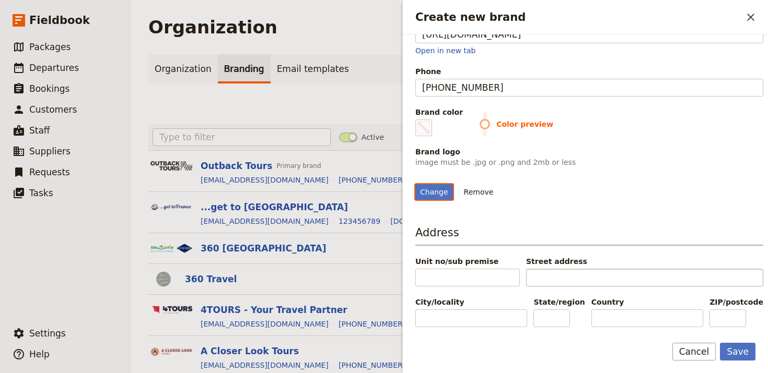
scroll to position [186, 0]
click at [479, 119] on span "Color preview" at bounding box center [621, 124] width 284 height 10
click at [425, 122] on span "Create new brand" at bounding box center [423, 128] width 13 height 13
click at [418, 119] on input "#000000" at bounding box center [417, 119] width 1 height 1
type input "#15262b"
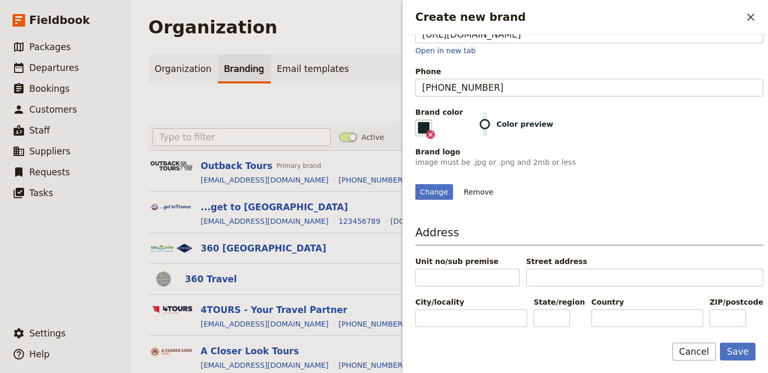
click at [679, 172] on div "Change Remove" at bounding box center [589, 186] width 348 height 28
click at [731, 353] on button "Save" at bounding box center [738, 352] width 36 height 18
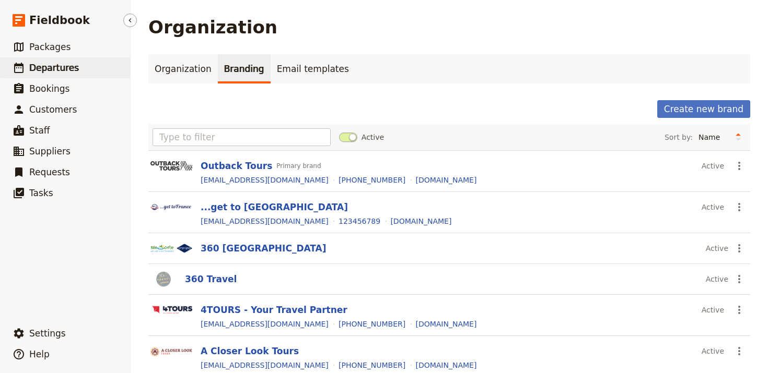
click at [54, 66] on span "Departures" at bounding box center [54, 68] width 50 height 10
select select "UPDATED_AT"
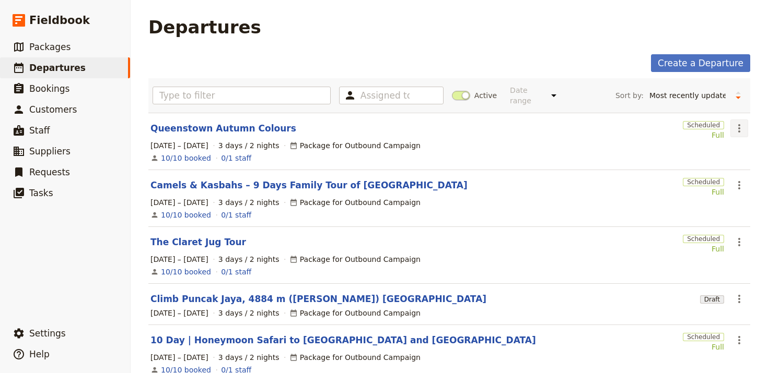
click at [740, 122] on icon "Actions" at bounding box center [739, 128] width 13 height 13
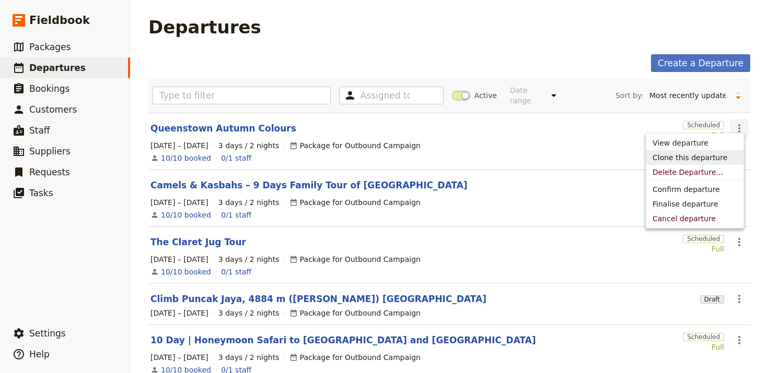
click at [692, 155] on span "Clone this departure" at bounding box center [689, 157] width 75 height 10
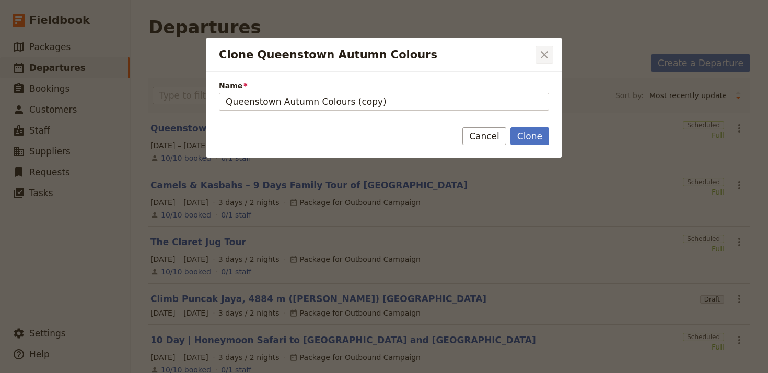
click at [549, 53] on icon "Close dialog" at bounding box center [544, 55] width 13 height 13
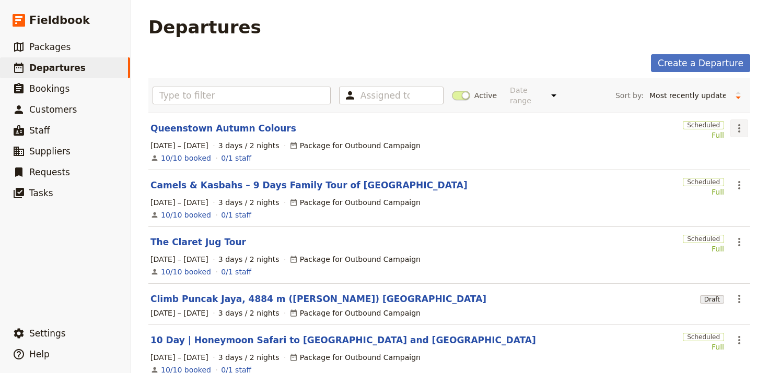
click at [736, 122] on icon "Actions" at bounding box center [739, 128] width 13 height 13
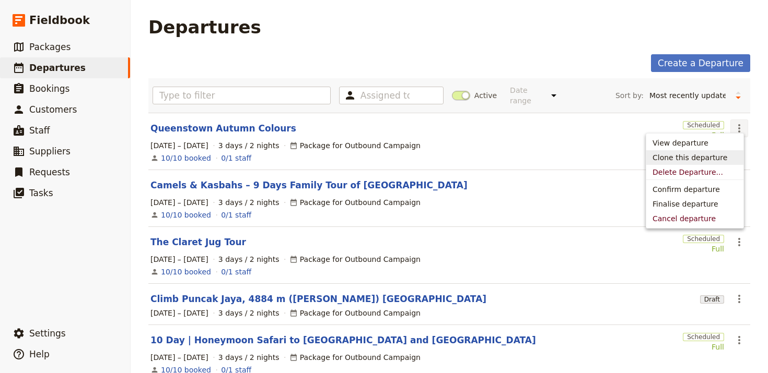
click at [711, 155] on span "Clone this departure" at bounding box center [689, 157] width 75 height 10
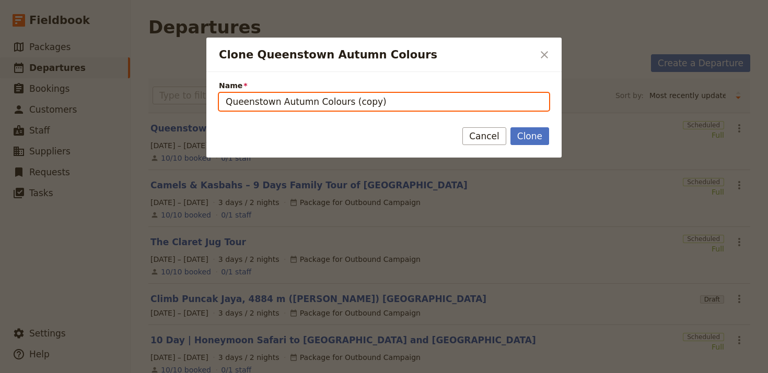
click at [439, 102] on input "Queenstown Autumn Colours (copy)" at bounding box center [384, 102] width 330 height 18
click at [440, 102] on input "Queenstown Autumn Colours (copy)" at bounding box center [384, 102] width 330 height 18
paste input "[PERSON_NAME] & Routeburn Walk"
type input "[PERSON_NAME] & Routeburn Walk"
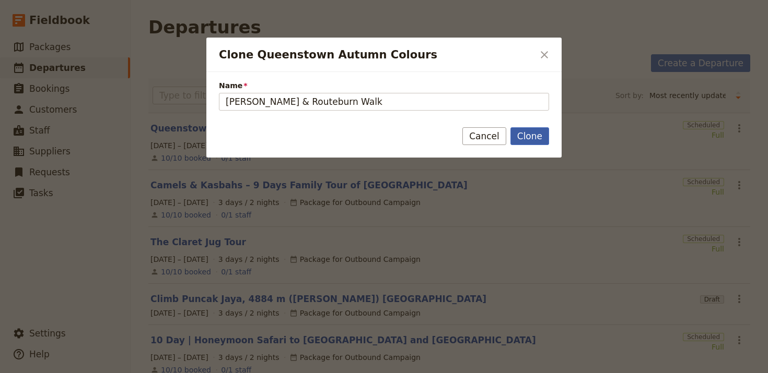
click at [530, 143] on button "Clone" at bounding box center [529, 136] width 39 height 18
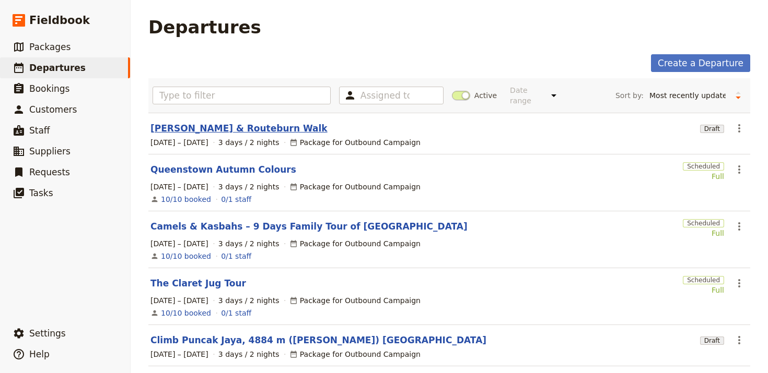
click at [198, 125] on link "[PERSON_NAME] & Routeburn Walk" at bounding box center [238, 128] width 177 height 13
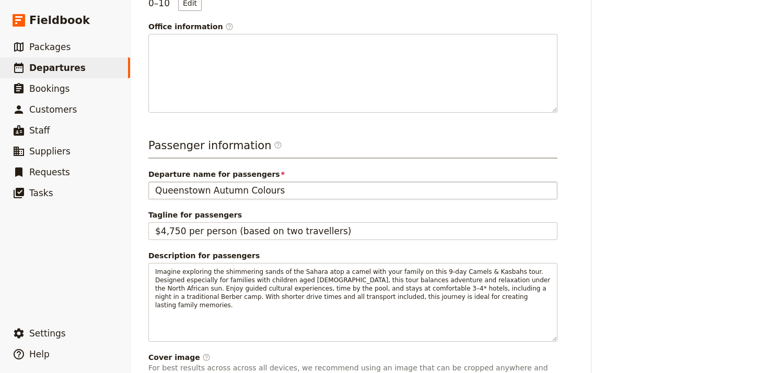
scroll to position [334, 0]
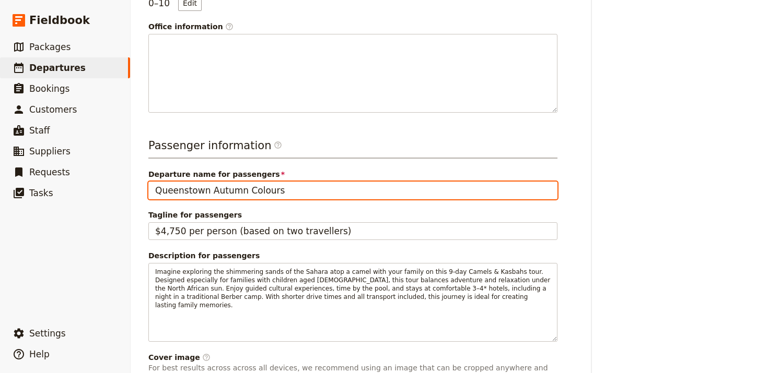
click at [293, 184] on input "Queenstown Autumn Colours" at bounding box center [352, 191] width 409 height 18
paste input "[PERSON_NAME] & Routeburn Walk"
type input "[PERSON_NAME] & Routeburn Walk"
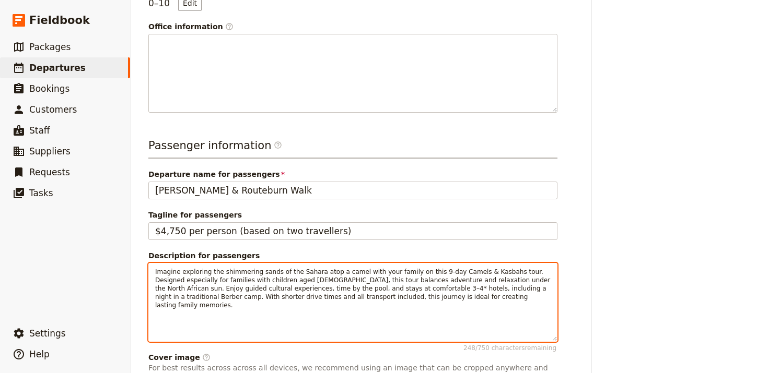
click at [384, 298] on span "Imagine exploring the shimmering sands of the Sahara atop a camel with your fam…" at bounding box center [353, 288] width 397 height 41
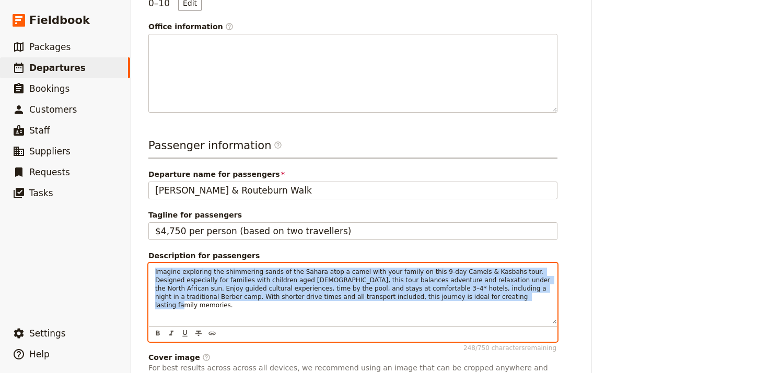
click at [384, 298] on span "Imagine exploring the shimmering sands of the Sahara atop a camel with your fam…" at bounding box center [353, 288] width 397 height 41
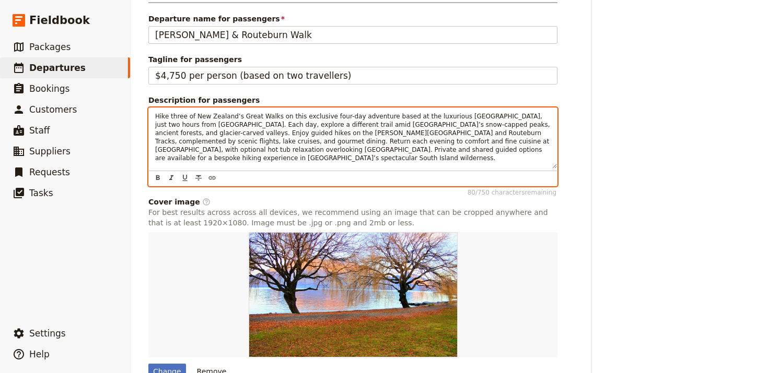
scroll to position [521, 0]
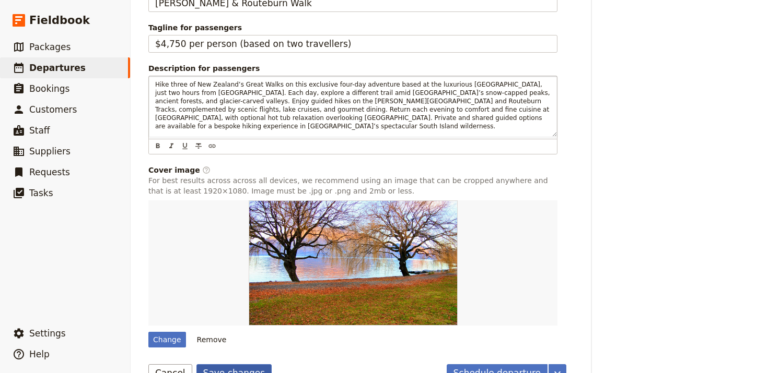
click at [217, 365] on button "Save changes" at bounding box center [234, 373] width 76 height 18
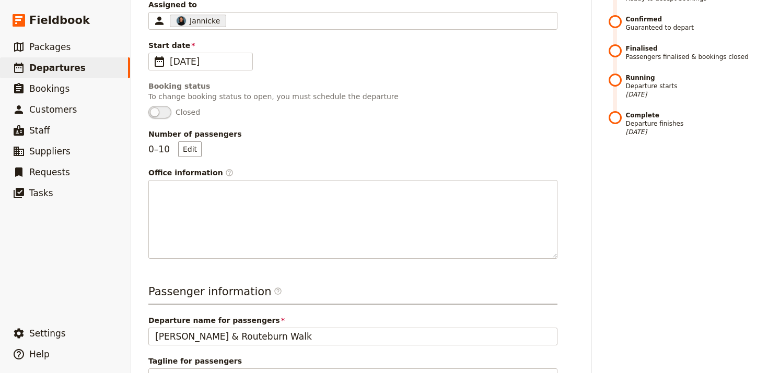
scroll to position [547, 0]
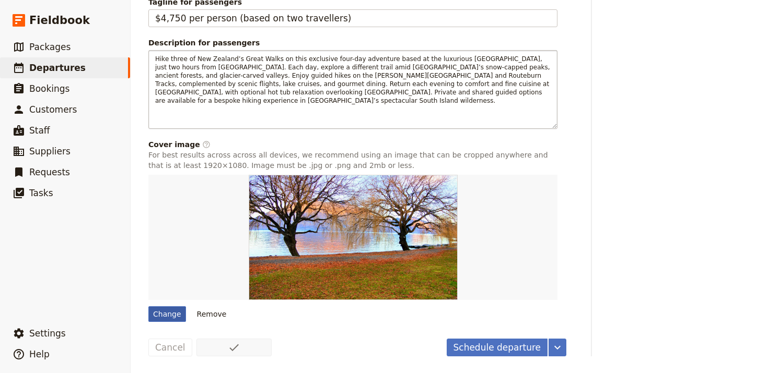
click at [149, 319] on div "Change" at bounding box center [167, 315] width 38 height 16
click at [148, 307] on input "Change" at bounding box center [148, 306] width 1 height 1
type input "C:\fakepath\Kepler-Track-Heli-Hike-1.jpg"
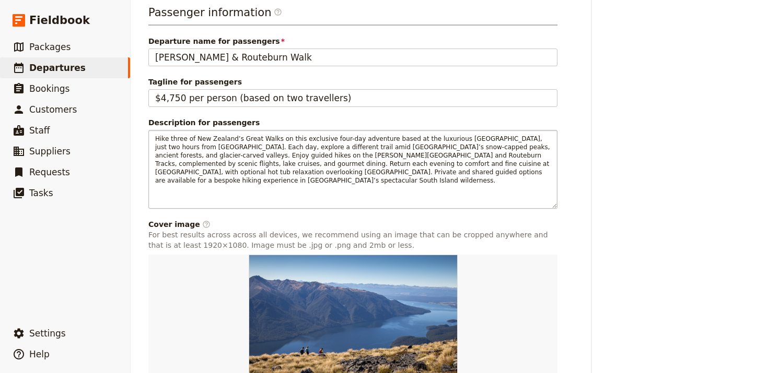
scroll to position [0, 0]
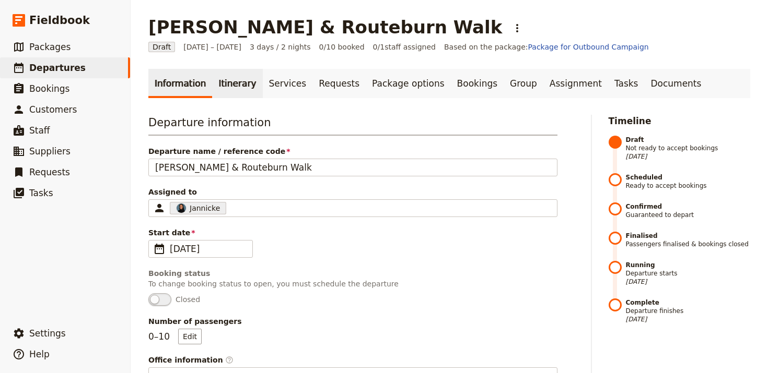
click at [222, 92] on link "Itinerary" at bounding box center [237, 83] width 50 height 29
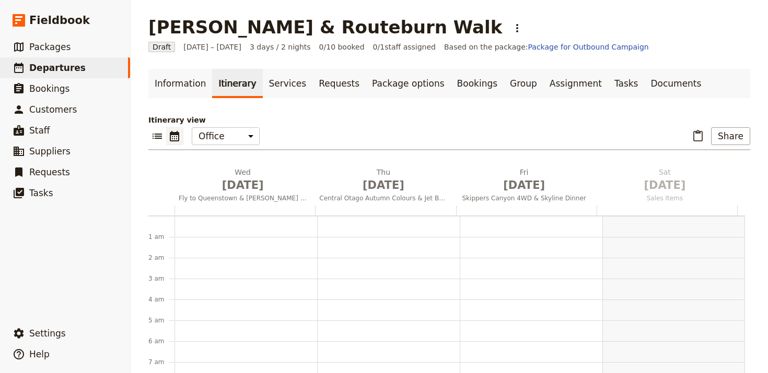
scroll to position [136, 0]
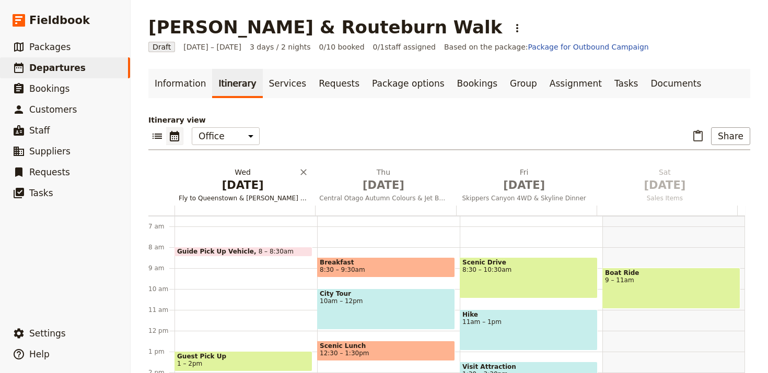
click at [261, 186] on span "[DATE]" at bounding box center [243, 186] width 128 height 16
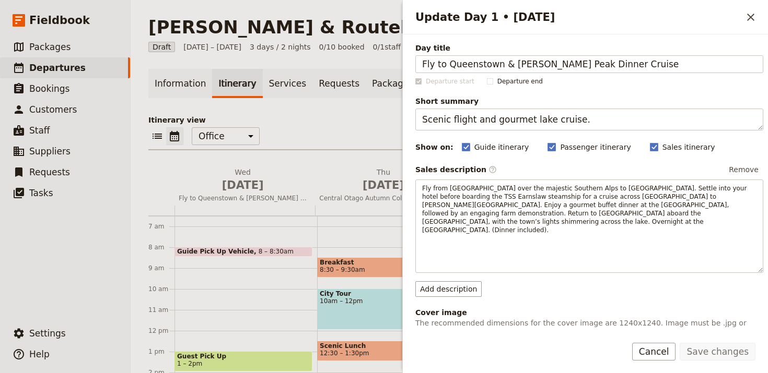
click at [332, 161] on div "Itinerary view ​ ​ Office Guide Passenger Sales ​ Share Wed Dec 31 Fly to Queen…" at bounding box center [449, 292] width 602 height 355
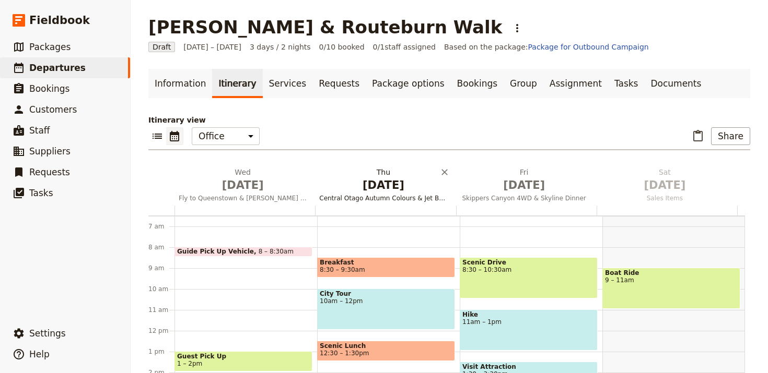
click at [356, 187] on span "[DATE]" at bounding box center [383, 186] width 128 height 16
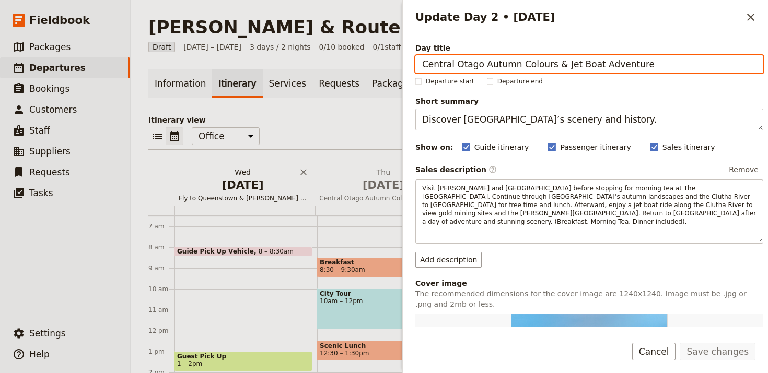
click at [229, 187] on span "[DATE]" at bounding box center [243, 186] width 128 height 16
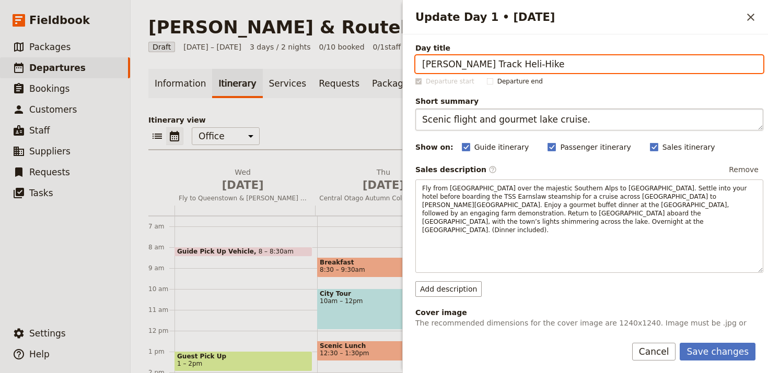
paste input "Scenic helicopter hike on the [PERSON_NAME] Track."
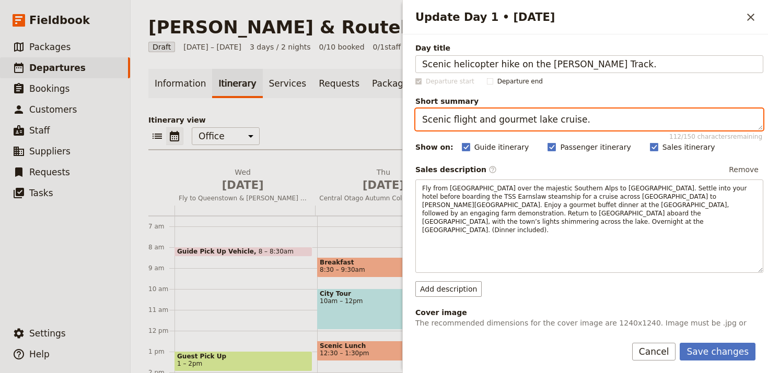
click at [644, 123] on textarea "Scenic flight and gourmet lake cruise." at bounding box center [589, 120] width 348 height 22
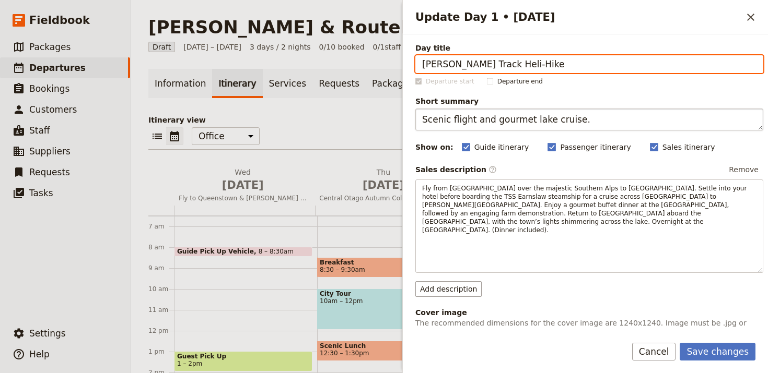
type input "[PERSON_NAME] Track Heli-Hike"
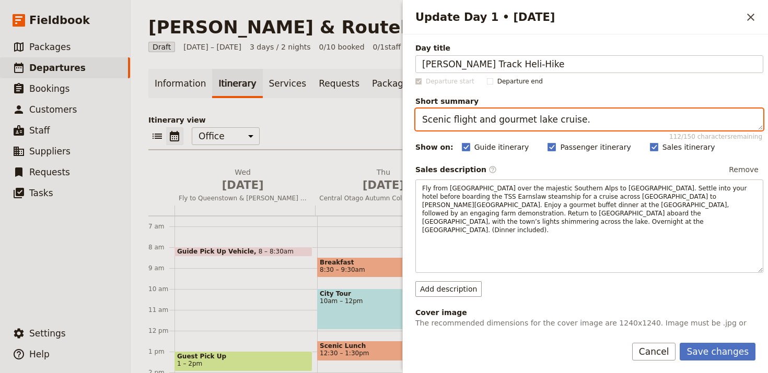
click at [644, 123] on textarea "Scenic flight and gourmet lake cruise." at bounding box center [589, 120] width 348 height 22
paste textarea "helicopter hike on the Kepler Track"
type textarea "Scenic helicopter hike on the [PERSON_NAME] Track."
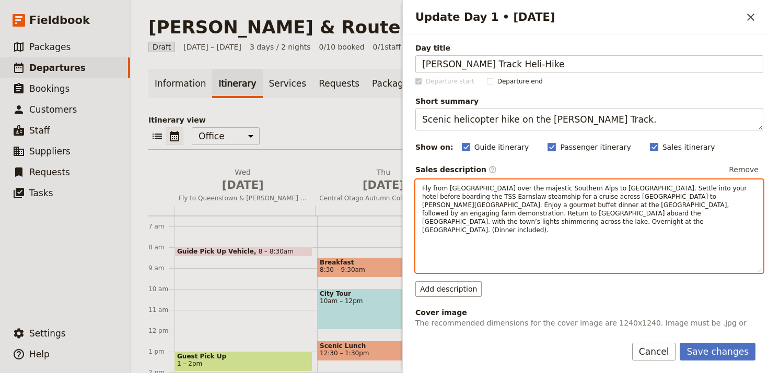
click at [651, 197] on span "Fly from Tauranga over the majestic Southern Alps to Queenstown. Settle into yo…" at bounding box center [585, 209] width 326 height 49
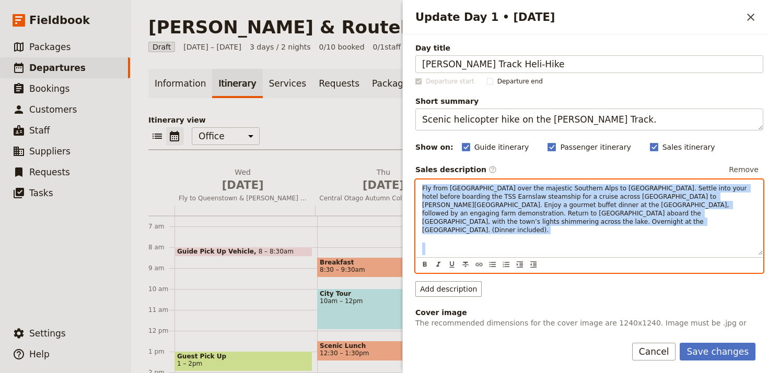
click at [651, 197] on span "Fly from Tauranga over the majestic Southern Alps to Queenstown. Settle into yo…" at bounding box center [585, 209] width 326 height 49
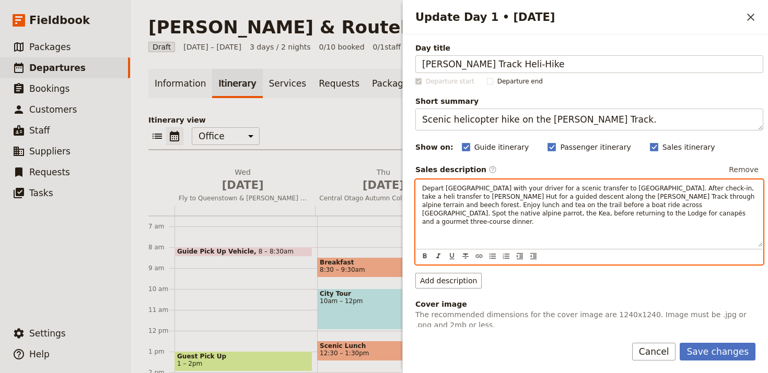
scroll to position [192, 0]
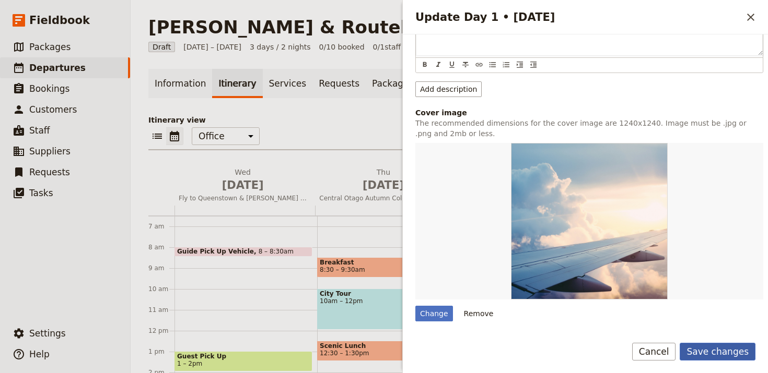
click at [706, 352] on button "Save changes" at bounding box center [717, 352] width 76 height 18
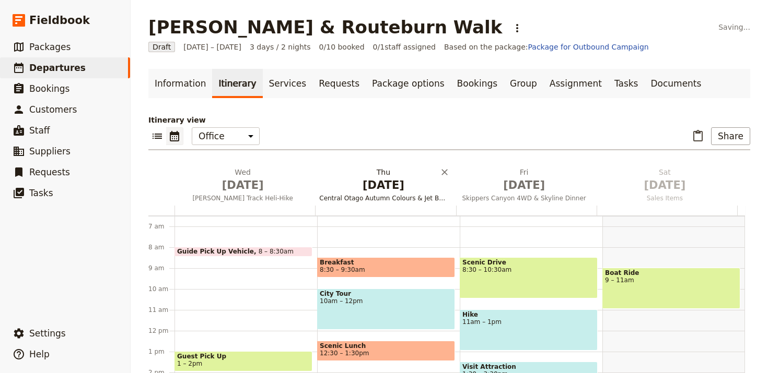
click at [368, 186] on span "[DATE]" at bounding box center [383, 186] width 128 height 16
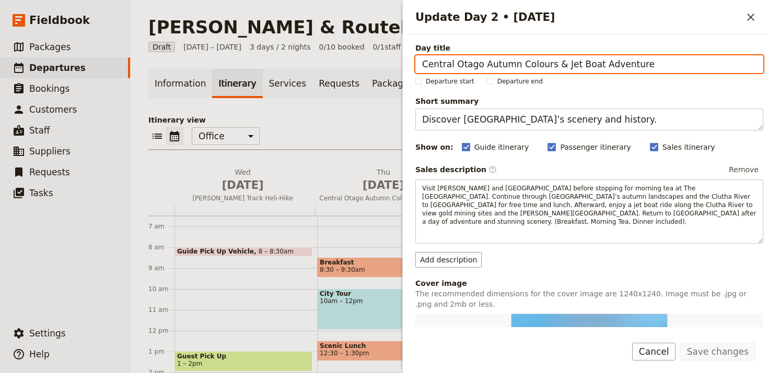
click at [696, 69] on input "Central Otago Autumn Colours & Jet Boat Adventure" at bounding box center [589, 64] width 348 height 18
click at [695, 69] on input "Central Otago Autumn Colours & Jet Boat Adventure" at bounding box center [589, 64] width 348 height 18
paste input "Milford Track to Giant’s Gate Waterfall"
type input "Milford Track to Giant’s Gate Waterfall"
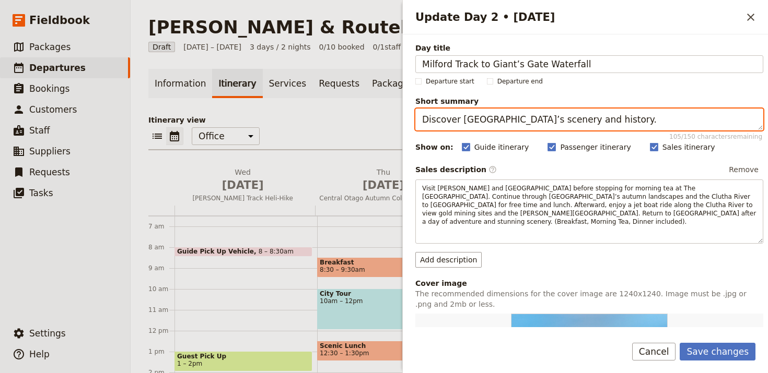
click at [634, 125] on textarea "Discover Central Otago’s scenery and history." at bounding box center [589, 120] width 348 height 22
paste textarea "the iconic Milford Track and cruise Milford Sound"
type textarea "Discover the iconic Milford Track and cruise [GEOGRAPHIC_DATA]."
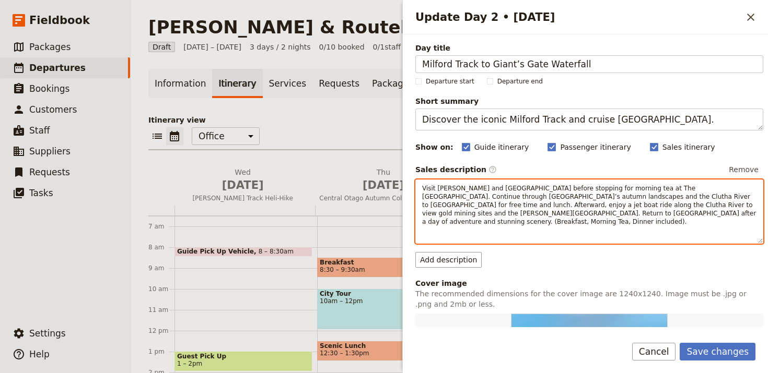
click at [605, 202] on span "Visit Cromwell and Lake Dunstan before stopping for morning tea at The Black Ra…" at bounding box center [590, 205] width 336 height 41
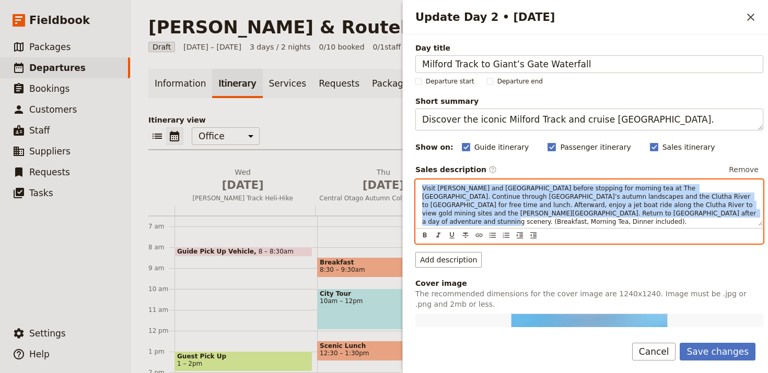
click at [605, 202] on span "Visit Cromwell and Lake Dunstan before stopping for morning tea at The Black Ra…" at bounding box center [590, 205] width 336 height 41
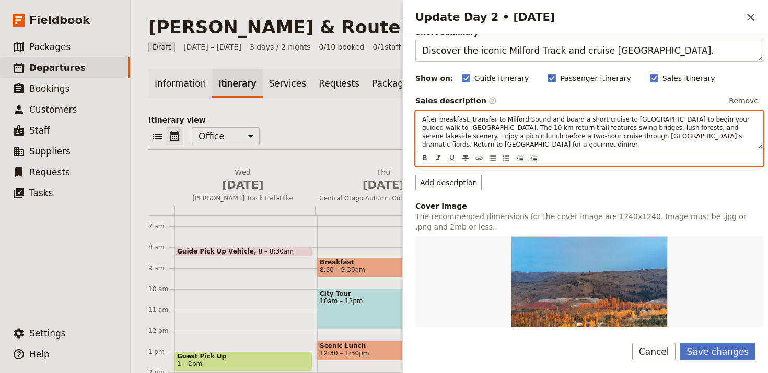
scroll to position [210, 0]
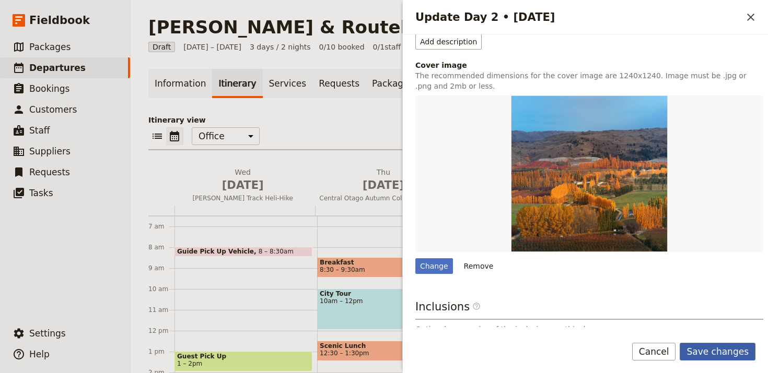
click at [738, 357] on button "Save changes" at bounding box center [717, 352] width 76 height 18
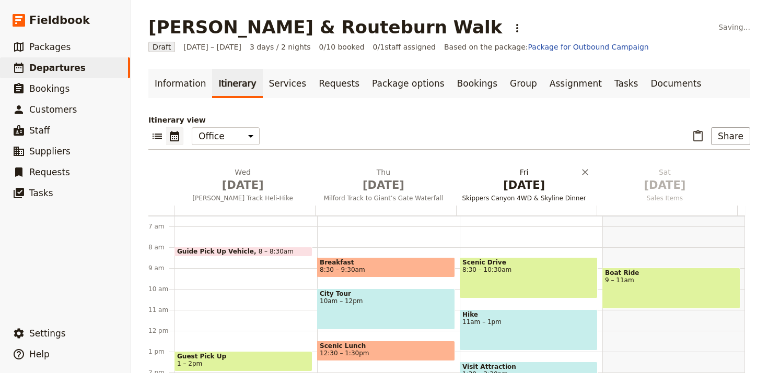
click at [497, 184] on span "[DATE]" at bounding box center [524, 186] width 128 height 16
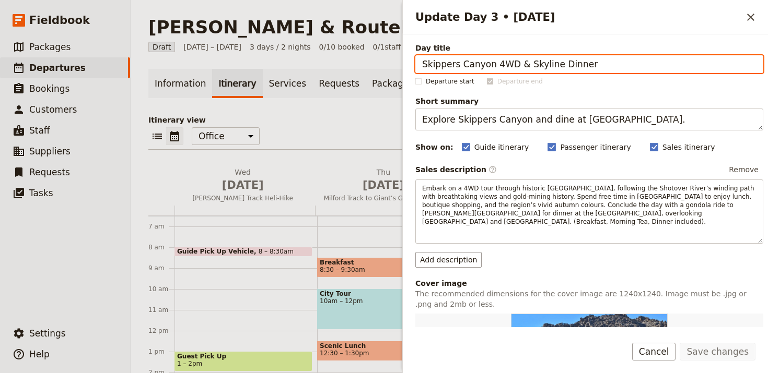
click at [658, 67] on input "Skippers Canyon 4WD & Skyline Dinner" at bounding box center [589, 64] width 348 height 18
paste input "Routeburn Track Key Summit Walk"
type input "Routeburn Track Key Summit Walk"
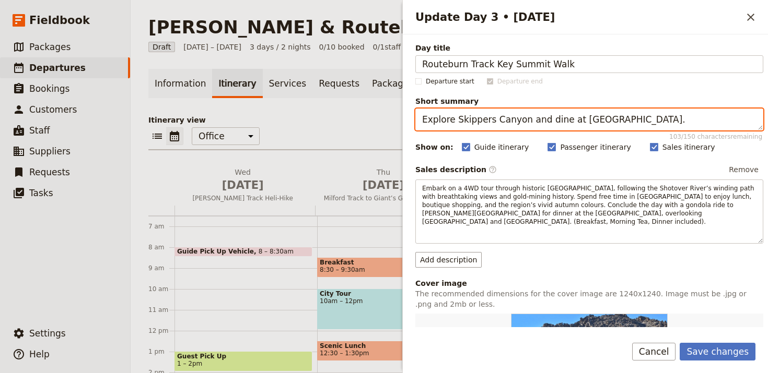
click at [670, 125] on textarea "Explore Skippers Canyon and dine at Bob’s Peak." at bounding box center [589, 120] width 348 height 22
paste textarea "Summit views on the Routeburn Trac"
type textarea "Summit views on the Routeburn Track."
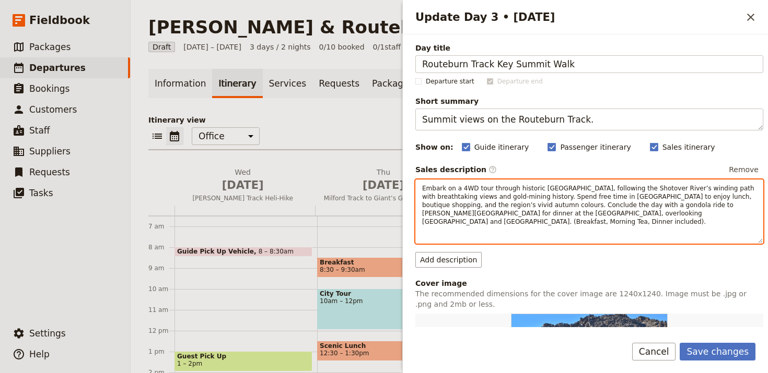
click at [549, 216] on span "Embark on a 4WD tour through historic Skippers Canyon, following the Shotover R…" at bounding box center [589, 205] width 334 height 41
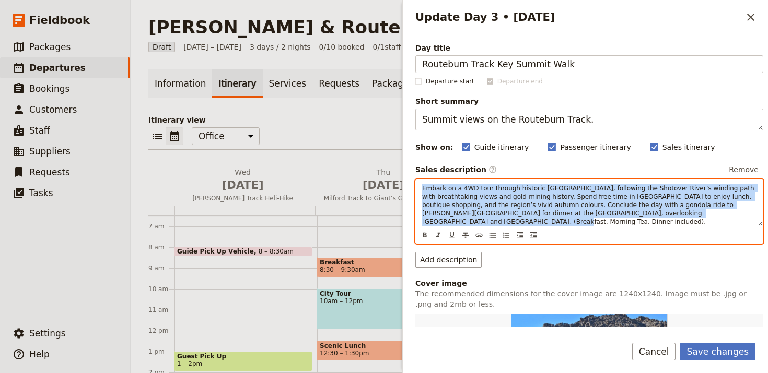
click at [550, 216] on span "Embark on a 4WD tour through historic Skippers Canyon, following the Shotover R…" at bounding box center [589, 205] width 334 height 41
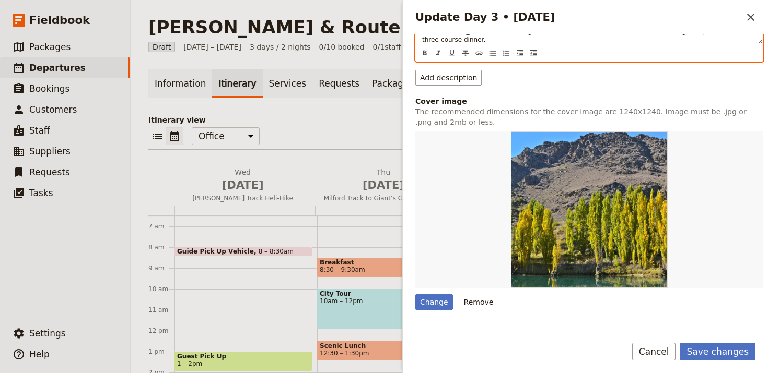
scroll to position [188, 0]
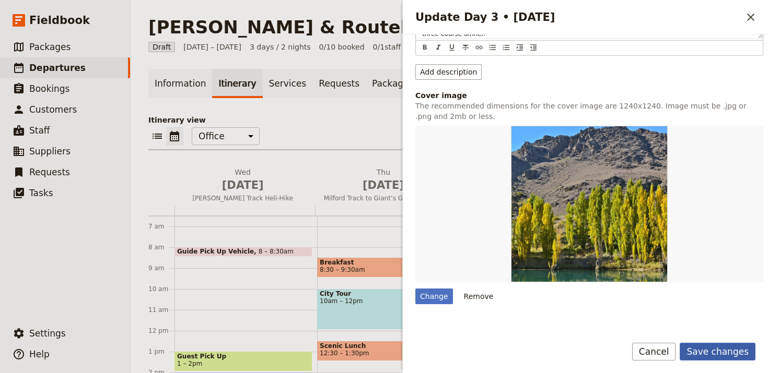
click at [714, 346] on button "Save changes" at bounding box center [717, 352] width 76 height 18
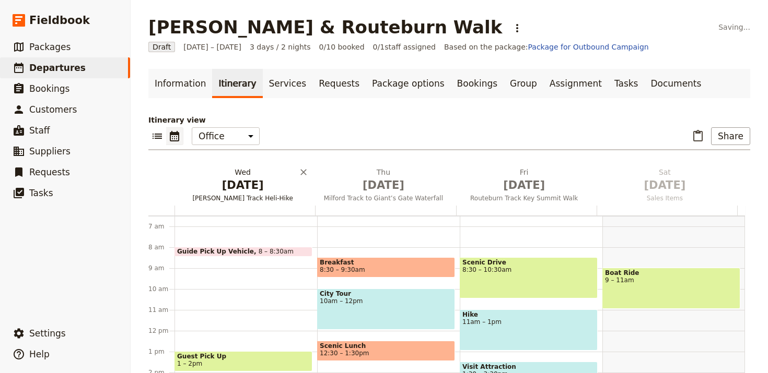
click at [243, 194] on button "[DATE] [PERSON_NAME] Track Heli-Hike" at bounding box center [244, 186] width 140 height 39
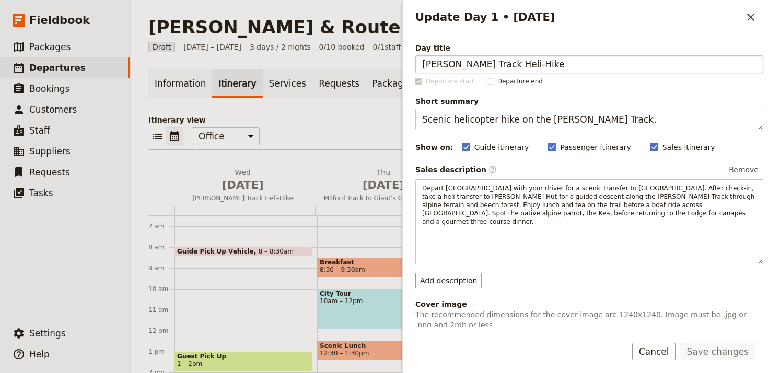
drag, startPoint x: 474, startPoint y: 67, endPoint x: 422, endPoint y: 69, distance: 51.2
click at [422, 70] on input "[PERSON_NAME] Track Heli-Hike" at bounding box center [589, 64] width 348 height 18
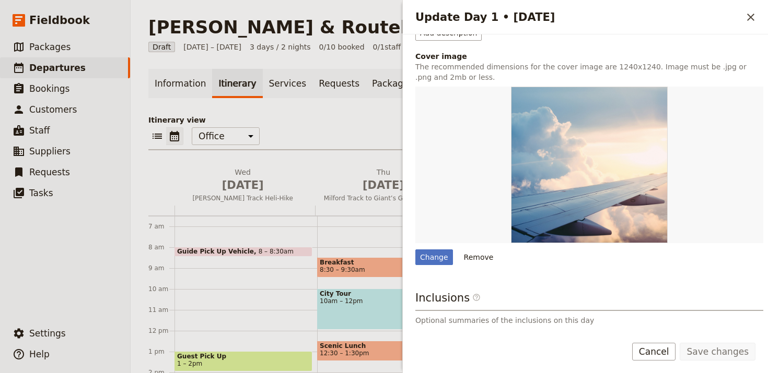
scroll to position [333, 0]
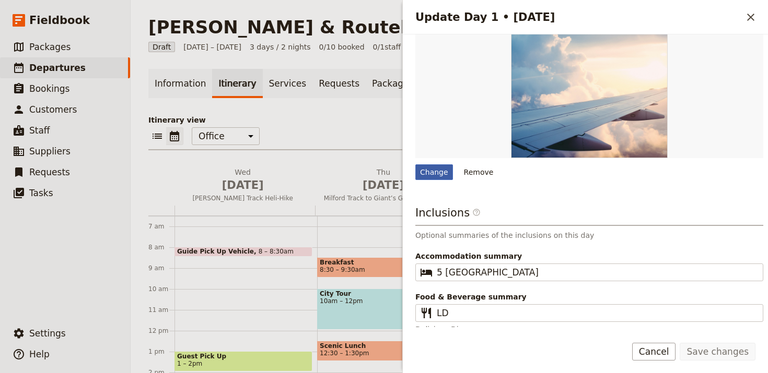
click at [442, 164] on div "Change" at bounding box center [434, 172] width 38 height 16
click at [415, 164] on input "Change" at bounding box center [415, 164] width 1 height 1
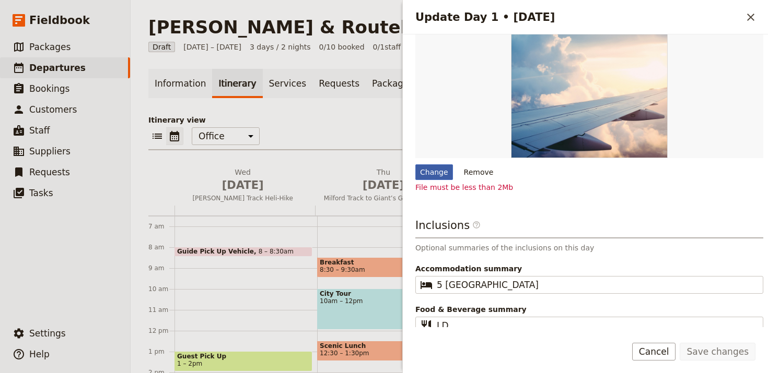
click at [421, 166] on div "Change" at bounding box center [434, 172] width 38 height 16
click at [415, 164] on input "Change" at bounding box center [415, 164] width 1 height 1
type input "C:\fakepath\petrina-darrah-c6vvbtEcg7M-unsplash (1).jpg"
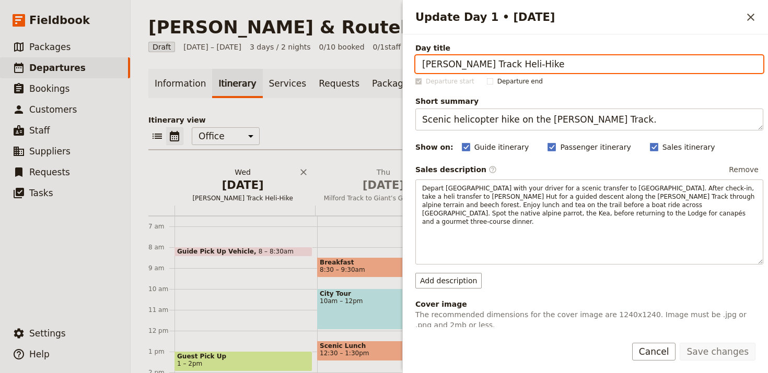
click at [236, 194] on span "[PERSON_NAME] Track Heli-Hike" at bounding box center [242, 198] width 136 height 8
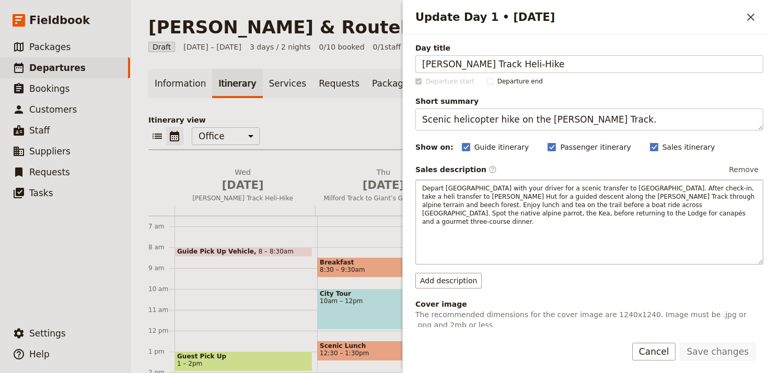
scroll to position [2, 0]
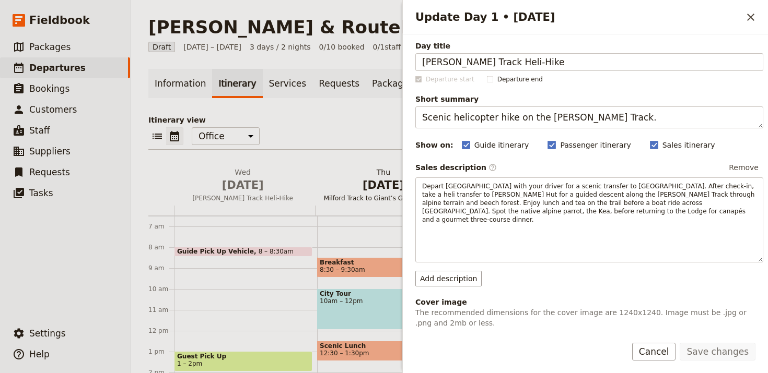
click at [322, 174] on h2 "[DATE] Milford Track to Giant’s Gate Waterfall" at bounding box center [383, 180] width 128 height 26
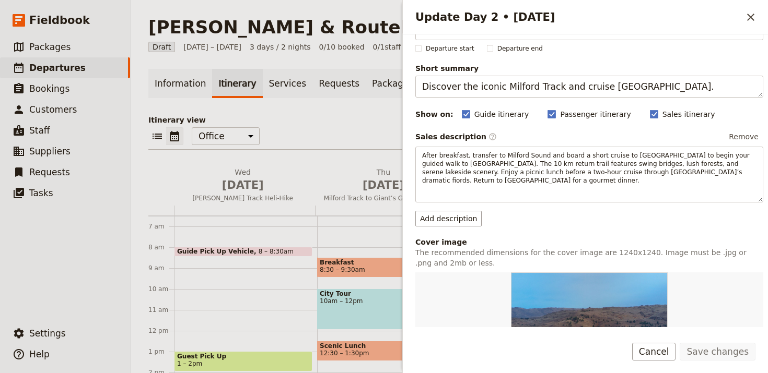
scroll to position [0, 0]
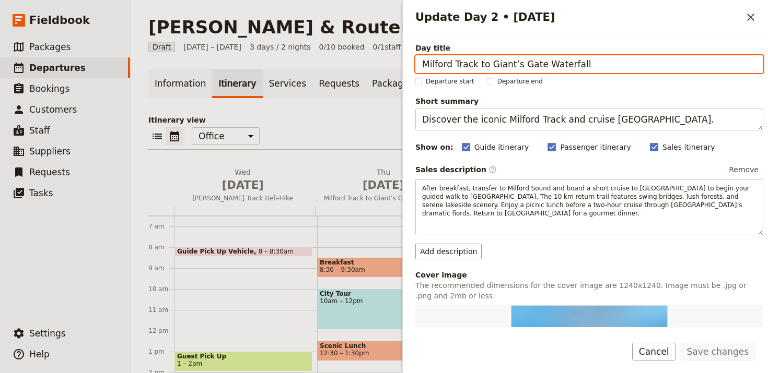
drag, startPoint x: 475, startPoint y: 65, endPoint x: 412, endPoint y: 63, distance: 62.7
click at [412, 63] on div "Day title Milford Track to Giant’s Gate Waterfall Departure start Departure end…" at bounding box center [585, 180] width 365 height 293
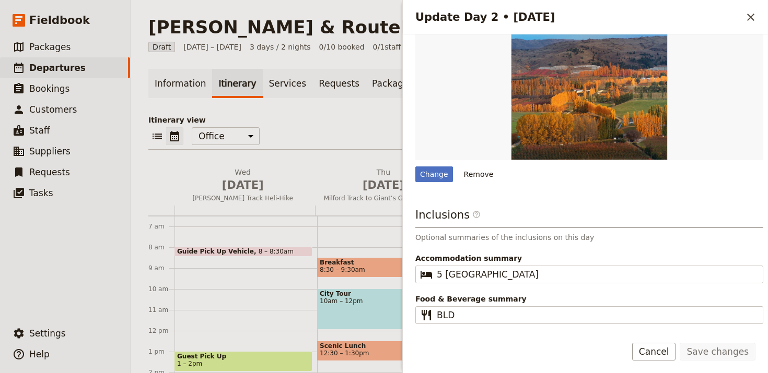
scroll to position [312, 0]
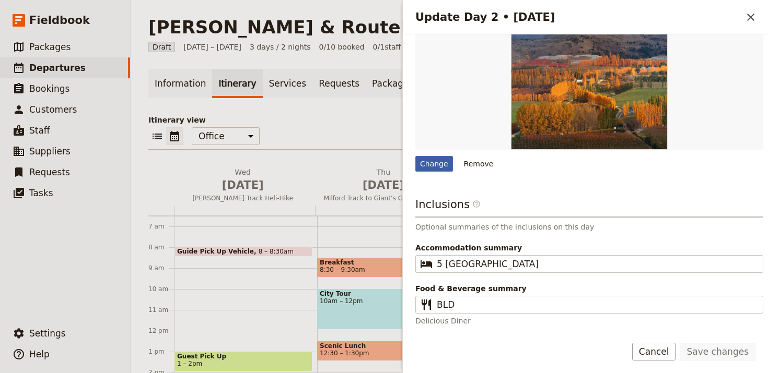
click at [427, 163] on div "Change" at bounding box center [434, 164] width 38 height 16
click at [415, 156] on input "Change" at bounding box center [415, 156] width 1 height 1
type input "C:\fakepath\lisa-stockton-0TMcdtf9KwY-unsplash (1).jpg"
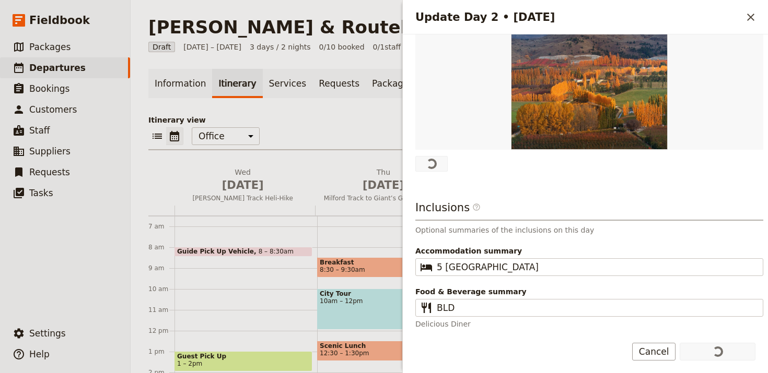
scroll to position [0, 0]
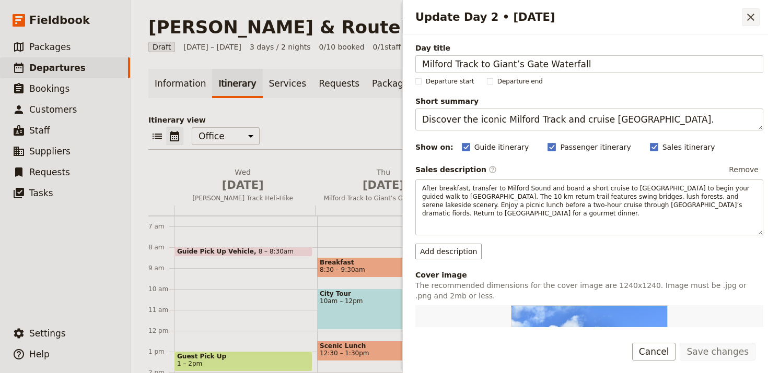
click at [750, 18] on icon "Close drawer" at bounding box center [750, 17] width 7 height 7
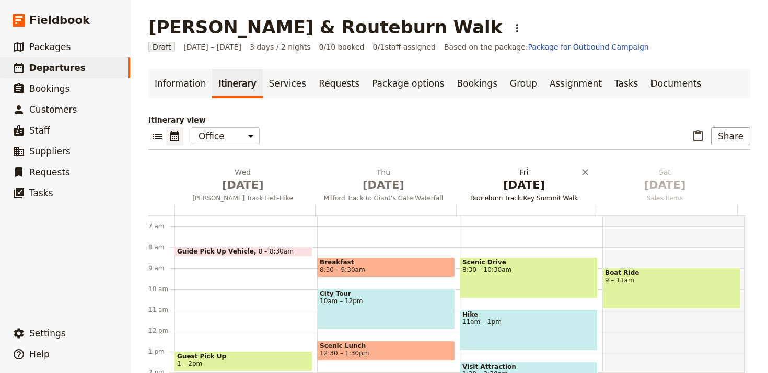
click at [534, 188] on span "[DATE]" at bounding box center [524, 186] width 128 height 16
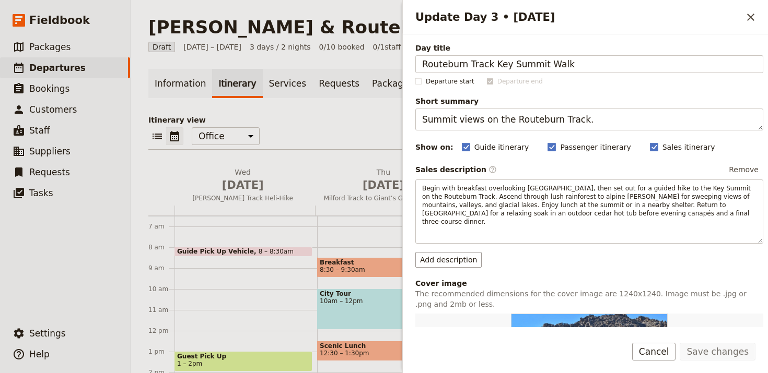
drag, startPoint x: 486, startPoint y: 64, endPoint x: 409, endPoint y: 64, distance: 76.8
click at [409, 64] on div "Day title Routeburn Track Key Summit Walk Departure start Departure end Short s…" at bounding box center [585, 180] width 365 height 293
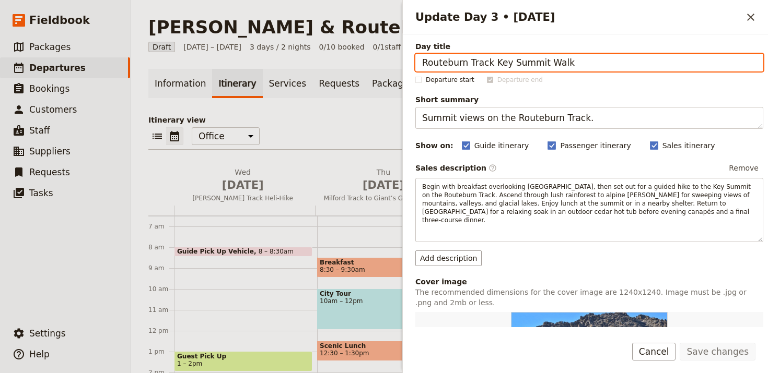
scroll to position [160, 0]
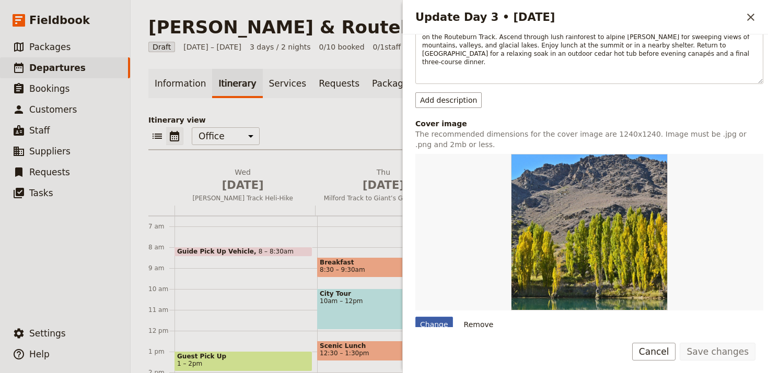
click at [436, 317] on div "Change" at bounding box center [434, 325] width 38 height 16
click at [415, 316] on input "Change" at bounding box center [415, 316] width 1 height 1
type input "C:\fakepath\andy-bridge-lzXDASh35Fw-unsplash (1).jpg"
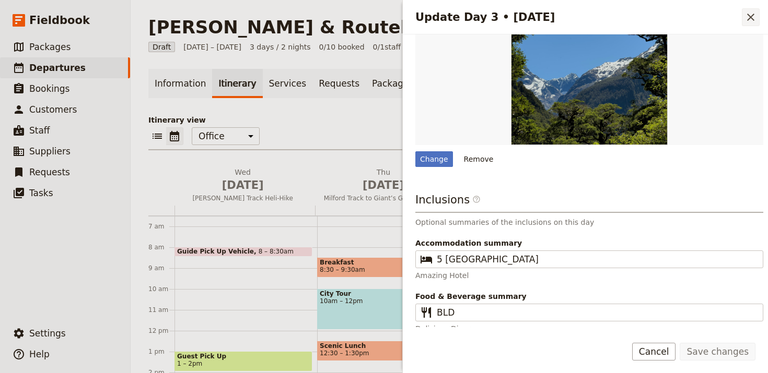
scroll to position [325, 0]
click at [756, 15] on icon "Close drawer" at bounding box center [750, 17] width 13 height 13
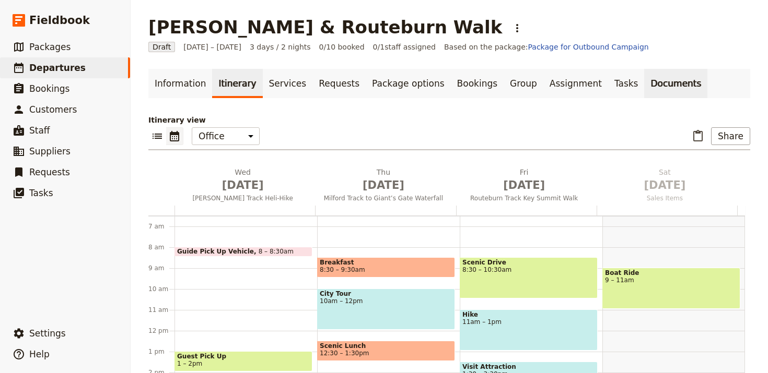
click at [644, 86] on link "Documents" at bounding box center [675, 83] width 63 height 29
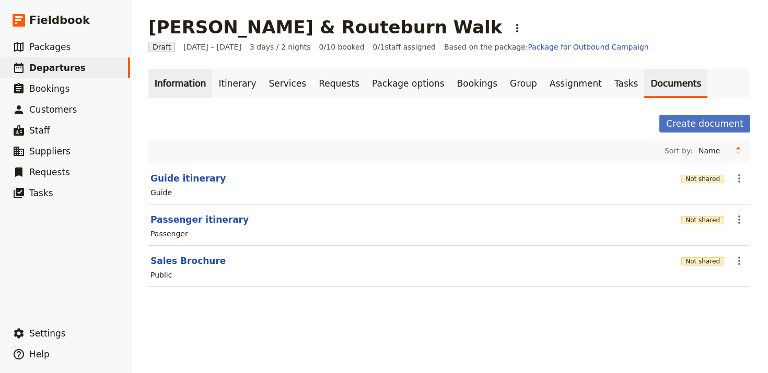
click at [176, 80] on link "Information" at bounding box center [180, 83] width 64 height 29
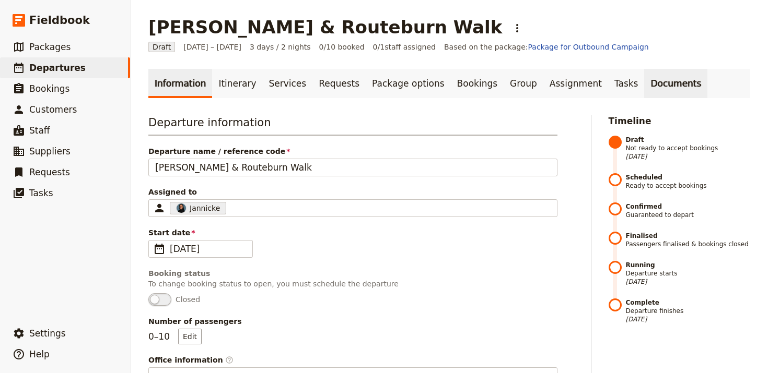
click at [649, 87] on link "Documents" at bounding box center [675, 83] width 63 height 29
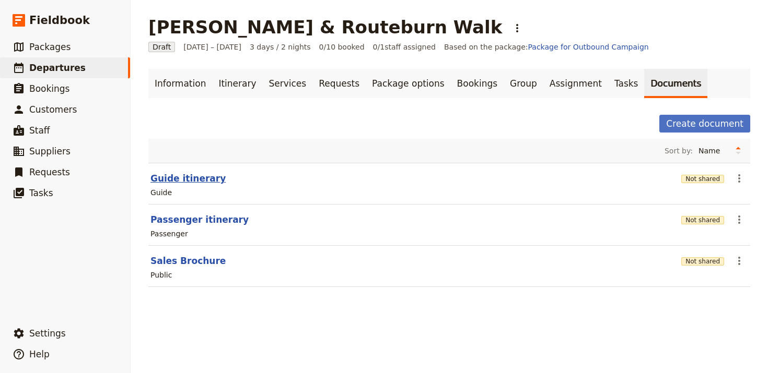
click at [151, 174] on button "Guide itinerary" at bounding box center [187, 178] width 75 height 13
select select "STAFF"
select select "RUN_SHEET"
select select "LARGE"
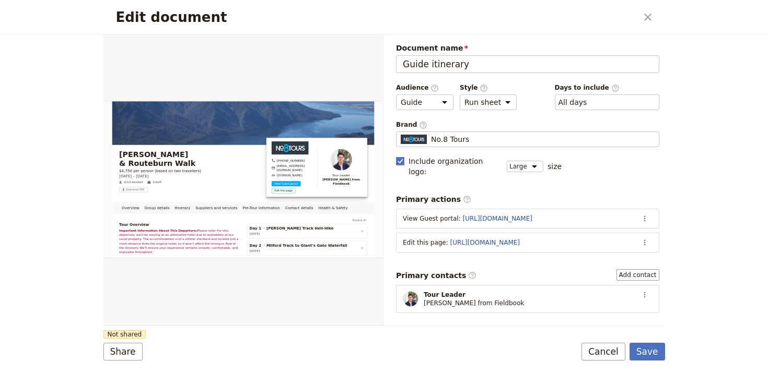
click at [571, 151] on div "Document name Guide itinerary Preview Audience ​ Public Passenger Guide Style ​…" at bounding box center [527, 340] width 263 height 594
click at [573, 144] on div "No.8 Tours" at bounding box center [528, 139] width 254 height 10
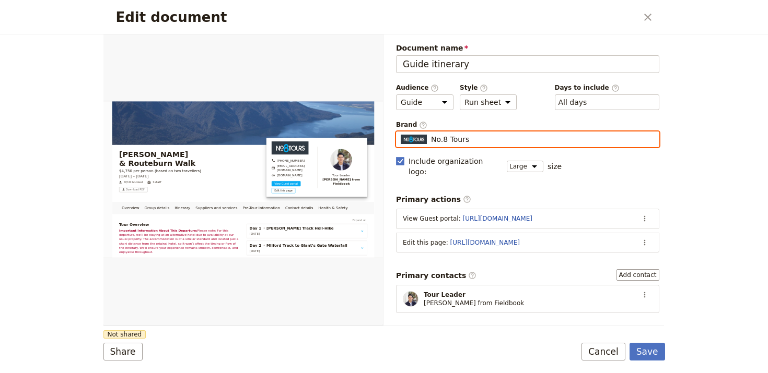
click at [401, 132] on input "No.8 Tours" at bounding box center [400, 132] width 1 height 1
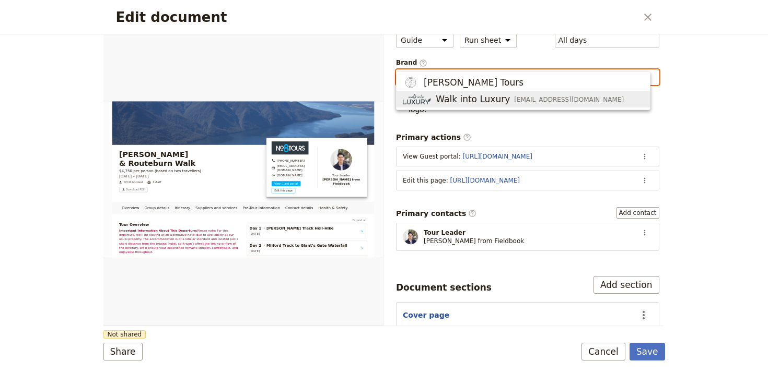
scroll to position [81, 0]
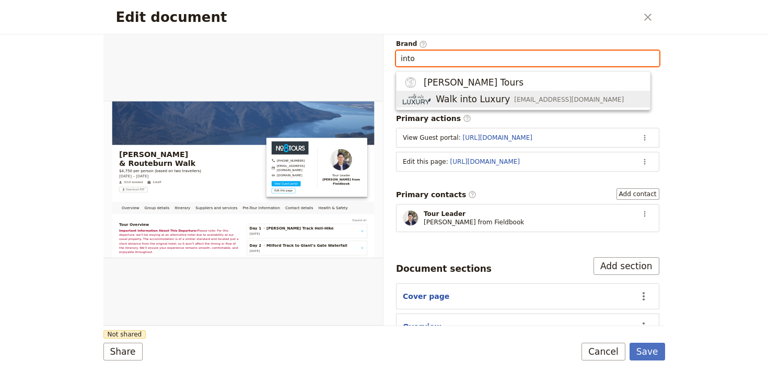
click at [551, 96] on span "[EMAIL_ADDRESS][DOMAIN_NAME]" at bounding box center [569, 100] width 110 height 8
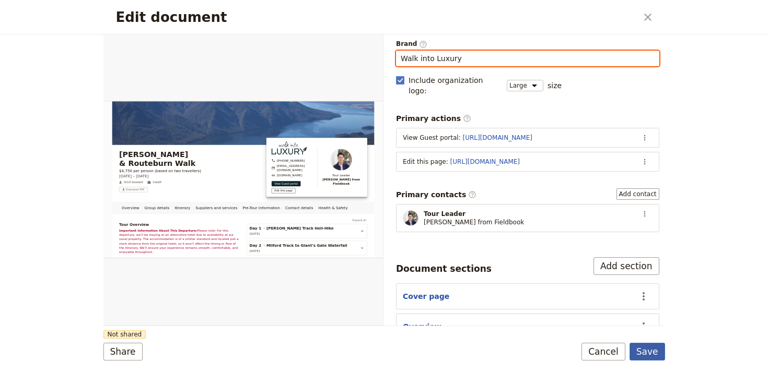
type input "Walk into Luxury"
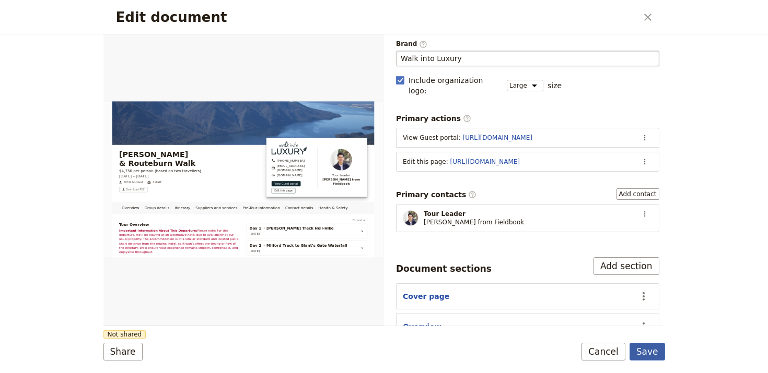
click at [648, 346] on button "Save" at bounding box center [647, 352] width 36 height 18
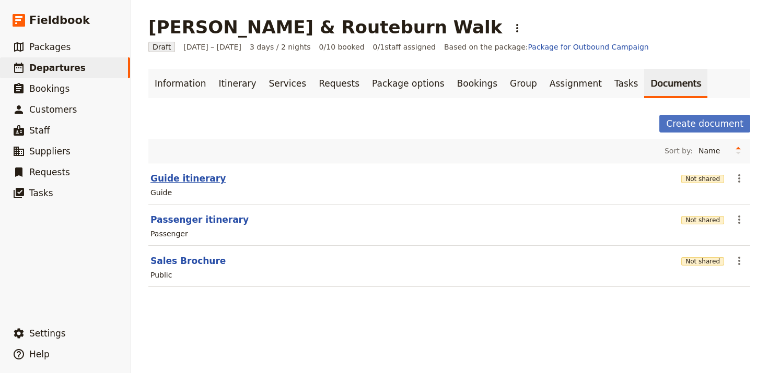
click at [191, 175] on button "Guide itinerary" at bounding box center [187, 178] width 75 height 13
select select "STAFF"
select select "RUN_SHEET"
select select "LARGE"
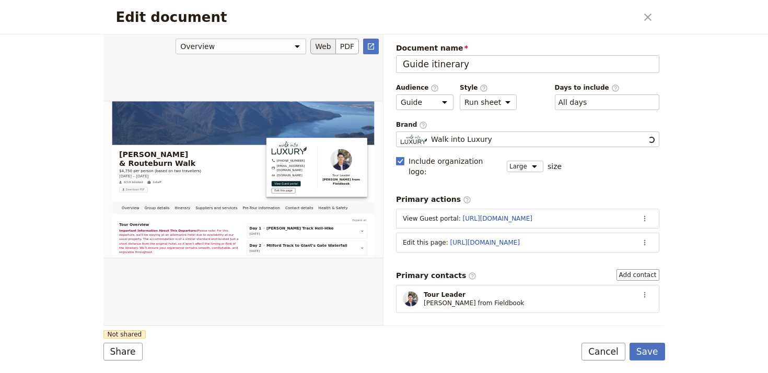
scroll to position [0, 0]
click at [128, 351] on button "Share" at bounding box center [122, 352] width 39 height 18
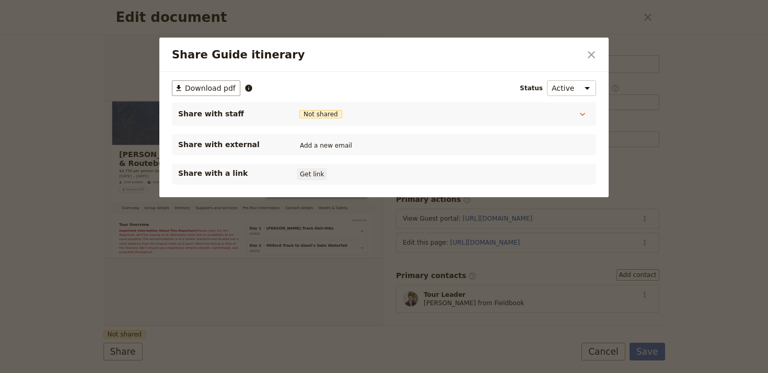
click at [319, 175] on button "Get link" at bounding box center [311, 174] width 29 height 11
click at [599, 54] on button "​" at bounding box center [591, 55] width 18 height 18
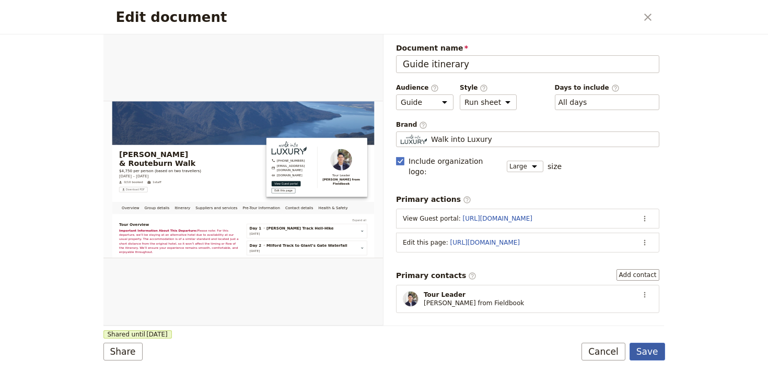
click at [647, 352] on button "Save" at bounding box center [647, 352] width 36 height 18
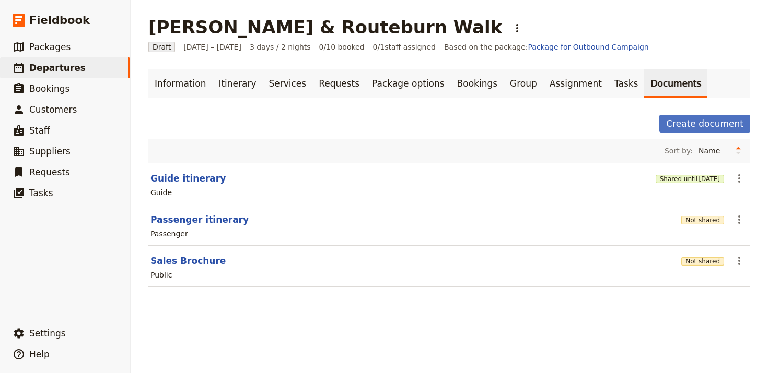
click at [192, 227] on section "Passenger itinerary Not shared ​ Passenger" at bounding box center [449, 225] width 602 height 41
click at [193, 222] on button "Passenger itinerary" at bounding box center [199, 220] width 98 height 13
select select "PASSENGER"
select select "RUN_SHEET"
select select "LARGE"
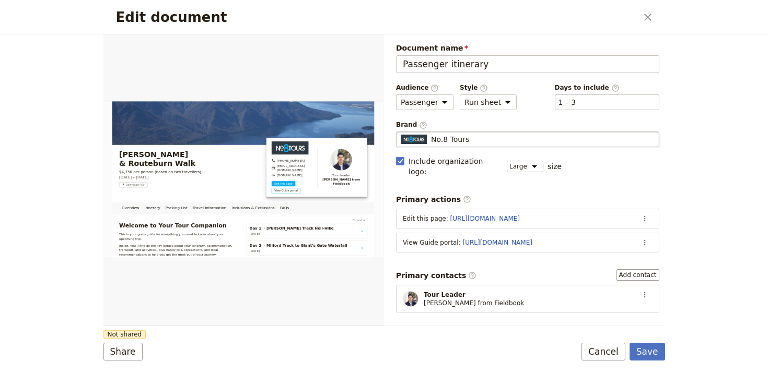
click at [500, 145] on fieldset "No.8 Tours No.8 Tours" at bounding box center [527, 140] width 263 height 16
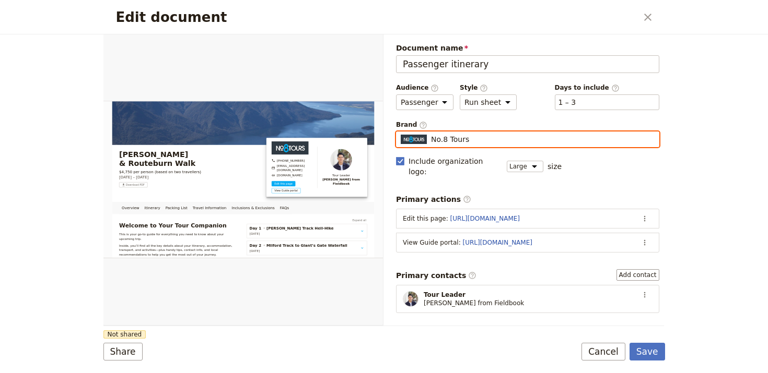
click at [401, 132] on input "No.8 Tours" at bounding box center [400, 132] width 1 height 1
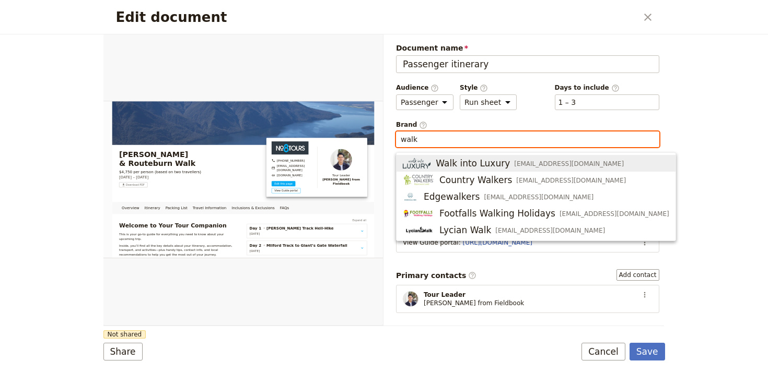
click at [514, 166] on span "[EMAIL_ADDRESS][DOMAIN_NAME]" at bounding box center [569, 164] width 110 height 8
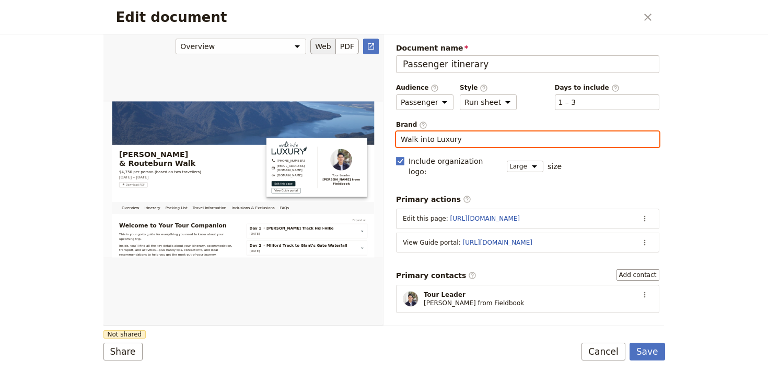
type input "Walk into Luxury"
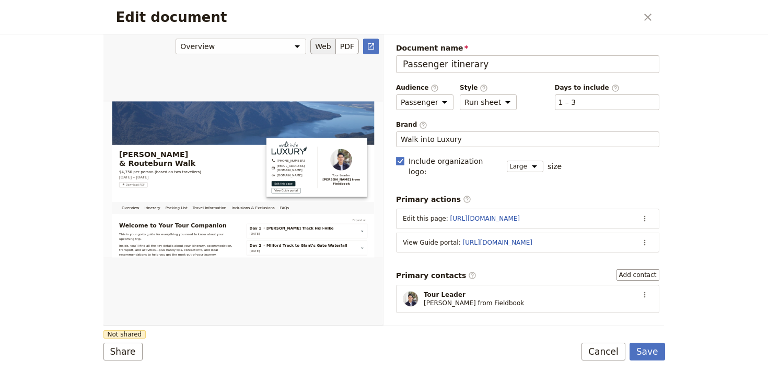
click at [335, 309] on div "Edit document" at bounding box center [242, 179] width 279 height 291
click at [120, 345] on button "Share" at bounding box center [122, 352] width 39 height 18
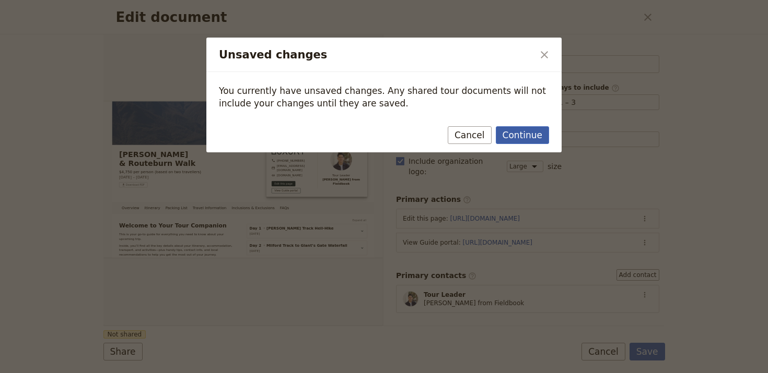
click at [525, 139] on button "Continue" at bounding box center [522, 135] width 53 height 18
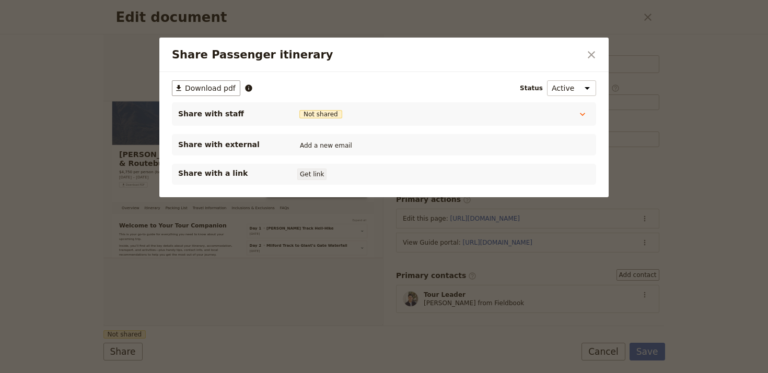
click at [314, 179] on button "Get link" at bounding box center [311, 174] width 29 height 11
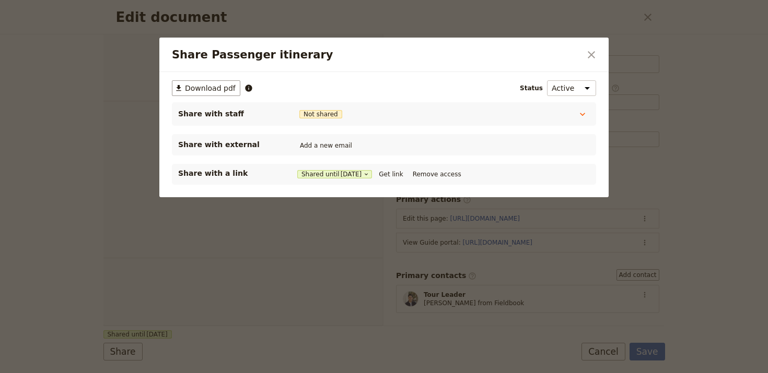
select select "PASSENGER"
select select "RUN_SHEET"
select select "LARGE"
click at [598, 55] on button "​" at bounding box center [591, 55] width 18 height 18
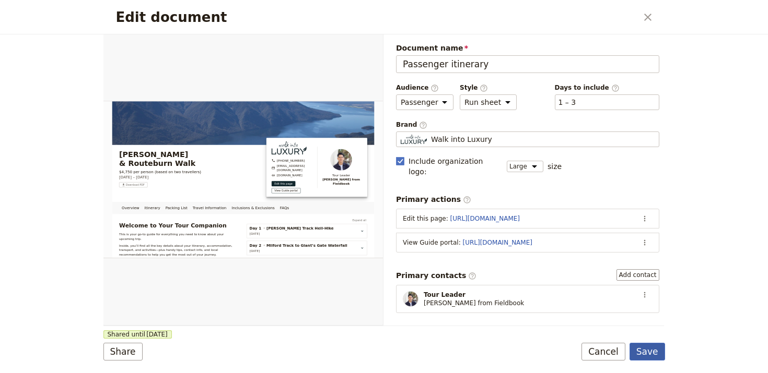
click at [646, 352] on button "Save" at bounding box center [647, 352] width 36 height 18
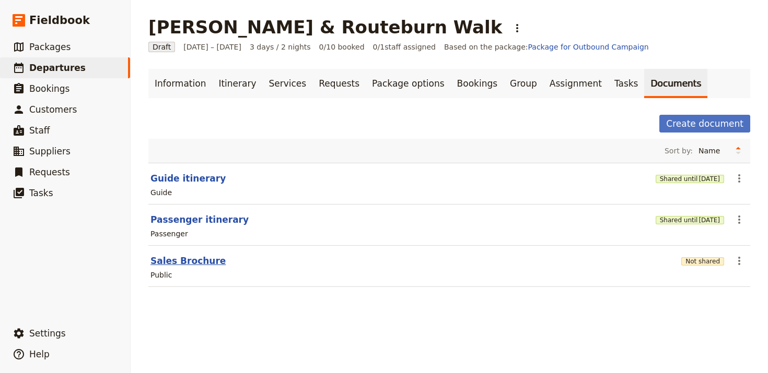
click at [174, 260] on button "Sales Brochure" at bounding box center [187, 261] width 75 height 13
select select "DEFAULT"
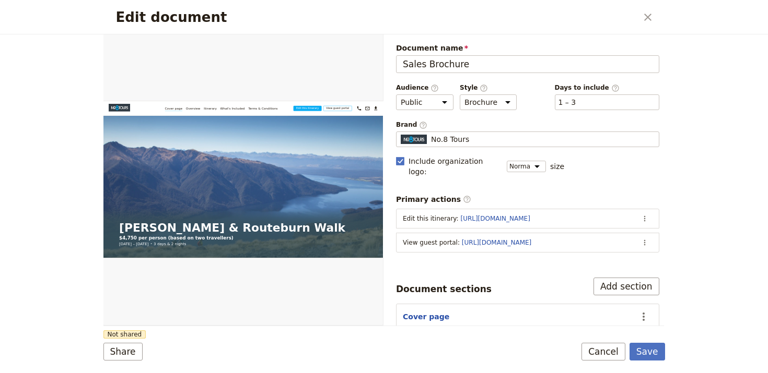
click at [500, 148] on div "Document name Sales Brochure Preview Audience ​ Public Passenger Guide Style ​ …" at bounding box center [527, 264] width 263 height 443
click at [503, 141] on div "No.8 Tours" at bounding box center [528, 139] width 254 height 10
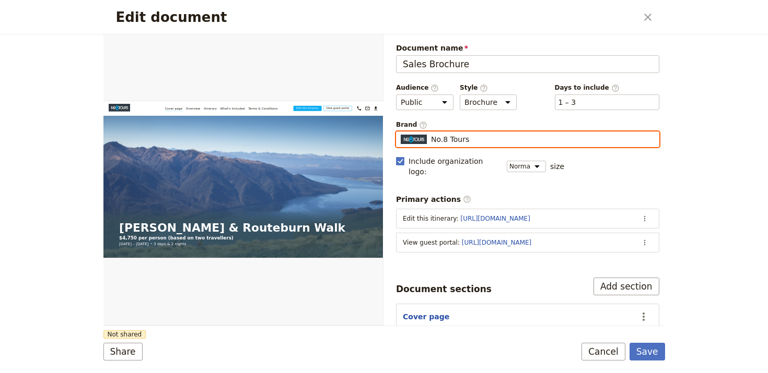
click at [401, 132] on input "No.8 Tours" at bounding box center [400, 132] width 1 height 1
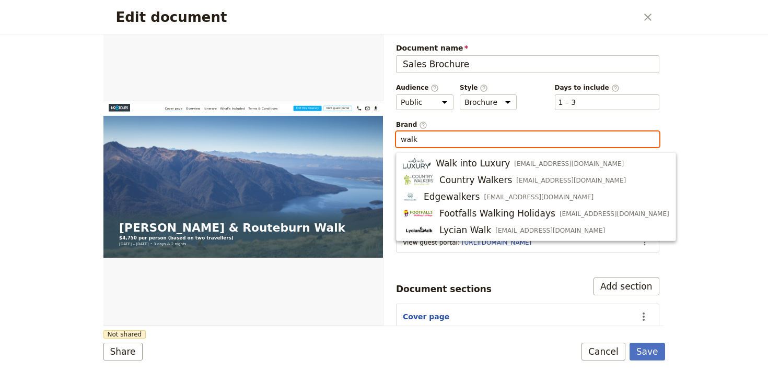
click at [505, 156] on button "Walk into Luxury [EMAIL_ADDRESS][DOMAIN_NAME]" at bounding box center [535, 163] width 279 height 17
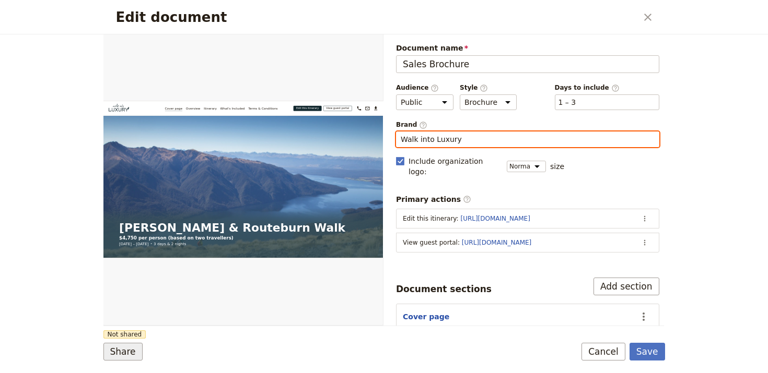
type input "Walk into Luxury"
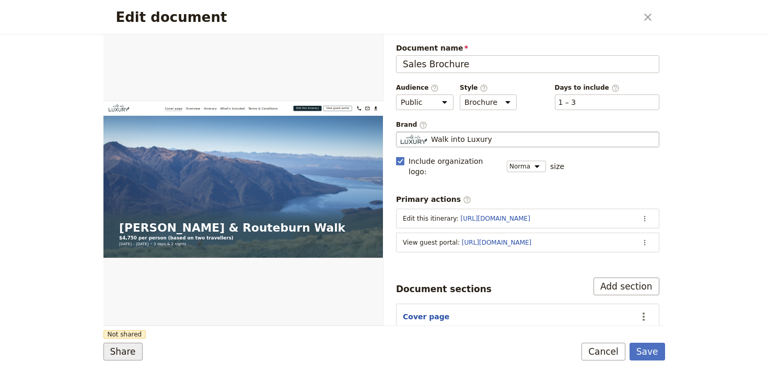
click at [122, 355] on button "Share" at bounding box center [122, 352] width 39 height 18
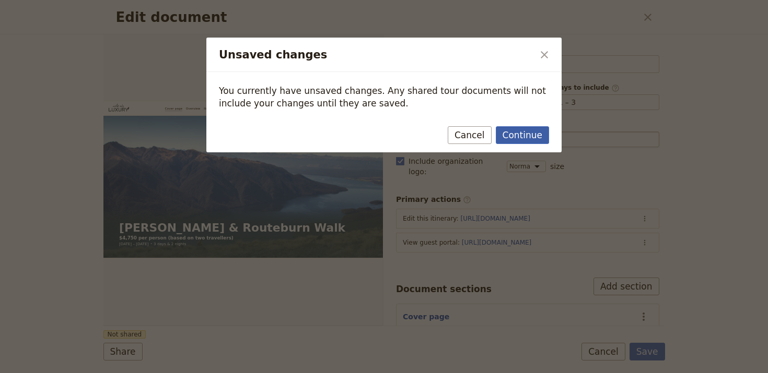
click at [514, 141] on button "Continue" at bounding box center [522, 135] width 53 height 18
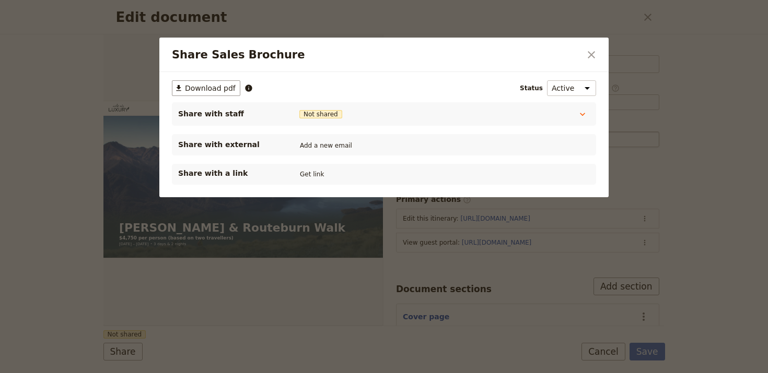
click at [326, 173] on div "Share with a link Get link" at bounding box center [383, 174] width 411 height 13
click at [316, 175] on button "Get link" at bounding box center [311, 174] width 29 height 11
click at [590, 60] on icon "Close dialog" at bounding box center [591, 55] width 13 height 13
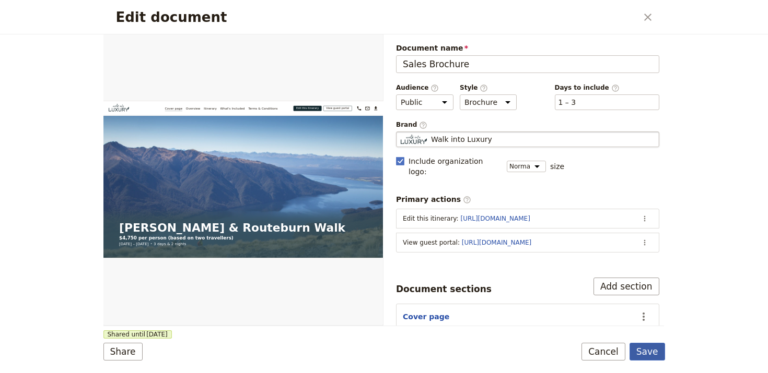
click at [653, 347] on button "Save" at bounding box center [647, 352] width 36 height 18
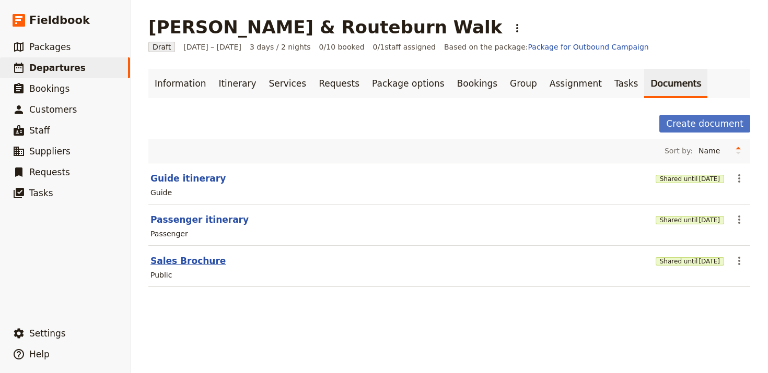
click at [157, 257] on button "Sales Brochure" at bounding box center [187, 261] width 75 height 13
select select "DEFAULT"
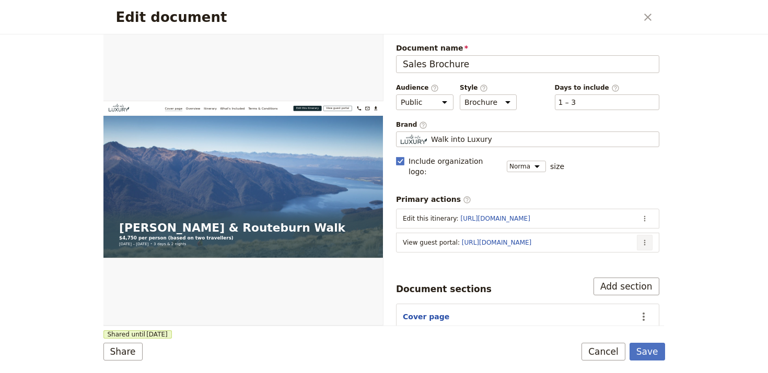
click at [641, 235] on button "​" at bounding box center [645, 243] width 16 height 16
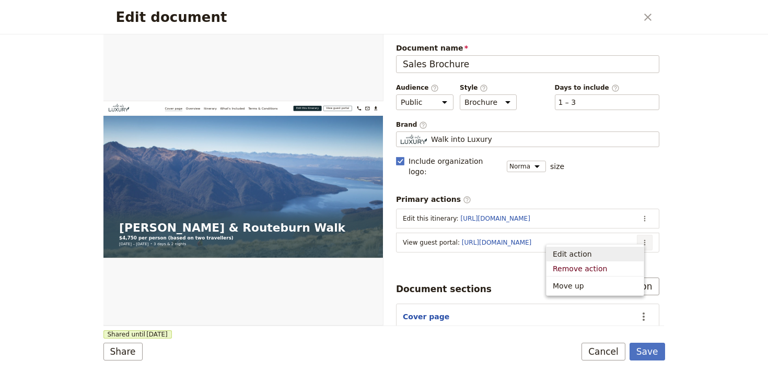
click at [629, 250] on span "Edit action" at bounding box center [594, 254] width 85 height 10
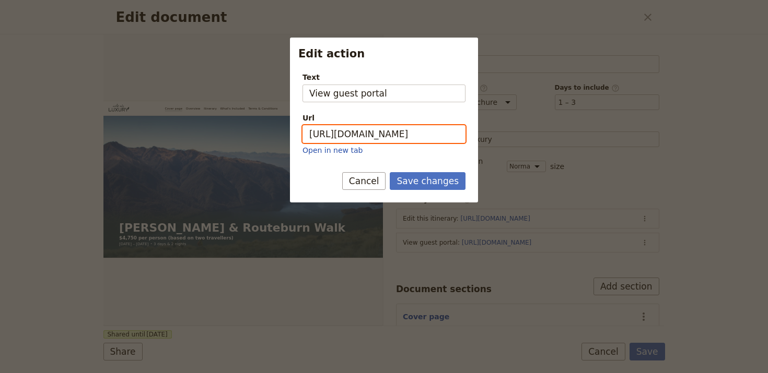
click at [431, 138] on input "[URL][DOMAIN_NAME]" at bounding box center [383, 134] width 163 height 18
paste input "PLnNTOneyL0eehPWiuCL3"
type input "[URL][DOMAIN_NAME]"
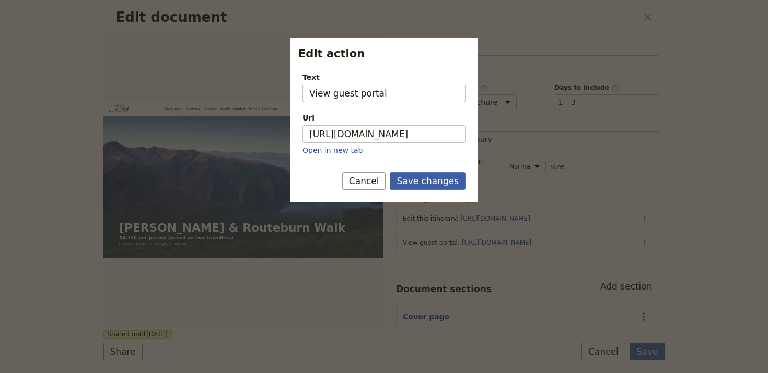
click at [450, 183] on button "Save changes" at bounding box center [428, 181] width 76 height 18
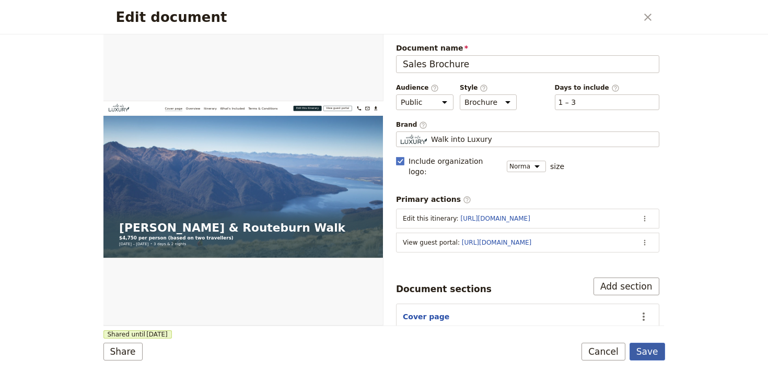
click at [647, 352] on button "Save" at bounding box center [647, 352] width 36 height 18
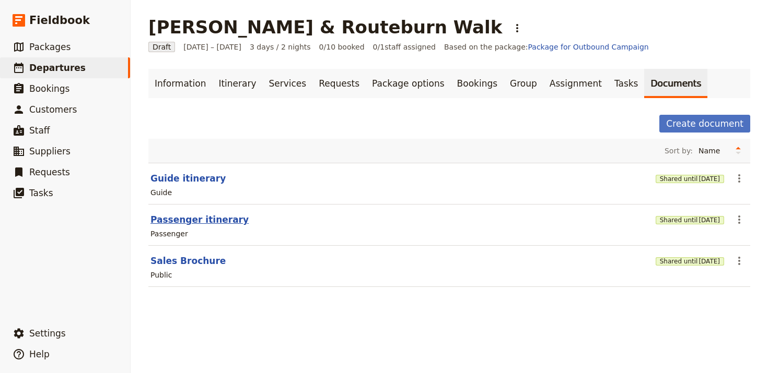
click at [206, 218] on button "Passenger itinerary" at bounding box center [199, 220] width 98 height 13
select select "PASSENGER"
select select "RUN_SHEET"
select select "LARGE"
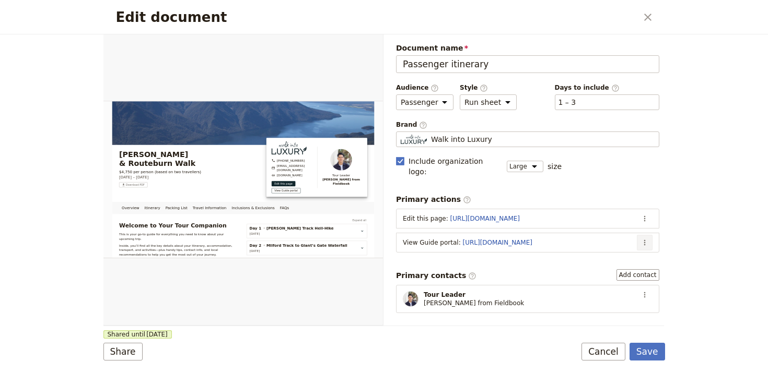
click at [643, 240] on icon "Actions" at bounding box center [644, 243] width 2 height 6
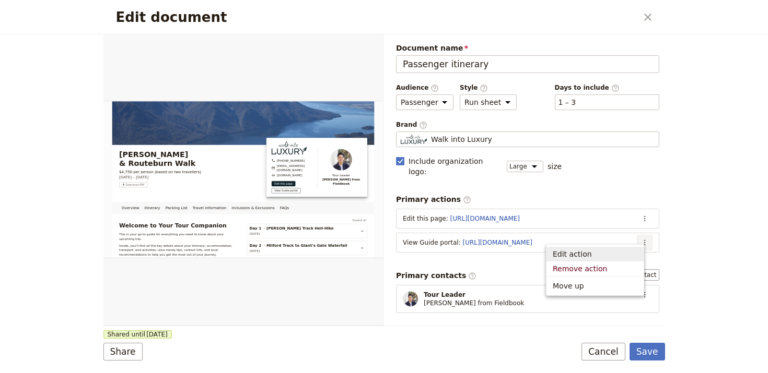
click at [597, 249] on span "Edit action" at bounding box center [594, 254] width 85 height 10
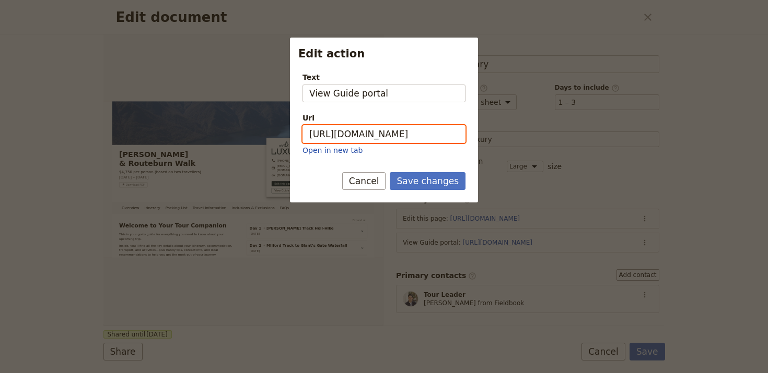
click at [392, 142] on input "[URL][DOMAIN_NAME]" at bounding box center [383, 134] width 163 height 18
paste input "xZdNQ5Mnys7-_jISXmzGH"
type input "[URL][DOMAIN_NAME]"
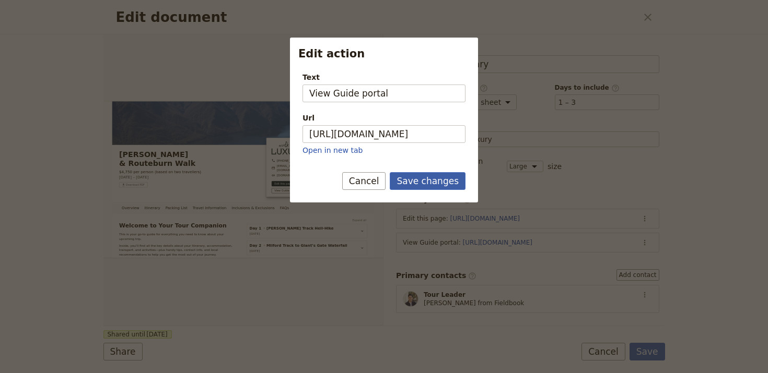
drag, startPoint x: 428, startPoint y: 181, endPoint x: 445, endPoint y: 185, distance: 17.9
click at [428, 181] on button "Save changes" at bounding box center [428, 181] width 76 height 18
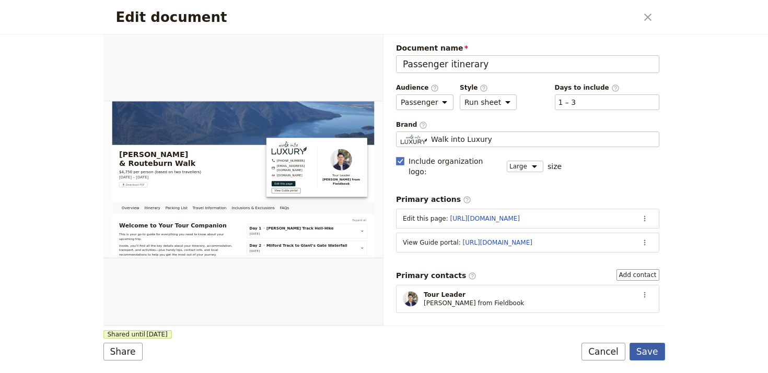
click at [648, 355] on button "Save" at bounding box center [647, 352] width 36 height 18
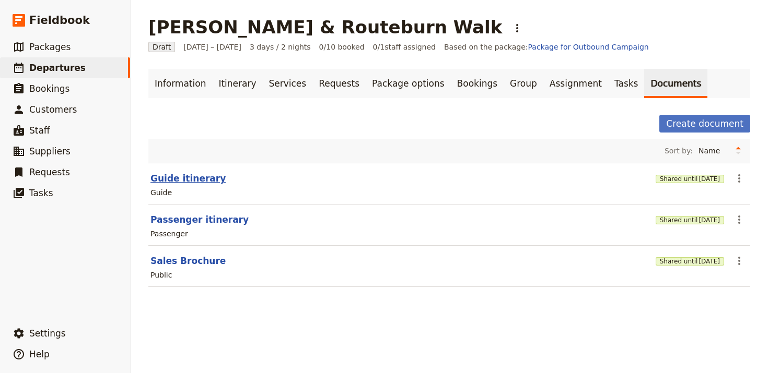
click at [187, 182] on button "Guide itinerary" at bounding box center [187, 178] width 75 height 13
select select "STAFF"
select select "RUN_SHEET"
select select "LARGE"
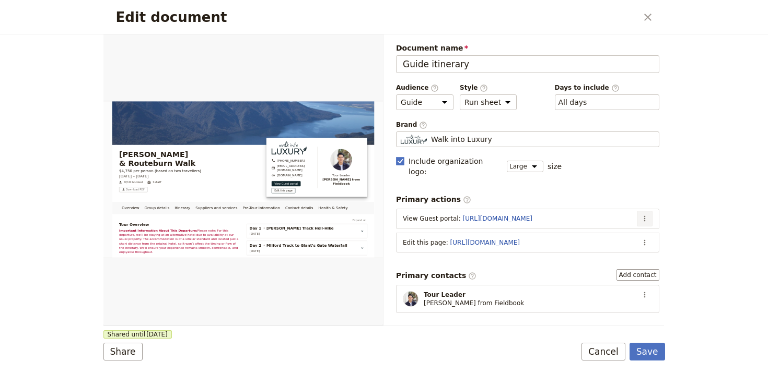
click at [640, 215] on icon "Actions" at bounding box center [644, 219] width 8 height 8
click at [610, 233] on span "Edit action" at bounding box center [594, 230] width 85 height 10
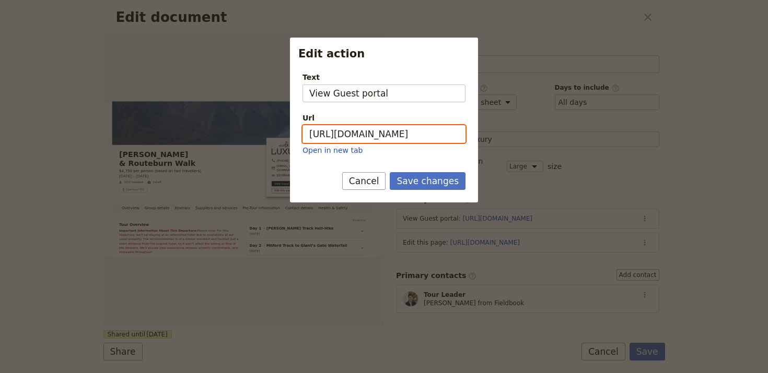
click at [401, 132] on input "https://trips.fieldbook.com/d/TCSOH9l4EZ3Ej3xqVdL3_" at bounding box center [383, 134] width 163 height 18
paste input "PLnNTOneyL0eehPWiuCL3"
type input "[URL][DOMAIN_NAME]"
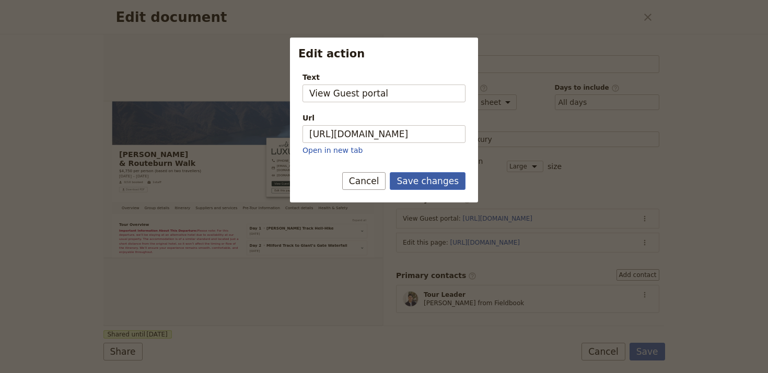
click at [437, 180] on button "Save changes" at bounding box center [428, 181] width 76 height 18
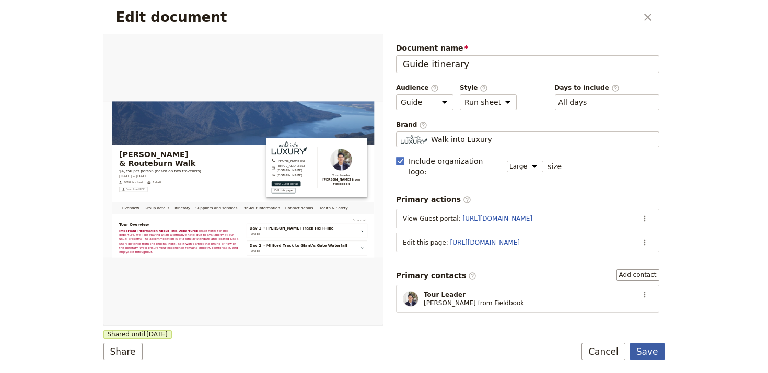
click at [647, 345] on button "Save" at bounding box center [647, 352] width 36 height 18
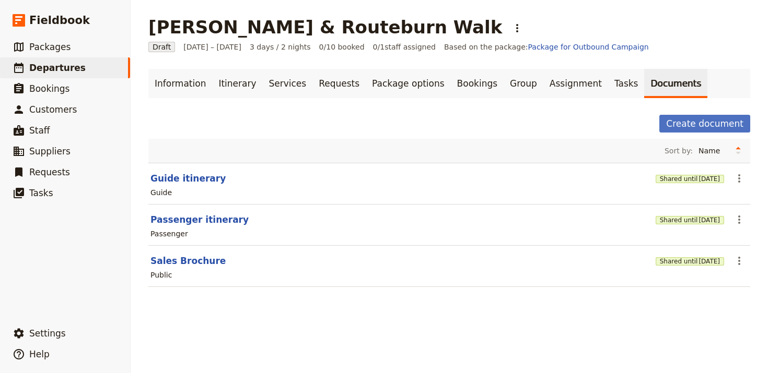
drag, startPoint x: 403, startPoint y: 28, endPoint x: 144, endPoint y: 23, distance: 258.5
click at [148, 23] on h1 "[PERSON_NAME] & Routeburn Walk" at bounding box center [325, 27] width 354 height 21
copy h1 "[PERSON_NAME] & Routeburn Walk"
click at [172, 77] on link "Information" at bounding box center [180, 83] width 64 height 29
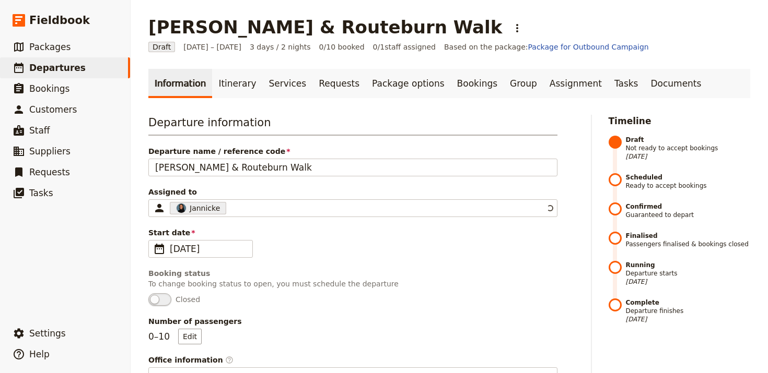
scroll to position [547, 0]
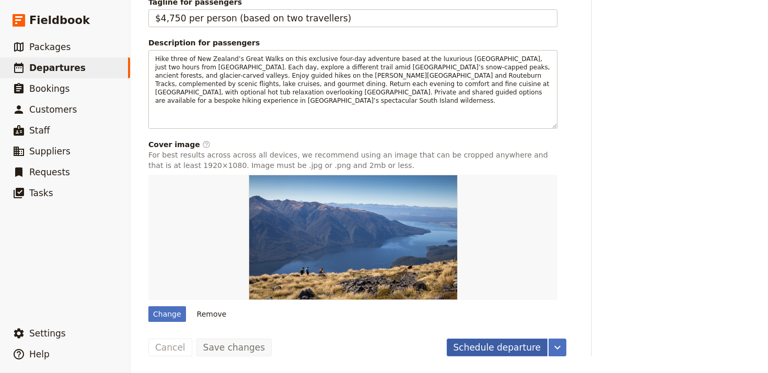
click at [475, 348] on button "Schedule departure" at bounding box center [496, 348] width 101 height 18
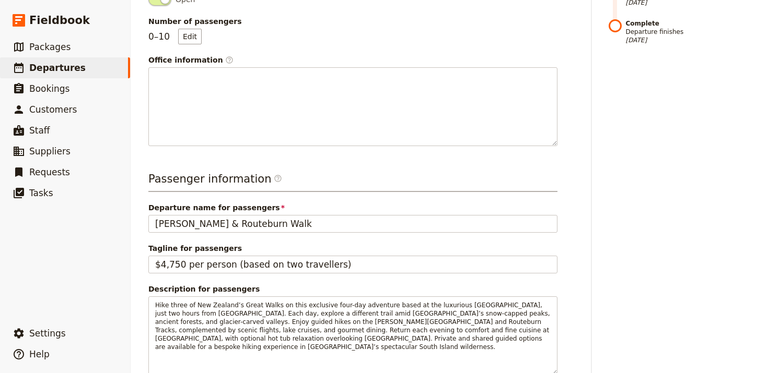
scroll to position [0, 0]
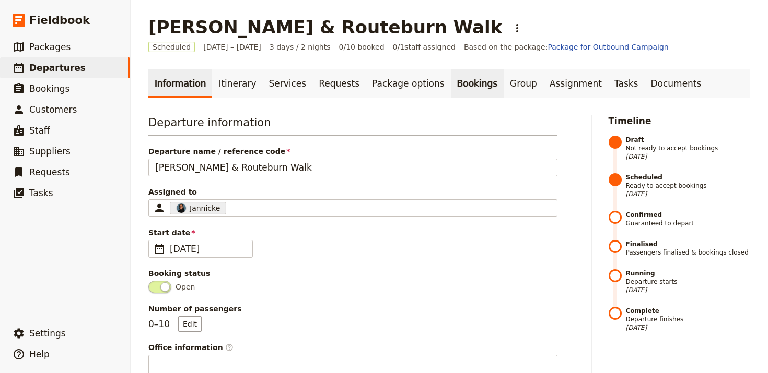
click at [451, 79] on link "Bookings" at bounding box center [477, 83] width 53 height 29
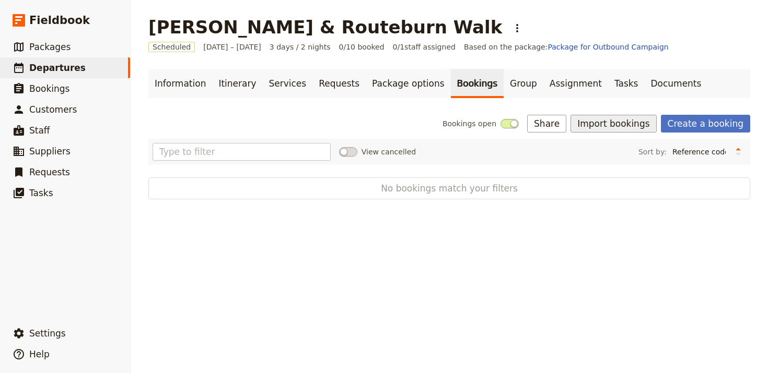
click at [621, 123] on button "Import bookings" at bounding box center [613, 124] width 86 height 18
click at [624, 145] on span "Import Bookings" at bounding box center [616, 147] width 60 height 10
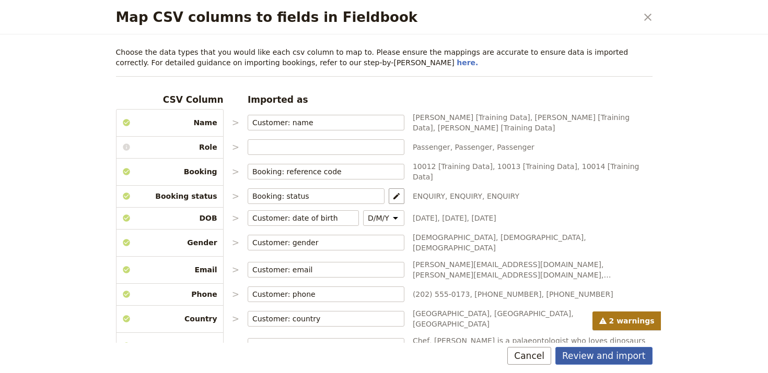
click at [640, 355] on button "Review and import" at bounding box center [603, 356] width 97 height 18
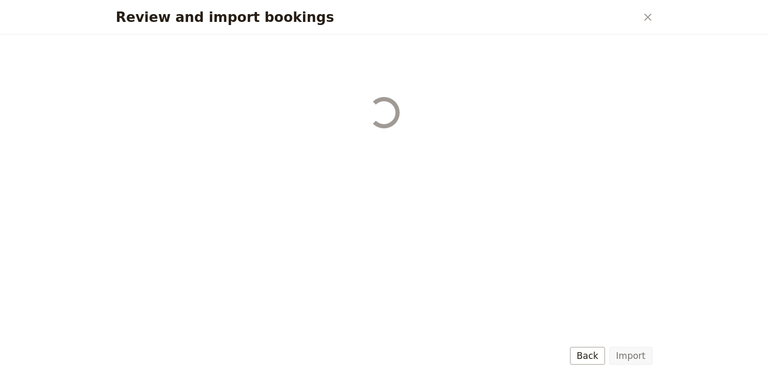
select select "68b002b7cac3c784cf00db27"
select select "68b002b7cac3c784cf00db28"
select select "68b002b7cac3c784cf00db29"
select select "68b002b7cac3c784cf00db2a"
select select "650e1b8d408bbede5b0c6045"
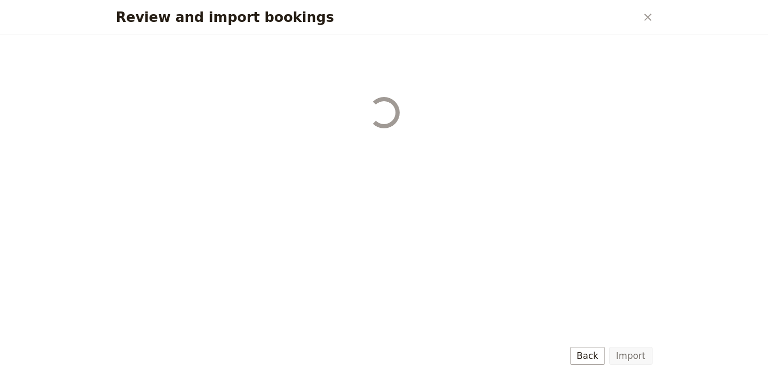
select select "68b002b7cac3c784cf00db2c"
select select "68b002b7cac3c784cf00db2d"
select select "68b002b7cac3c784cf00db2e"
select select "68b002b7cac3c784cf00db2f"
select select "68b002b7cac3c784cf00db30"
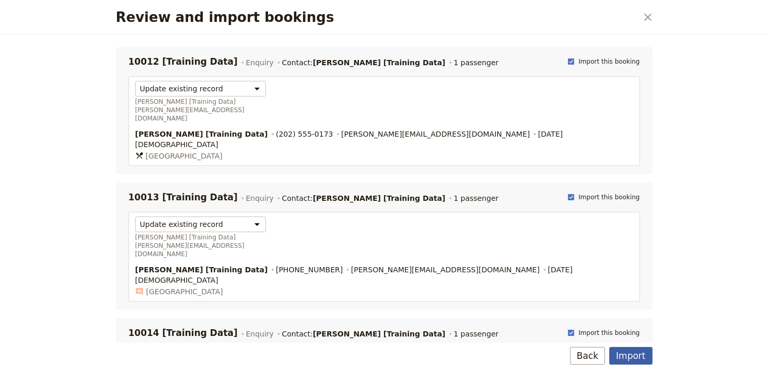
click at [617, 352] on button "Import" at bounding box center [630, 356] width 43 height 18
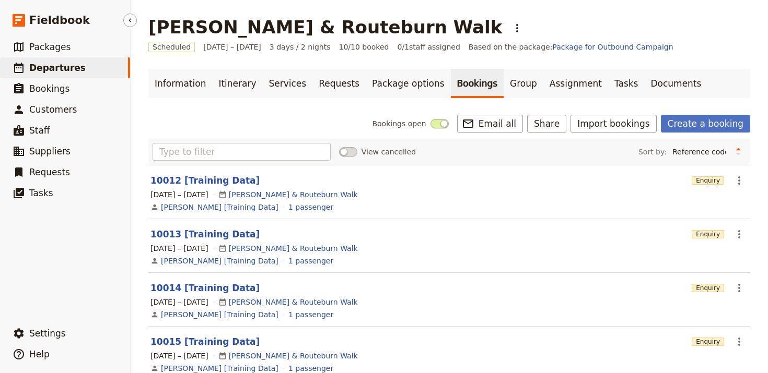
click at [87, 67] on link "​ Departures" at bounding box center [65, 67] width 130 height 21
select select "UPDATED_AT"
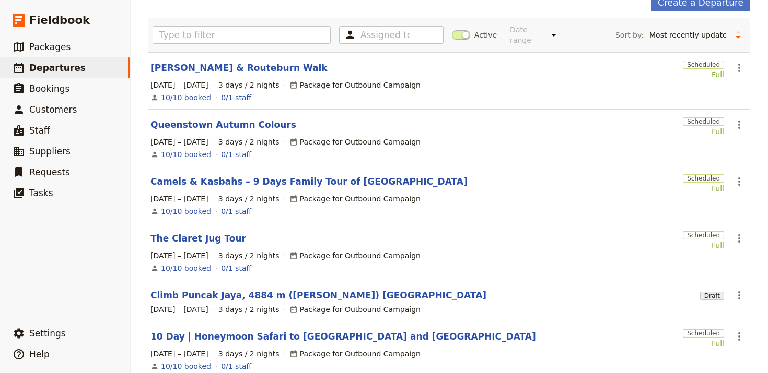
scroll to position [45, 0]
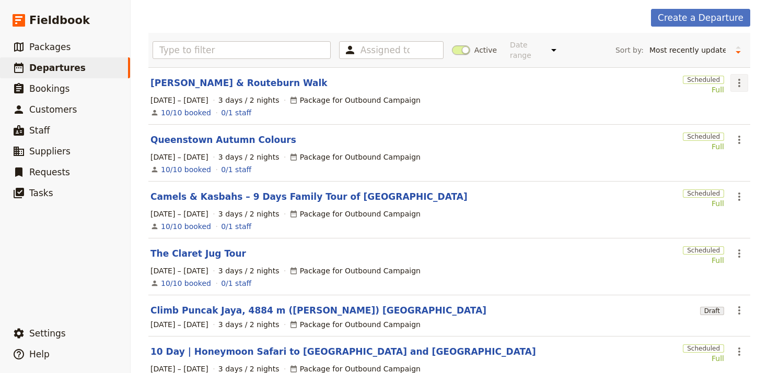
click at [737, 80] on icon "Actions" at bounding box center [739, 83] width 13 height 13
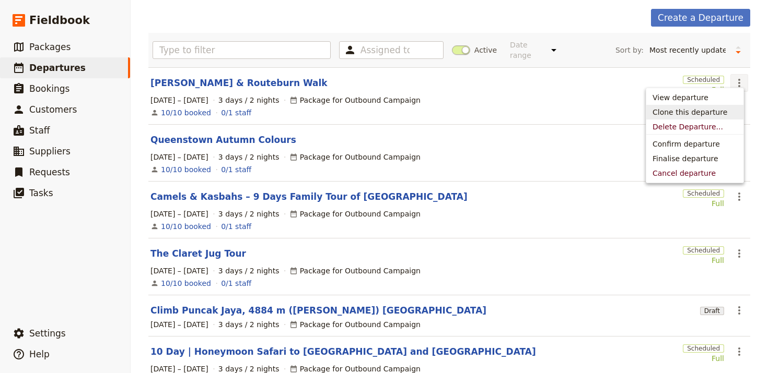
click at [725, 106] on button "Clone this departure" at bounding box center [694, 112] width 97 height 15
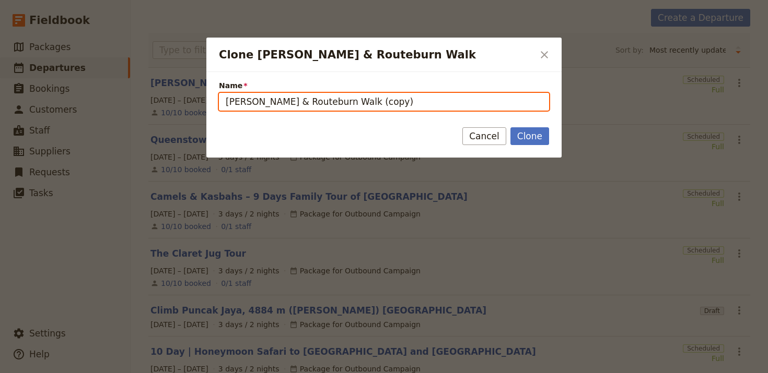
click at [462, 100] on input "Kepler, Milford & Routeburn Walk (copy)" at bounding box center [384, 102] width 330 height 18
paste input "International Krakow Choir Festival"
type input "International Krakow Choir Festival"
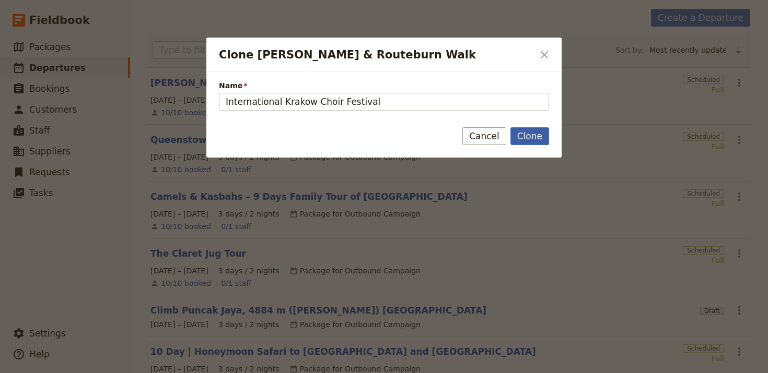
click at [532, 135] on button "Clone" at bounding box center [529, 136] width 39 height 18
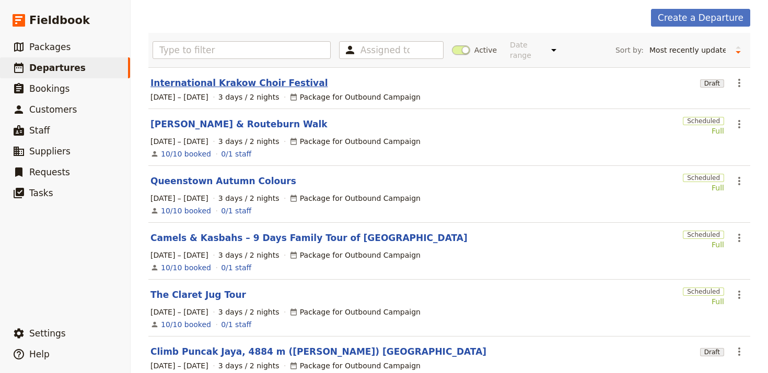
click at [249, 77] on link "International Krakow Choir Festival" at bounding box center [238, 83] width 177 height 13
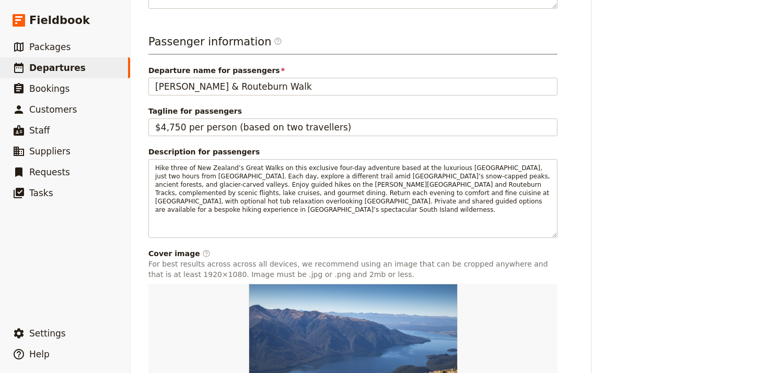
scroll to position [440, 0]
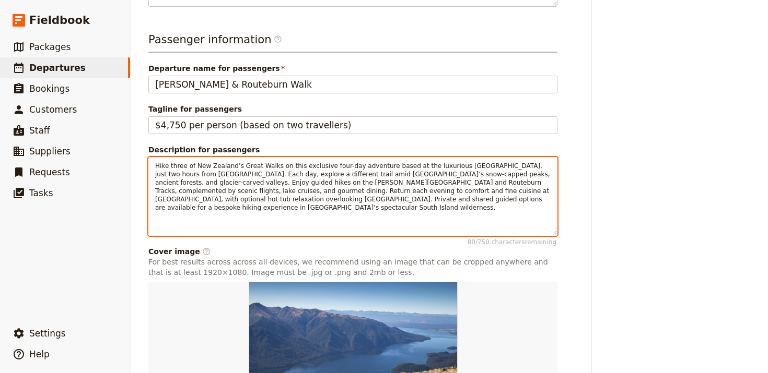
click at [352, 176] on span "Hike three of New Zealand’s Great Walks on this exclusive four-day adventure ba…" at bounding box center [353, 186] width 396 height 49
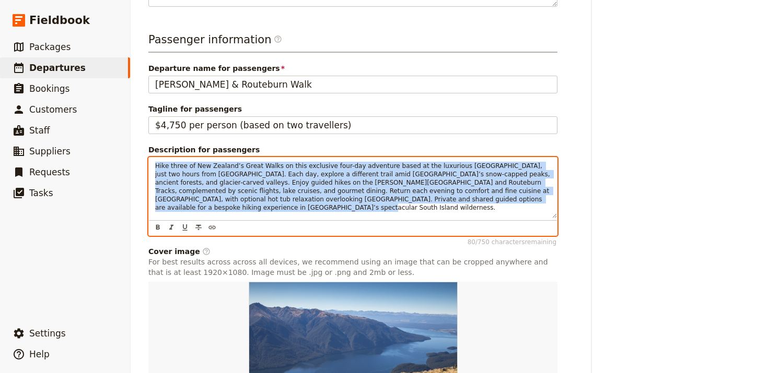
click at [352, 176] on span "Hike three of New Zealand’s Great Walks on this exclusive four-day adventure ba…" at bounding box center [353, 186] width 396 height 49
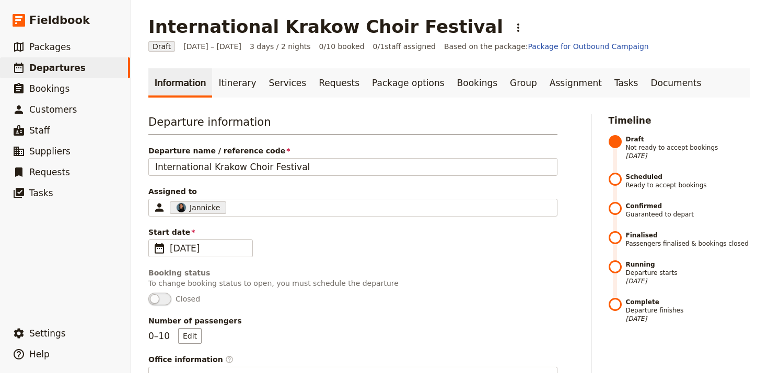
scroll to position [0, 0]
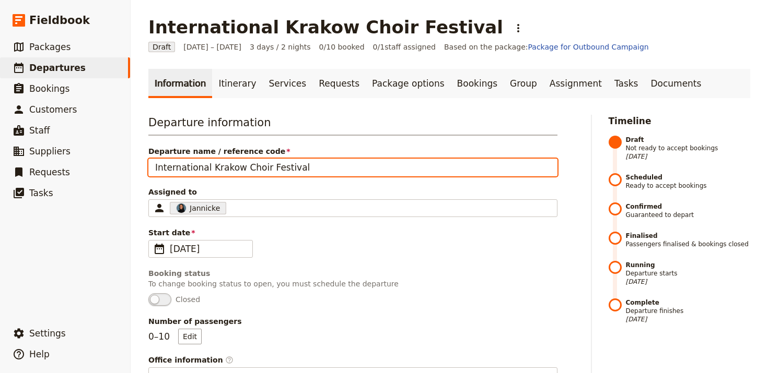
click at [325, 164] on input "International Krakow Choir Festival" at bounding box center [352, 168] width 409 height 18
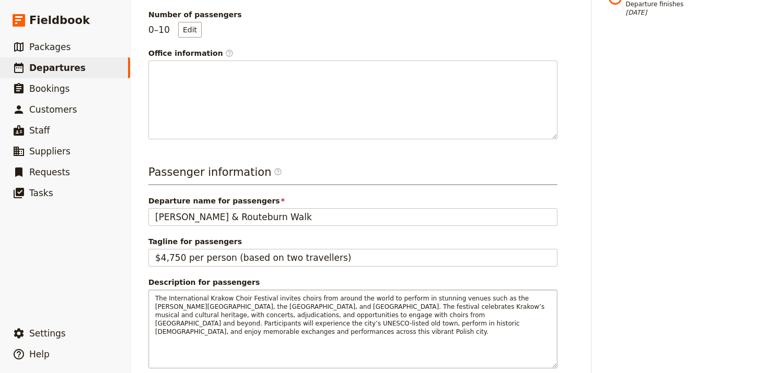
scroll to position [307, 0]
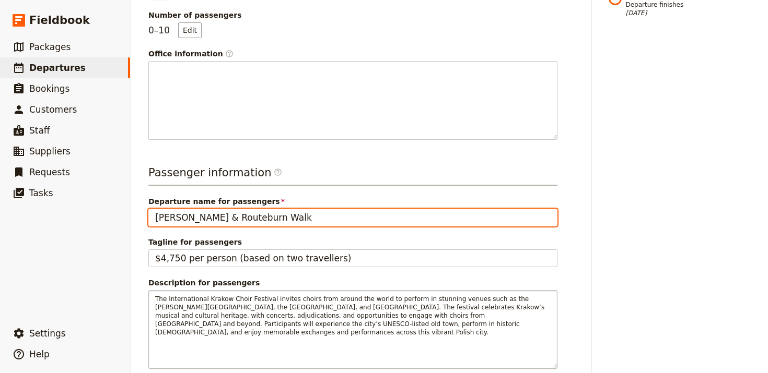
click at [300, 214] on input "Kepler, Milford & Routeburn Walk" at bounding box center [352, 218] width 409 height 18
paste input "International Krakow Choir Festival"
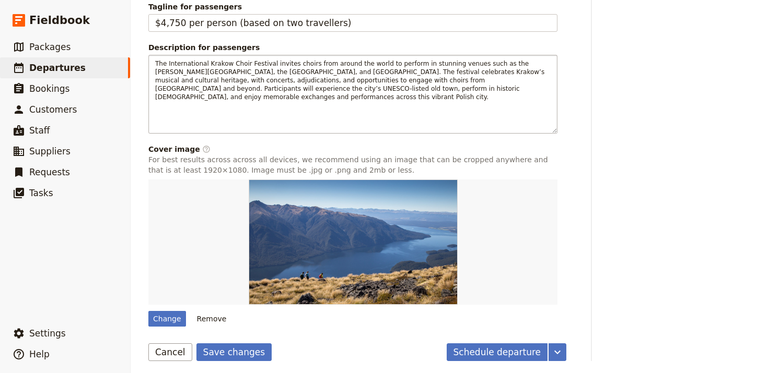
scroll to position [542, 0]
type input "International Krakow Choir Festival"
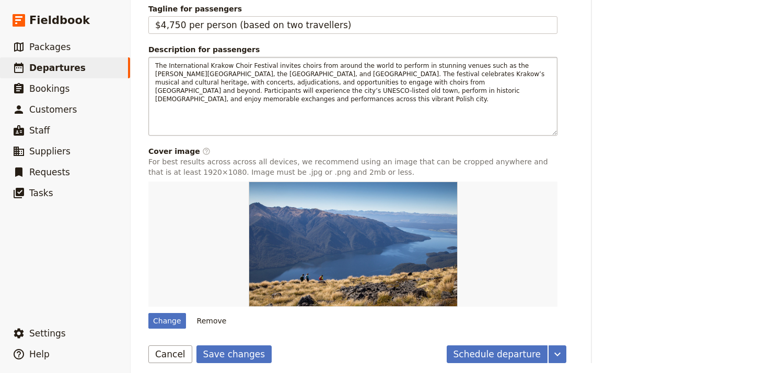
scroll to position [540, 0]
click at [166, 327] on div "Change" at bounding box center [167, 321] width 38 height 16
click at [148, 313] on input "Change" at bounding box center [148, 313] width 1 height 1
click at [166, 327] on div "Change" at bounding box center [167, 321] width 38 height 16
click at [148, 313] on input "Change" at bounding box center [148, 313] width 1 height 1
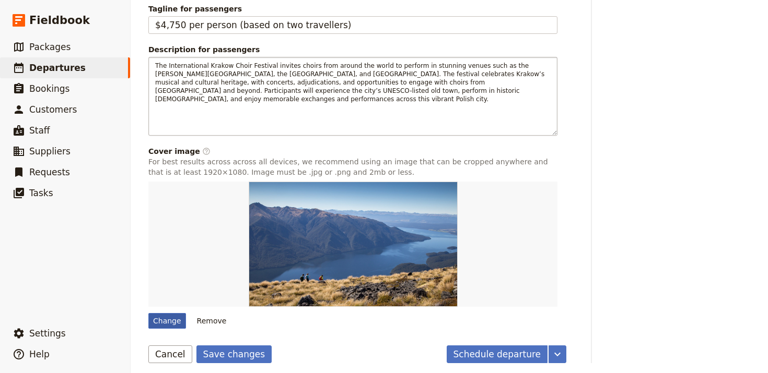
click at [168, 318] on div "Change" at bounding box center [167, 321] width 38 height 16
click at [148, 313] on input "Change" at bounding box center [148, 313] width 1 height 1
type input "C:\fakepath\kevin-perez-camacho-t-SSPRyqo7c-unsplash (1).jpg"
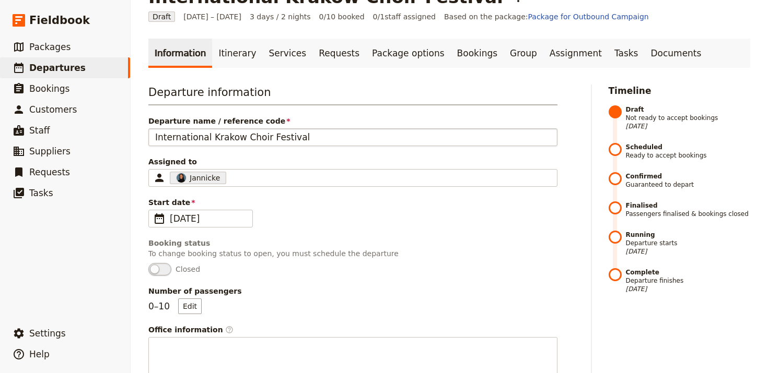
scroll to position [0, 0]
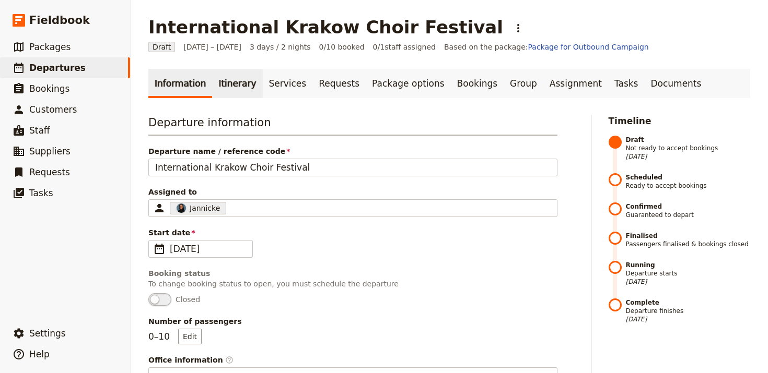
click at [212, 80] on link "Itinerary" at bounding box center [237, 83] width 50 height 29
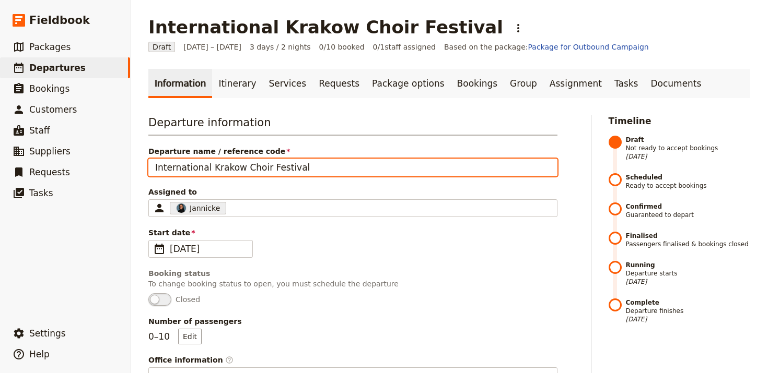
click at [306, 167] on input "International Krakow Choir Festival" at bounding box center [352, 168] width 409 height 18
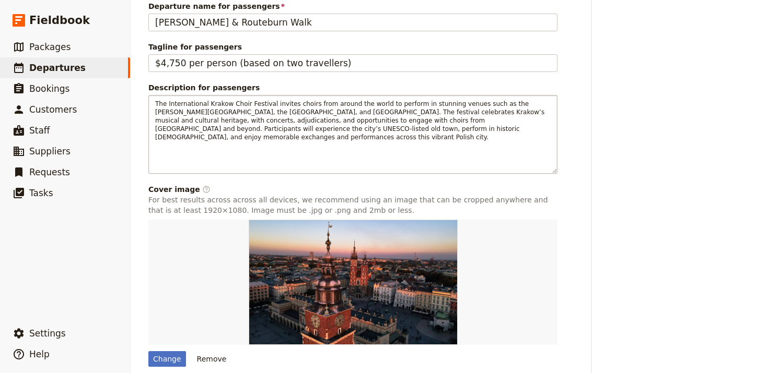
scroll to position [433, 0]
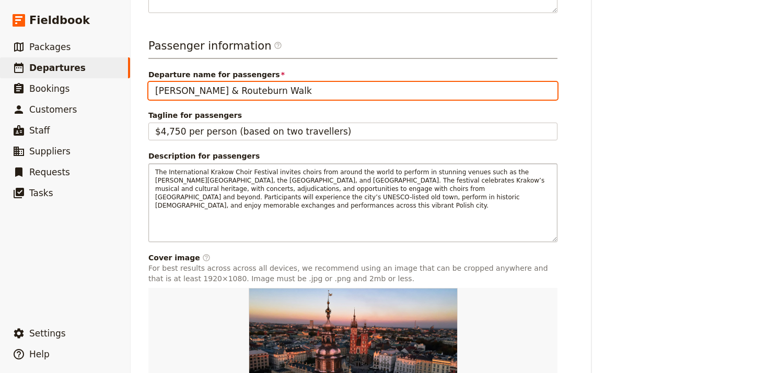
click at [308, 86] on input "Kepler, Milford & Routeburn Walk" at bounding box center [352, 91] width 409 height 18
paste input "International Krakow Choir Festival"
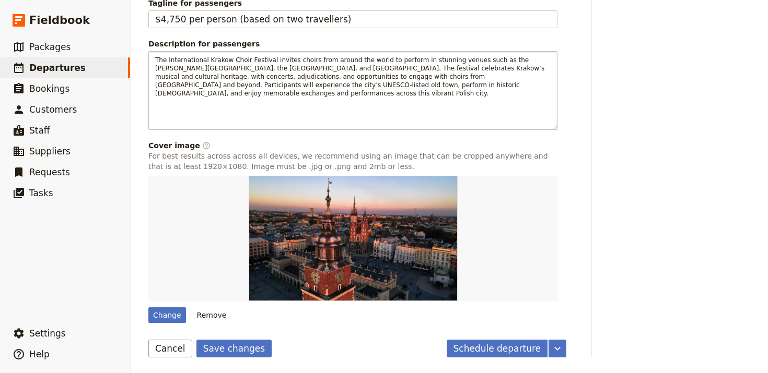
scroll to position [547, 0]
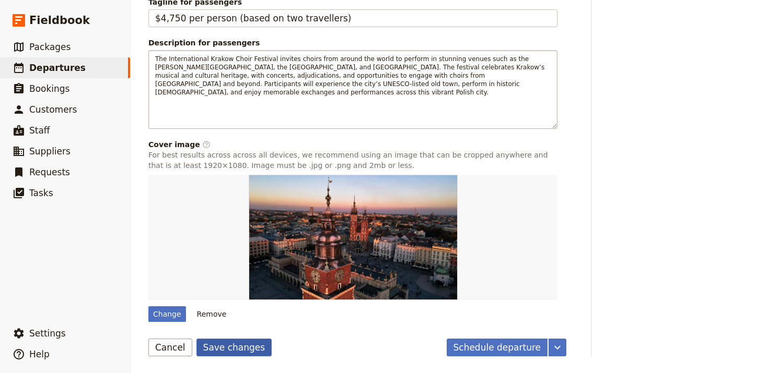
type input "International Krakow Choir Festival"
click at [217, 347] on button "Save changes" at bounding box center [234, 348] width 76 height 18
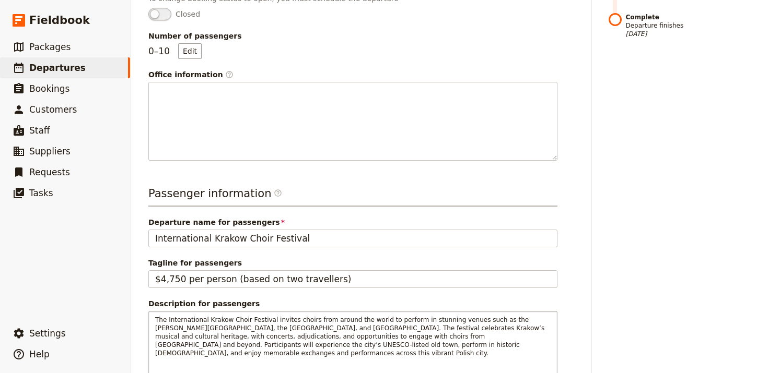
scroll to position [0, 0]
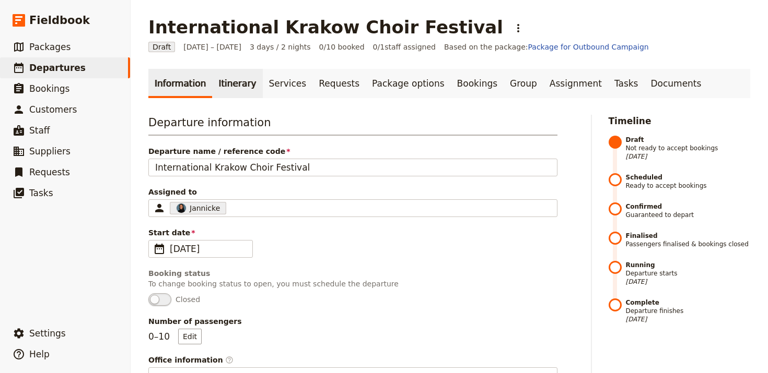
click at [232, 95] on link "Itinerary" at bounding box center [237, 83] width 50 height 29
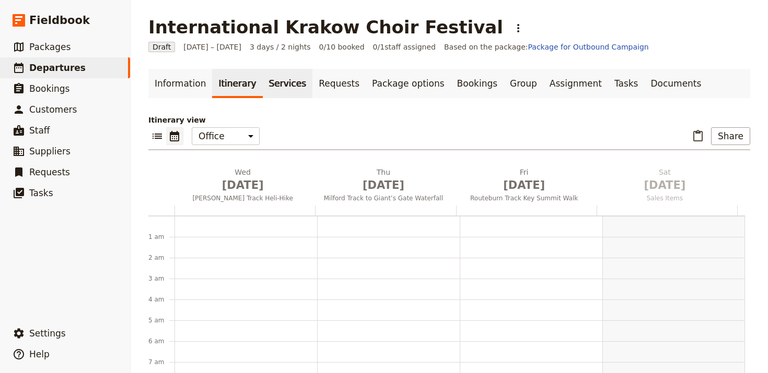
scroll to position [136, 0]
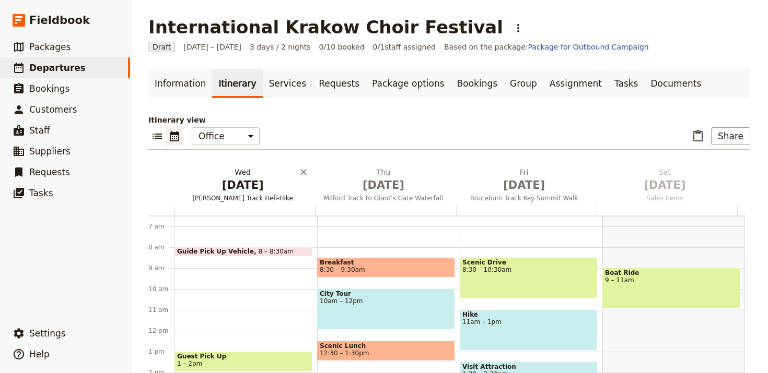
click at [235, 185] on span "Dec 31" at bounding box center [243, 186] width 128 height 16
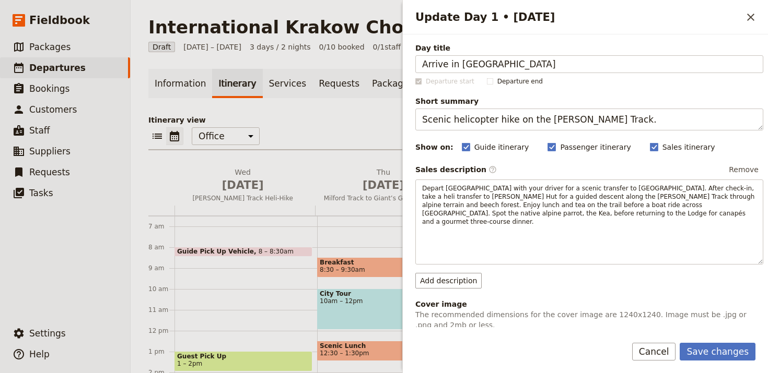
type input "Arrive in Krakow"
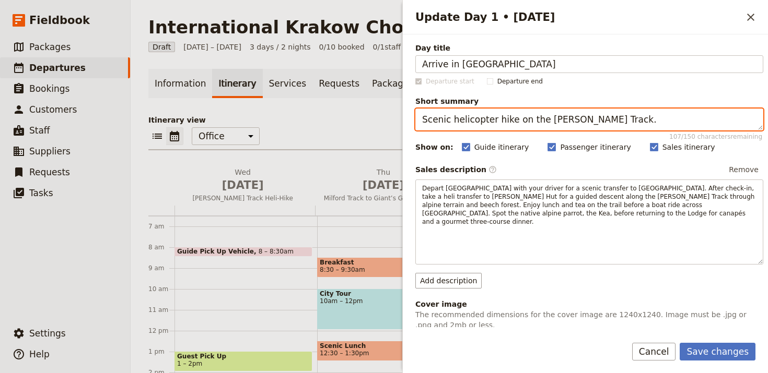
click at [599, 117] on textarea "Scenic helicopter hike on the Kepler Track." at bounding box center [589, 120] width 348 height 22
paste textarea "Arrival & Welcome Dinner"
type textarea "Arrival & Welcome Dinner"
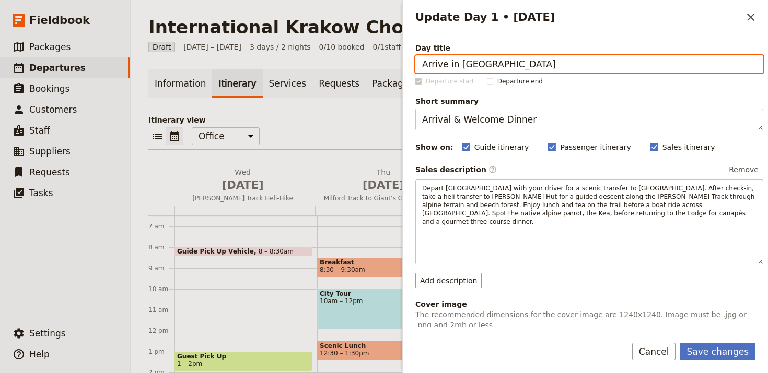
click at [572, 68] on input "Arrive in Krakow" at bounding box center [589, 64] width 348 height 18
paste input "al & Welcome Dinner"
type input "Arrival & Welcome Dinner"
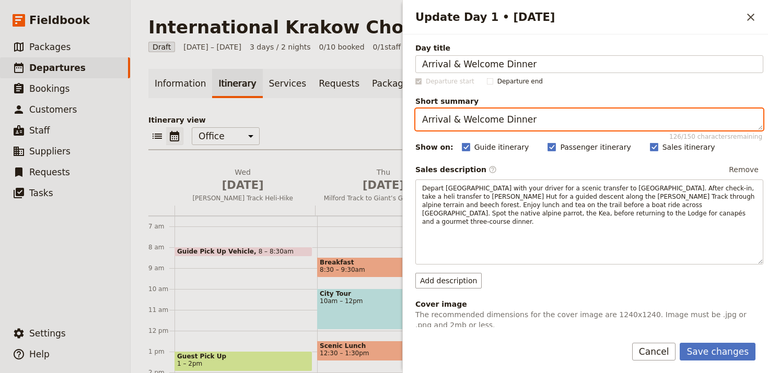
click at [605, 115] on textarea "Arrival & Welcome Dinner" at bounding box center [589, 120] width 348 height 22
paste textarea "Settle into Krakow and enjoy a festive Polish welcome dinner."
type textarea "Settle into Krakow and enjoy a festive Polish welcome dinner."
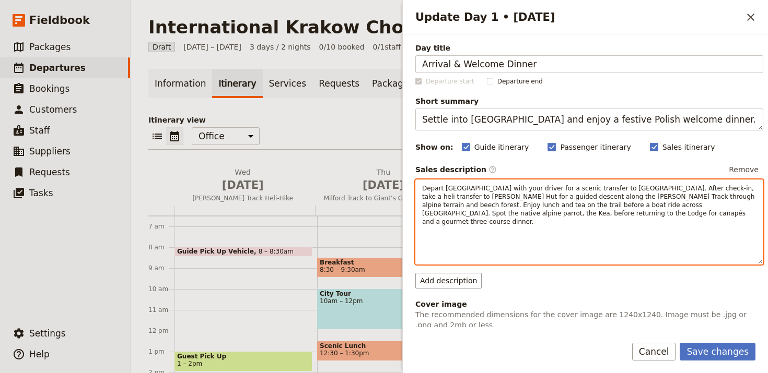
click at [618, 204] on span "Depart Queenstown with your driver for a scenic transfer to Fiordland Lodge. Af…" at bounding box center [589, 205] width 334 height 41
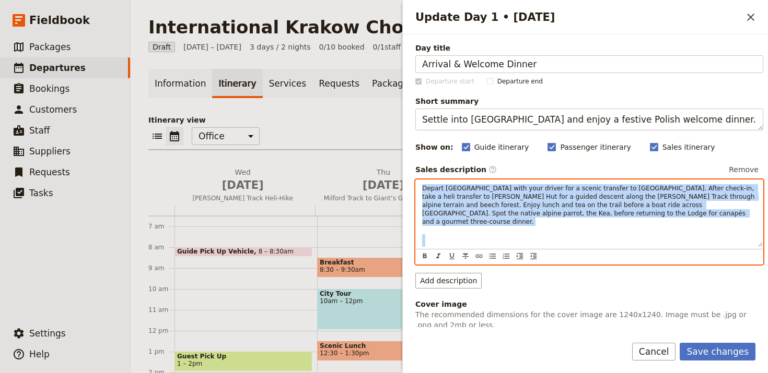
click at [618, 204] on span "Depart Queenstown with your driver for a scenic transfer to Fiordland Lodge. Af…" at bounding box center [589, 205] width 334 height 41
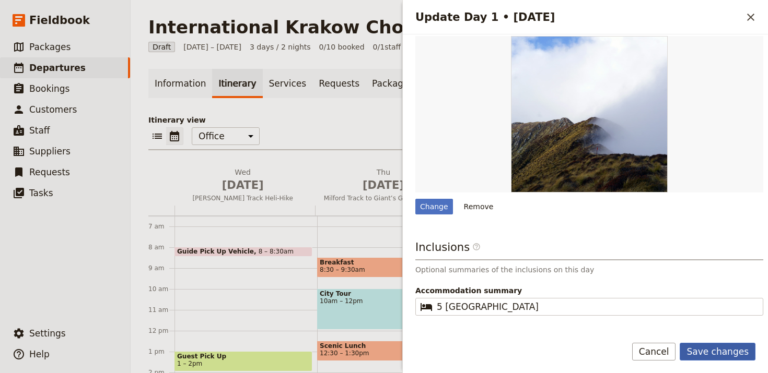
scroll to position [290, 0]
click at [710, 363] on div "Save changes Cancel" at bounding box center [585, 358] width 365 height 30
click at [712, 356] on button "Save changes" at bounding box center [717, 352] width 76 height 18
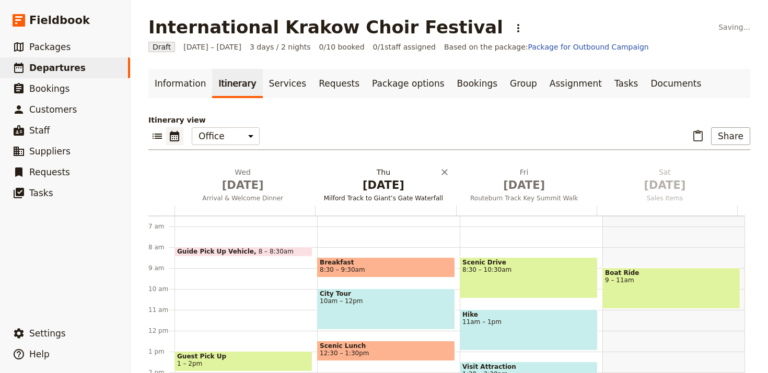
click at [385, 174] on h2 "Thu Jan 1 Milford Track to Giant’s Gate Waterfall" at bounding box center [383, 180] width 128 height 26
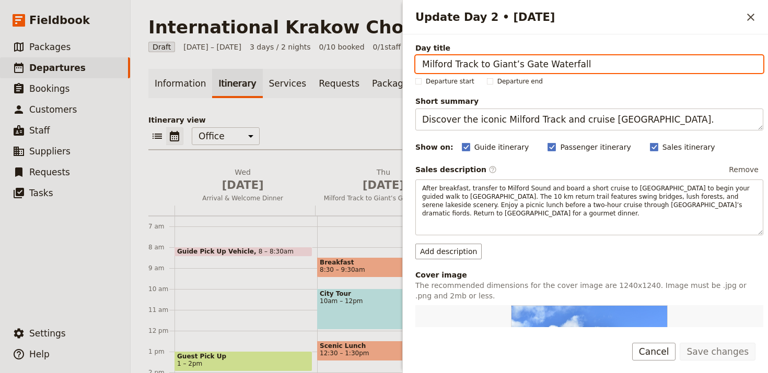
paste input "Sightseeing & Singing"
type input "Sightseeing & Singing"
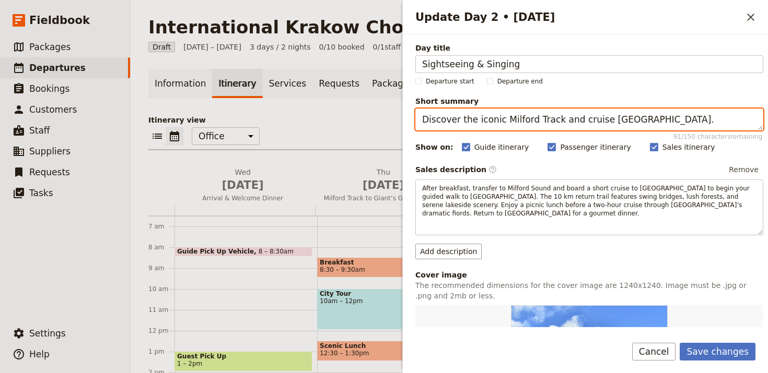
click at [682, 121] on textarea "Discover the iconic Milford Track and cruise Milford Sound." at bounding box center [589, 120] width 348 height 22
paste textarea "Wawel Castle & Festival Concert"
type textarea "Wawel Castle & Festival Concert"
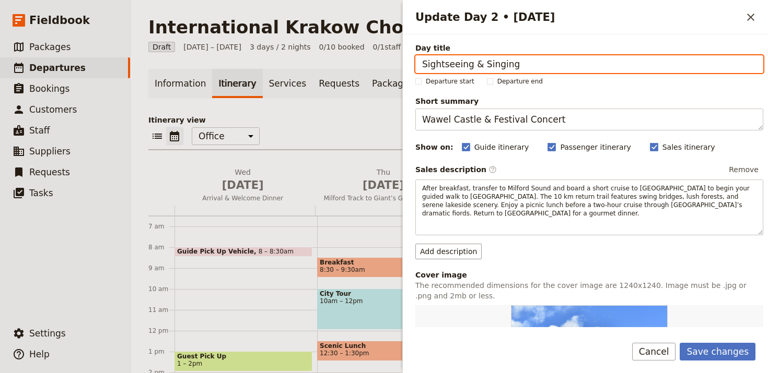
click at [589, 63] on input "Sightseeing & Singing" at bounding box center [589, 64] width 348 height 18
paste input "Wawel Castle & Festival Concert"
type input "Wawel Castle & Festival Concert"
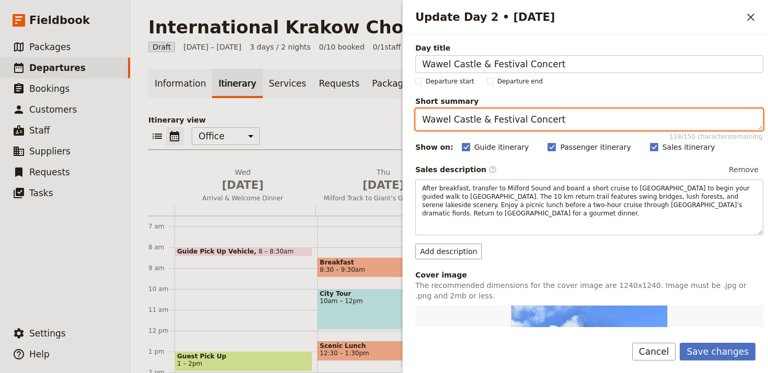
click at [587, 121] on textarea "Wawel Castle & Festival Concert" at bounding box center [589, 120] width 348 height 22
paste textarea "Explore Wawel Castle and perform at St. Mary’s Basilica."
type textarea "Explore Wawel Castle and perform at St. Mary’s Basilica."
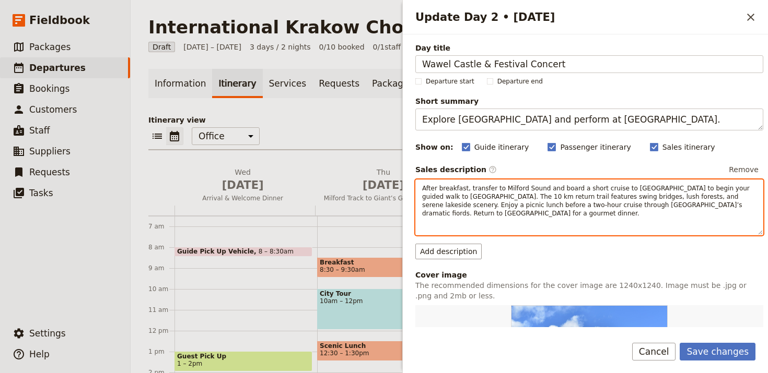
click at [659, 232] on div "After breakfast, transfer to Milford Sound and board a short cruise to Sandfly …" at bounding box center [589, 208] width 348 height 56
click at [659, 232] on div "​ ​ ​ ​ ​ ​ ​ ​ ​" at bounding box center [589, 227] width 347 height 15
click at [665, 224] on div "​ ​ ​ ​ ​ ​ ​ ​ ​" at bounding box center [589, 227] width 347 height 15
click at [676, 210] on p "After breakfast, transfer to Milford Sound and board a short cruise to Sandfly …" at bounding box center [589, 200] width 334 height 33
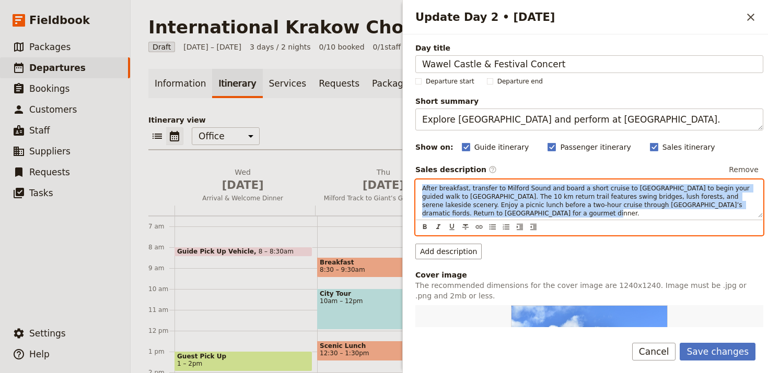
click at [676, 210] on p "After breakfast, transfer to Milford Sound and board a short cruise to Sandfly …" at bounding box center [589, 200] width 334 height 33
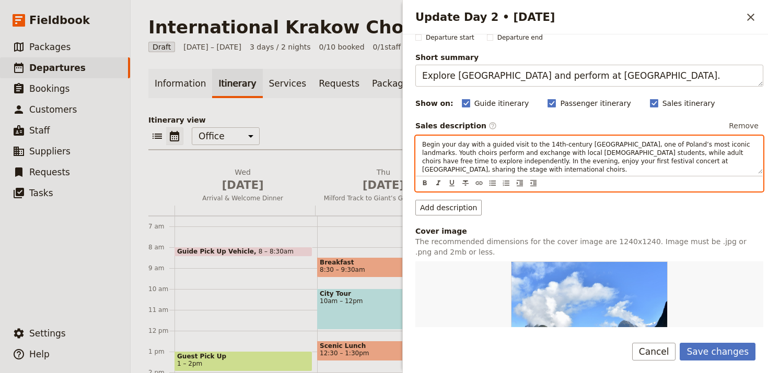
scroll to position [89, 0]
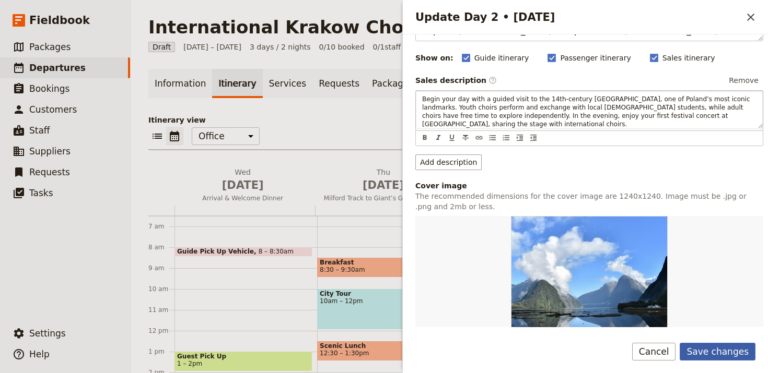
click at [711, 348] on button "Save changes" at bounding box center [717, 352] width 76 height 18
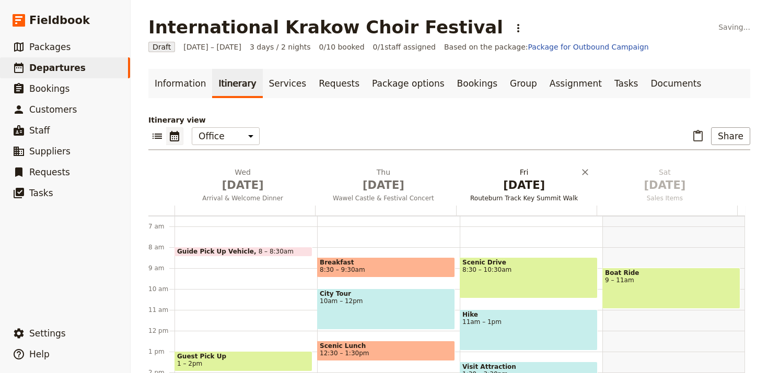
click at [488, 192] on span "Jan 2" at bounding box center [524, 186] width 128 height 16
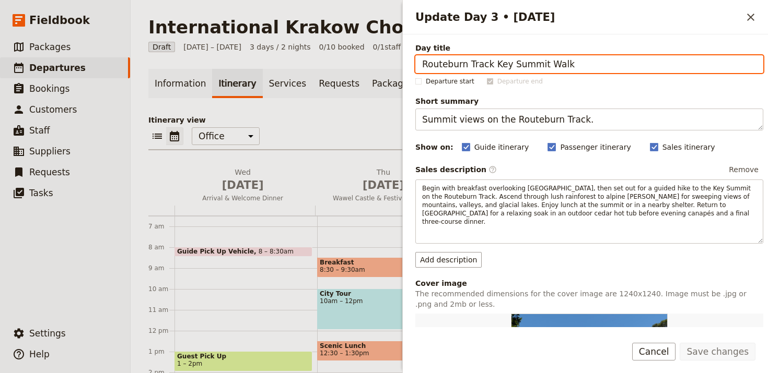
paste input "Adjudication & Salt Mine Concert"
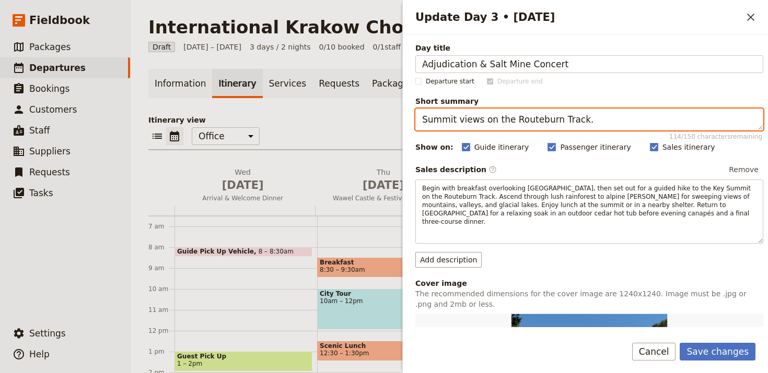
click at [712, 121] on textarea "Summit views on the Routeburn Track." at bounding box center [589, 120] width 348 height 22
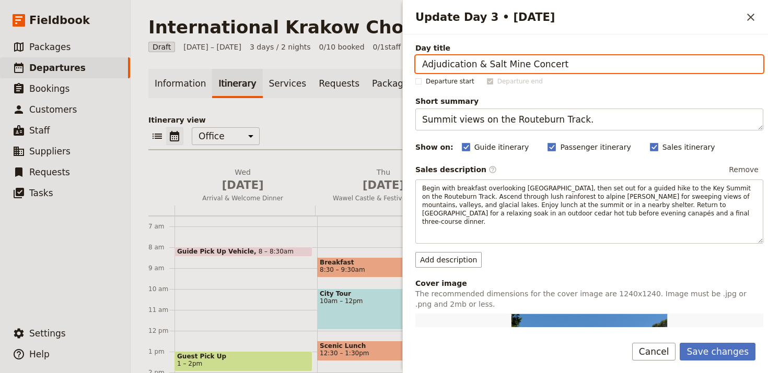
click at [611, 68] on input "Adjudication & Salt Mine Concert" at bounding box center [589, 64] width 348 height 18
paste input "Festival Adjudication & Wieliczka Salt Mine"
type input "Festival Adjudication & Wieliczka Salt Mine"
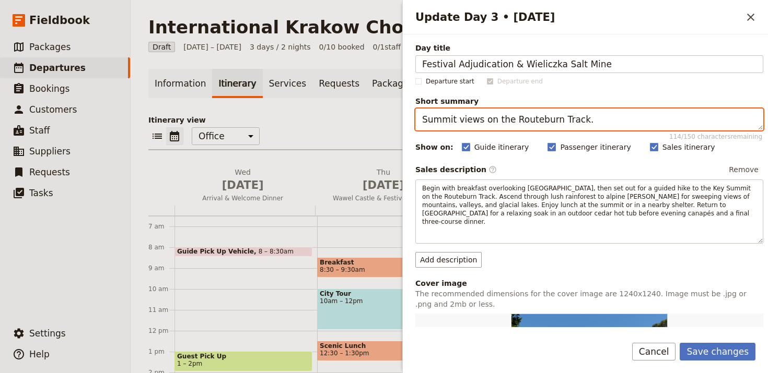
click at [661, 122] on textarea "Summit views on the Routeburn Track." at bounding box center [589, 120] width 348 height 22
paste textarea "Perform for judges and sing deep underground in the Salt Mine"
type textarea "Perform for judges and sing deep underground in the Salt Mine."
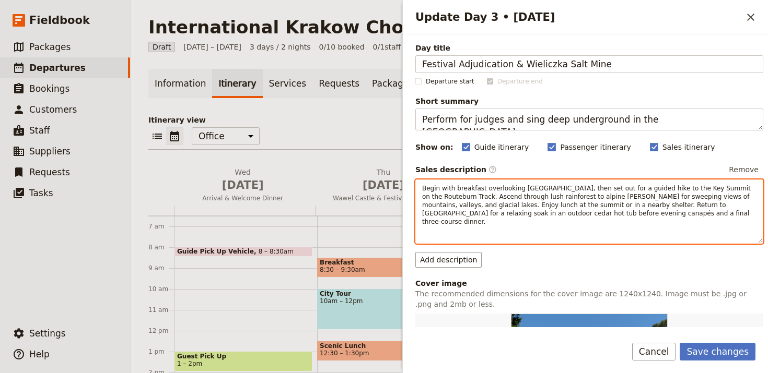
click at [591, 198] on span "Begin with breakfast overlooking Lake Te Anau, then set out for a guided hike t…" at bounding box center [587, 205] width 331 height 41
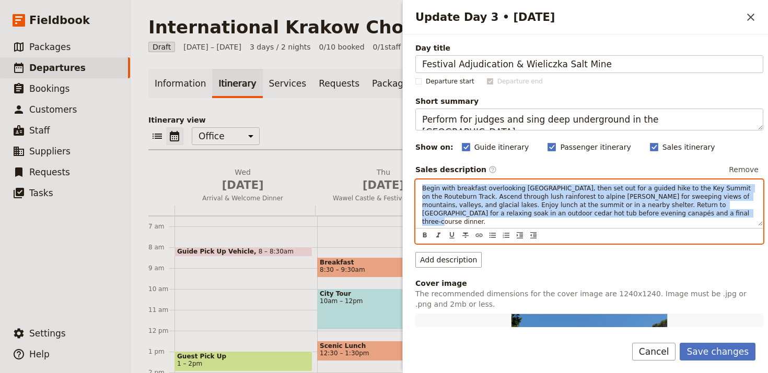
click at [591, 198] on span "Begin with breakfast overlooking Lake Te Anau, then set out for a guided hike t…" at bounding box center [587, 205] width 331 height 41
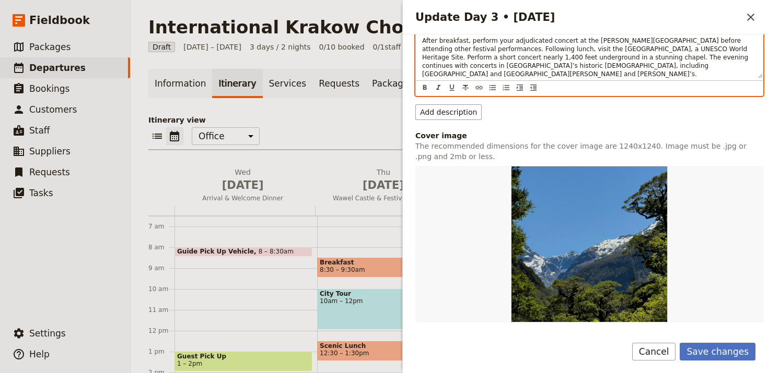
scroll to position [191, 0]
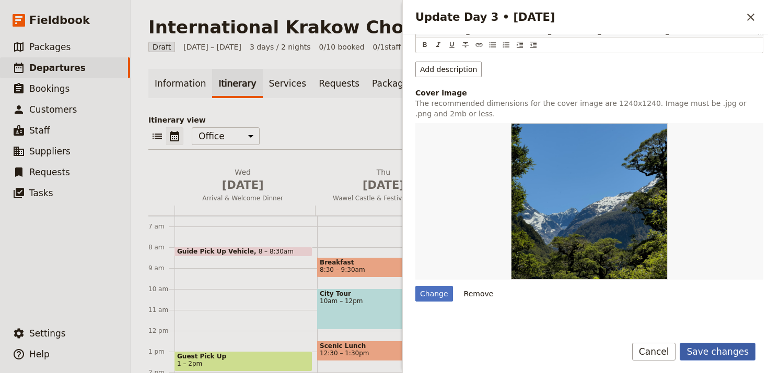
click at [719, 347] on button "Save changes" at bounding box center [717, 352] width 76 height 18
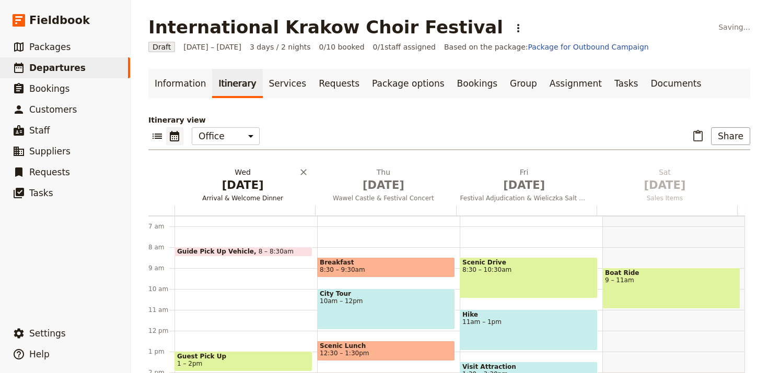
click at [218, 178] on span "Dec 31" at bounding box center [243, 186] width 128 height 16
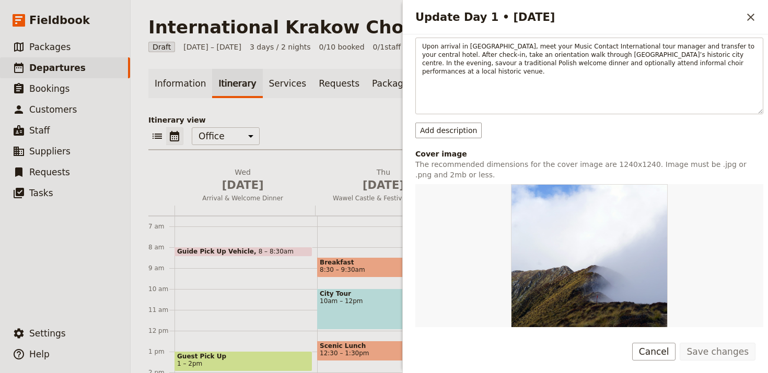
scroll to position [223, 0]
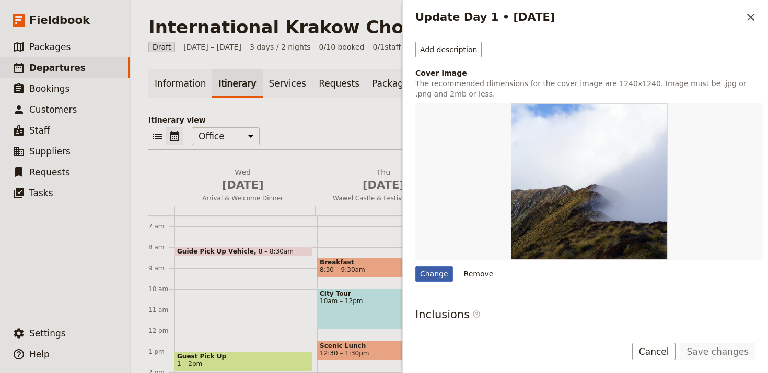
click at [443, 266] on div "Change" at bounding box center [434, 274] width 38 height 16
click at [415, 266] on input "Change" at bounding box center [415, 266] width 1 height 1
type input "C:\fakepath\eugene-kucheruk-z9JWq7pr5QE-unsplash (1).jpg"
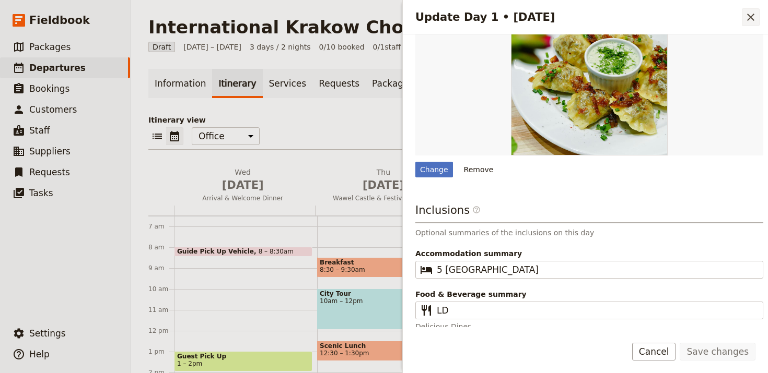
scroll to position [325, 0]
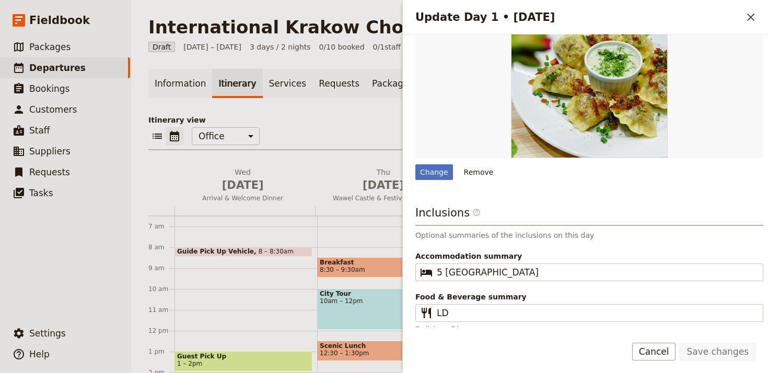
click at [746, 16] on icon "Close drawer" at bounding box center [750, 17] width 13 height 13
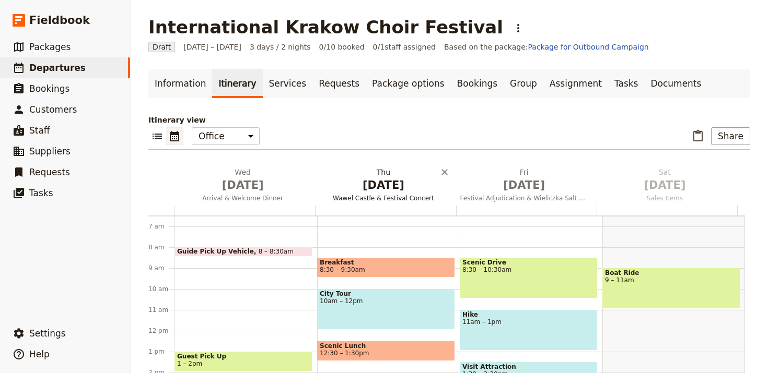
click at [380, 199] on span "Wawel Castle & Festival Concert" at bounding box center [383, 198] width 136 height 8
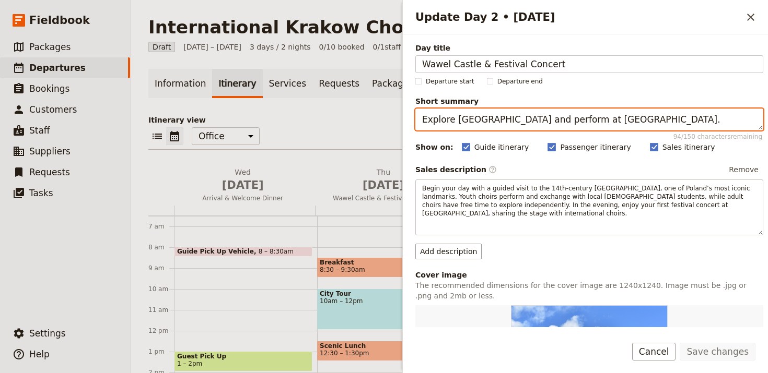
drag, startPoint x: 454, startPoint y: 121, endPoint x: 505, endPoint y: 119, distance: 51.2
click at [505, 119] on textarea "Explore Wawel Castle and perform at St. Mary’s Basilica." at bounding box center [589, 120] width 348 height 22
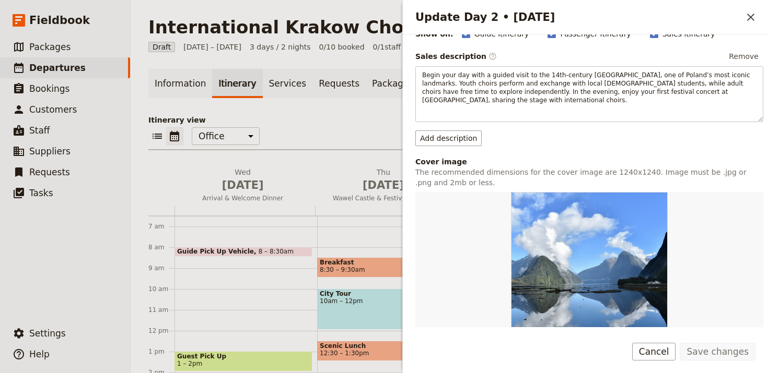
scroll to position [215, 0]
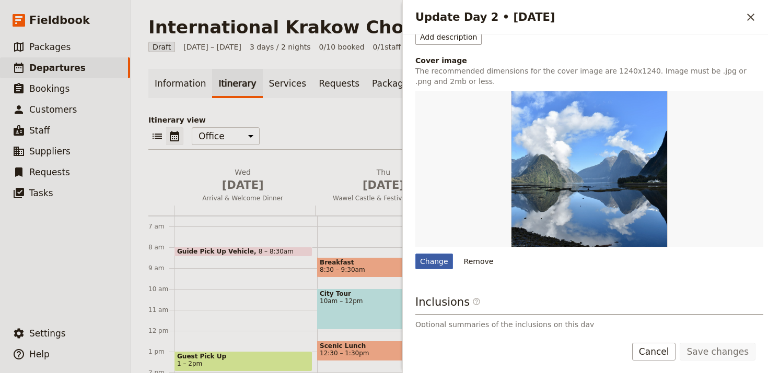
click at [423, 264] on div "Change" at bounding box center [434, 262] width 38 height 16
click at [415, 254] on input "Change" at bounding box center [415, 253] width 1 height 1
type input "C:\fakepath\kateryna-berdnikova-QCylydN0UKc-unsplash (1).jpg"
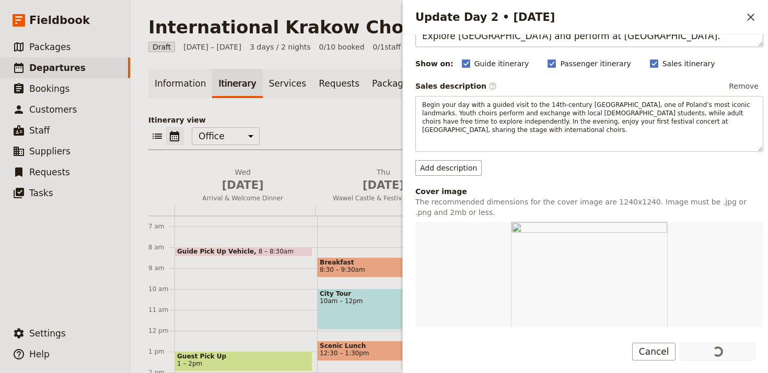
scroll to position [183, 0]
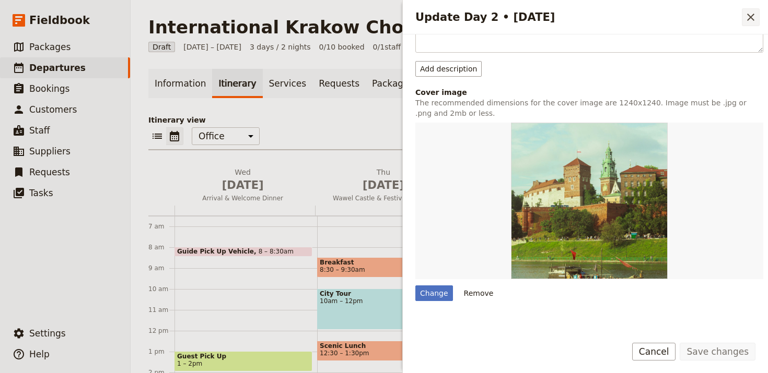
click at [748, 18] on icon "Close drawer" at bounding box center [750, 17] width 13 height 13
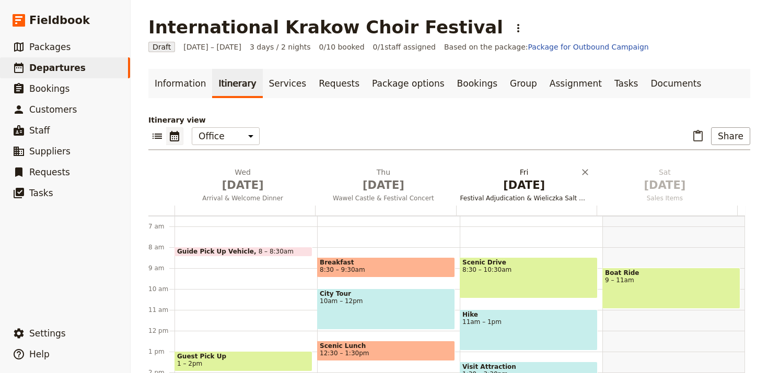
click at [505, 191] on span "Jan 2" at bounding box center [524, 186] width 128 height 16
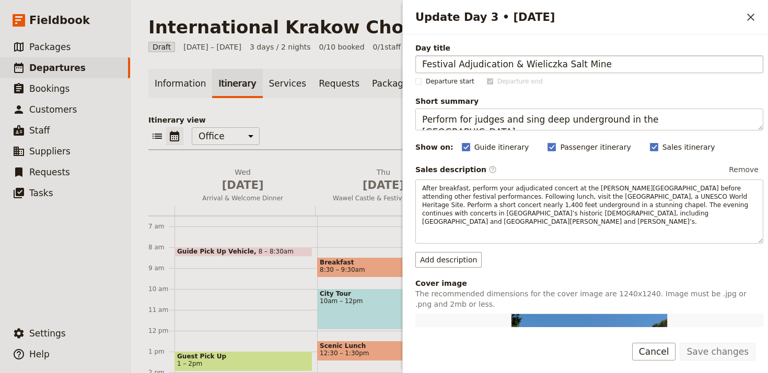
drag, startPoint x: 603, startPoint y: 67, endPoint x: 517, endPoint y: 67, distance: 85.6
click at [517, 67] on input "Festival Adjudication & Wieliczka Salt Mine" at bounding box center [589, 64] width 348 height 18
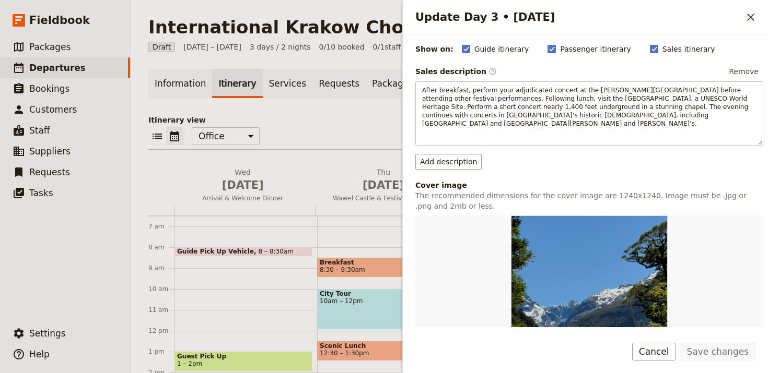
scroll to position [208, 0]
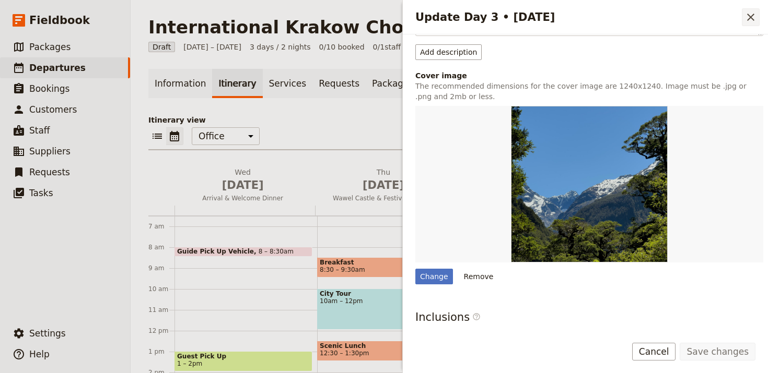
click at [749, 18] on icon "Close drawer" at bounding box center [750, 17] width 7 height 7
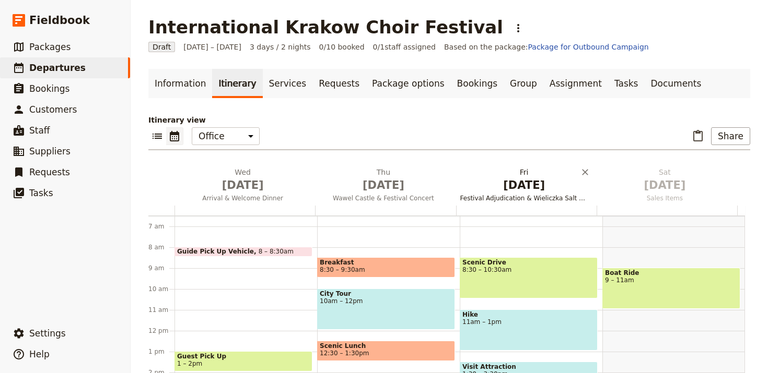
click at [545, 194] on span "Festival Adjudication & Wieliczka Salt Mine" at bounding box center [524, 198] width 136 height 8
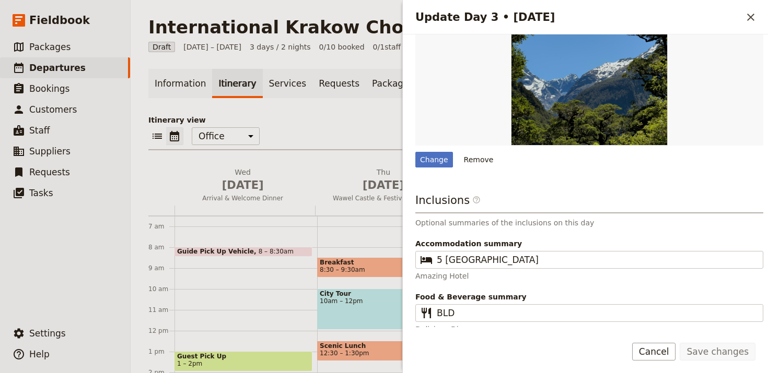
scroll to position [300, 0]
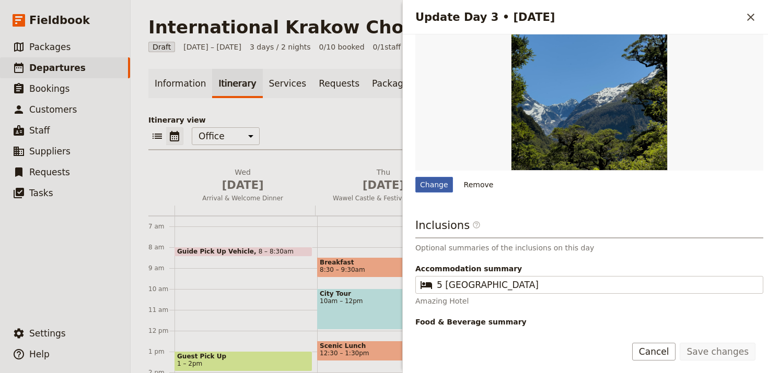
click at [433, 179] on div "Change" at bounding box center [434, 185] width 38 height 16
click at [415, 177] on input "Change" at bounding box center [415, 176] width 1 height 1
type input "C:\fakepath\yoav-aziz-pR5634ISqhs-unsplash (1).jpg"
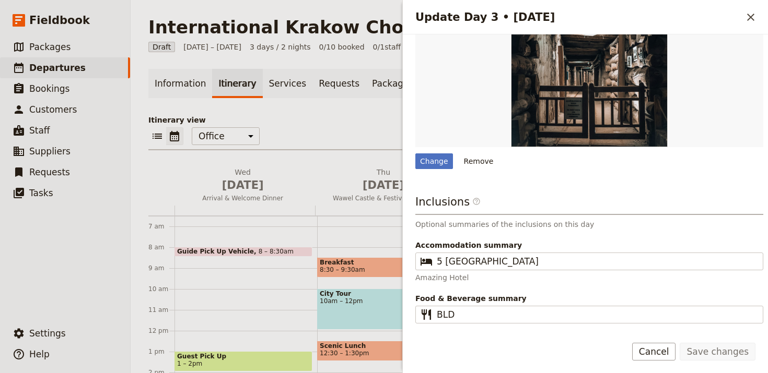
scroll to position [325, 0]
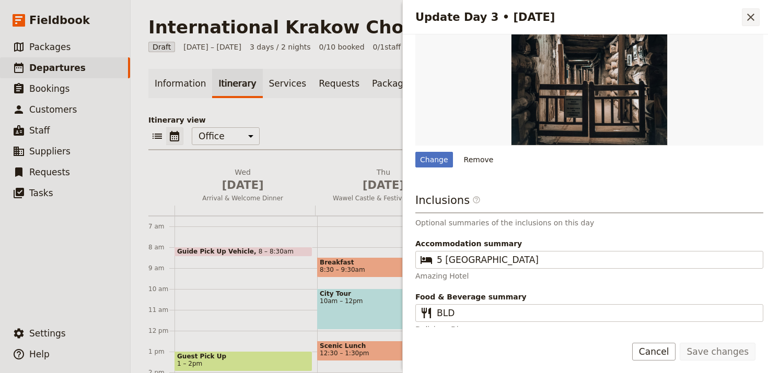
click at [758, 13] on button "​" at bounding box center [751, 17] width 18 height 18
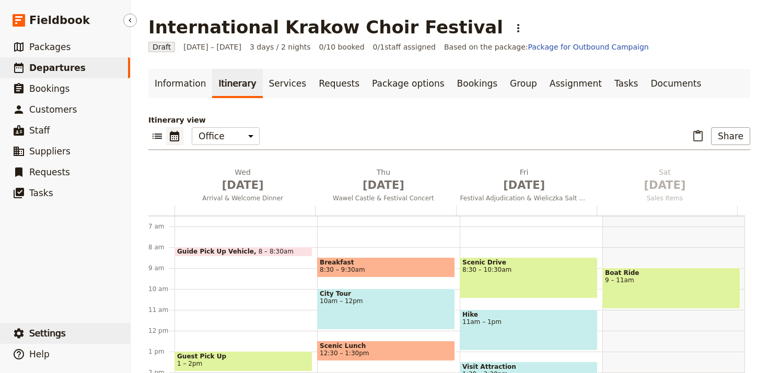
click at [33, 328] on span "Settings" at bounding box center [47, 333] width 37 height 10
click at [161, 300] on span "Your organization" at bounding box center [172, 305] width 63 height 10
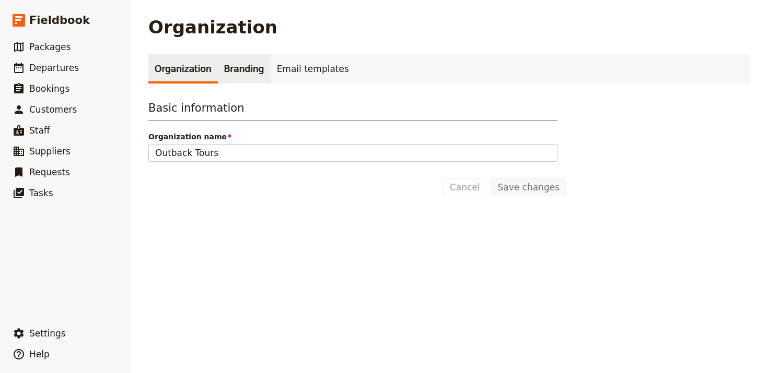
click at [249, 75] on link "Branding" at bounding box center [244, 68] width 53 height 29
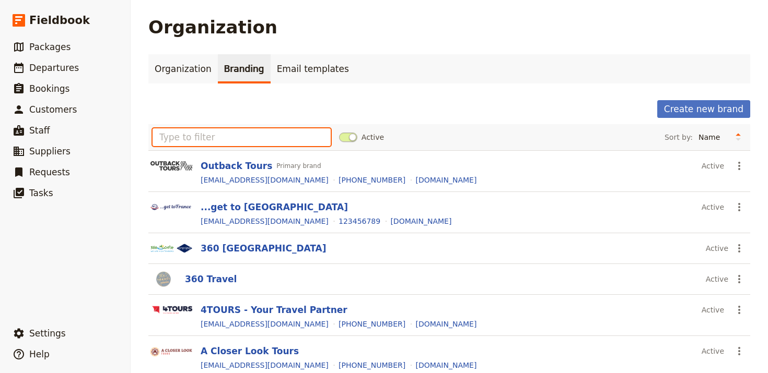
click at [279, 131] on input "text" at bounding box center [241, 137] width 178 height 18
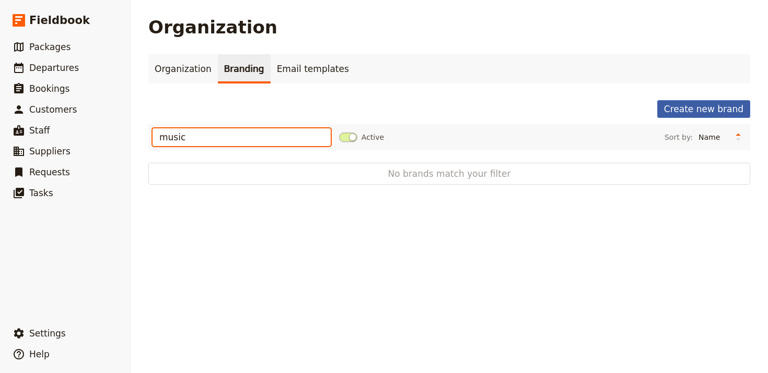
type input "music"
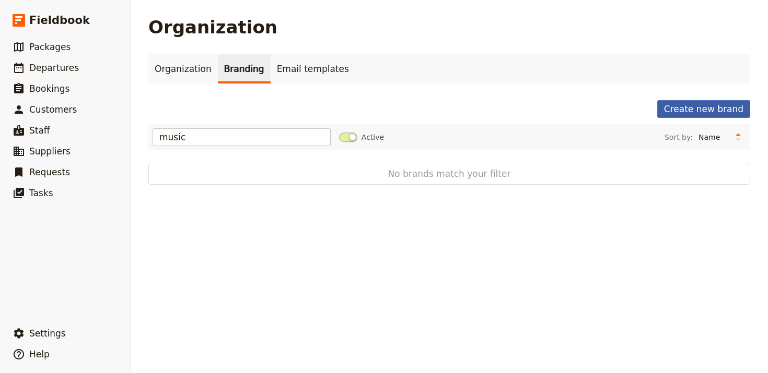
click at [710, 109] on button "Create new brand" at bounding box center [703, 109] width 93 height 18
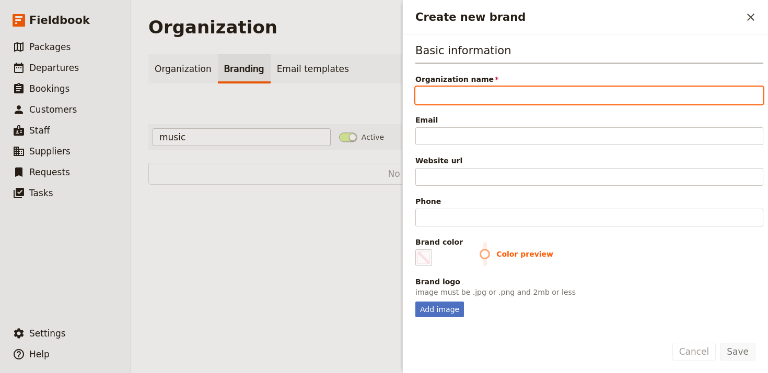
paste input "Music Contact International"
type input "Music Contact International"
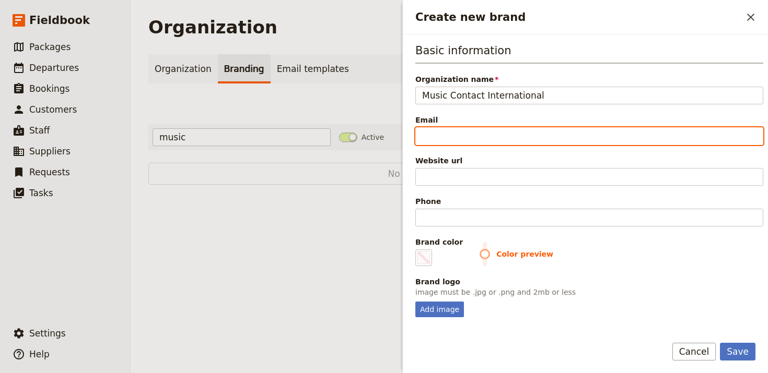
click at [552, 135] on input "Email" at bounding box center [589, 136] width 348 height 18
paste input "[EMAIL_ADDRESS][DOMAIN_NAME]"
type input "[EMAIL_ADDRESS][DOMAIN_NAME]"
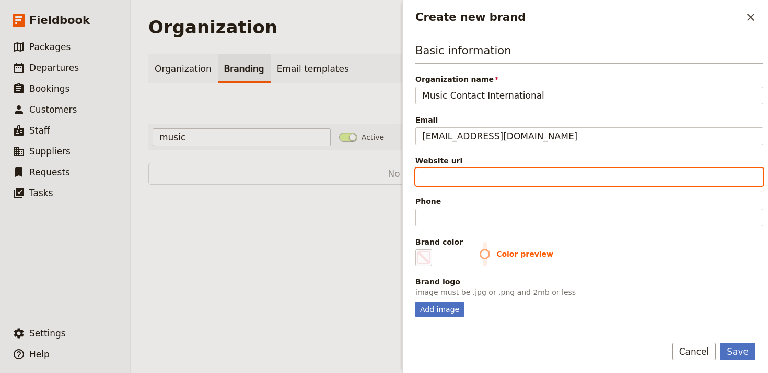
click at [583, 176] on input "Website url" at bounding box center [589, 177] width 348 height 18
paste input "https://www.music-contact.com"
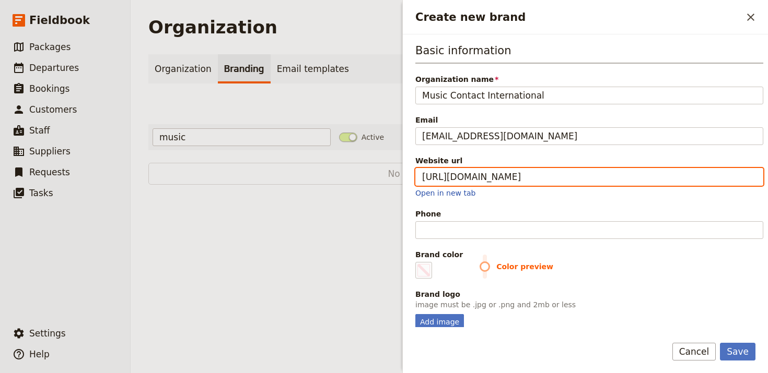
type input "https://www.music-contact.com"
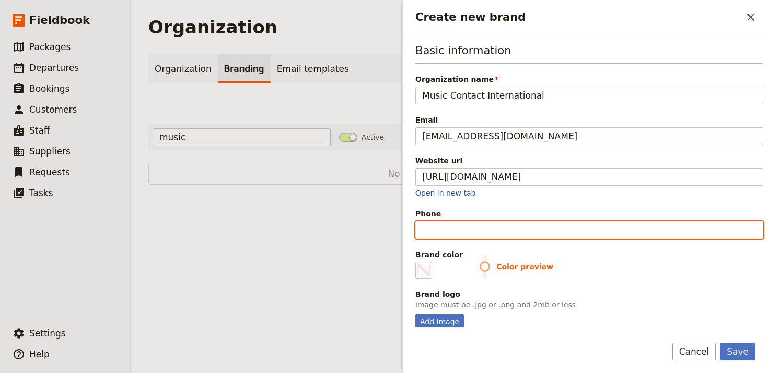
click at [507, 230] on input "Phone" at bounding box center [589, 230] width 348 height 18
paste input "+1 802-864-9794"
click at [474, 231] on input "+1 802-864-9794" at bounding box center [589, 230] width 348 height 18
click at [453, 232] on input "+1 802-8649794" at bounding box center [589, 230] width 348 height 18
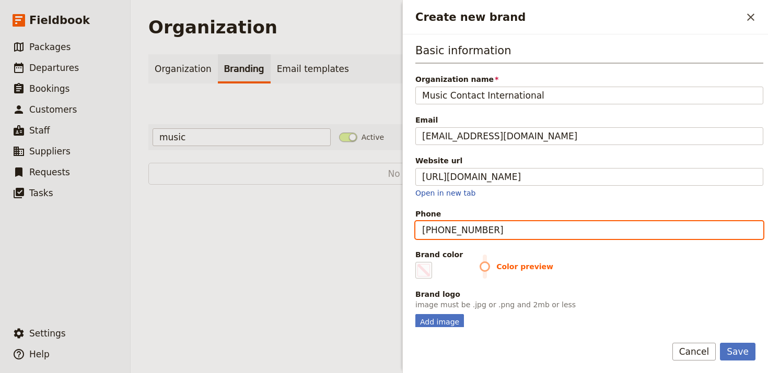
click at [435, 230] on input "+1 8028649794" at bounding box center [589, 230] width 348 height 18
type input "+18028649794"
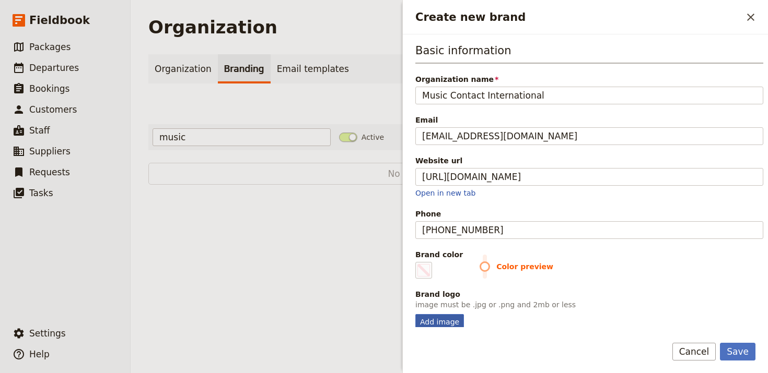
click at [441, 316] on div "Add image" at bounding box center [439, 322] width 49 height 16
click at [415, 314] on input "Add image" at bounding box center [415, 314] width 1 height 1
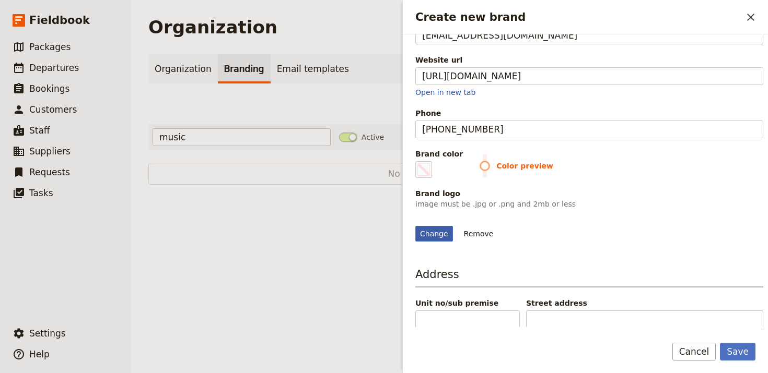
click at [429, 242] on div "Change" at bounding box center [434, 234] width 38 height 16
click at [415, 226] on input "Change" at bounding box center [415, 226] width 1 height 1
type input "C:\fakepath\images (3).png"
click at [418, 166] on span "Create new brand" at bounding box center [423, 169] width 13 height 13
click at [418, 161] on input "#000000" at bounding box center [417, 161] width 1 height 1
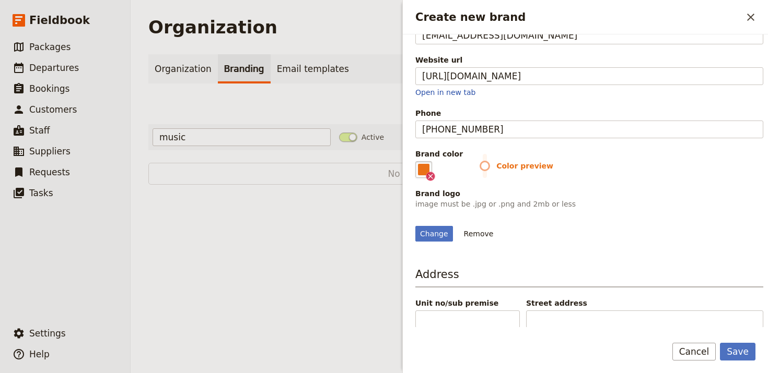
type input "#ea7118"
click at [679, 164] on span "Color preview" at bounding box center [621, 166] width 284 height 10
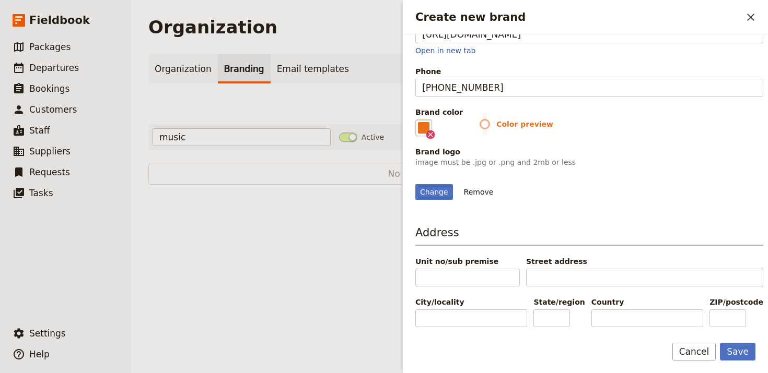
scroll to position [201, 0]
click at [725, 349] on button "Save" at bounding box center [738, 352] width 36 height 18
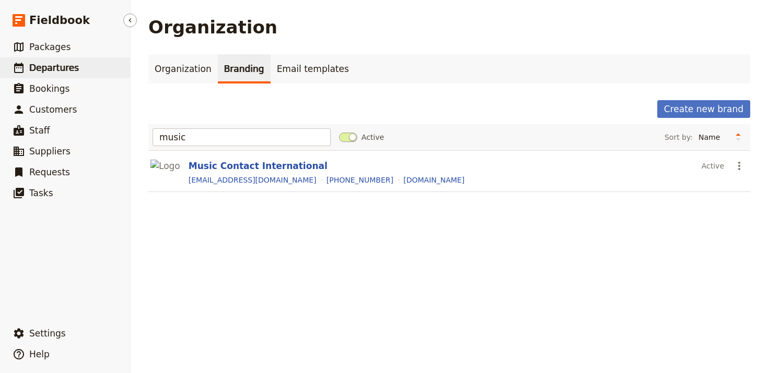
click at [69, 69] on span "Departures" at bounding box center [54, 68] width 50 height 10
select select "UPDATED_AT"
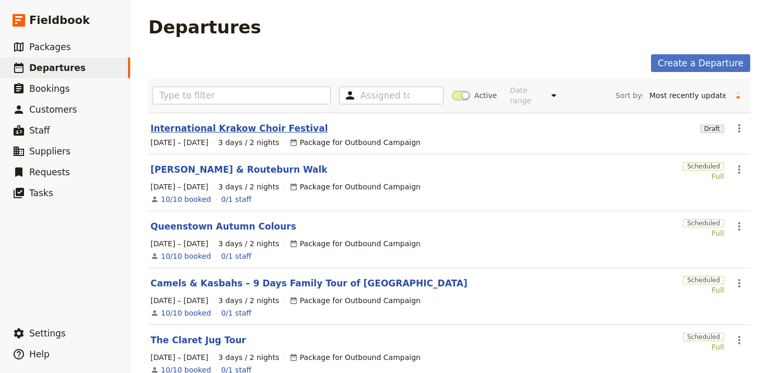
click at [220, 122] on link "International Krakow Choir Festival" at bounding box center [238, 128] width 177 height 13
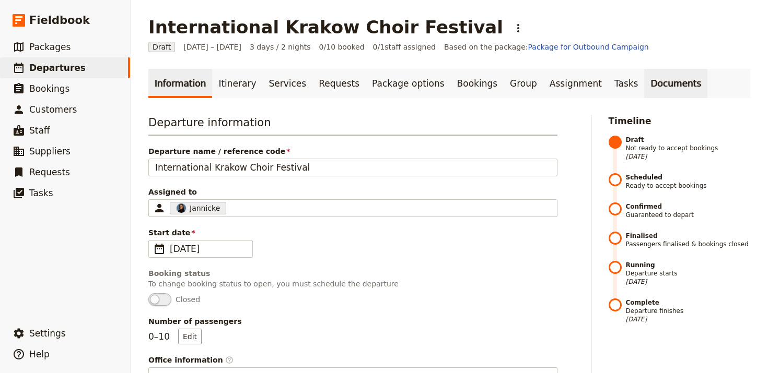
click at [644, 79] on link "Documents" at bounding box center [675, 83] width 63 height 29
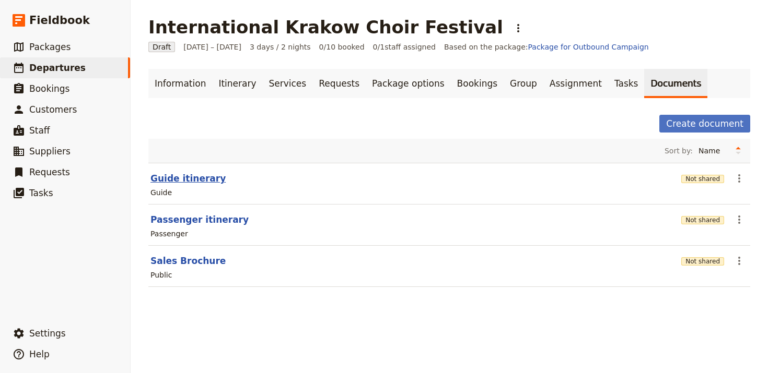
click at [178, 179] on button "Guide itinerary" at bounding box center [187, 178] width 75 height 13
select select "STAFF"
select select "RUN_SHEET"
select select "LARGE"
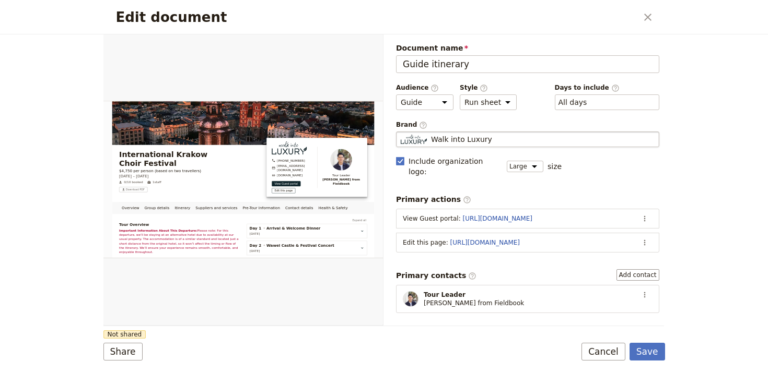
click at [506, 145] on fieldset "Walk into Luxury Walk into Luxury" at bounding box center [527, 140] width 263 height 16
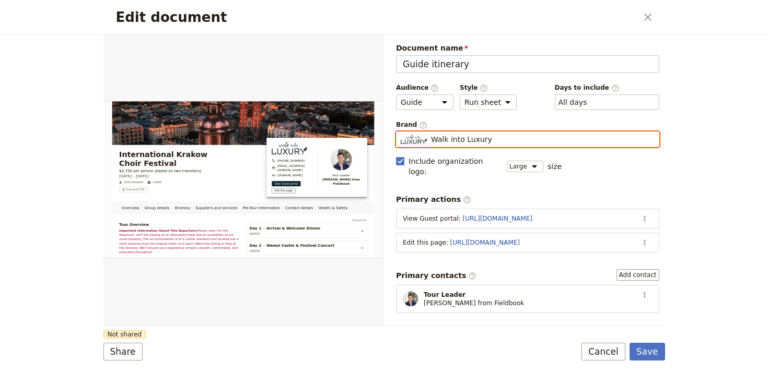
click at [401, 132] on input "Walk into Luxury" at bounding box center [400, 132] width 1 height 1
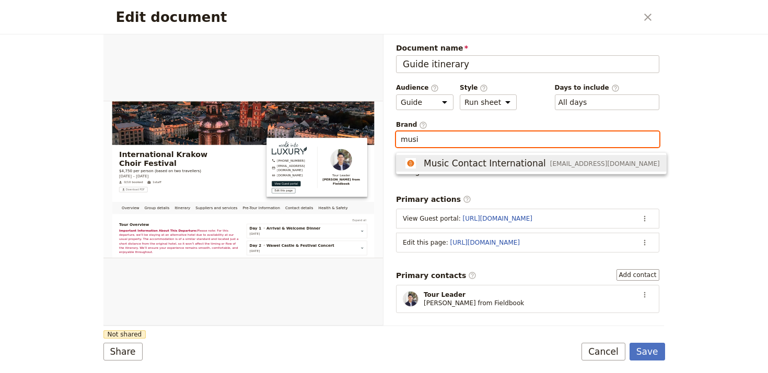
click at [503, 158] on span "Music Contact International" at bounding box center [484, 163] width 122 height 13
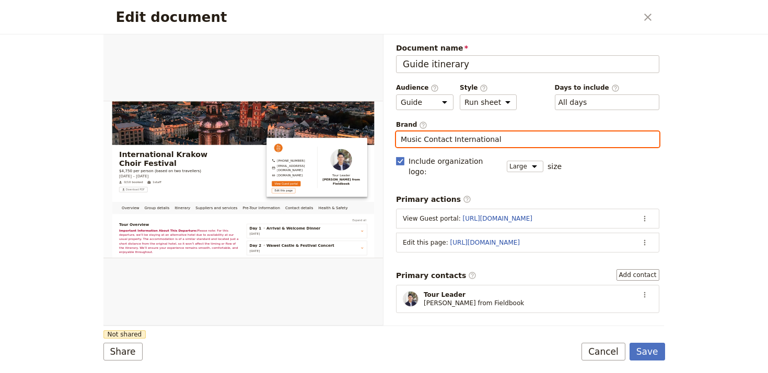
type input "Music Contact International"
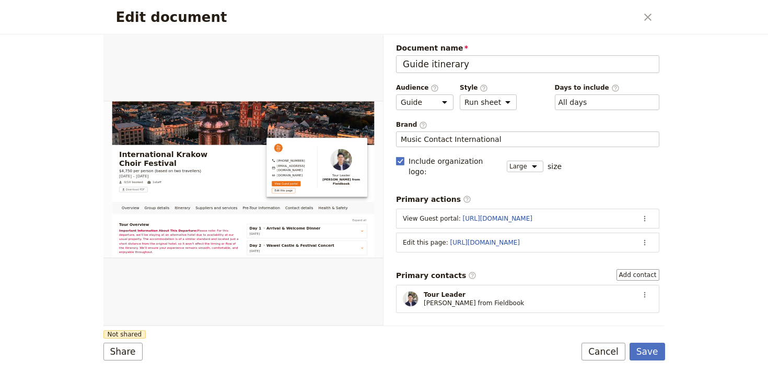
click at [158, 349] on div "Share Not shared Save Cancel" at bounding box center [383, 352] width 561 height 18
click at [109, 349] on button "Share" at bounding box center [122, 352] width 39 height 18
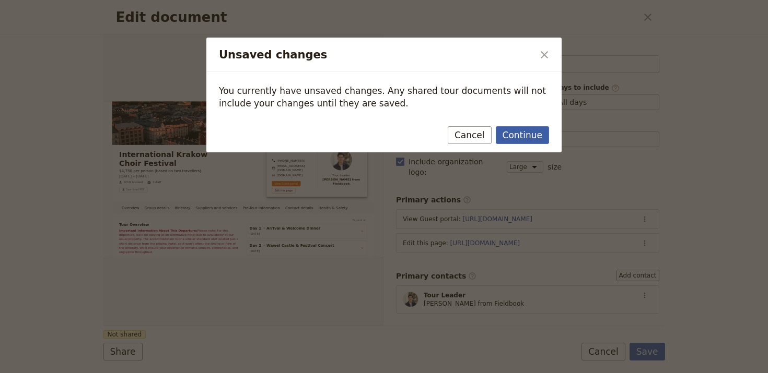
click at [517, 131] on button "Continue" at bounding box center [522, 135] width 53 height 18
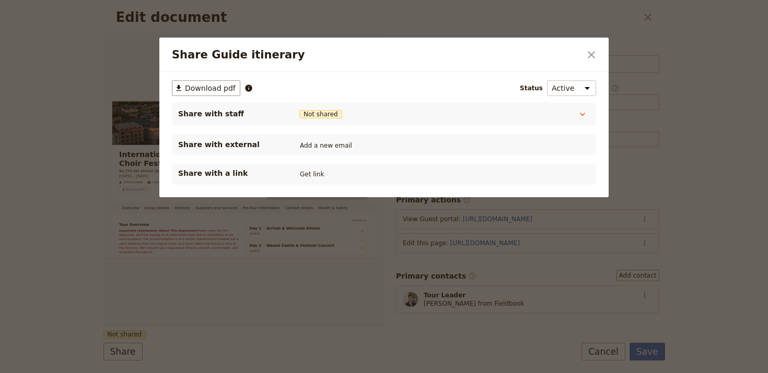
click at [320, 168] on div "Share with a link Get link" at bounding box center [383, 174] width 411 height 13
click at [316, 172] on button "Get link" at bounding box center [311, 174] width 29 height 11
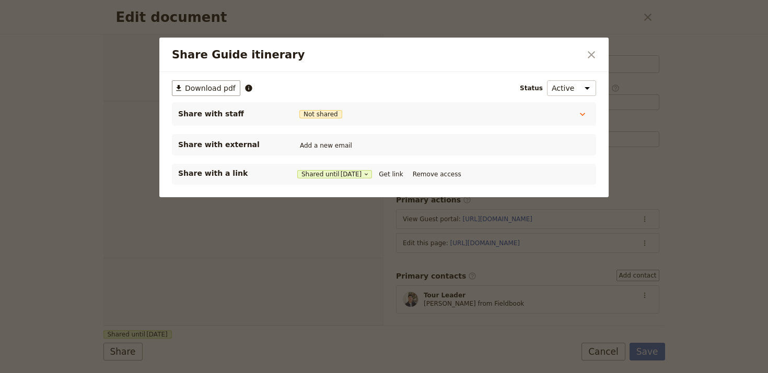
select select "STAFF"
select select "RUN_SHEET"
select select "LARGE"
click at [405, 173] on button "Get link" at bounding box center [390, 174] width 29 height 11
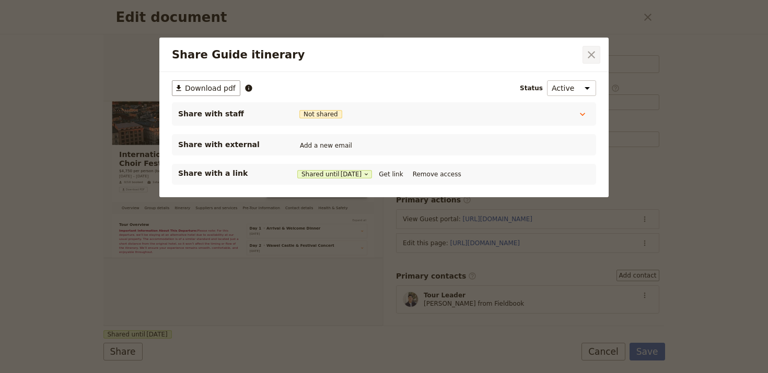
click at [586, 49] on icon "Close dialog" at bounding box center [591, 55] width 13 height 13
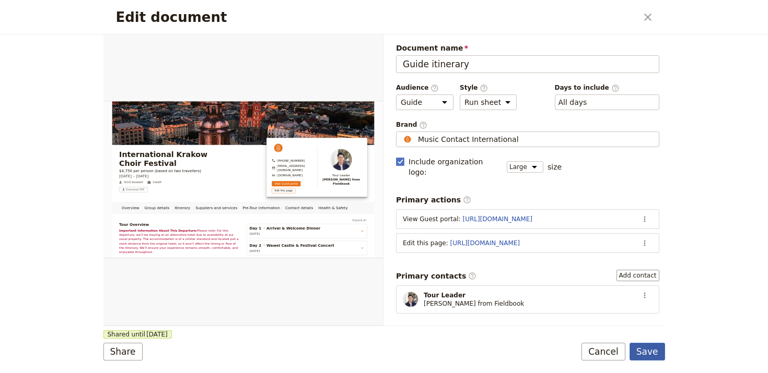
click at [643, 344] on button "Save" at bounding box center [647, 352] width 36 height 18
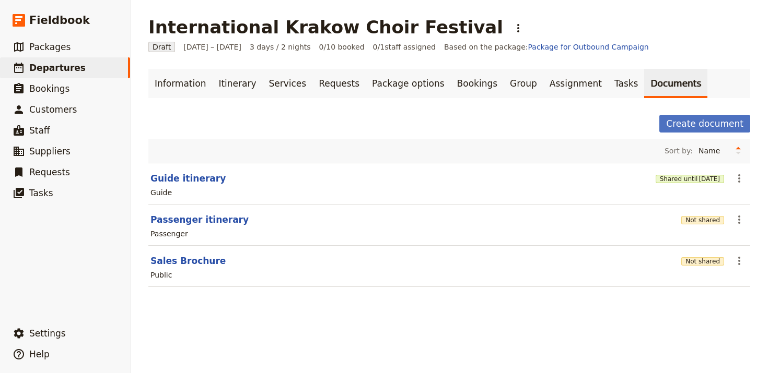
click at [207, 210] on section "Passenger itinerary Not shared ​ Passenger" at bounding box center [449, 225] width 602 height 41
click at [214, 220] on button "Passenger itinerary" at bounding box center [199, 220] width 98 height 13
select select "PASSENGER"
select select "RUN_SHEET"
select select "LARGE"
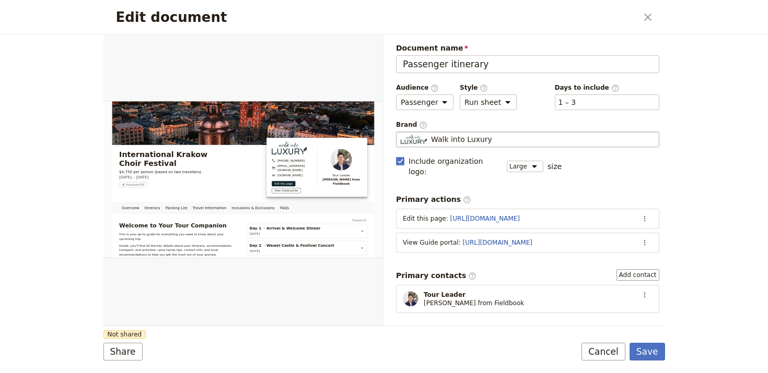
click at [529, 141] on div "Walk into Luxury" at bounding box center [528, 139] width 254 height 10
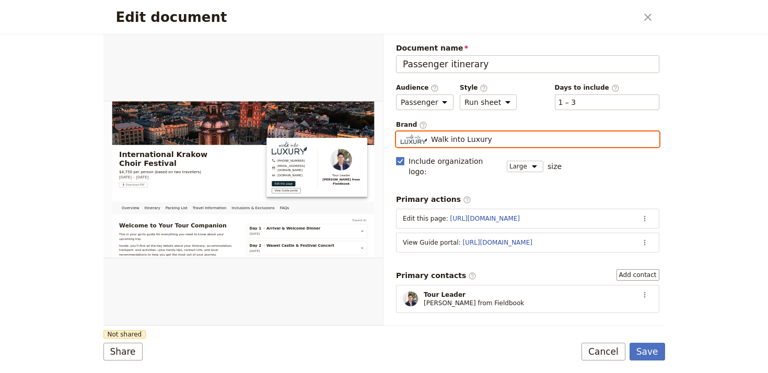
click at [401, 132] on input "Walk into Luxury" at bounding box center [400, 132] width 1 height 1
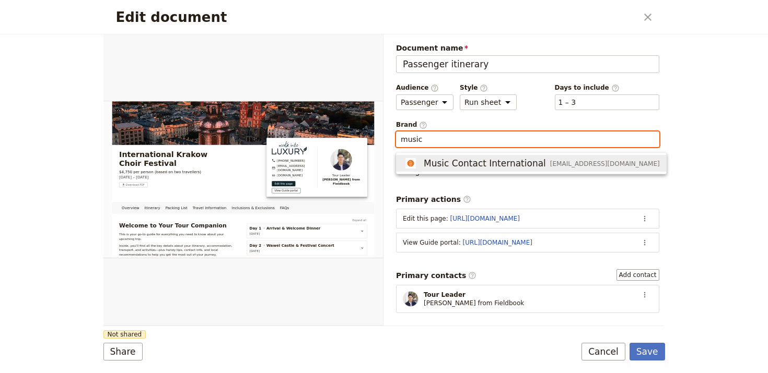
click at [529, 157] on span "Music Contact International" at bounding box center [484, 163] width 122 height 13
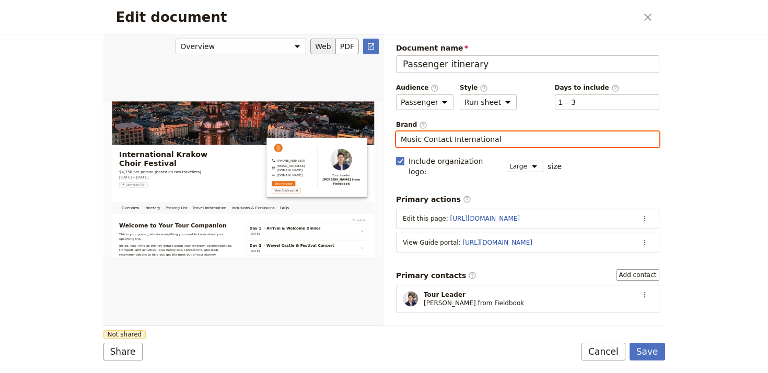
type input "Music Contact International"
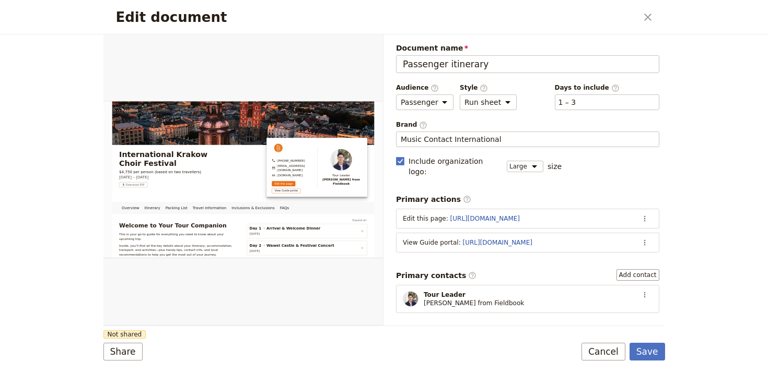
drag, startPoint x: 257, startPoint y: 290, endPoint x: 165, endPoint y: 326, distance: 99.4
click at [253, 292] on div "Edit document" at bounding box center [242, 179] width 279 height 291
click at [116, 349] on button "Share" at bounding box center [122, 352] width 39 height 18
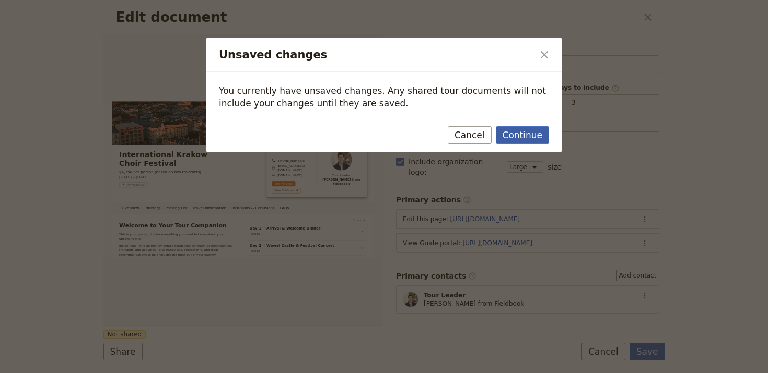
click at [535, 135] on button "Continue" at bounding box center [522, 135] width 53 height 18
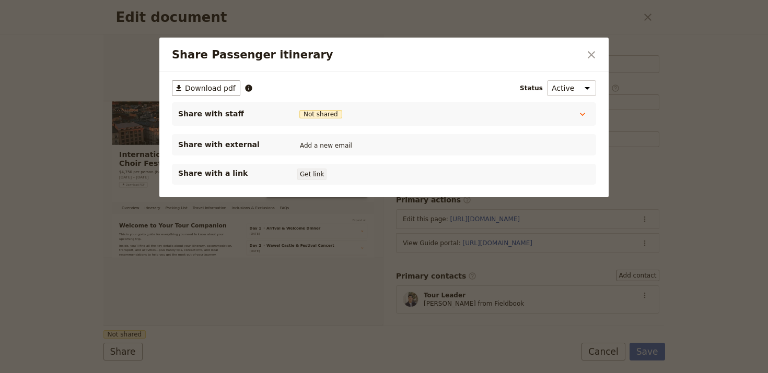
click at [305, 175] on button "Get link" at bounding box center [311, 174] width 29 height 11
click at [589, 57] on icon "Close dialog" at bounding box center [591, 55] width 13 height 13
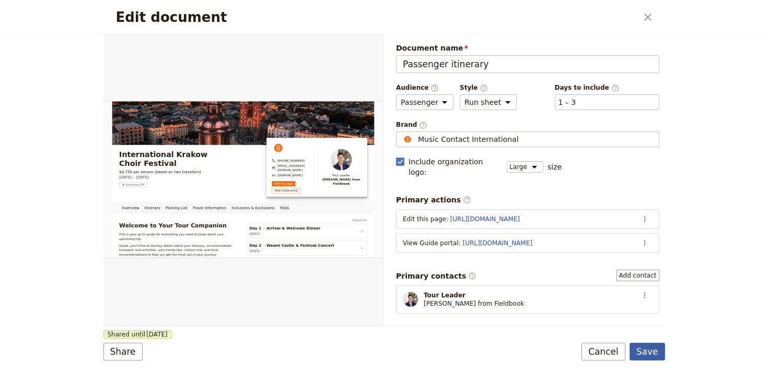
click at [653, 352] on button "Save" at bounding box center [647, 352] width 36 height 18
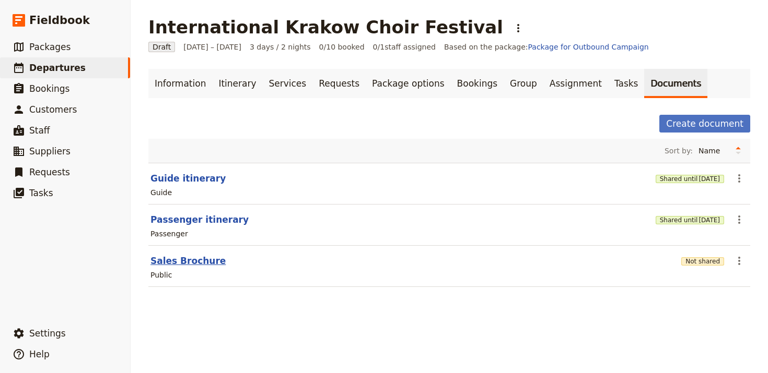
click at [155, 266] on button "Sales Brochure" at bounding box center [187, 261] width 75 height 13
select select "DEFAULT"
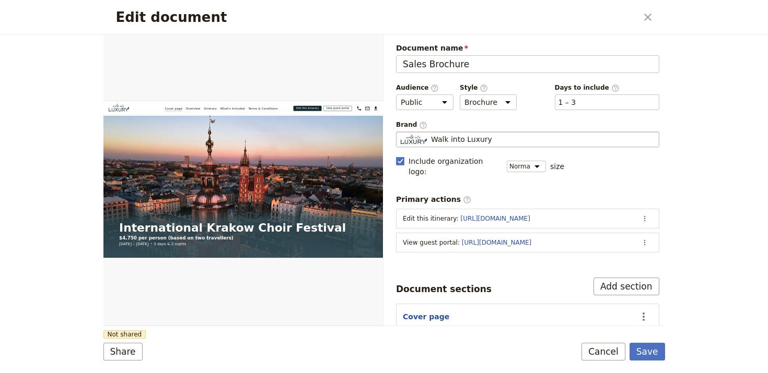
click at [487, 143] on div "Walk into Luxury" at bounding box center [528, 139] width 254 height 10
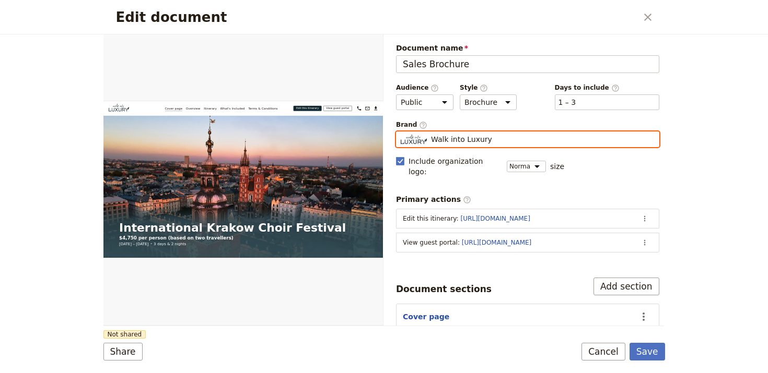
click at [401, 132] on input "Walk into Luxury" at bounding box center [400, 132] width 1 height 1
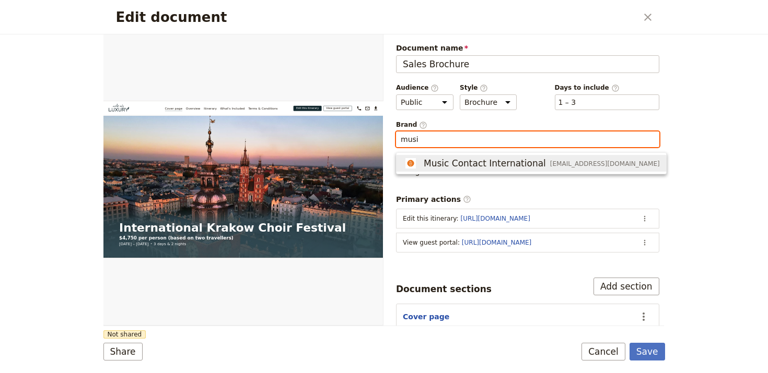
click at [495, 167] on span "Music Contact International" at bounding box center [484, 163] width 122 height 13
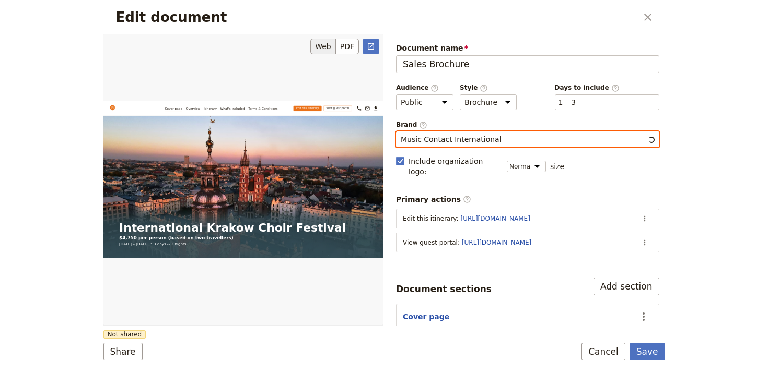
type input "Music Contact International"
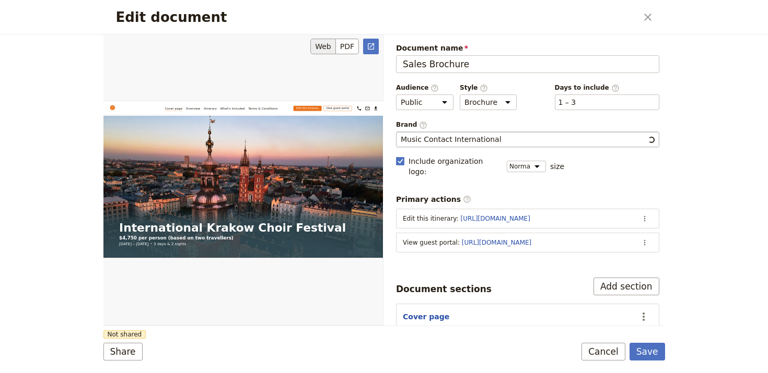
click at [261, 304] on div "Edit document" at bounding box center [242, 179] width 279 height 291
click at [122, 348] on button "Share" at bounding box center [122, 352] width 39 height 18
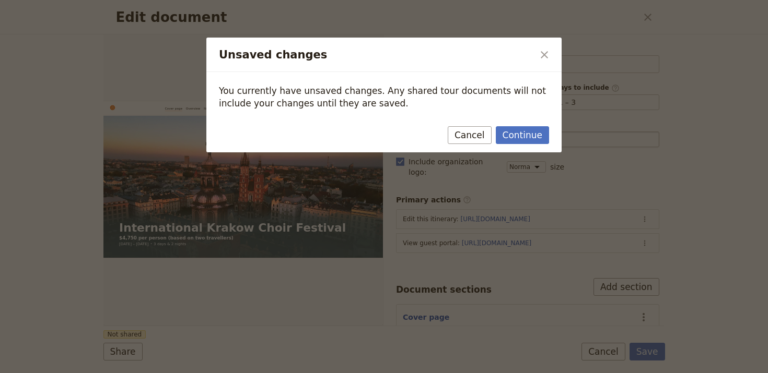
click at [504, 149] on div "Continue Cancel" at bounding box center [383, 137] width 355 height 30
click at [515, 140] on button "Continue" at bounding box center [522, 135] width 53 height 18
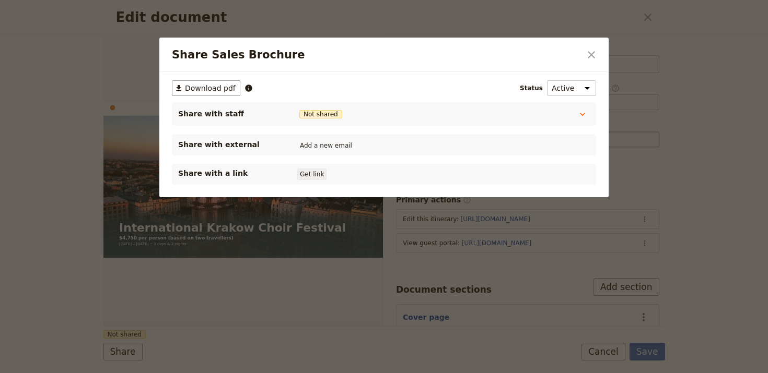
click at [299, 176] on button "Get link" at bounding box center [311, 174] width 29 height 11
click at [594, 55] on icon "Close dialog" at bounding box center [591, 55] width 13 height 13
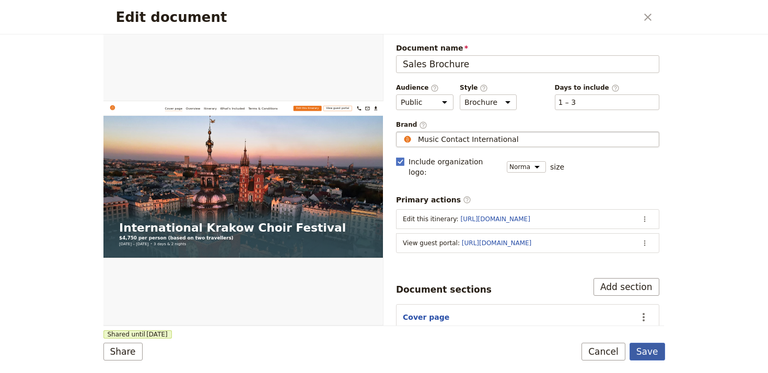
click at [663, 351] on button "Save" at bounding box center [647, 352] width 36 height 18
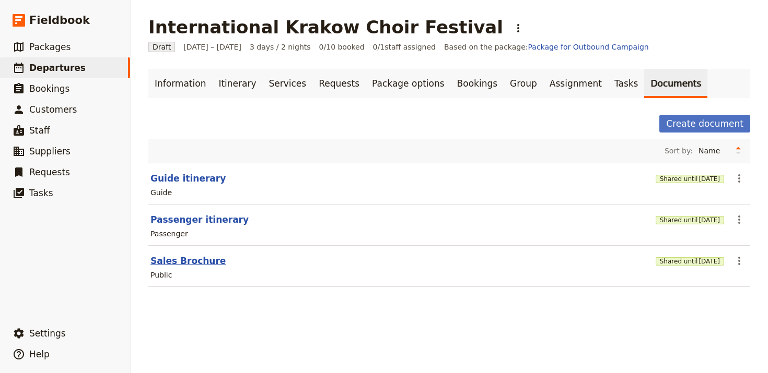
click at [178, 262] on button "Sales Brochure" at bounding box center [187, 261] width 75 height 13
select select "DEFAULT"
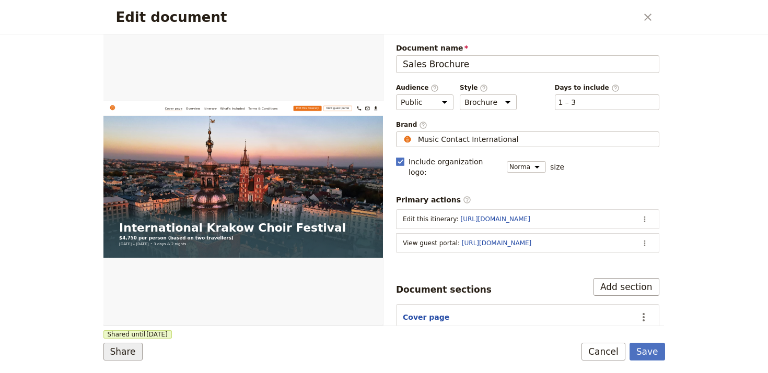
click at [124, 353] on button "Share" at bounding box center [122, 352] width 39 height 18
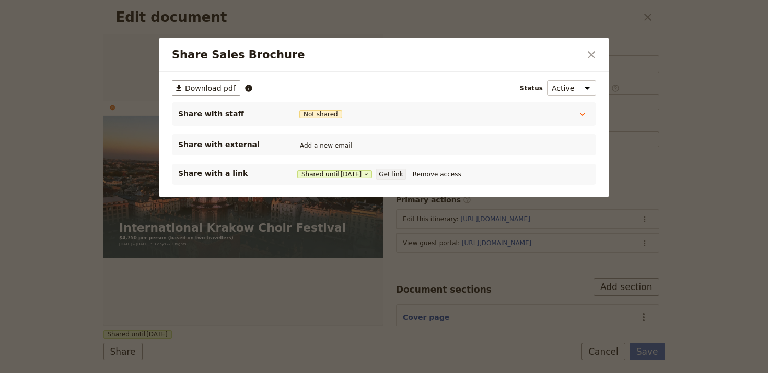
click at [405, 174] on button "Get link" at bounding box center [390, 174] width 29 height 11
click at [593, 57] on icon "Close dialog" at bounding box center [590, 54] width 7 height 7
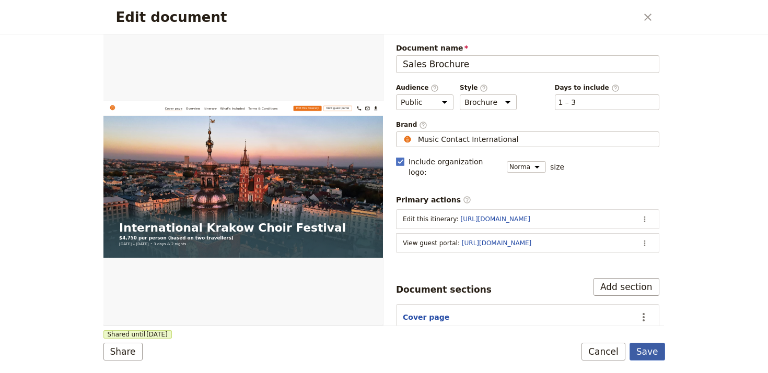
click at [656, 351] on button "Save" at bounding box center [647, 352] width 36 height 18
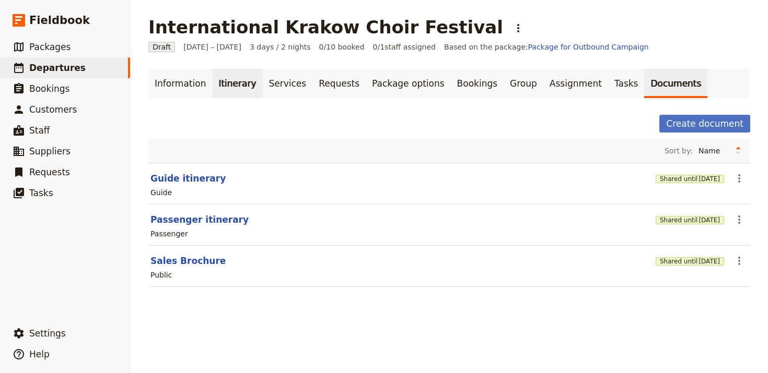
click at [225, 83] on link "Itinerary" at bounding box center [237, 83] width 50 height 29
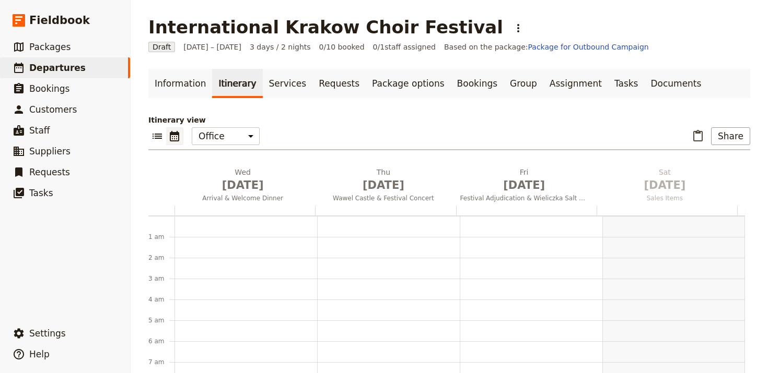
scroll to position [136, 0]
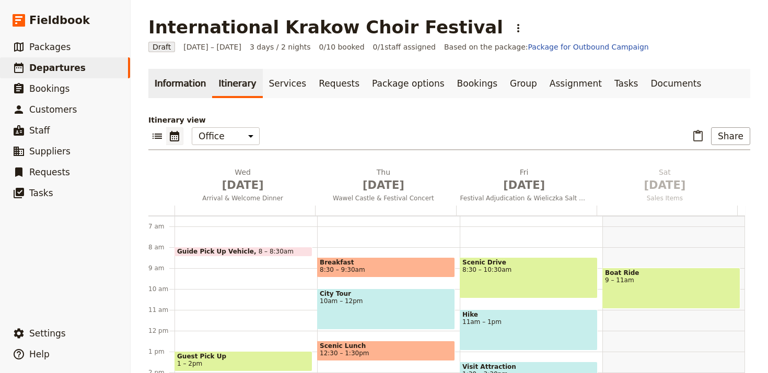
click at [197, 90] on link "Information" at bounding box center [180, 83] width 64 height 29
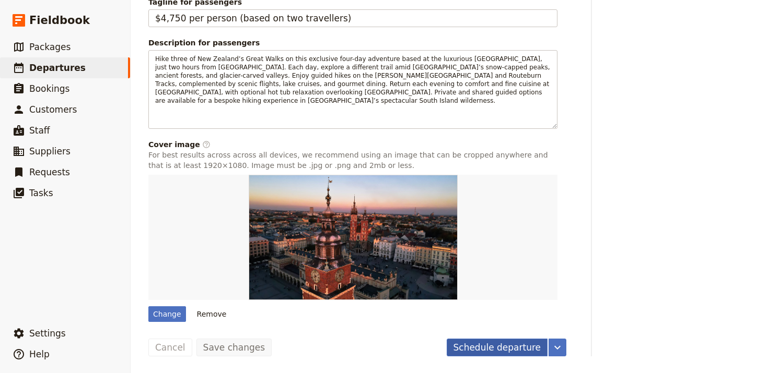
click at [500, 343] on button "Schedule departure" at bounding box center [496, 348] width 101 height 18
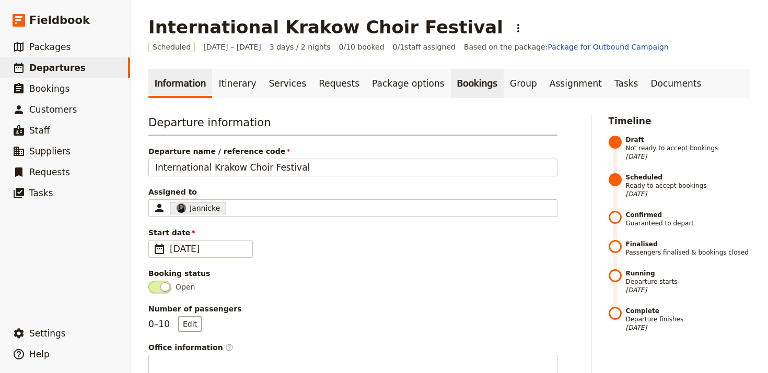
click at [451, 83] on link "Bookings" at bounding box center [477, 83] width 53 height 29
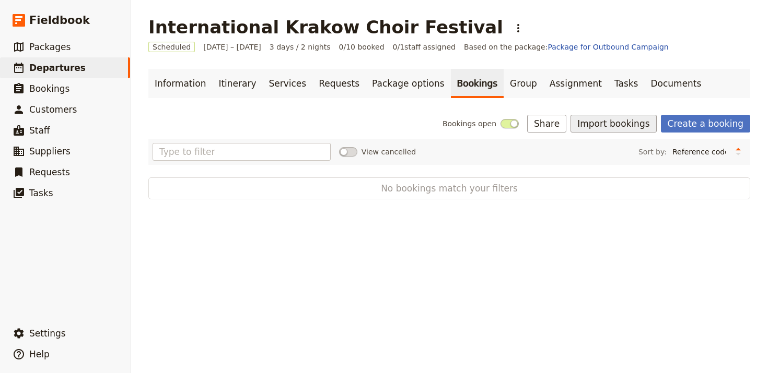
click at [620, 123] on button "Import bookings" at bounding box center [613, 124] width 86 height 18
click at [620, 145] on span "Import Bookings" at bounding box center [616, 147] width 60 height 10
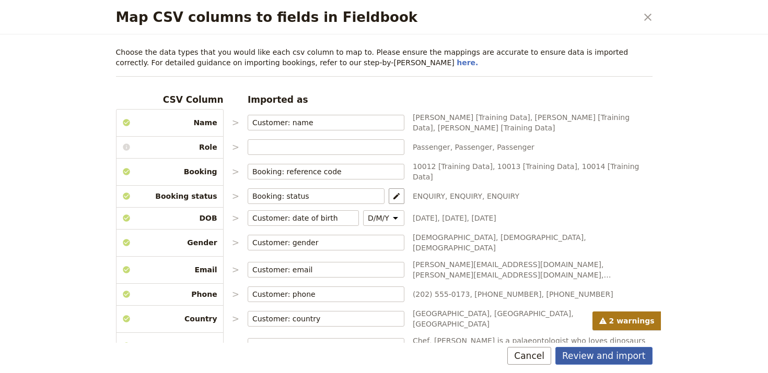
click at [632, 362] on button "Review and import" at bounding box center [603, 356] width 97 height 18
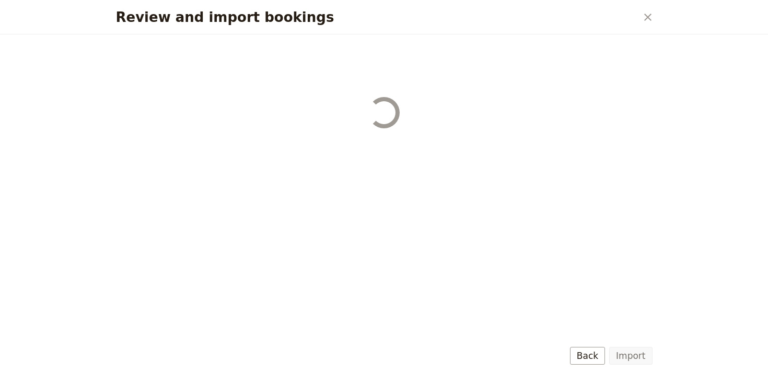
select select "68b002b7cac3c784cf00db27"
select select "68b002b7cac3c784cf00db28"
select select "68b002b7cac3c784cf00db29"
select select "68b002b7cac3c784cf00db2a"
select select "650e1b8d408bbede5b0c6045"
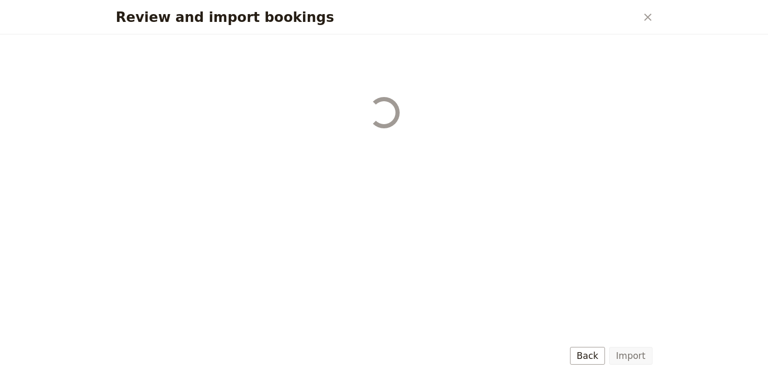
select select "68b002b7cac3c784cf00db2c"
select select "68b002b7cac3c784cf00db2d"
select select "68b002b7cac3c784cf00db2e"
select select "68b002b7cac3c784cf00db2f"
select select "68b002b7cac3c784cf00db30"
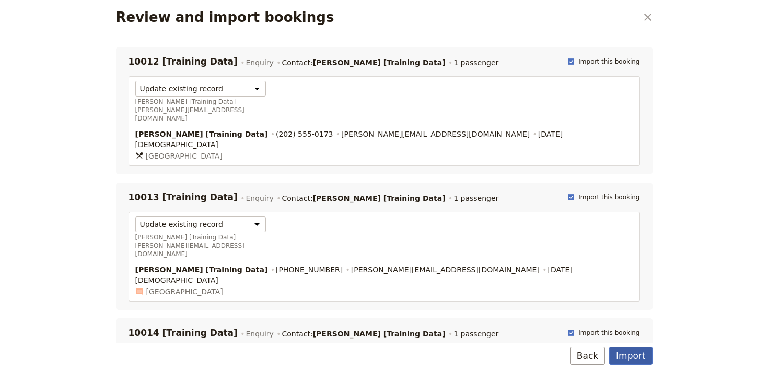
click at [632, 358] on button "Import" at bounding box center [630, 356] width 43 height 18
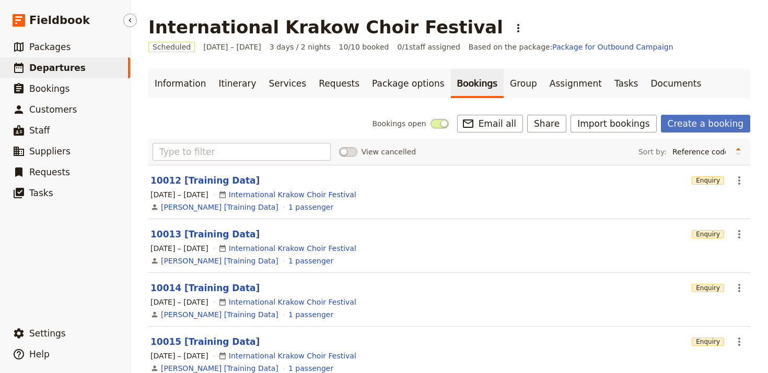
click at [64, 65] on span "Departures" at bounding box center [57, 68] width 56 height 10
select select "UPDATED_AT"
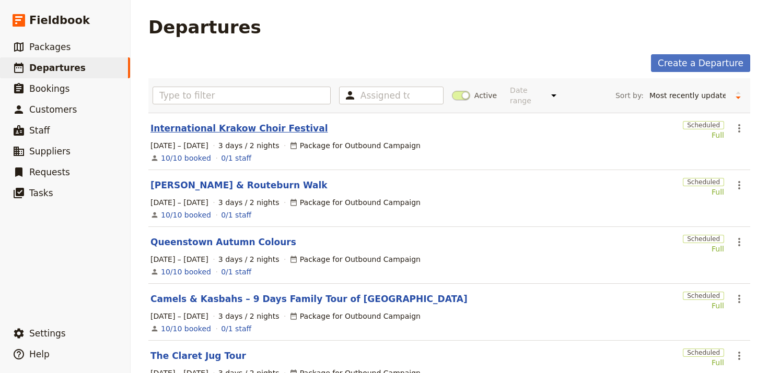
click at [231, 122] on link "International Krakow Choir Festival" at bounding box center [238, 128] width 177 height 13
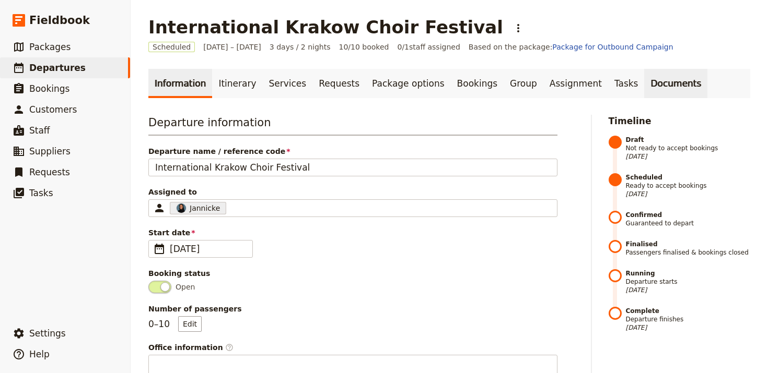
click at [655, 89] on link "Documents" at bounding box center [675, 83] width 63 height 29
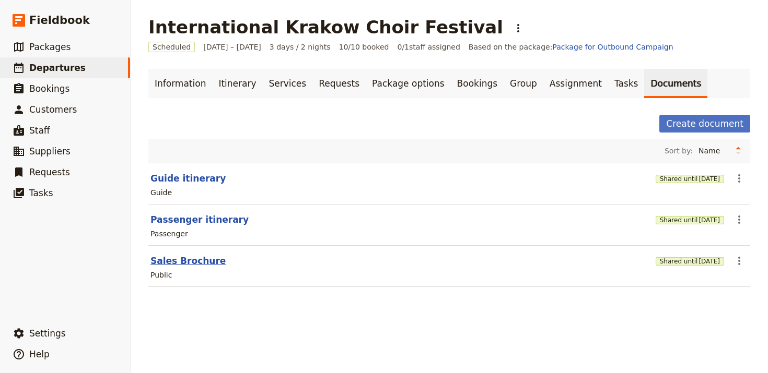
click at [179, 264] on button "Sales Brochure" at bounding box center [187, 261] width 75 height 13
select select "DEFAULT"
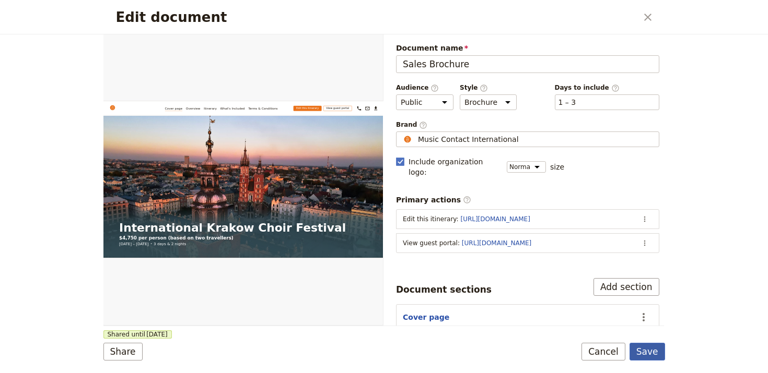
click at [651, 357] on button "Save" at bounding box center [647, 352] width 36 height 18
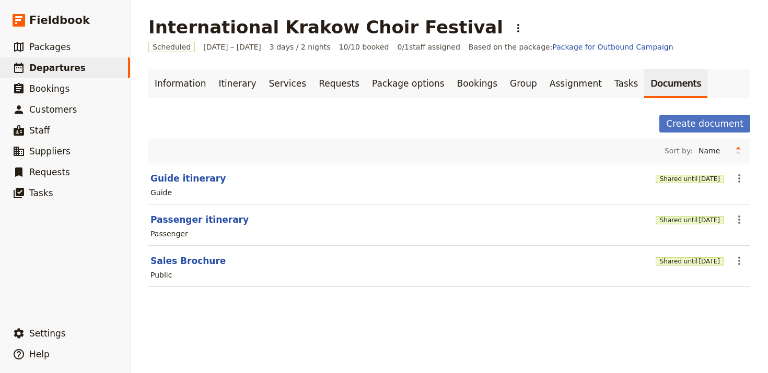
click at [142, 268] on main "International Krakow Choir Festival ​ Scheduled [DATE] – [DATE] 3 days / 2 nigh…" at bounding box center [449, 158] width 627 height 316
click at [161, 262] on button "Sales Brochure" at bounding box center [187, 261] width 75 height 13
select select "DEFAULT"
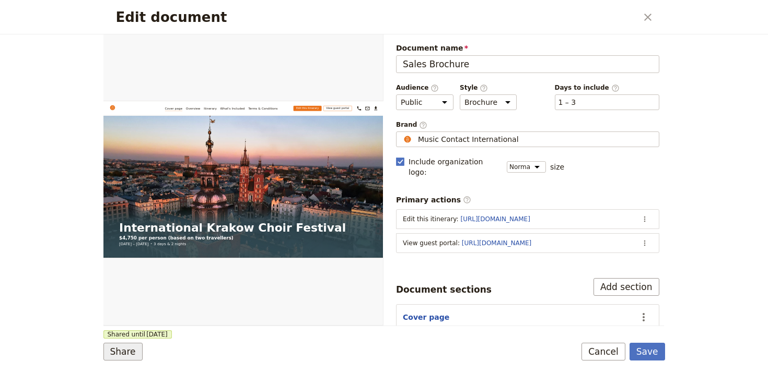
click at [132, 357] on button "Share" at bounding box center [122, 352] width 39 height 18
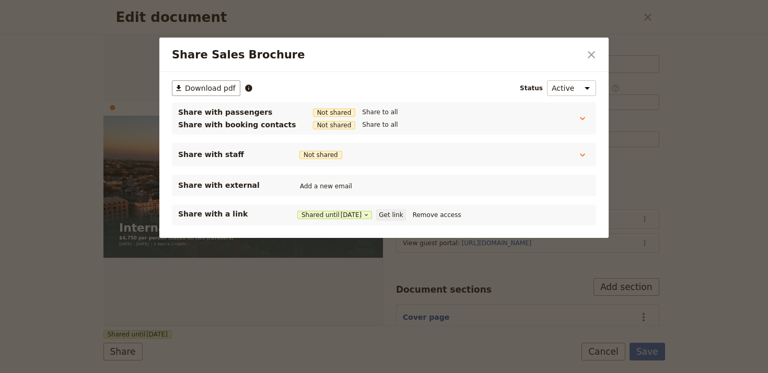
click at [405, 211] on button "Get link" at bounding box center [390, 214] width 29 height 11
click at [590, 55] on icon "Close dialog" at bounding box center [590, 54] width 7 height 7
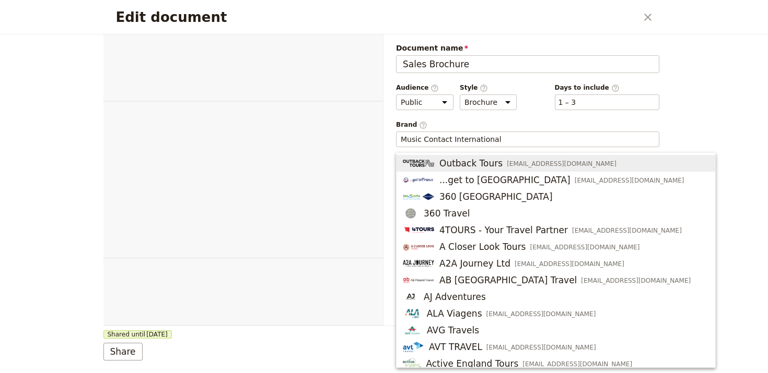
select select "DEFAULT"
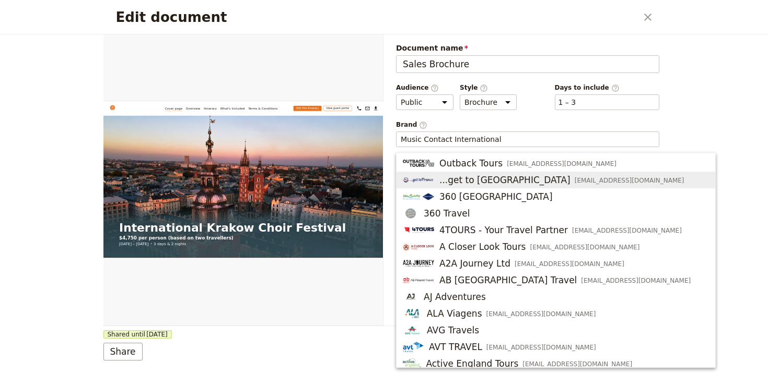
click at [574, 178] on span "[EMAIL_ADDRESS][DOMAIN_NAME]" at bounding box center [629, 180] width 110 height 8
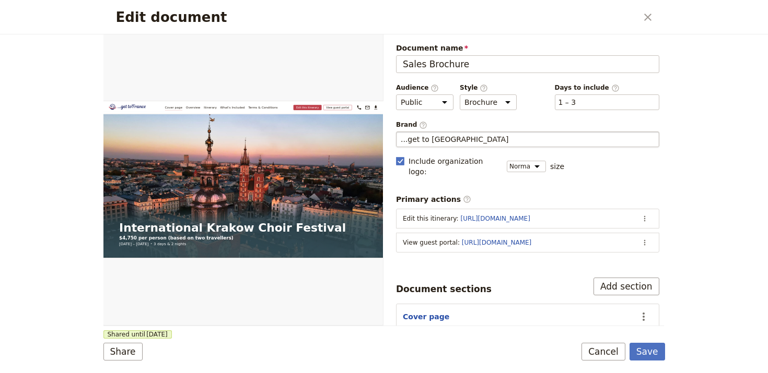
click at [501, 143] on input "...get to [GEOGRAPHIC_DATA]" at bounding box center [528, 139] width 254 height 10
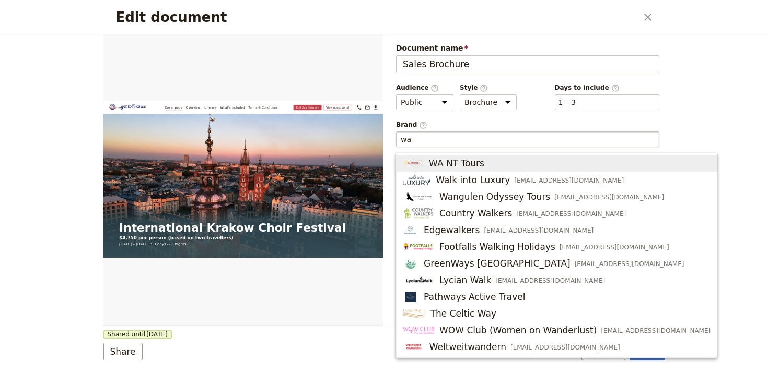
type input "w"
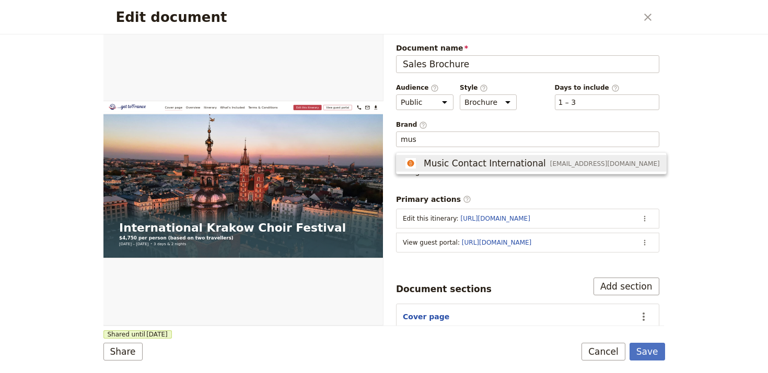
click at [550, 167] on span "[EMAIL_ADDRESS][DOMAIN_NAME]" at bounding box center [605, 164] width 110 height 8
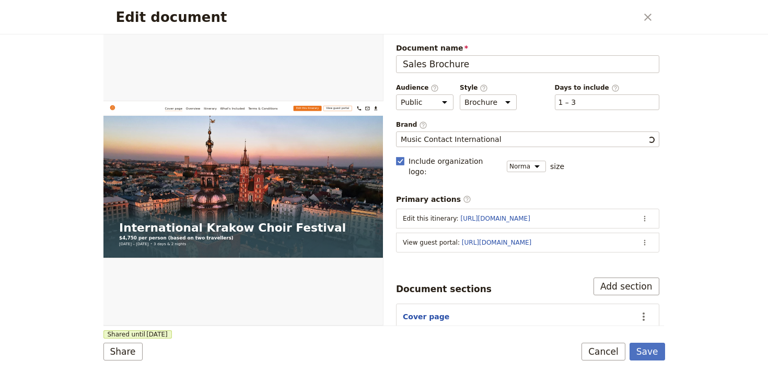
type input "Music Contact International"
click at [468, 326] on div "Web PDF ​ Document name Sales Brochure Preview Audience ​ Public Passenger Guid…" at bounding box center [383, 180] width 560 height 292
click at [642, 343] on form "Web PDF ​ Document name Sales Brochure Preview Audience ​ Public Passenger Guid…" at bounding box center [383, 203] width 561 height 339
click at [645, 348] on button "Save" at bounding box center [647, 352] width 36 height 18
